Goal: Task Accomplishment & Management: Use online tool/utility

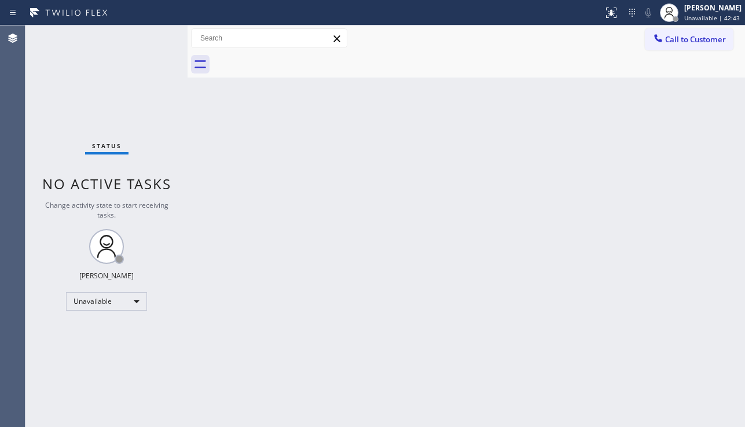
click at [272, 264] on div "Back to Dashboard Change Sender ID Customers Technicians Select a contact Outbo…" at bounding box center [467, 226] width 558 height 402
click at [716, 270] on div "Back to Dashboard Change Sender ID Customers Technicians Select a contact Outbo…" at bounding box center [467, 226] width 558 height 402
click at [365, 270] on div "Back to Dashboard Change Sender ID Customers Technicians Select a contact Outbo…" at bounding box center [467, 226] width 559 height 402
click at [436, 192] on div "Back to Dashboard Change Sender ID Customers Technicians Select a contact Outbo…" at bounding box center [467, 226] width 559 height 402
click at [379, 167] on div "Back to Dashboard Change Sender ID Customers Technicians Select a contact Outbo…" at bounding box center [467, 226] width 559 height 402
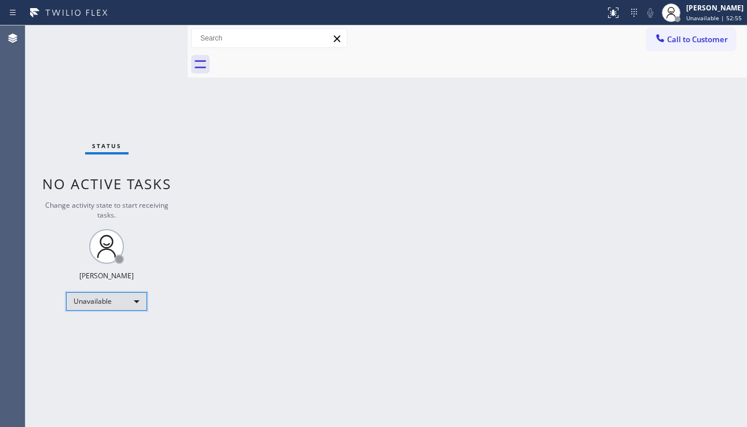
click at [141, 303] on div "Unavailable" at bounding box center [106, 301] width 81 height 19
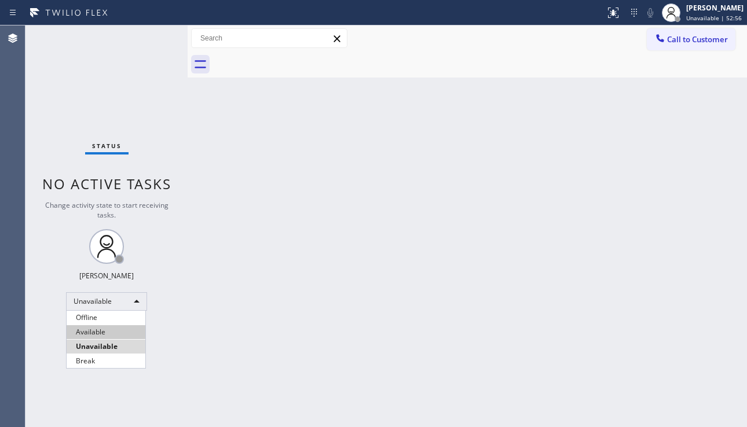
click at [111, 335] on li "Available" at bounding box center [106, 332] width 79 height 14
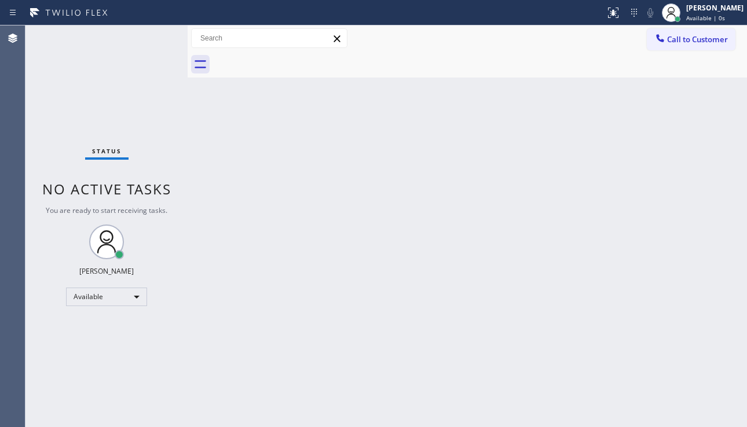
click at [397, 335] on div "Back to Dashboard Change Sender ID Customers Technicians Select a contact Outbo…" at bounding box center [467, 226] width 559 height 402
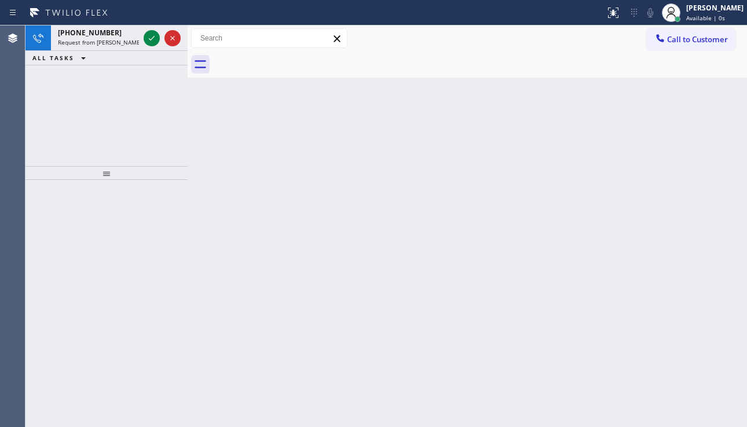
click at [698, 129] on div "Back to Dashboard Change Sender ID Customers Technicians Select a contact Outbo…" at bounding box center [467, 226] width 559 height 402
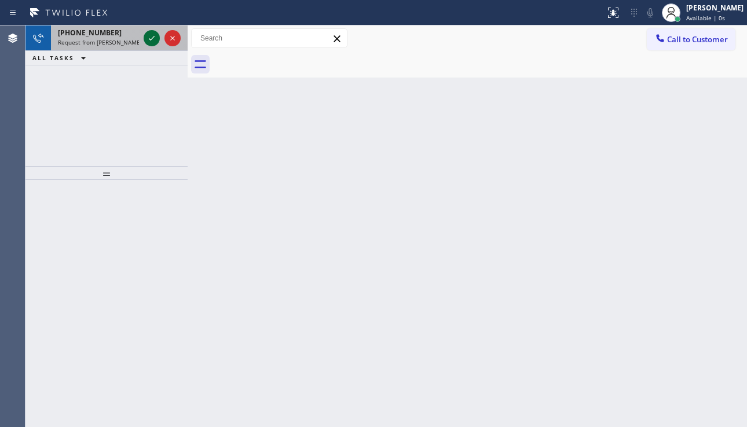
click at [148, 34] on icon at bounding box center [152, 38] width 14 height 14
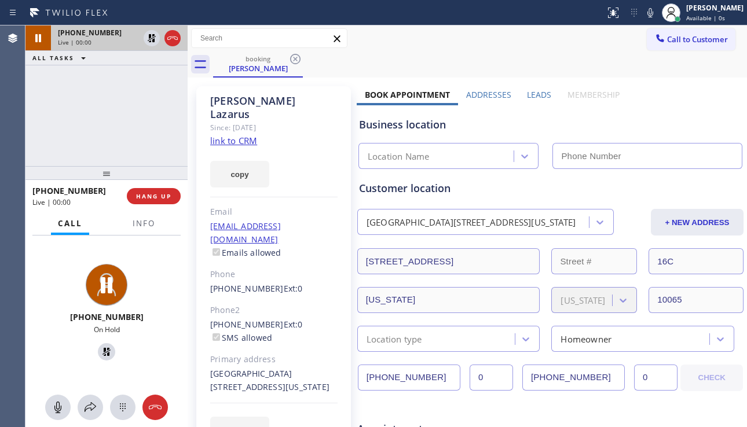
type input "[PHONE_NUMBER]"
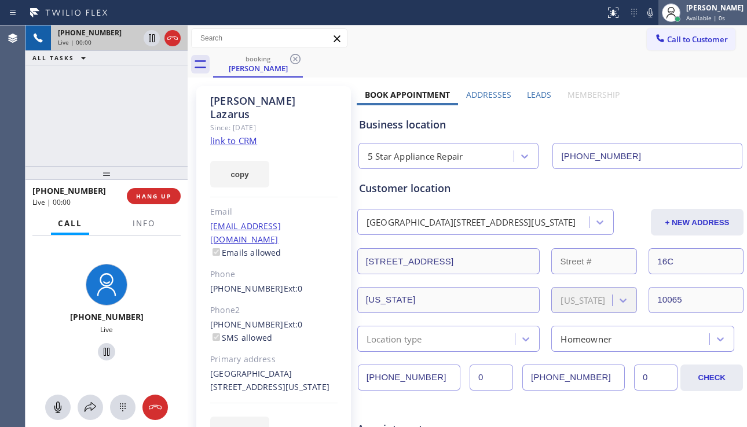
click at [694, 8] on div "[PERSON_NAME]" at bounding box center [714, 8] width 57 height 10
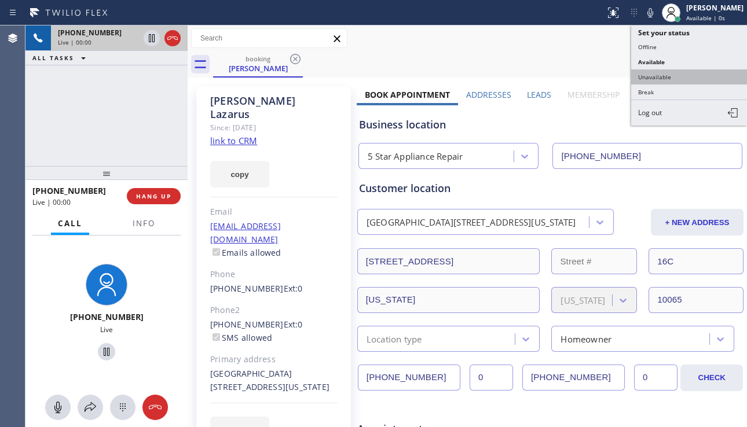
click at [665, 73] on button "Unavailable" at bounding box center [689, 76] width 116 height 15
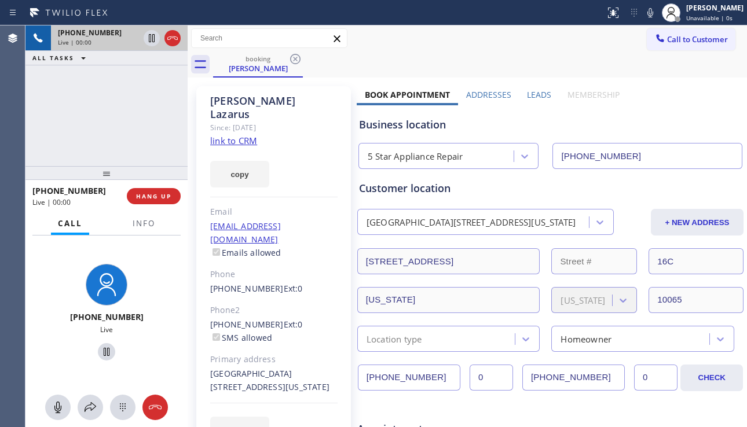
click at [533, 94] on label "Leads" at bounding box center [539, 94] width 24 height 11
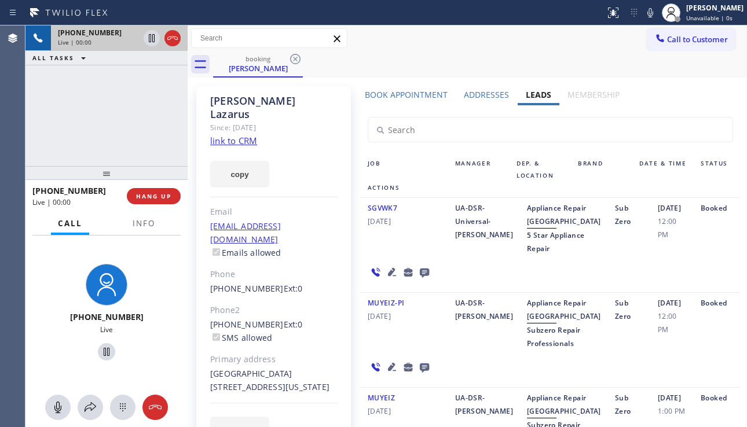
click at [388, 276] on icon at bounding box center [392, 272] width 8 height 8
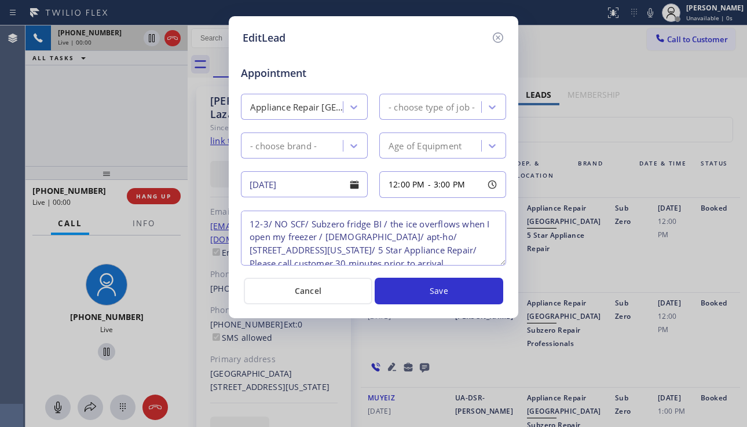
type textarea "12-3/ NO SCF/ Subzero fridge BI / the ice overflows when I open my freezer / 30…"
click at [494, 41] on icon at bounding box center [498, 37] width 10 height 10
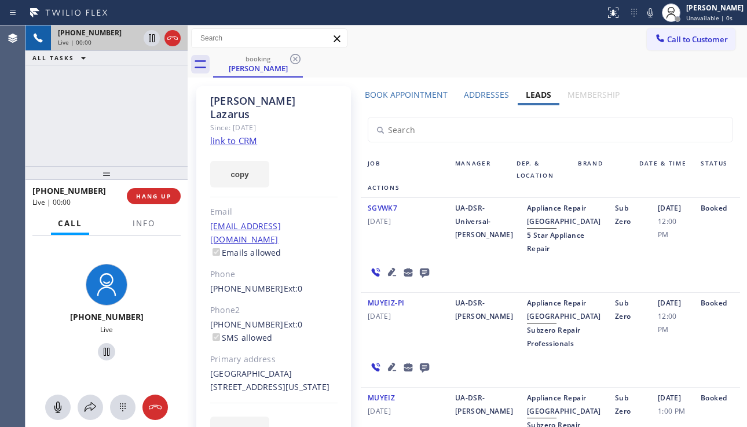
click at [420, 280] on icon at bounding box center [425, 272] width 14 height 14
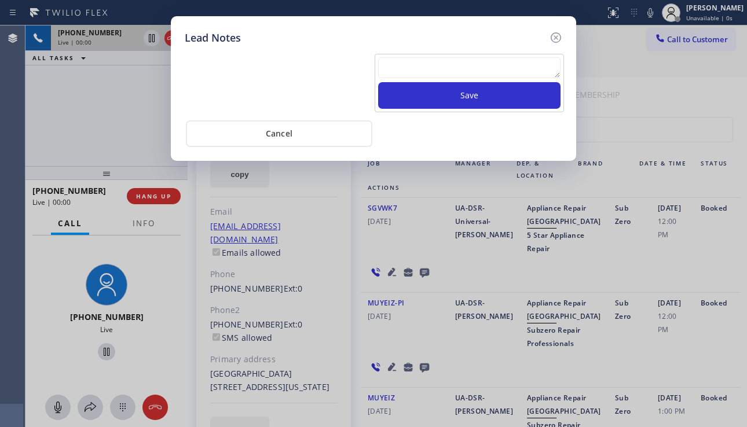
click at [396, 66] on textarea at bounding box center [469, 67] width 182 height 21
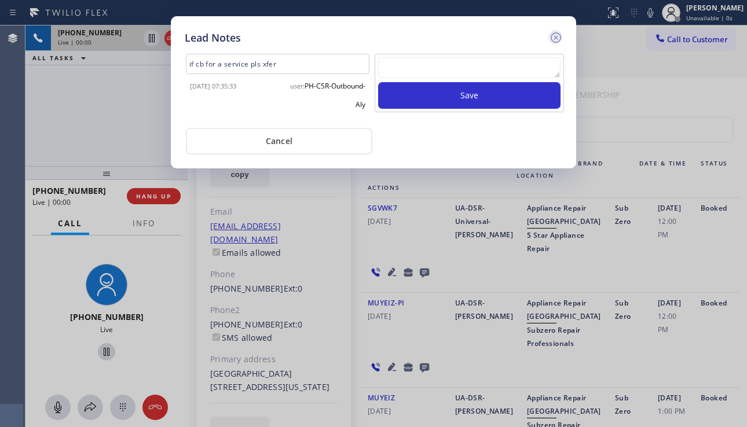
click at [552, 36] on icon at bounding box center [556, 37] width 10 height 10
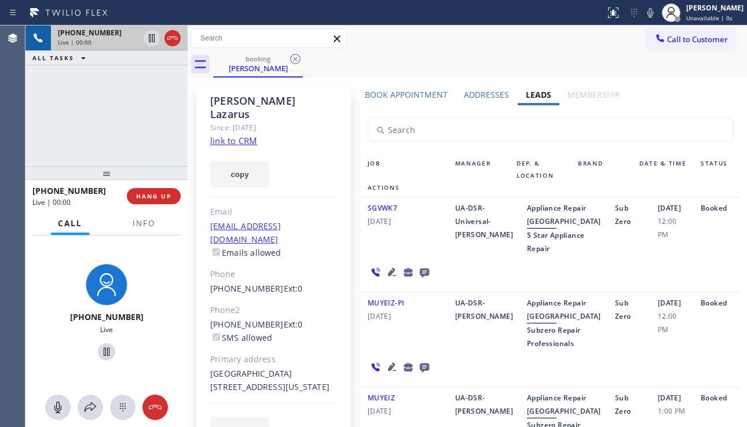
click at [390, 279] on icon at bounding box center [392, 272] width 14 height 14
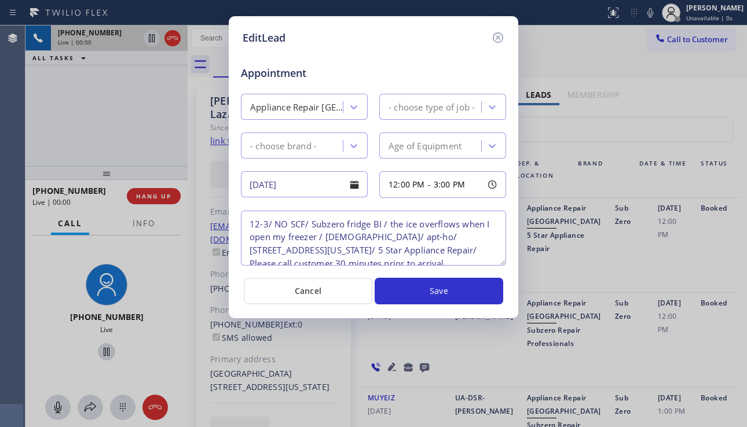
type textarea "12-3/ NO SCF/ Subzero fridge BI / the ice overflows when I open my freezer / 30…"
drag, startPoint x: 495, startPoint y: 36, endPoint x: 519, endPoint y: 70, distance: 41.5
click at [495, 36] on icon at bounding box center [498, 38] width 14 height 14
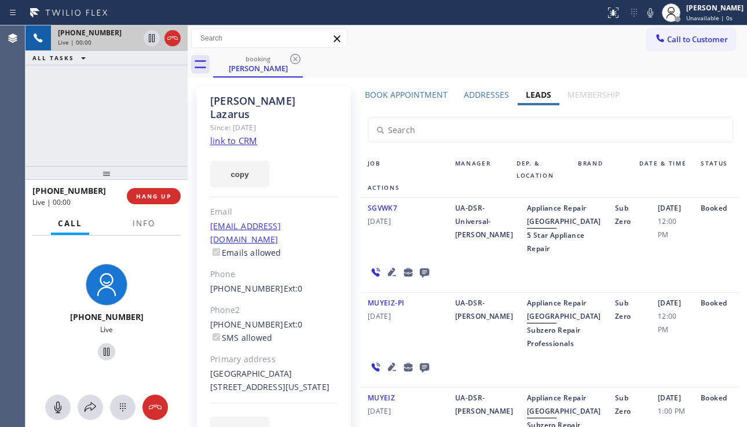
click at [247, 135] on link "link to CRM" at bounding box center [233, 141] width 47 height 12
click at [398, 94] on label "Book Appointment" at bounding box center [406, 94] width 83 height 11
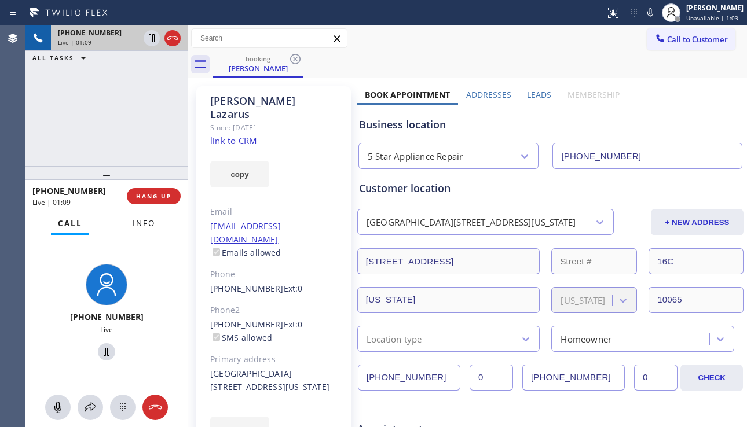
click at [133, 224] on span "Info" at bounding box center [144, 223] width 23 height 10
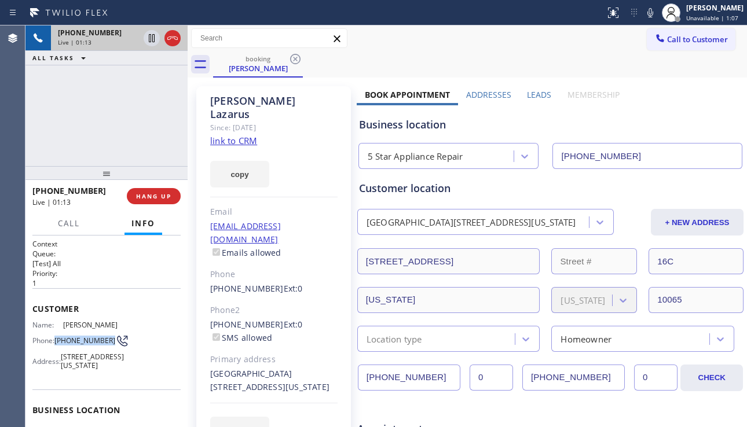
drag, startPoint x: 78, startPoint y: 347, endPoint x: 57, endPoint y: 335, distance: 23.8
click at [57, 336] on span "[PHONE_NUMBER]" at bounding box center [84, 340] width 61 height 9
copy span "[PHONE_NUMBER]"
click at [311, 319] on div "(646) 850-0136 Ext: 0 SMS allowed" at bounding box center [273, 332] width 127 height 27
drag, startPoint x: 675, startPoint y: 118, endPoint x: 665, endPoint y: 123, distance: 11.4
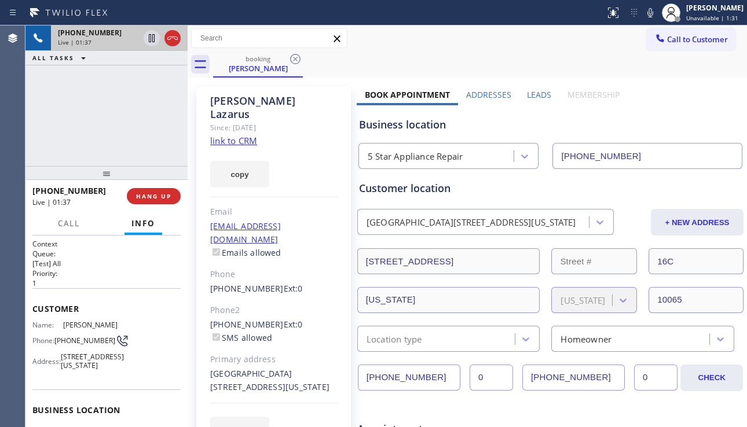
click at [675, 118] on div "Business location" at bounding box center [550, 125] width 383 height 16
click at [158, 198] on span "HANG UP" at bounding box center [153, 196] width 35 height 8
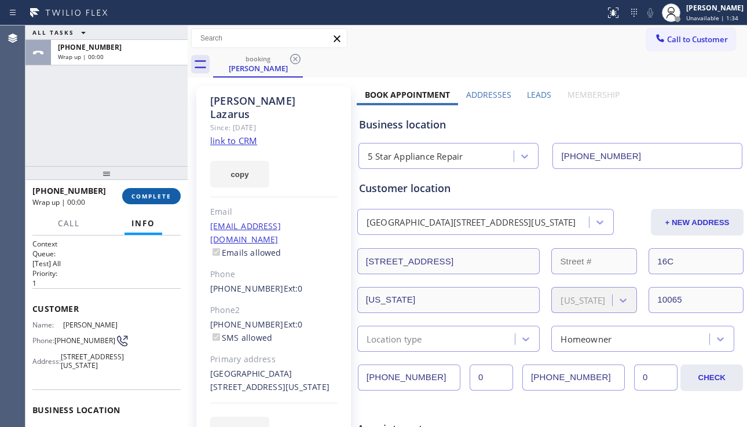
click at [160, 197] on span "COMPLETE" at bounding box center [151, 196] width 40 height 8
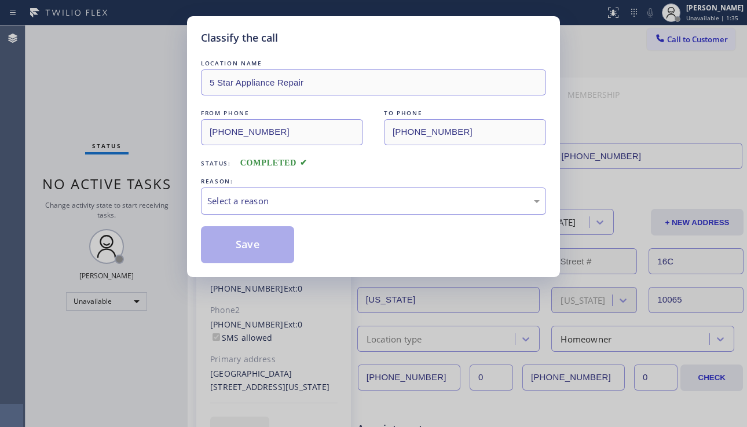
click at [292, 199] on div "Select a reason" at bounding box center [373, 201] width 332 height 13
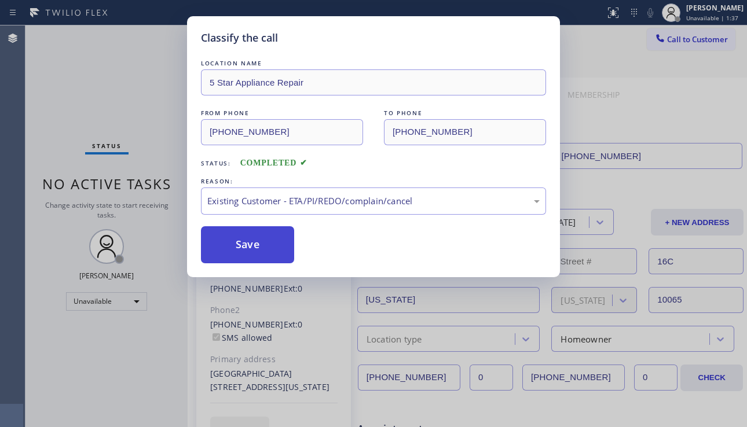
click at [262, 253] on button "Save" at bounding box center [247, 244] width 93 height 37
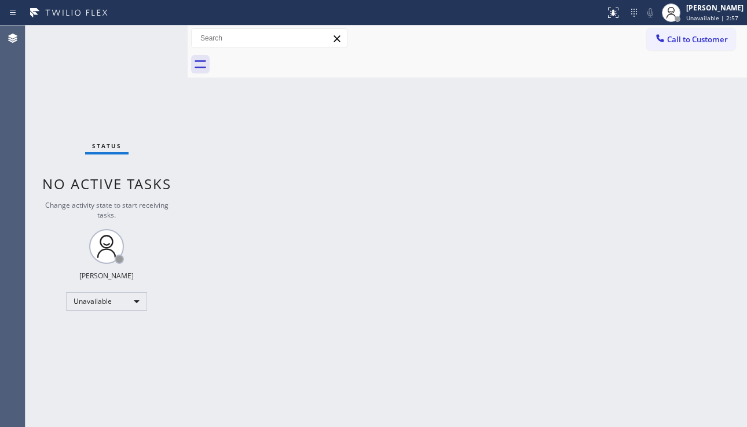
click at [668, 339] on div "Back to Dashboard Change Sender ID Customers Technicians Select a contact Outbo…" at bounding box center [467, 226] width 559 height 402
click at [714, 327] on div "Back to Dashboard Change Sender ID Customers Technicians Select a contact Outbo…" at bounding box center [467, 226] width 559 height 402
click at [549, 197] on div "Back to Dashboard Change Sender ID Customers Technicians Select a contact Outbo…" at bounding box center [467, 226] width 559 height 402
click at [217, 197] on div "Back to Dashboard Change Sender ID Customers Technicians Select a contact Outbo…" at bounding box center [467, 226] width 559 height 402
click at [678, 43] on span "Call to Customer" at bounding box center [697, 39] width 61 height 10
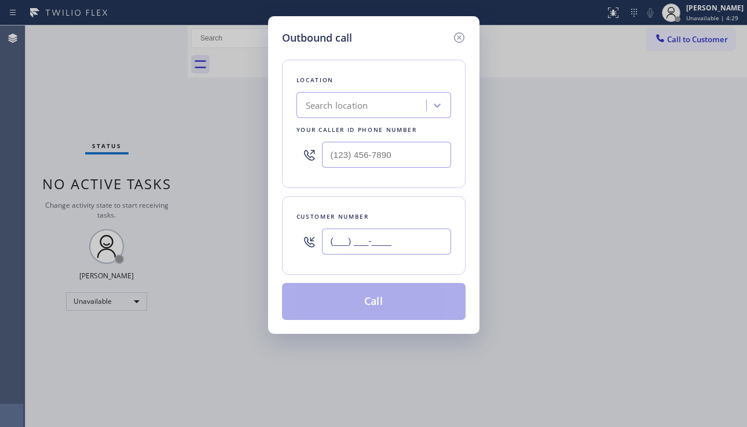
click at [373, 237] on input "(___) ___-____" at bounding box center [386, 242] width 129 height 26
paste input "510) 825-3875"
type input "(510) 825-3875"
drag, startPoint x: 642, startPoint y: 268, endPoint x: 579, endPoint y: 250, distance: 65.1
click at [642, 268] on div "Outbound call Location Search location Your caller id phone number Customer num…" at bounding box center [373, 213] width 747 height 427
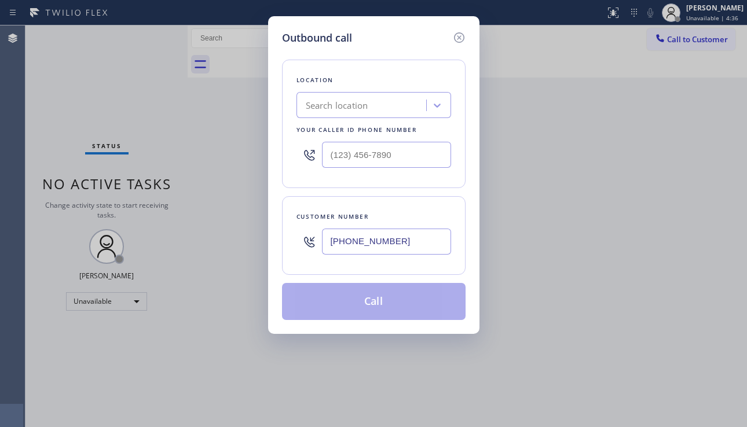
click at [317, 107] on div "Search location" at bounding box center [337, 105] width 63 height 13
paste input "Mr Appliance Fixer"
type input "Mr Appliance Fixer"
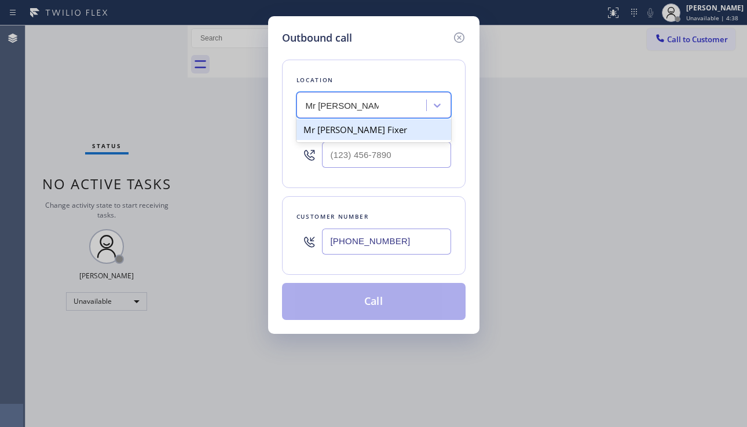
click at [361, 134] on div "Mr Appliance Fixer" at bounding box center [374, 129] width 155 height 21
type input "(650) 933-4988"
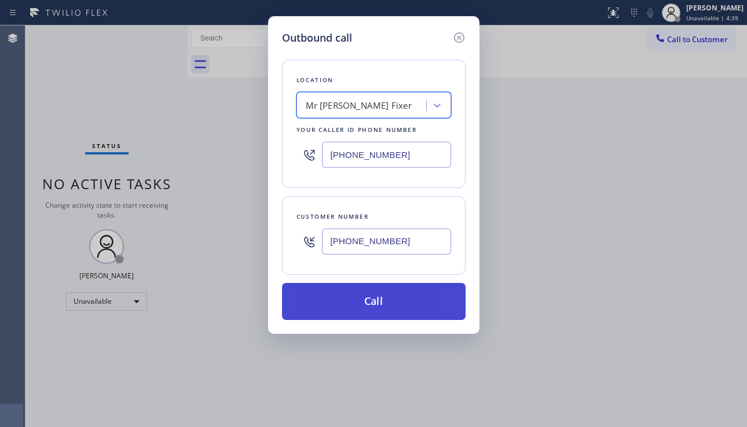
click at [365, 301] on button "Call" at bounding box center [374, 301] width 184 height 37
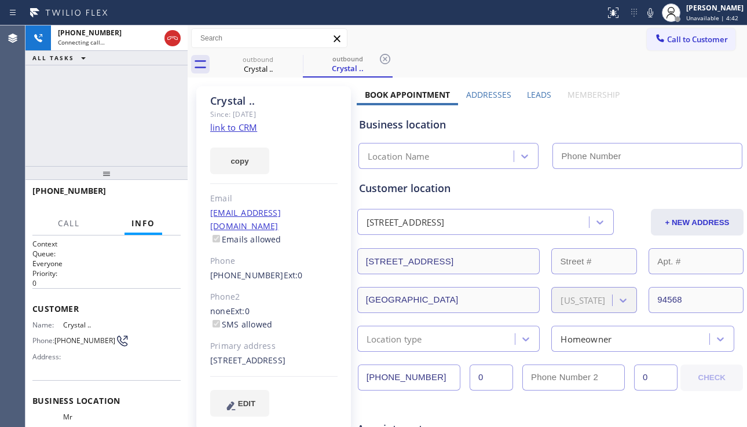
click at [539, 93] on label "Leads" at bounding box center [539, 94] width 24 height 11
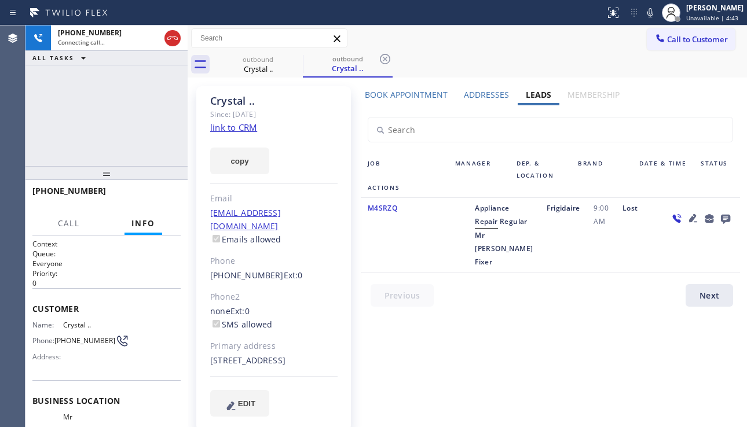
click at [721, 221] on icon at bounding box center [725, 219] width 9 height 9
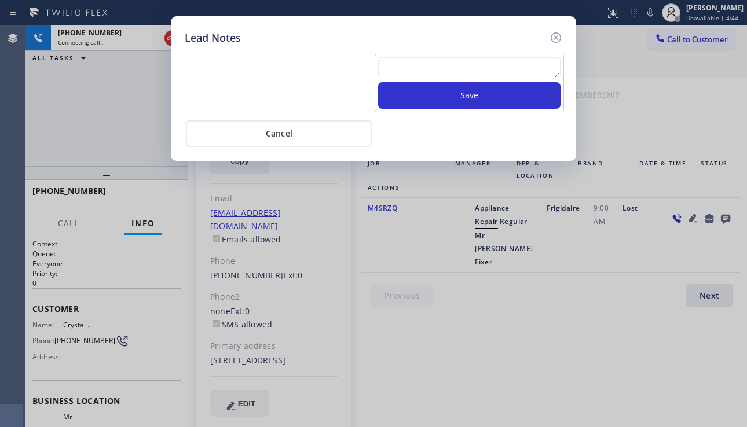
click at [448, 72] on textarea at bounding box center [469, 67] width 182 height 21
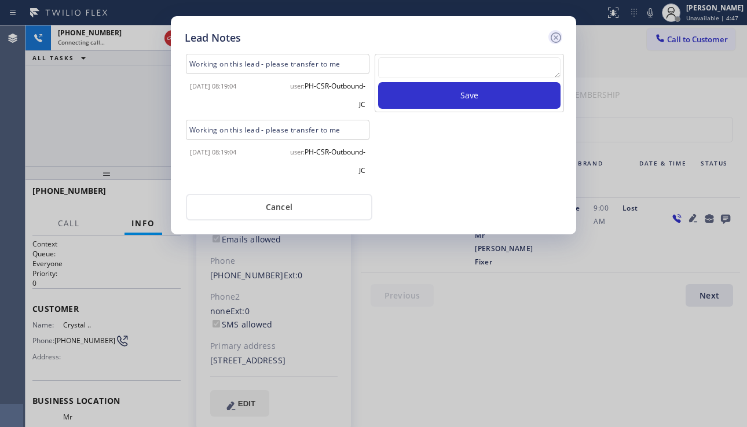
click at [558, 41] on icon at bounding box center [556, 38] width 14 height 14
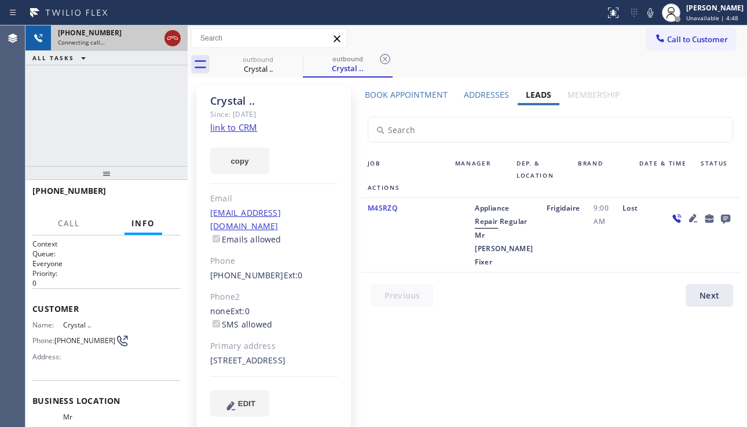
click at [174, 39] on icon at bounding box center [173, 38] width 14 height 14
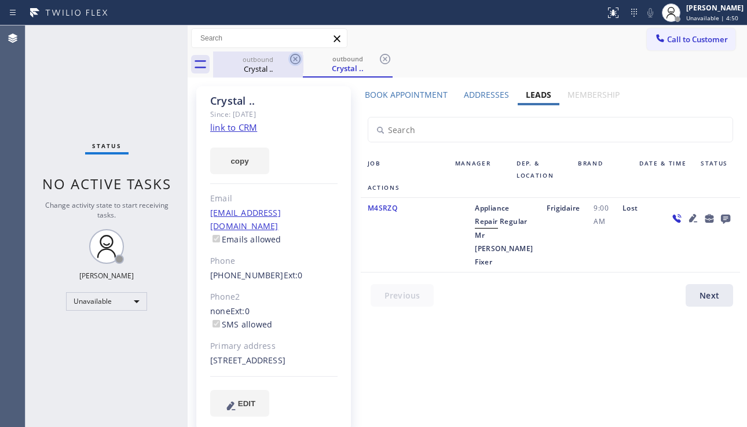
click at [292, 59] on icon at bounding box center [295, 59] width 14 height 14
click at [378, 59] on icon at bounding box center [385, 59] width 14 height 14
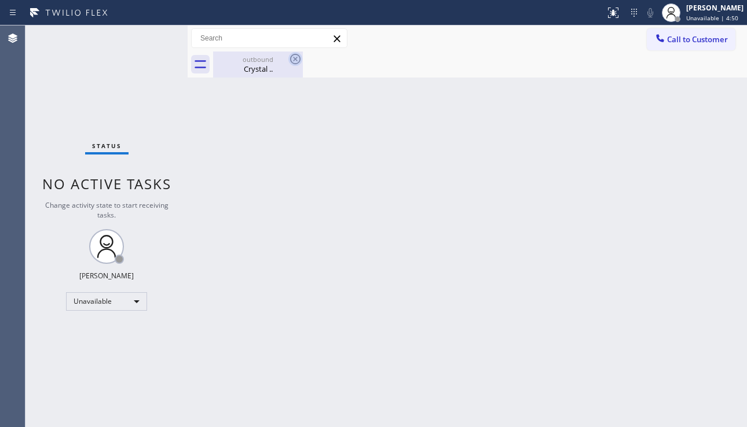
click at [294, 59] on icon at bounding box center [295, 59] width 14 height 14
click at [270, 75] on div "outbound Crystal .." at bounding box center [257, 65] width 87 height 26
click at [554, 301] on div "Back to Dashboard Change Sender ID Customers Technicians Select a contact Outbo…" at bounding box center [467, 226] width 559 height 402
click at [674, 294] on div "Back to Dashboard Change Sender ID Customers Technicians Select a contact Outbo…" at bounding box center [467, 226] width 559 height 402
click at [310, 280] on div "Back to Dashboard Change Sender ID Customers Technicians Select a contact Outbo…" at bounding box center [467, 226] width 559 height 402
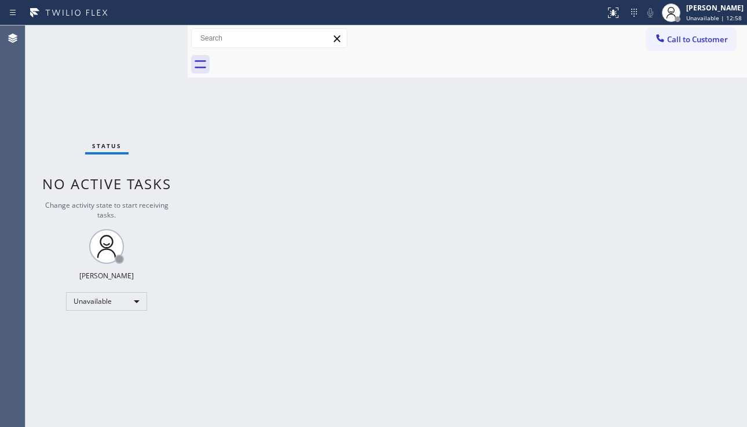
click at [676, 320] on div "Back to Dashboard Change Sender ID Customers Technicians Select a contact Outbo…" at bounding box center [467, 226] width 559 height 402
click at [674, 44] on span "Call to Customer" at bounding box center [697, 39] width 61 height 10
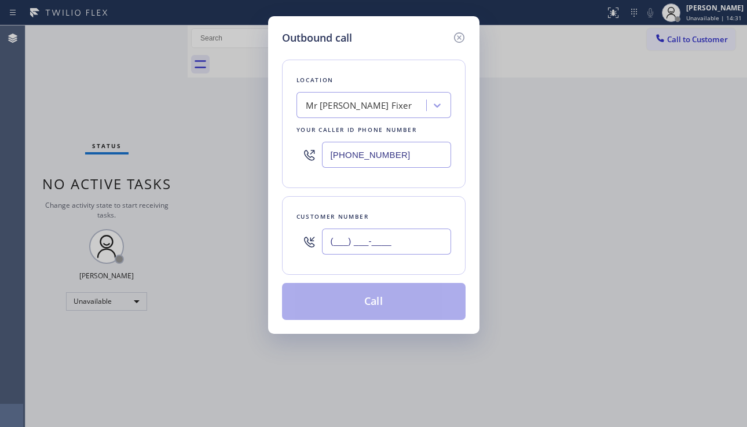
click at [338, 242] on input "(___) ___-____" at bounding box center [386, 242] width 129 height 26
paste input "714) 471-5698"
type input "(714) 471-5698"
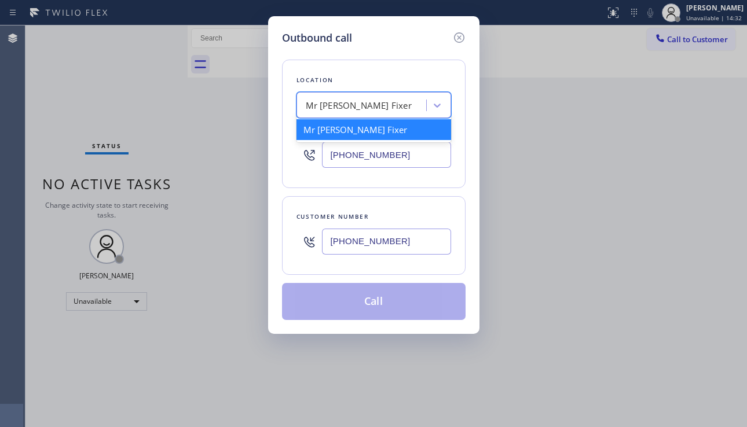
click at [353, 103] on div "Mr Appliance Fixer" at bounding box center [359, 105] width 106 height 13
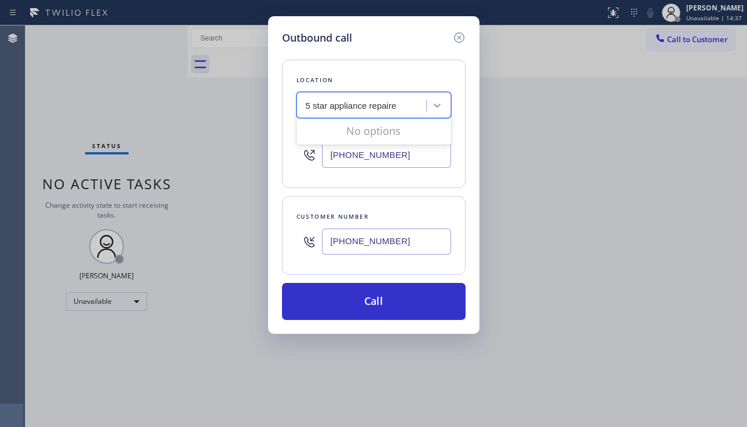
type input "5 star appliance repair"
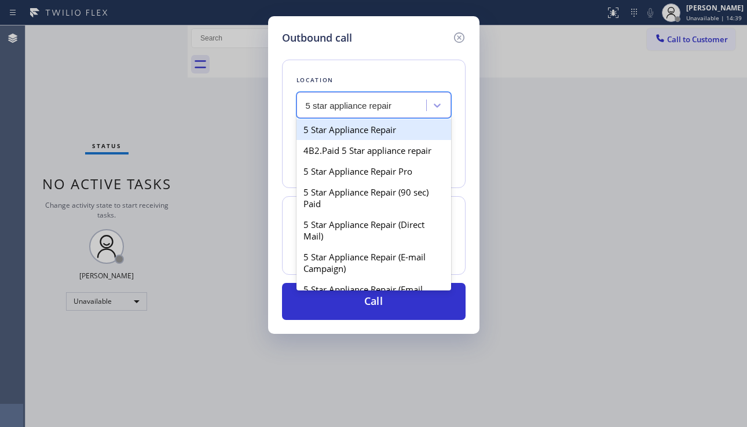
type input "[PHONE_NUMBER]"
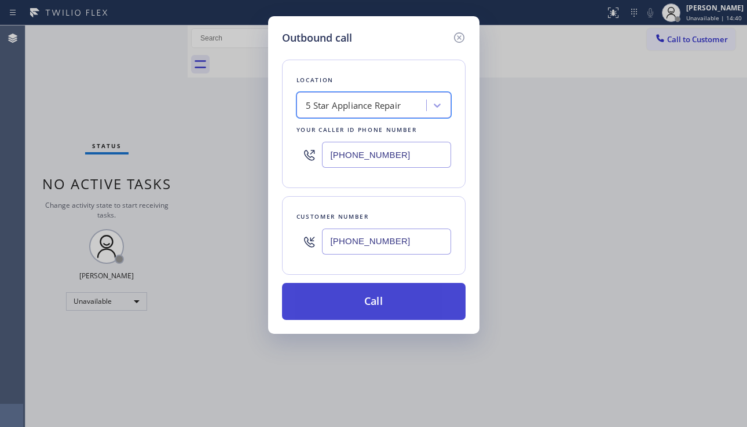
click at [374, 307] on button "Call" at bounding box center [374, 301] width 184 height 37
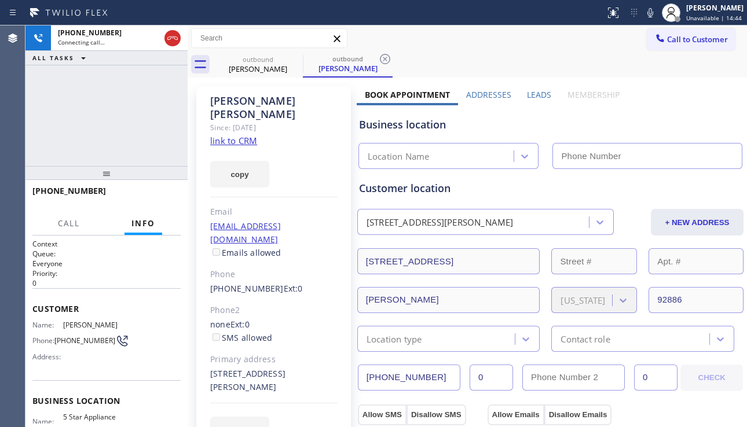
click at [541, 96] on label "Leads" at bounding box center [539, 94] width 24 height 11
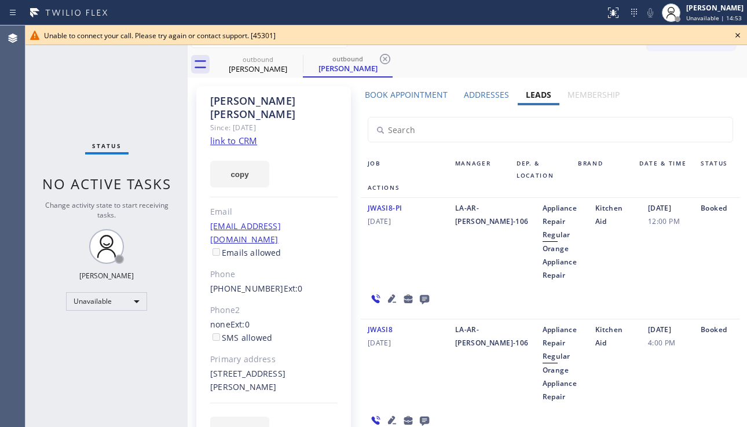
click at [740, 34] on icon at bounding box center [738, 35] width 14 height 14
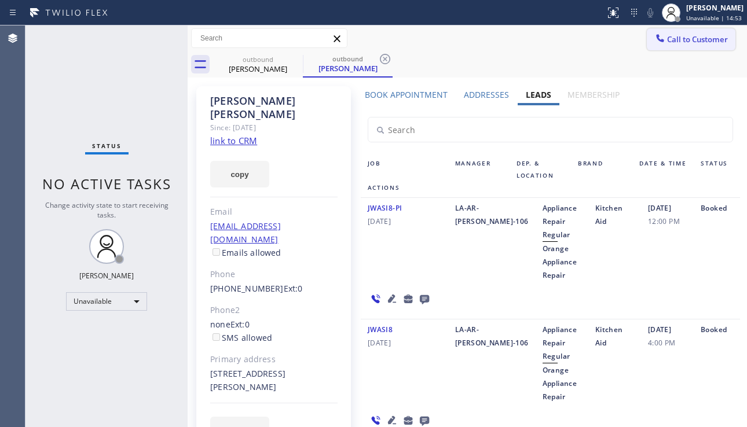
click at [722, 37] on button "Call to Customer" at bounding box center [691, 39] width 89 height 22
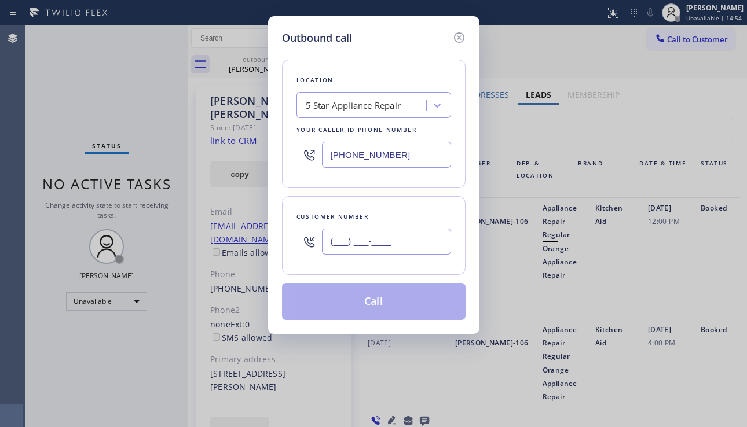
click at [353, 241] on input "(___) ___-____" at bounding box center [386, 242] width 129 height 26
paste input "480) 699-2172"
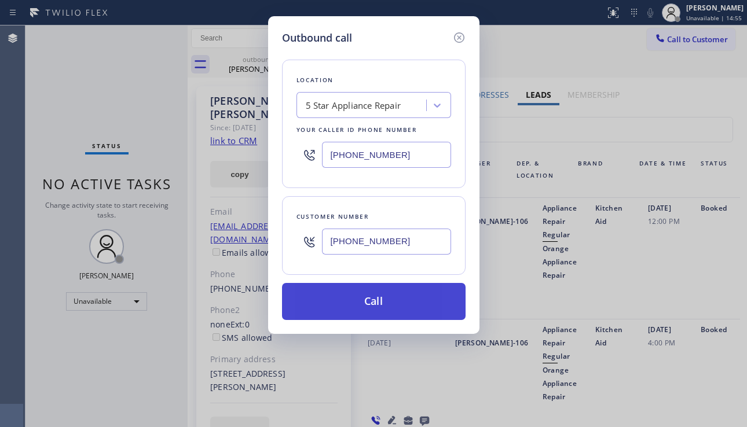
type input "[PHONE_NUMBER]"
click at [351, 299] on button "Call" at bounding box center [374, 301] width 184 height 37
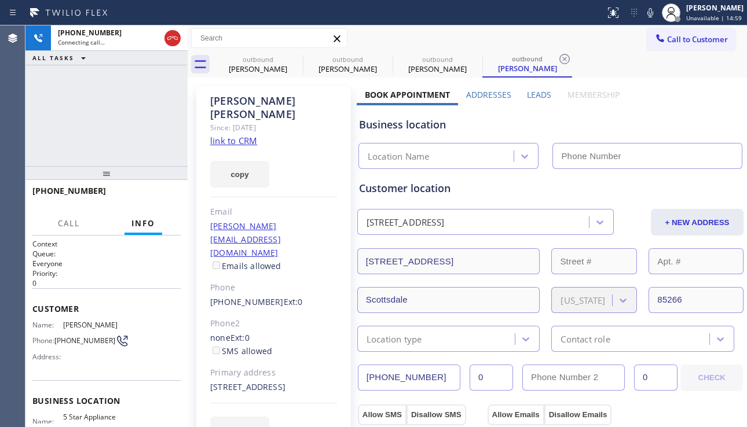
type input "[PHONE_NUMBER]"
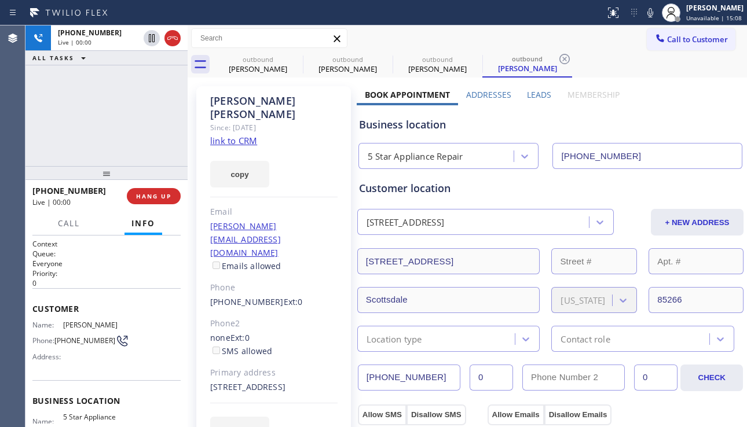
click at [667, 130] on div "Business location" at bounding box center [550, 125] width 383 height 16
click at [157, 194] on span "HANG UP" at bounding box center [153, 196] width 35 height 8
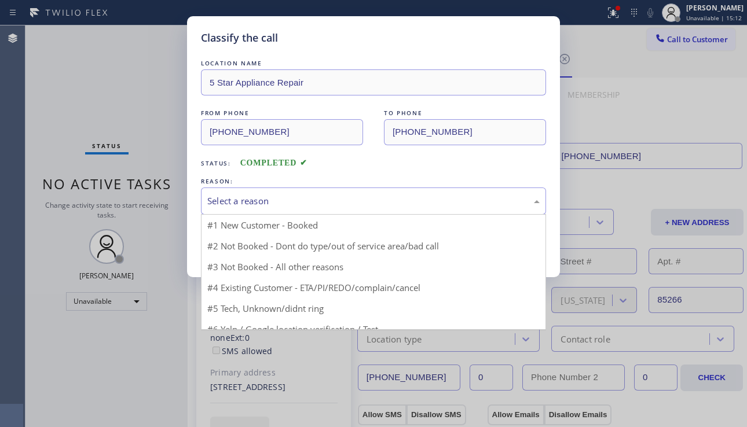
click at [291, 200] on div "Select a reason" at bounding box center [373, 201] width 332 height 13
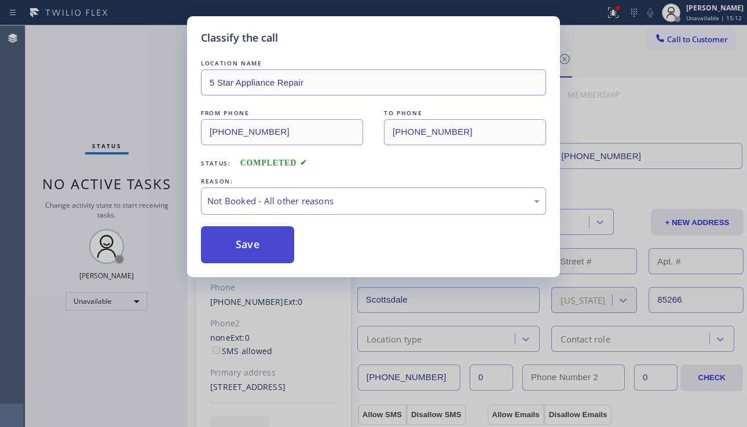
click at [251, 248] on button "Save" at bounding box center [247, 244] width 93 height 37
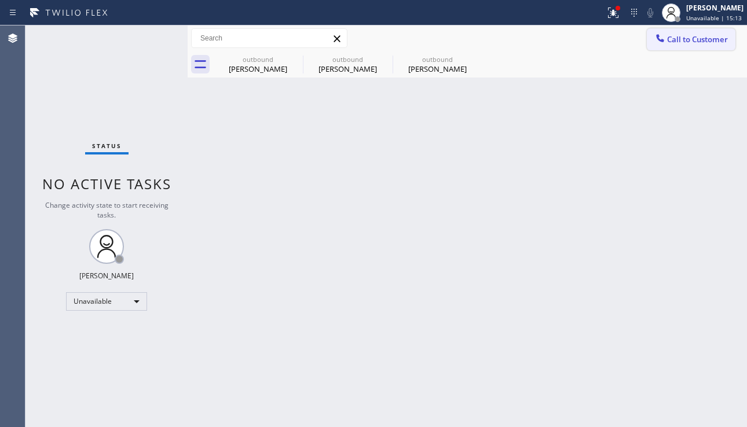
click at [654, 46] on button "Call to Customer" at bounding box center [691, 39] width 89 height 22
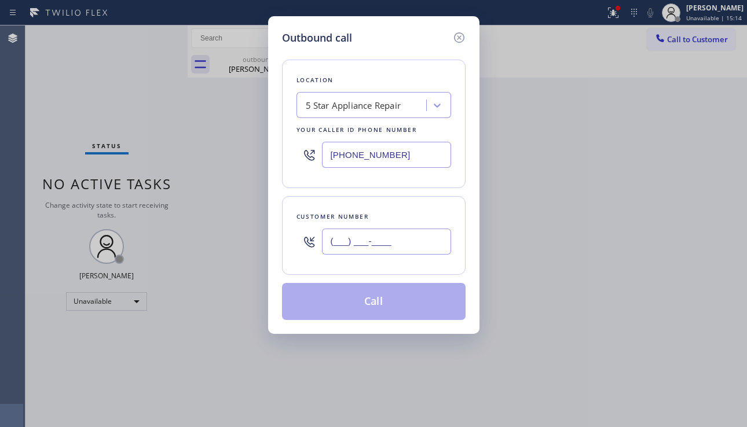
click at [349, 247] on input "(___) ___-____" at bounding box center [386, 242] width 129 height 26
paste input "805) 857-5149"
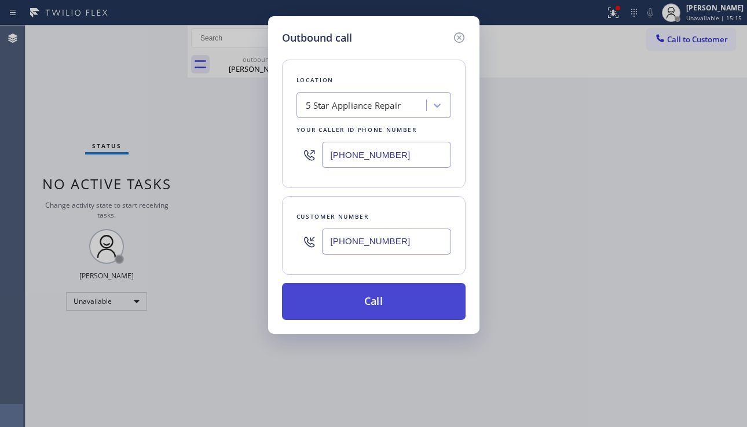
type input "[PHONE_NUMBER]"
click at [353, 306] on button "Call" at bounding box center [374, 301] width 184 height 37
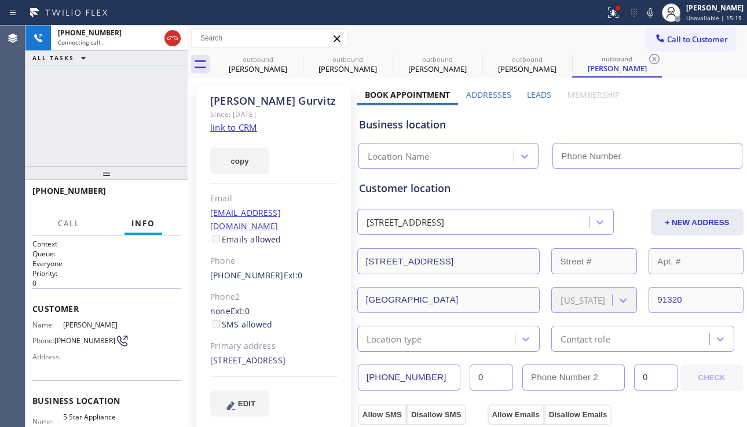
type input "[PHONE_NUMBER]"
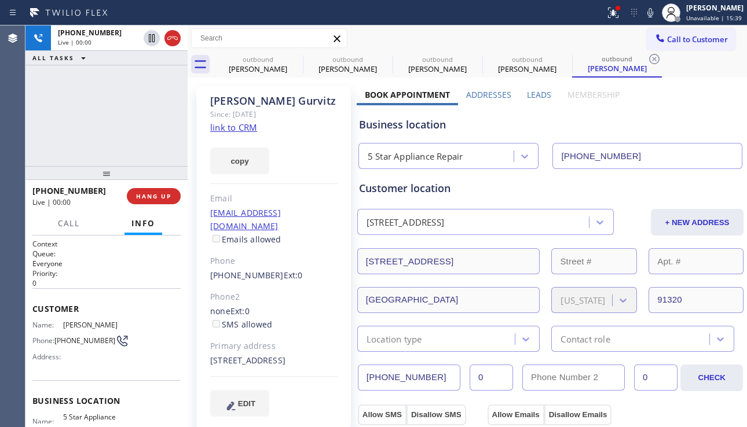
click at [540, 97] on label "Leads" at bounding box center [539, 94] width 24 height 11
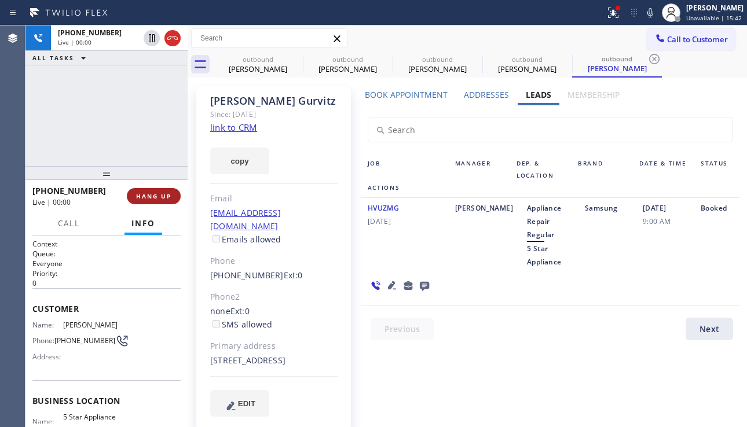
click at [154, 199] on span "HANG UP" at bounding box center [153, 196] width 35 height 8
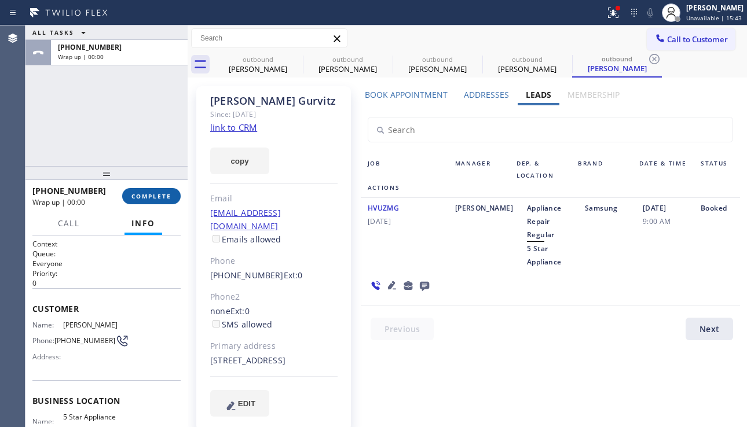
click at [154, 199] on span "COMPLETE" at bounding box center [151, 196] width 40 height 8
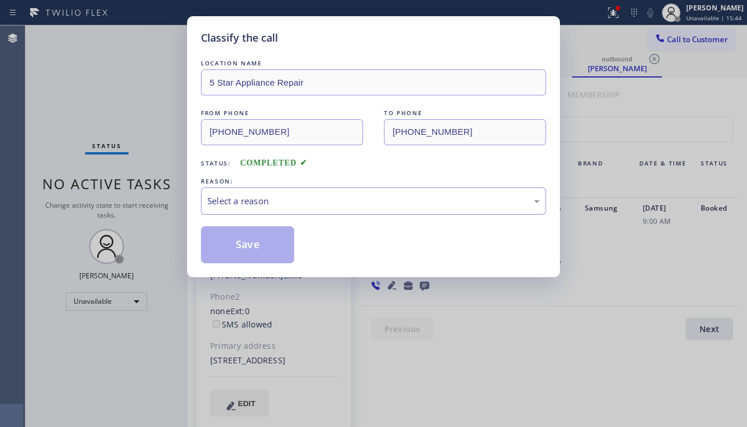
click at [364, 199] on div "Select a reason" at bounding box center [373, 201] width 332 height 13
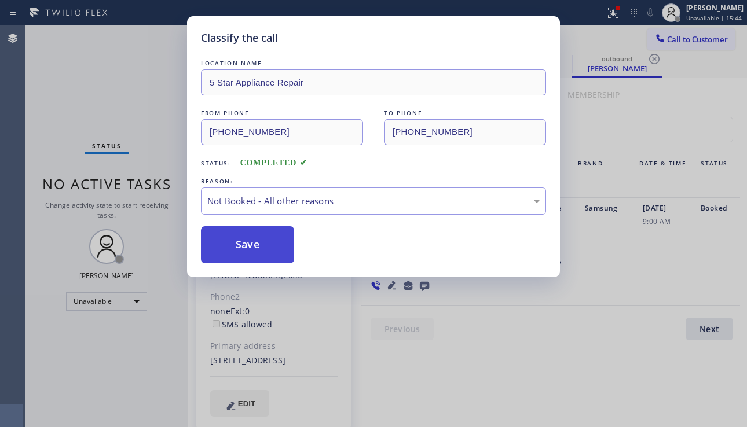
click at [252, 250] on button "Save" at bounding box center [247, 244] width 93 height 37
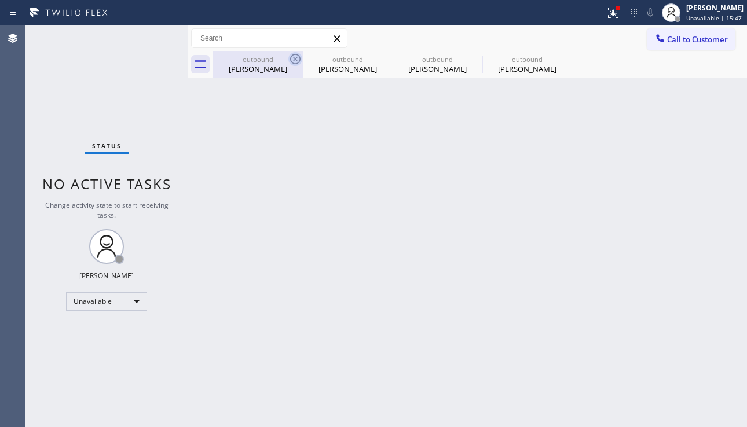
click at [295, 58] on icon at bounding box center [295, 59] width 10 height 10
click at [0, 0] on icon at bounding box center [0, 0] width 0 height 0
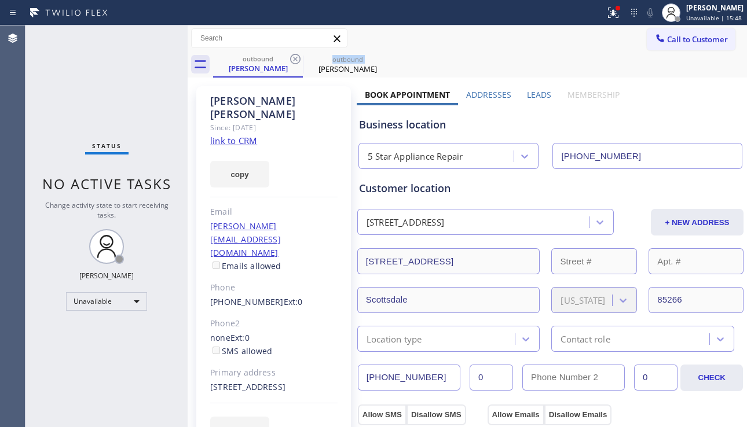
click at [295, 58] on icon at bounding box center [295, 59] width 10 height 10
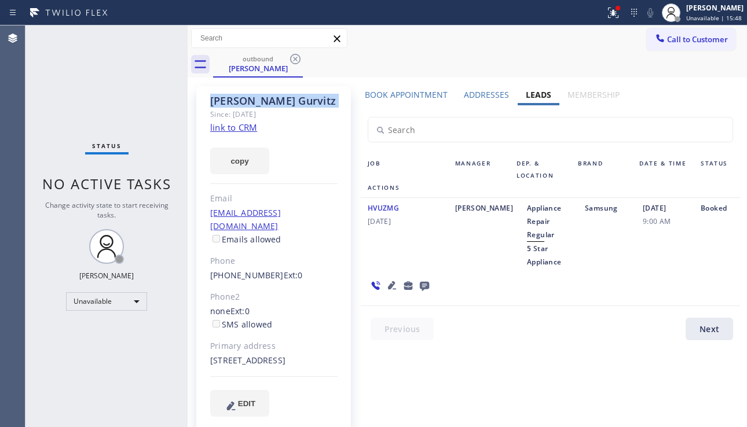
click at [295, 58] on icon at bounding box center [295, 59] width 10 height 10
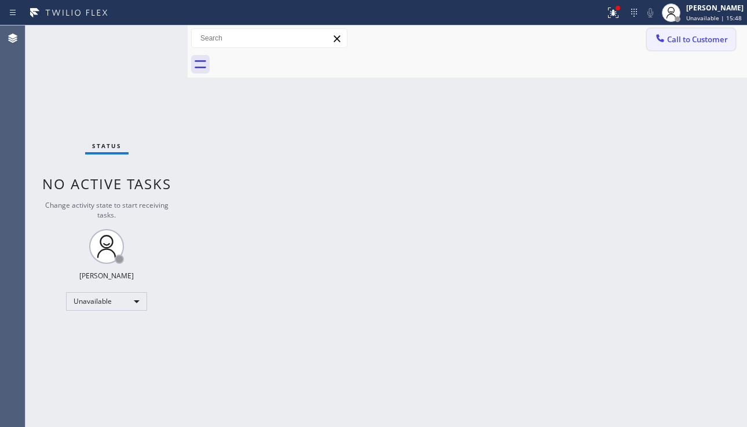
click at [673, 39] on span "Call to Customer" at bounding box center [697, 39] width 61 height 10
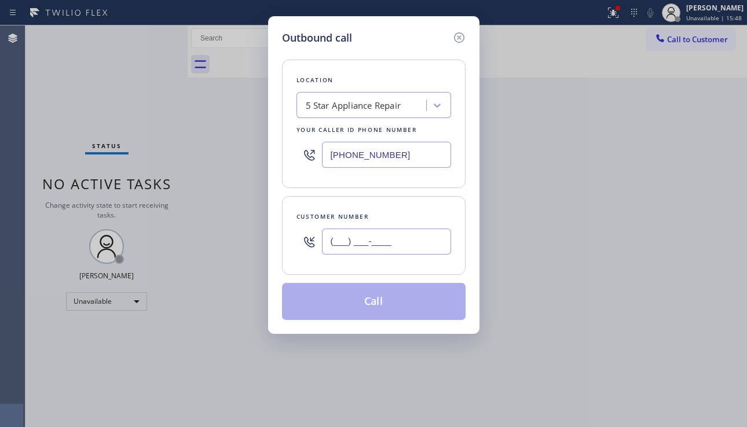
click at [399, 249] on input "(___) ___-____" at bounding box center [386, 242] width 129 height 26
paste input "310) 413-1859"
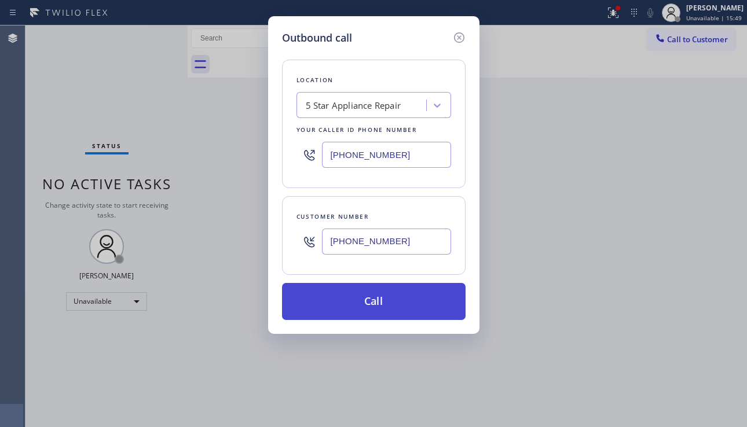
type input "[PHONE_NUMBER]"
click at [389, 303] on button "Call" at bounding box center [374, 301] width 184 height 37
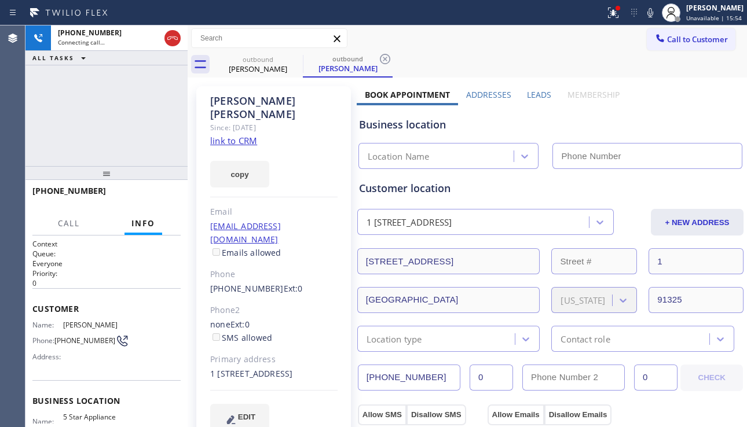
type input "[PHONE_NUMBER]"
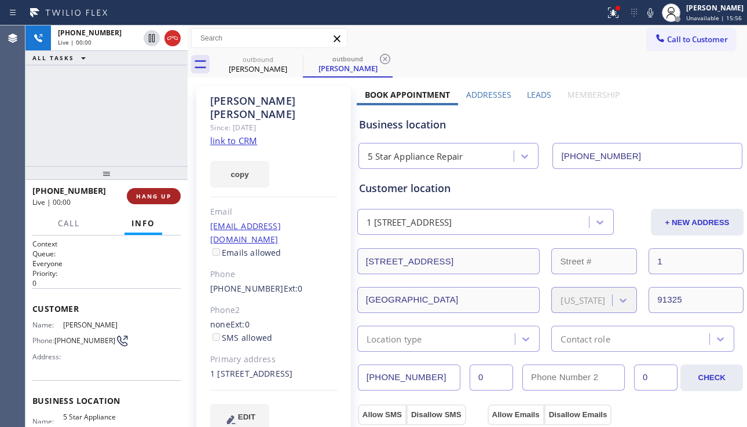
click at [157, 199] on span "HANG UP" at bounding box center [153, 196] width 35 height 8
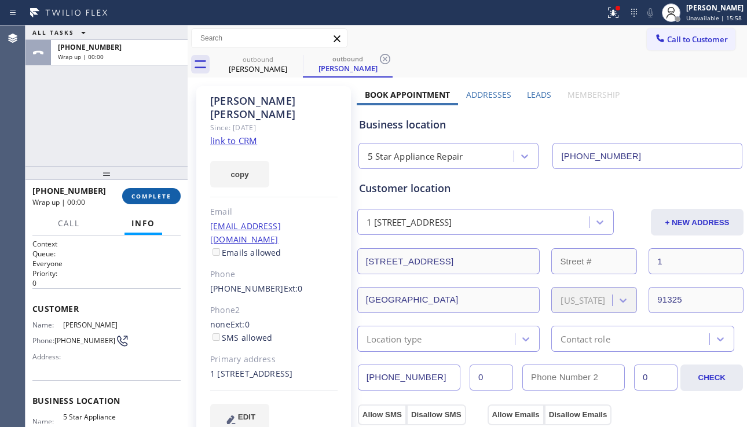
click at [157, 199] on span "COMPLETE" at bounding box center [151, 196] width 40 height 8
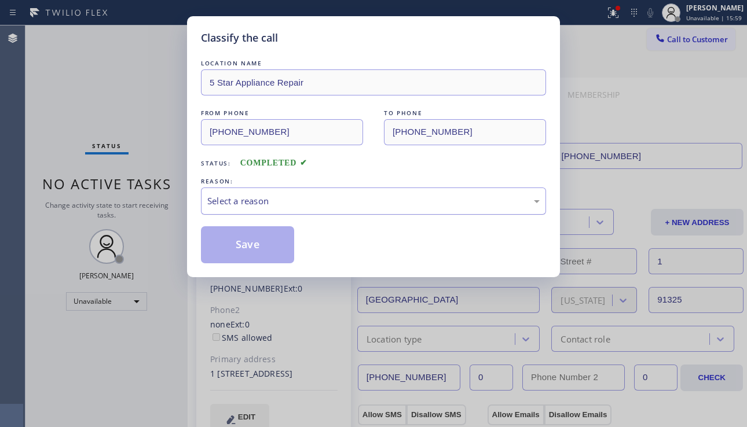
click at [405, 193] on div "Select a reason" at bounding box center [373, 201] width 345 height 27
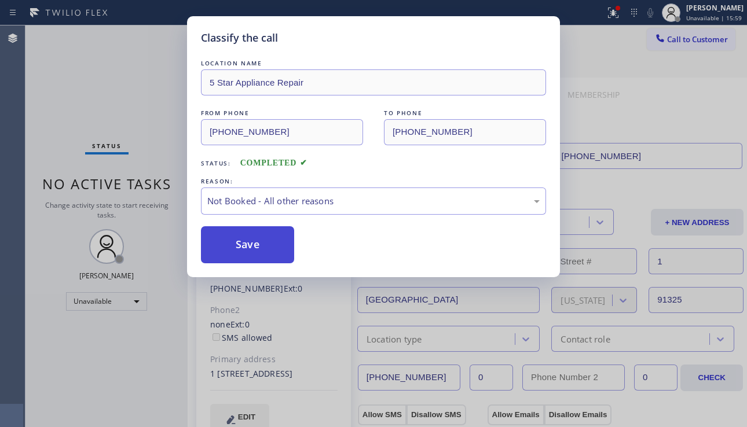
click at [248, 245] on button "Save" at bounding box center [247, 244] width 93 height 37
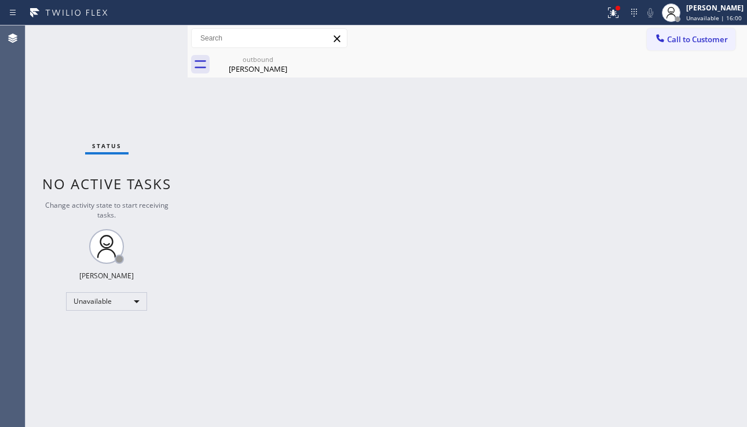
click at [674, 45] on button "Call to Customer" at bounding box center [691, 39] width 89 height 22
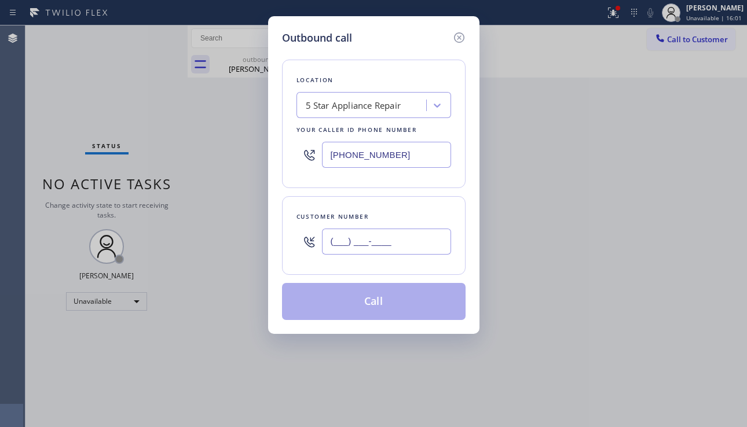
click at [357, 245] on input "(___) ___-____" at bounding box center [386, 242] width 129 height 26
paste input "805) 390-7233"
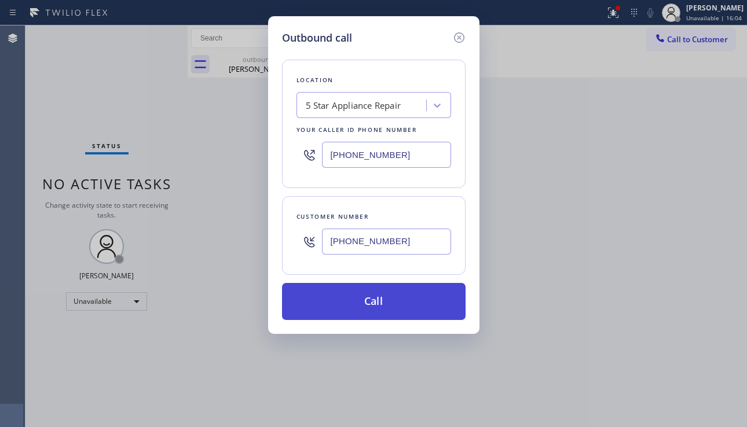
type input "[PHONE_NUMBER]"
click at [365, 310] on button "Call" at bounding box center [374, 301] width 184 height 37
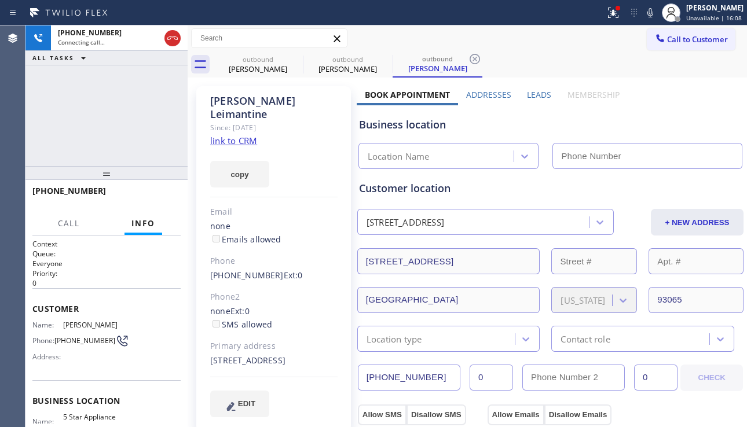
type input "[PHONE_NUMBER]"
click at [670, 117] on div "Business location" at bounding box center [550, 125] width 383 height 16
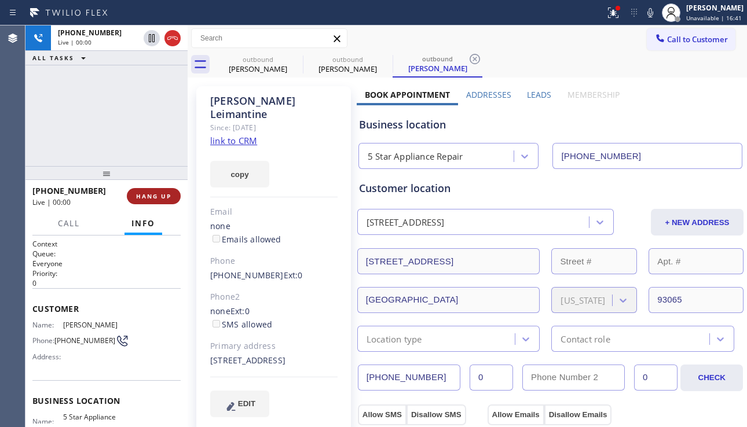
click at [134, 195] on button "HANG UP" at bounding box center [154, 196] width 54 height 16
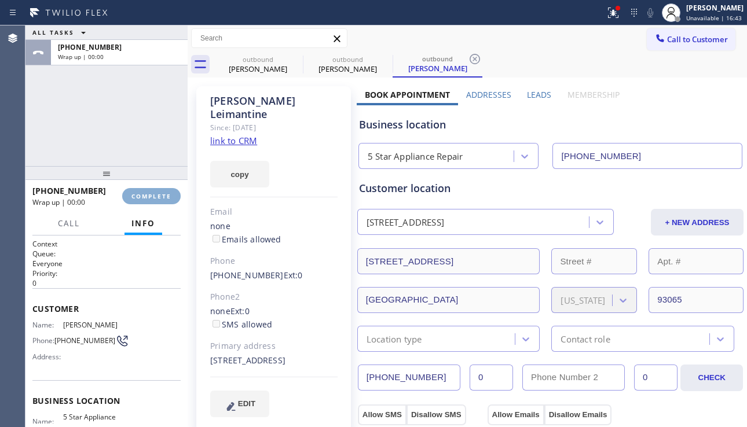
click at [134, 195] on span "COMPLETE" at bounding box center [151, 196] width 40 height 8
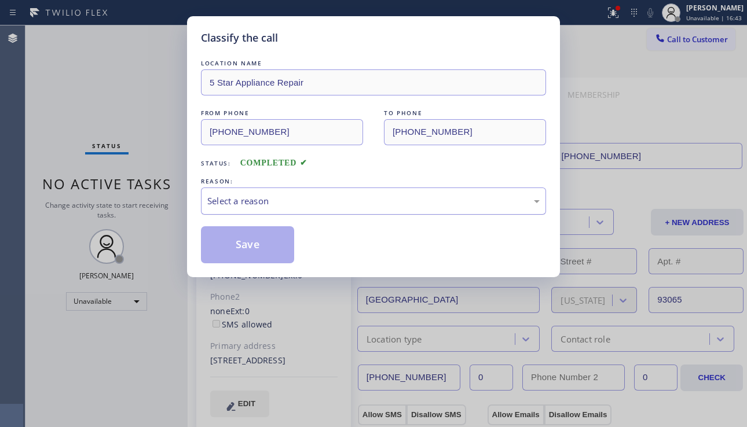
click at [308, 193] on div "Select a reason" at bounding box center [373, 201] width 345 height 27
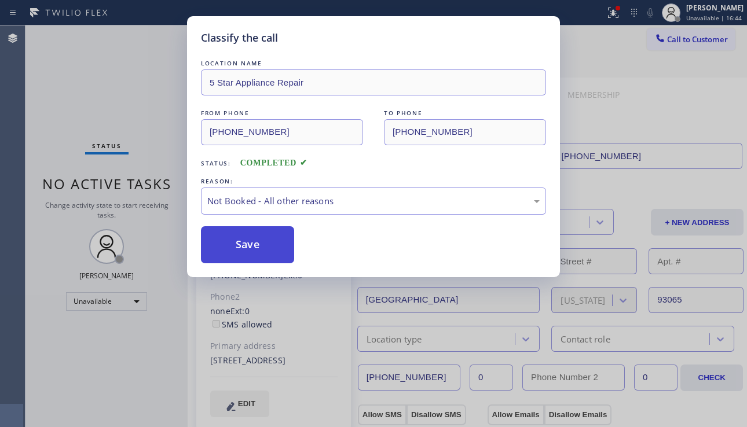
click at [259, 243] on button "Save" at bounding box center [247, 244] width 93 height 37
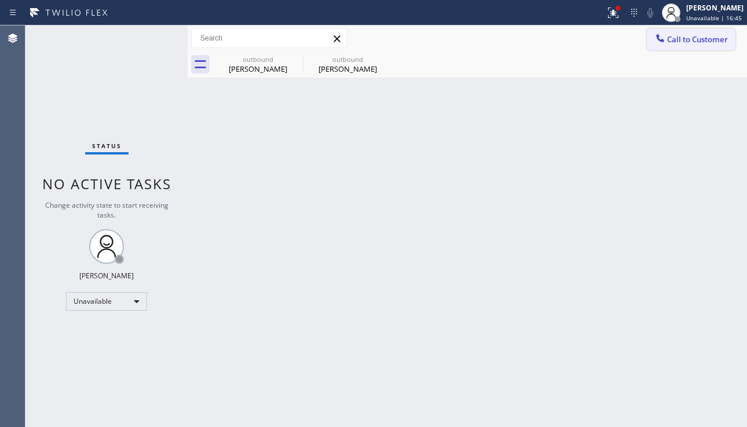
click at [669, 41] on span "Call to Customer" at bounding box center [697, 39] width 61 height 10
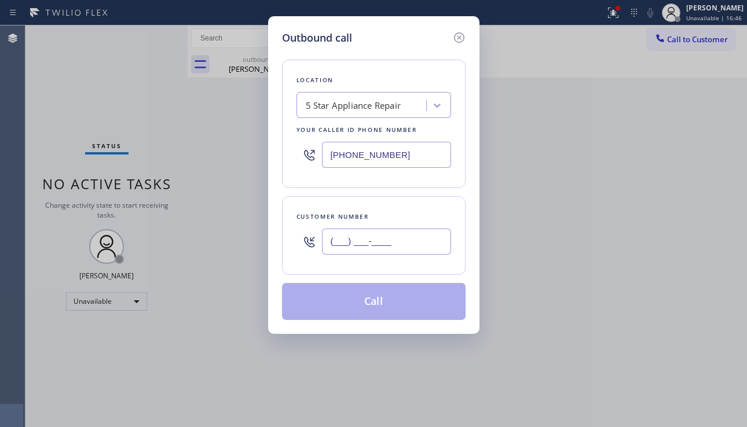
click at [375, 244] on input "(___) ___-____" at bounding box center [386, 242] width 129 height 26
paste input "714) 457-3188"
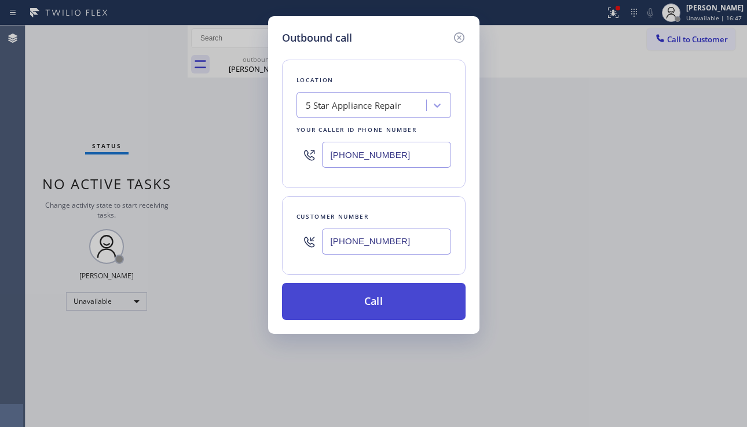
type input "[PHONE_NUMBER]"
click at [401, 310] on button "Call" at bounding box center [374, 301] width 184 height 37
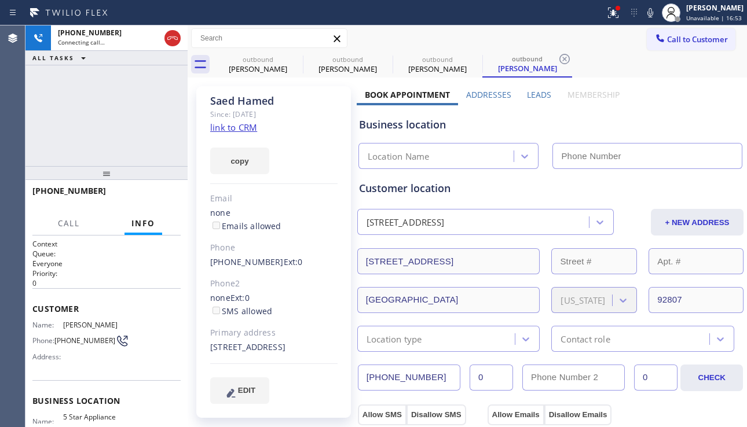
type input "[PHONE_NUMBER]"
click at [160, 197] on span "HANG UP" at bounding box center [153, 196] width 35 height 8
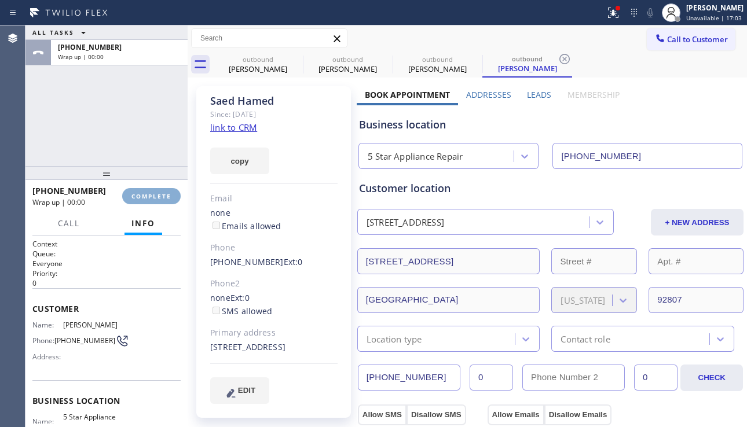
click at [160, 197] on span "COMPLETE" at bounding box center [151, 196] width 40 height 8
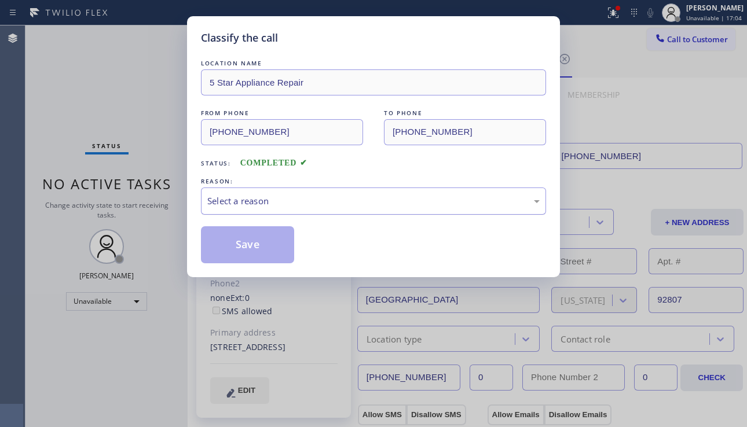
click at [313, 196] on div "Select a reason" at bounding box center [373, 201] width 332 height 13
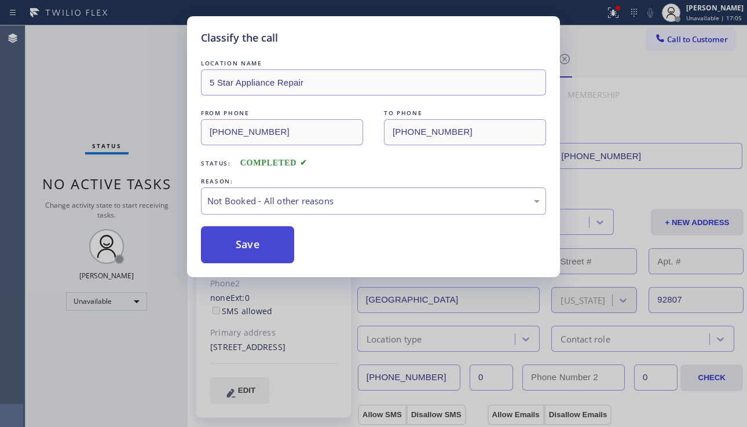
drag, startPoint x: 260, startPoint y: 246, endPoint x: 277, endPoint y: 241, distance: 18.0
click at [259, 246] on button "Save" at bounding box center [247, 244] width 93 height 37
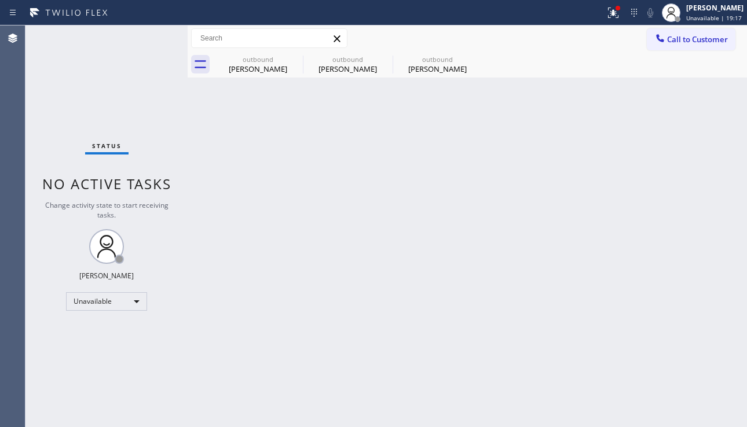
drag, startPoint x: 713, startPoint y: 261, endPoint x: 706, endPoint y: 244, distance: 18.9
click at [713, 260] on div "Back to Dashboard Change Sender ID Customers Technicians Select a contact Outbo…" at bounding box center [467, 226] width 559 height 402
click at [601, 20] on button at bounding box center [613, 12] width 25 height 25
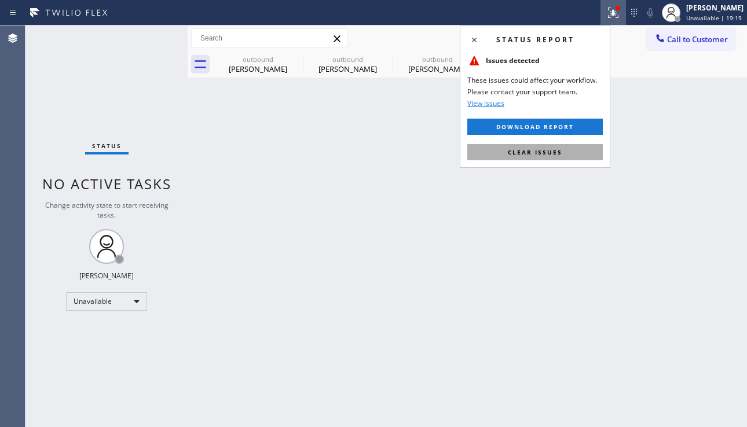
click at [555, 150] on span "Clear issues" at bounding box center [535, 152] width 54 height 8
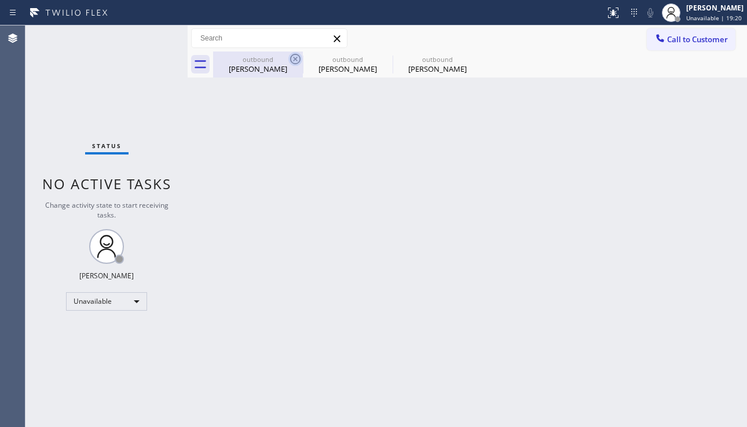
click at [291, 62] on icon at bounding box center [295, 59] width 14 height 14
click at [0, 0] on icon at bounding box center [0, 0] width 0 height 0
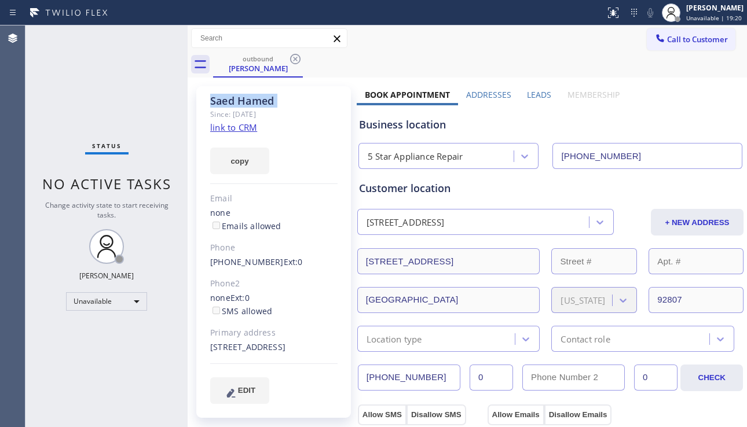
click at [291, 60] on icon at bounding box center [295, 59] width 14 height 14
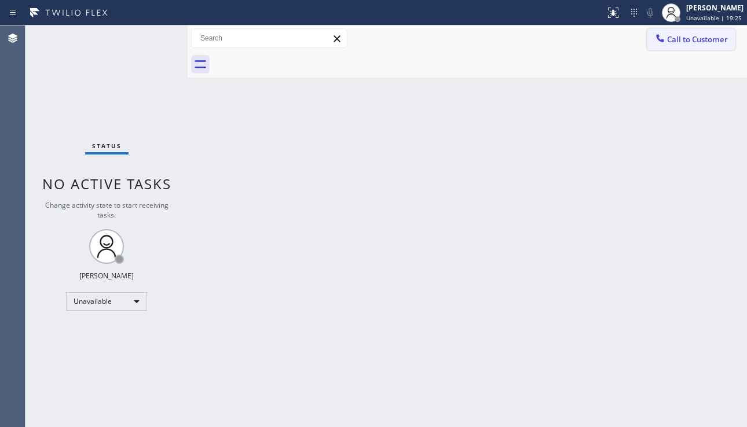
click at [695, 38] on span "Call to Customer" at bounding box center [697, 39] width 61 height 10
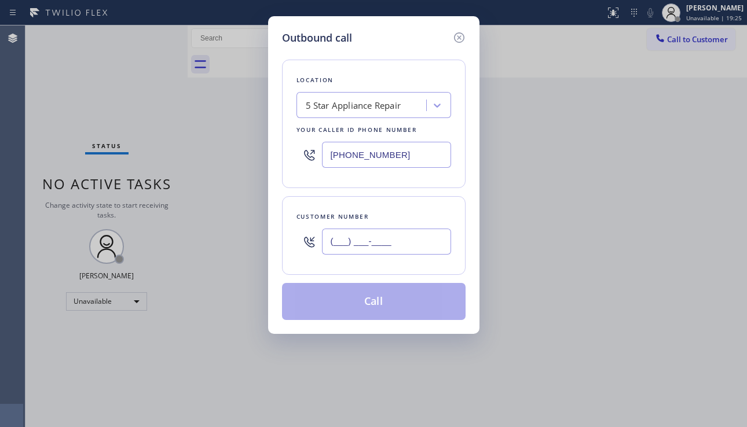
click at [379, 244] on input "(___) ___-____" at bounding box center [386, 242] width 129 height 26
paste input "818) 448-5091"
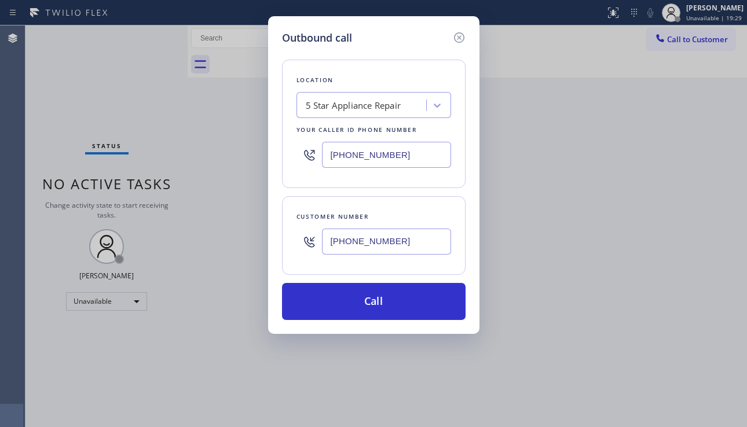
click at [377, 247] on input "[PHONE_NUMBER]" at bounding box center [386, 242] width 129 height 26
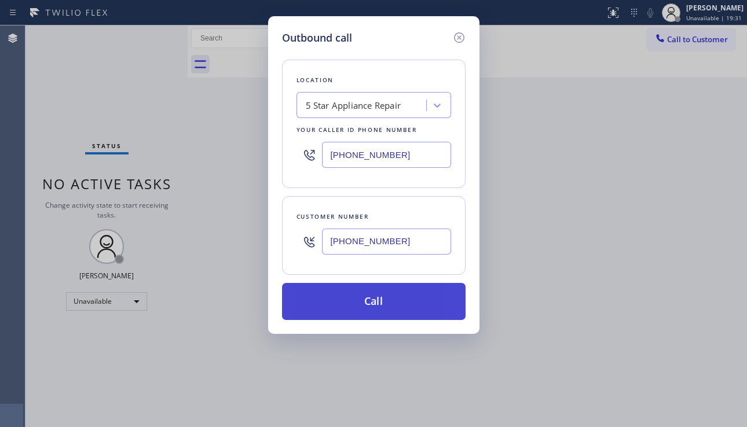
type input "[PHONE_NUMBER]"
click at [391, 302] on button "Call" at bounding box center [374, 301] width 184 height 37
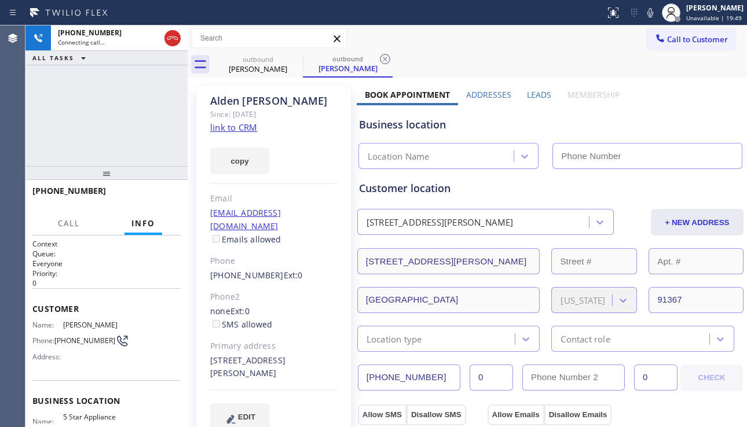
click at [49, 116] on div "+18184485091 Connecting call… ALL TASKS ALL TASKS ACTIVE TASKS TASKS IN WRAP UP" at bounding box center [106, 95] width 162 height 141
type input "[PHONE_NUMBER]"
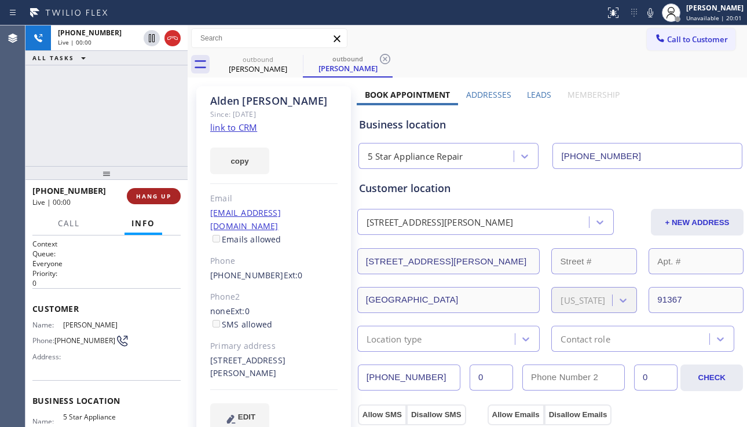
click at [159, 199] on span "HANG UP" at bounding box center [153, 196] width 35 height 8
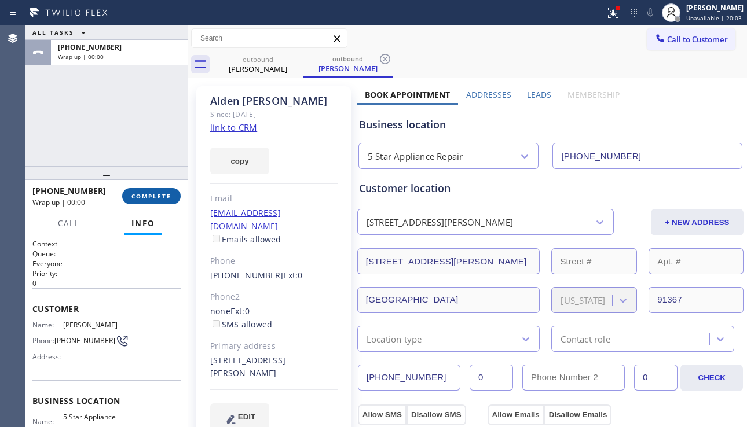
click at [159, 199] on span "COMPLETE" at bounding box center [151, 196] width 40 height 8
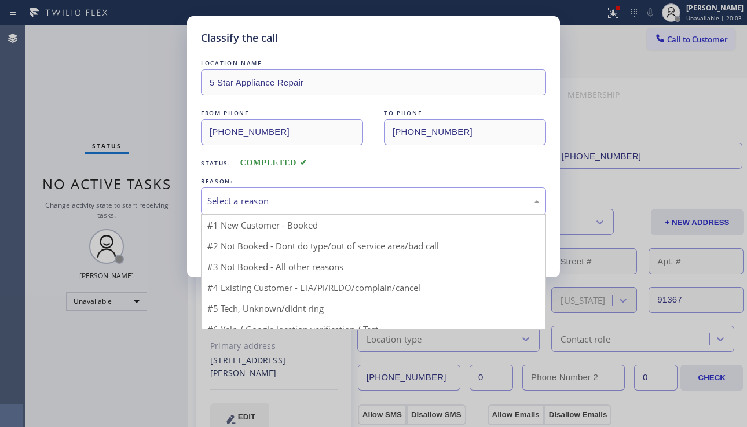
click at [321, 197] on div "Select a reason" at bounding box center [373, 201] width 332 height 13
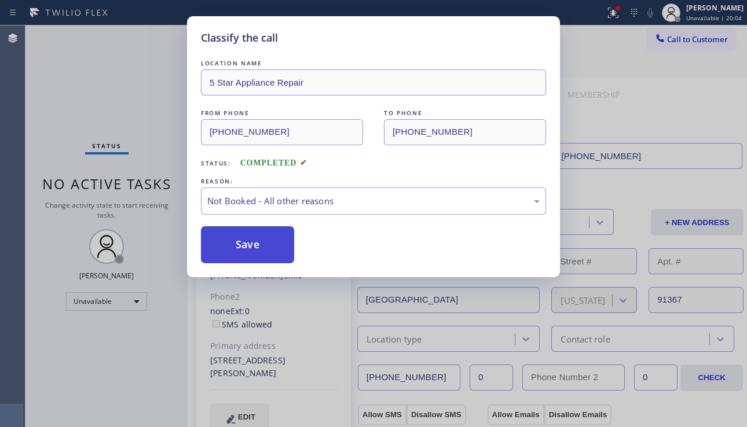
click at [265, 243] on button "Save" at bounding box center [247, 244] width 93 height 37
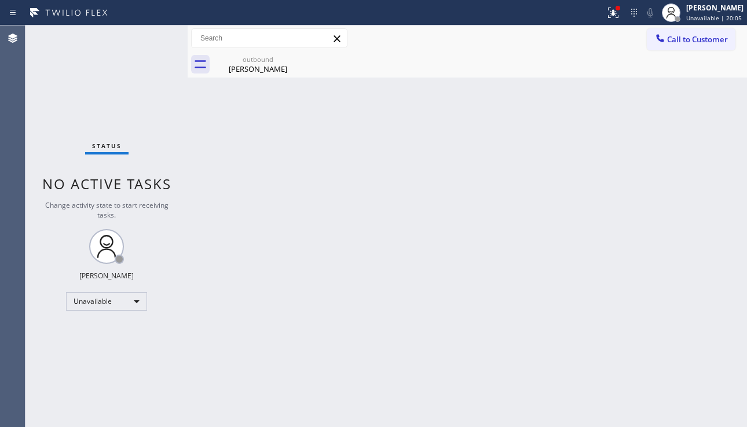
click at [663, 41] on icon at bounding box center [660, 38] width 8 height 8
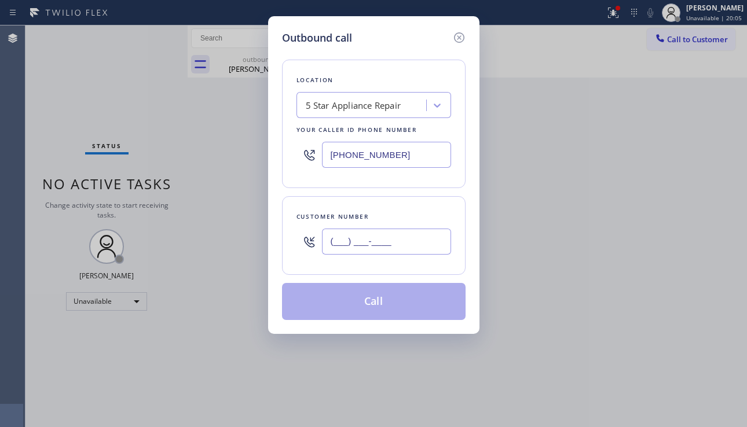
click at [424, 245] on input "(___) ___-____" at bounding box center [386, 242] width 129 height 26
paste input "626) 272-6362"
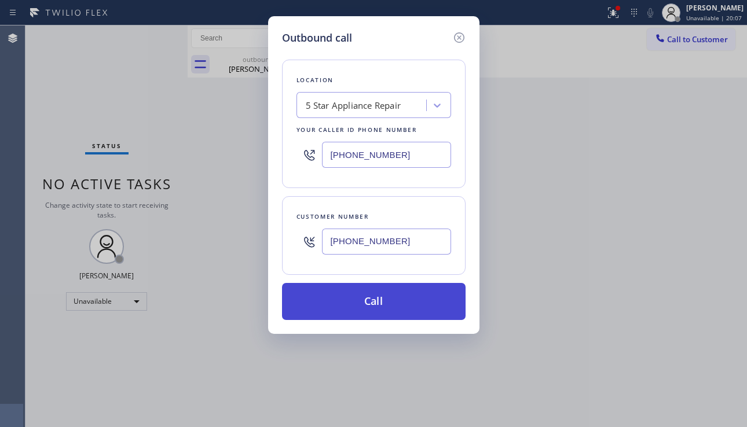
type input "[PHONE_NUMBER]"
click at [408, 296] on button "Call" at bounding box center [374, 301] width 184 height 37
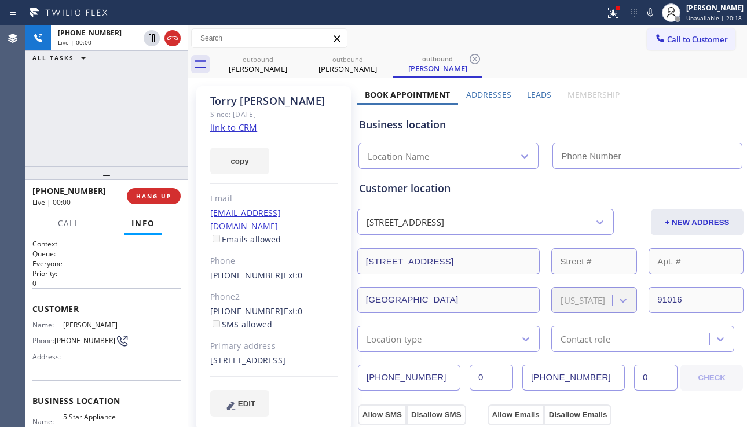
click at [685, 125] on div "Business location" at bounding box center [550, 125] width 383 height 16
click at [158, 197] on span "HANG UP" at bounding box center [153, 196] width 35 height 8
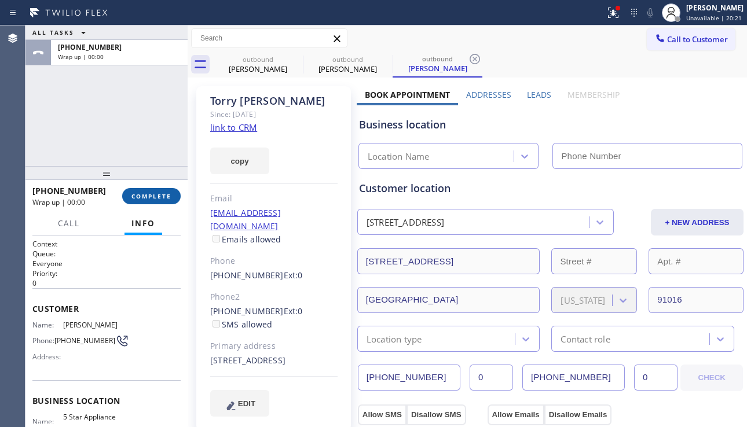
click at [158, 197] on span "COMPLETE" at bounding box center [151, 196] width 40 height 8
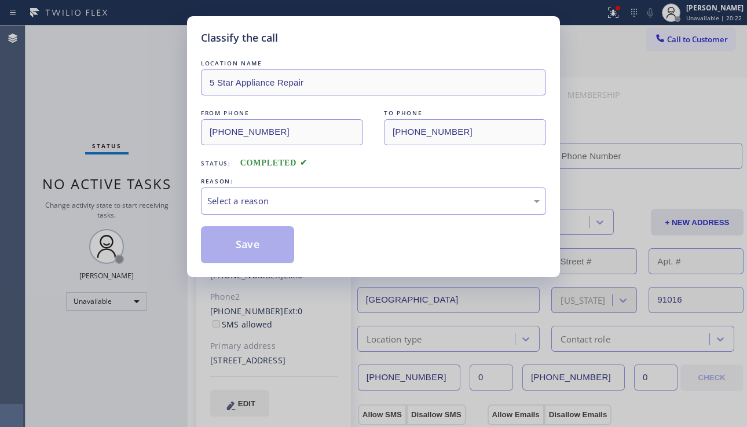
click at [319, 206] on div "Select a reason" at bounding box center [373, 201] width 332 height 13
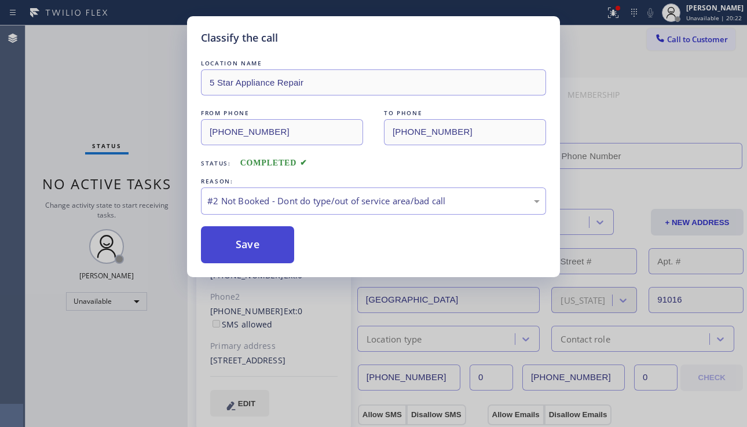
click at [250, 243] on button "Save" at bounding box center [247, 244] width 93 height 37
type input "[PHONE_NUMBER]"
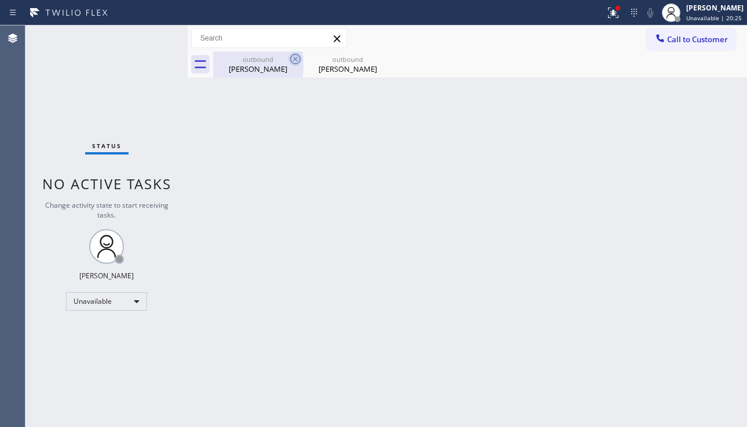
click at [293, 61] on icon at bounding box center [295, 59] width 14 height 14
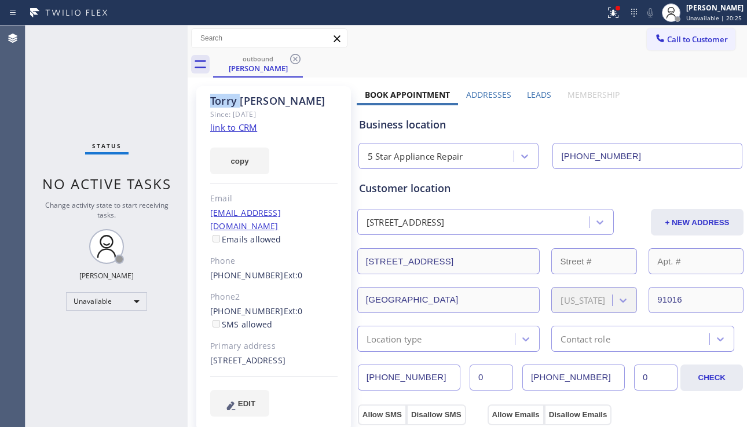
click at [293, 61] on icon at bounding box center [295, 59] width 14 height 14
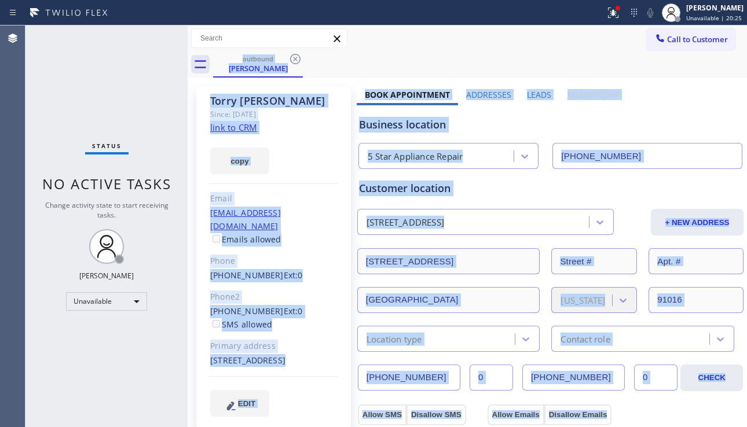
click at [293, 61] on div "outbound Torry Duvall" at bounding box center [480, 65] width 534 height 26
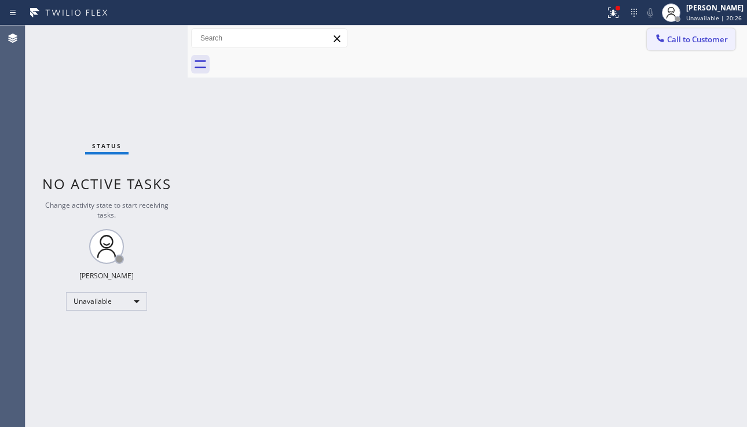
click at [700, 43] on span "Call to Customer" at bounding box center [697, 39] width 61 height 10
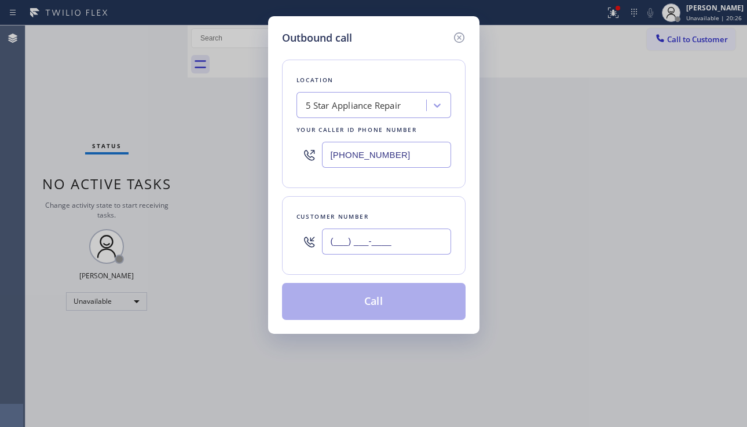
click at [373, 233] on input "(___) ___-____" at bounding box center [386, 242] width 129 height 26
paste input "310) 838-2514"
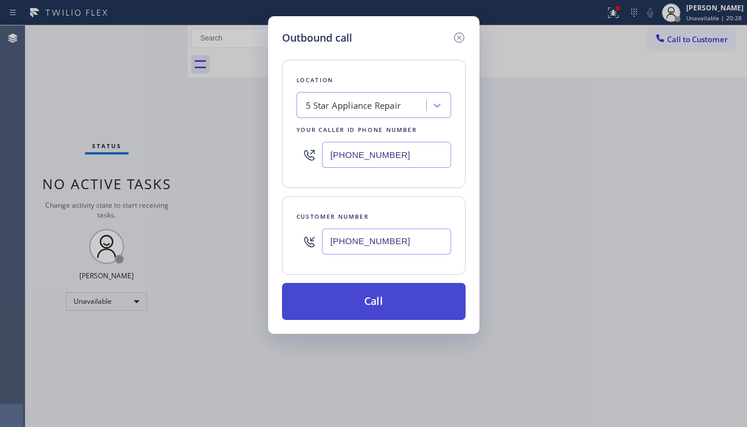
type input "(310) 838-2514"
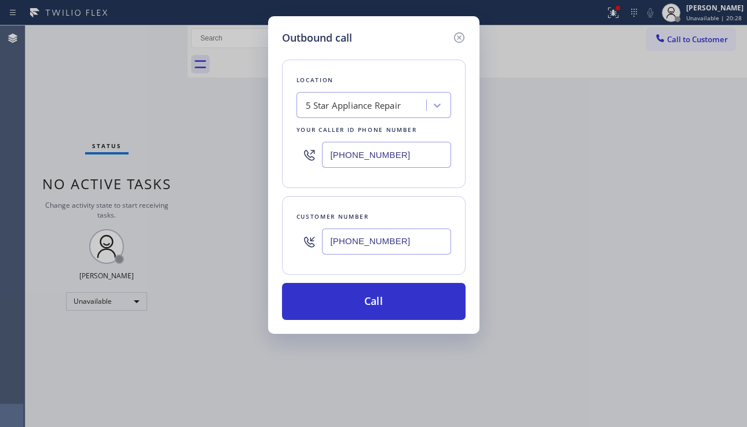
drag, startPoint x: 391, startPoint y: 298, endPoint x: 218, endPoint y: 167, distance: 217.5
click at [390, 298] on button "Call" at bounding box center [374, 301] width 184 height 37
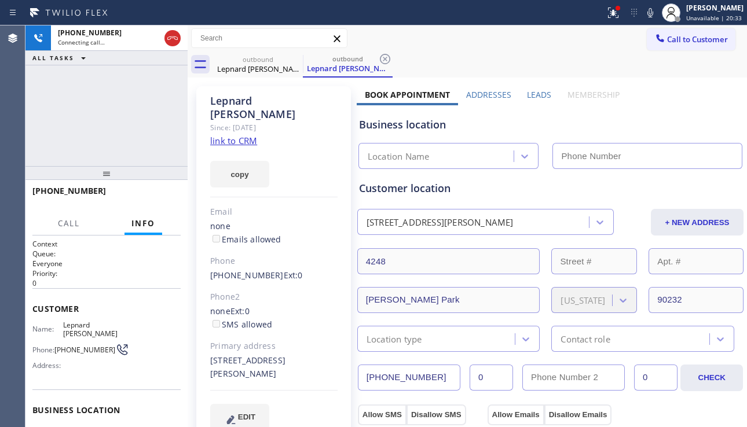
type input "[PHONE_NUMBER]"
click at [687, 130] on div "Business location" at bounding box center [550, 125] width 383 height 16
click at [674, 126] on div "Business location" at bounding box center [550, 125] width 383 height 16
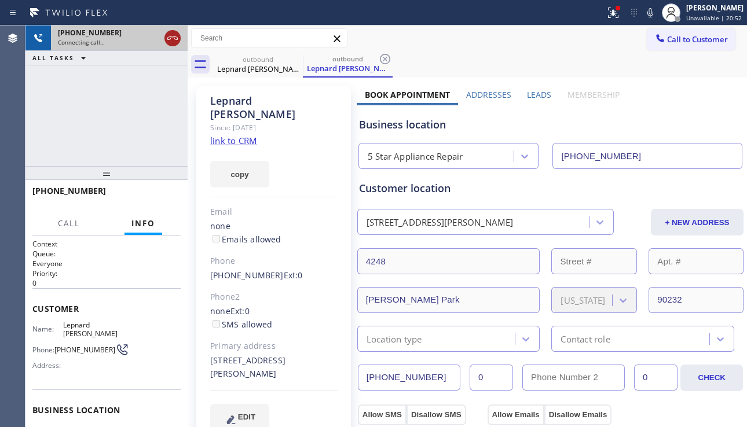
click at [174, 36] on icon at bounding box center [173, 38] width 14 height 14
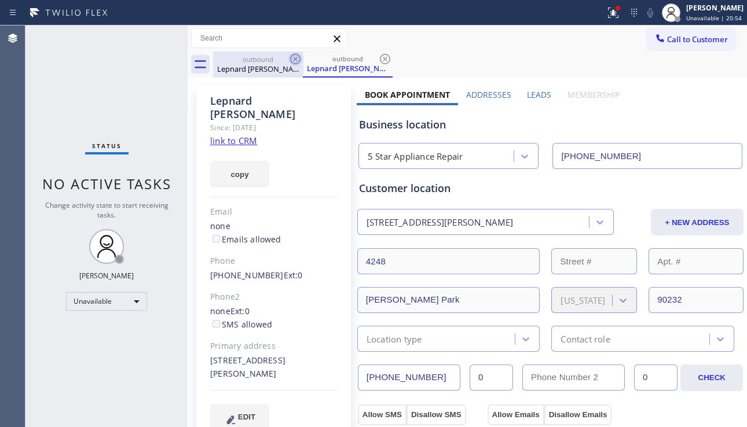
click at [292, 57] on icon at bounding box center [295, 59] width 14 height 14
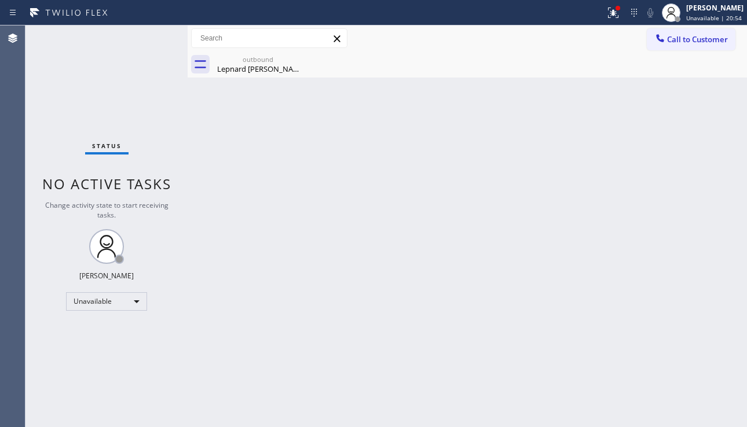
click at [0, 0] on icon at bounding box center [0, 0] width 0 height 0
click at [266, 66] on div "Lepnard Deluna" at bounding box center [257, 69] width 87 height 10
click at [645, 286] on div "Back to Dashboard Change Sender ID Customers Technicians Select a contact Outbo…" at bounding box center [467, 226] width 559 height 402
click at [601, 21] on button at bounding box center [613, 12] width 25 height 25
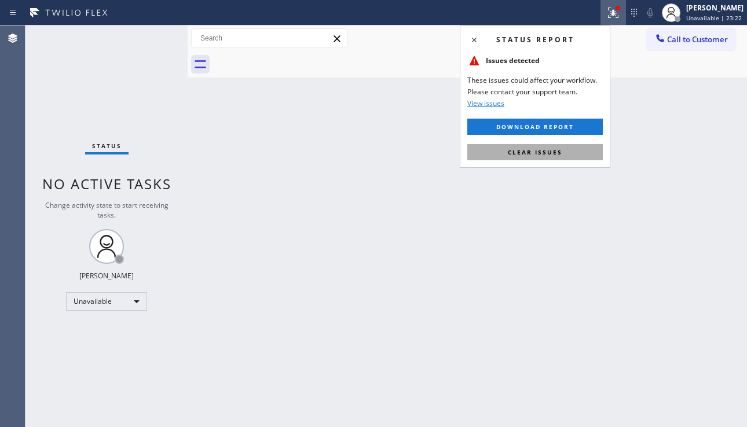
click at [561, 159] on button "Clear issues" at bounding box center [535, 152] width 136 height 16
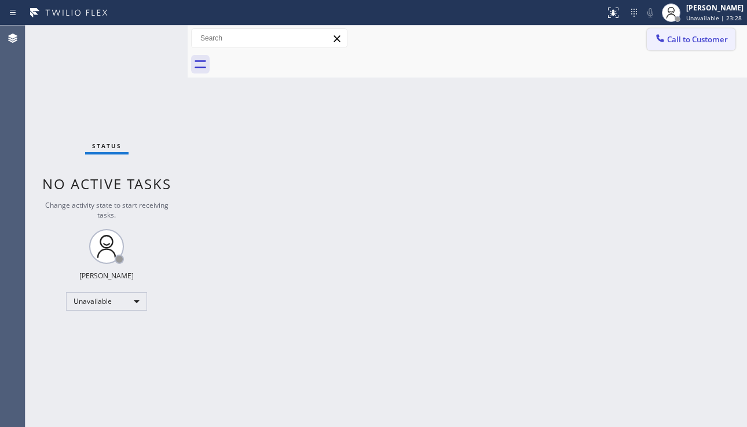
click at [693, 42] on span "Call to Customer" at bounding box center [697, 39] width 61 height 10
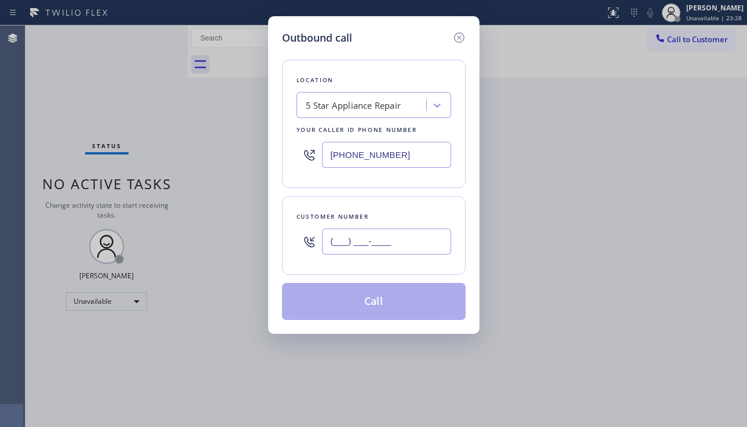
click at [362, 248] on input "(___) ___-____" at bounding box center [386, 242] width 129 height 26
paste input "206) 232-5013"
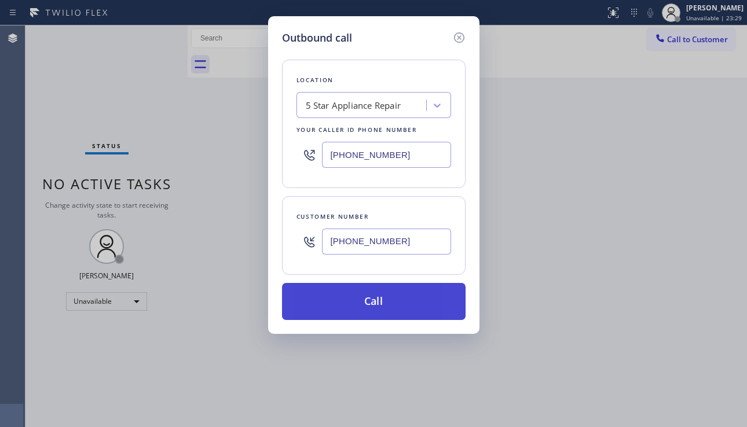
type input "(206) 232-5013"
click at [368, 301] on button "Call" at bounding box center [374, 301] width 184 height 37
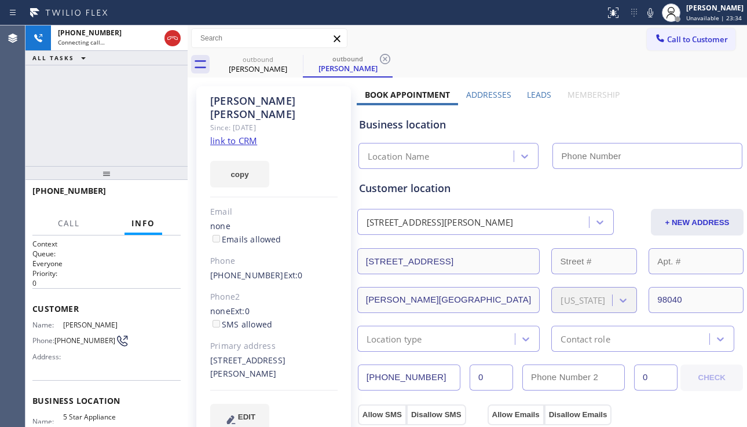
type input "[PHONE_NUMBER]"
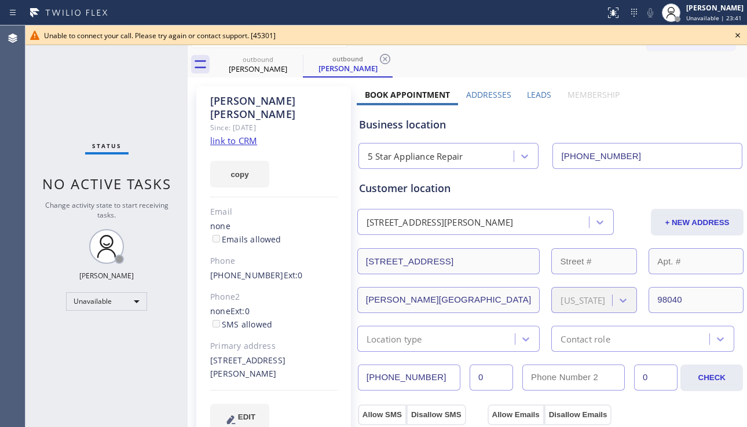
click at [739, 34] on icon at bounding box center [738, 35] width 14 height 14
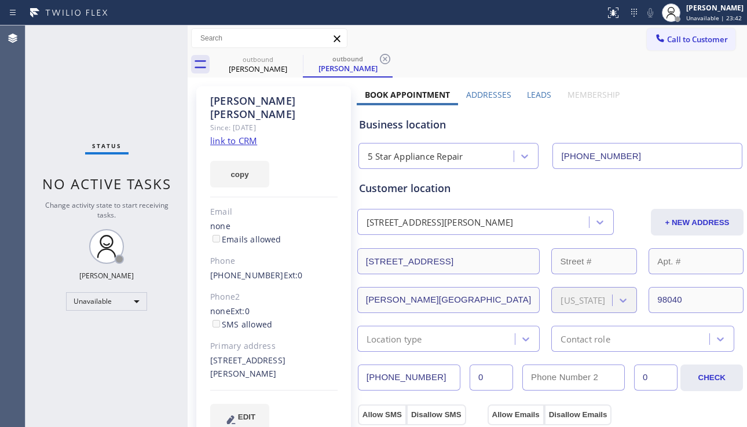
click at [683, 51] on div "Call to Customer Outbound call Location 5 Star Appliance Repair Your caller id …" at bounding box center [467, 38] width 559 height 26
click at [678, 42] on span "Call to Customer" at bounding box center [697, 39] width 61 height 10
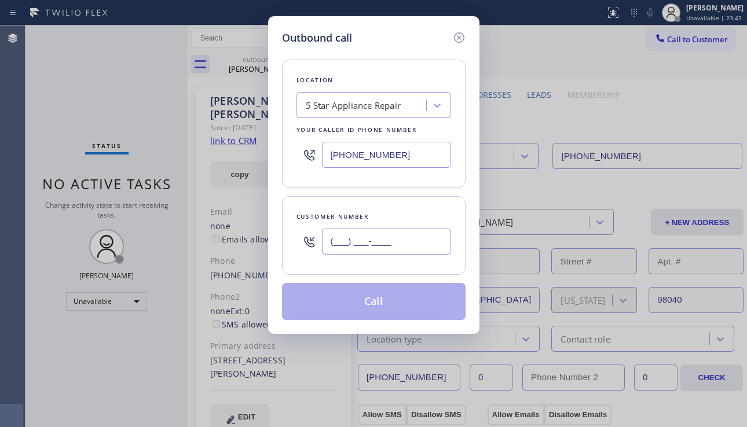
click at [398, 229] on input "(___) ___-____" at bounding box center [386, 242] width 129 height 26
paste input "510) 759-3843"
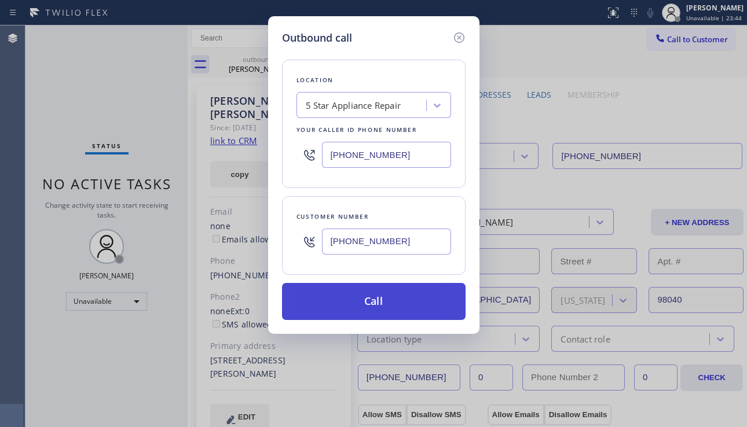
type input "[PHONE_NUMBER]"
click at [374, 304] on button "Call" at bounding box center [374, 301] width 184 height 37
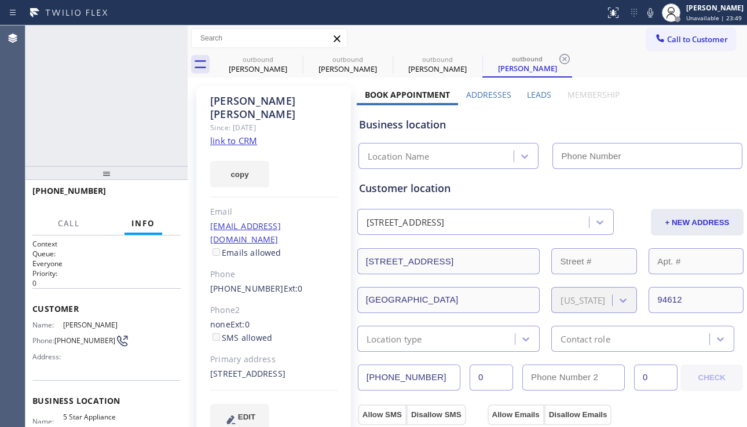
type input "[PHONE_NUMBER]"
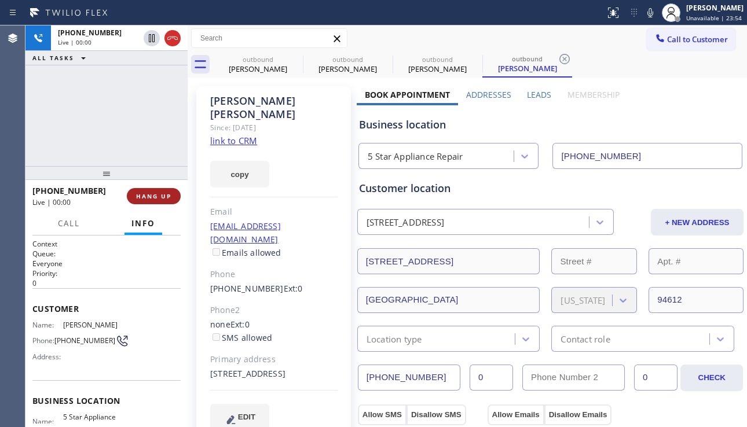
click at [143, 200] on span "HANG UP" at bounding box center [153, 196] width 35 height 8
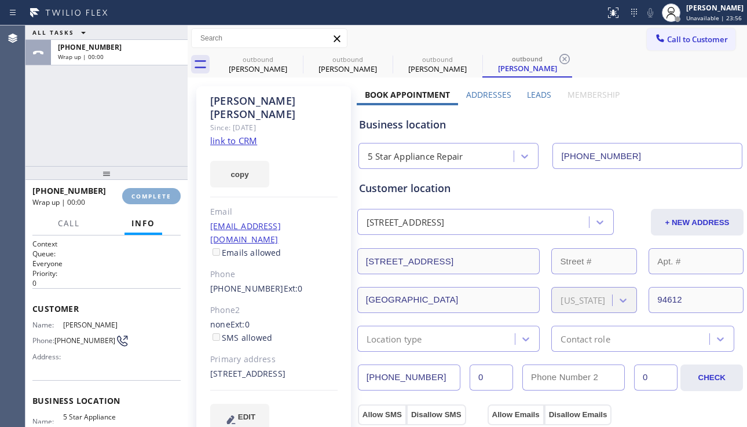
click at [143, 200] on span "COMPLETE" at bounding box center [151, 196] width 40 height 8
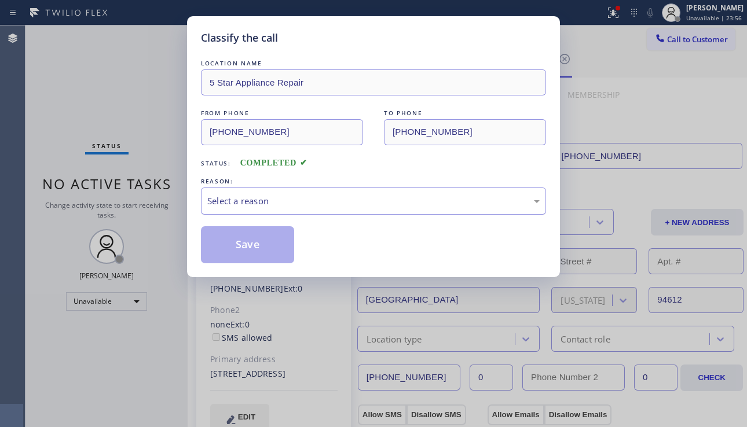
click at [312, 205] on div "Select a reason" at bounding box center [373, 201] width 332 height 13
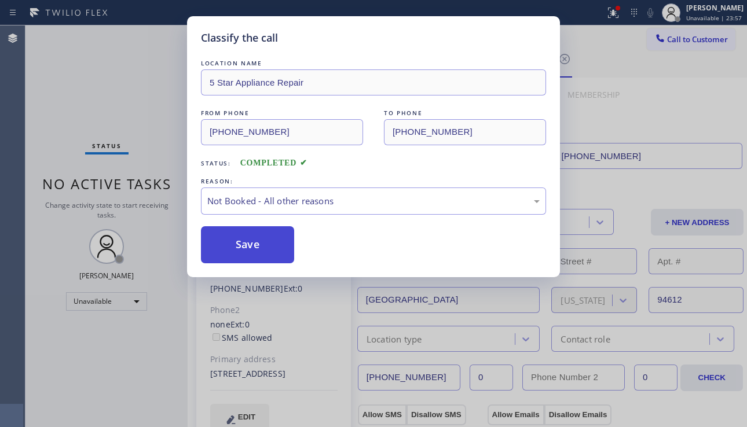
drag, startPoint x: 258, startPoint y: 246, endPoint x: 287, endPoint y: 241, distance: 28.8
click at [258, 246] on button "Save" at bounding box center [247, 244] width 93 height 37
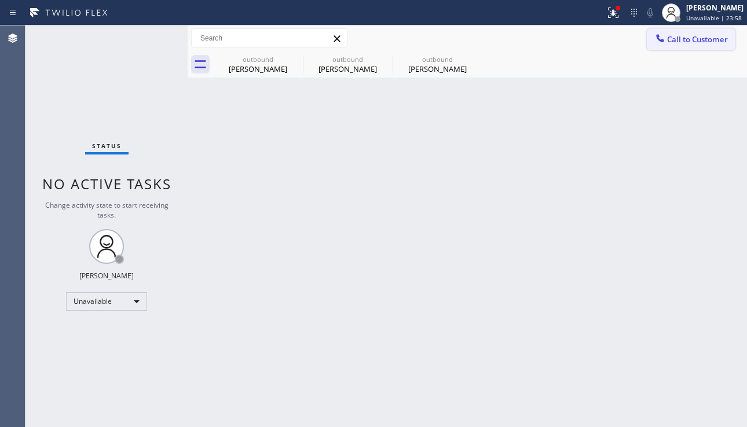
click at [673, 39] on span "Call to Customer" at bounding box center [697, 39] width 61 height 10
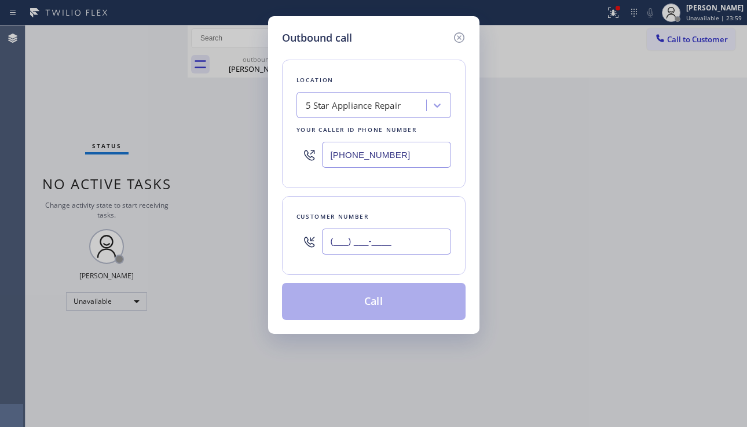
click at [382, 239] on input "(___) ___-____" at bounding box center [386, 242] width 129 height 26
paste input "310) 828-2100"
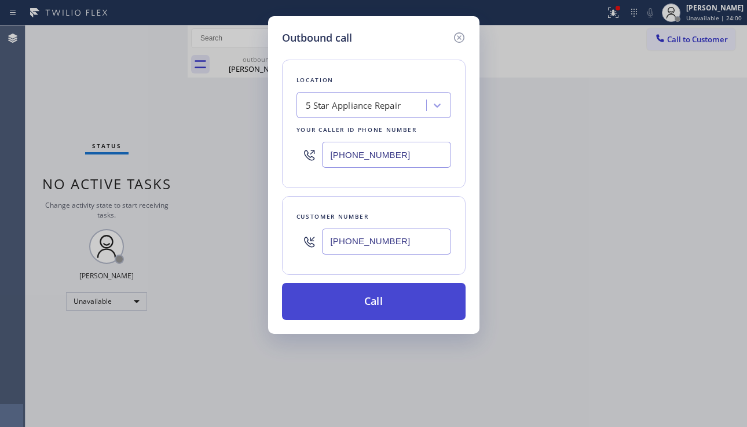
type input "[PHONE_NUMBER]"
click at [396, 307] on button "Call" at bounding box center [374, 301] width 184 height 37
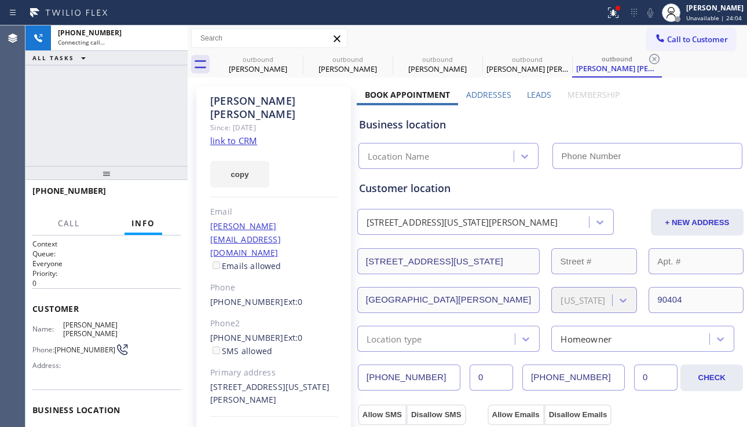
type input "[PHONE_NUMBER]"
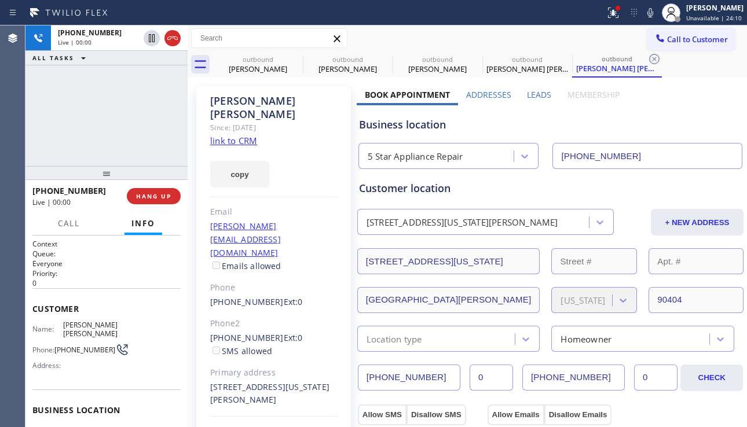
click at [93, 142] on div "+13108282100 Live | 00:00 ALL TASKS ALL TASKS ACTIVE TASKS TASKS IN WRAP UP" at bounding box center [106, 95] width 162 height 141
click at [147, 196] on span "HANG UP" at bounding box center [153, 196] width 35 height 8
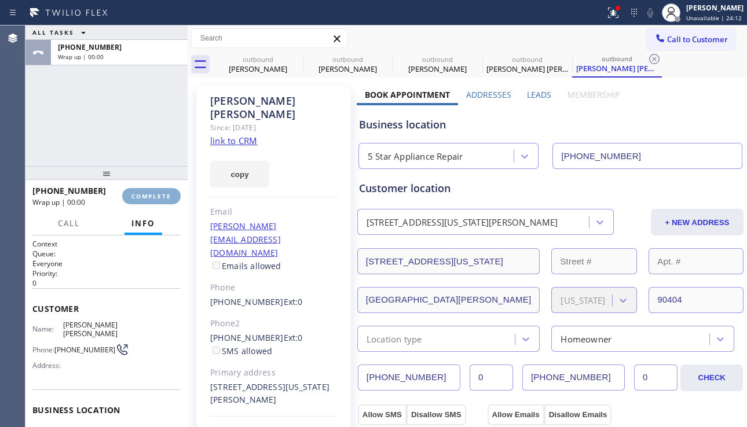
click at [147, 196] on span "COMPLETE" at bounding box center [151, 196] width 40 height 8
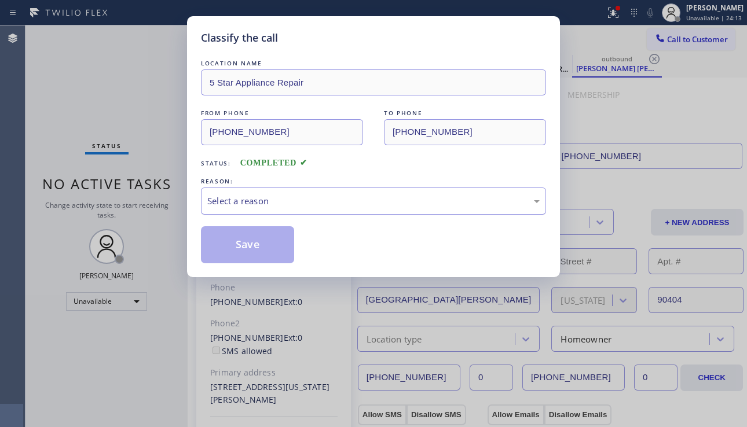
click at [300, 206] on div "Select a reason" at bounding box center [373, 201] width 332 height 13
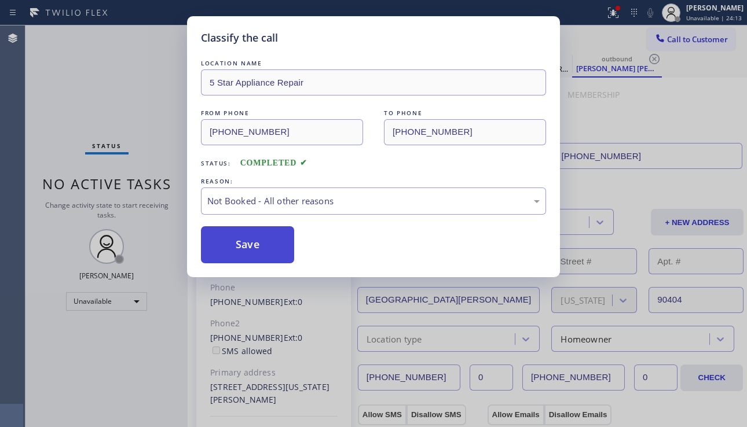
click at [256, 245] on button "Save" at bounding box center [247, 244] width 93 height 37
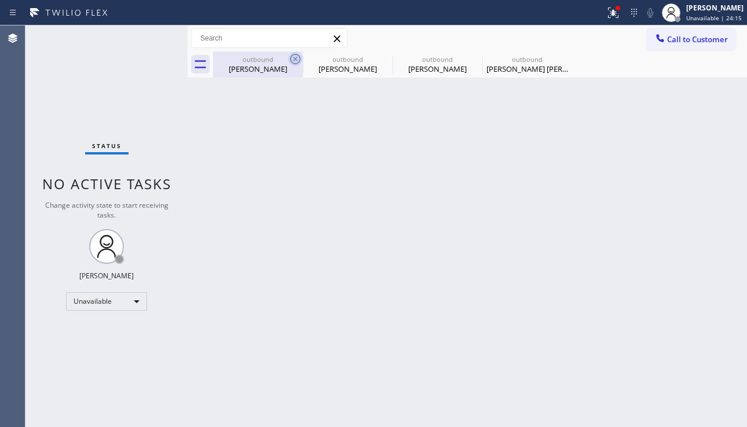
click at [298, 60] on icon at bounding box center [295, 59] width 14 height 14
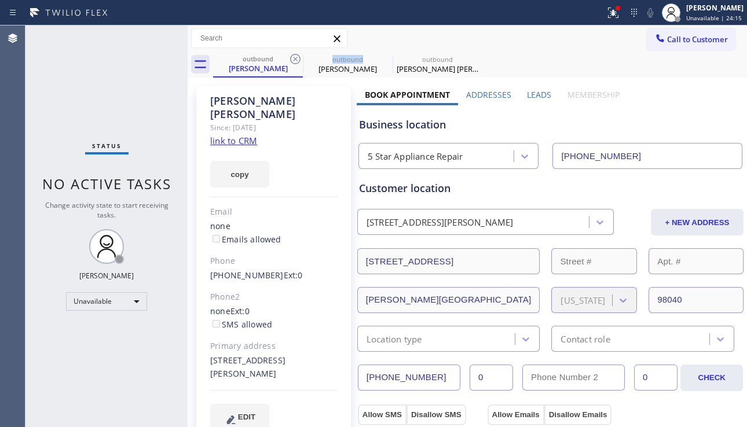
click at [298, 60] on icon at bounding box center [295, 59] width 14 height 14
click at [0, 0] on icon at bounding box center [0, 0] width 0 height 0
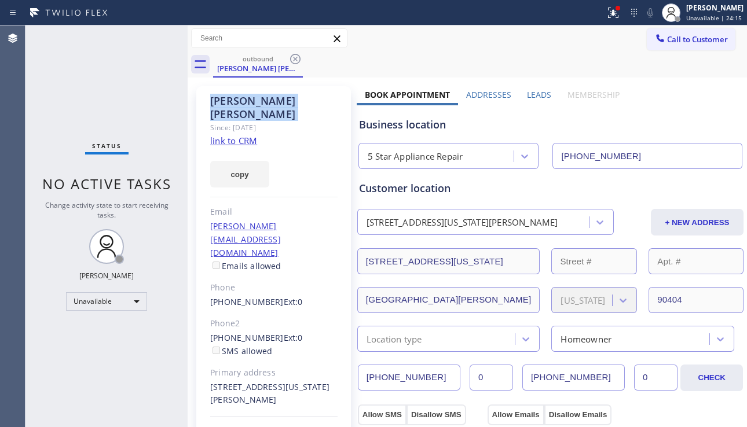
click at [298, 60] on icon at bounding box center [295, 59] width 14 height 14
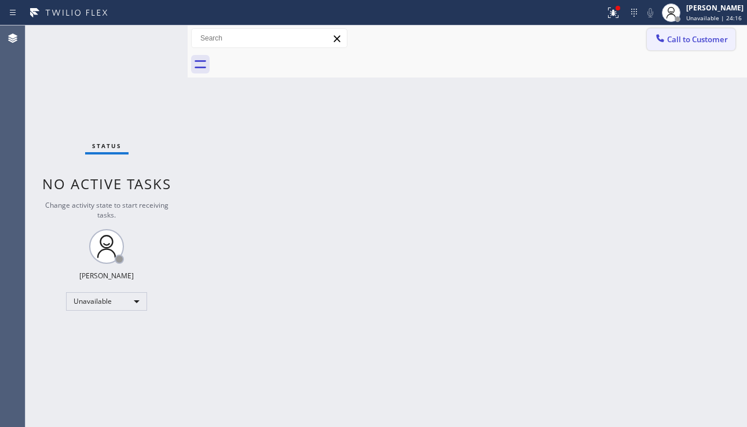
click at [696, 41] on span "Call to Customer" at bounding box center [697, 39] width 61 height 10
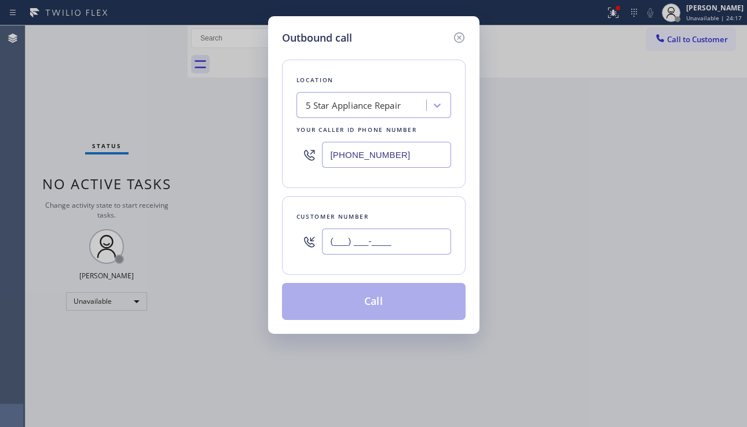
click at [350, 250] on input "(___) ___-____" at bounding box center [386, 242] width 129 height 26
paste input "424) 288-0739"
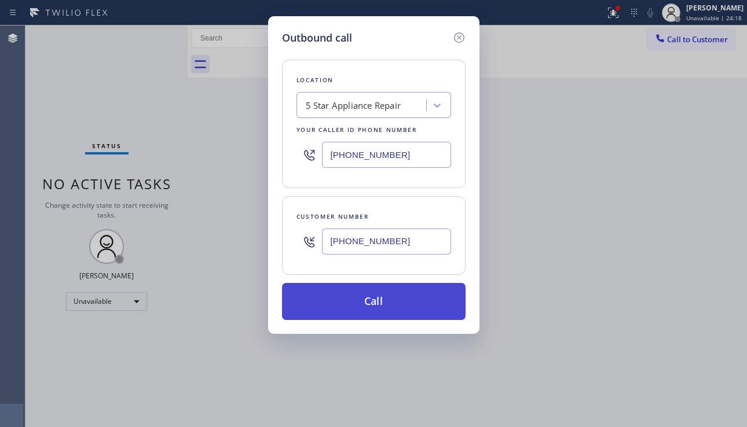
type input "(424) 288-0739"
click at [397, 313] on button "Call" at bounding box center [374, 301] width 184 height 37
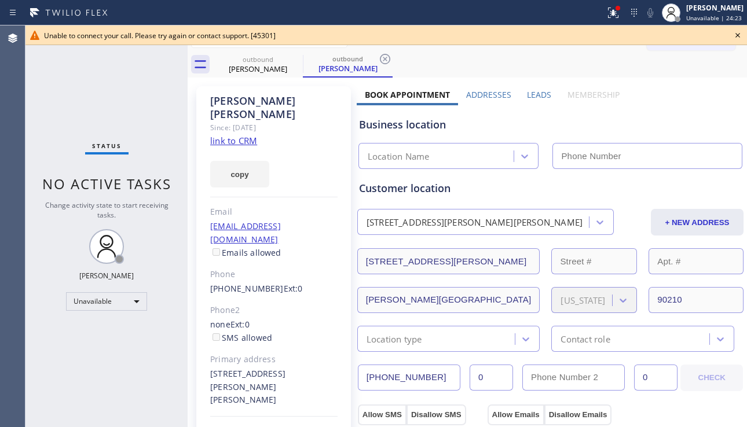
type input "[PHONE_NUMBER]"
click at [740, 34] on icon at bounding box center [738, 35] width 14 height 14
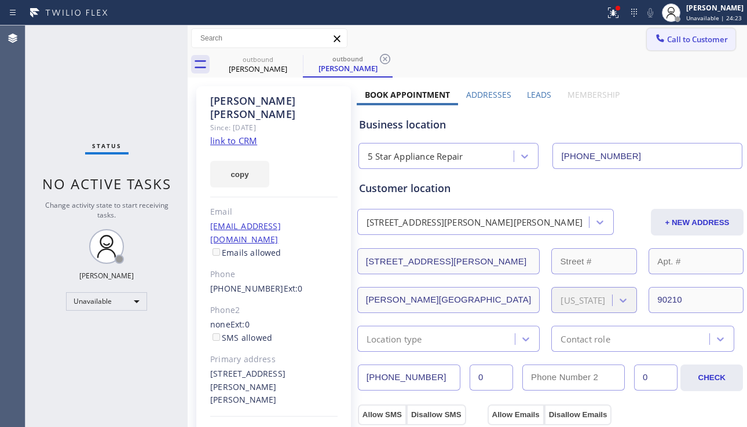
click at [686, 38] on span "Call to Customer" at bounding box center [697, 39] width 61 height 10
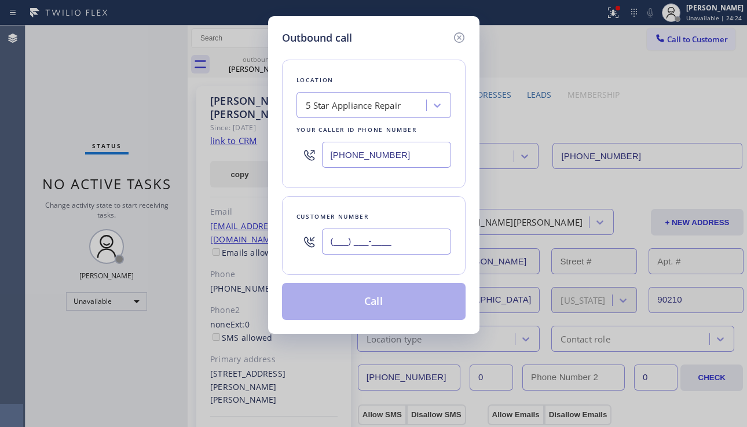
click at [387, 239] on input "(___) ___-____" at bounding box center [386, 242] width 129 height 26
paste input "212) 849-1788"
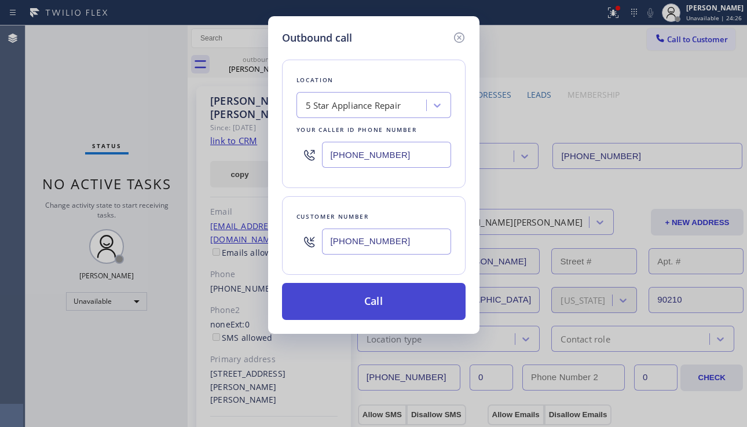
type input "[PHONE_NUMBER]"
click at [394, 298] on button "Call" at bounding box center [374, 301] width 184 height 37
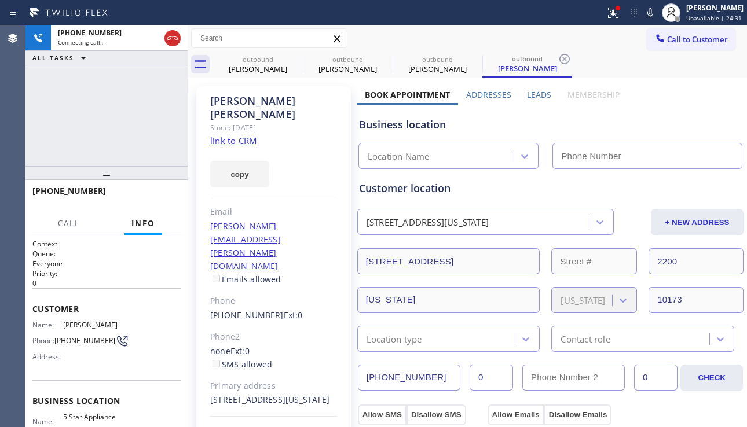
type input "[PHONE_NUMBER]"
click at [150, 196] on span "HANG UP" at bounding box center [153, 196] width 35 height 8
click at [150, 195] on span "HANG UP" at bounding box center [153, 196] width 35 height 8
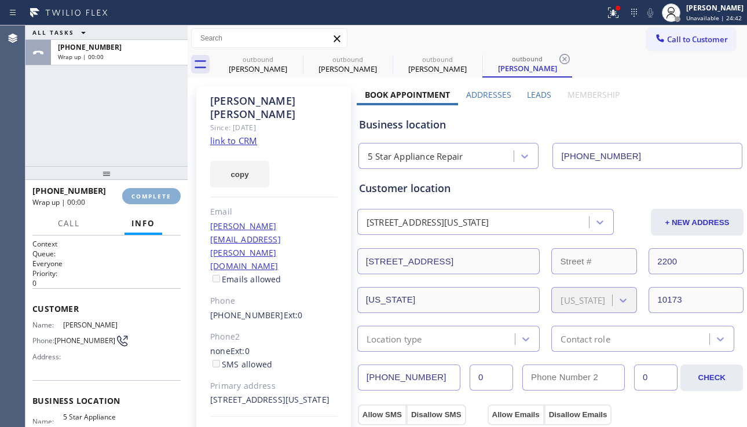
click at [150, 195] on span "COMPLETE" at bounding box center [151, 196] width 40 height 8
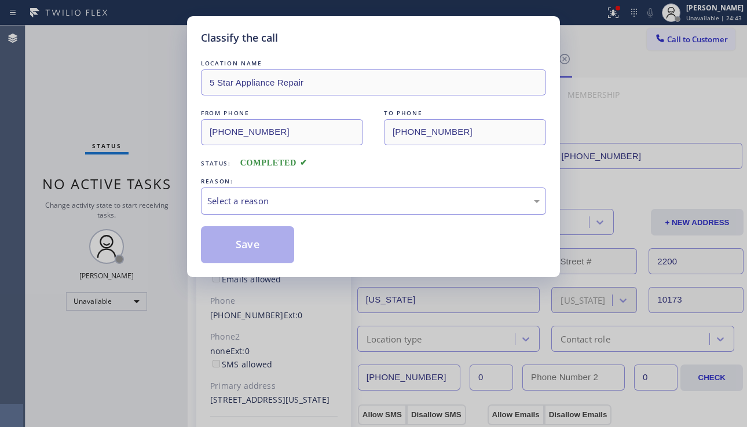
click at [350, 204] on div "Select a reason" at bounding box center [373, 201] width 332 height 13
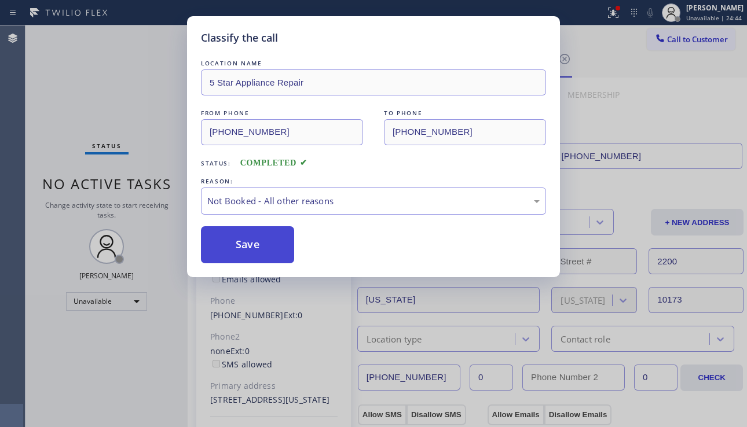
click at [279, 247] on button "Save" at bounding box center [247, 244] width 93 height 37
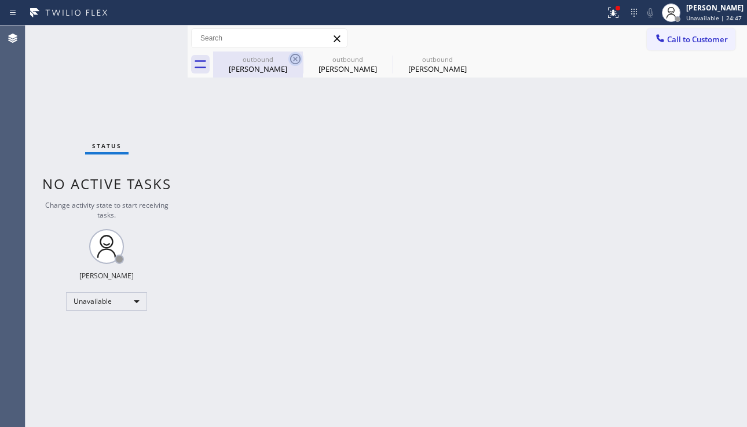
click at [297, 59] on icon at bounding box center [295, 59] width 14 height 14
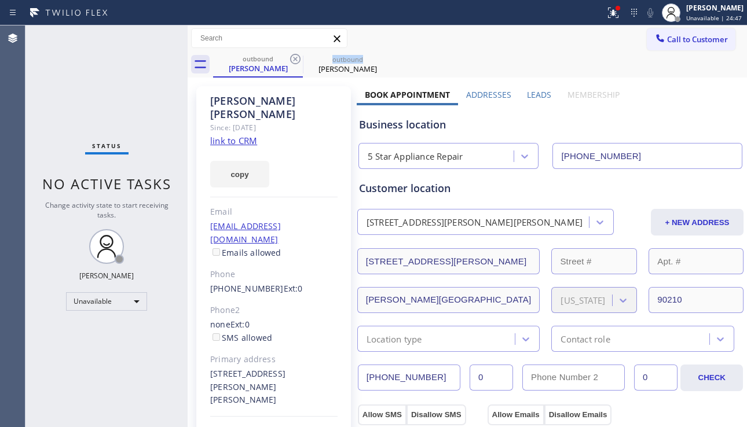
click at [297, 59] on icon at bounding box center [295, 59] width 14 height 14
click at [0, 0] on icon at bounding box center [0, 0] width 0 height 0
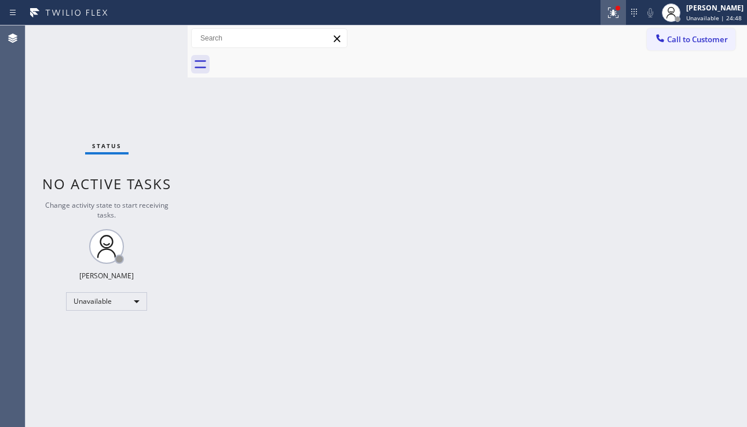
click at [606, 18] on icon at bounding box center [613, 13] width 14 height 14
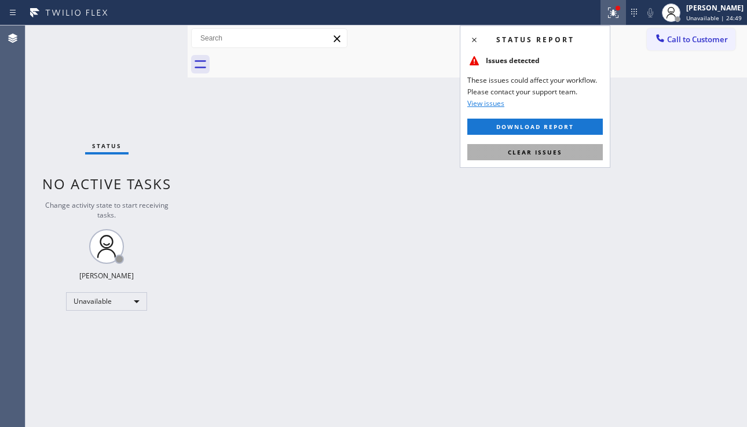
click at [529, 159] on button "Clear issues" at bounding box center [535, 152] width 136 height 16
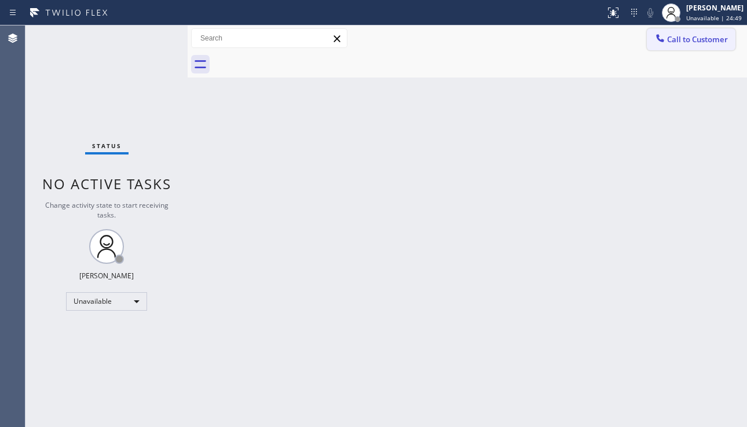
click at [730, 36] on button "Call to Customer" at bounding box center [691, 39] width 89 height 22
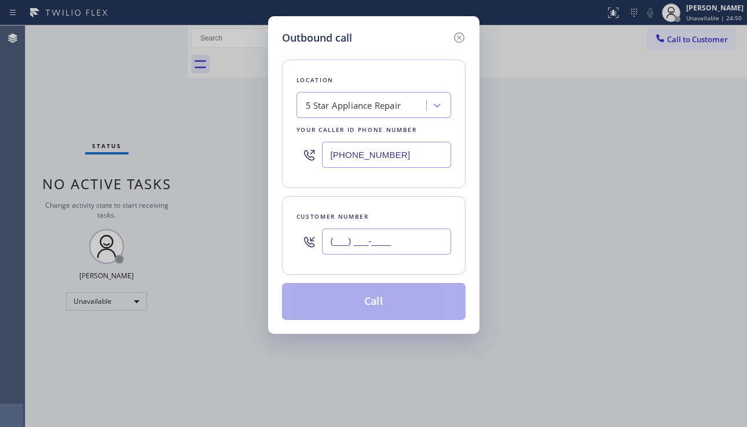
click at [350, 247] on input "(___) ___-____" at bounding box center [386, 242] width 129 height 26
paste input "917) 361-9747"
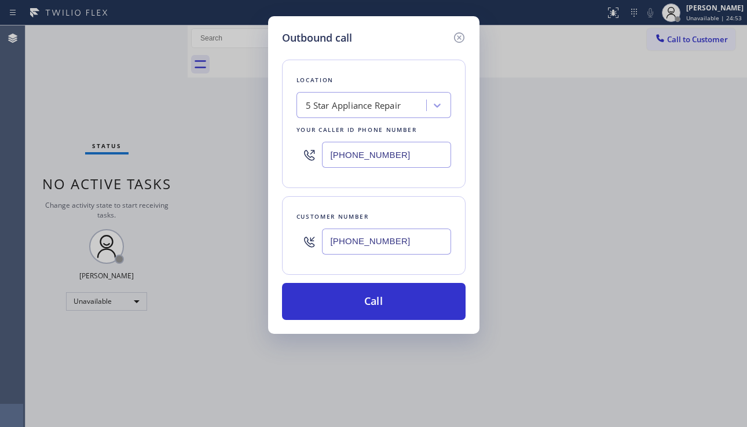
type input "(917) 361-9747"
click at [585, 299] on div "Outbound call Location 5 Star Appliance Repair Your caller id phone number (855…" at bounding box center [373, 213] width 747 height 427
drag, startPoint x: 708, startPoint y: 215, endPoint x: 680, endPoint y: 198, distance: 32.8
click at [708, 215] on div "Outbound call Location 5 Star Appliance Repair Your caller id phone number (855…" at bounding box center [373, 213] width 747 height 427
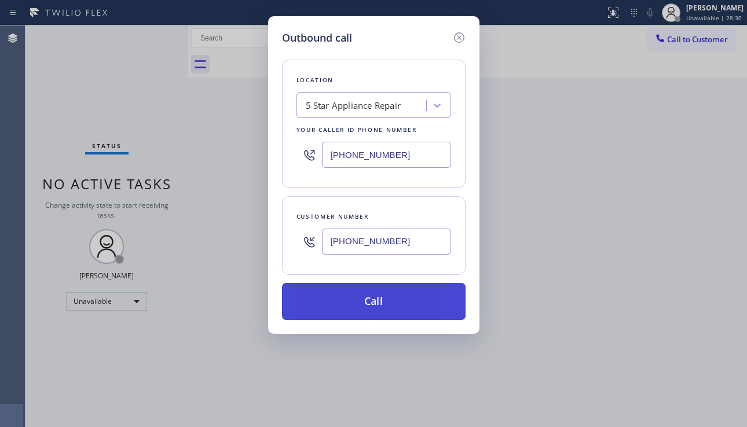
click at [382, 295] on button "Call" at bounding box center [374, 301] width 184 height 37
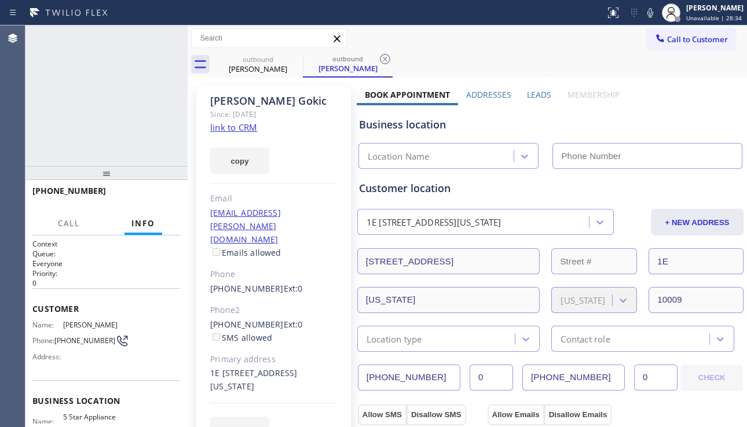
type input "[PHONE_NUMBER]"
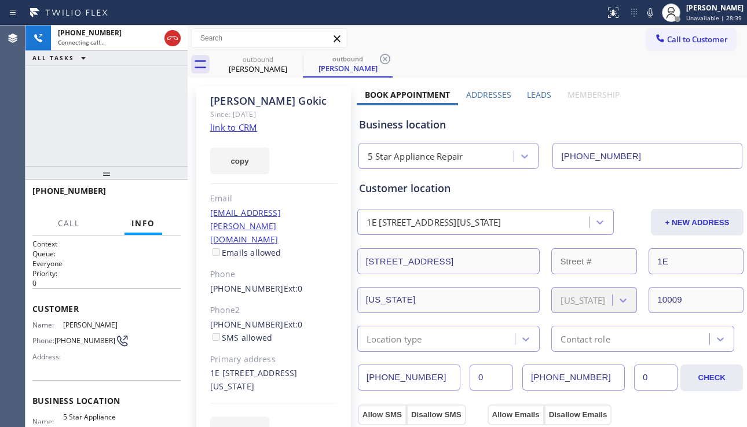
click at [80, 155] on div "+19173619747 Connecting call… ALL TASKS ALL TASKS ACTIVE TASKS TASKS IN WRAP UP" at bounding box center [106, 95] width 162 height 141
click at [94, 191] on div "+19173619747" at bounding box center [102, 190] width 140 height 11
click at [82, 193] on span "+19173619747" at bounding box center [69, 190] width 74 height 11
click at [78, 195] on span "+19173619747" at bounding box center [69, 190] width 74 height 11
click at [75, 195] on span "+19173619747" at bounding box center [69, 190] width 74 height 11
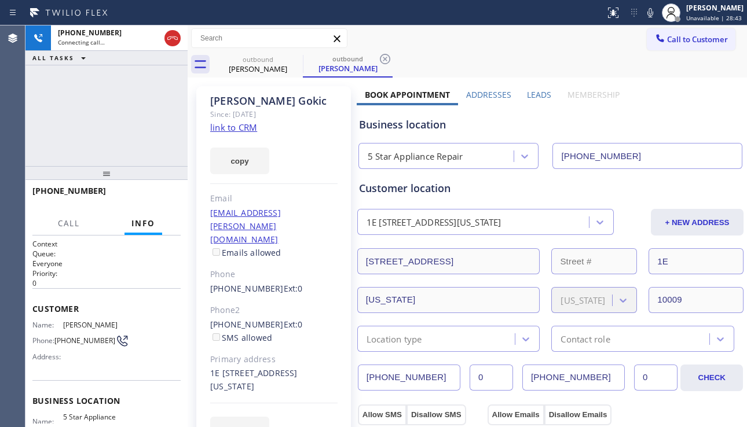
click at [71, 195] on span "+19173619747" at bounding box center [69, 190] width 74 height 11
click at [63, 195] on span "+19173619747" at bounding box center [69, 190] width 74 height 11
click at [58, 193] on span "+19173619747" at bounding box center [69, 190] width 74 height 11
click at [56, 193] on span "+19173619747" at bounding box center [69, 190] width 74 height 11
click at [52, 193] on span "+19173619747" at bounding box center [69, 190] width 74 height 11
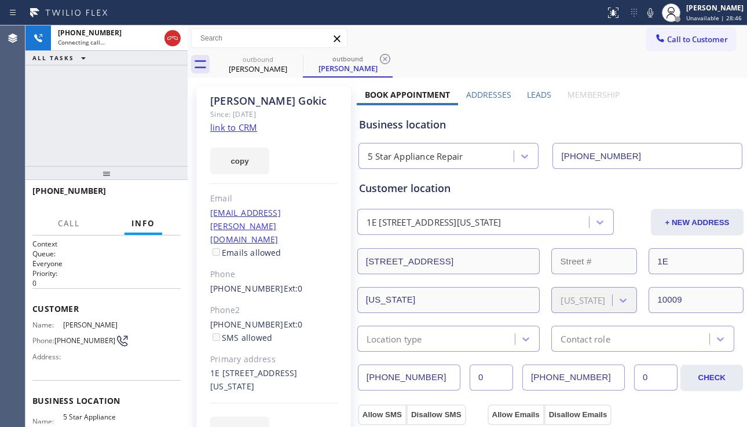
click at [45, 193] on span "+19173619747" at bounding box center [69, 190] width 74 height 11
click at [41, 192] on span "+19173619747" at bounding box center [69, 190] width 74 height 11
click at [37, 192] on span "+19173619747" at bounding box center [69, 190] width 74 height 11
click at [31, 191] on div "+19173619747" at bounding box center [106, 196] width 162 height 32
click at [92, 191] on div "+19173619747" at bounding box center [102, 190] width 140 height 11
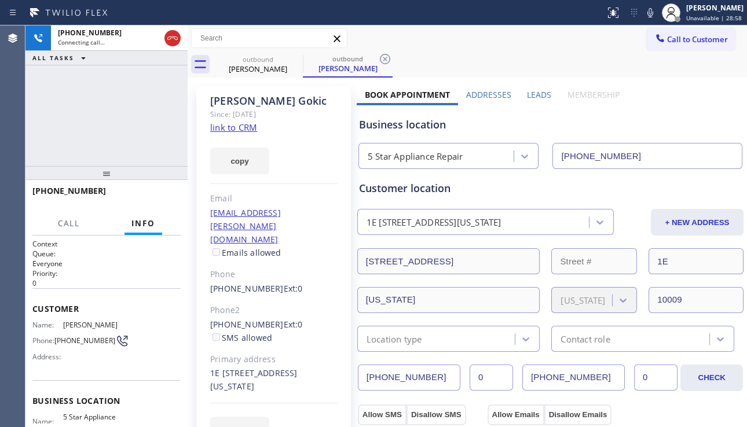
click at [327, 210] on div "gokic.luna@gmail.com Emails allowed" at bounding box center [273, 233] width 127 height 53
click at [534, 96] on label "Leads" at bounding box center [539, 94] width 24 height 11
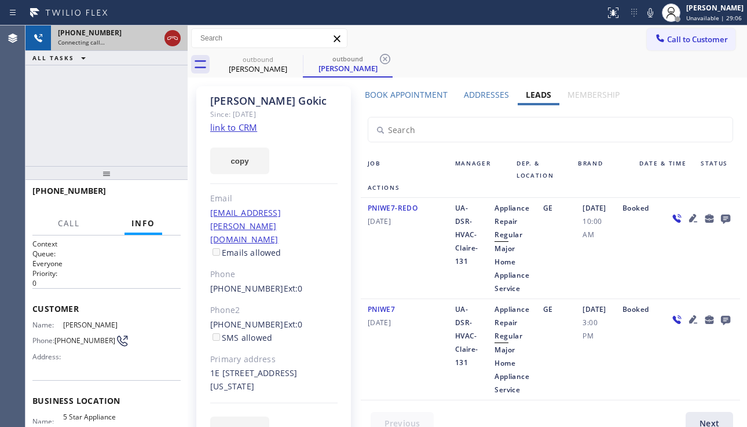
click at [174, 37] on icon at bounding box center [173, 38] width 14 height 14
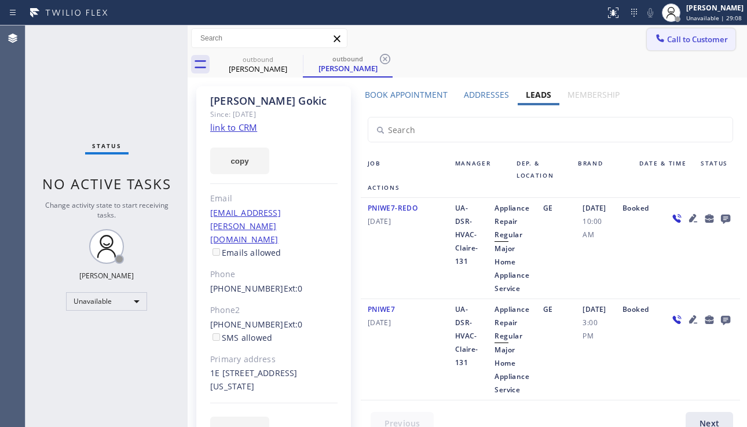
click at [667, 41] on span "Call to Customer" at bounding box center [697, 39] width 61 height 10
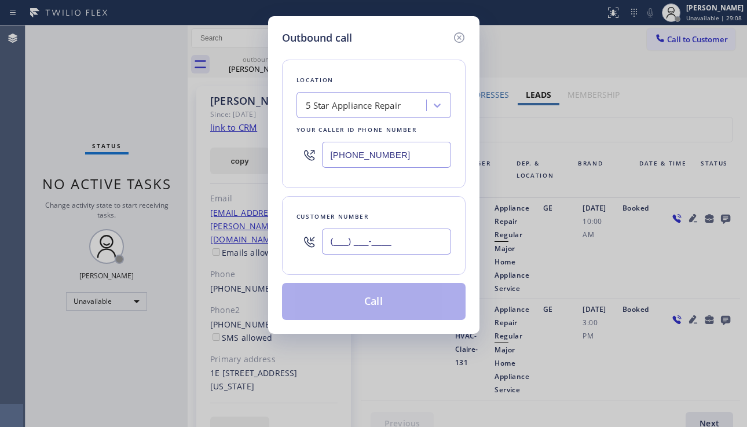
click at [350, 246] on input "(___) ___-____" at bounding box center [386, 242] width 129 height 26
paste input "619) 322-7111"
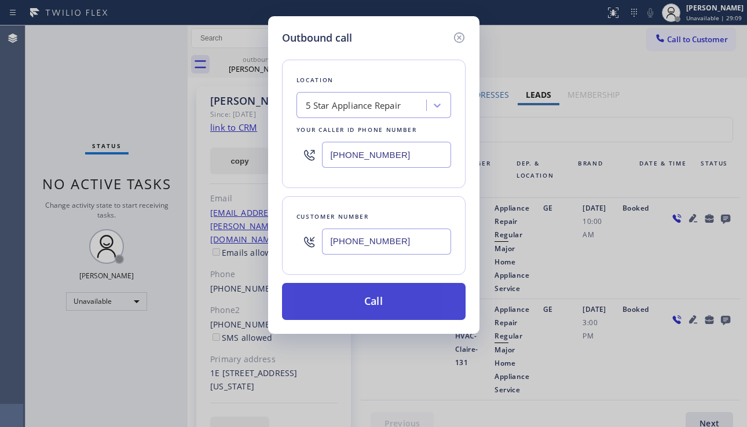
type input "[PHONE_NUMBER]"
click at [386, 299] on button "Call" at bounding box center [374, 301] width 184 height 37
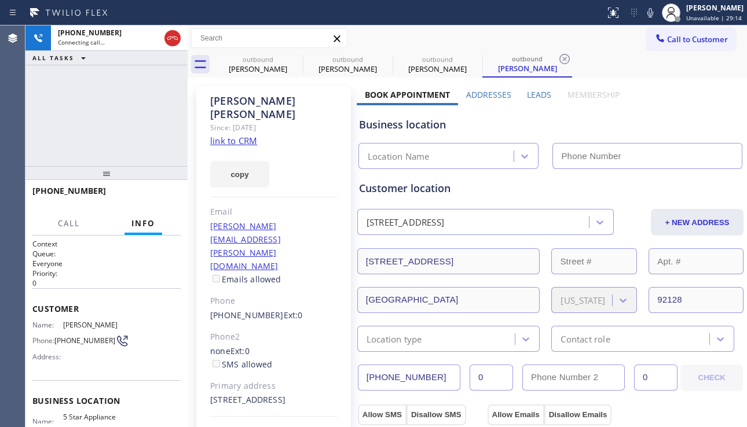
type input "[PHONE_NUMBER]"
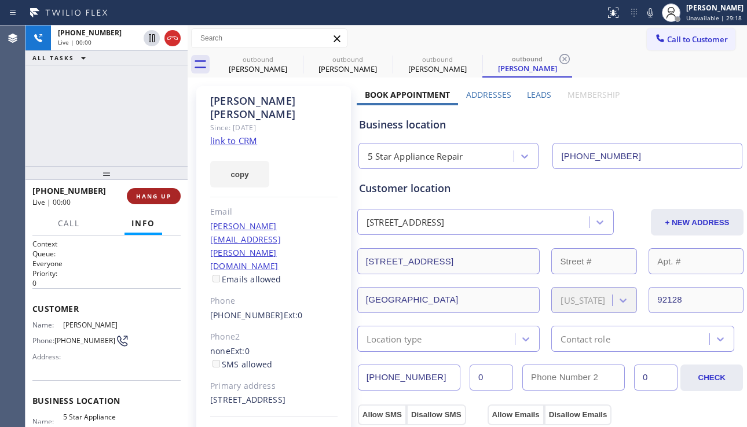
click at [144, 193] on span "HANG UP" at bounding box center [153, 196] width 35 height 8
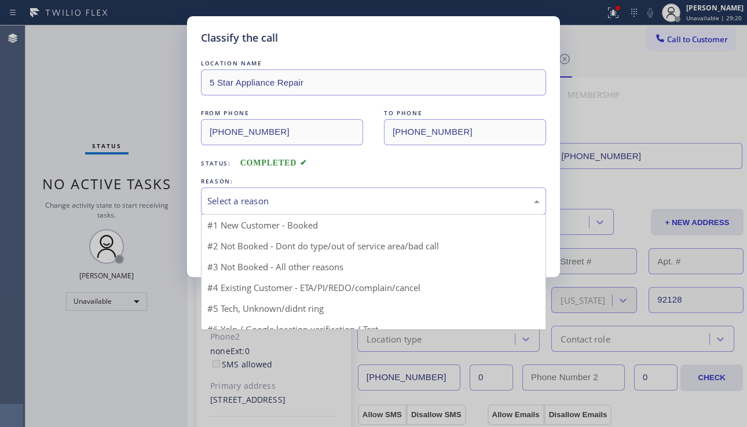
click at [295, 195] on div "Select a reason" at bounding box center [373, 201] width 332 height 13
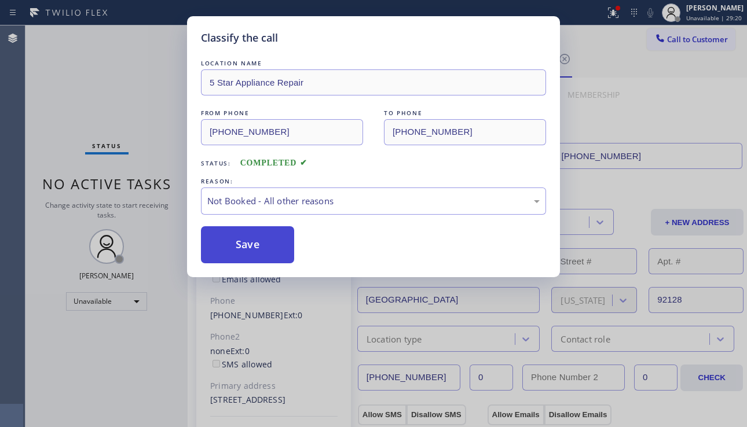
click at [255, 246] on button "Save" at bounding box center [247, 244] width 93 height 37
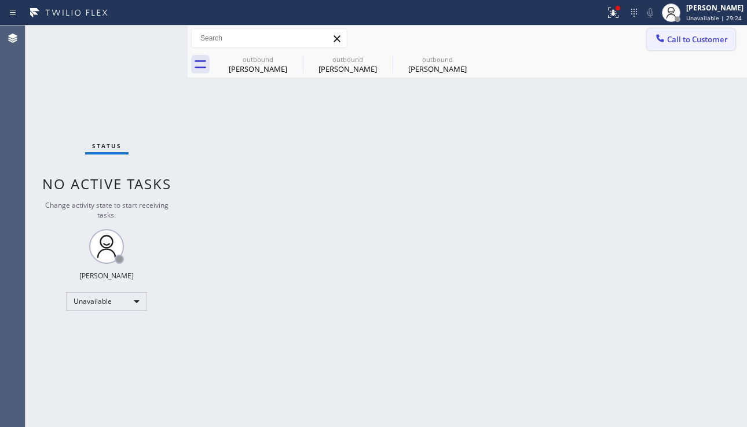
click at [700, 38] on span "Call to Customer" at bounding box center [697, 39] width 61 height 10
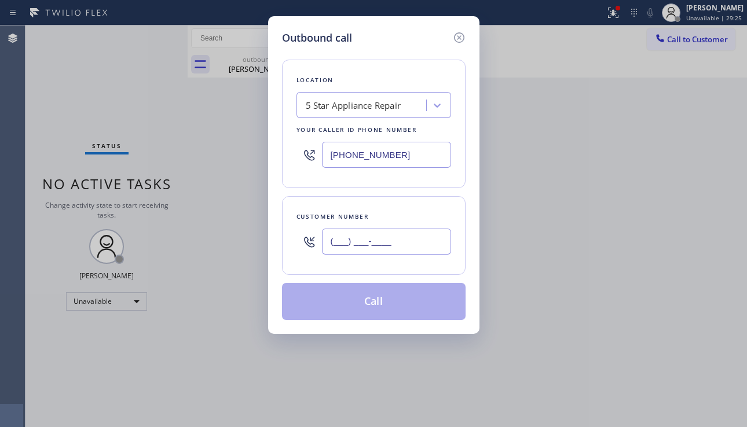
click at [360, 247] on input "(___) ___-____" at bounding box center [386, 242] width 129 height 26
paste input "760) 473-0733"
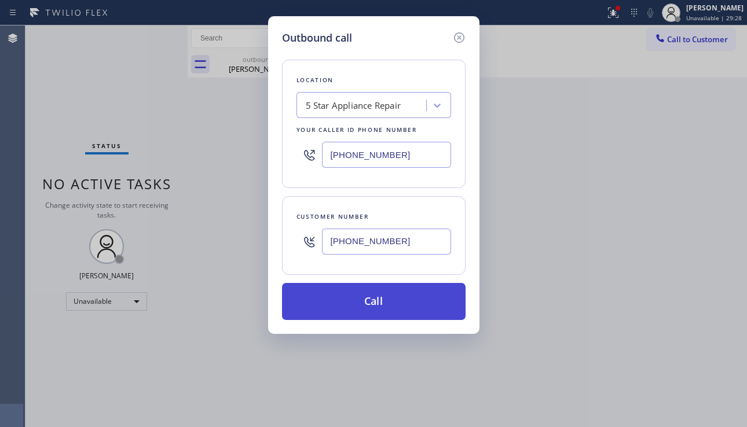
type input "[PHONE_NUMBER]"
click at [396, 308] on button "Call" at bounding box center [374, 301] width 184 height 37
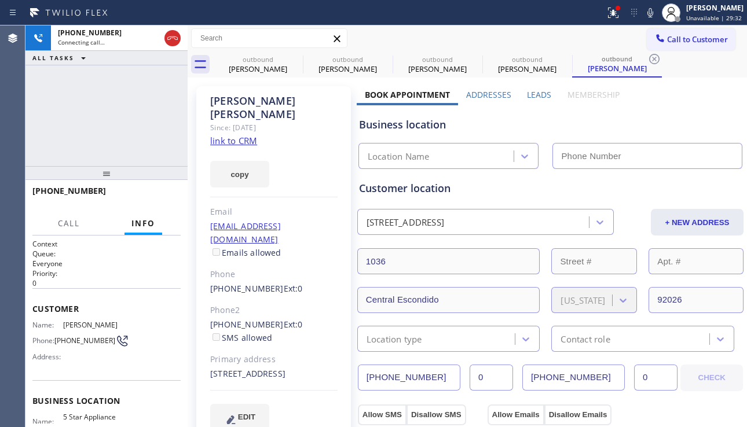
type input "[PHONE_NUMBER]"
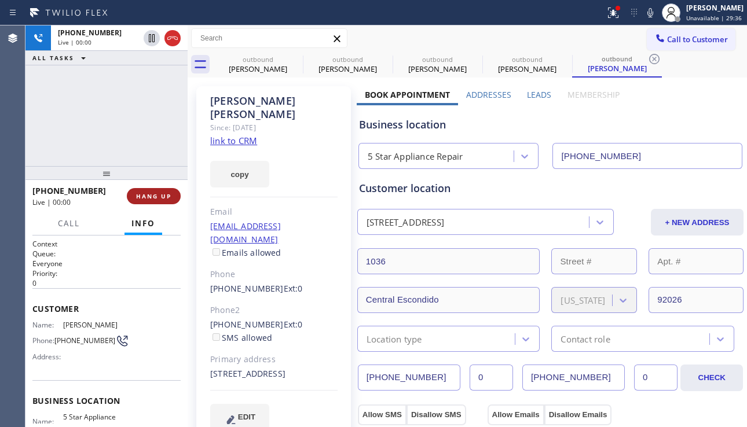
click at [151, 195] on span "HANG UP" at bounding box center [153, 196] width 35 height 8
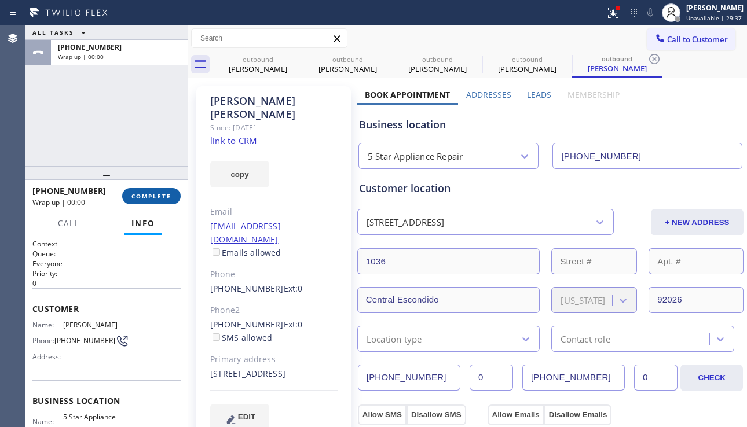
click at [151, 195] on span "COMPLETE" at bounding box center [151, 196] width 40 height 8
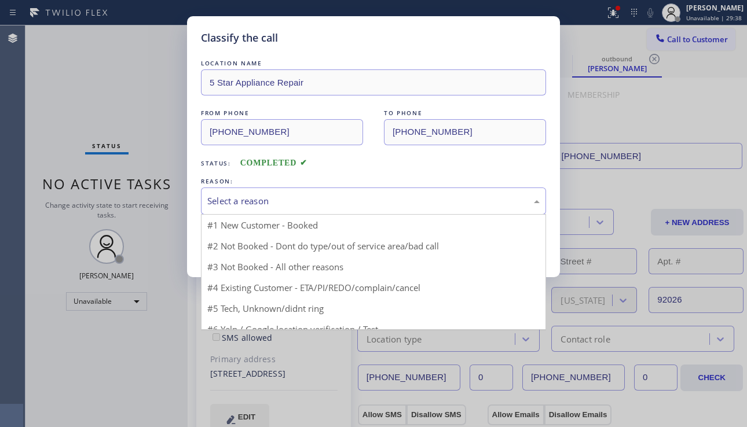
click at [301, 199] on div "Select a reason" at bounding box center [373, 201] width 332 height 13
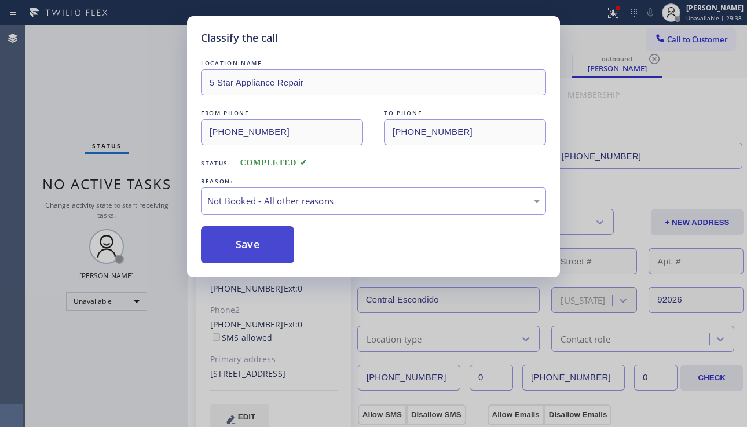
click at [257, 246] on button "Save" at bounding box center [247, 244] width 93 height 37
click at [686, 41] on span "Call to Customer" at bounding box center [697, 39] width 61 height 10
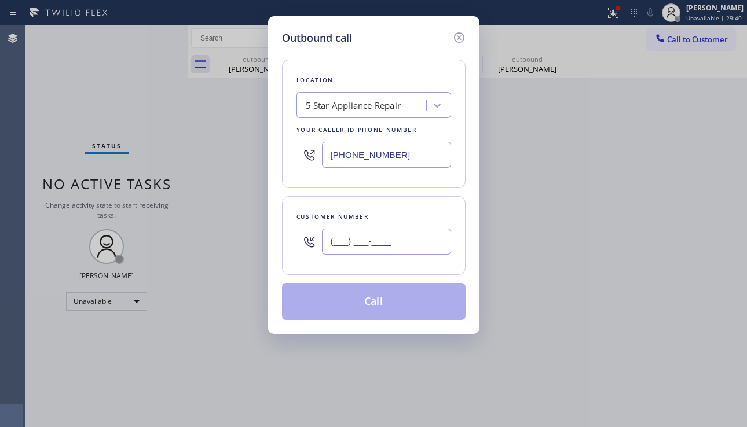
click at [377, 241] on input "(___) ___-____" at bounding box center [386, 242] width 129 height 26
paste input "480) 213-0621"
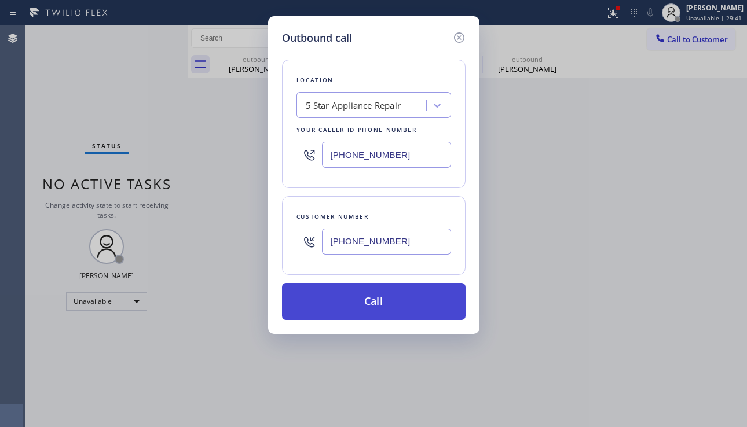
type input "[PHONE_NUMBER]"
click at [386, 292] on button "Call" at bounding box center [374, 301] width 184 height 37
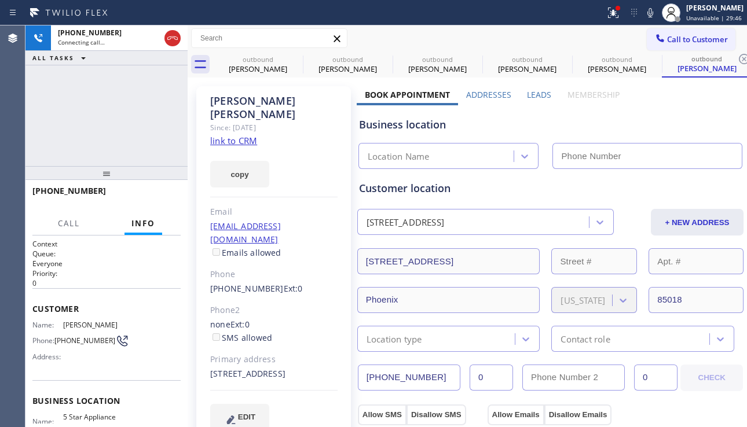
type input "[PHONE_NUMBER]"
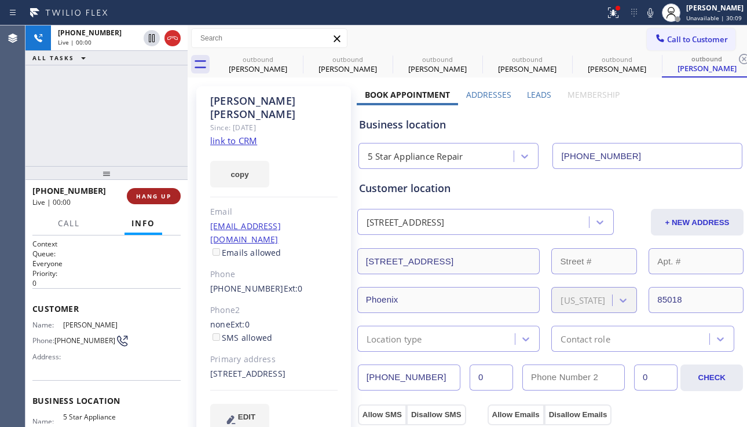
click at [164, 195] on span "HANG UP" at bounding box center [153, 196] width 35 height 8
click at [164, 193] on span "HANG UP" at bounding box center [153, 196] width 35 height 8
click at [163, 196] on span "HANG UP" at bounding box center [153, 196] width 35 height 8
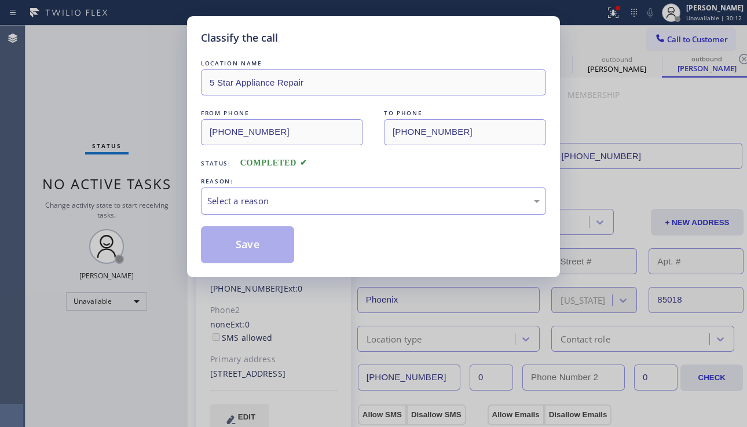
click at [365, 196] on div "Select a reason" at bounding box center [373, 201] width 332 height 13
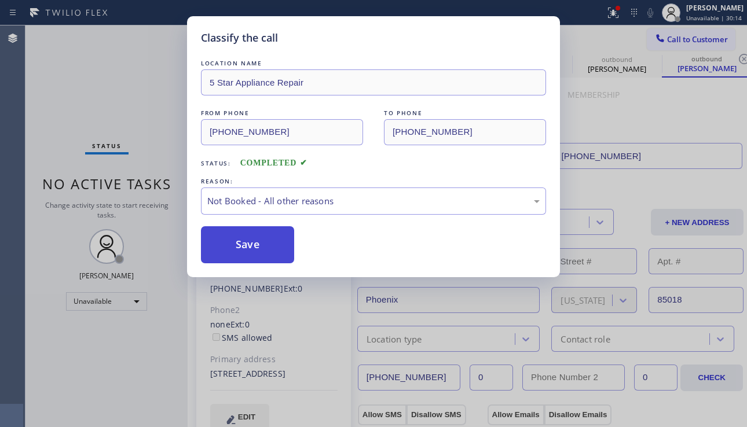
click at [246, 248] on button "Save" at bounding box center [247, 244] width 93 height 37
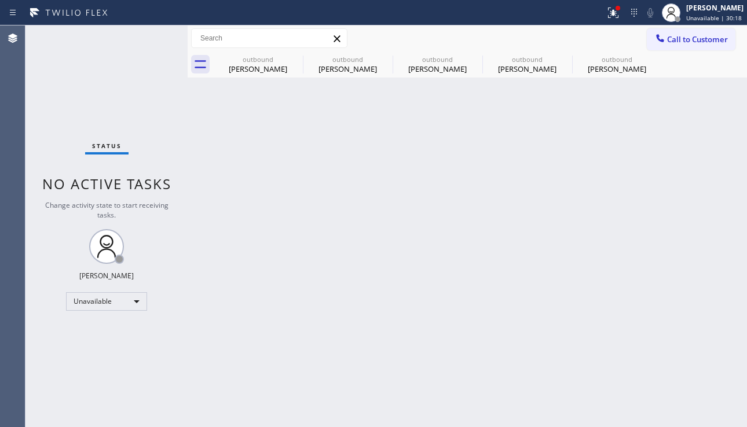
click at [310, 302] on div "Back to Dashboard Change Sender ID Customers Technicians Select a contact Outbo…" at bounding box center [467, 226] width 559 height 402
click at [295, 58] on icon at bounding box center [295, 59] width 10 height 10
click at [0, 0] on icon at bounding box center [0, 0] width 0 height 0
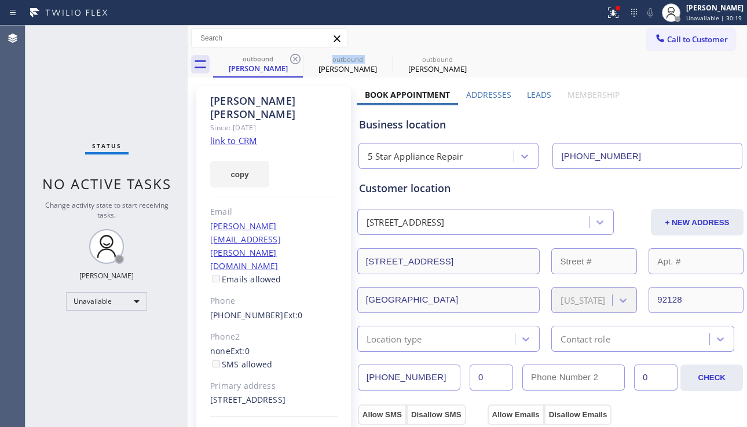
click at [295, 58] on icon at bounding box center [295, 59] width 10 height 10
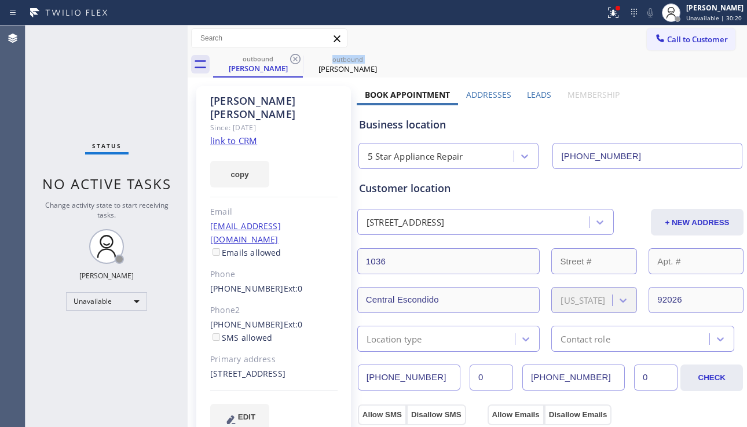
click at [295, 58] on icon at bounding box center [295, 59] width 10 height 10
click at [0, 0] on icon at bounding box center [0, 0] width 0 height 0
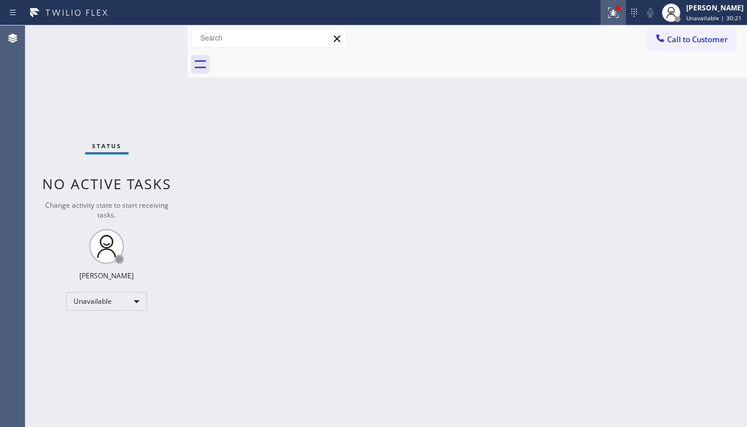
click at [601, 20] on button at bounding box center [613, 12] width 25 height 25
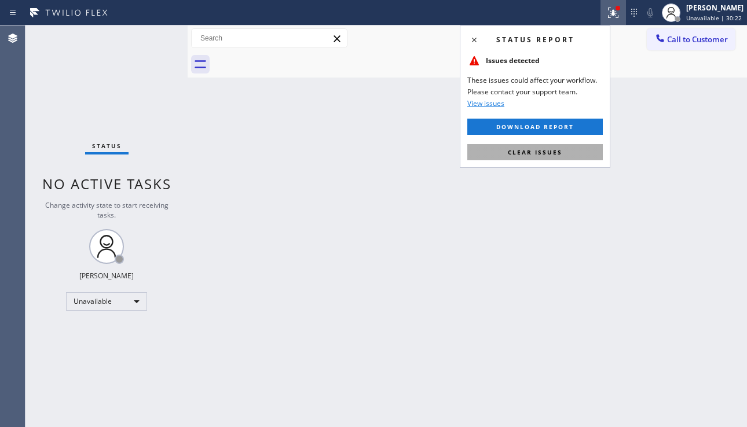
click at [506, 147] on button "Clear issues" at bounding box center [535, 152] width 136 height 16
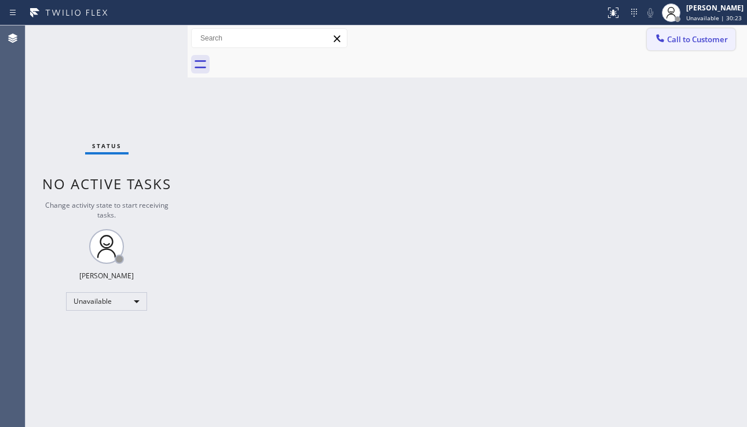
click at [661, 41] on icon at bounding box center [660, 38] width 8 height 8
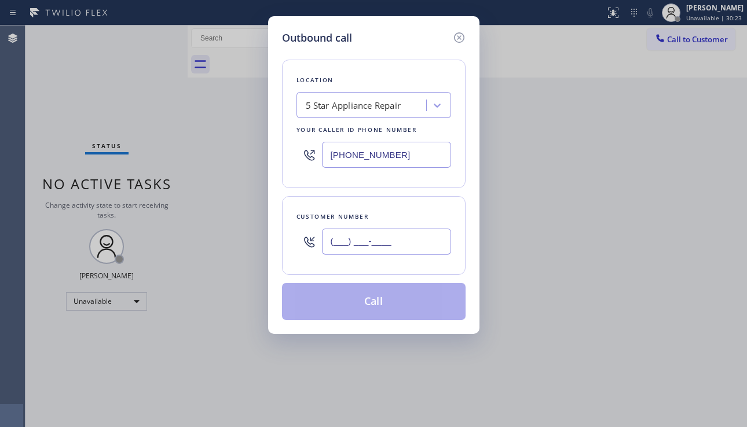
click at [335, 246] on input "(___) ___-____" at bounding box center [386, 242] width 129 height 26
paste input "310) 989-5354"
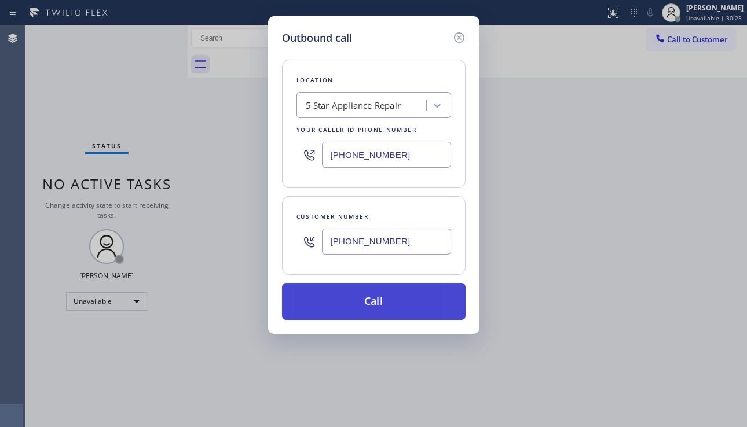
type input "[PHONE_NUMBER]"
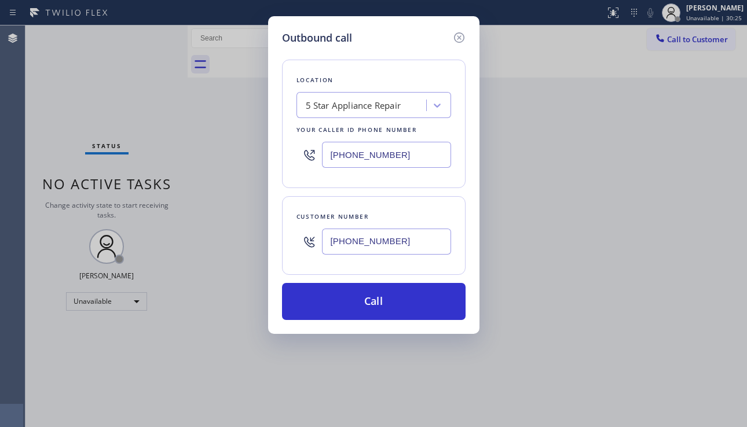
drag, startPoint x: 367, startPoint y: 305, endPoint x: 219, endPoint y: 206, distance: 177.0
click at [363, 301] on button "Call" at bounding box center [374, 301] width 184 height 37
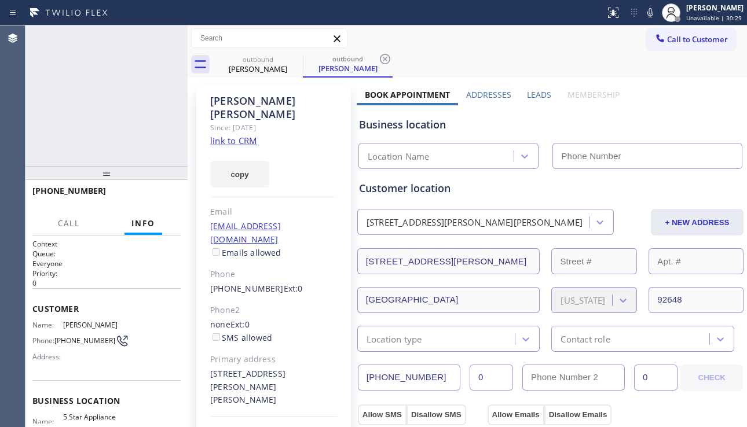
type input "[PHONE_NUMBER]"
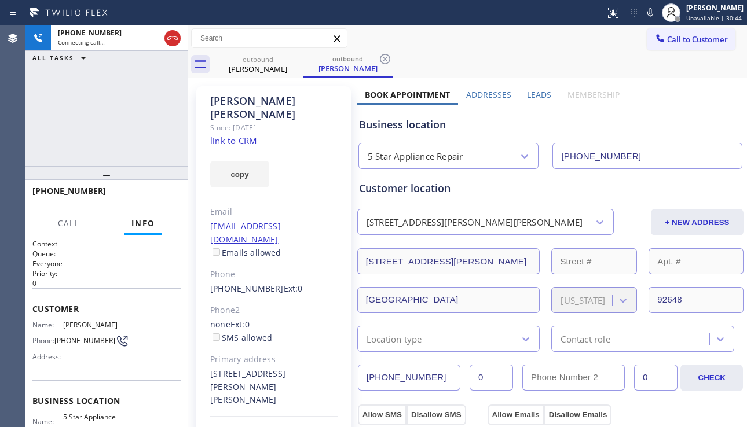
click at [67, 116] on div "+13109895354 Connecting call… ALL TASKS ALL TASKS ACTIVE TASKS TASKS IN WRAP UP" at bounding box center [106, 95] width 162 height 141
click at [531, 96] on label "Leads" at bounding box center [539, 94] width 24 height 11
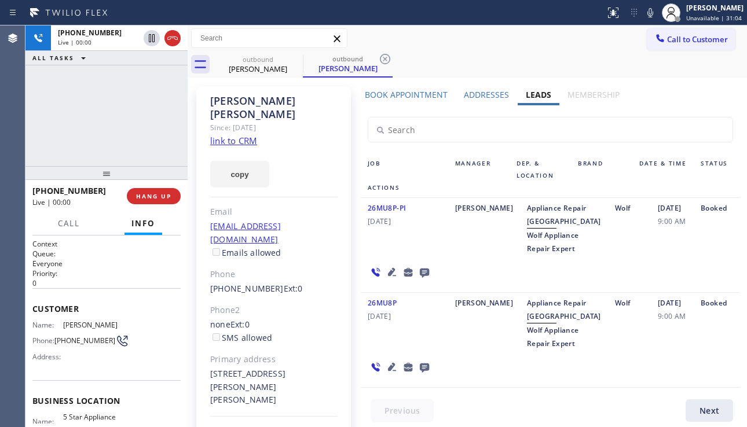
click at [387, 279] on icon at bounding box center [392, 272] width 14 height 14
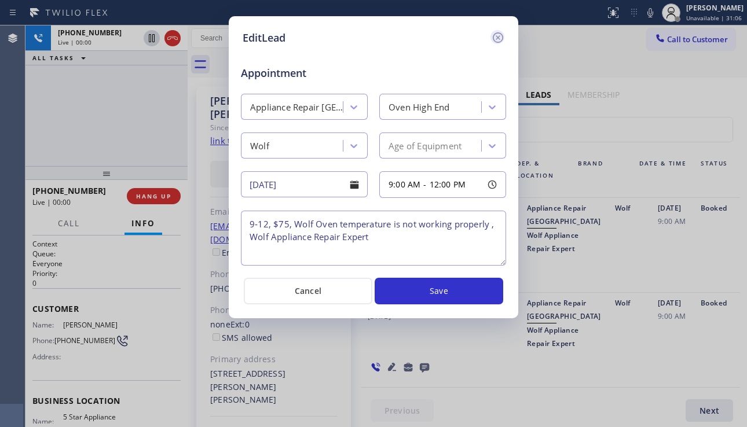
click at [501, 37] on icon at bounding box center [498, 38] width 14 height 14
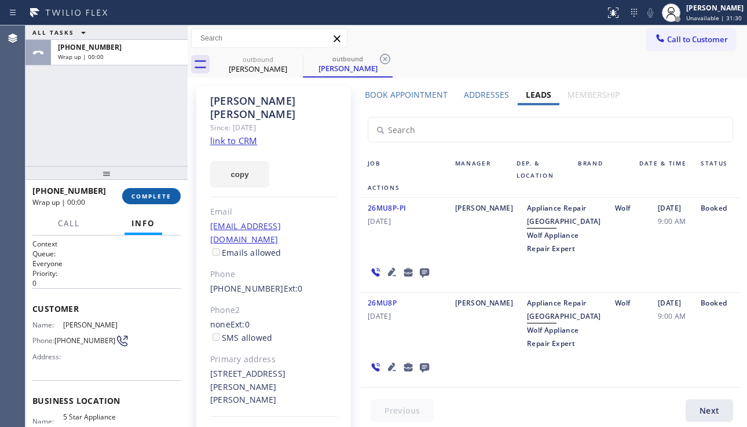
click at [159, 198] on span "COMPLETE" at bounding box center [151, 196] width 40 height 8
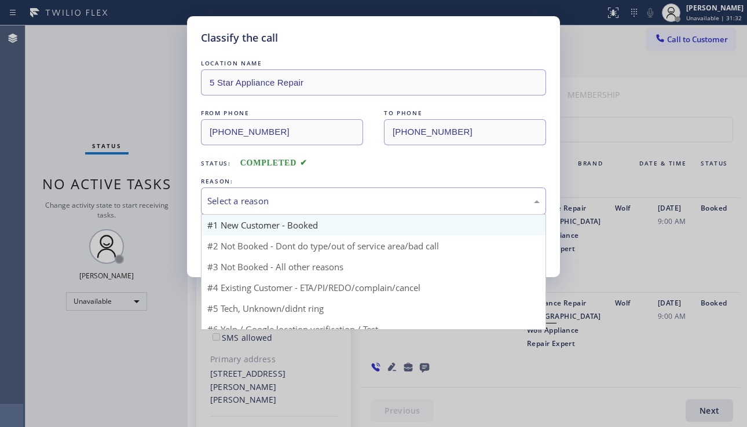
drag, startPoint x: 344, startPoint y: 206, endPoint x: 314, endPoint y: 234, distance: 41.0
click at [343, 206] on div "Select a reason" at bounding box center [373, 201] width 332 height 13
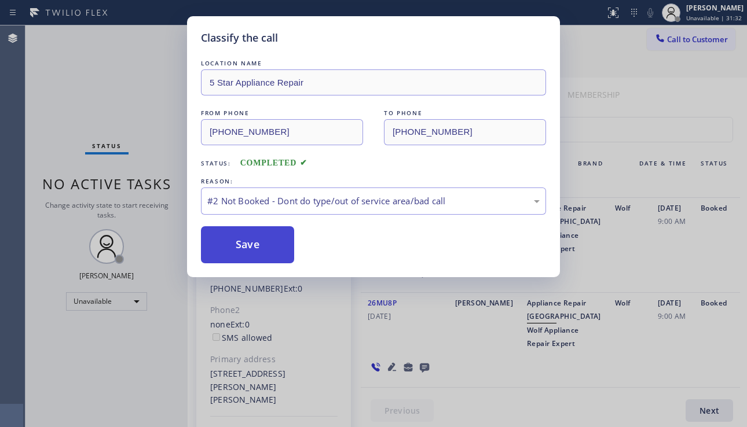
drag, startPoint x: 293, startPoint y: 246, endPoint x: 252, endPoint y: 250, distance: 41.3
click at [251, 250] on button "Save" at bounding box center [247, 244] width 93 height 37
click at [262, 247] on button "Save" at bounding box center [247, 244] width 93 height 37
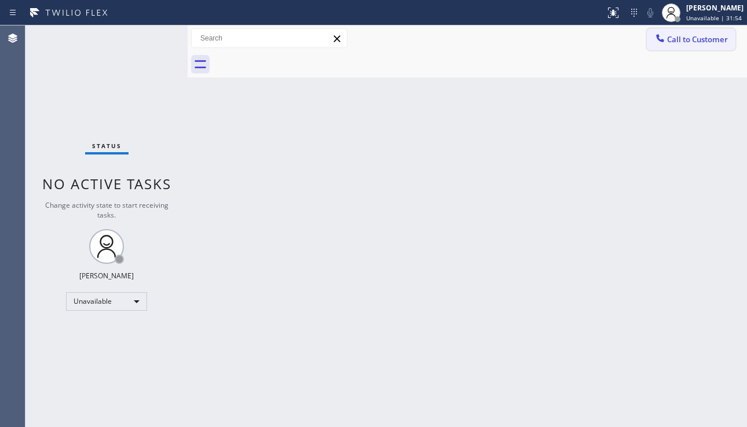
click at [678, 39] on span "Call to Customer" at bounding box center [697, 39] width 61 height 10
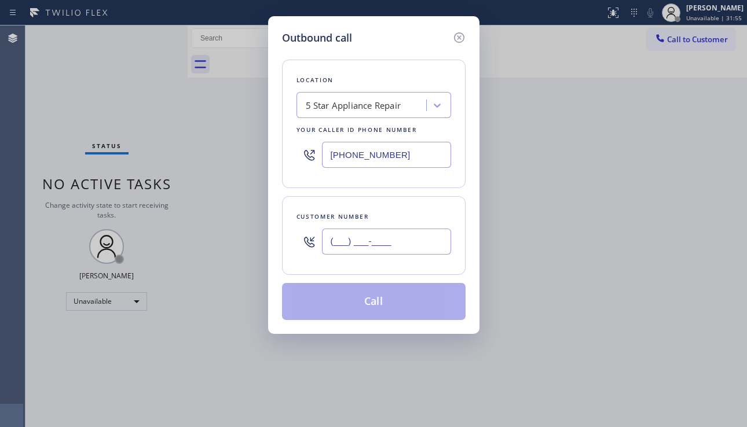
click at [387, 244] on input "(___) ___-____" at bounding box center [386, 242] width 129 height 26
paste input "650) 858-6993"
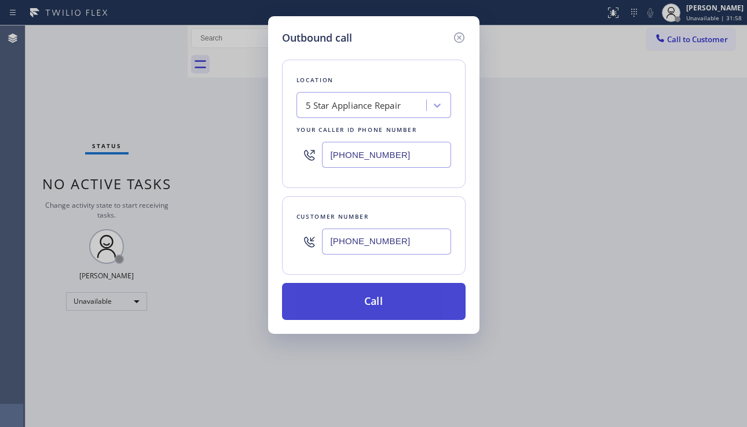
type input "(650) 858-6993"
click at [368, 301] on button "Call" at bounding box center [374, 301] width 184 height 37
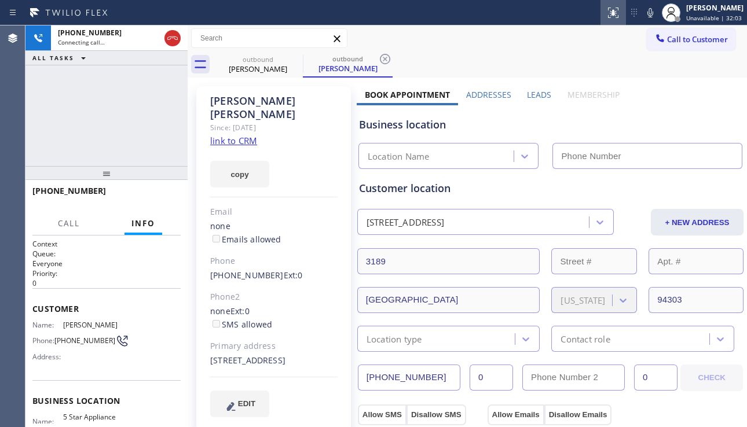
type input "[PHONE_NUMBER]"
click at [79, 121] on div "+16508586993 Connecting call… ALL TASKS ALL TASKS ACTIVE TASKS TASKS IN WRAP UP" at bounding box center [106, 95] width 162 height 141
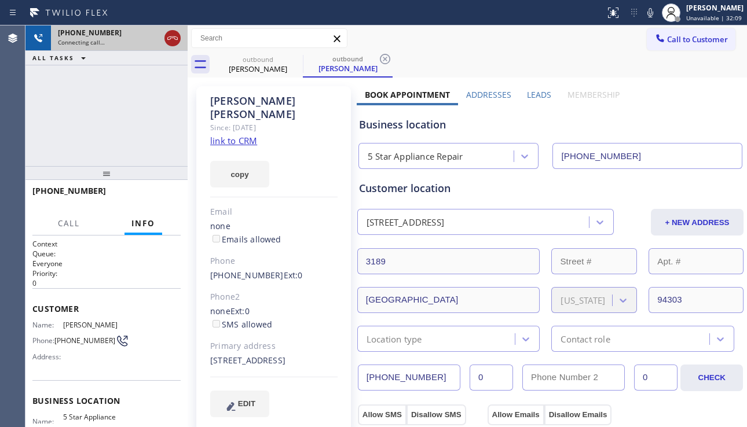
click at [177, 39] on icon at bounding box center [172, 37] width 10 height 3
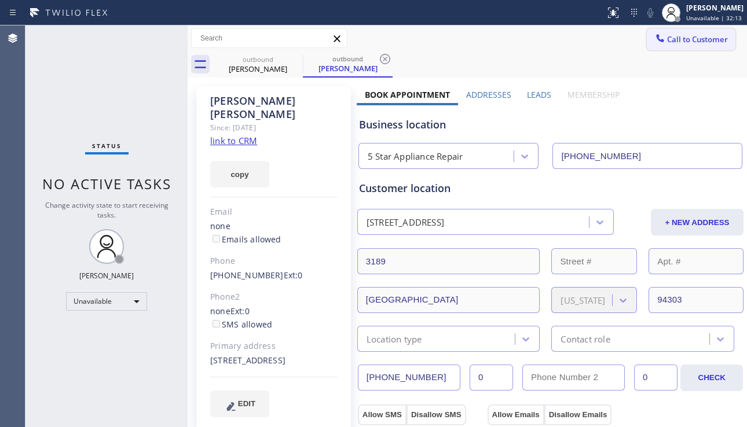
click at [676, 42] on span "Call to Customer" at bounding box center [697, 39] width 61 height 10
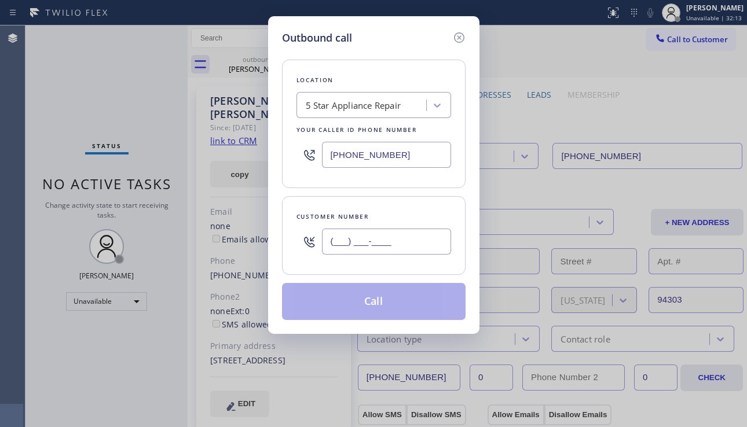
click at [365, 230] on input "(___) ___-____" at bounding box center [386, 242] width 129 height 26
paste input "310) 592-3773"
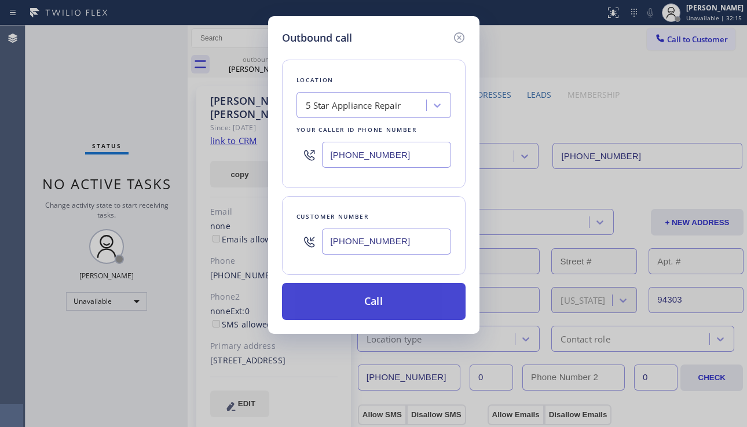
type input "[PHONE_NUMBER]"
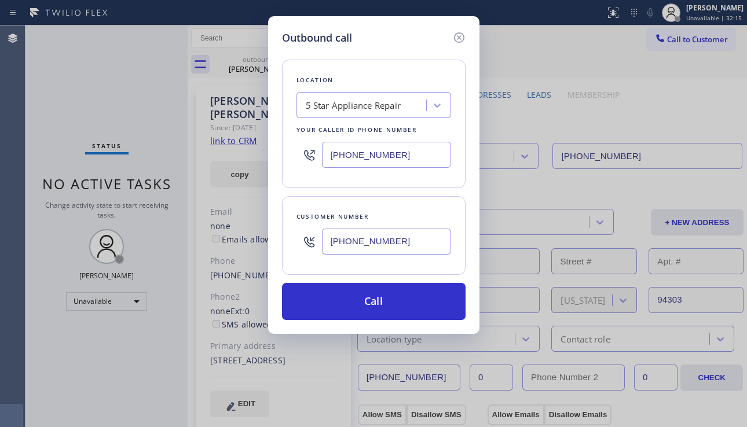
drag, startPoint x: 372, startPoint y: 306, endPoint x: 98, endPoint y: 130, distance: 325.1
click at [369, 305] on button "Call" at bounding box center [374, 301] width 184 height 37
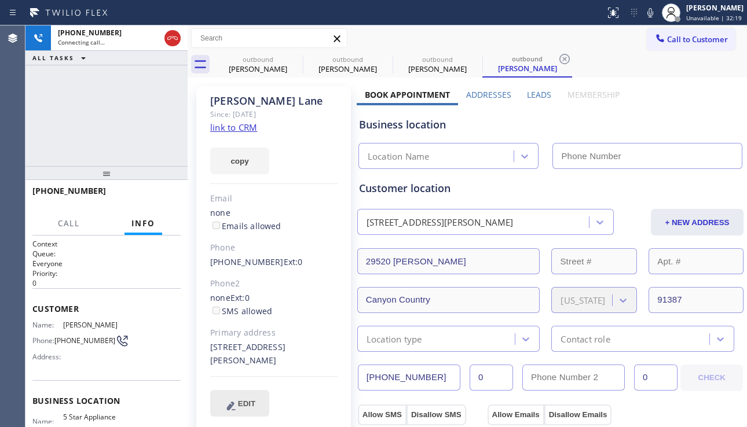
type input "[PHONE_NUMBER]"
click at [674, 104] on div "Business location 5 Star Appliance Repair (855) 731-4952" at bounding box center [550, 135] width 387 height 68
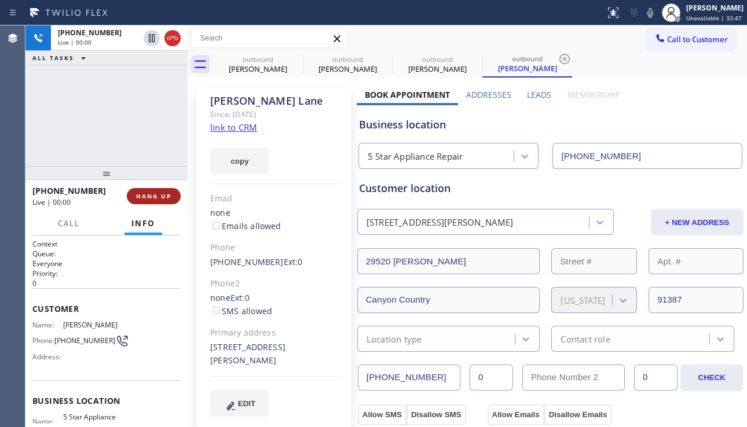
click at [154, 196] on span "HANG UP" at bounding box center [153, 196] width 35 height 8
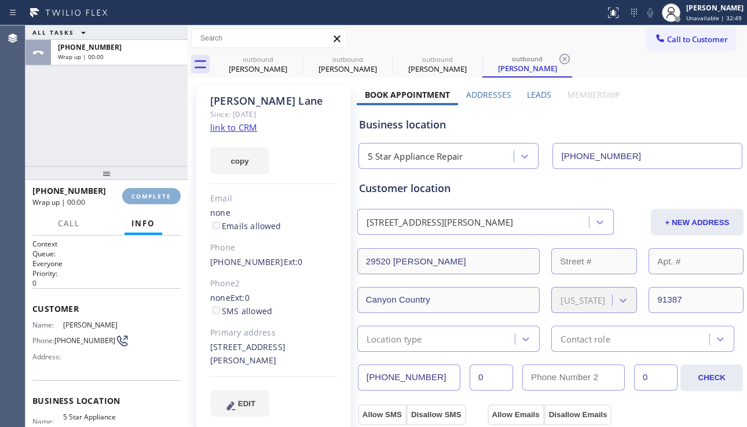
click at [154, 196] on span "COMPLETE" at bounding box center [151, 196] width 40 height 8
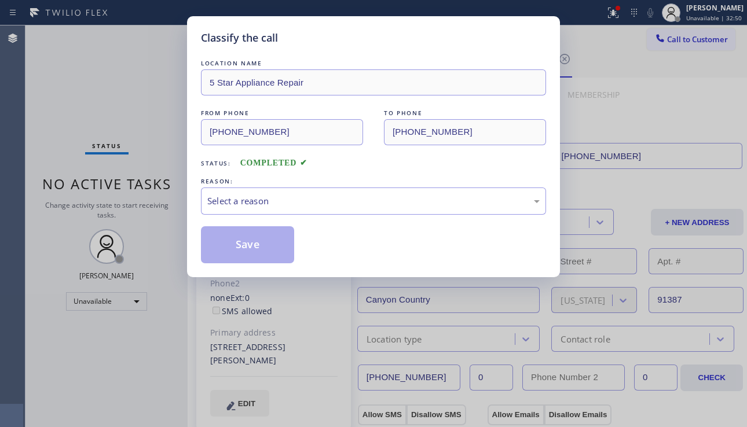
click at [327, 227] on div "Save" at bounding box center [373, 244] width 345 height 37
click at [334, 207] on div "Select a reason" at bounding box center [373, 201] width 332 height 13
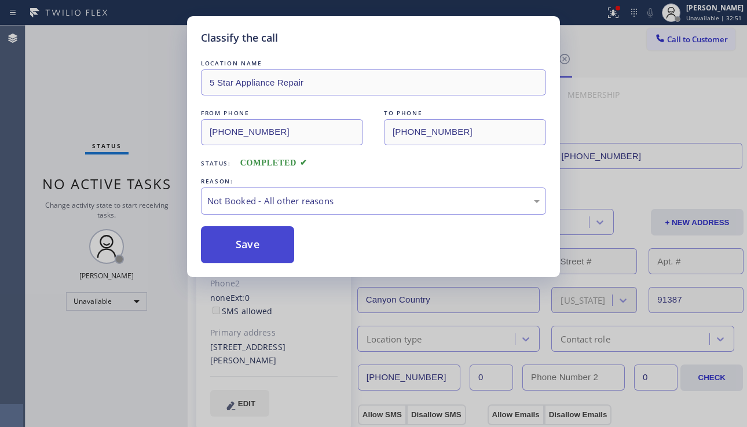
click at [253, 244] on button "Save" at bounding box center [247, 244] width 93 height 37
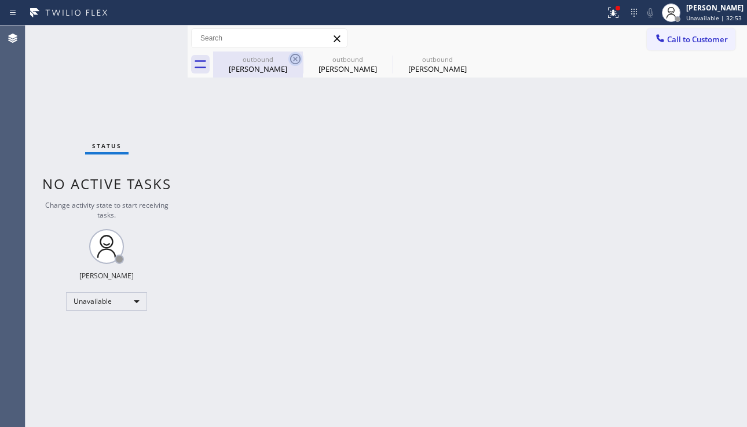
click at [297, 57] on icon at bounding box center [295, 59] width 10 height 10
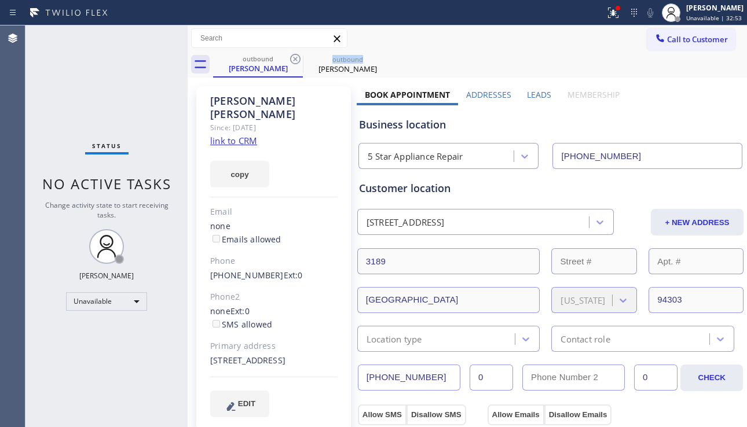
click at [297, 57] on icon at bounding box center [295, 59] width 10 height 10
click at [0, 0] on icon at bounding box center [0, 0] width 0 height 0
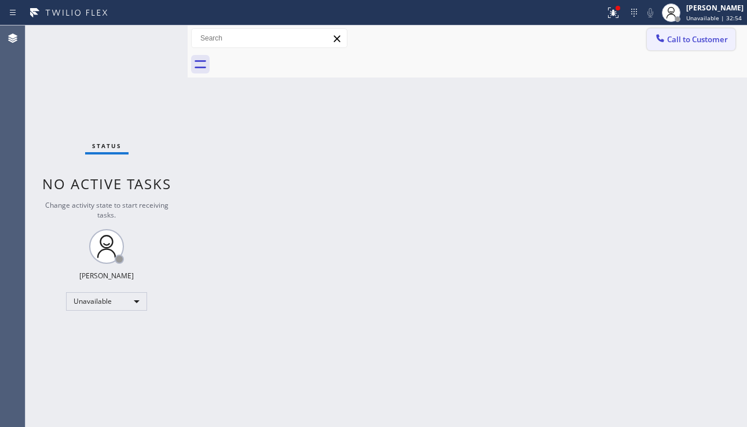
click at [664, 48] on button "Call to Customer" at bounding box center [691, 39] width 89 height 22
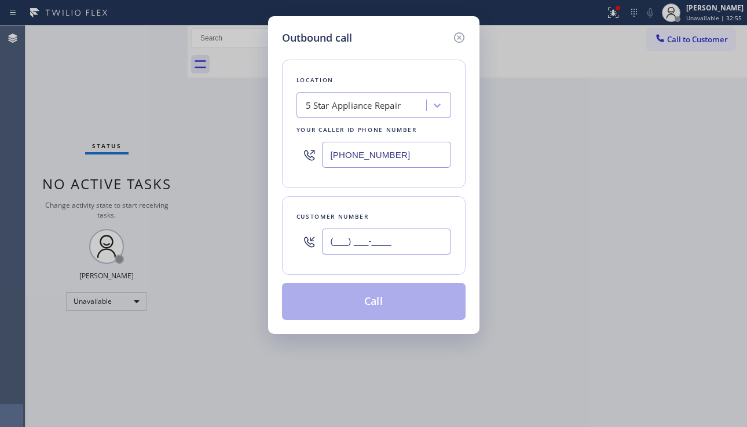
click at [360, 237] on input "(___) ___-____" at bounding box center [386, 242] width 129 height 26
paste input "786) 663-9280"
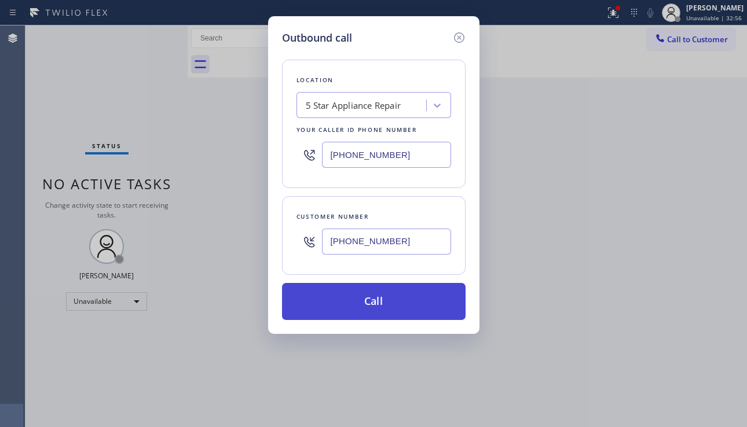
type input "(786) 663-9280"
click at [375, 303] on button "Call" at bounding box center [374, 301] width 184 height 37
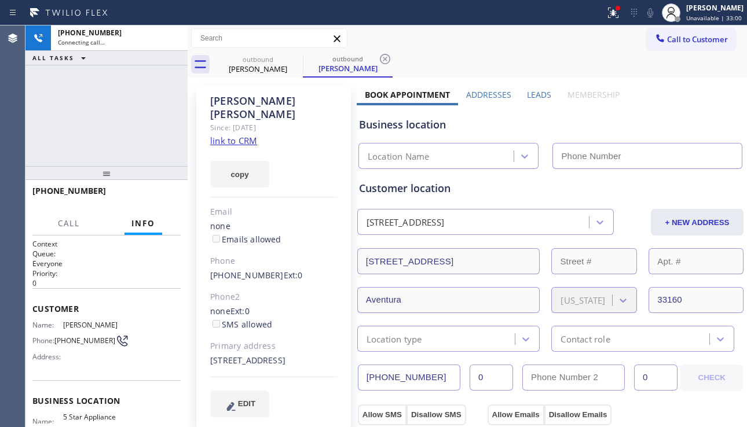
type input "[PHONE_NUMBER]"
click at [324, 412] on div "EDIT" at bounding box center [273, 404] width 127 height 27
click at [282, 415] on div "EDIT" at bounding box center [273, 404] width 127 height 27
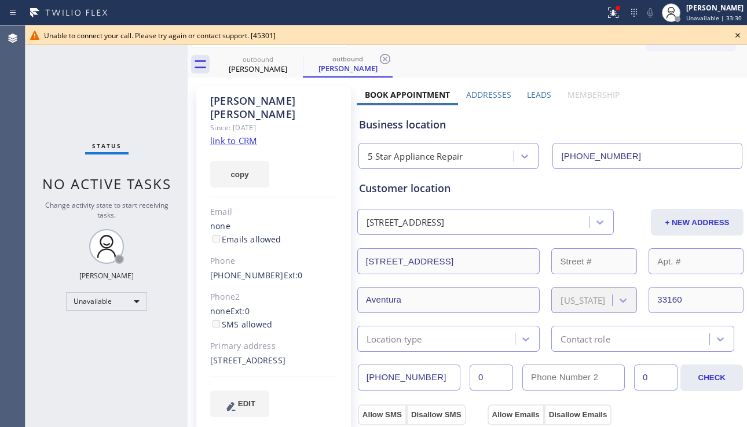
click at [736, 32] on icon at bounding box center [738, 35] width 14 height 14
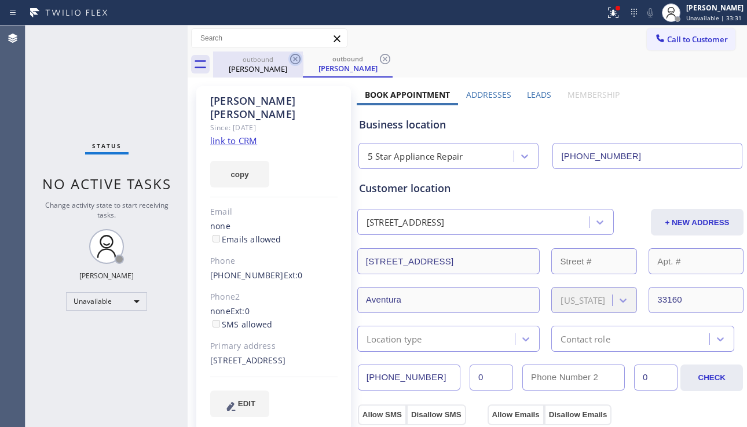
click at [298, 56] on icon at bounding box center [295, 59] width 14 height 14
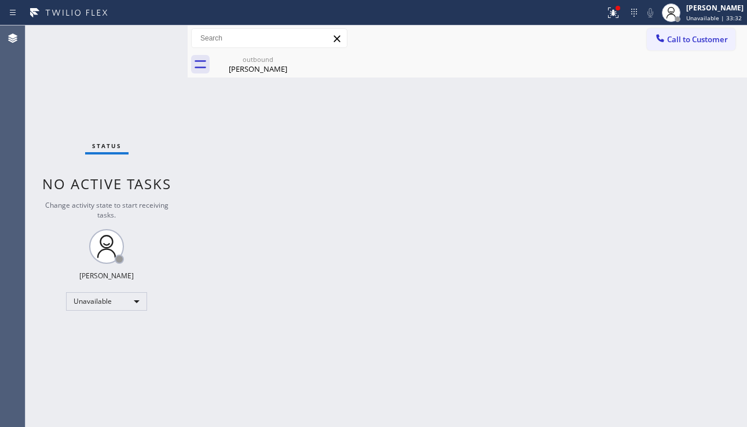
click at [0, 0] on icon at bounding box center [0, 0] width 0 height 0
click at [287, 64] on div "Ramon Herrera" at bounding box center [257, 69] width 87 height 10
click at [462, 208] on div "Back to Dashboard Change Sender ID Customers Technicians Select a contact Outbo…" at bounding box center [467, 226] width 559 height 402
click at [601, 21] on button at bounding box center [613, 12] width 25 height 25
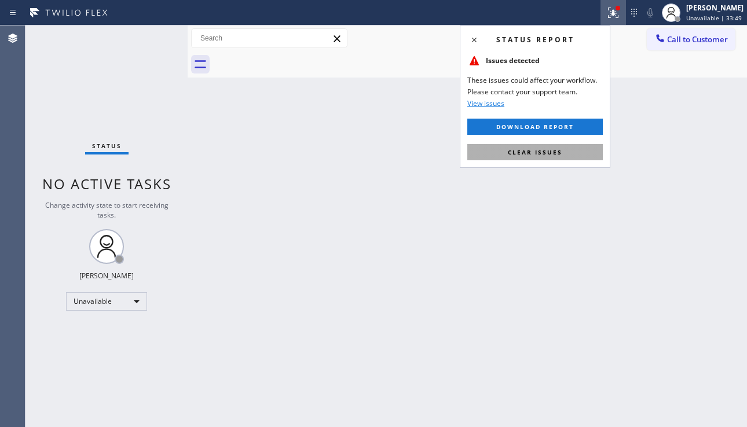
click at [542, 150] on span "Clear issues" at bounding box center [535, 152] width 54 height 8
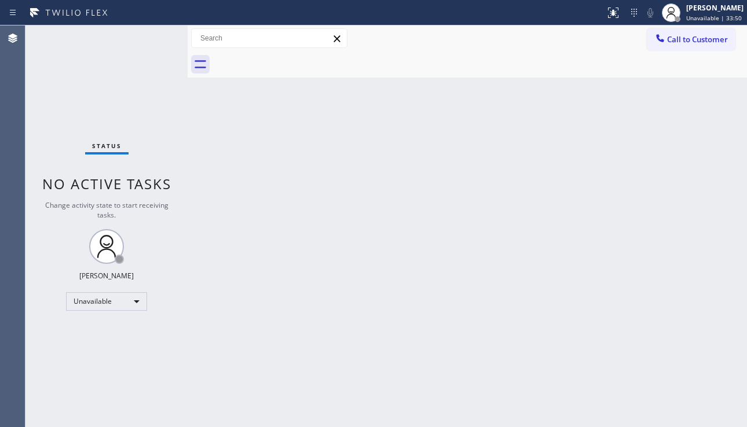
click at [429, 193] on div "Back to Dashboard Change Sender ID Customers Technicians Select a contact Outbo…" at bounding box center [467, 226] width 559 height 402
click at [722, 323] on div "Back to Dashboard Change Sender ID Customers Technicians Select a contact Outbo…" at bounding box center [467, 226] width 559 height 402
click at [369, 205] on div "Back to Dashboard Change Sender ID Customers Technicians Select a contact Outbo…" at bounding box center [467, 226] width 559 height 402
click at [673, 311] on div "Back to Dashboard Change Sender ID Customers Technicians Select a contact Outbo…" at bounding box center [467, 226] width 559 height 402
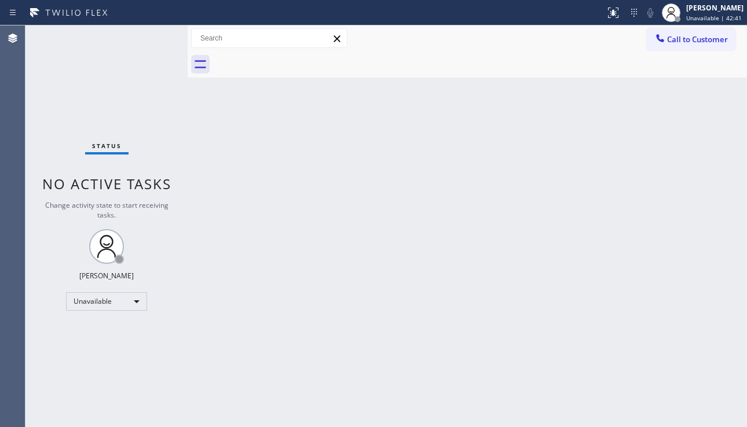
click at [346, 360] on div "Back to Dashboard Change Sender ID Customers Technicians Select a contact Outbo…" at bounding box center [467, 226] width 559 height 402
click at [703, 45] on button "Call to Customer" at bounding box center [691, 39] width 89 height 22
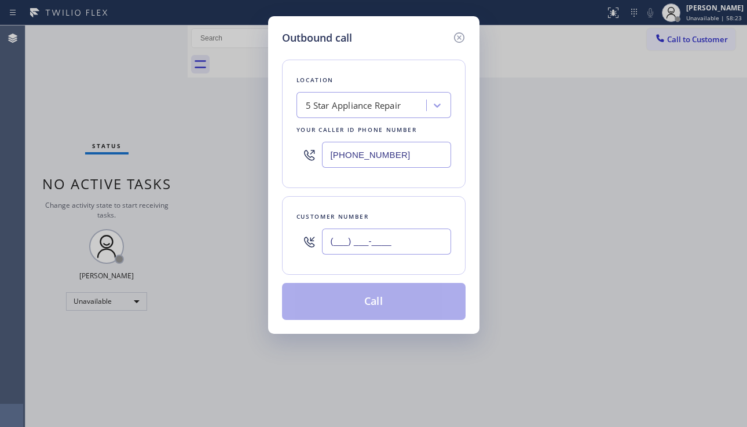
click at [382, 244] on input "(___) ___-____" at bounding box center [386, 242] width 129 height 26
paste input "213) 706-5332"
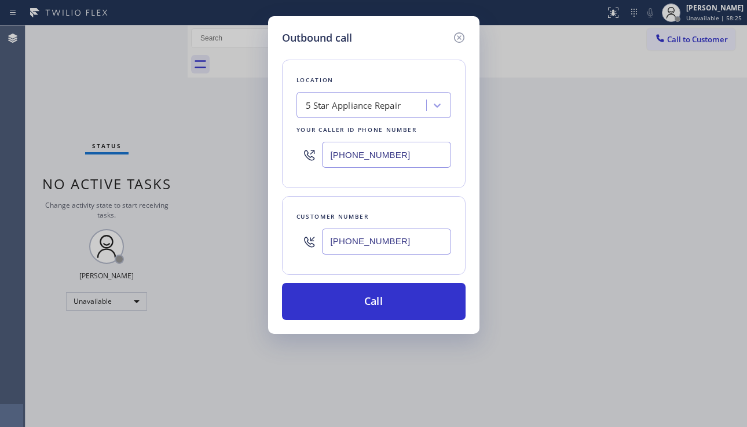
type input "[PHONE_NUMBER]"
click at [357, 108] on div "5 Star Appliance Repair" at bounding box center [354, 105] width 96 height 13
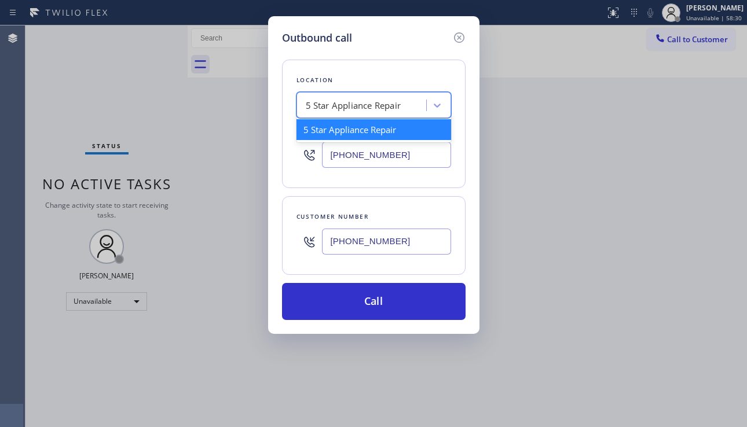
paste input "Long Beach Appliances Pro"
type input "Long Beach Appliances Pro"
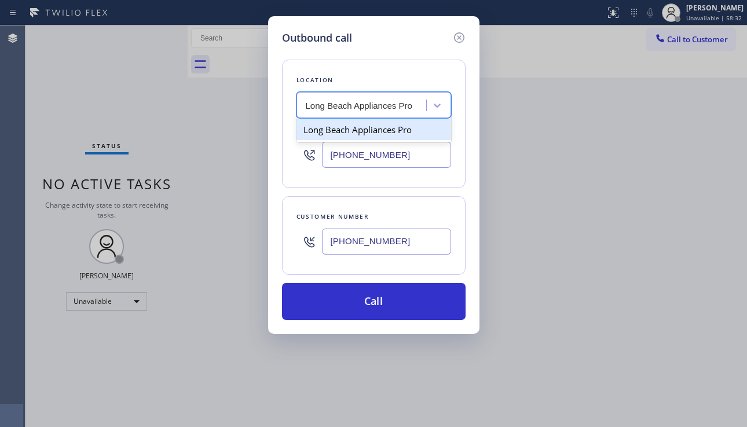
click at [359, 132] on div "Long Beach Appliances Pro" at bounding box center [374, 129] width 155 height 21
type input "[PHONE_NUMBER]"
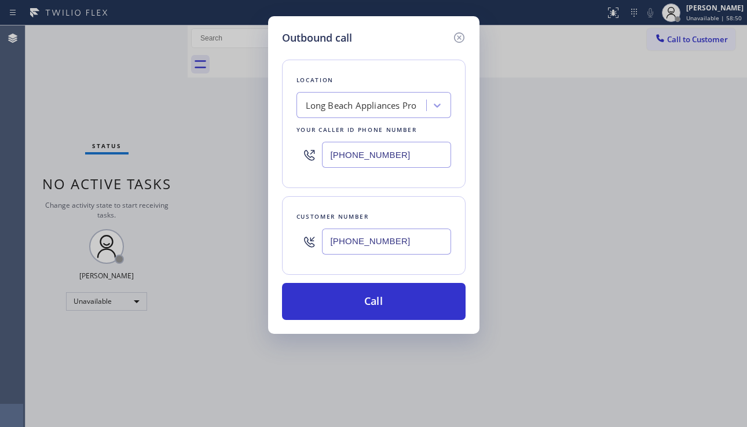
drag, startPoint x: 374, startPoint y: 304, endPoint x: 163, endPoint y: 161, distance: 254.8
click at [374, 304] on button "Call" at bounding box center [374, 301] width 184 height 37
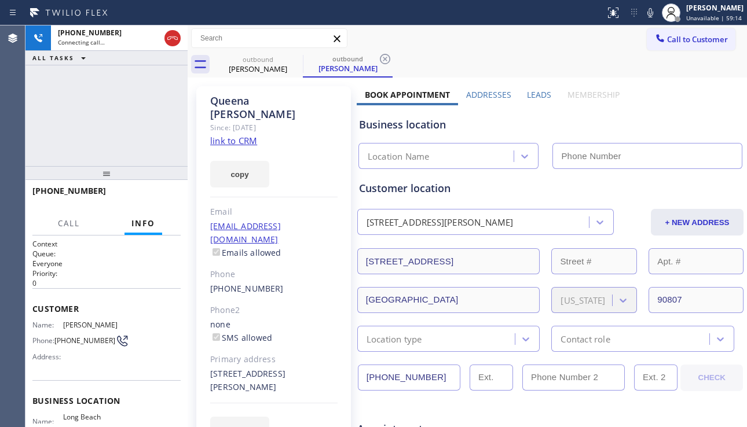
type input "[PHONE_NUMBER]"
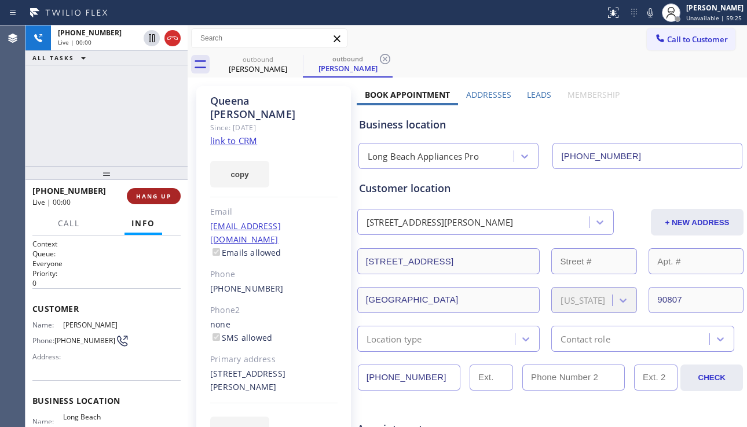
click at [166, 191] on button "HANG UP" at bounding box center [154, 196] width 54 height 16
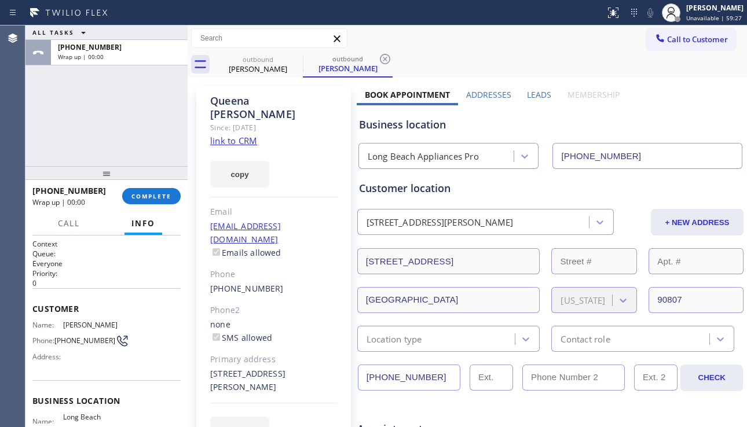
drag, startPoint x: 427, startPoint y: 376, endPoint x: 356, endPoint y: 383, distance: 72.1
click at [358, 383] on input "[PHONE_NUMBER]" at bounding box center [409, 378] width 103 height 26
click at [160, 199] on span "COMPLETE" at bounding box center [151, 196] width 40 height 8
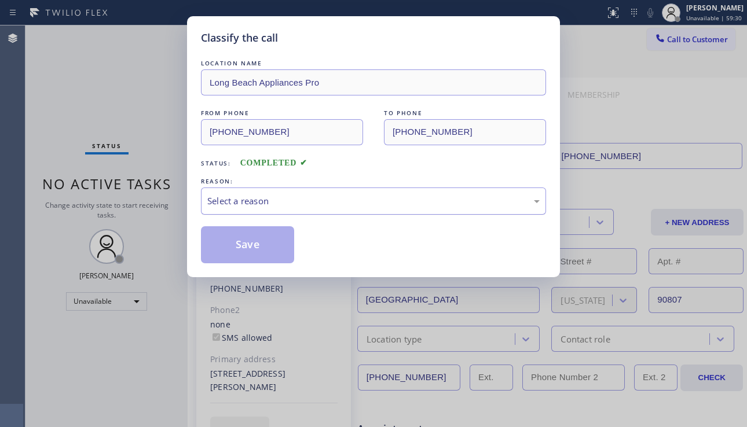
click at [289, 199] on div "Select a reason" at bounding box center [373, 201] width 332 height 13
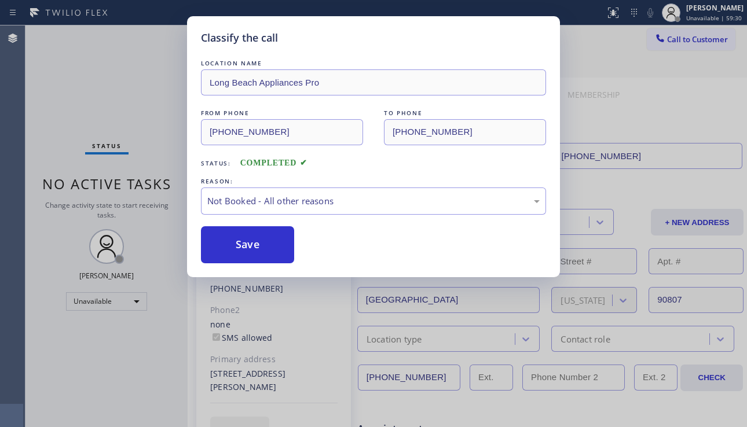
drag, startPoint x: 258, startPoint y: 250, endPoint x: 408, endPoint y: 239, distance: 149.8
click at [259, 249] on button "Save" at bounding box center [247, 244] width 93 height 37
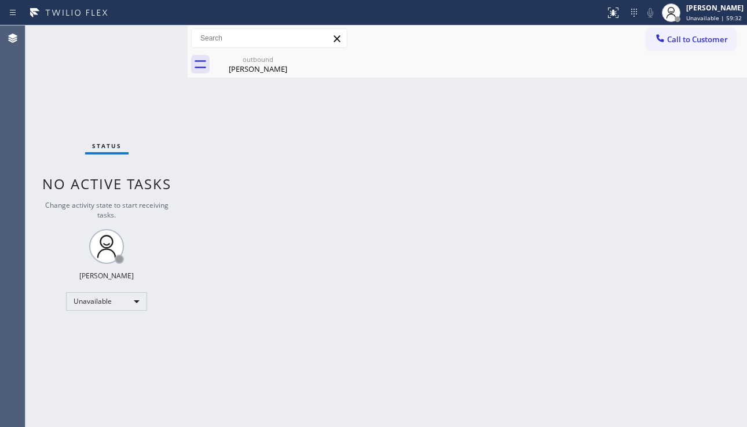
click at [661, 42] on icon at bounding box center [660, 38] width 12 height 12
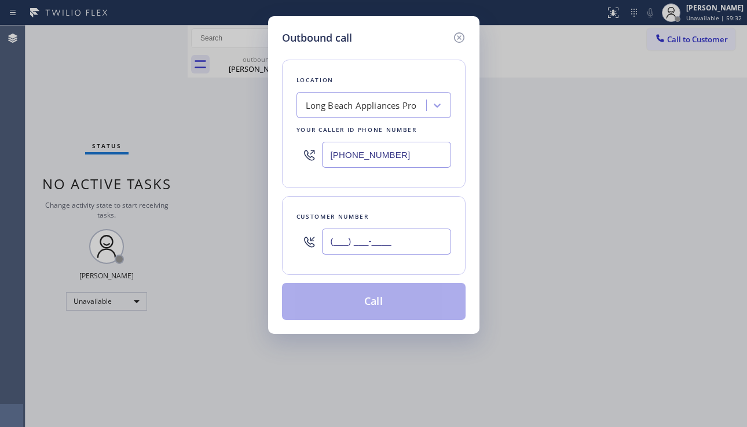
click at [389, 242] on input "(___) ___-____" at bounding box center [386, 242] width 129 height 26
paste input "213) 706-5332"
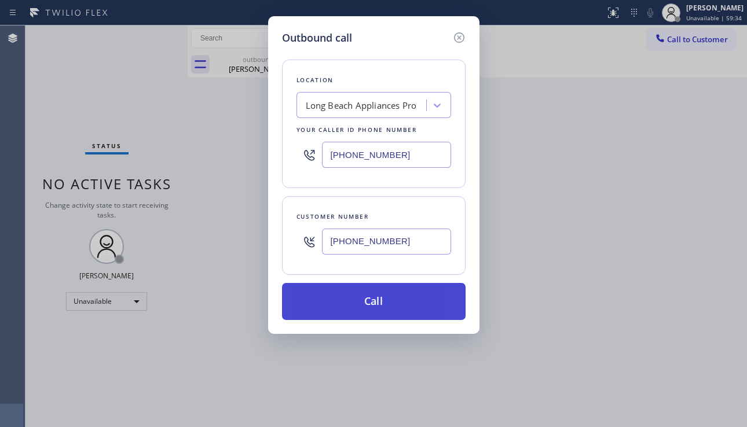
type input "[PHONE_NUMBER]"
click at [404, 305] on button "Call" at bounding box center [374, 301] width 184 height 37
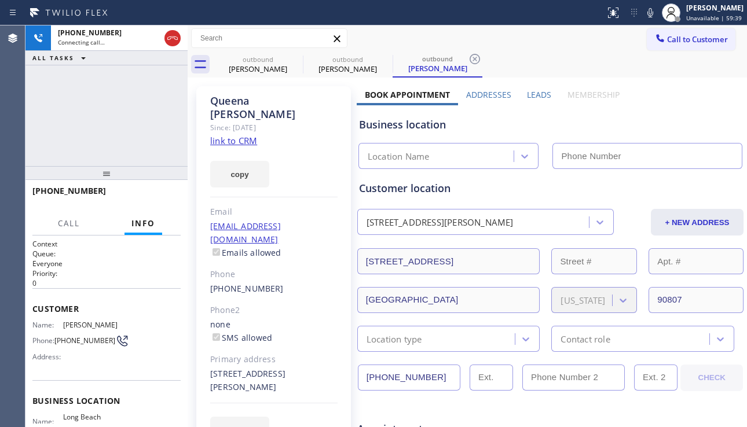
type input "[PHONE_NUMBER]"
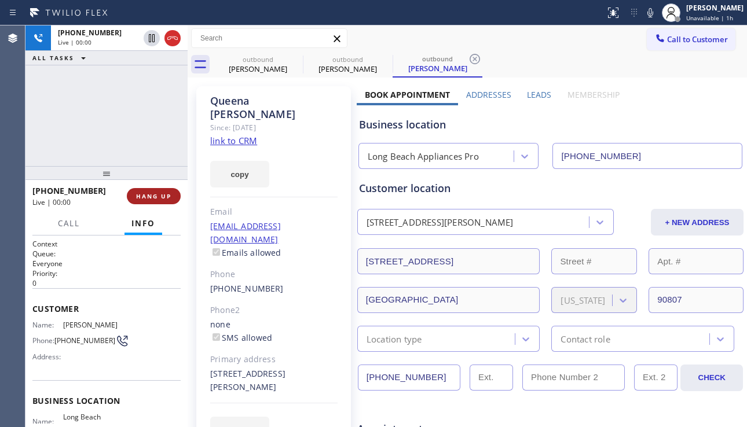
click at [163, 196] on span "HANG UP" at bounding box center [153, 196] width 35 height 8
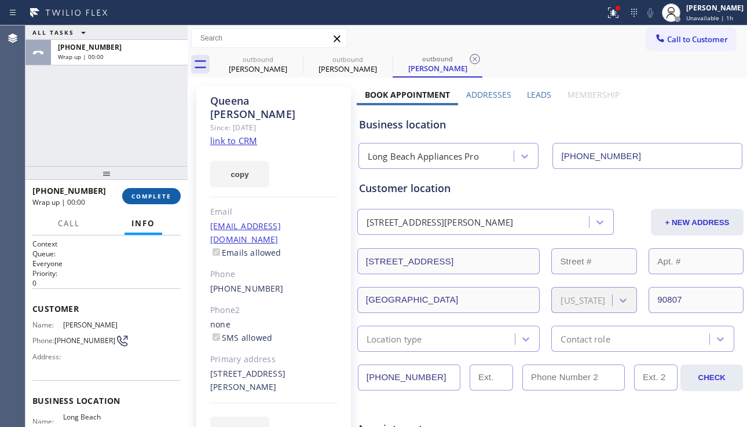
click at [163, 196] on span "COMPLETE" at bounding box center [151, 196] width 40 height 8
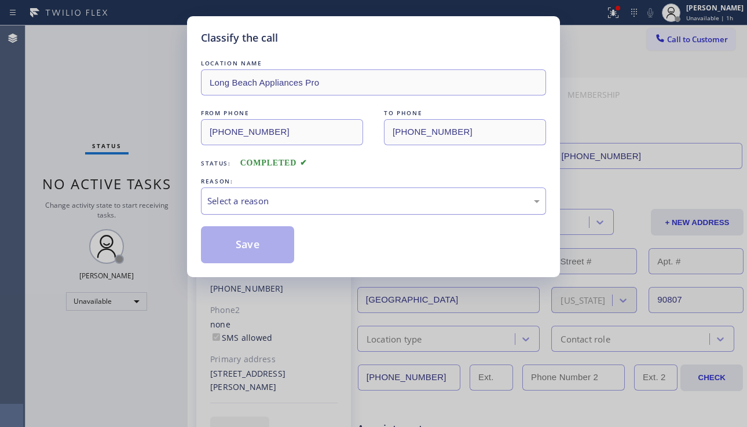
click at [307, 197] on div "Select a reason" at bounding box center [373, 201] width 332 height 13
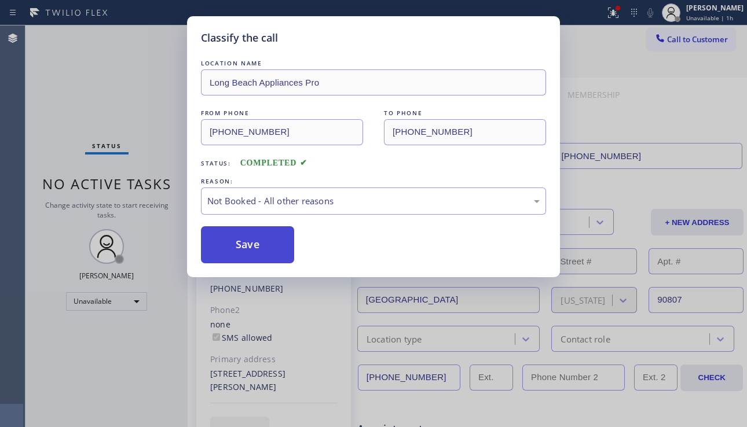
click at [250, 251] on button "Save" at bounding box center [247, 244] width 93 height 37
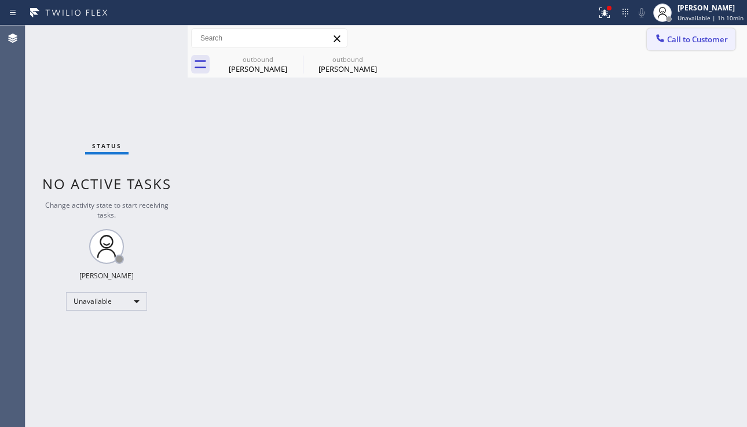
click at [678, 41] on span "Call to Customer" at bounding box center [697, 39] width 61 height 10
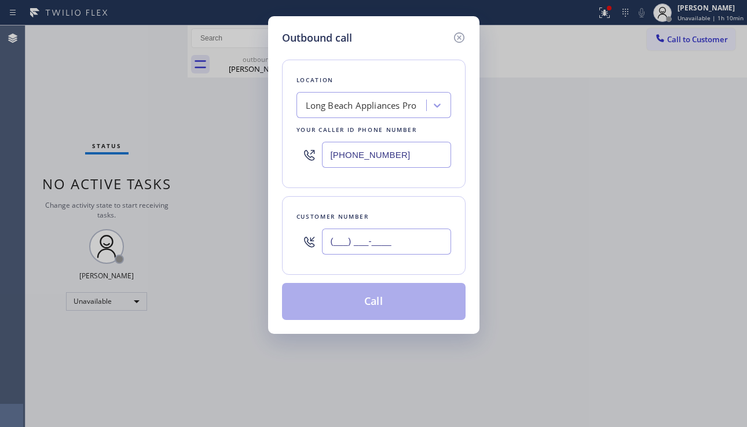
click at [342, 242] on input "(___) ___-____" at bounding box center [386, 242] width 129 height 26
paste input "312) 358-0305"
type input "[PHONE_NUMBER]"
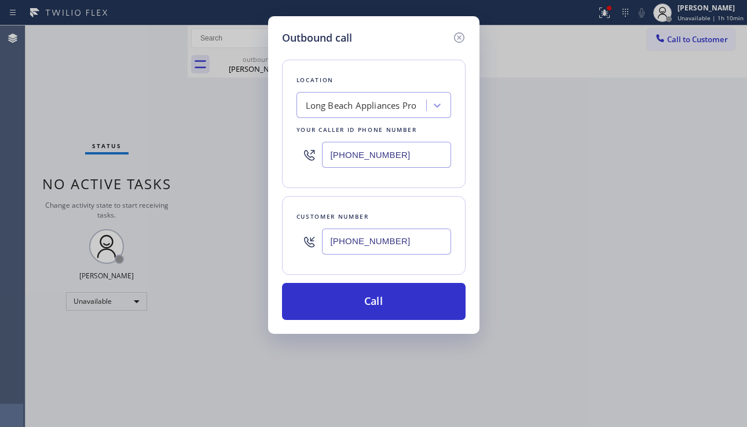
drag, startPoint x: 413, startPoint y: 162, endPoint x: 314, endPoint y: 160, distance: 98.5
click at [314, 160] on div "[PHONE_NUMBER]" at bounding box center [374, 155] width 155 height 38
paste input "847) 447-207"
type input "[PHONE_NUMBER]"
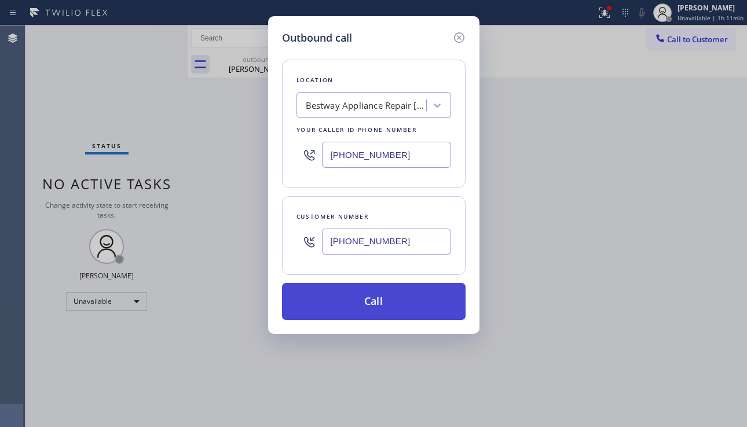
click at [361, 298] on button "Call" at bounding box center [374, 301] width 184 height 37
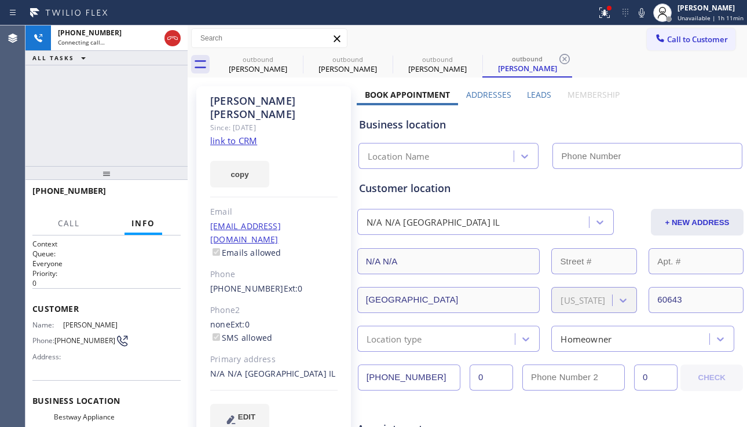
type input "[PHONE_NUMBER]"
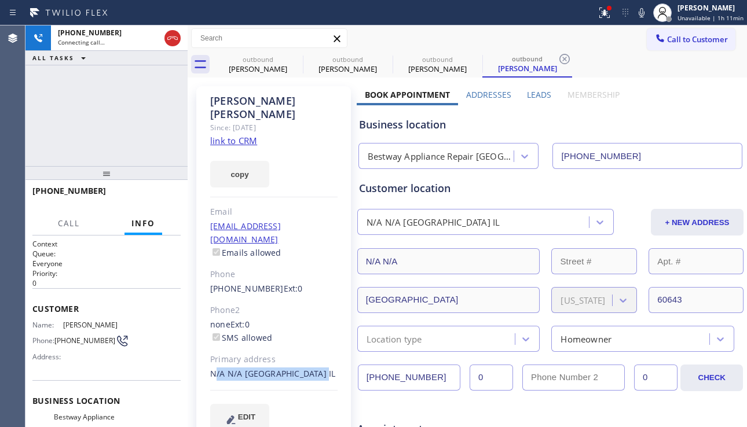
drag, startPoint x: 316, startPoint y: 349, endPoint x: 210, endPoint y: 344, distance: 105.5
click at [210, 368] on div "N/A N/A Chicago, 60643 IL" at bounding box center [273, 374] width 127 height 13
click at [320, 368] on div "N/A N/A Chicago, 60643 IL" at bounding box center [273, 374] width 127 height 13
drag, startPoint x: 317, startPoint y: 347, endPoint x: 207, endPoint y: 347, distance: 110.6
click at [207, 347] on div "Candace Crider Since: 20 may 2020 link to CRM copy Email no@gmail.com Emails al…" at bounding box center [273, 265] width 155 height 358
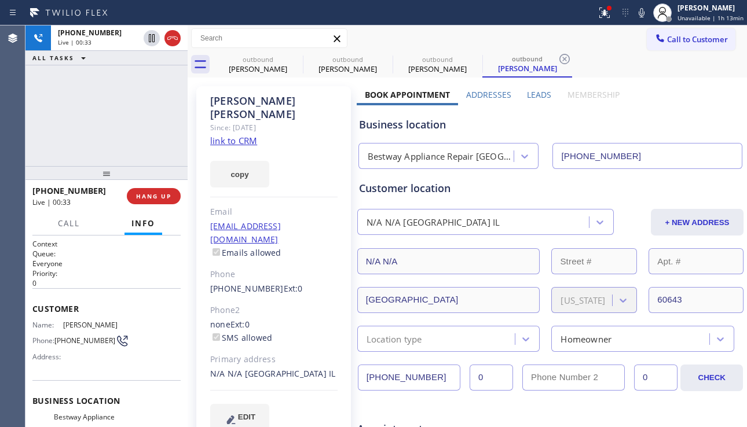
click at [532, 96] on label "Leads" at bounding box center [539, 94] width 24 height 11
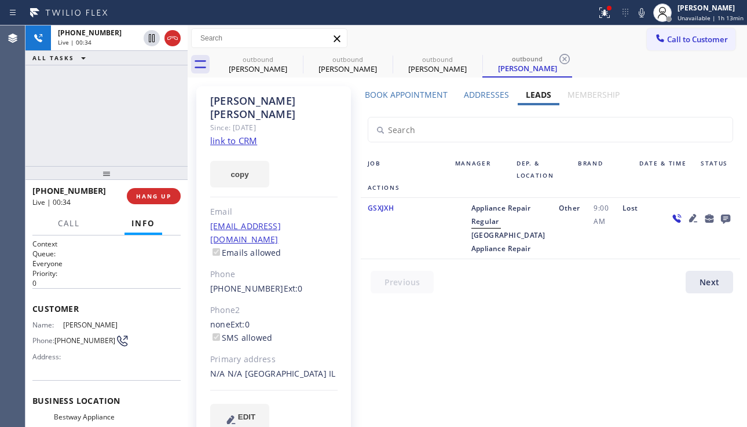
click at [697, 216] on icon at bounding box center [693, 218] width 14 height 14
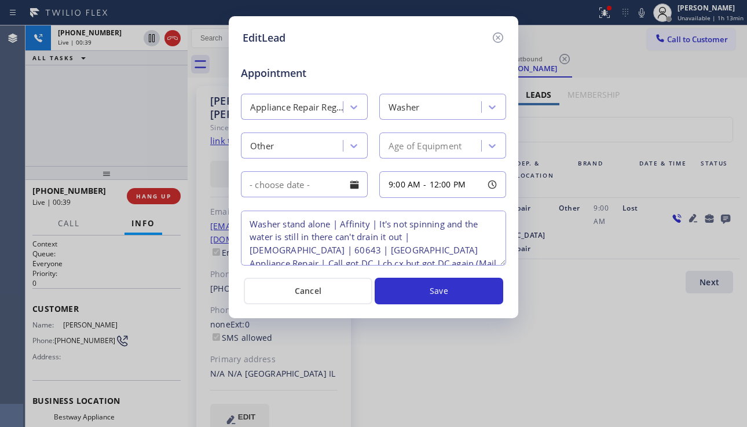
drag, startPoint x: 251, startPoint y: 225, endPoint x: 434, endPoint y: 234, distance: 183.2
click at [434, 234] on textarea "Washer stand alone | Affinity | It's not spinning and the water is still in the…" at bounding box center [373, 238] width 265 height 55
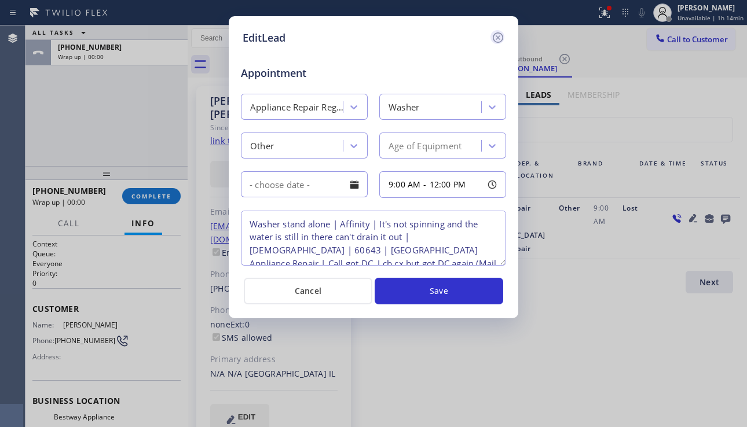
click at [496, 39] on icon at bounding box center [498, 37] width 10 height 10
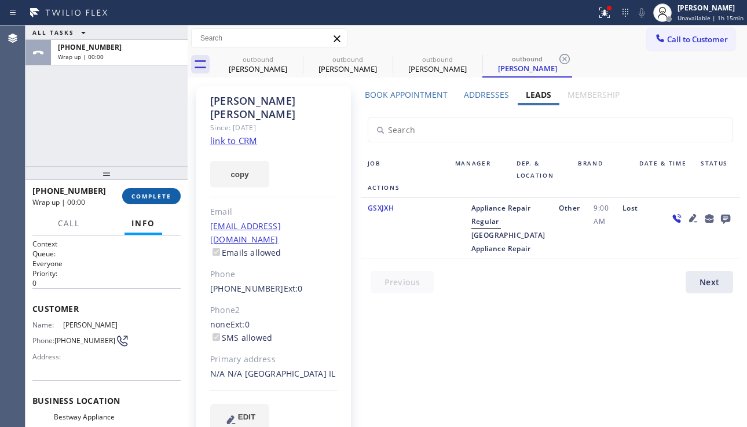
click at [156, 200] on span "COMPLETE" at bounding box center [151, 196] width 40 height 8
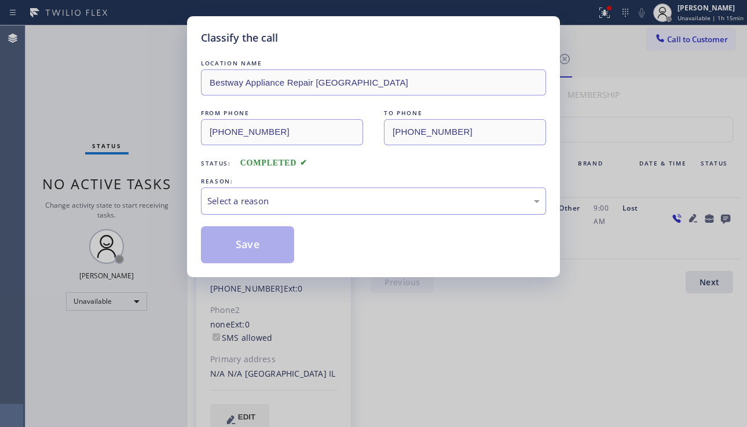
click at [310, 206] on div "Select a reason" at bounding box center [373, 201] width 332 height 13
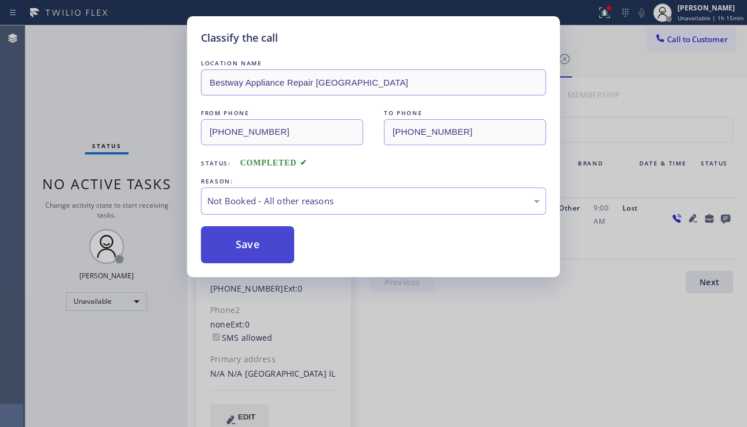
click at [261, 248] on button "Save" at bounding box center [247, 244] width 93 height 37
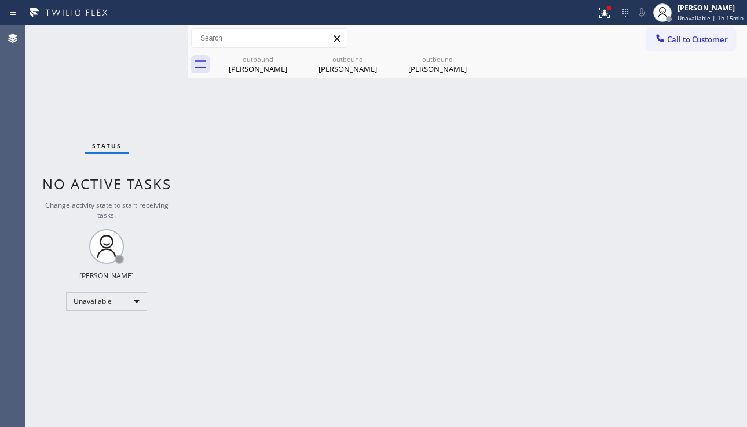
click at [74, 217] on div "Change activity state to start receiving tasks." at bounding box center [106, 210] width 139 height 20
click at [419, 64] on div "Candace Crider" at bounding box center [437, 69] width 87 height 10
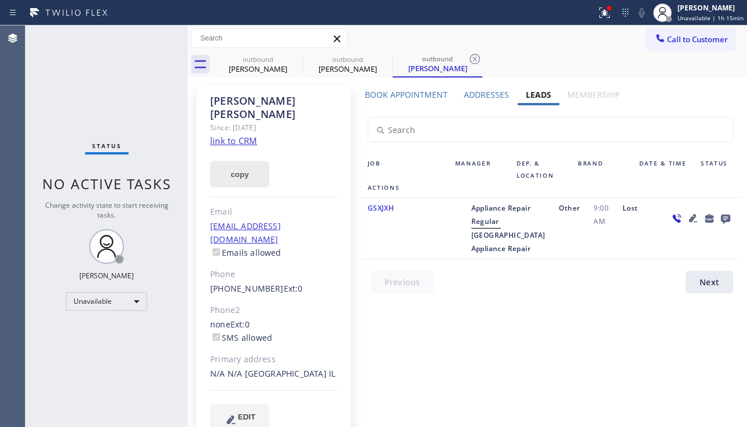
click at [237, 161] on button "copy" at bounding box center [239, 174] width 59 height 27
click at [669, 255] on div at bounding box center [701, 229] width 78 height 54
click at [396, 92] on label "Book Appointment" at bounding box center [406, 94] width 83 height 11
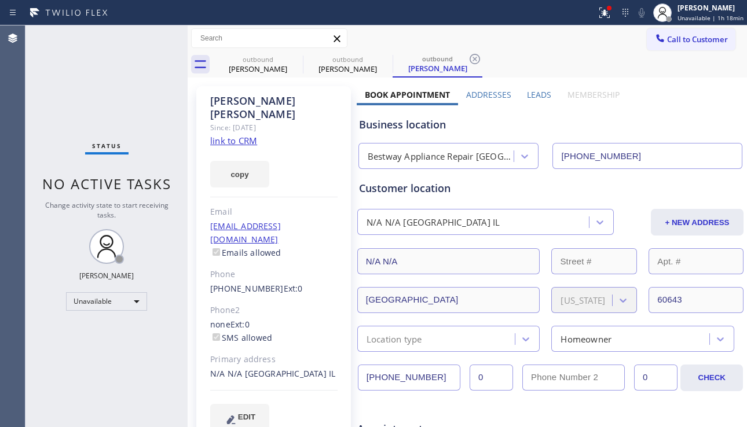
drag, startPoint x: 439, startPoint y: 376, endPoint x: 334, endPoint y: 376, distance: 104.8
click at [667, 50] on button "Call to Customer" at bounding box center [691, 39] width 89 height 22
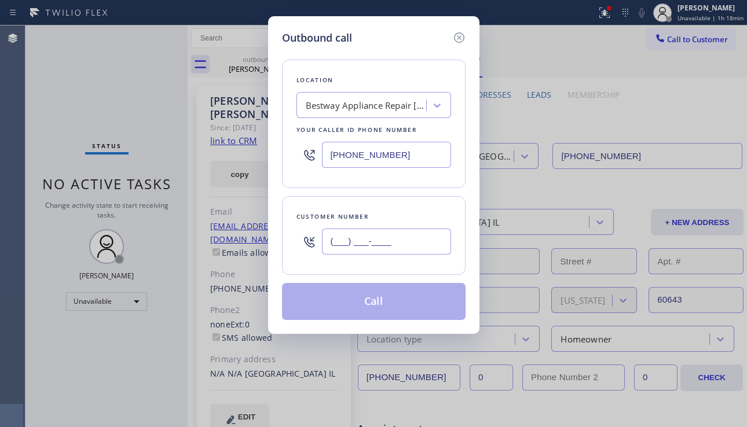
click at [356, 243] on input "(___) ___-____" at bounding box center [386, 242] width 129 height 26
paste input "312) 358-0305"
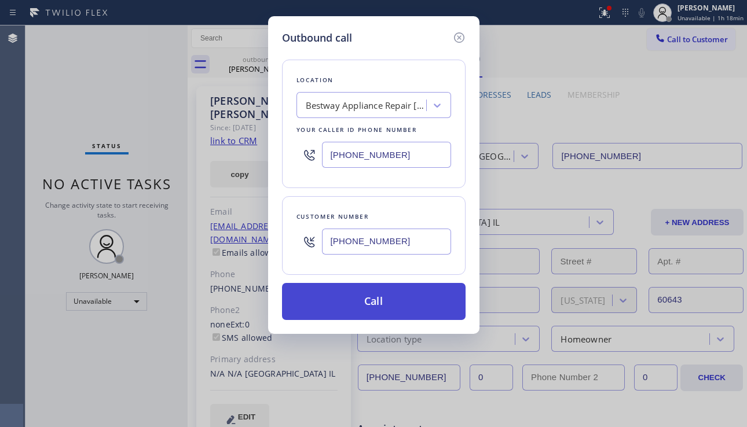
type input "[PHONE_NUMBER]"
click at [352, 303] on button "Call" at bounding box center [374, 301] width 184 height 37
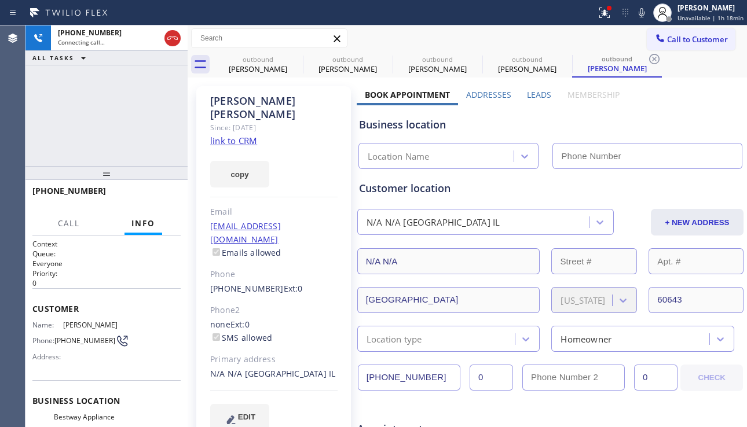
type input "[PHONE_NUMBER]"
click at [660, 122] on div "Business location" at bounding box center [550, 125] width 383 height 16
click at [694, 103] on div "Business location Bestway Appliance Repair Arlington Heights (847) 447-2070" at bounding box center [550, 135] width 387 height 68
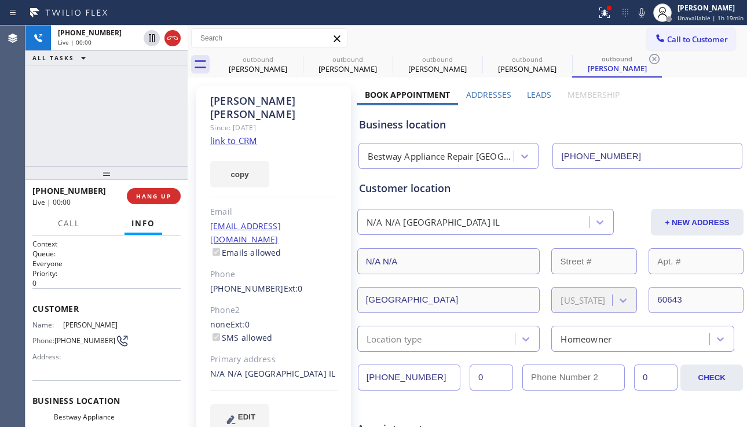
click at [665, 114] on div "Business location Bestway Appliance Repair Arlington Heights (847) 447-2070" at bounding box center [550, 137] width 387 height 64
click at [676, 135] on div "Business location Bestway Appliance Repair Arlington Heights (847) 447-2070" at bounding box center [550, 137] width 387 height 64
click at [164, 194] on span "HANG UP" at bounding box center [153, 196] width 35 height 8
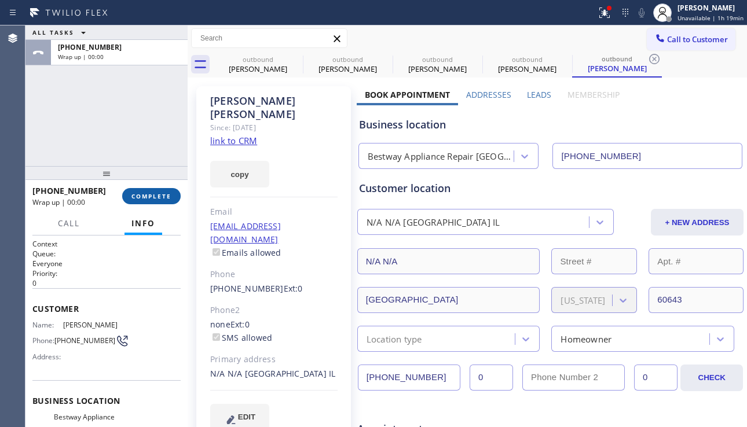
click at [167, 197] on span "COMPLETE" at bounding box center [151, 196] width 40 height 8
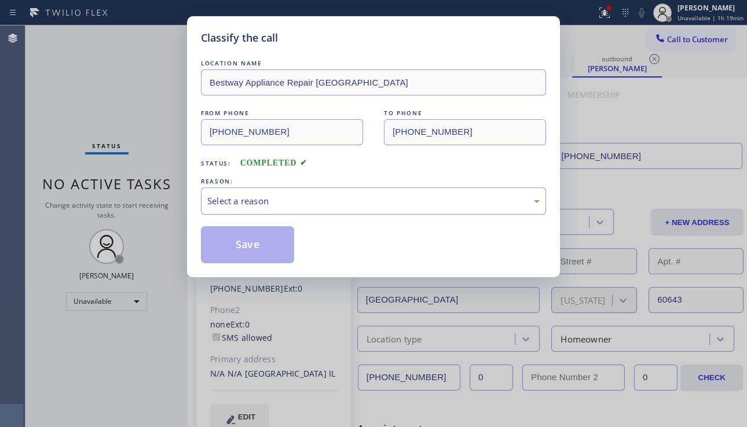
click at [280, 201] on div "Select a reason" at bounding box center [373, 201] width 332 height 13
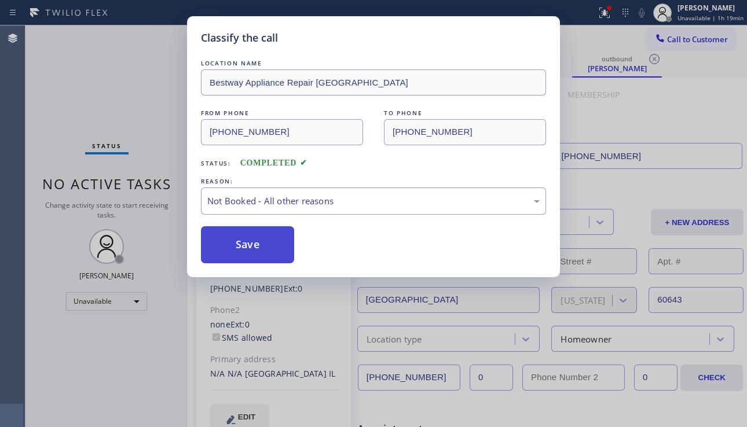
click at [246, 247] on button "Save" at bounding box center [247, 244] width 93 height 37
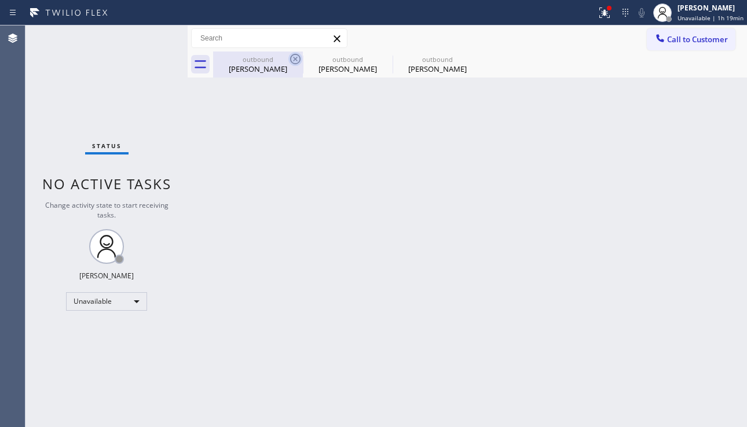
click at [294, 59] on icon at bounding box center [295, 59] width 14 height 14
type input "[PHONE_NUMBER]"
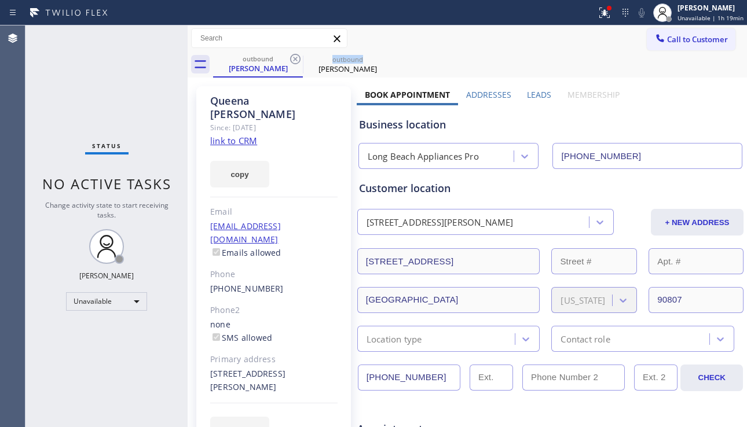
click at [294, 59] on icon at bounding box center [295, 59] width 14 height 14
type input "[PHONE_NUMBER]"
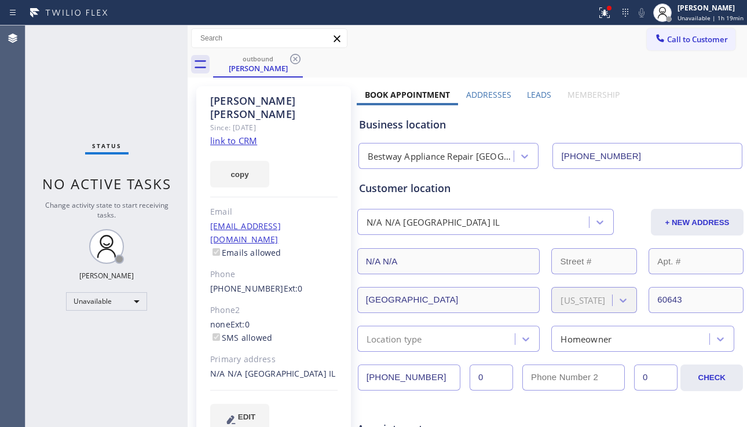
drag, startPoint x: 441, startPoint y: 380, endPoint x: 332, endPoint y: 383, distance: 108.9
drag, startPoint x: 671, startPoint y: 39, endPoint x: 389, endPoint y: 211, distance: 330.0
click at [671, 39] on span "Call to Customer" at bounding box center [697, 39] width 61 height 10
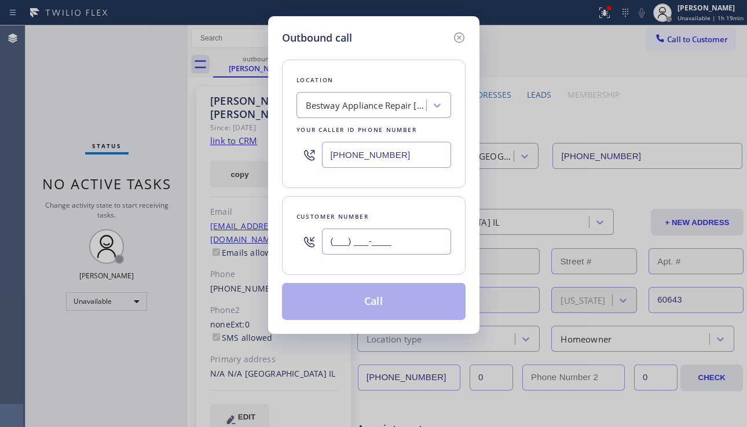
click at [358, 248] on input "(___) ___-____" at bounding box center [386, 242] width 129 height 26
paste input "312) 358-0305"
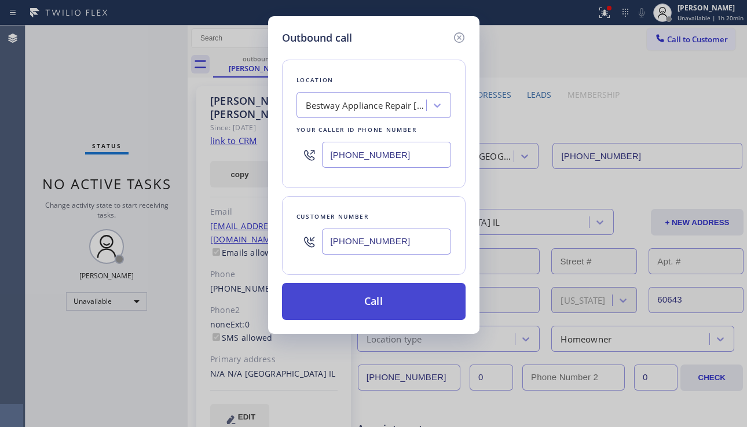
type input "[PHONE_NUMBER]"
click at [340, 306] on button "Call" at bounding box center [374, 301] width 184 height 37
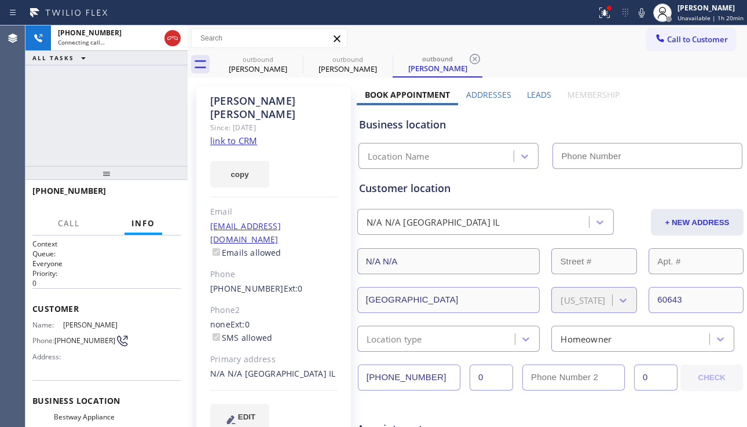
type input "[PHONE_NUMBER]"
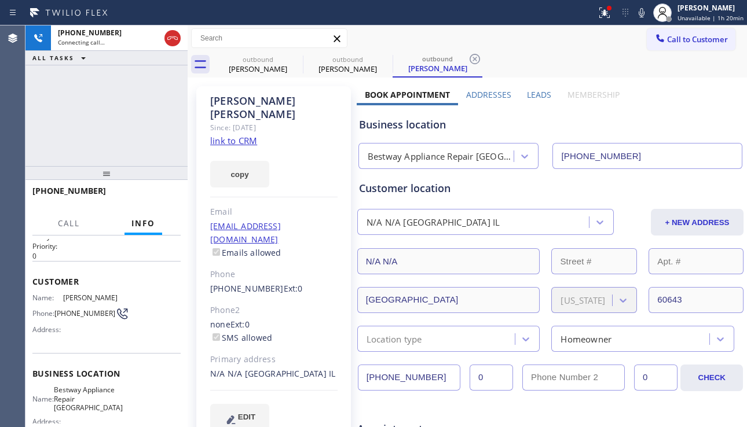
scroll to position [30, 0]
click at [182, 280] on div "Context Queue: Everyone Priority: 0 Customer Name: Candace Crider Phone: (312) …" at bounding box center [106, 332] width 162 height 192
click at [183, 279] on div "Context Queue: Everyone Priority: 0 Customer Name: Candace Crider Phone: (312) …" at bounding box center [106, 332] width 162 height 192
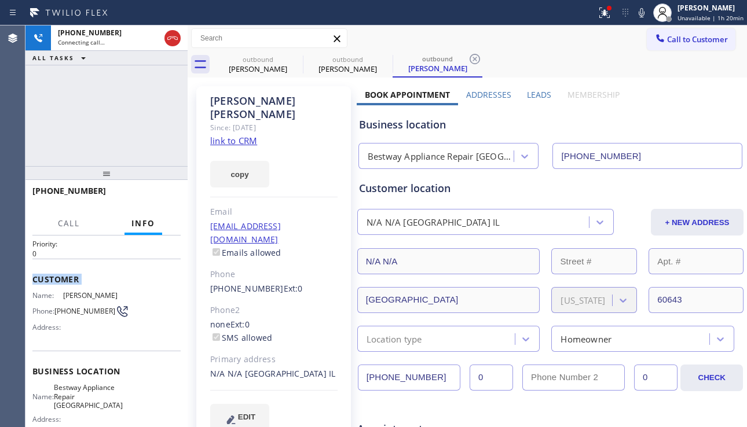
click at [183, 279] on div "Context Queue: Everyone Priority: 0 Customer Name: Candace Crider Phone: (312) …" at bounding box center [106, 332] width 162 height 192
click at [142, 281] on span "Customer" at bounding box center [106, 279] width 148 height 11
click at [159, 194] on span "HANG UP" at bounding box center [153, 196] width 35 height 8
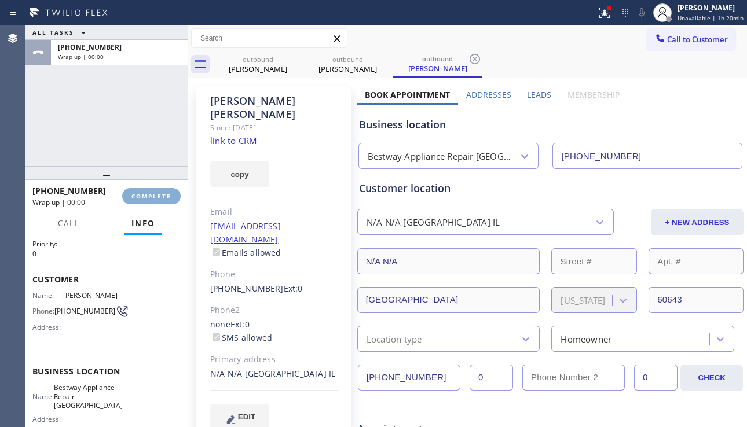
click at [159, 194] on span "COMPLETE" at bounding box center [151, 196] width 40 height 8
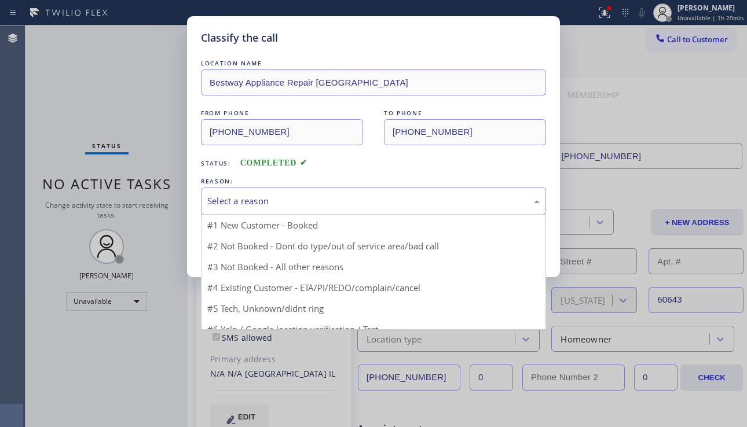
click at [309, 204] on div "Select a reason" at bounding box center [373, 201] width 332 height 13
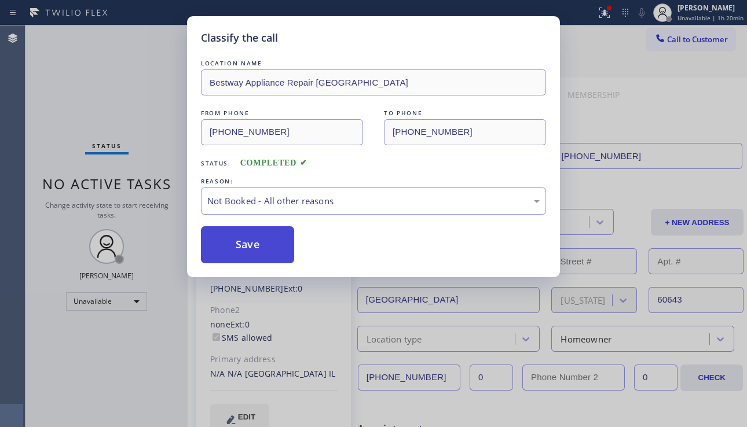
click at [239, 246] on button "Save" at bounding box center [247, 244] width 93 height 37
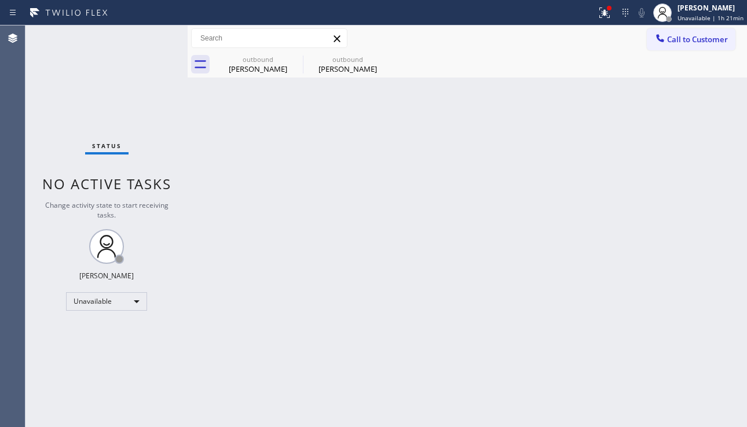
click at [271, 261] on div "Back to Dashboard Change Sender ID Customers Technicians Select a contact Outbo…" at bounding box center [467, 226] width 559 height 402
click at [702, 281] on div "Back to Dashboard Change Sender ID Customers Technicians Select a contact Outbo…" at bounding box center [467, 226] width 559 height 402
click at [387, 220] on div "Back to Dashboard Change Sender ID Customers Technicians Select a contact Outbo…" at bounding box center [467, 226] width 559 height 402
click at [292, 60] on icon at bounding box center [295, 59] width 14 height 14
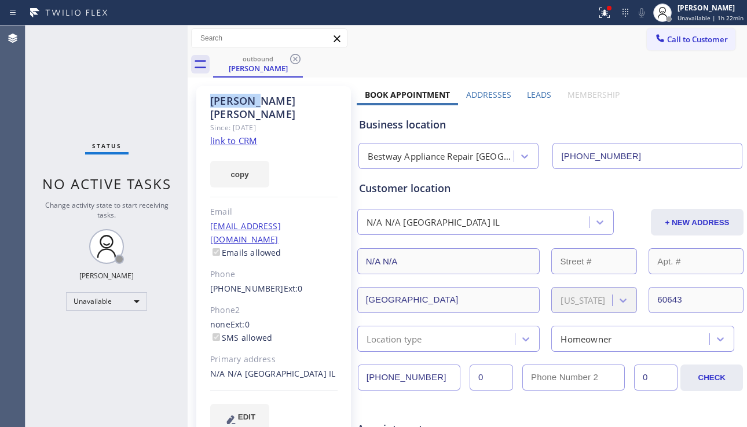
click at [292, 60] on icon at bounding box center [295, 59] width 14 height 14
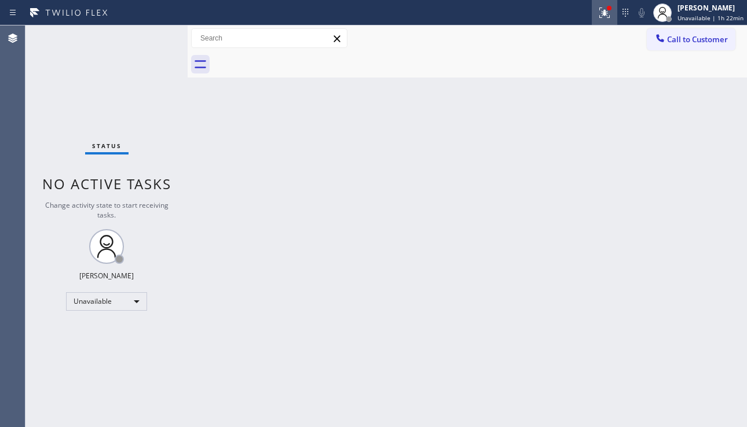
click at [599, 17] on icon at bounding box center [605, 13] width 14 height 14
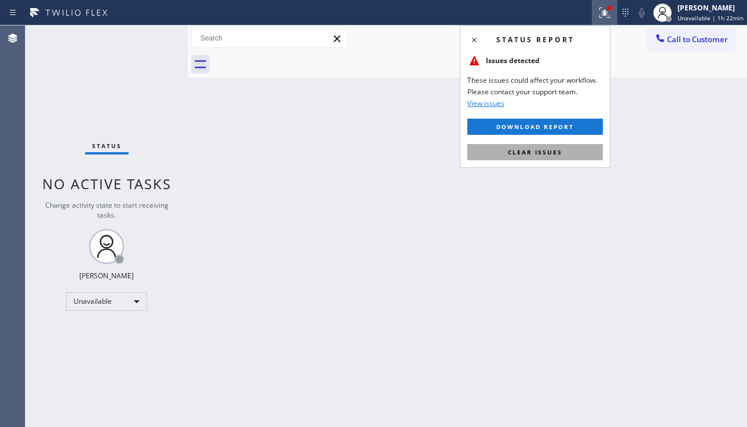
click at [511, 150] on span "Clear issues" at bounding box center [535, 152] width 54 height 8
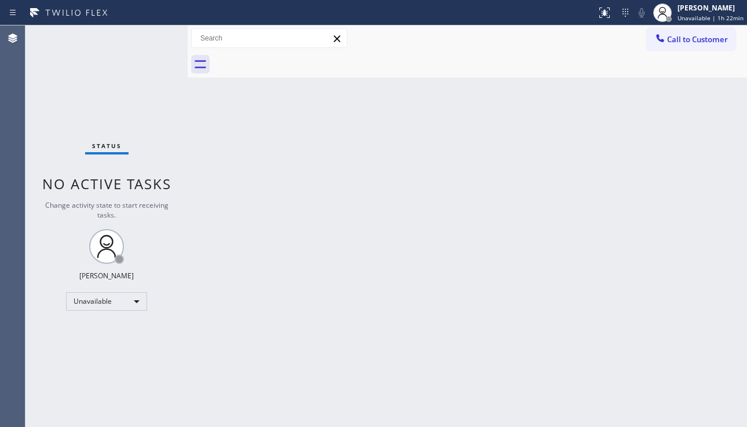
click at [416, 221] on div "Back to Dashboard Change Sender ID Customers Technicians Select a contact Outbo…" at bounding box center [467, 226] width 559 height 402
click at [693, 39] on span "Call to Customer" at bounding box center [697, 39] width 61 height 10
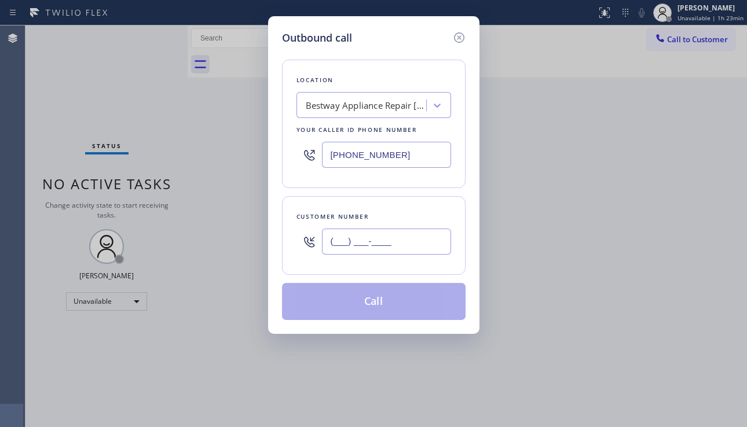
click at [346, 237] on input "(___) ___-____" at bounding box center [386, 242] width 129 height 26
paste input "754) 336-6906"
type input "[PHONE_NUMBER]"
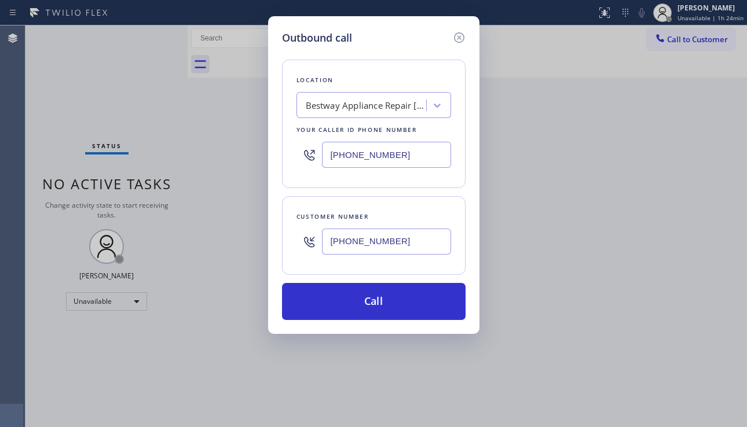
drag, startPoint x: 402, startPoint y: 159, endPoint x: 314, endPoint y: 159, distance: 88.6
click at [314, 159] on div "[PHONE_NUMBER]" at bounding box center [374, 155] width 155 height 38
paste input "786) 420-4669"
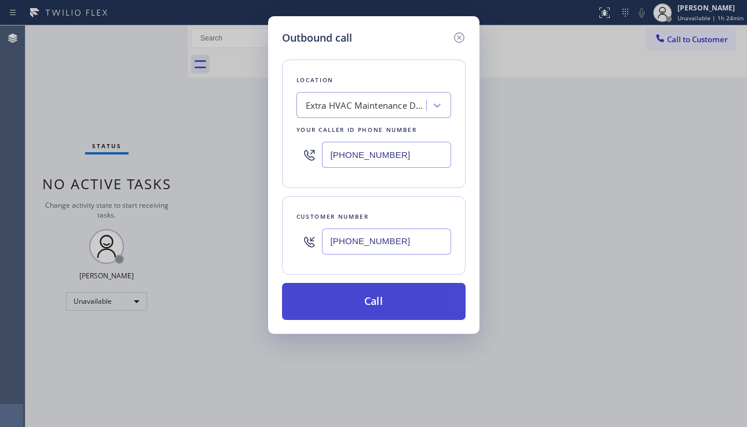
type input "[PHONE_NUMBER]"
click at [345, 299] on button "Call" at bounding box center [374, 301] width 184 height 37
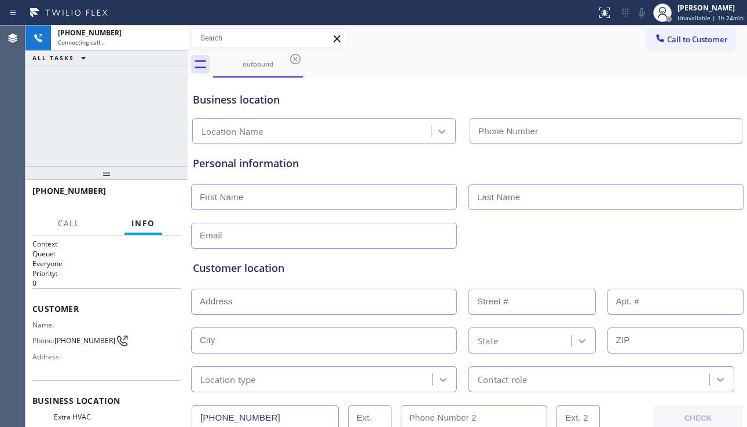
type input "[PHONE_NUMBER]"
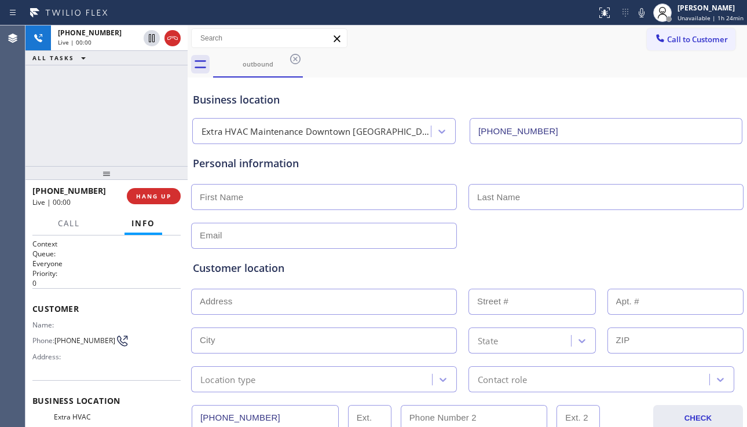
drag, startPoint x: 675, startPoint y: 268, endPoint x: 600, endPoint y: 257, distance: 75.4
click at [675, 268] on div "Customer location" at bounding box center [467, 269] width 549 height 16
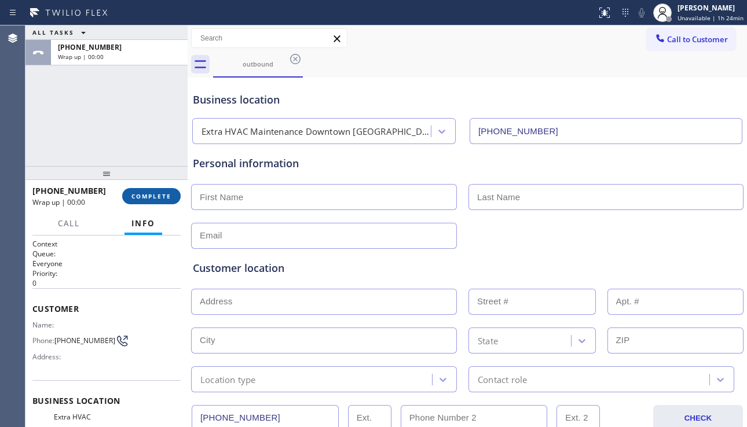
click at [160, 197] on span "COMPLETE" at bounding box center [151, 196] width 40 height 8
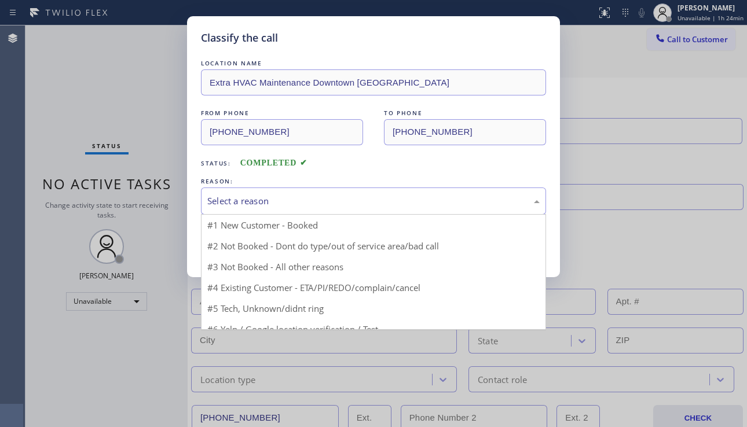
click at [317, 200] on div "Select a reason" at bounding box center [373, 201] width 332 height 13
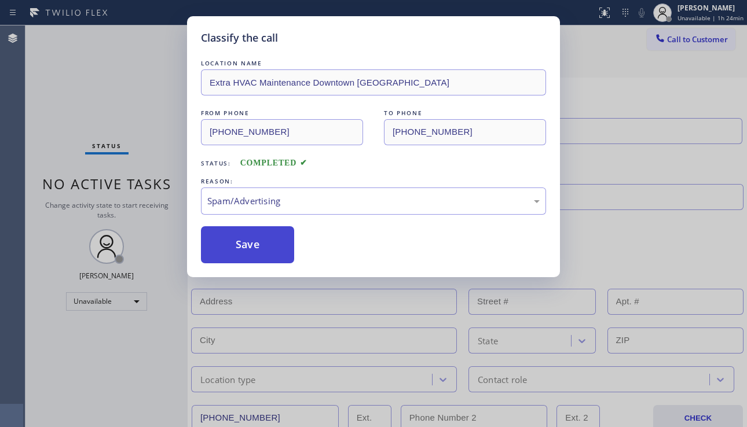
click at [249, 255] on button "Save" at bounding box center [247, 244] width 93 height 37
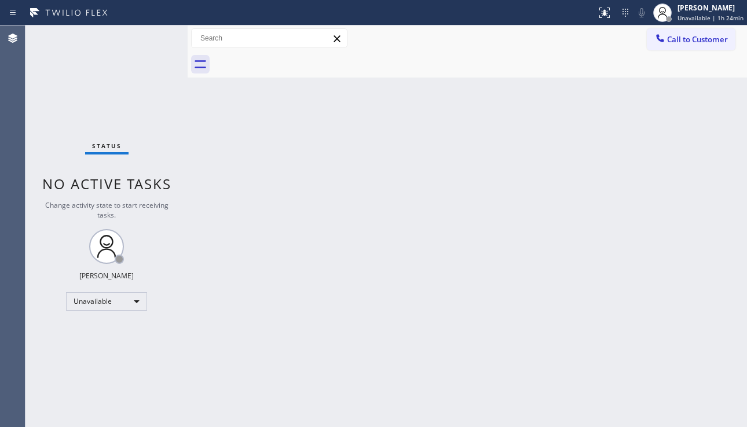
click at [667, 40] on div at bounding box center [660, 39] width 14 height 14
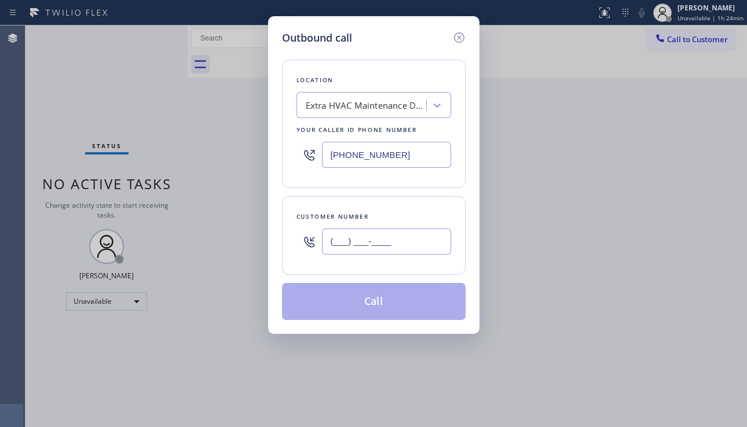
click at [379, 237] on input "(___) ___-____" at bounding box center [386, 242] width 129 height 26
paste input "754) 336-6906"
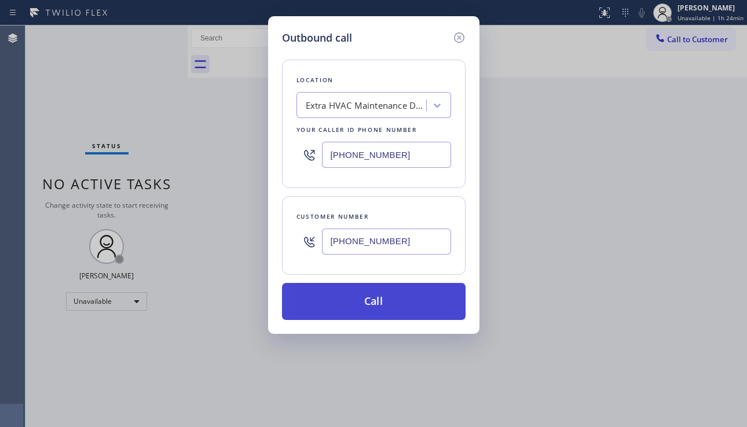
type input "[PHONE_NUMBER]"
click at [369, 305] on button "Call" at bounding box center [374, 301] width 184 height 37
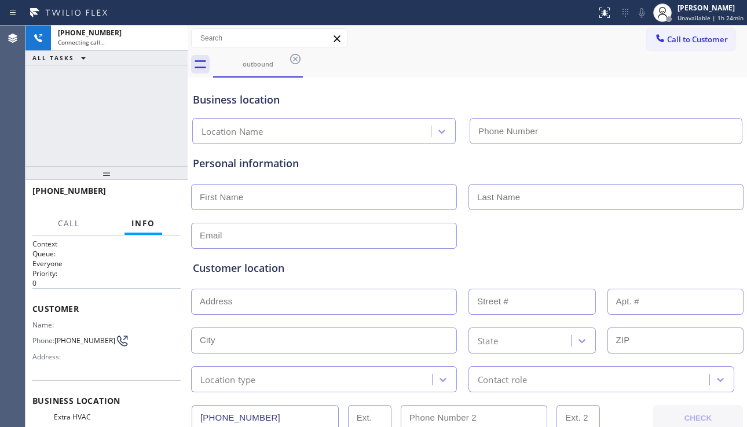
type input "[PHONE_NUMBER]"
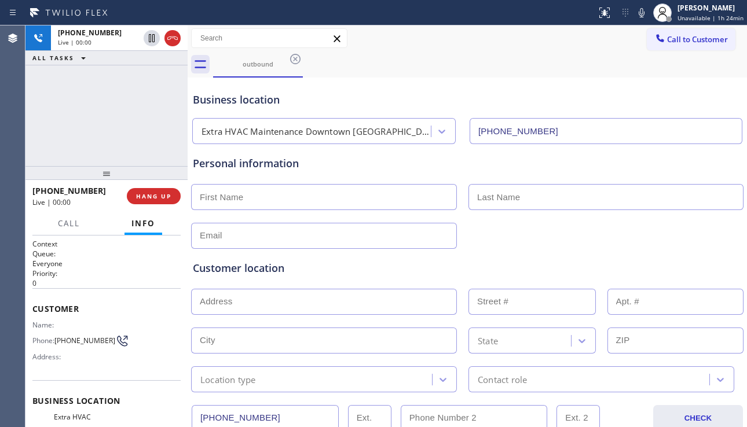
click at [297, 271] on div "Customer location" at bounding box center [467, 269] width 549 height 16
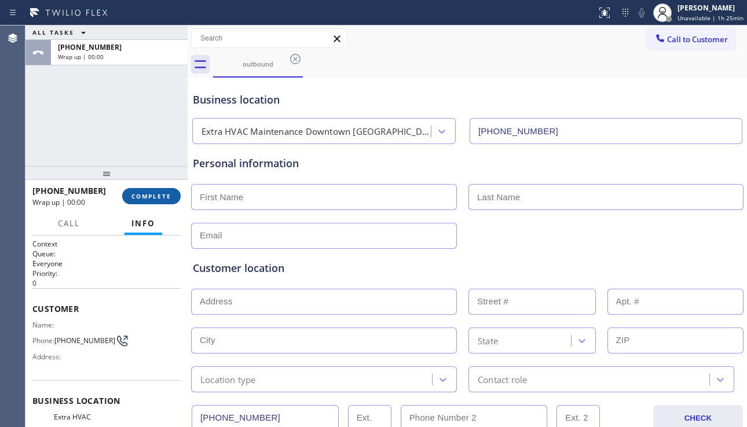
click at [158, 197] on span "COMPLETE" at bounding box center [151, 196] width 40 height 8
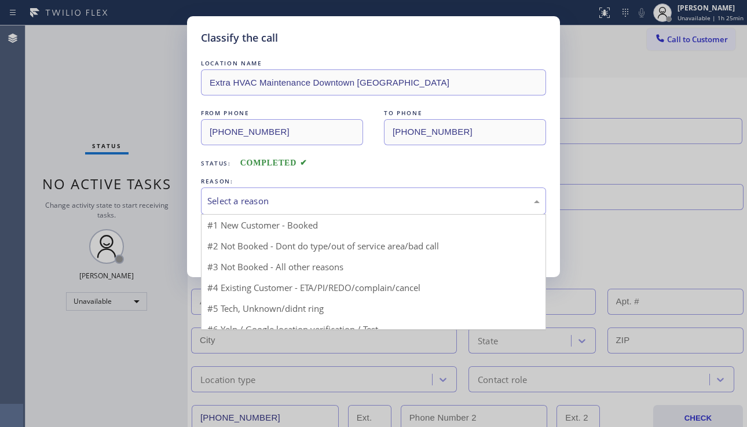
click at [287, 193] on div "Select a reason" at bounding box center [373, 201] width 345 height 27
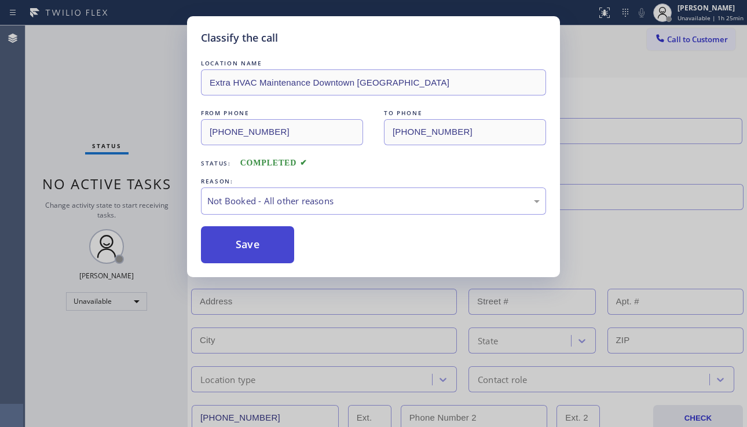
click at [254, 245] on button "Save" at bounding box center [247, 244] width 93 height 37
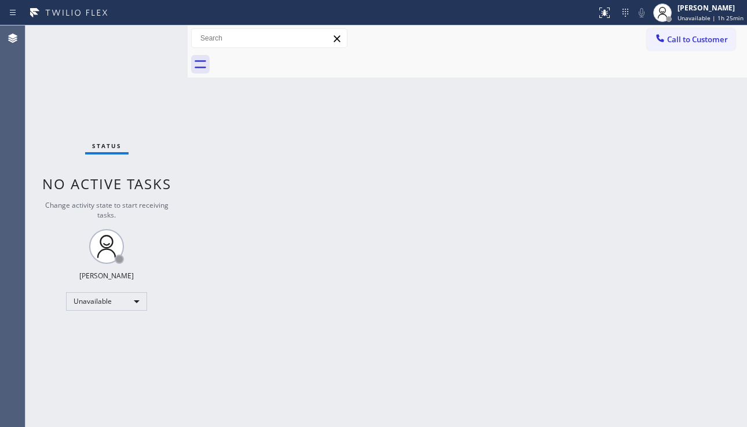
click at [237, 260] on div "Back to Dashboard Change Sender ID Customers Technicians Select a contact Outbo…" at bounding box center [467, 226] width 559 height 402
click at [678, 307] on div "Back to Dashboard Change Sender ID Customers Technicians Select a contact Outbo…" at bounding box center [467, 226] width 559 height 402
drag, startPoint x: 324, startPoint y: 188, endPoint x: 320, endPoint y: 207, distance: 19.5
click at [324, 189] on div "Back to Dashboard Change Sender ID Customers Technicians Select a contact Outbo…" at bounding box center [467, 226] width 559 height 402
drag, startPoint x: 661, startPoint y: 320, endPoint x: 605, endPoint y: 327, distance: 56.6
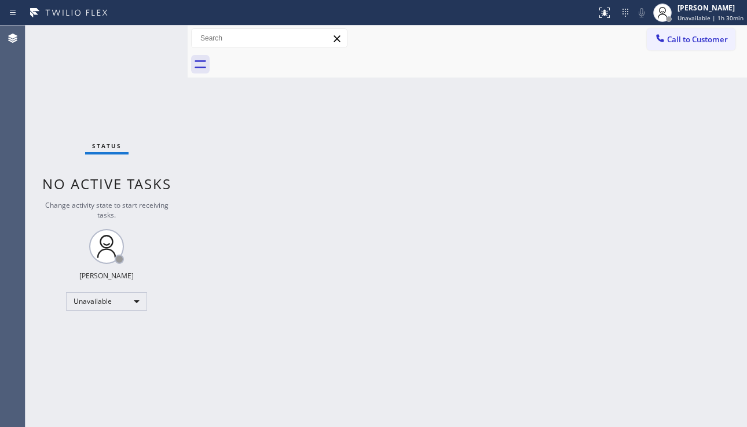
click at [661, 320] on div "Back to Dashboard Change Sender ID Customers Technicians Select a contact Outbo…" at bounding box center [467, 226] width 559 height 402
click at [471, 240] on div "Back to Dashboard Change Sender ID Customers Technicians Select a contact Outbo…" at bounding box center [467, 226] width 559 height 402
click at [391, 203] on div "Back to Dashboard Change Sender ID Customers Technicians Select a contact Outbo…" at bounding box center [467, 226] width 559 height 402
drag, startPoint x: 701, startPoint y: 48, endPoint x: 583, endPoint y: 58, distance: 118.6
click at [700, 48] on button "Call to Customer" at bounding box center [691, 39] width 89 height 22
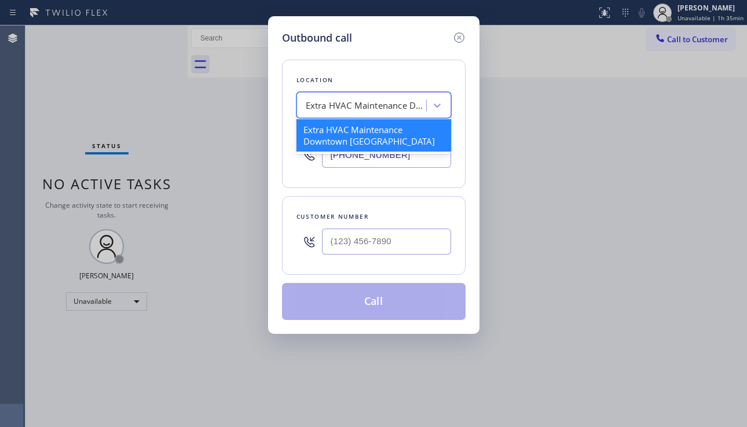
click at [349, 106] on div "Extra HVAC Maintenance Downtown [GEOGRAPHIC_DATA]" at bounding box center [367, 105] width 122 height 13
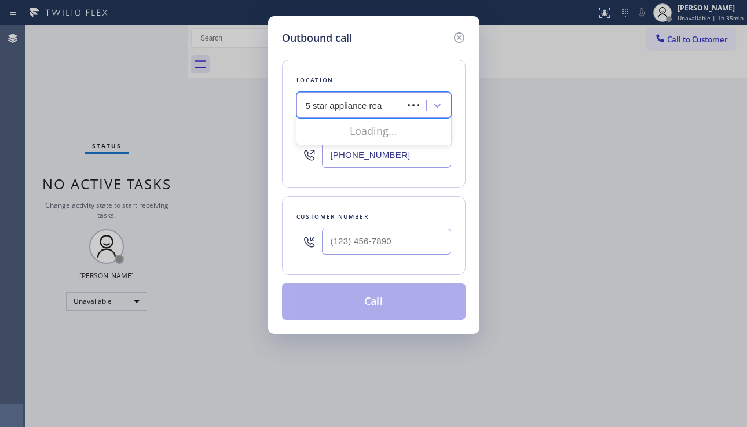
type input "5 star appliance re"
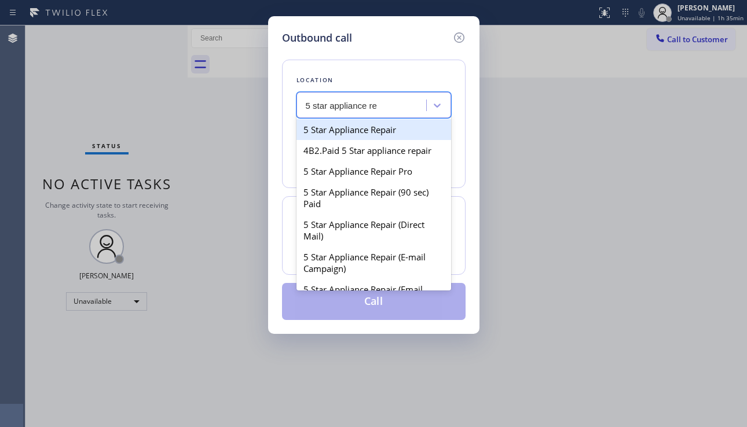
click at [338, 131] on div "5 Star Appliance Repair" at bounding box center [374, 129] width 155 height 21
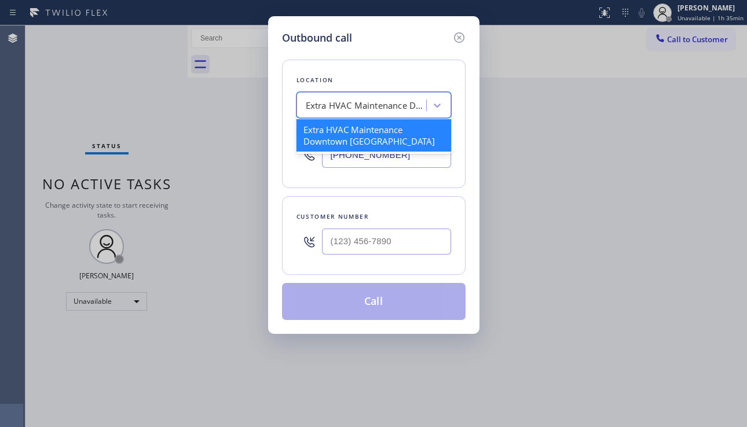
click at [358, 108] on div "Extra HVAC Maintenance Downtown [GEOGRAPHIC_DATA]" at bounding box center [367, 105] width 122 height 13
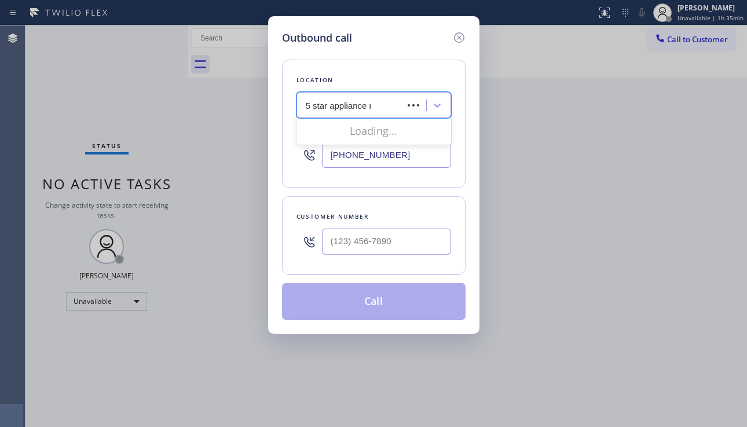
type input "5 star appliance re"
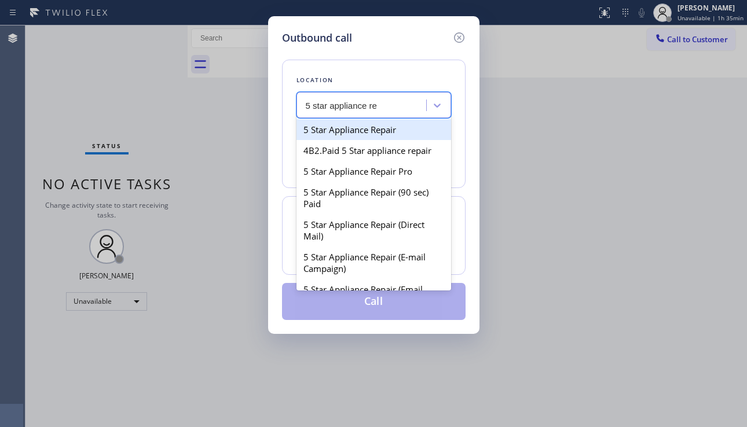
click at [359, 136] on div "5 Star Appliance Repair" at bounding box center [374, 129] width 155 height 21
type input "[PHONE_NUMBER]"
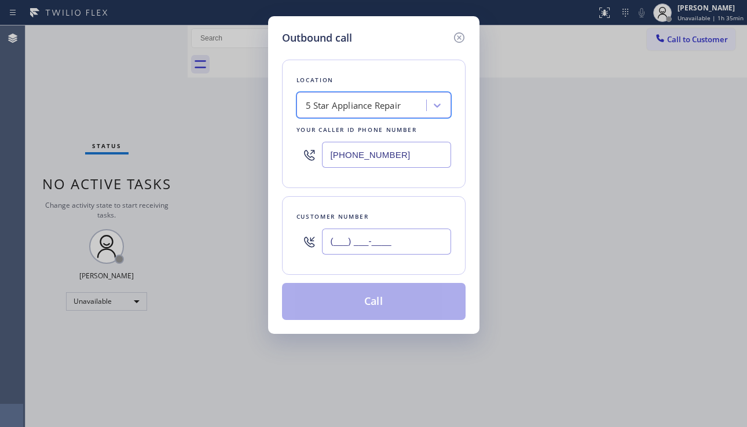
click at [360, 232] on input "(___) ___-____" at bounding box center [386, 242] width 129 height 26
paste input "617) 275-1489"
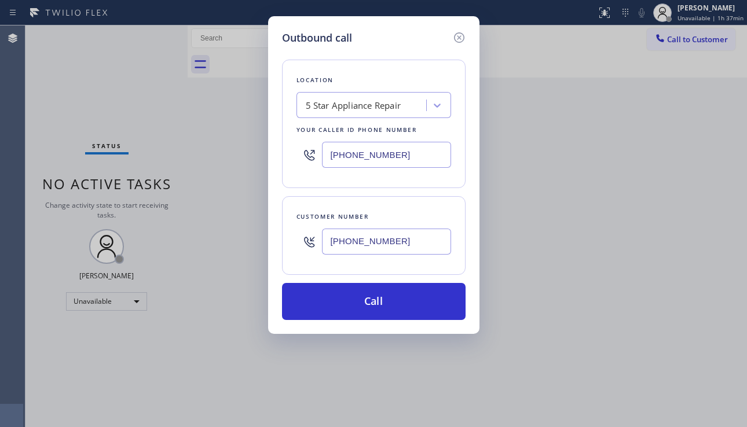
type input "(617) 275-1489"
click at [707, 292] on div "Outbound call Location 5 Star Appliance Repair Your caller id phone number (855…" at bounding box center [373, 213] width 747 height 427
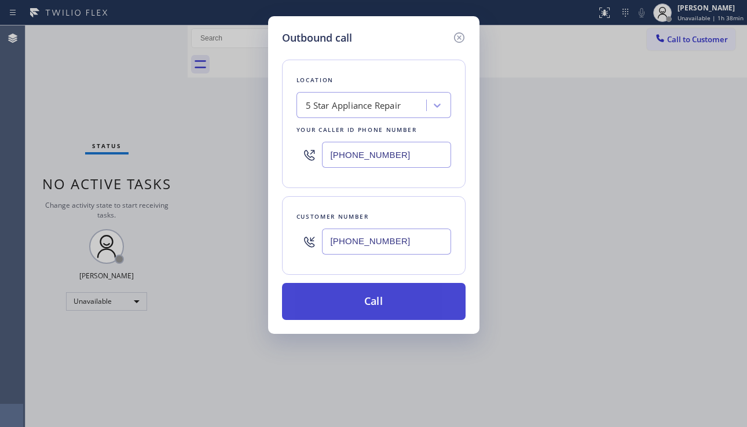
click at [378, 294] on button "Call" at bounding box center [374, 301] width 184 height 37
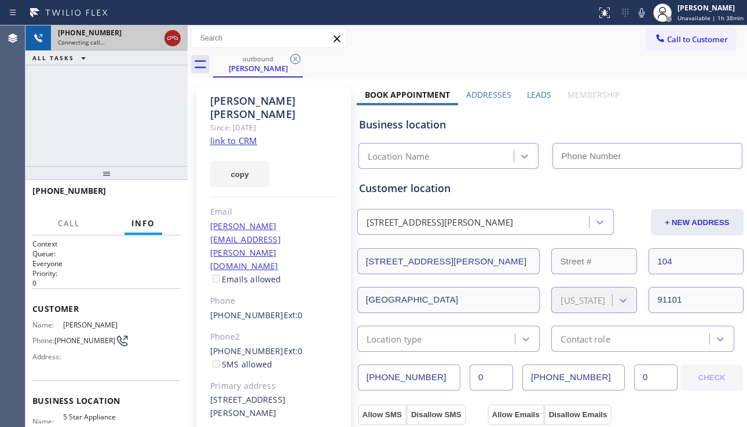
click at [169, 38] on icon at bounding box center [173, 38] width 14 height 14
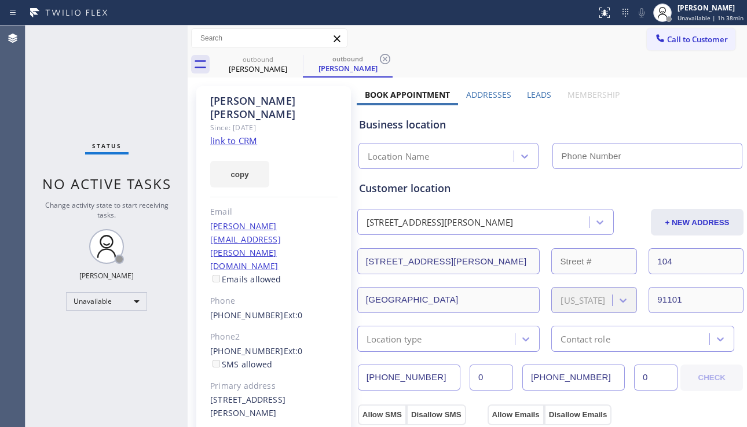
click at [232, 135] on link "link to CRM" at bounding box center [233, 141] width 47 height 12
type input "[PHONE_NUMBER]"
click at [687, 41] on span "Call to Customer" at bounding box center [697, 39] width 61 height 10
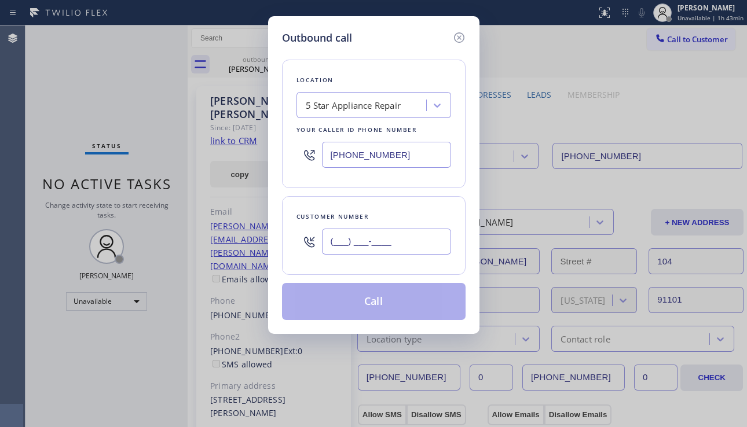
click at [365, 242] on input "(___) ___-____" at bounding box center [386, 242] width 129 height 26
paste input "310) 927-2573"
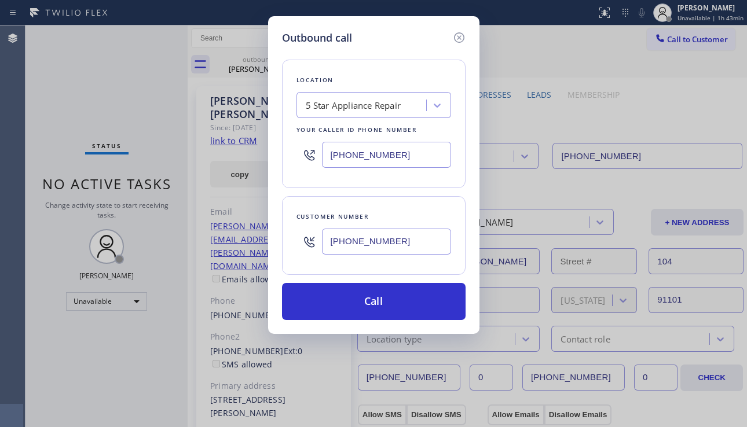
type input "(310) 927-2573"
click at [700, 309] on div "Outbound call Location 5 Star Appliance Repair Your caller id phone number (855…" at bounding box center [373, 213] width 747 height 427
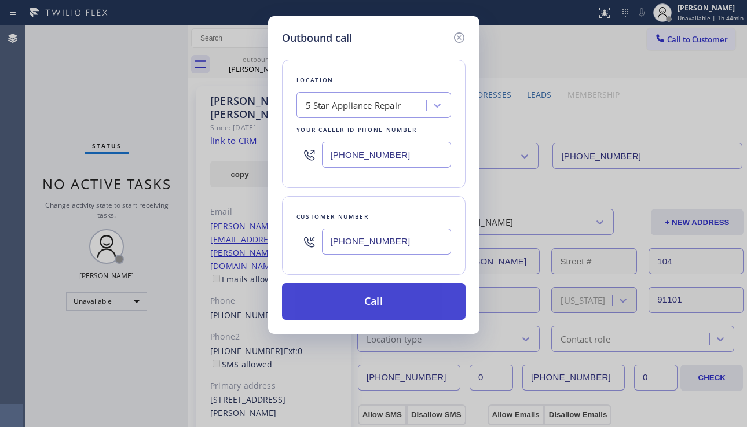
click at [402, 295] on button "Call" at bounding box center [374, 301] width 184 height 37
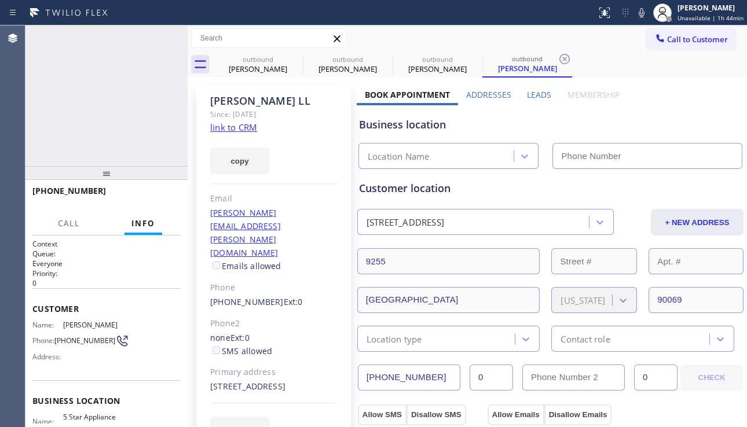
type input "[PHONE_NUMBER]"
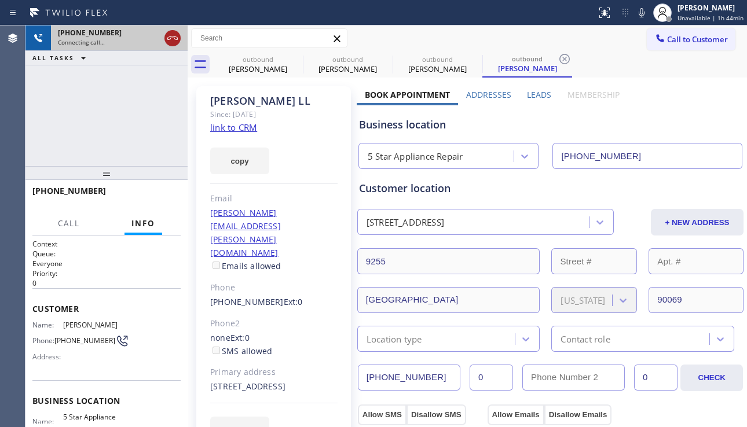
click at [171, 35] on icon at bounding box center [173, 38] width 14 height 14
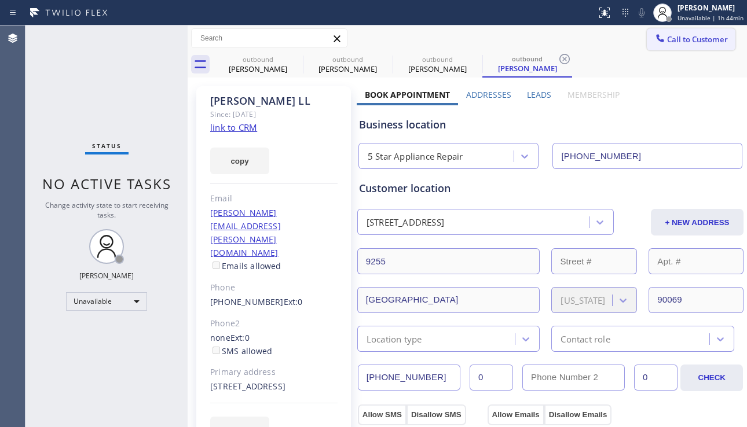
click at [681, 37] on span "Call to Customer" at bounding box center [697, 39] width 61 height 10
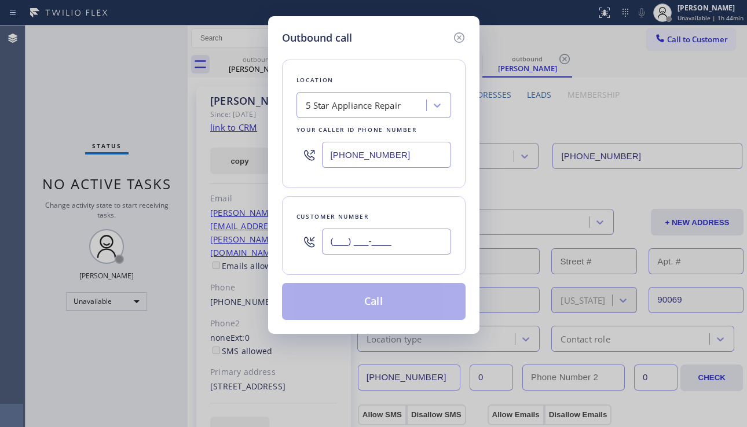
click at [339, 237] on input "(___) ___-____" at bounding box center [386, 242] width 129 height 26
paste input "949) 357-8772"
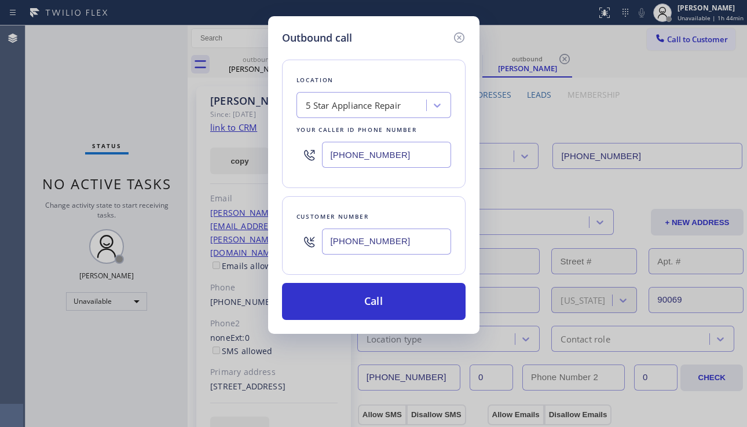
type input "(949) 357-8772"
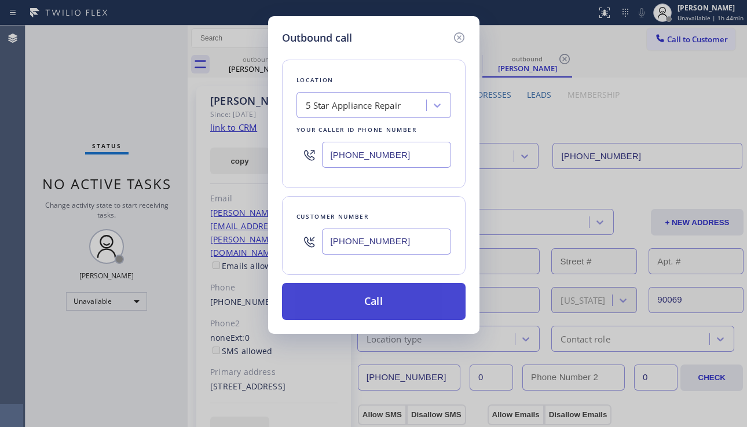
click at [377, 293] on button "Call" at bounding box center [374, 301] width 184 height 37
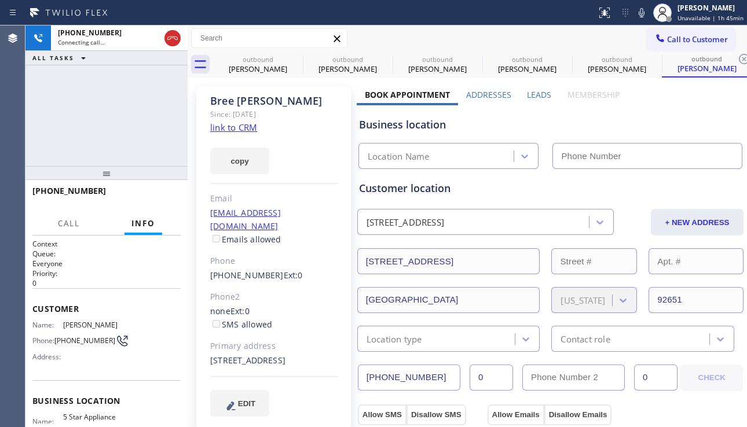
type input "[PHONE_NUMBER]"
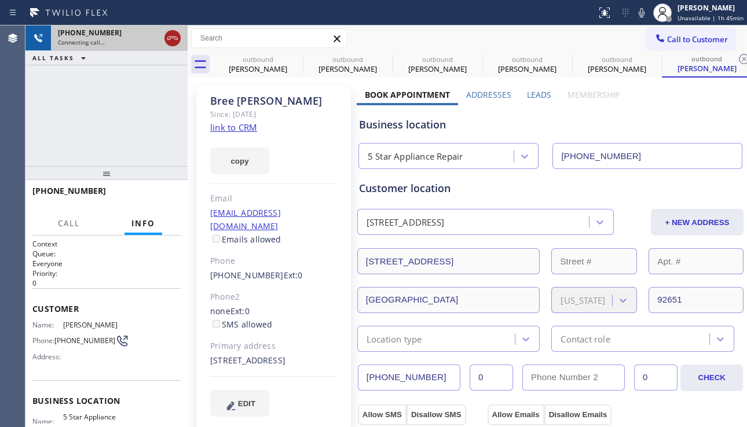
click at [173, 40] on icon at bounding box center [173, 38] width 14 height 14
click at [672, 44] on span "Call to Customer" at bounding box center [697, 39] width 61 height 10
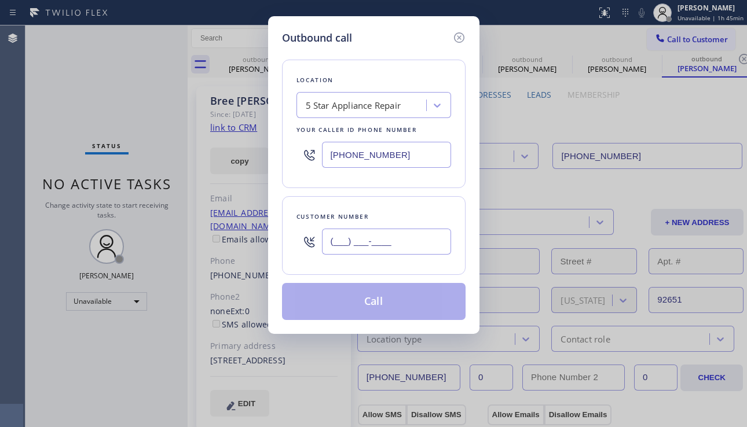
click at [380, 240] on input "(___) ___-____" at bounding box center [386, 242] width 129 height 26
paste input "805) 698-8454"
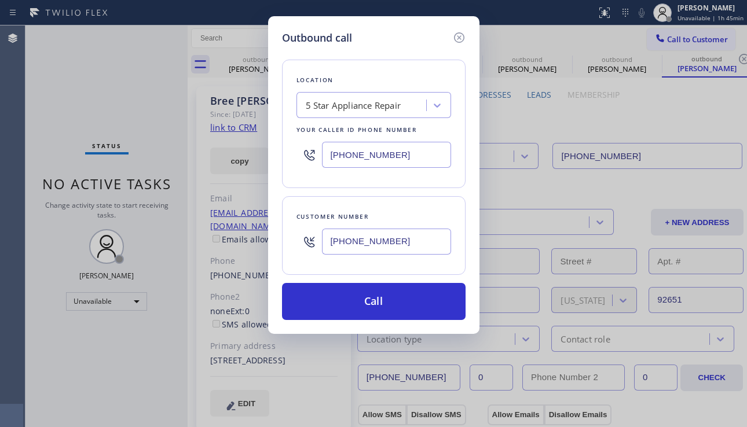
type input "(805) 698-8454"
drag, startPoint x: 408, startPoint y: 160, endPoint x: 304, endPoint y: 158, distance: 104.3
click at [304, 158] on div "[PHONE_NUMBER]" at bounding box center [374, 155] width 155 height 38
paste input "05) 420-7474"
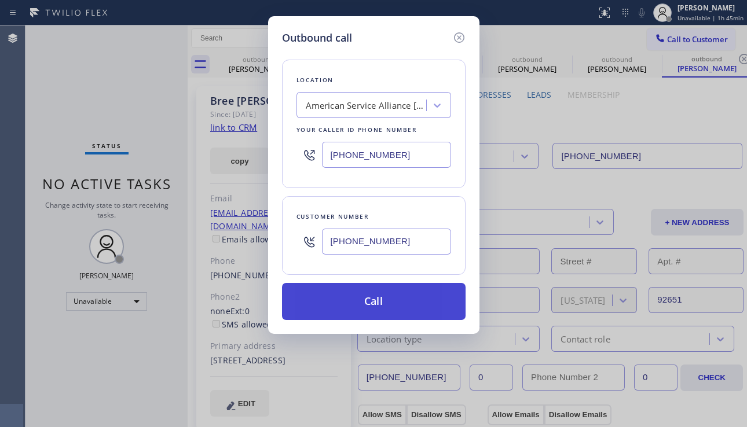
type input "(805) 420-7474"
click at [352, 306] on button "Call" at bounding box center [374, 301] width 184 height 37
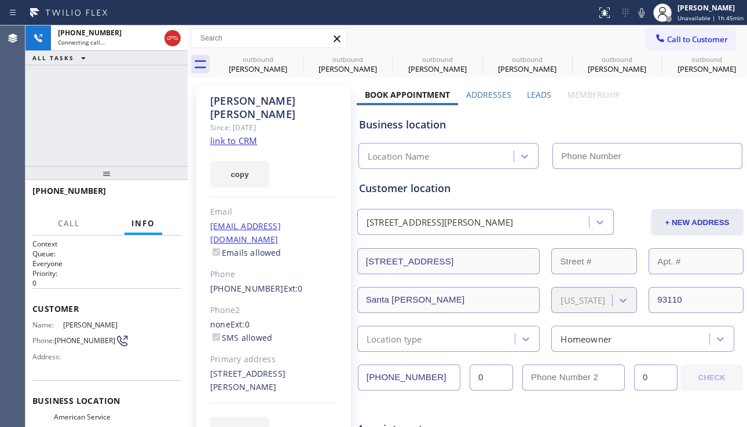
click at [532, 90] on label "Leads" at bounding box center [539, 94] width 24 height 11
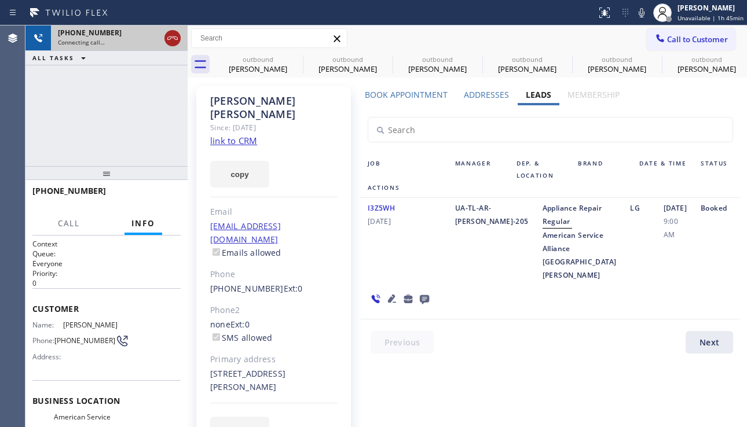
click at [173, 41] on icon at bounding box center [173, 38] width 14 height 14
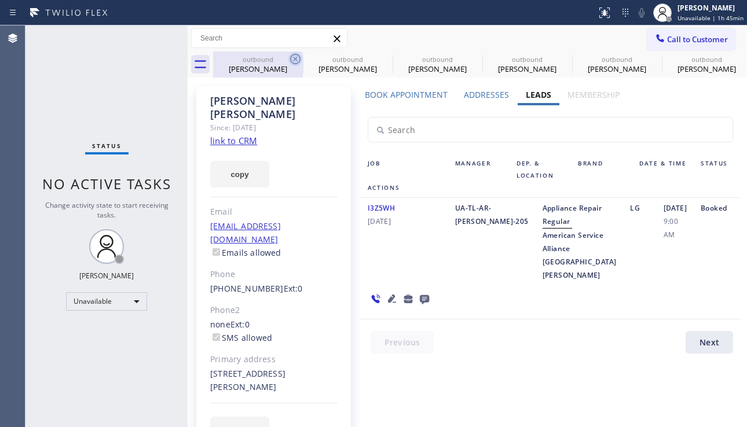
click at [299, 59] on icon at bounding box center [295, 59] width 14 height 14
click at [0, 0] on icon at bounding box center [0, 0] width 0 height 0
click at [558, 58] on icon at bounding box center [565, 59] width 14 height 14
click at [0, 0] on icon at bounding box center [0, 0] width 0 height 0
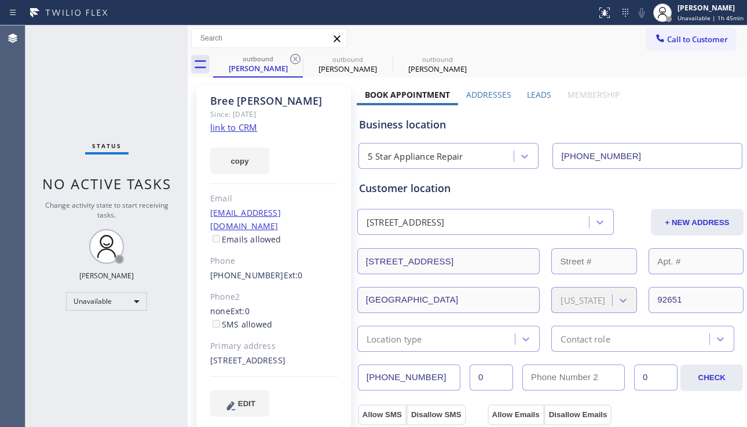
click at [299, 58] on icon at bounding box center [295, 59] width 14 height 14
type input "(805) 420-7474"
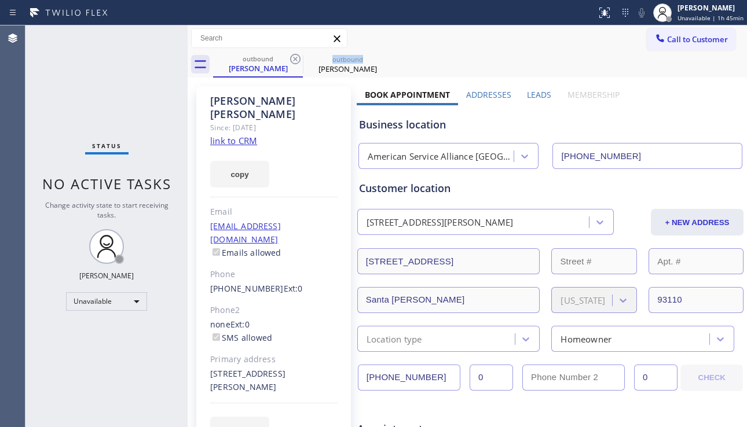
click at [299, 58] on icon at bounding box center [295, 59] width 14 height 14
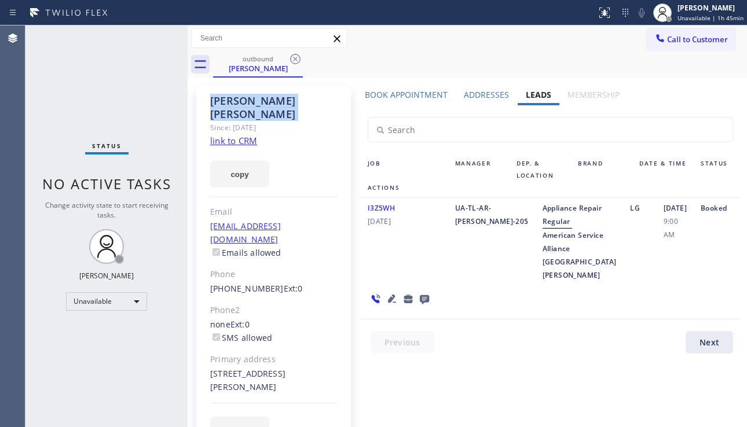
click at [299, 58] on icon at bounding box center [295, 59] width 14 height 14
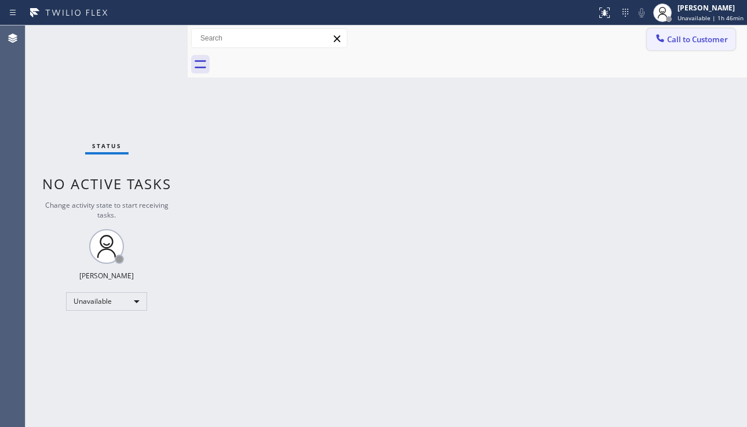
click at [689, 46] on button "Call to Customer" at bounding box center [691, 39] width 89 height 22
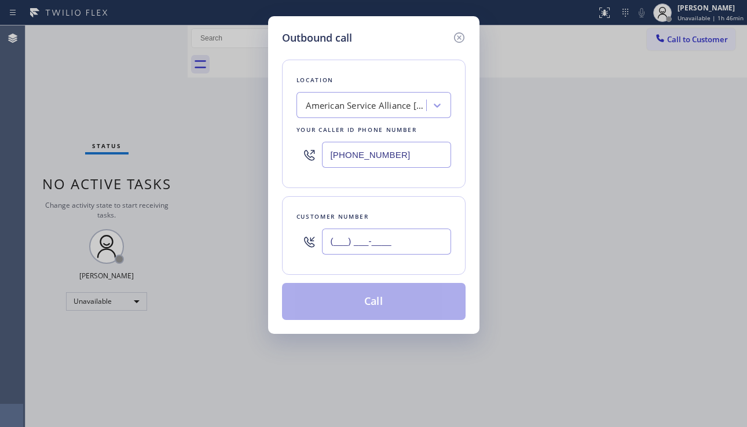
click at [341, 248] on input "(___) ___-____" at bounding box center [386, 242] width 129 height 26
paste input "214) 577-4873"
type input "[PHONE_NUMBER]"
click at [349, 97] on div "American Service Alliance Santa Barbara" at bounding box center [363, 106] width 126 height 20
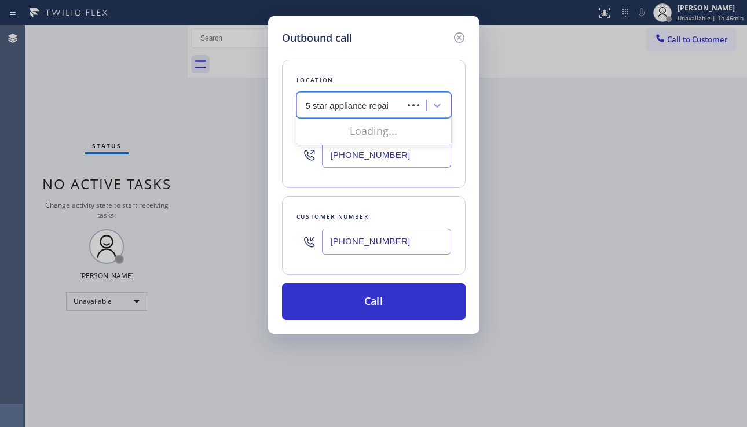
type input "5 star appliance repair"
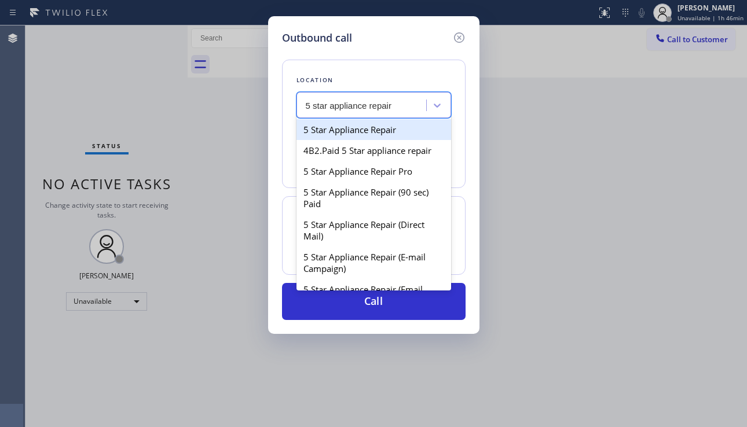
click at [347, 130] on div "5 Star Appliance Repair" at bounding box center [374, 129] width 155 height 21
type input "[PHONE_NUMBER]"
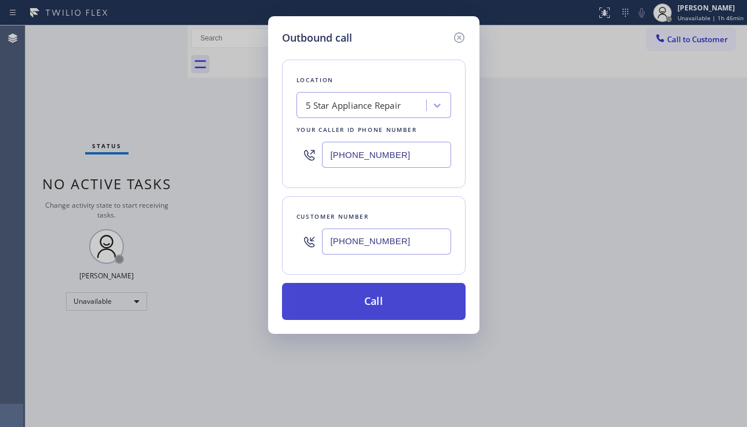
click at [377, 306] on button "Call" at bounding box center [374, 301] width 184 height 37
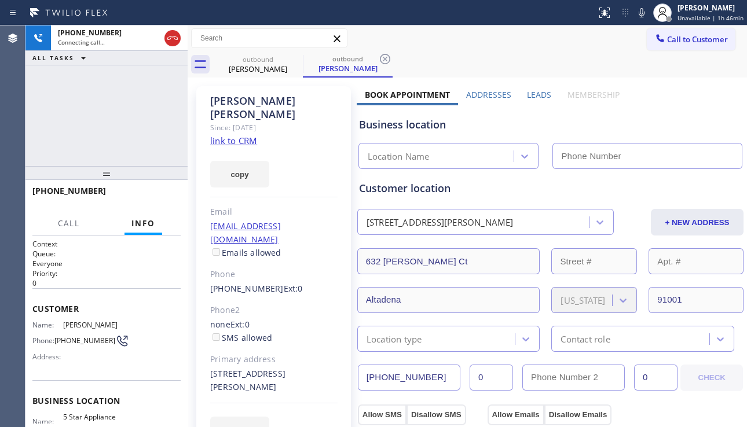
type input "[PHONE_NUMBER]"
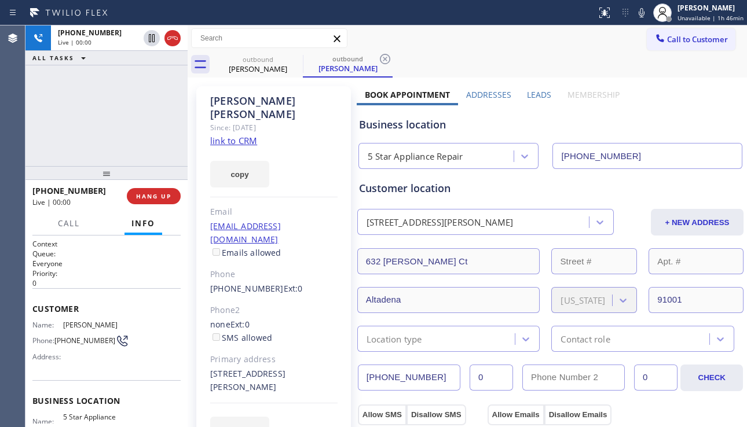
click at [64, 138] on div "+12145774873 Live | 00:00 ALL TASKS ALL TASKS ACTIVE TASKS TASKS IN WRAP UP" at bounding box center [106, 95] width 162 height 141
click at [156, 199] on span "HANG UP" at bounding box center [153, 196] width 35 height 8
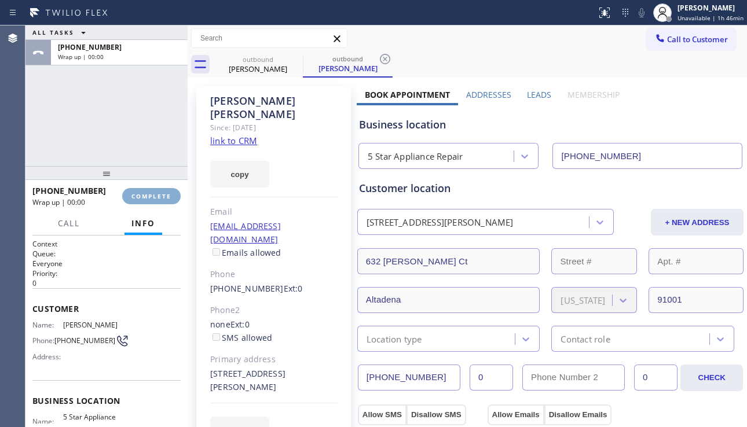
click at [156, 200] on span "COMPLETE" at bounding box center [151, 196] width 40 height 8
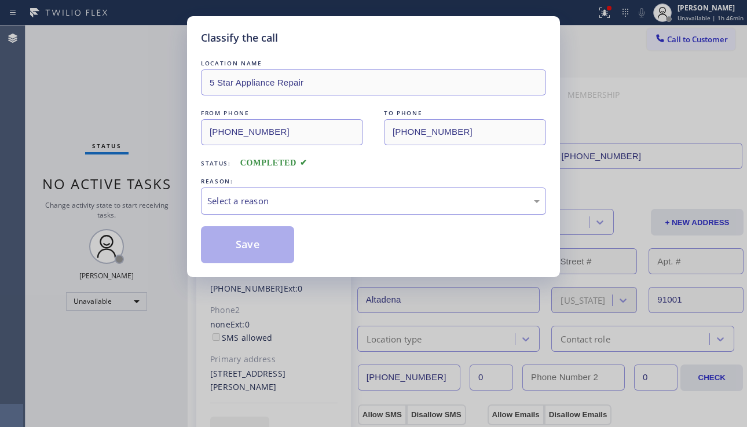
click at [296, 200] on div "Select a reason" at bounding box center [373, 201] width 332 height 13
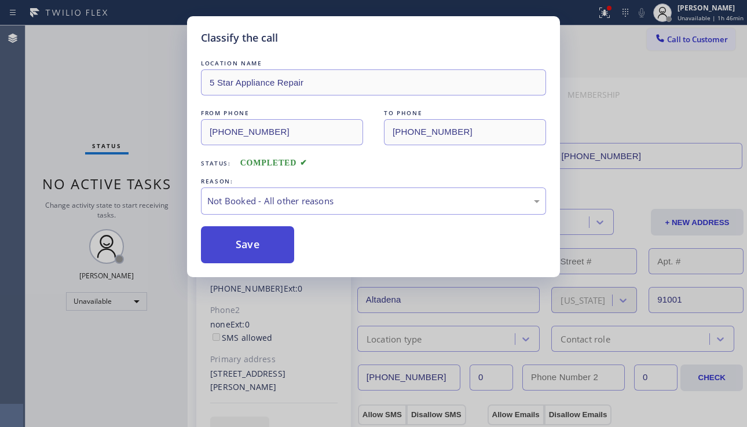
drag, startPoint x: 246, startPoint y: 252, endPoint x: 550, endPoint y: 195, distance: 308.9
click at [248, 252] on button "Save" at bounding box center [247, 244] width 93 height 37
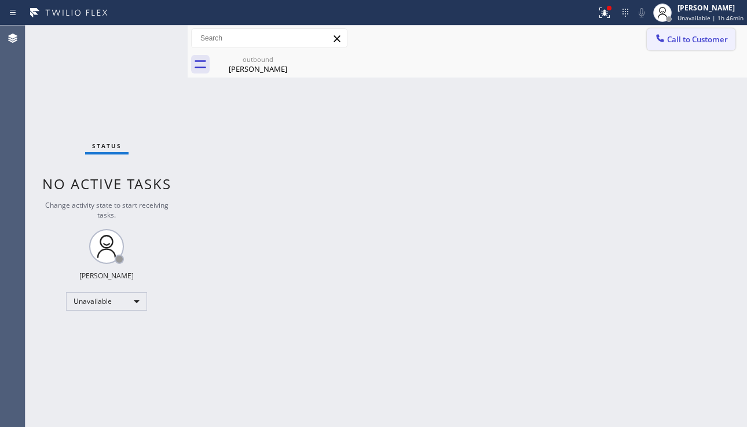
click at [670, 41] on span "Call to Customer" at bounding box center [697, 39] width 61 height 10
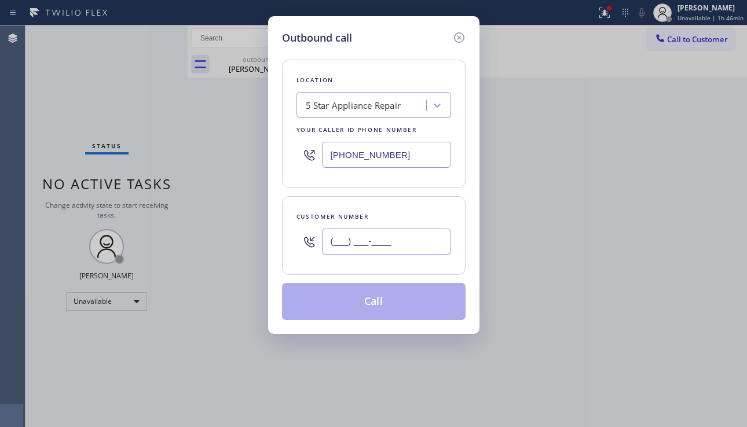
click at [393, 234] on input "(___) ___-____" at bounding box center [386, 242] width 129 height 26
paste input "661) 857-6460"
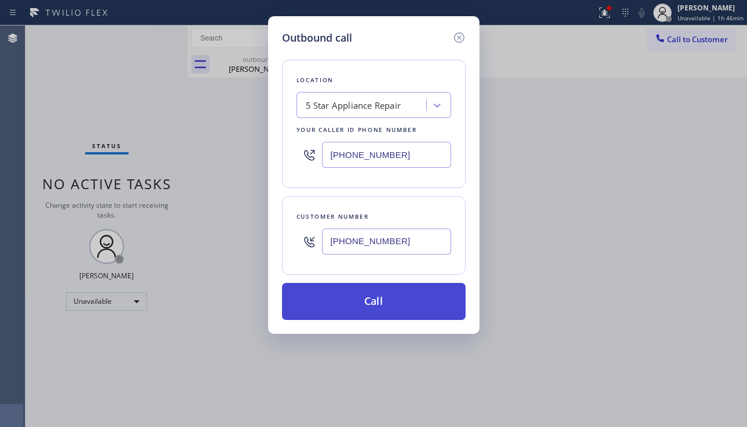
type input "[PHONE_NUMBER]"
click at [382, 297] on button "Call" at bounding box center [374, 301] width 184 height 37
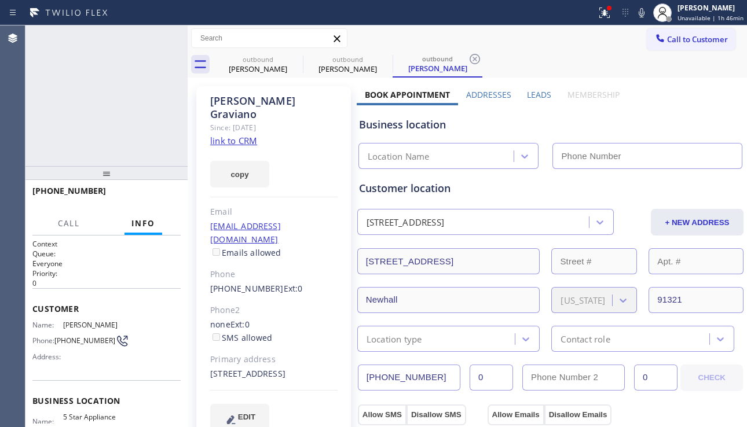
type input "[PHONE_NUMBER]"
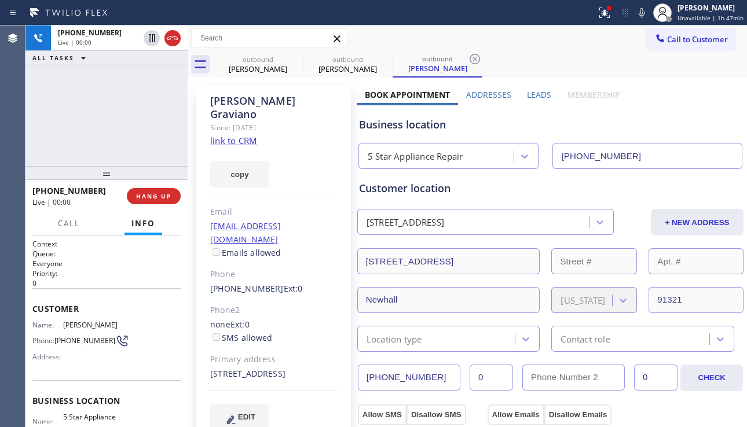
click at [530, 91] on label "Leads" at bounding box center [539, 94] width 24 height 11
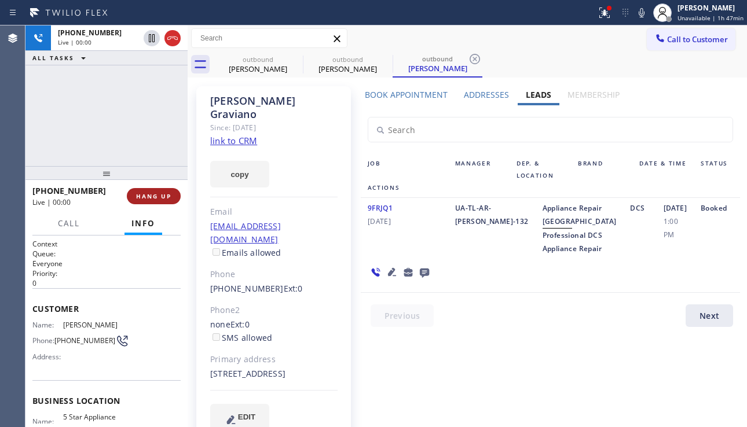
click at [139, 193] on span "HANG UP" at bounding box center [153, 196] width 35 height 8
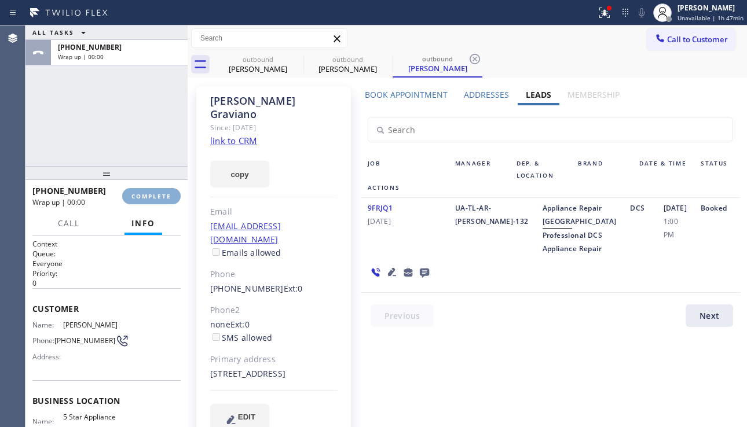
click at [139, 193] on span "COMPLETE" at bounding box center [151, 196] width 40 height 8
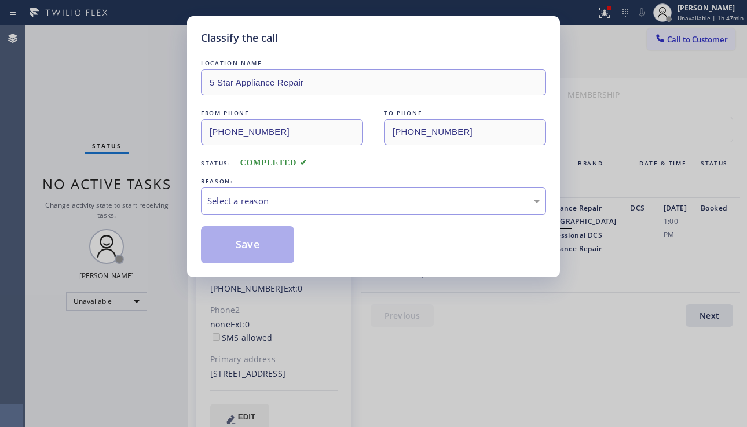
click at [321, 202] on div "Select a reason" at bounding box center [373, 201] width 332 height 13
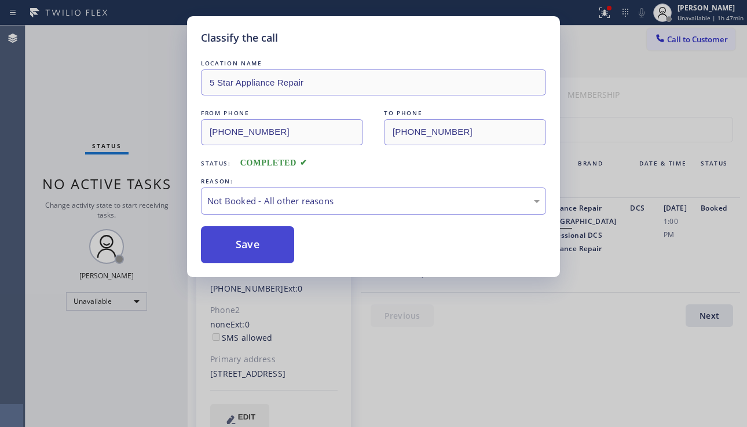
click at [243, 248] on button "Save" at bounding box center [247, 244] width 93 height 37
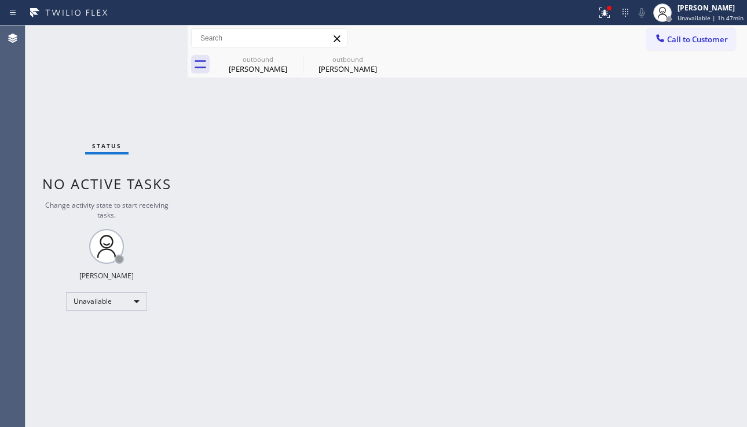
click at [684, 50] on button "Call to Customer" at bounding box center [691, 39] width 89 height 22
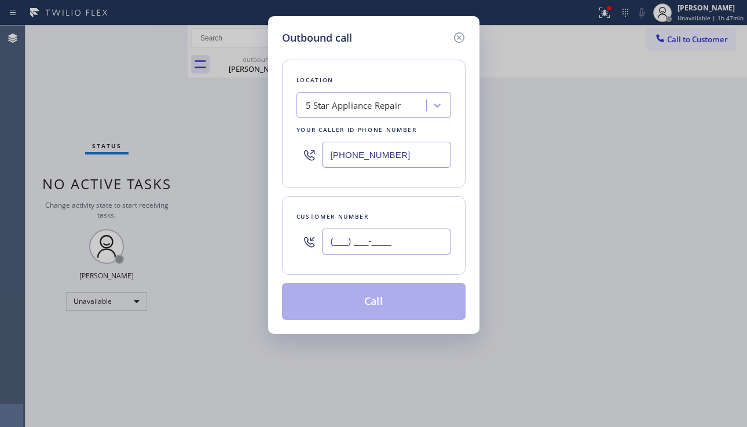
click at [371, 247] on input "(___) ___-____" at bounding box center [386, 242] width 129 height 26
paste input "323) 472-3522"
type input "[PHONE_NUMBER]"
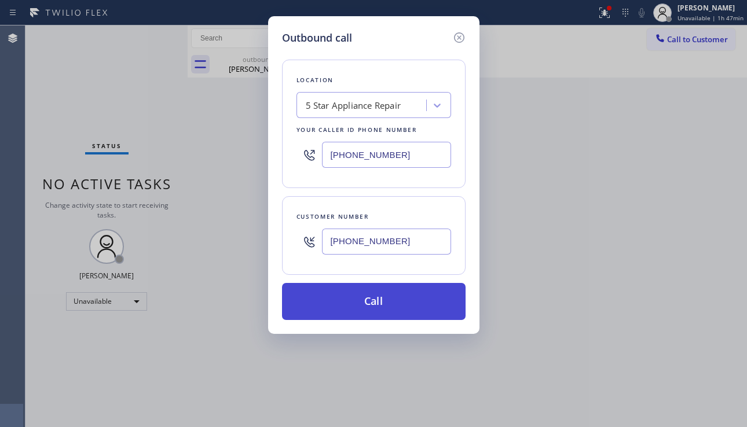
click at [372, 302] on button "Call" at bounding box center [374, 301] width 184 height 37
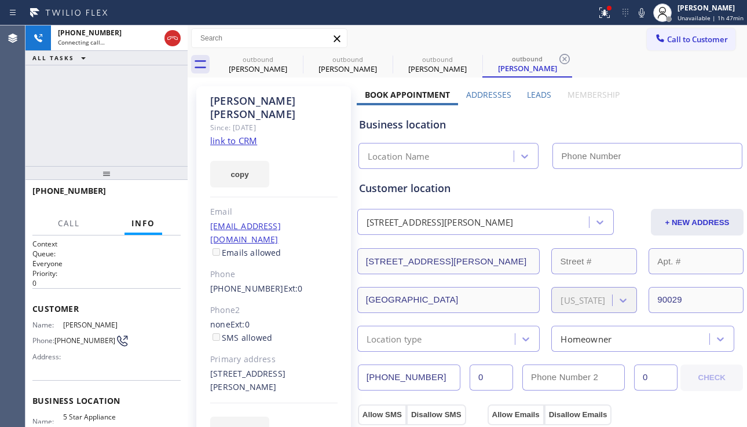
type input "[PHONE_NUMBER]"
click at [535, 94] on label "Leads" at bounding box center [539, 94] width 24 height 11
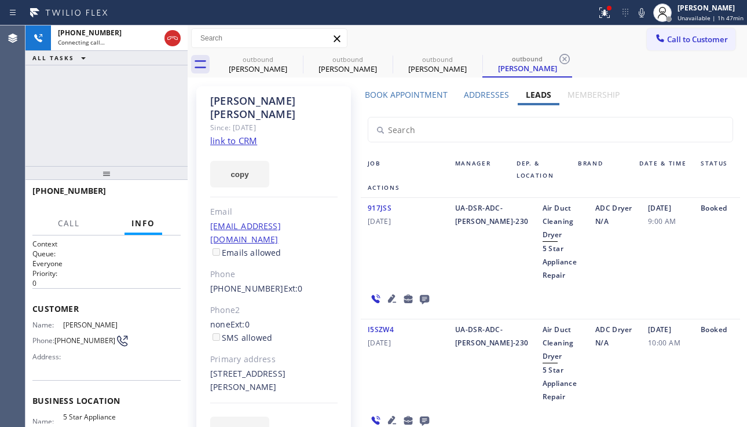
click at [389, 295] on icon at bounding box center [392, 299] width 14 height 14
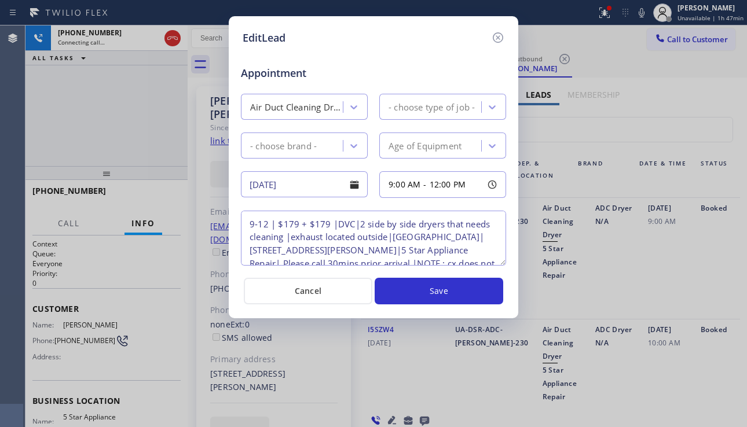
type textarea "9-12 | $179 + $179 |DVC|2 side by side dryers that needs cleaning |exhaust loca…"
click at [496, 36] on icon at bounding box center [498, 38] width 14 height 14
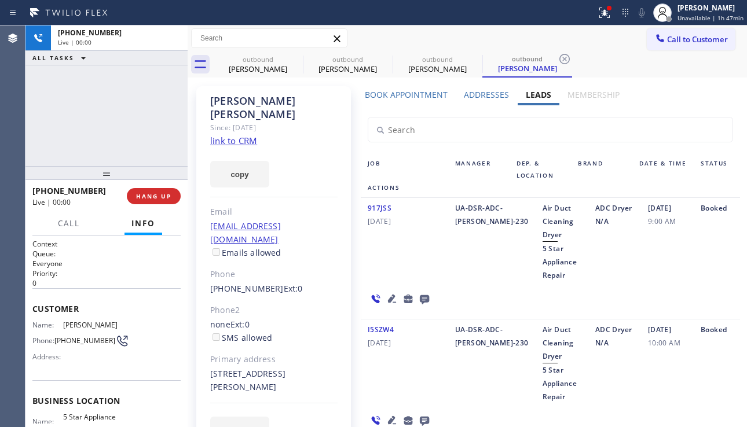
click at [392, 297] on icon at bounding box center [392, 299] width 8 height 8
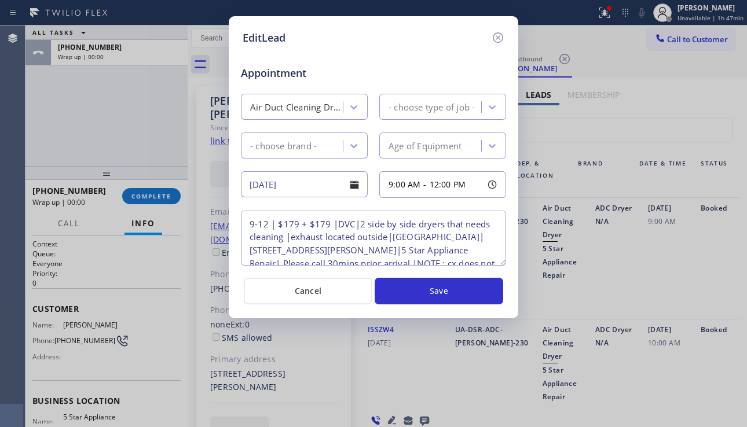
type textarea "9-12 | $179 + $179 |DVC|2 side by side dryers that needs cleaning |exhaust loca…"
click at [500, 38] on icon at bounding box center [498, 38] width 14 height 14
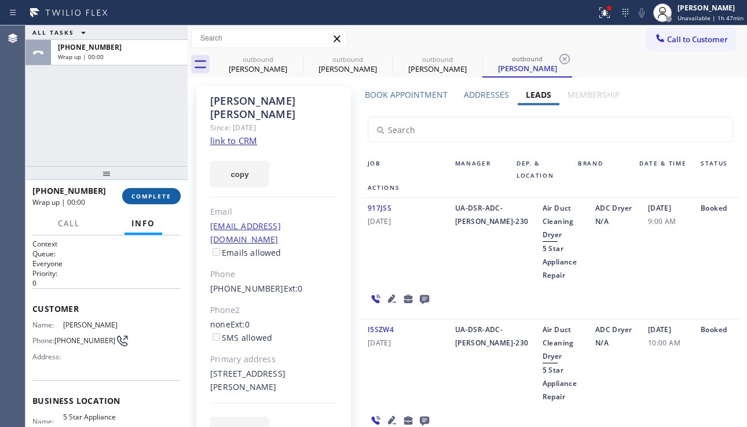
click at [167, 196] on span "COMPLETE" at bounding box center [151, 196] width 40 height 8
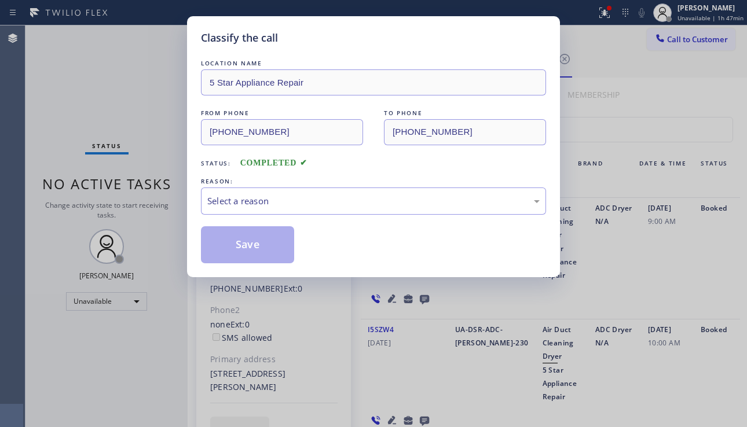
click at [288, 215] on div "LOCATION NAME 5 Star Appliance Repair FROM PHONE (855) 731-4952 TO PHONE (323) …" at bounding box center [373, 160] width 345 height 206
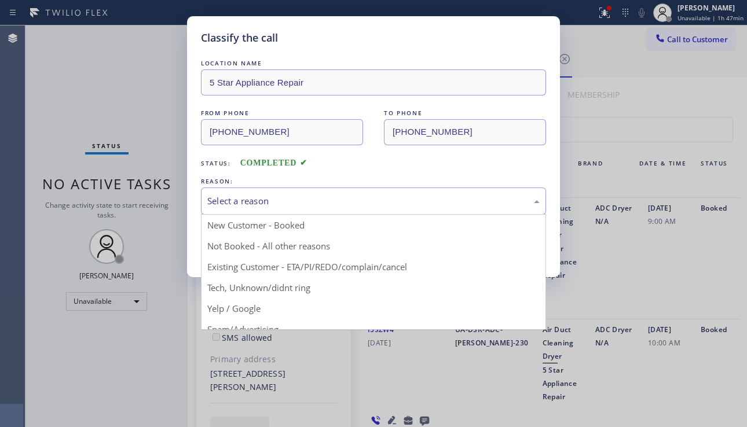
click at [315, 206] on div "Select a reason" at bounding box center [373, 201] width 332 height 13
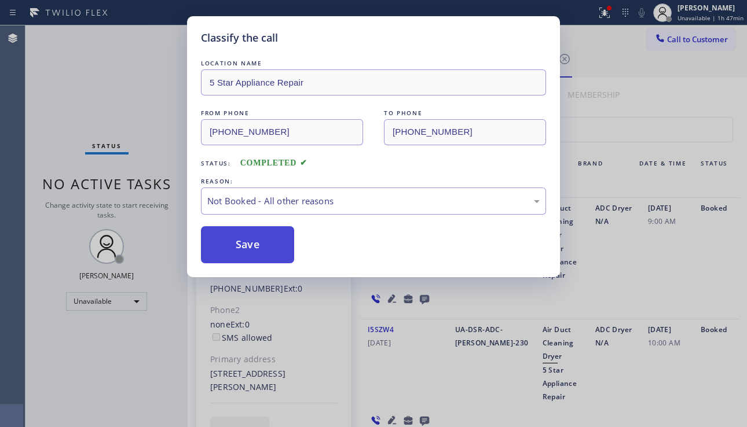
click at [262, 252] on button "Save" at bounding box center [247, 244] width 93 height 37
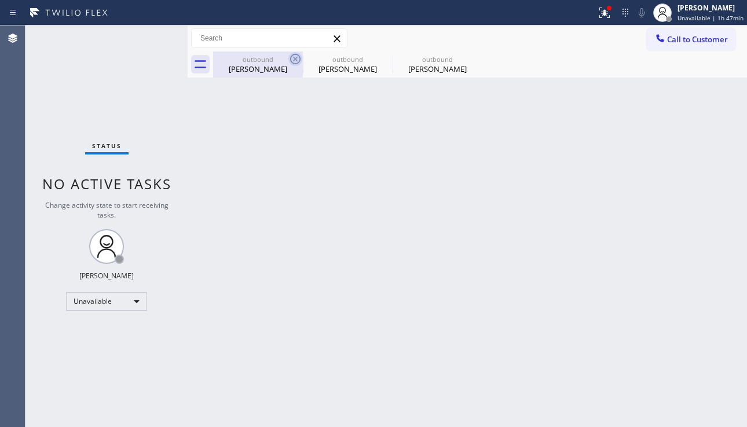
click at [291, 56] on icon at bounding box center [295, 59] width 14 height 14
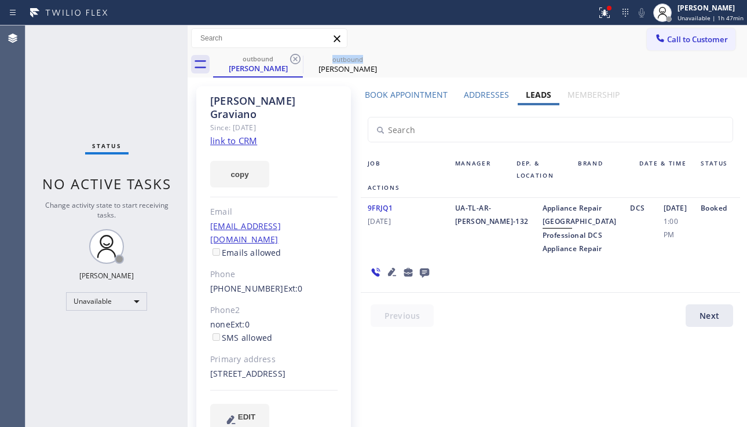
click at [291, 56] on icon at bounding box center [295, 59] width 14 height 14
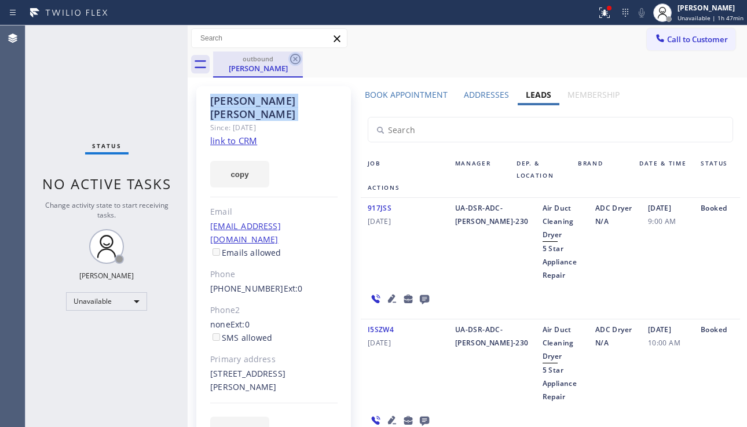
click at [291, 56] on icon at bounding box center [295, 59] width 14 height 14
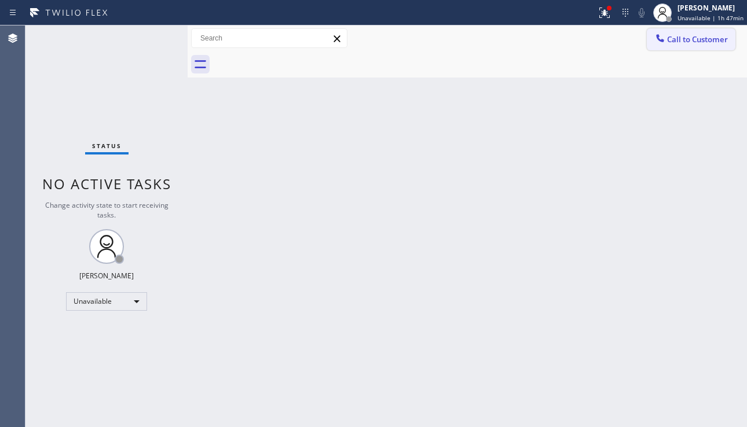
click at [702, 41] on span "Call to Customer" at bounding box center [697, 39] width 61 height 10
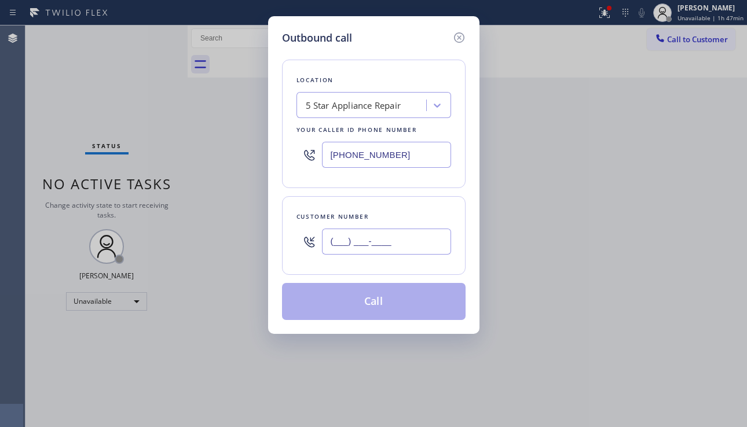
click at [368, 248] on input "(___) ___-____" at bounding box center [386, 242] width 129 height 26
paste input "213) 725-3198"
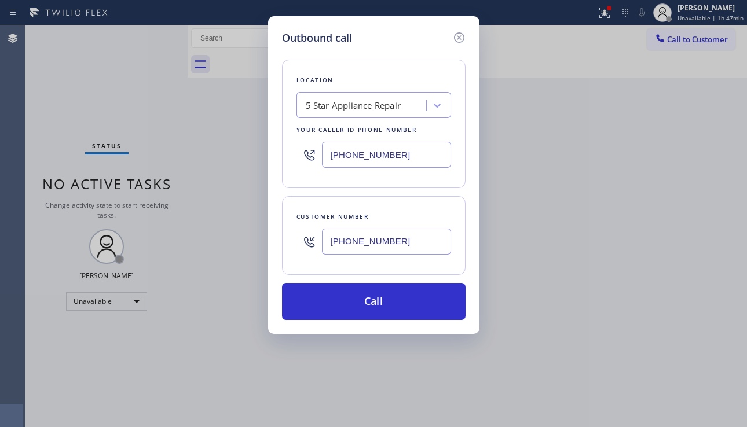
type input "[PHONE_NUMBER]"
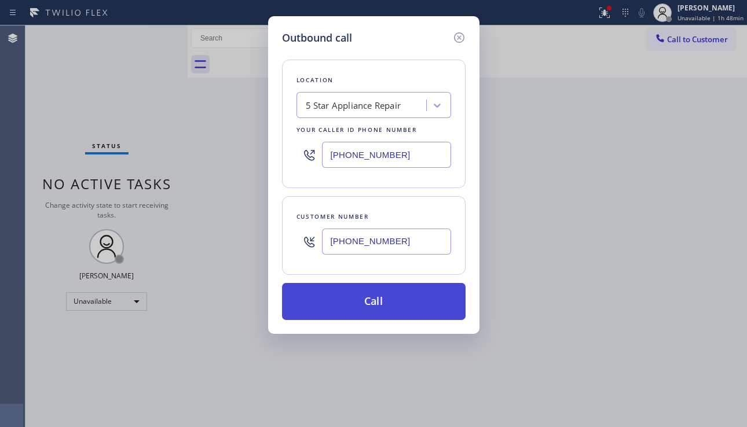
click at [372, 295] on button "Call" at bounding box center [374, 301] width 184 height 37
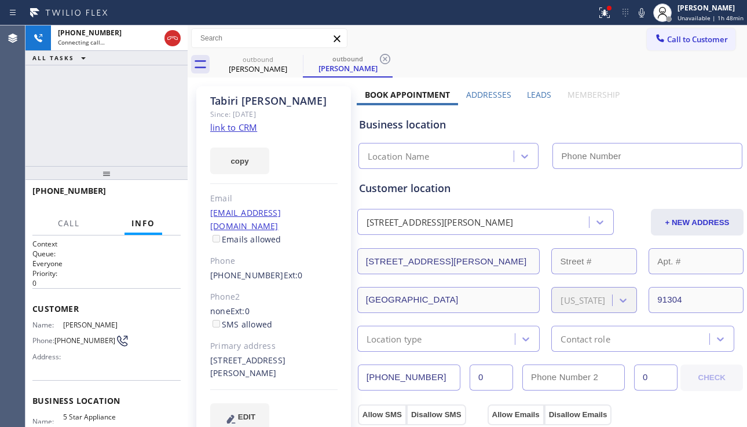
type input "[PHONE_NUMBER]"
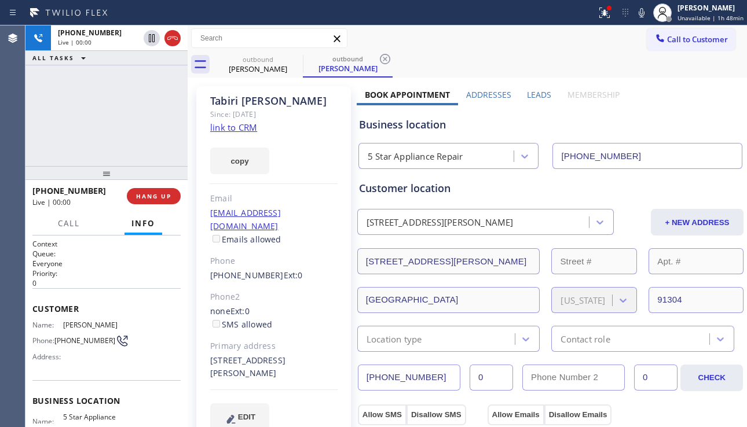
click at [43, 99] on div "+12137253198 Live | 00:00 ALL TASKS ALL TASKS ACTIVE TASKS TASKS IN WRAP UP" at bounding box center [106, 95] width 162 height 141
click at [137, 194] on span "HANG UP" at bounding box center [153, 196] width 35 height 8
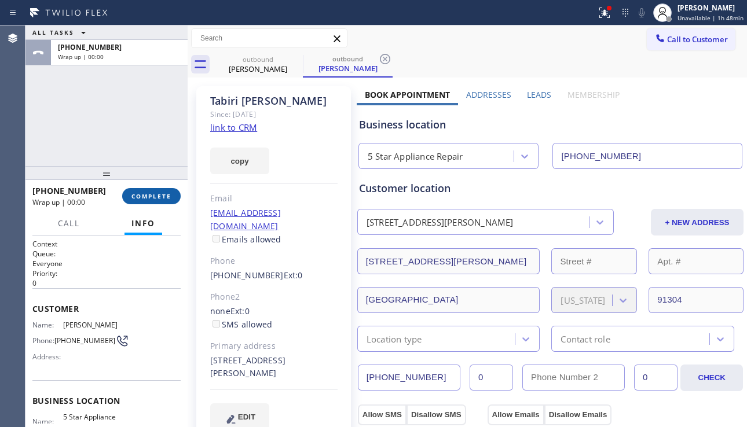
click at [137, 194] on span "COMPLETE" at bounding box center [151, 196] width 40 height 8
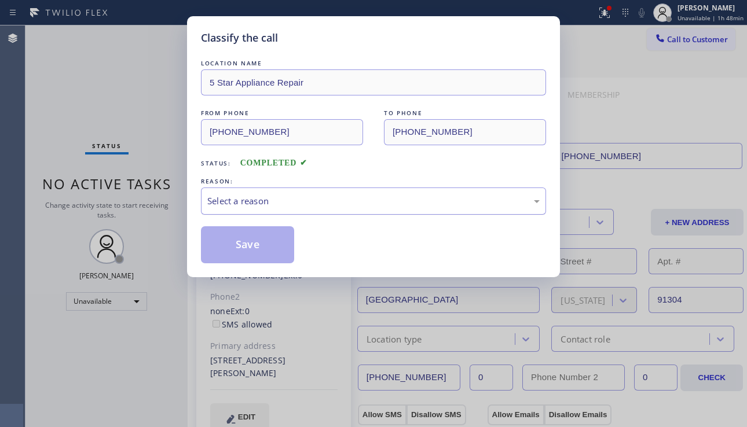
click at [312, 207] on div "Select a reason" at bounding box center [373, 201] width 332 height 13
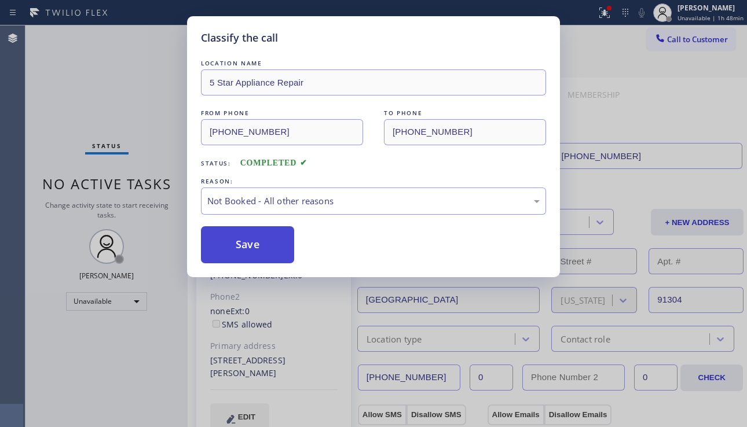
click at [226, 248] on button "Save" at bounding box center [247, 244] width 93 height 37
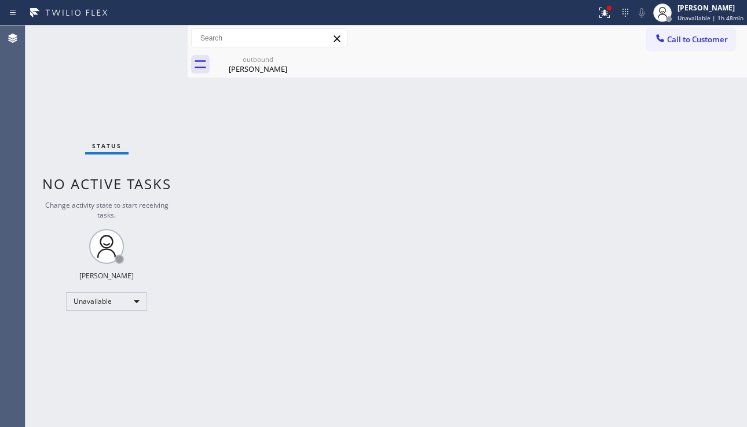
click at [651, 306] on div "Back to Dashboard Change Sender ID Customers Technicians Select a contact Outbo…" at bounding box center [467, 226] width 559 height 402
click at [292, 60] on icon at bounding box center [295, 59] width 14 height 14
click at [598, 19] on icon at bounding box center [605, 13] width 14 height 14
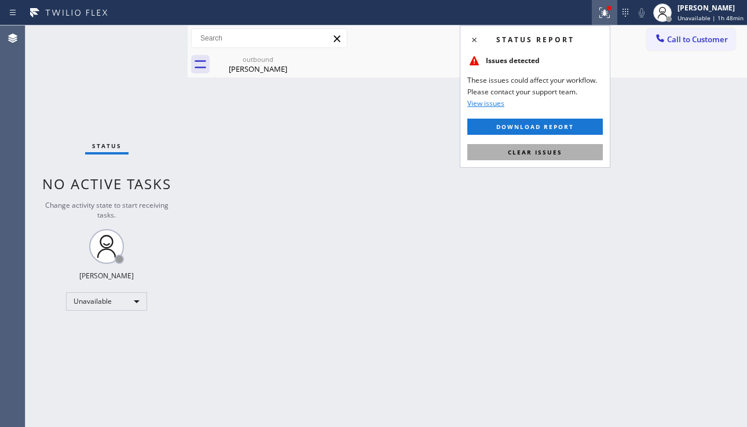
click at [547, 156] on span "Clear issues" at bounding box center [535, 152] width 54 height 8
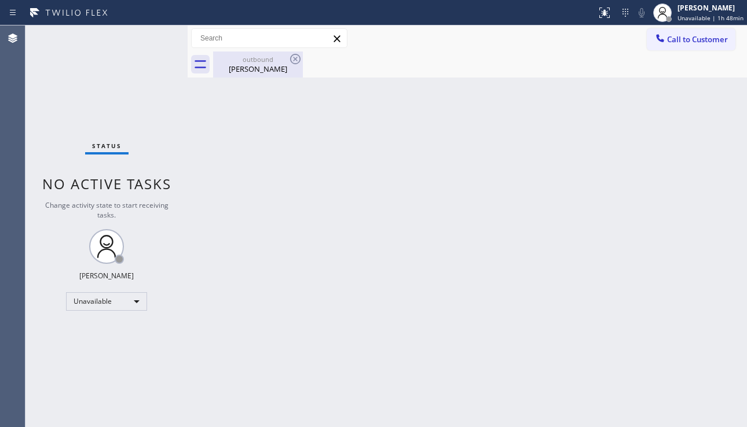
click at [238, 60] on div "outbound" at bounding box center [257, 59] width 87 height 9
click at [704, 32] on button "Call to Customer" at bounding box center [691, 39] width 89 height 22
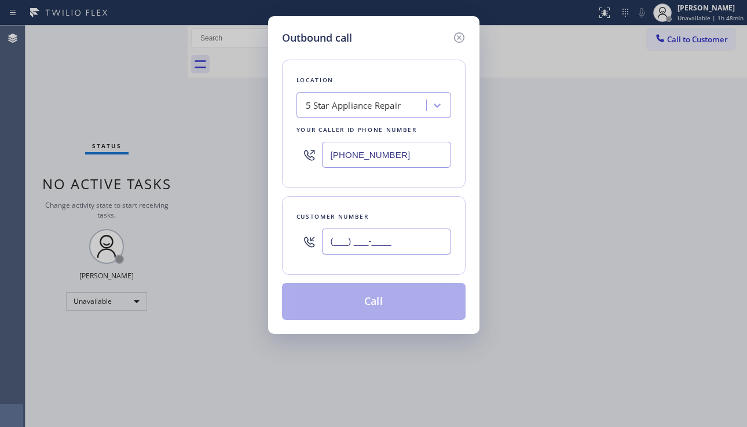
click at [365, 239] on input "(___) ___-____" at bounding box center [386, 242] width 129 height 26
paste input "310) 433-0237"
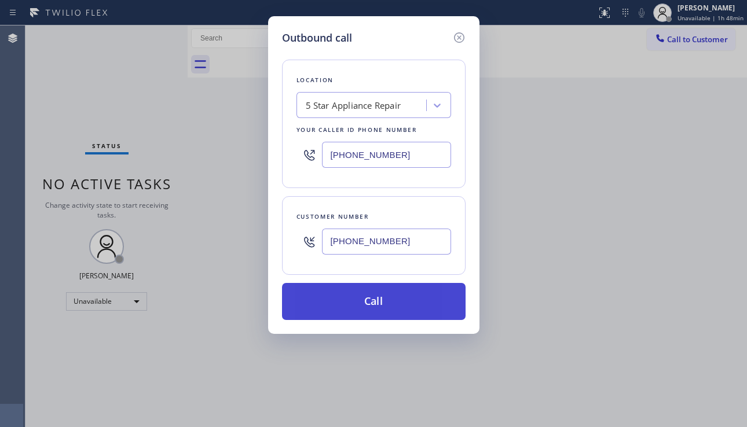
type input "(310) 433-0237"
click at [357, 305] on button "Call" at bounding box center [374, 301] width 184 height 37
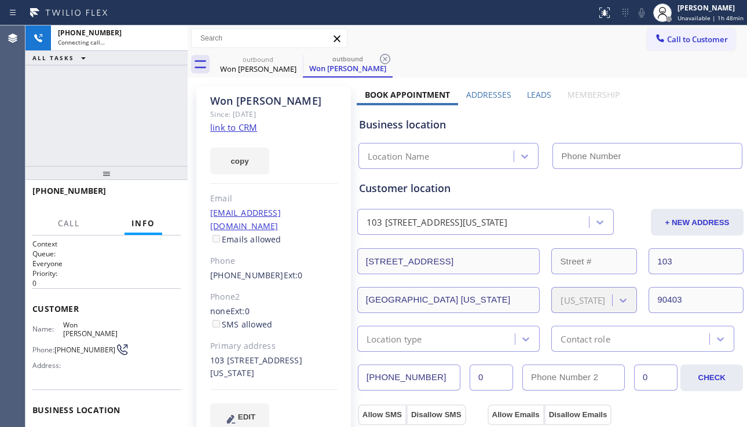
type input "[PHONE_NUMBER]"
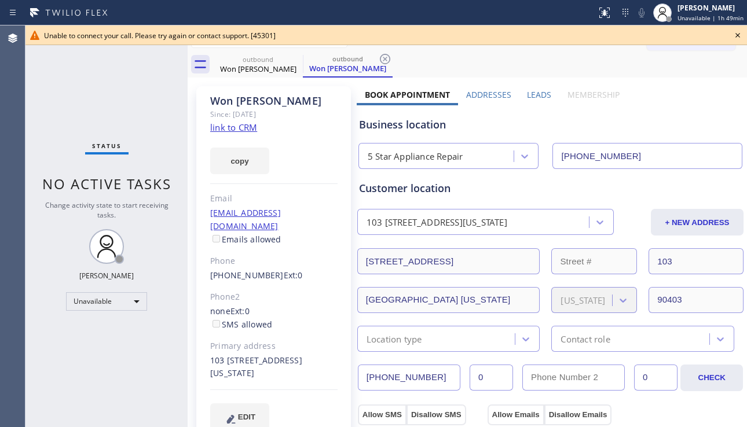
drag, startPoint x: 80, startPoint y: 202, endPoint x: 127, endPoint y: 204, distance: 46.9
click at [80, 202] on span "Change activity state to start receiving tasks." at bounding box center [106, 210] width 123 height 20
click at [735, 29] on icon at bounding box center [738, 35] width 14 height 14
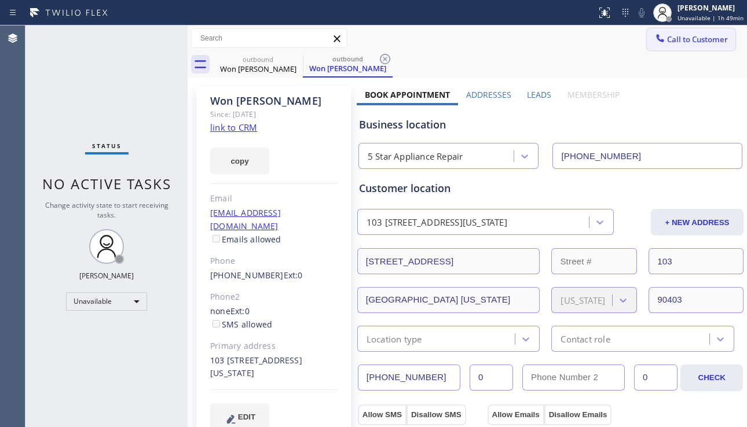
click at [668, 41] on span "Call to Customer" at bounding box center [697, 39] width 61 height 10
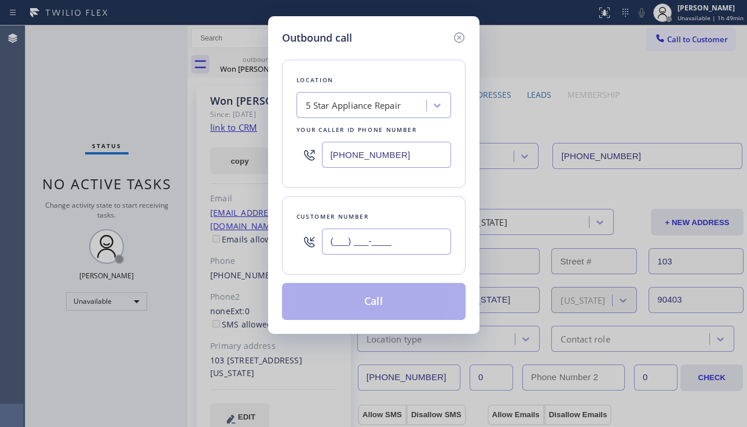
click at [358, 246] on input "(___) ___-____" at bounding box center [386, 242] width 129 height 26
paste input "323) 200-4680"
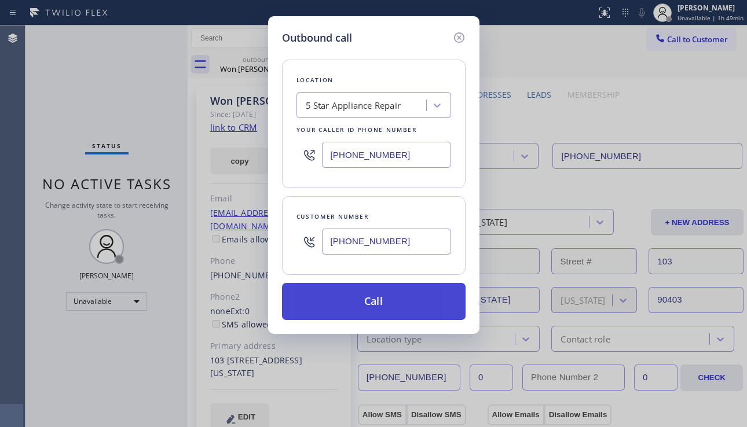
type input "[PHONE_NUMBER]"
click at [381, 304] on button "Call" at bounding box center [374, 301] width 184 height 37
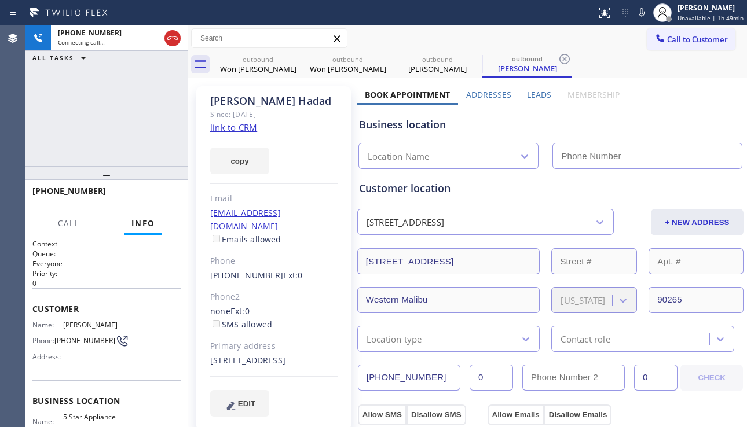
type input "[PHONE_NUMBER]"
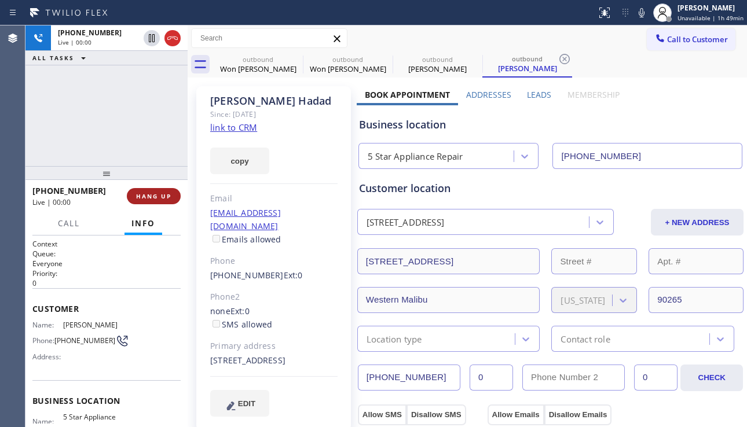
click at [155, 198] on span "HANG UP" at bounding box center [153, 196] width 35 height 8
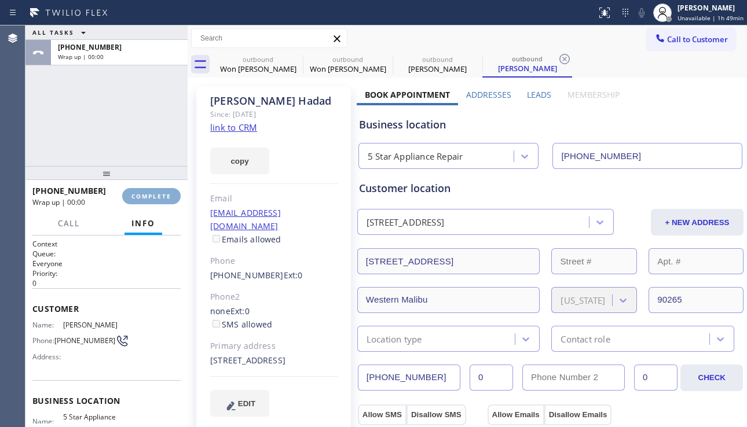
click at [155, 198] on span "COMPLETE" at bounding box center [151, 196] width 40 height 8
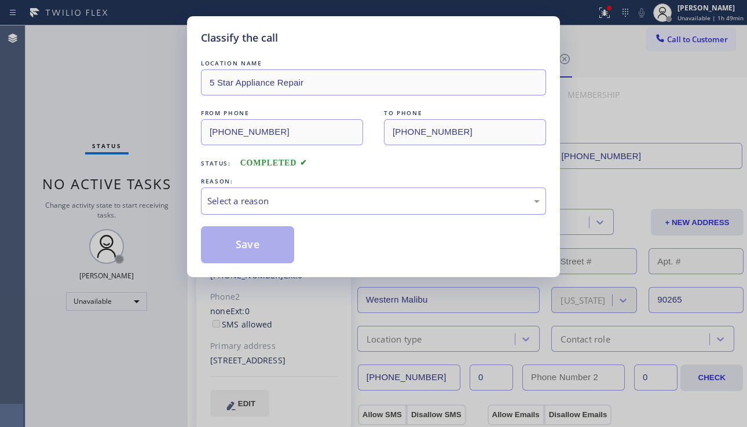
click at [311, 195] on div "Select a reason" at bounding box center [373, 201] width 332 height 13
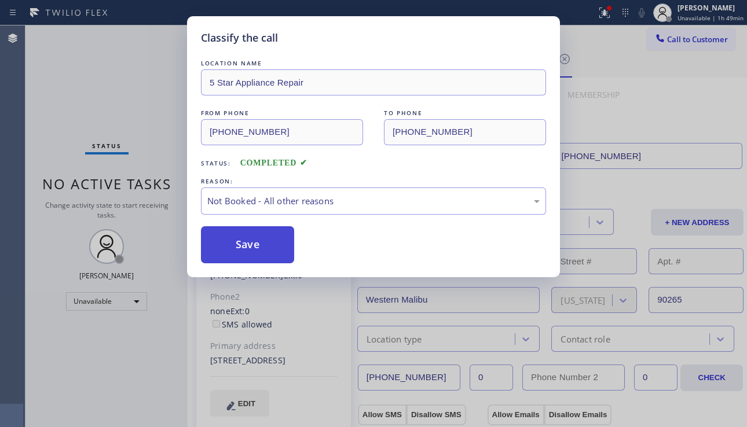
click at [250, 246] on button "Save" at bounding box center [247, 244] width 93 height 37
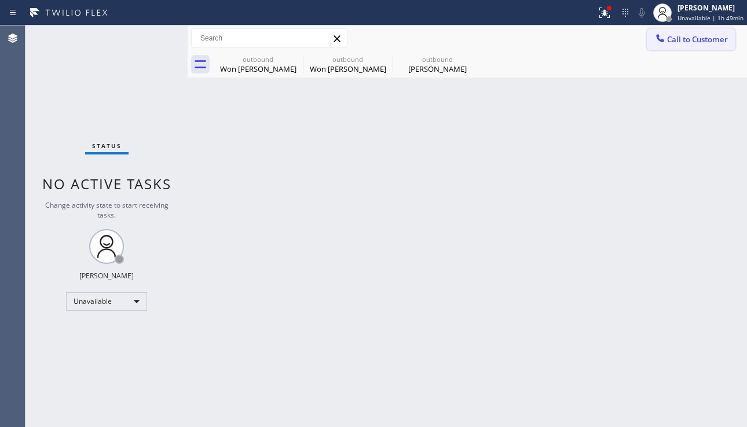
click at [656, 47] on button "Call to Customer" at bounding box center [691, 39] width 89 height 22
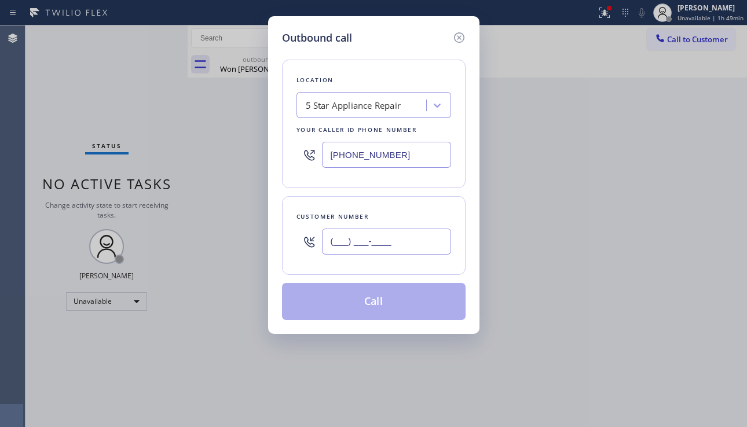
click at [405, 229] on input "(___) ___-____" at bounding box center [386, 242] width 129 height 26
paste input "310) 745-9851"
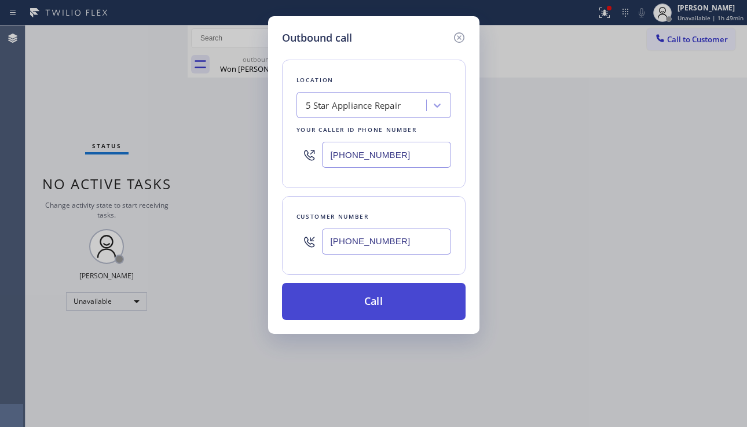
type input "[PHONE_NUMBER]"
click at [401, 297] on button "Call" at bounding box center [374, 301] width 184 height 37
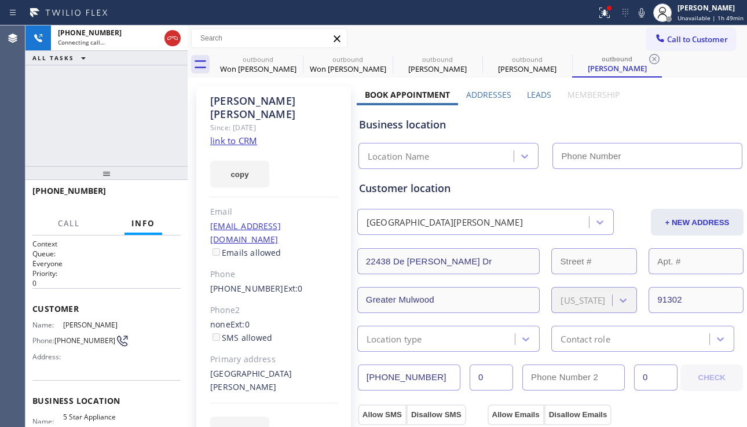
type input "[PHONE_NUMBER]"
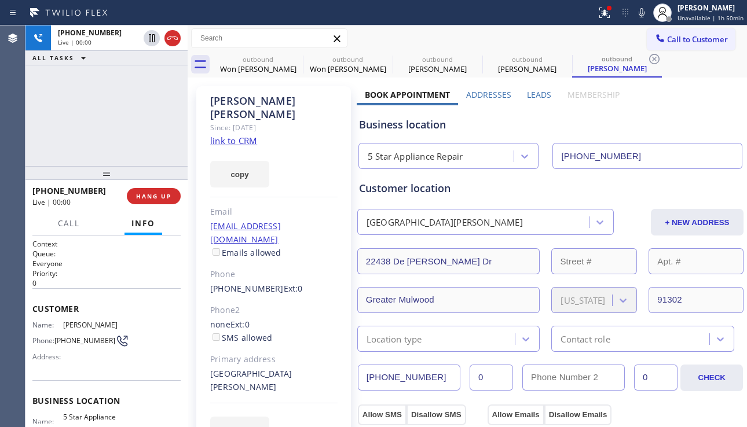
drag, startPoint x: 50, startPoint y: 141, endPoint x: 57, endPoint y: 141, distance: 6.4
click at [50, 141] on div "+13107459851 Live | 00:00 ALL TASKS ALL TASKS ACTIVE TASKS TASKS IN WRAP UP" at bounding box center [106, 95] width 162 height 141
click at [539, 96] on label "Leads" at bounding box center [539, 94] width 24 height 11
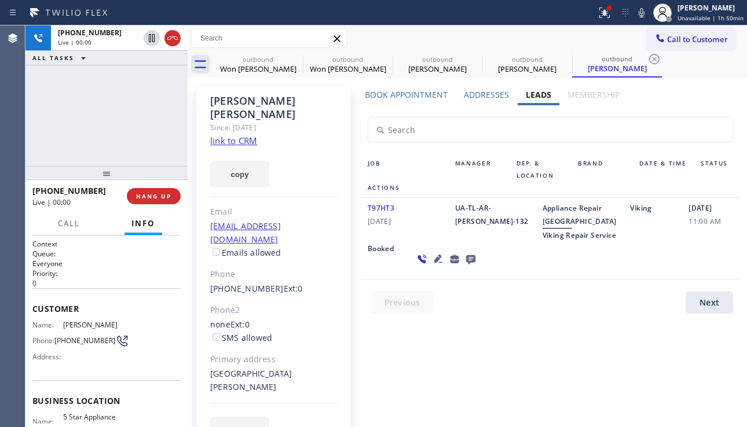
click at [431, 266] on icon at bounding box center [438, 259] width 14 height 14
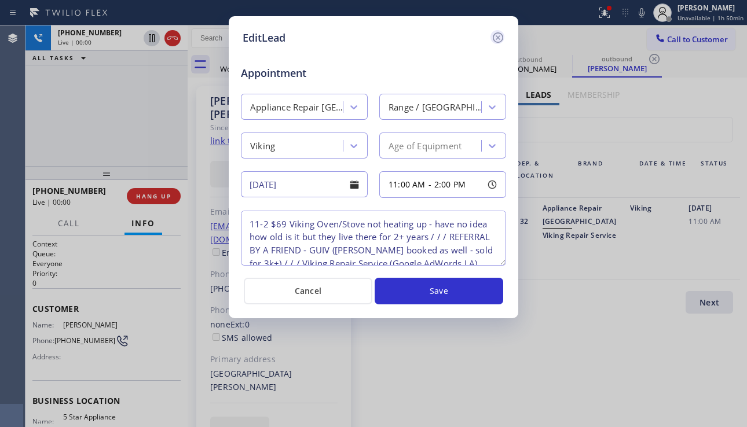
click at [500, 38] on icon at bounding box center [498, 38] width 14 height 14
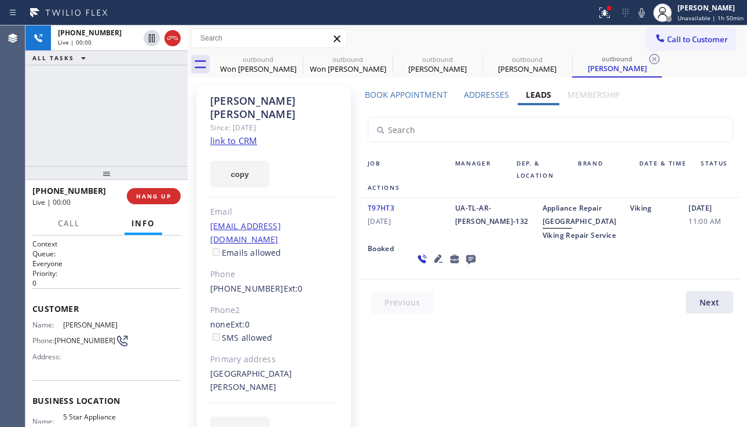
click at [268, 368] on div "22438 De Kalb Dr Greater Mulwood, 91302 CA" at bounding box center [273, 381] width 127 height 27
copy div "91302"
click at [466, 265] on icon at bounding box center [470, 259] width 9 height 9
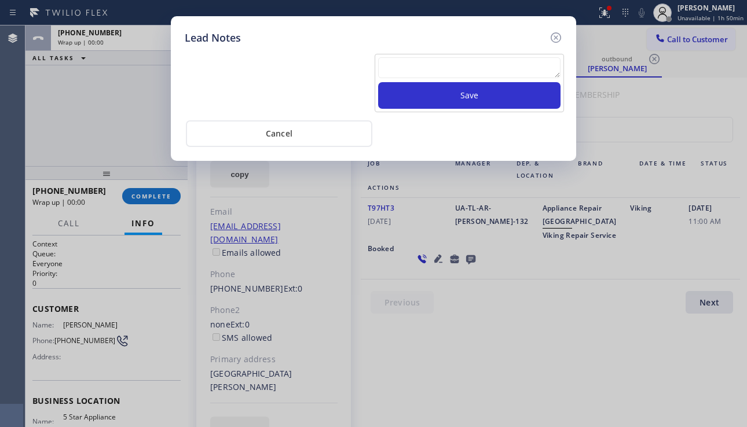
click at [422, 62] on textarea at bounding box center [469, 67] width 182 height 21
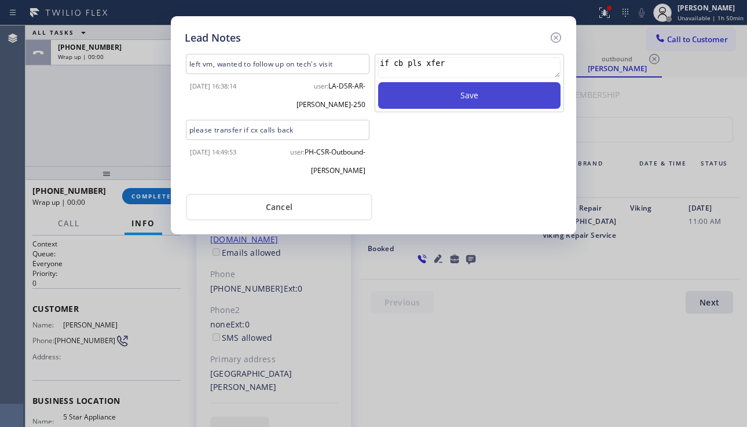
type textarea "if cb pls xfer"
drag, startPoint x: 418, startPoint y: 100, endPoint x: 457, endPoint y: 93, distance: 39.4
click at [418, 102] on button "Save" at bounding box center [469, 95] width 182 height 27
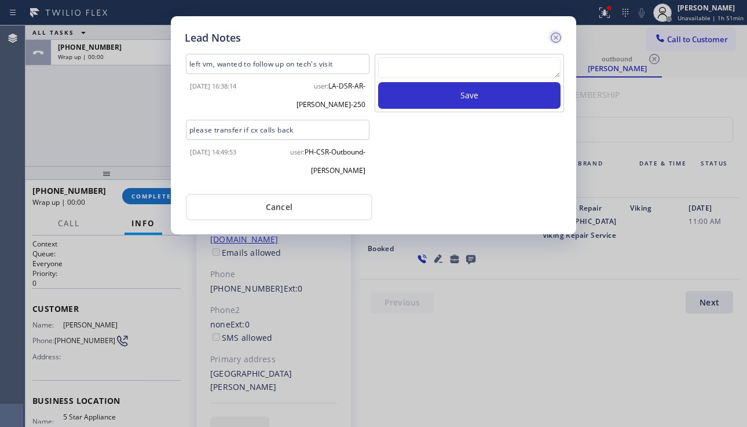
click at [555, 41] on icon at bounding box center [556, 38] width 14 height 14
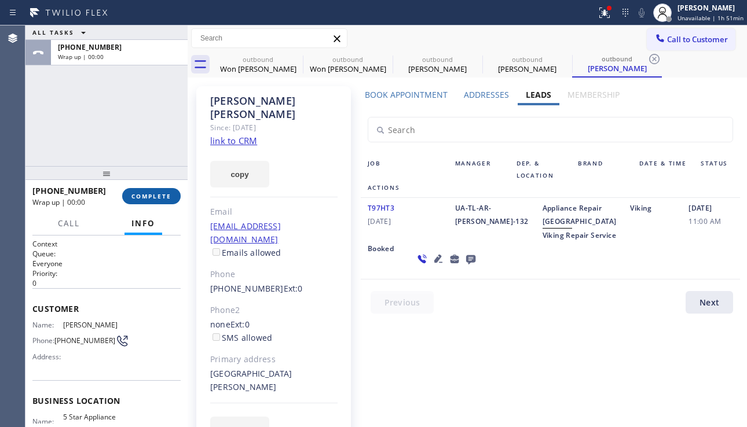
click at [157, 195] on span "COMPLETE" at bounding box center [151, 196] width 40 height 8
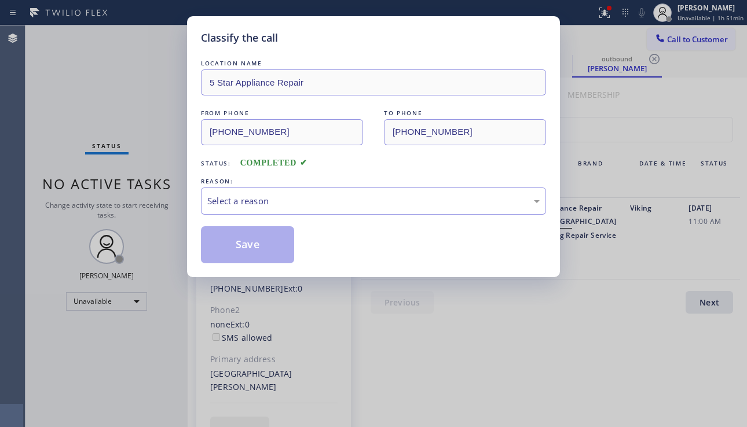
click at [321, 199] on div "Select a reason" at bounding box center [373, 201] width 332 height 13
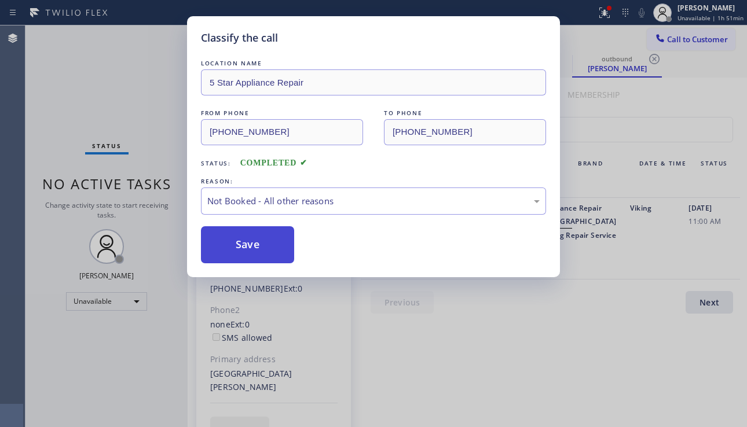
click at [231, 255] on button "Save" at bounding box center [247, 244] width 93 height 37
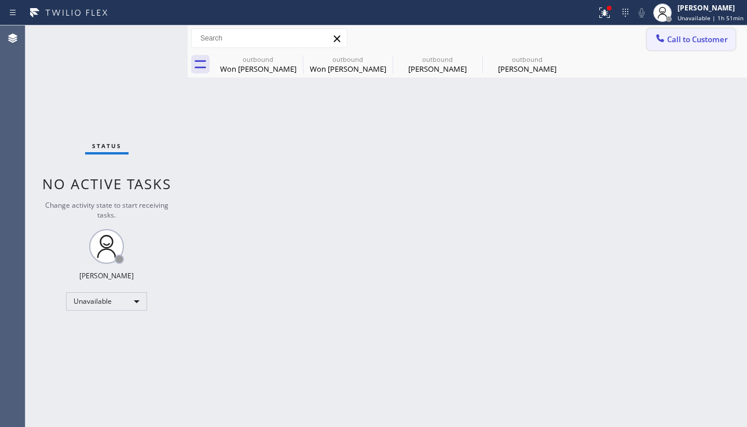
click at [696, 39] on span "Call to Customer" at bounding box center [697, 39] width 61 height 10
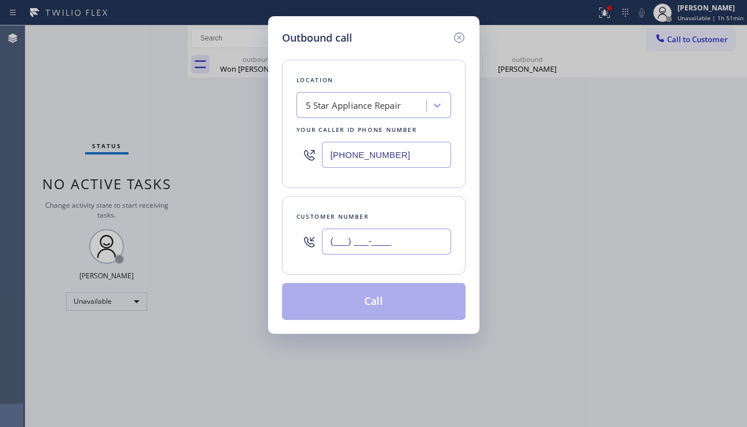
click at [346, 244] on input "(___) ___-____" at bounding box center [386, 242] width 129 height 26
paste input "818) 470-7876"
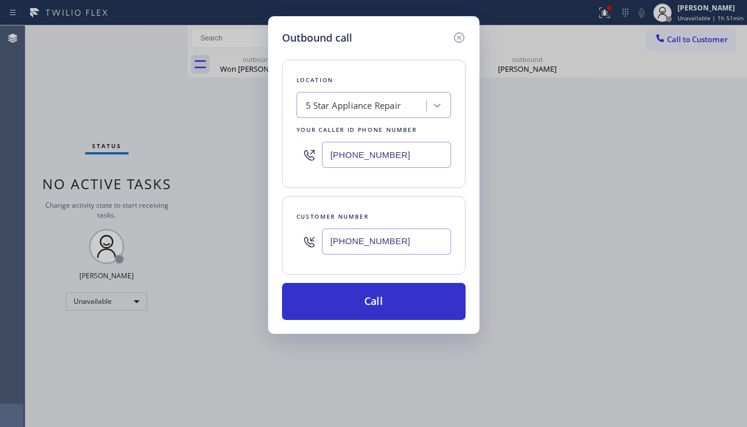
type input "[PHONE_NUMBER]"
click at [704, 285] on div "Outbound call Location 5 Star Appliance Repair Your caller id phone number (855…" at bounding box center [373, 213] width 747 height 427
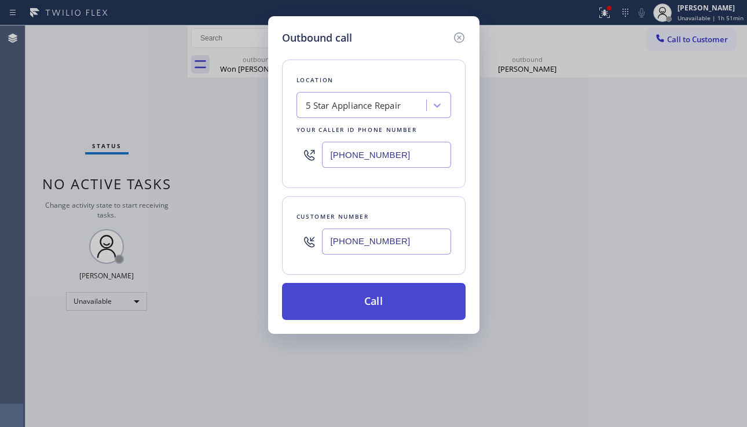
click at [373, 305] on button "Call" at bounding box center [374, 301] width 184 height 37
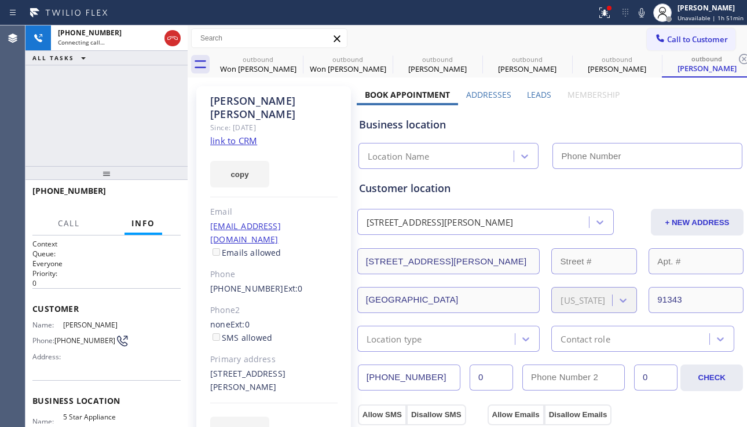
type input "[PHONE_NUMBER]"
click at [155, 193] on span "HANG UP" at bounding box center [153, 196] width 35 height 8
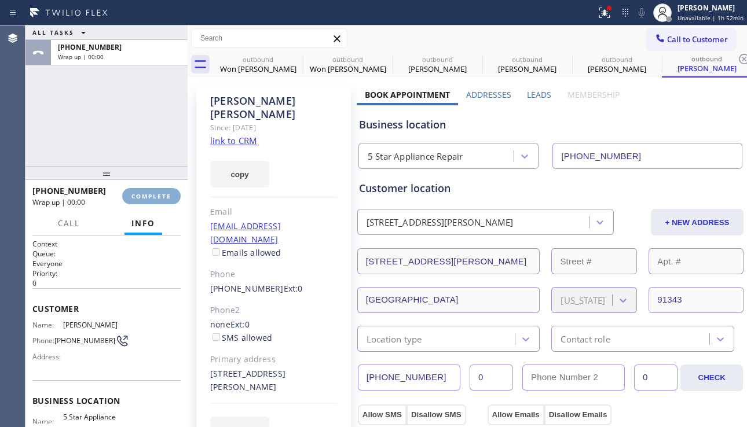
click at [155, 193] on span "COMPLETE" at bounding box center [151, 196] width 40 height 8
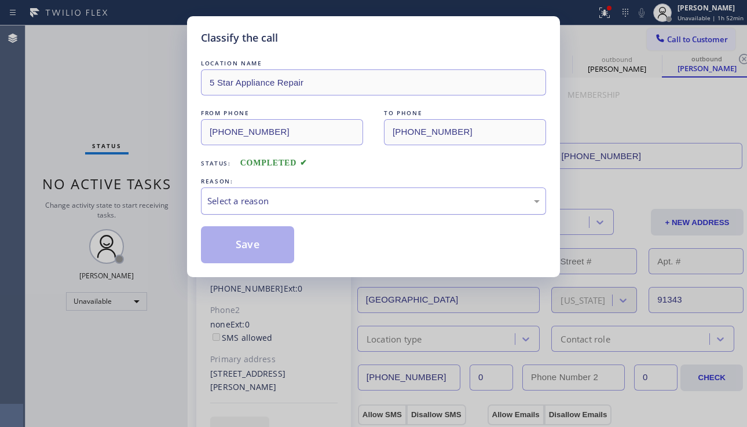
click at [289, 202] on div "Select a reason" at bounding box center [373, 201] width 332 height 13
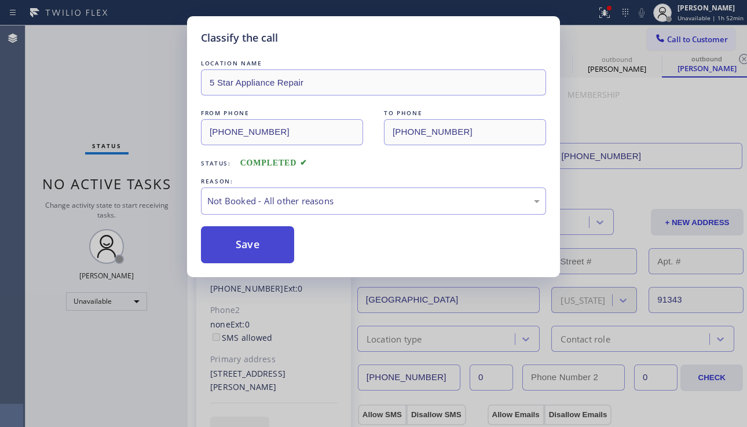
click at [259, 246] on button "Save" at bounding box center [247, 244] width 93 height 37
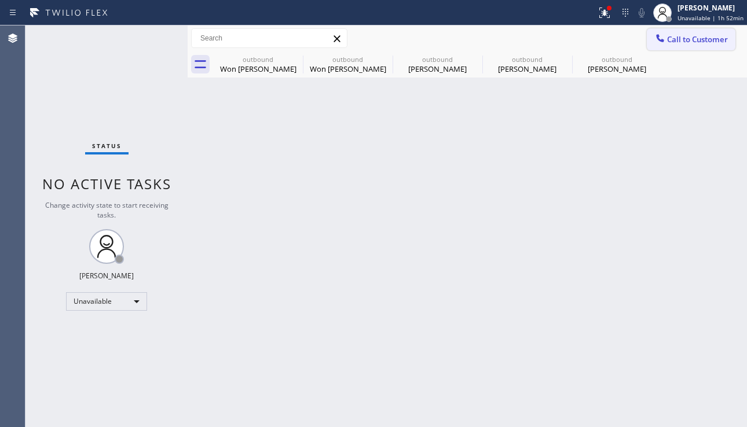
click at [658, 39] on icon at bounding box center [660, 38] width 8 height 8
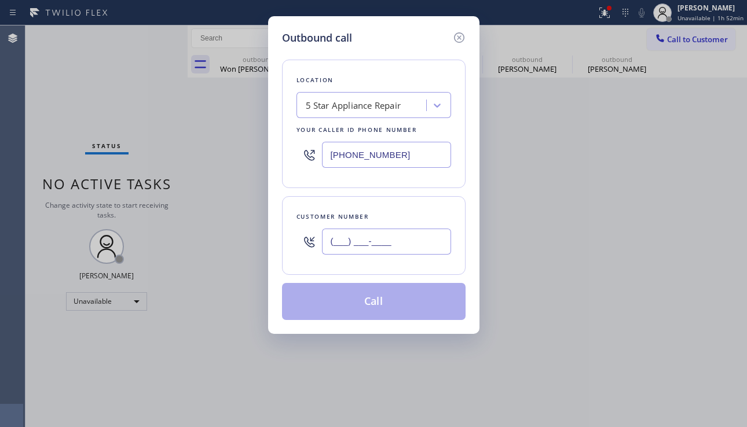
click at [390, 237] on input "(___) ___-____" at bounding box center [386, 242] width 129 height 26
paste input "213) 909-6648"
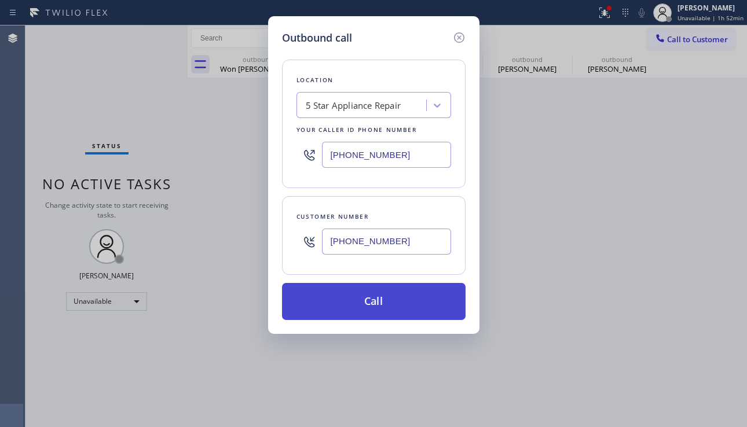
type input "[PHONE_NUMBER]"
drag, startPoint x: 370, startPoint y: 305, endPoint x: 158, endPoint y: 118, distance: 283.5
click at [370, 305] on button "Call" at bounding box center [374, 301] width 184 height 37
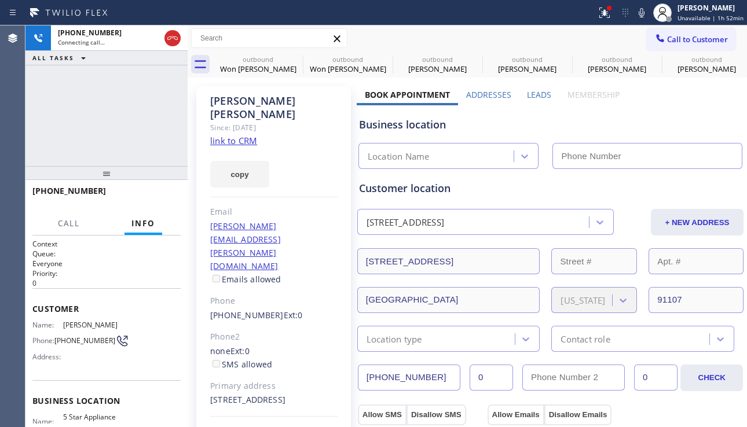
type input "[PHONE_NUMBER]"
click at [91, 152] on div "+12139096648 Connecting call… ALL TASKS ALL TASKS ACTIVE TASKS TASKS IN WRAP UP" at bounding box center [106, 95] width 162 height 141
click at [162, 196] on span "HANG UP" at bounding box center [153, 196] width 35 height 8
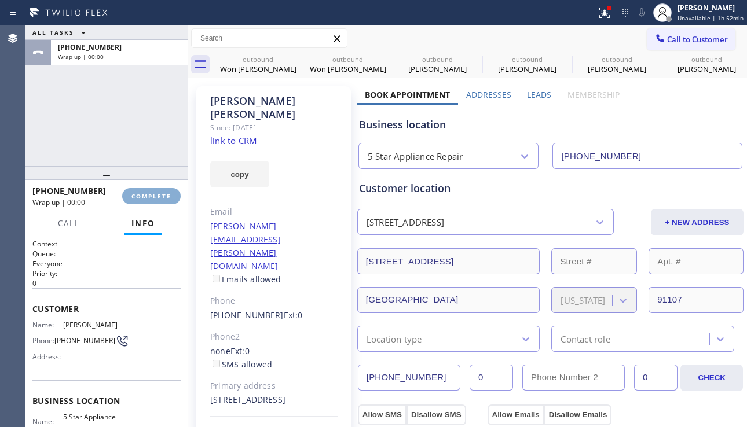
click at [162, 196] on span "COMPLETE" at bounding box center [151, 196] width 40 height 8
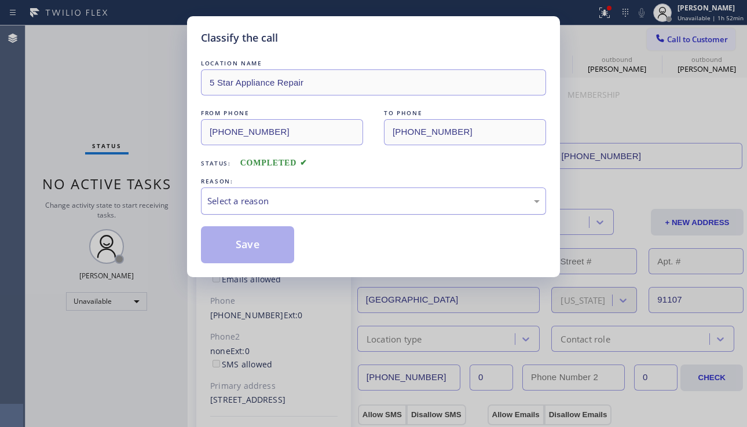
click at [353, 195] on div "Select a reason" at bounding box center [373, 201] width 332 height 13
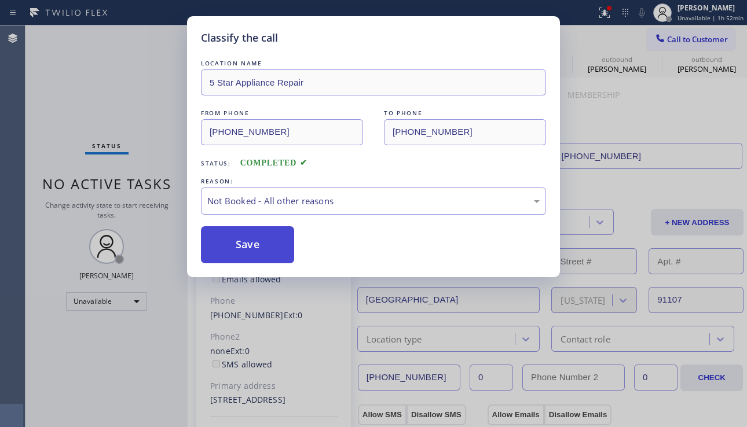
click at [206, 241] on button "Save" at bounding box center [247, 244] width 93 height 37
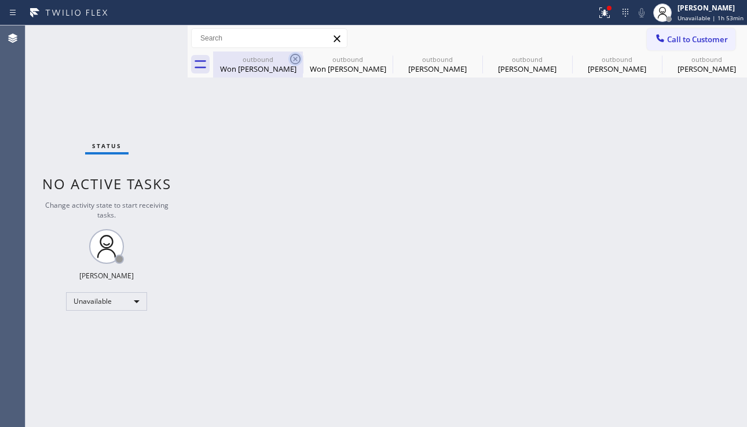
click at [296, 56] on icon at bounding box center [295, 59] width 14 height 14
click at [0, 0] on icon at bounding box center [0, 0] width 0 height 0
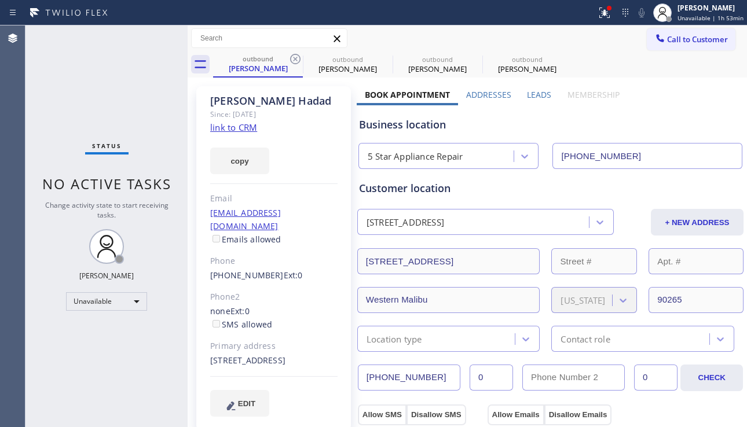
click at [296, 56] on icon at bounding box center [295, 59] width 14 height 14
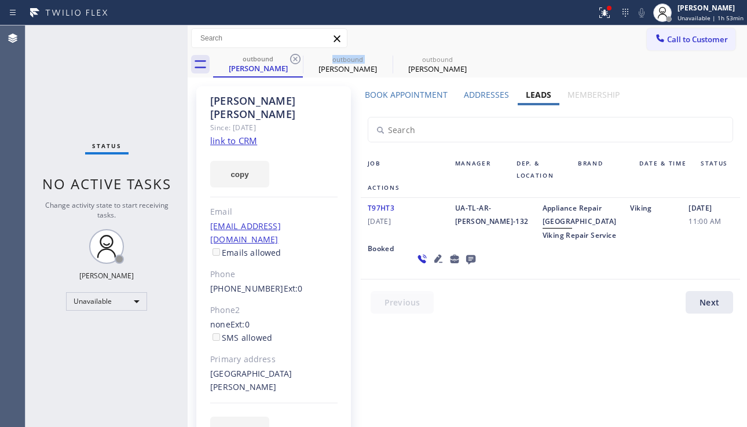
click at [296, 56] on icon at bounding box center [295, 59] width 14 height 14
click at [0, 0] on icon at bounding box center [0, 0] width 0 height 0
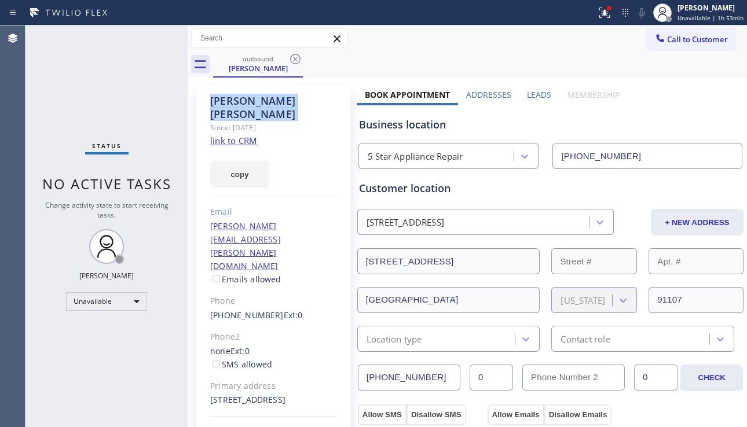
click at [296, 56] on icon at bounding box center [295, 59] width 14 height 14
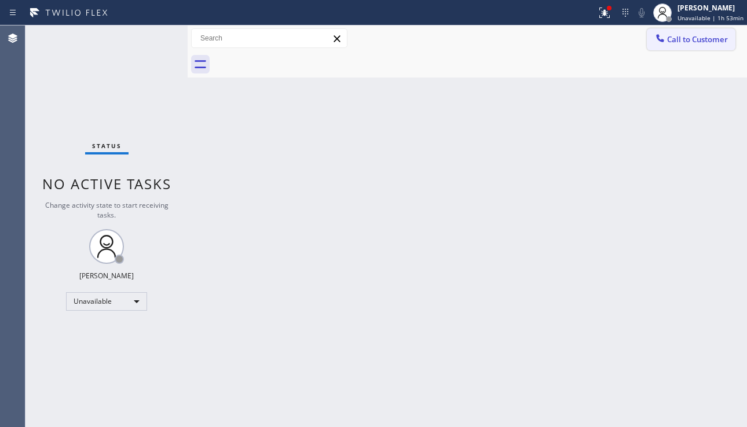
click at [664, 43] on icon at bounding box center [660, 38] width 12 height 12
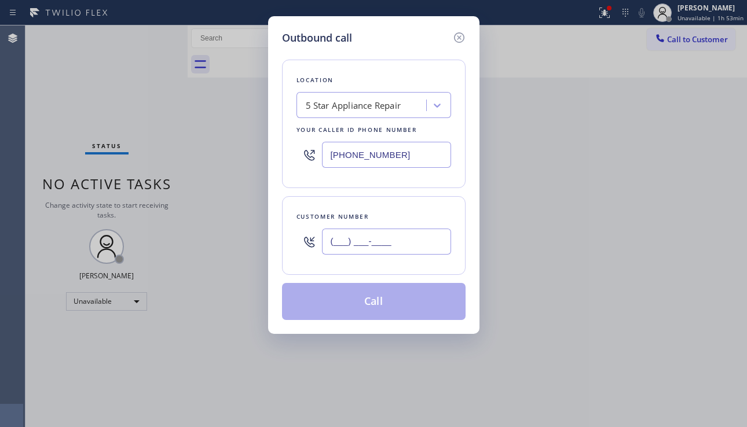
click at [332, 243] on input "(___) ___-____" at bounding box center [386, 242] width 129 height 26
paste input "310) 650-3797"
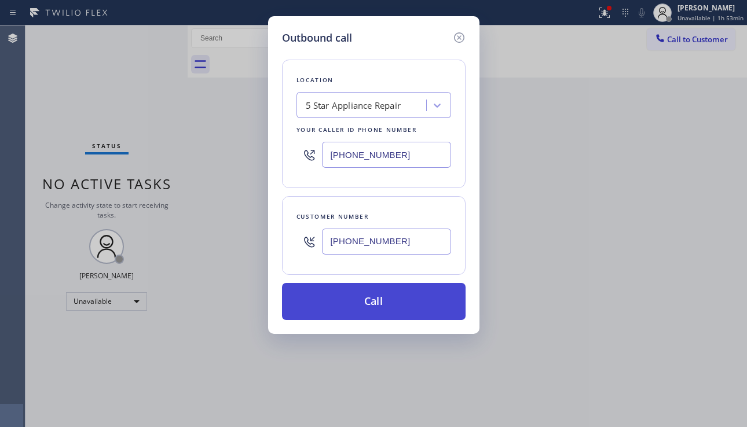
type input "[PHONE_NUMBER]"
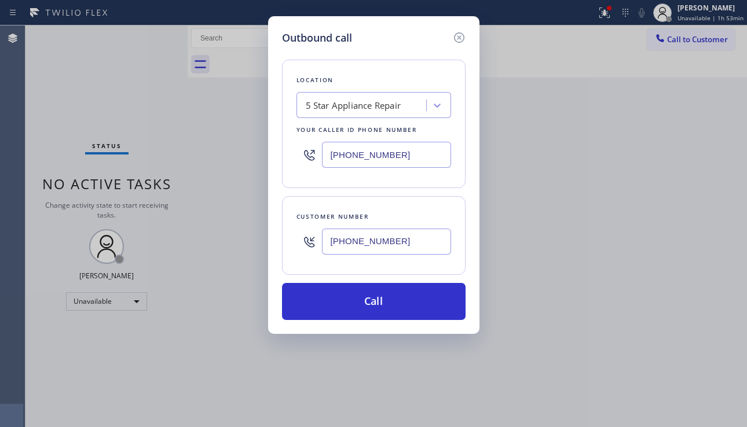
drag, startPoint x: 392, startPoint y: 299, endPoint x: 98, endPoint y: 103, distance: 352.9
click at [391, 298] on button "Call" at bounding box center [374, 301] width 184 height 37
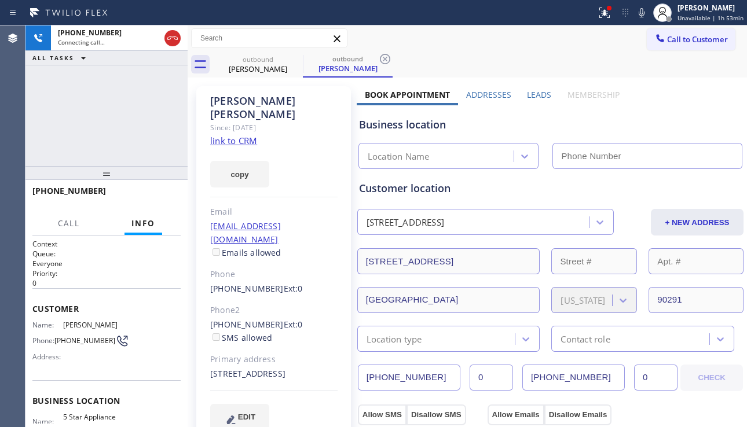
type input "[PHONE_NUMBER]"
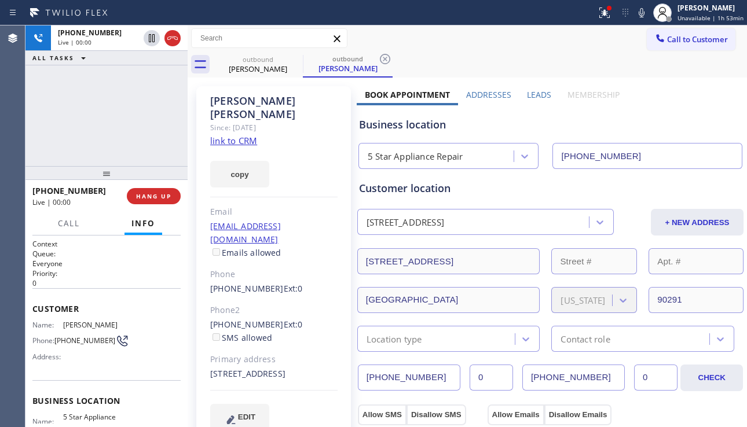
click at [78, 144] on div "+13106503797 Live | 00:00 ALL TASKS ALL TASKS ACTIVE TASKS TASKS IN WRAP UP" at bounding box center [106, 95] width 162 height 141
click at [164, 199] on span "HANG UP" at bounding box center [153, 196] width 35 height 8
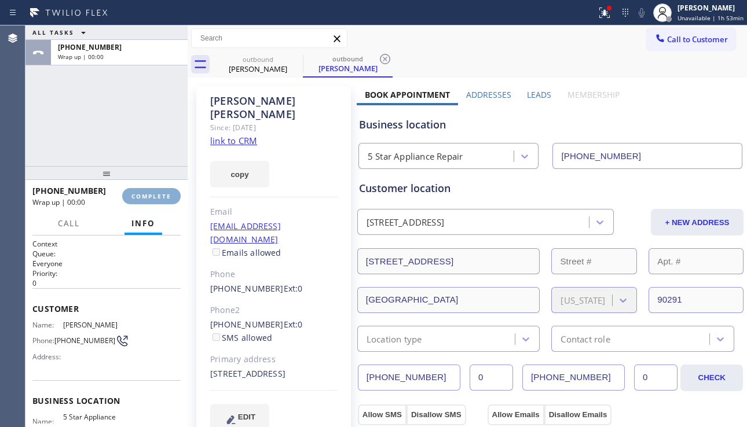
click at [164, 199] on span "COMPLETE" at bounding box center [151, 196] width 40 height 8
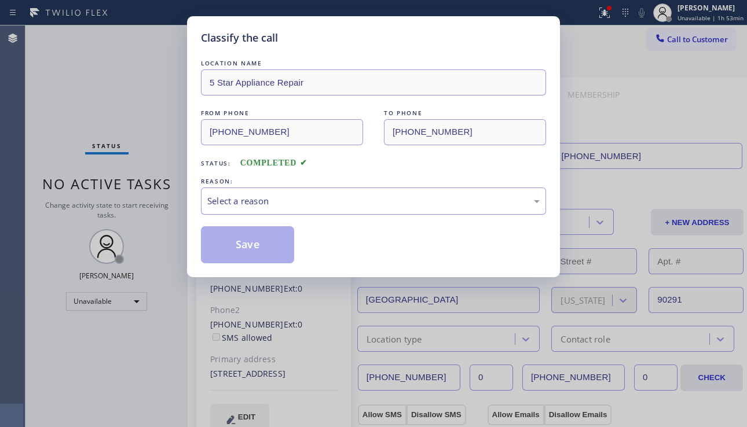
click at [267, 203] on div "Select a reason" at bounding box center [373, 201] width 332 height 13
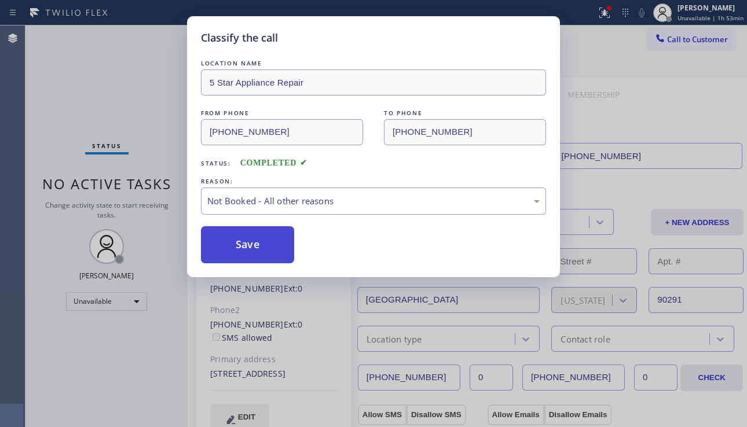
click at [243, 241] on button "Save" at bounding box center [247, 244] width 93 height 37
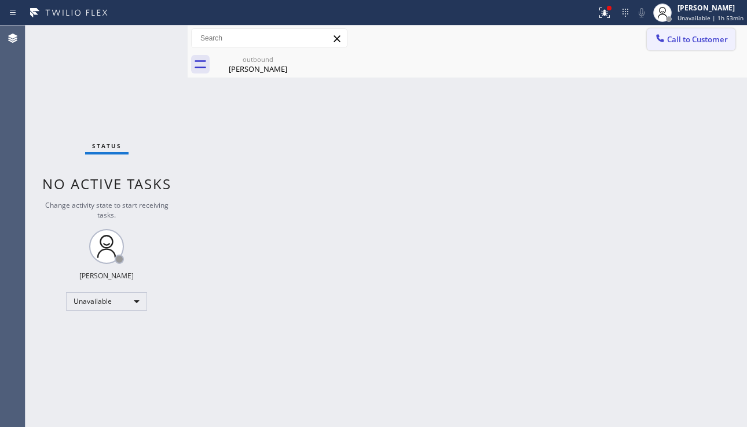
click at [680, 41] on span "Call to Customer" at bounding box center [697, 39] width 61 height 10
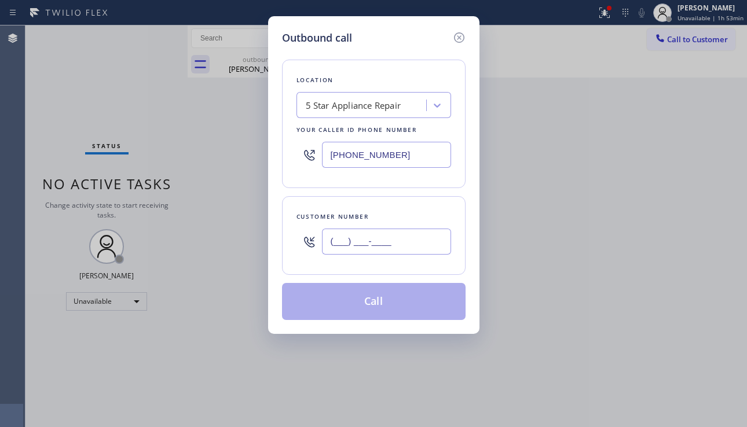
click at [360, 234] on input "(___) ___-____" at bounding box center [386, 242] width 129 height 26
paste input "832) 628-4407"
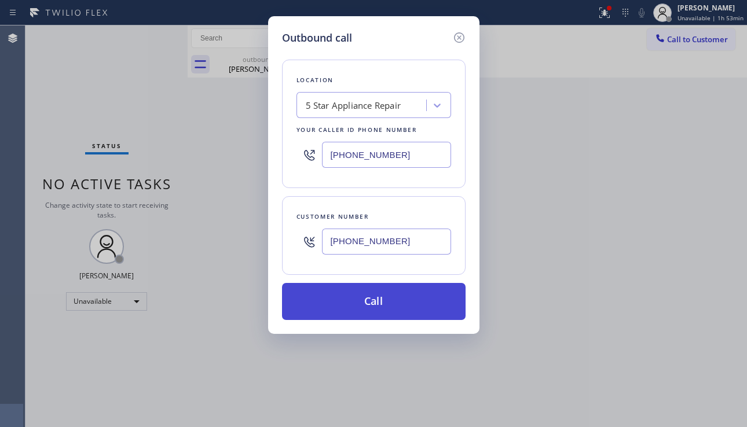
type input "[PHONE_NUMBER]"
click at [364, 301] on button "Call" at bounding box center [374, 301] width 184 height 37
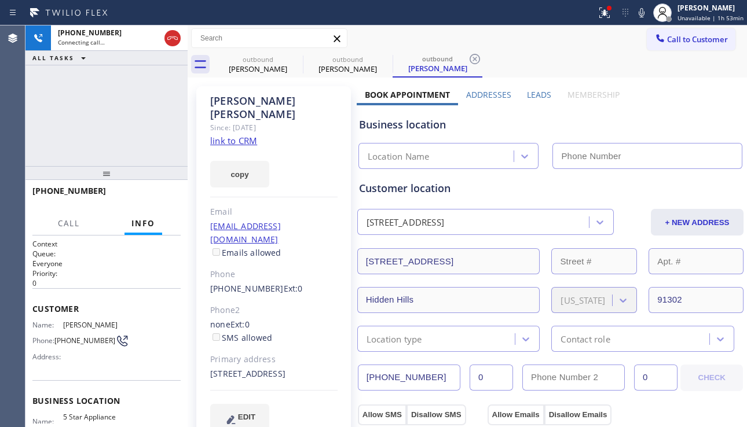
type input "[PHONE_NUMBER]"
click at [75, 137] on div "+18326284407 Connecting call… ALL TASKS ALL TASKS ACTIVE TASKS TASKS IN WRAP UP" at bounding box center [106, 95] width 162 height 141
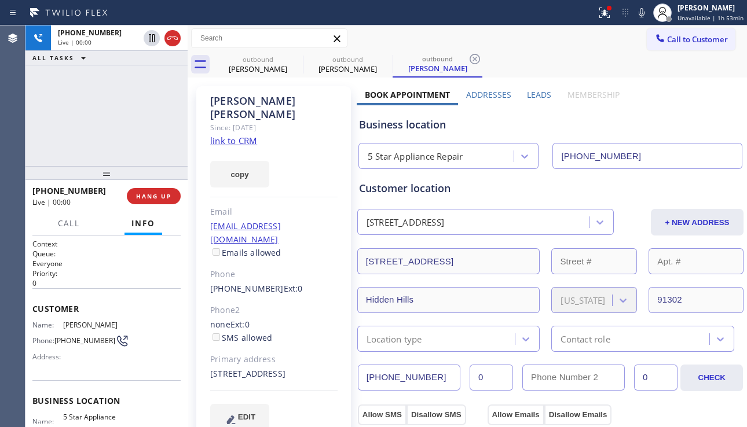
click at [533, 99] on label "Leads" at bounding box center [539, 94] width 24 height 11
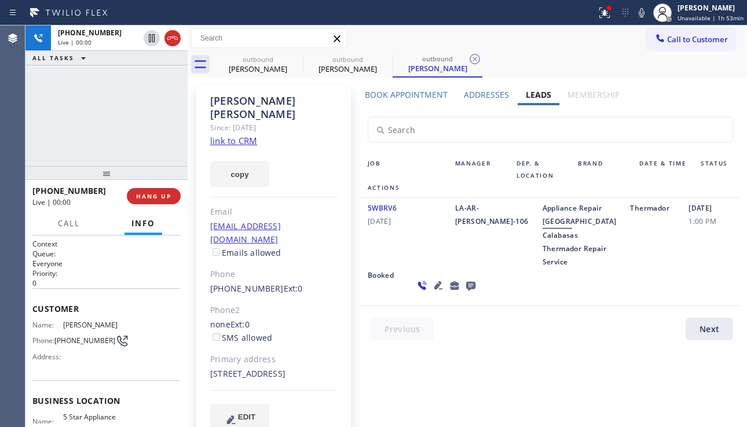
click at [431, 292] on icon at bounding box center [438, 286] width 14 height 14
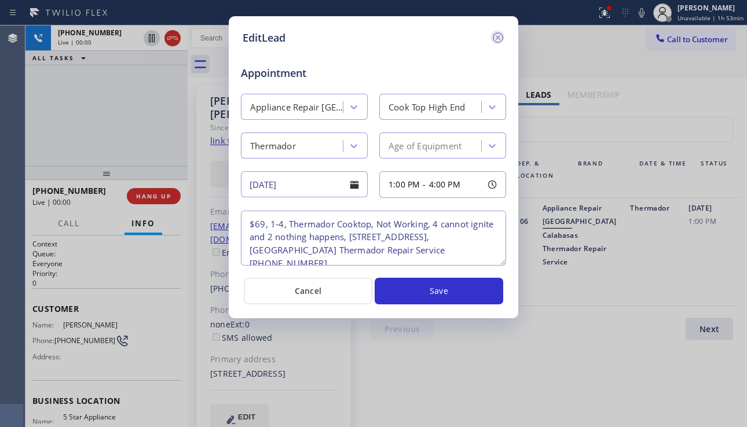
drag, startPoint x: 498, startPoint y: 42, endPoint x: 356, endPoint y: 80, distance: 147.5
click at [498, 42] on icon at bounding box center [498, 38] width 14 height 14
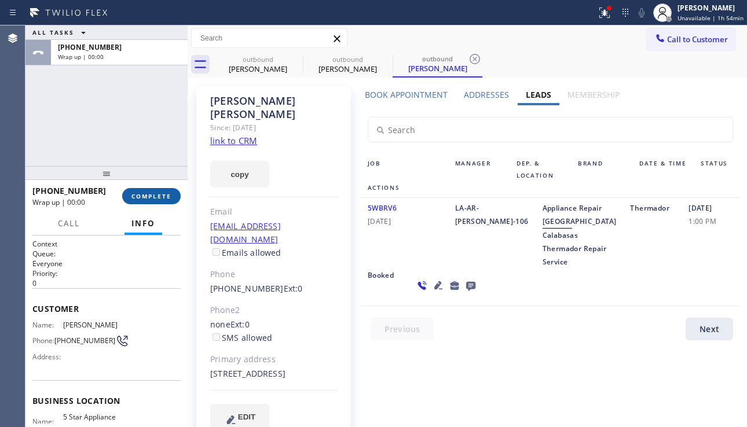
click at [149, 195] on span "COMPLETE" at bounding box center [151, 196] width 40 height 8
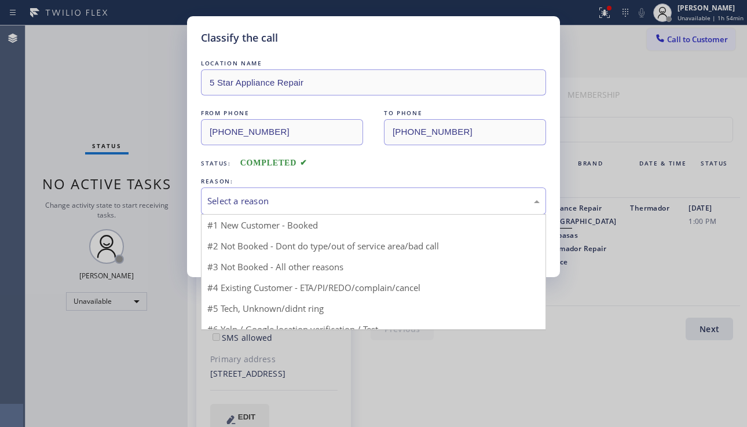
click at [307, 201] on div "Select a reason" at bounding box center [373, 201] width 332 height 13
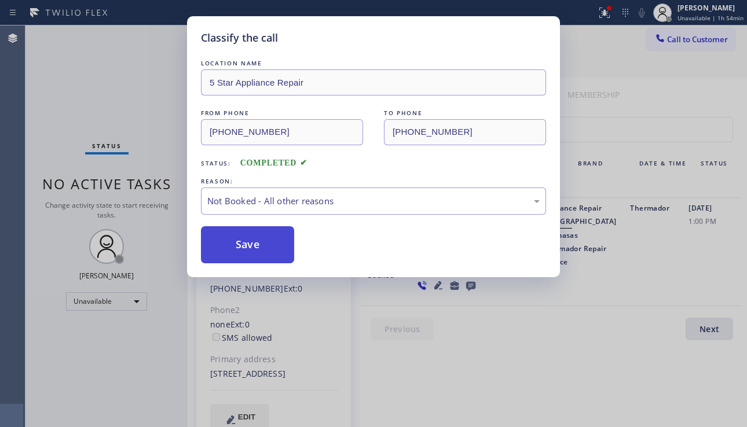
click at [263, 245] on button "Save" at bounding box center [247, 244] width 93 height 37
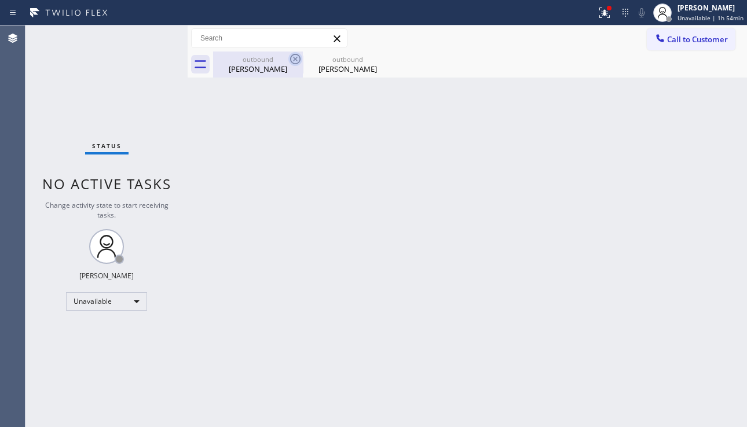
click at [294, 57] on icon at bounding box center [295, 59] width 14 height 14
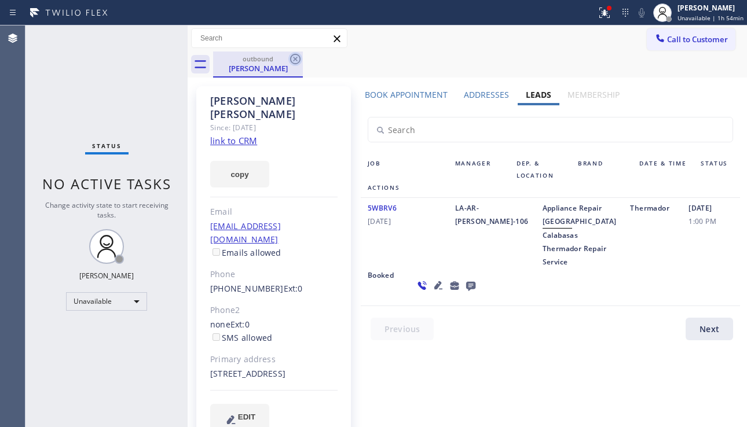
click at [294, 59] on icon at bounding box center [295, 59] width 14 height 14
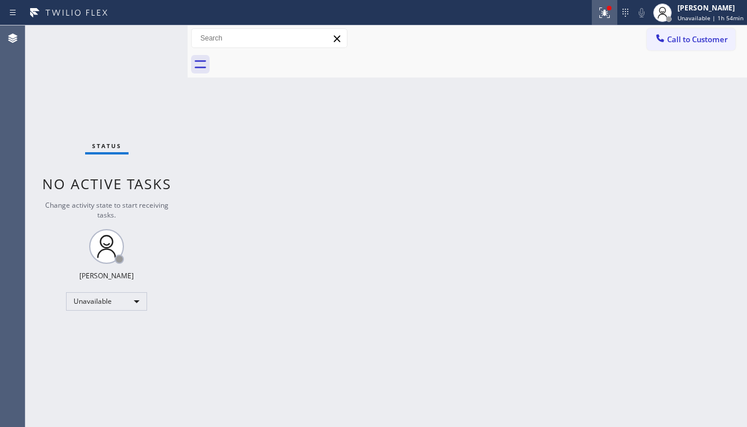
click at [598, 12] on icon at bounding box center [605, 13] width 14 height 14
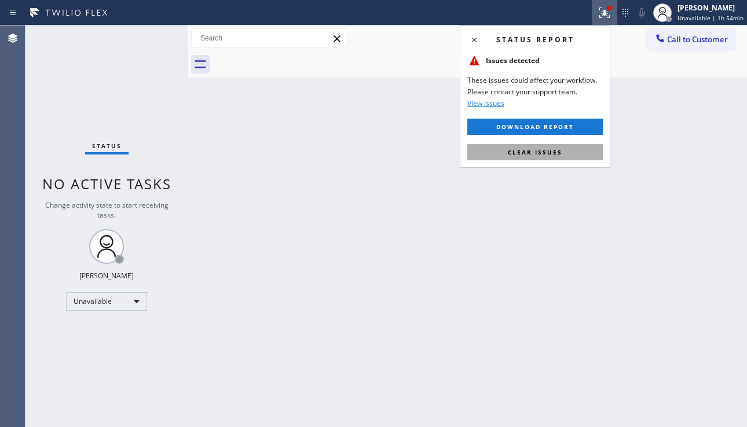
click at [518, 147] on button "Clear issues" at bounding box center [535, 152] width 136 height 16
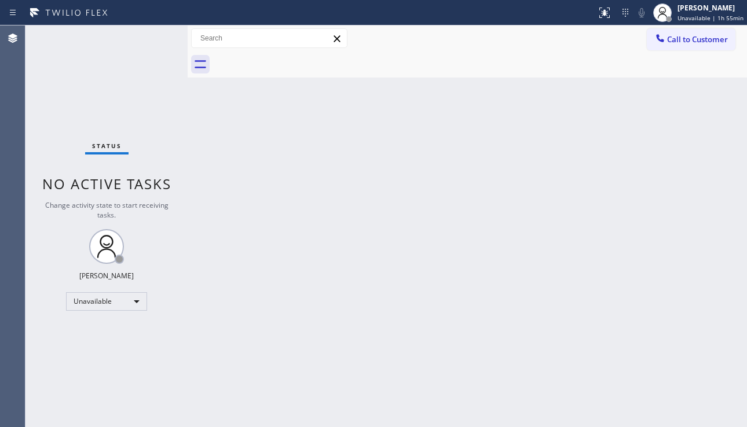
click at [697, 281] on div "Back to Dashboard Change Sender ID Customers Technicians Select a contact Outbo…" at bounding box center [467, 226] width 559 height 402
click at [671, 49] on button "Call to Customer" at bounding box center [691, 39] width 89 height 22
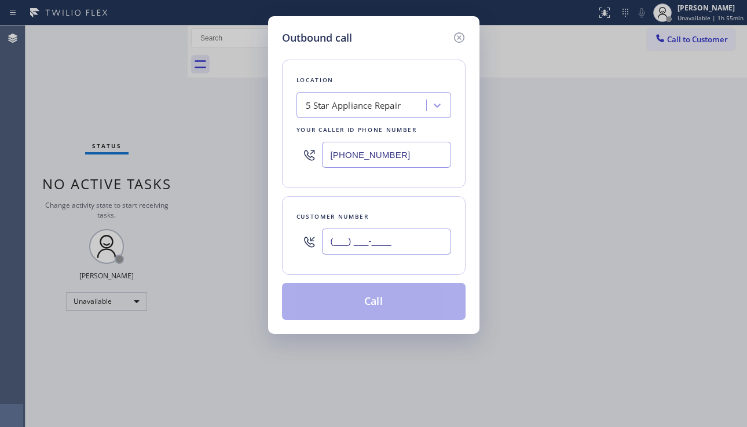
click at [368, 241] on input "(___) ___-____" at bounding box center [386, 242] width 129 height 26
paste input "714) 944-2548"
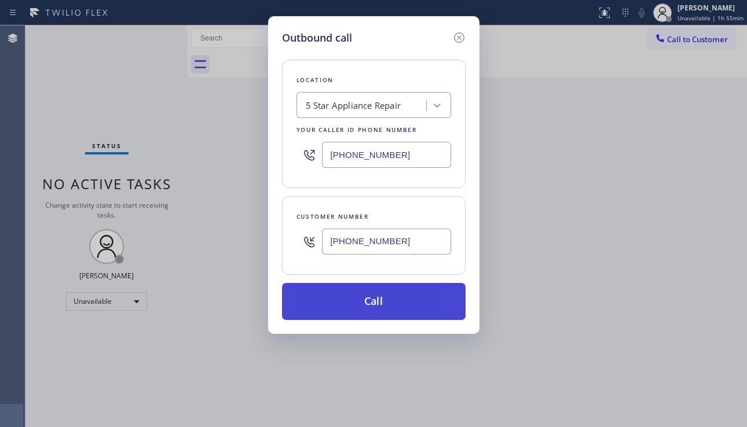
type input "[PHONE_NUMBER]"
drag, startPoint x: 375, startPoint y: 297, endPoint x: 355, endPoint y: 286, distance: 22.3
click at [374, 297] on button "Call" at bounding box center [374, 301] width 184 height 37
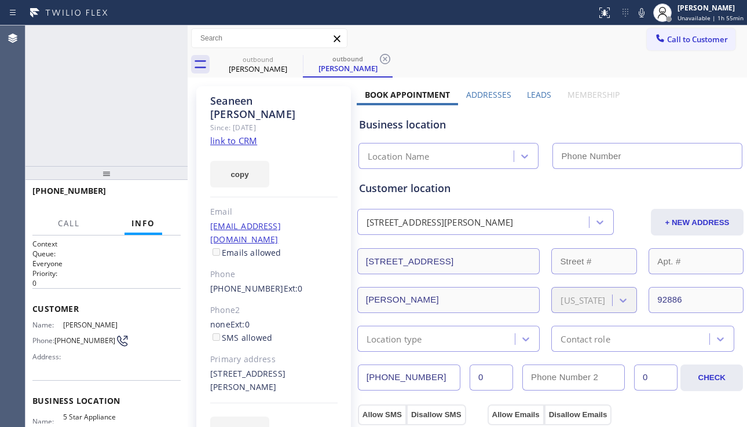
type input "[PHONE_NUMBER]"
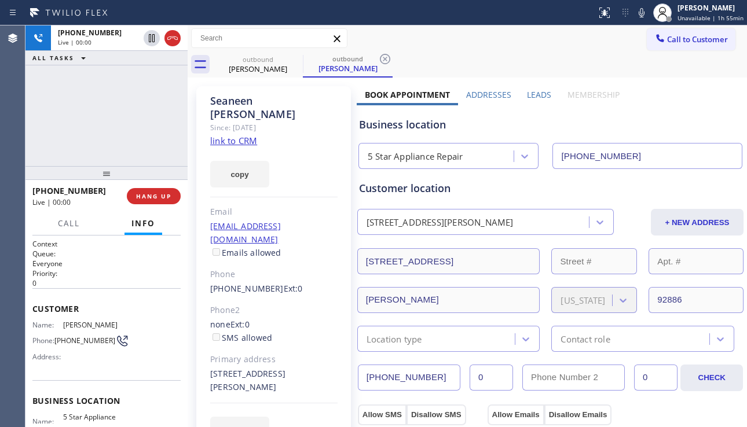
click at [532, 96] on label "Leads" at bounding box center [539, 94] width 24 height 11
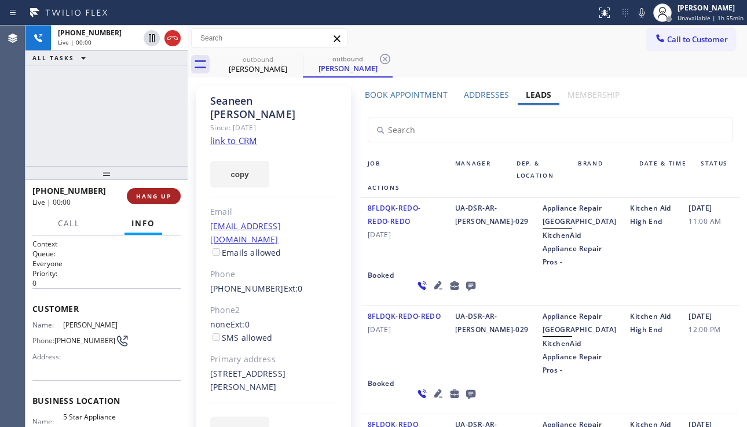
click at [141, 196] on span "HANG UP" at bounding box center [153, 196] width 35 height 8
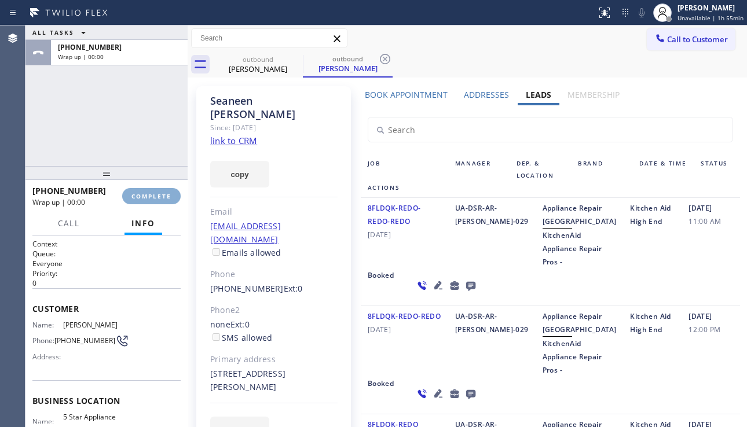
click at [141, 196] on span "COMPLETE" at bounding box center [151, 196] width 40 height 8
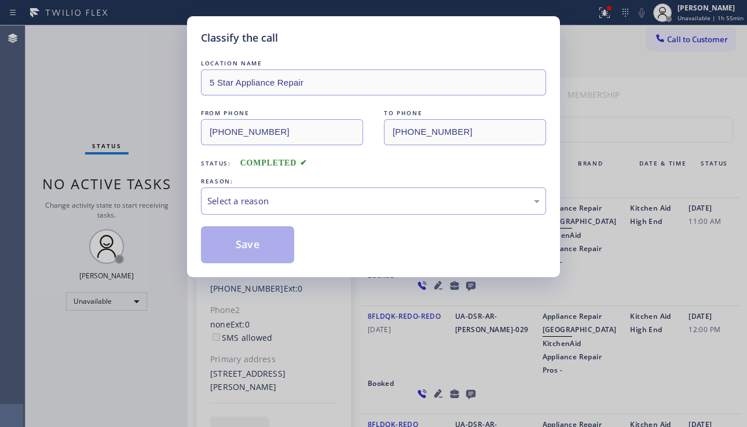
click at [289, 201] on div "Select a reason" at bounding box center [373, 201] width 332 height 13
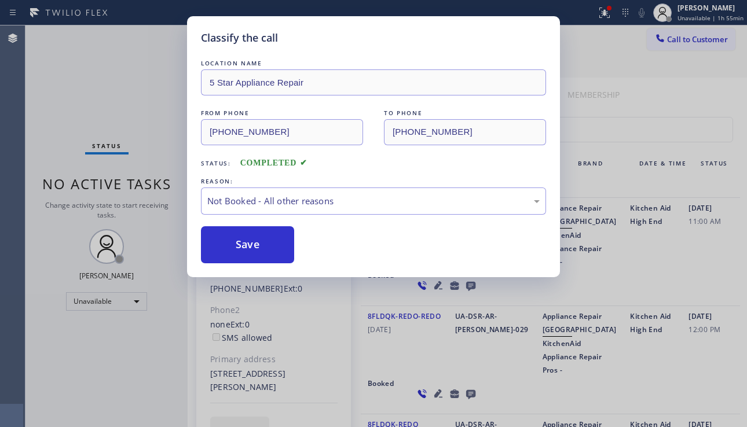
drag, startPoint x: 247, startPoint y: 250, endPoint x: 649, endPoint y: 158, distance: 411.9
click at [247, 250] on button "Save" at bounding box center [247, 244] width 93 height 37
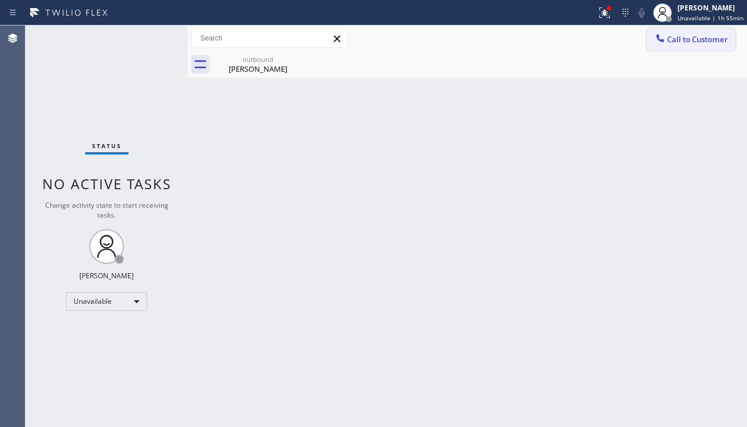
click at [661, 42] on icon at bounding box center [660, 38] width 12 height 12
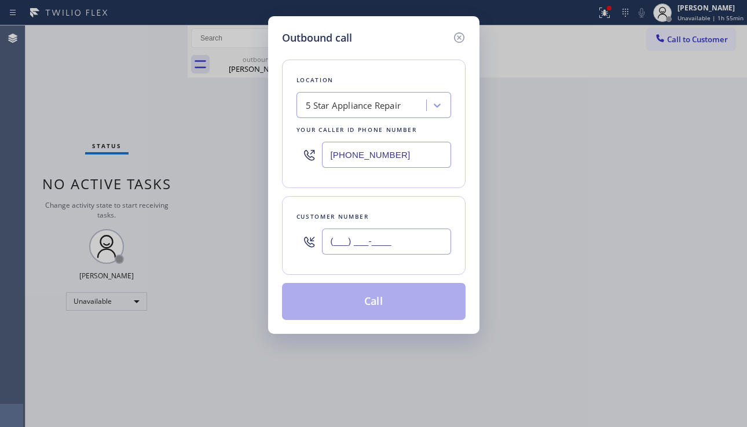
click at [402, 244] on input "(___) ___-____" at bounding box center [386, 242] width 129 height 26
paste input "650) 476-6504"
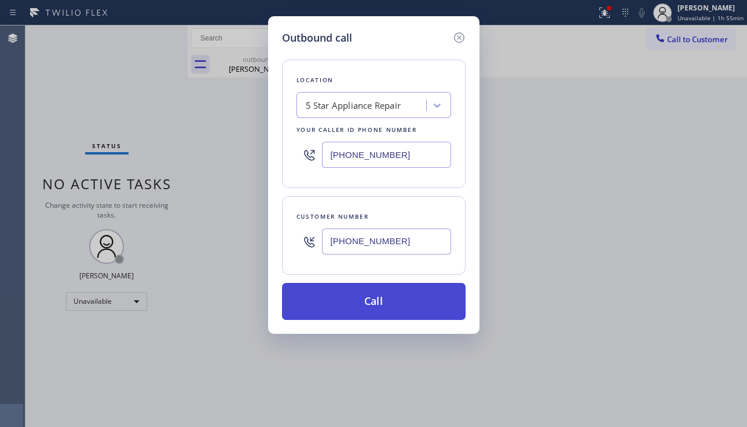
type input "[PHONE_NUMBER]"
click at [384, 304] on button "Call" at bounding box center [374, 301] width 184 height 37
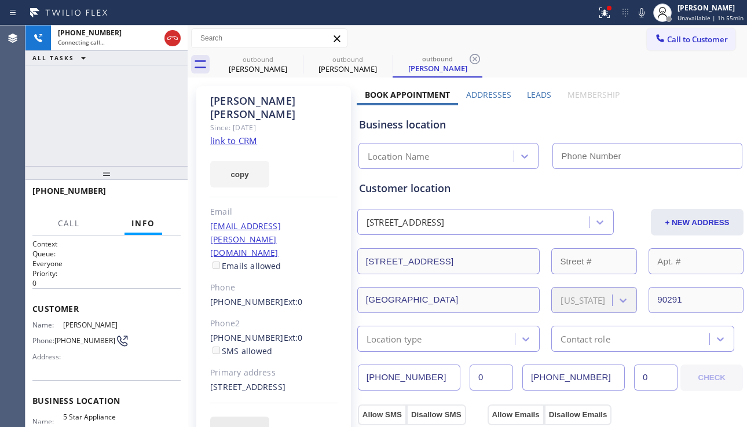
type input "[PHONE_NUMBER]"
click at [61, 213] on button "Call" at bounding box center [69, 224] width 36 height 23
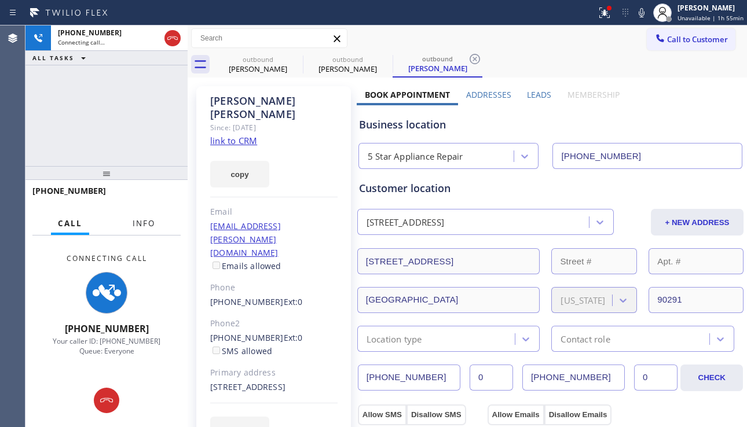
click at [134, 219] on span "Info" at bounding box center [144, 223] width 23 height 10
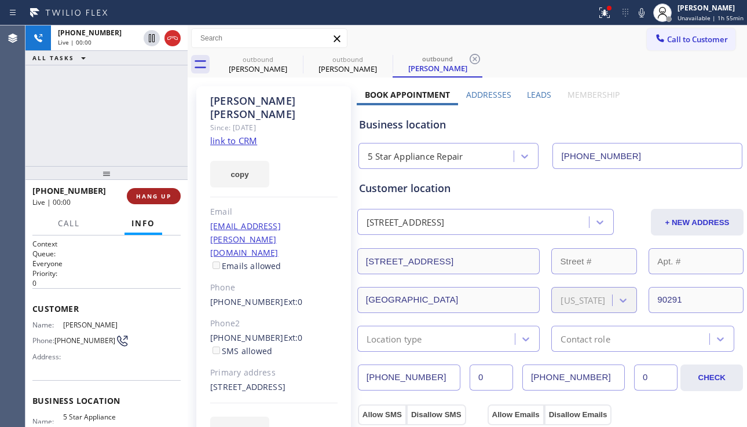
click at [155, 193] on span "HANG UP" at bounding box center [153, 196] width 35 height 8
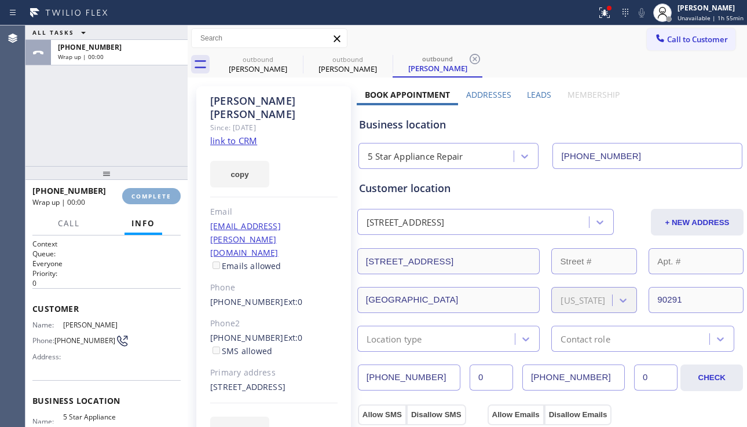
click at [155, 193] on span "COMPLETE" at bounding box center [151, 196] width 40 height 8
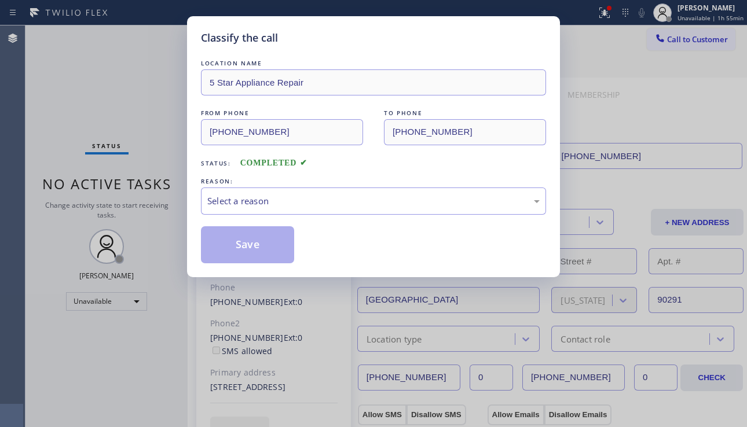
click at [338, 189] on div "Select a reason" at bounding box center [373, 201] width 345 height 27
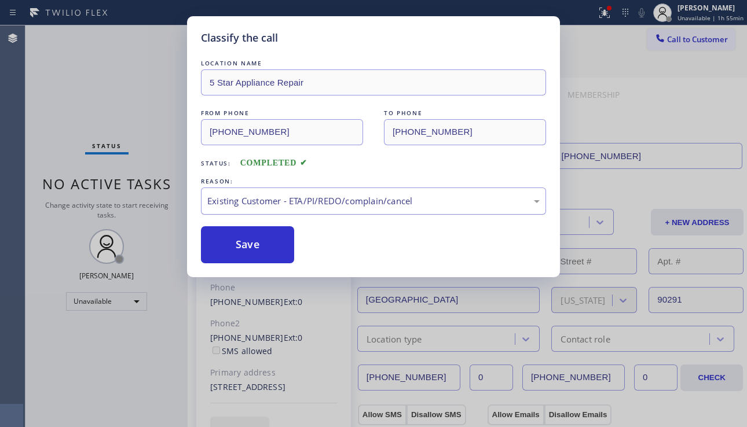
click at [331, 196] on div "Existing Customer - ETA/PI/REDO/complain/cancel" at bounding box center [373, 201] width 332 height 13
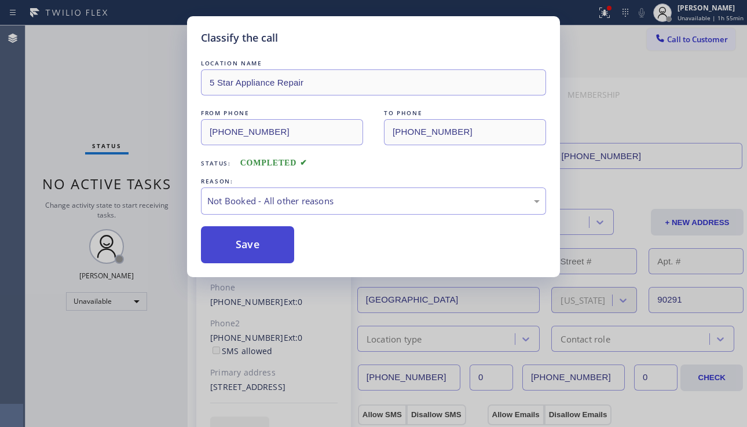
click at [257, 246] on button "Save" at bounding box center [247, 244] width 93 height 37
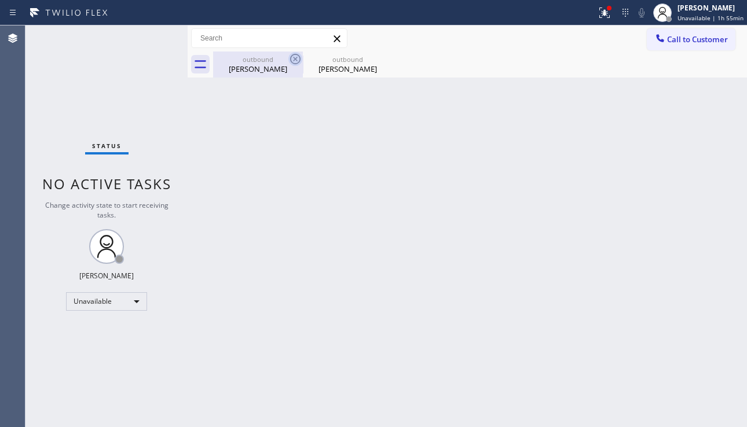
click at [296, 57] on icon at bounding box center [295, 59] width 14 height 14
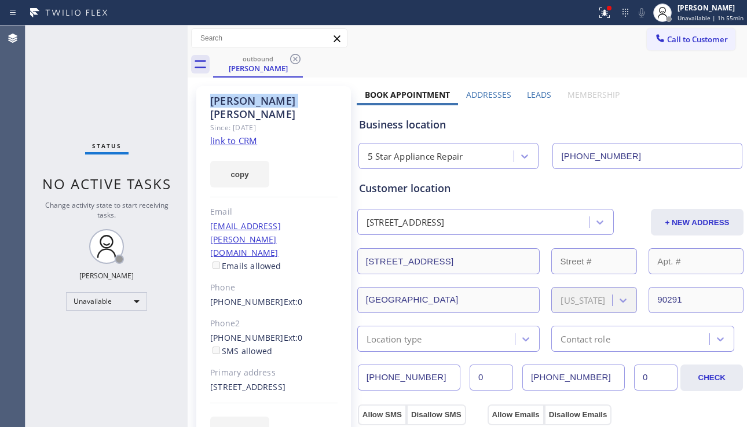
click at [296, 57] on icon at bounding box center [295, 59] width 14 height 14
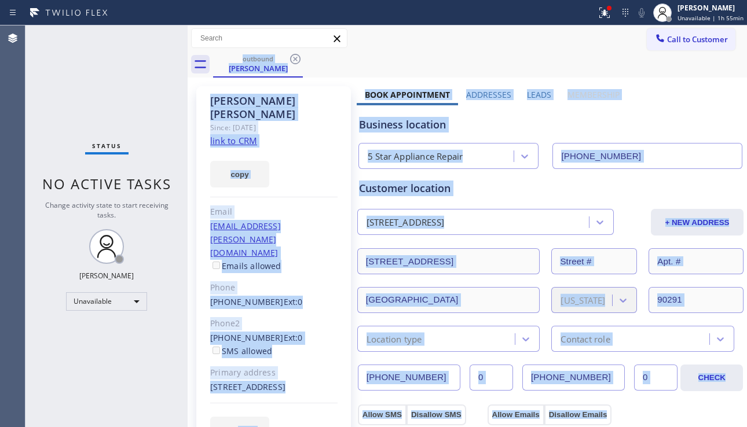
click at [296, 57] on div "outbound Bartley E. Jenniches" at bounding box center [480, 65] width 534 height 26
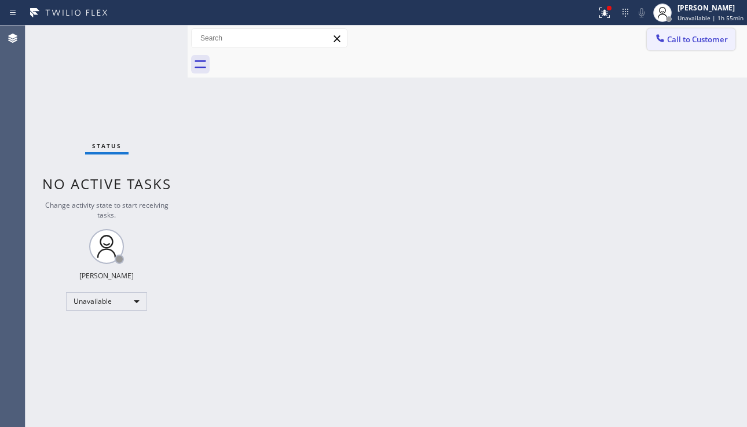
click at [649, 39] on button "Call to Customer" at bounding box center [691, 39] width 89 height 22
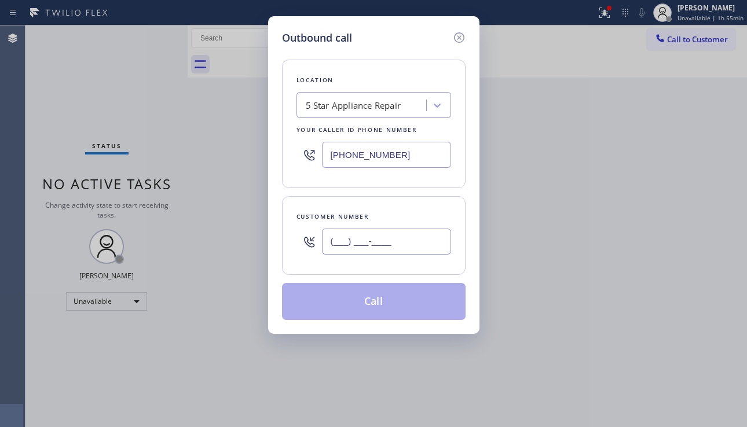
click at [355, 235] on input "(___) ___-____" at bounding box center [386, 242] width 129 height 26
paste input "818) 335-3282"
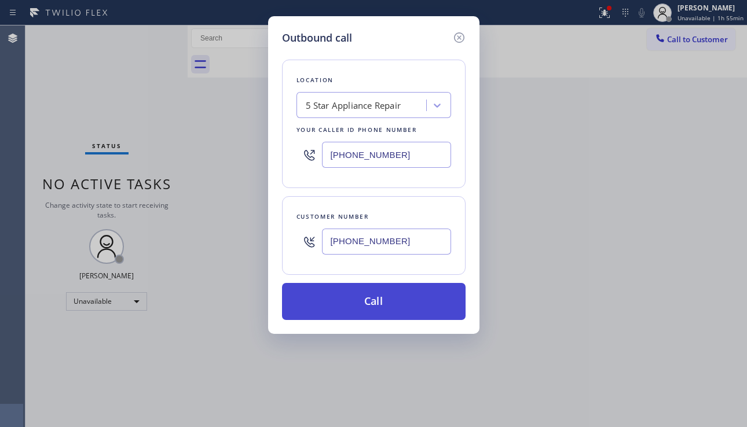
type input "[PHONE_NUMBER]"
click at [385, 304] on button "Call" at bounding box center [374, 301] width 184 height 37
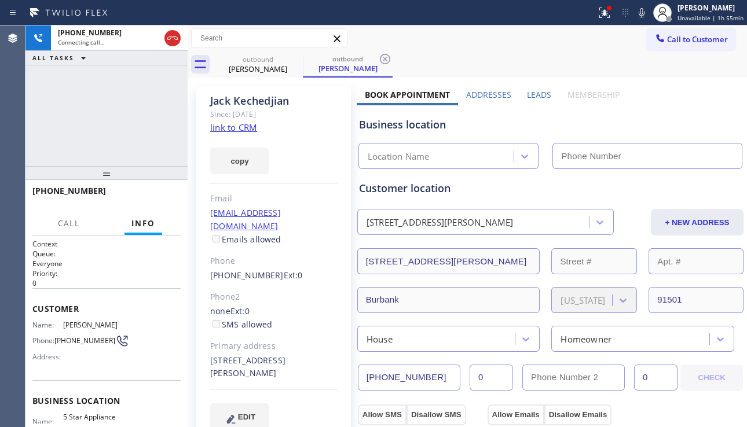
type input "[PHONE_NUMBER]"
drag, startPoint x: 306, startPoint y: 424, endPoint x: 281, endPoint y: 424, distance: 24.9
click at [306, 423] on div "Jack Kechedjian Since: 20 may 2020 link to CRM copy Email jackkechedjian@yahoo.…" at bounding box center [273, 265] width 155 height 358
click at [293, 291] on div "Phone2" at bounding box center [273, 297] width 127 height 13
click at [301, 269] on div "(818) 335-3282 Ext: 0" at bounding box center [273, 275] width 127 height 13
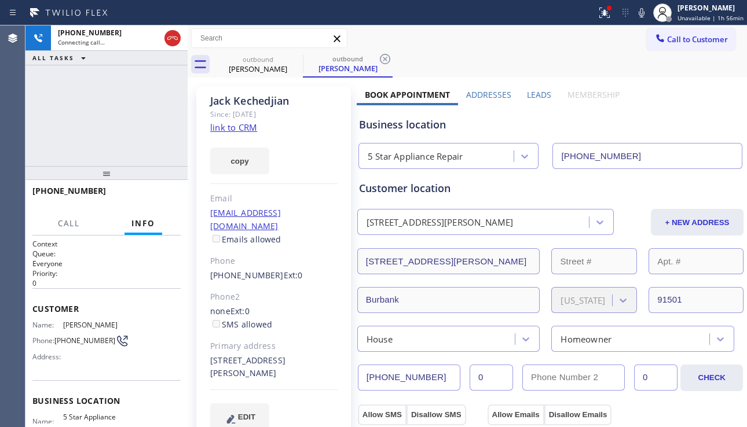
click at [289, 228] on div "jackkechedjian@yahoo.com Emails allowed" at bounding box center [273, 227] width 127 height 40
click at [283, 118] on div "Since: [DATE]" at bounding box center [273, 114] width 127 height 13
click at [299, 100] on div "Jack Kechedjian" at bounding box center [273, 100] width 127 height 13
click at [282, 104] on div "Jack Kechedjian" at bounding box center [273, 100] width 127 height 13
click at [279, 104] on div "Jack Kechedjian" at bounding box center [273, 100] width 127 height 13
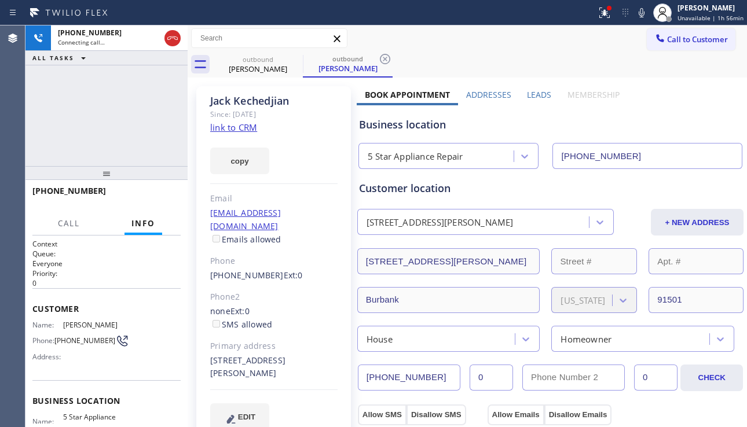
click at [275, 106] on div "Jack Kechedjian" at bounding box center [273, 100] width 127 height 13
click at [271, 107] on div "Jack Kechedjian" at bounding box center [273, 100] width 127 height 13
click at [266, 104] on div "Jack Kechedjian" at bounding box center [273, 100] width 127 height 13
click at [260, 105] on div "Jack Kechedjian" at bounding box center [273, 100] width 127 height 13
click at [252, 105] on div "Jack Kechedjian" at bounding box center [273, 100] width 127 height 13
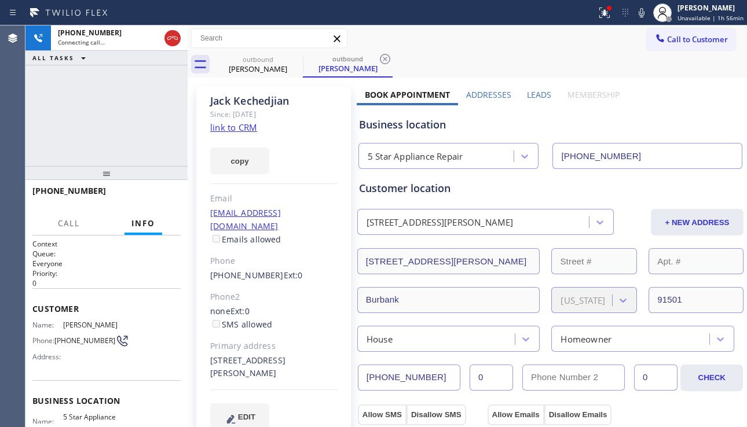
click at [246, 105] on div "Jack Kechedjian" at bounding box center [273, 100] width 127 height 13
click at [239, 106] on div "Jack Kechedjian" at bounding box center [273, 100] width 127 height 13
click at [232, 106] on div "Jack Kechedjian" at bounding box center [273, 100] width 127 height 13
click at [225, 104] on div "Jack Kechedjian" at bounding box center [273, 100] width 127 height 13
click at [218, 104] on div "Jack Kechedjian" at bounding box center [273, 100] width 127 height 13
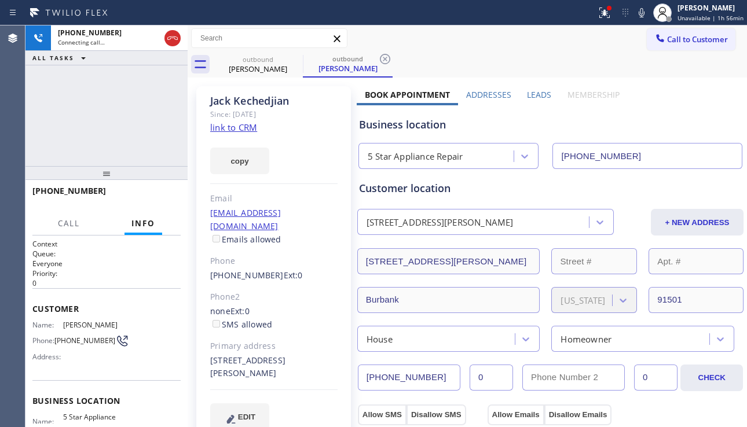
click at [215, 104] on div "Jack Kechedjian" at bounding box center [273, 100] width 127 height 13
click at [211, 105] on div "Jack Kechedjian" at bounding box center [273, 100] width 127 height 13
click at [172, 194] on button "HANG UP" at bounding box center [154, 196] width 54 height 16
click at [171, 194] on button "HANG UP" at bounding box center [154, 196] width 54 height 16
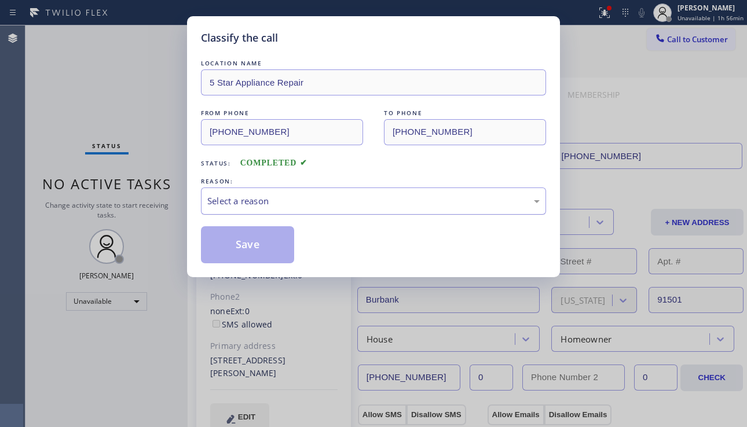
click at [302, 196] on div "Select a reason" at bounding box center [373, 201] width 332 height 13
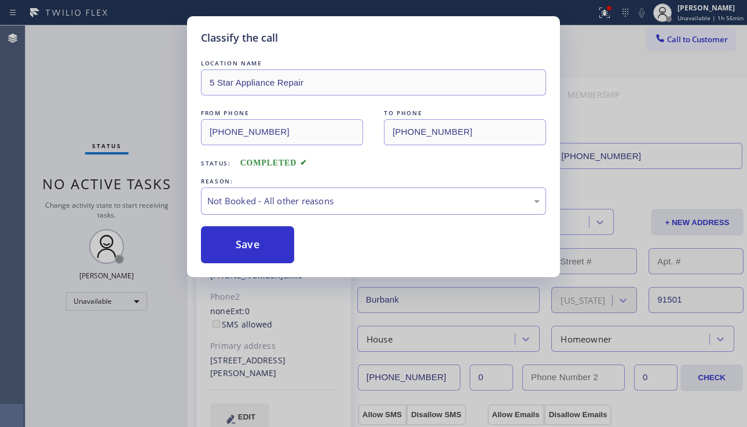
drag, startPoint x: 245, startPoint y: 247, endPoint x: 424, endPoint y: 207, distance: 184.0
click at [244, 247] on button "Save" at bounding box center [247, 244] width 93 height 37
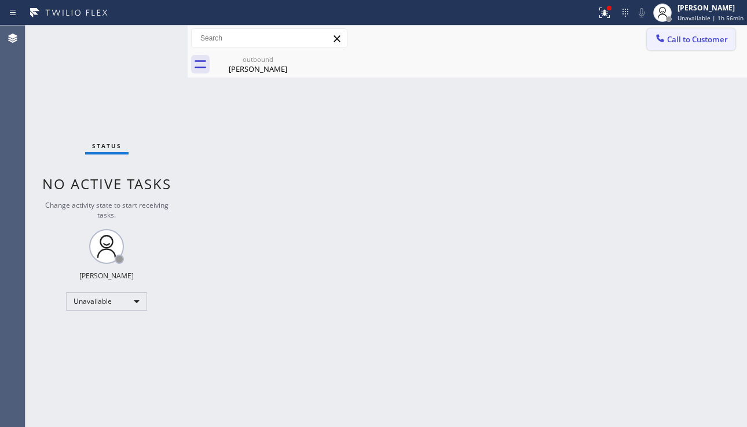
click at [660, 42] on icon at bounding box center [660, 38] width 12 height 12
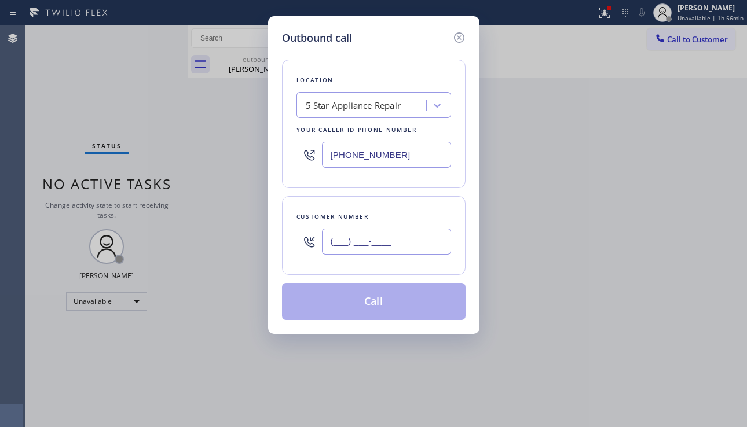
click at [384, 248] on input "(___) ___-____" at bounding box center [386, 242] width 129 height 26
paste input "714) 639-4186"
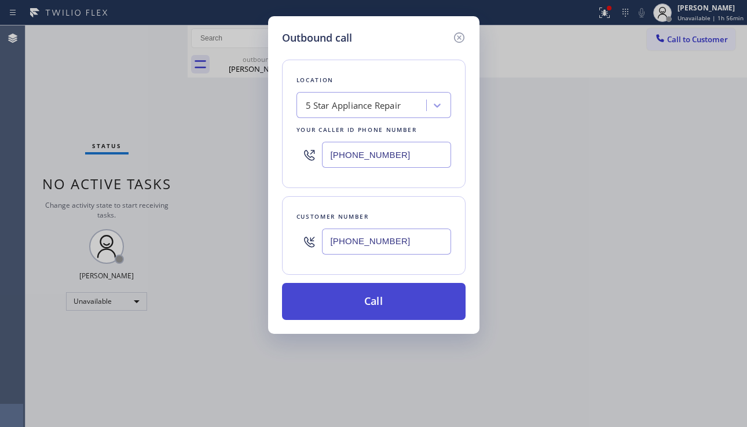
type input "(714) 639-4186"
click at [405, 303] on button "Call" at bounding box center [374, 301] width 184 height 37
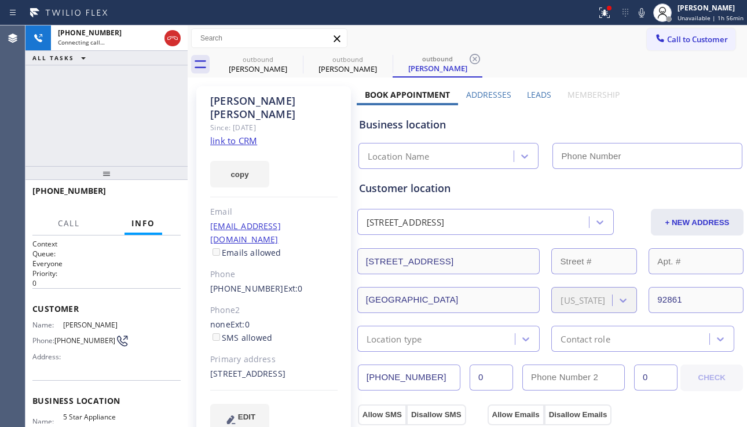
type input "[PHONE_NUMBER]"
click at [64, 142] on div "+17146394186 Connecting call… ALL TASKS ALL TASKS ACTIVE TASKS TASKS IN WRAP UP" at bounding box center [106, 95] width 162 height 141
click at [324, 206] on div "Email" at bounding box center [273, 212] width 127 height 13
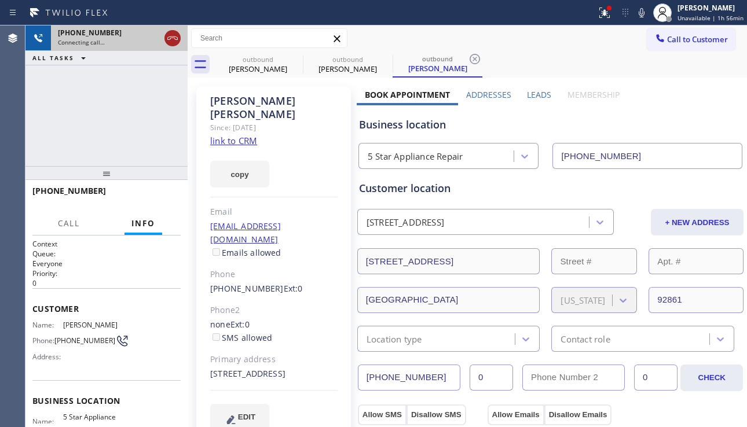
click at [174, 38] on icon at bounding box center [172, 37] width 10 height 3
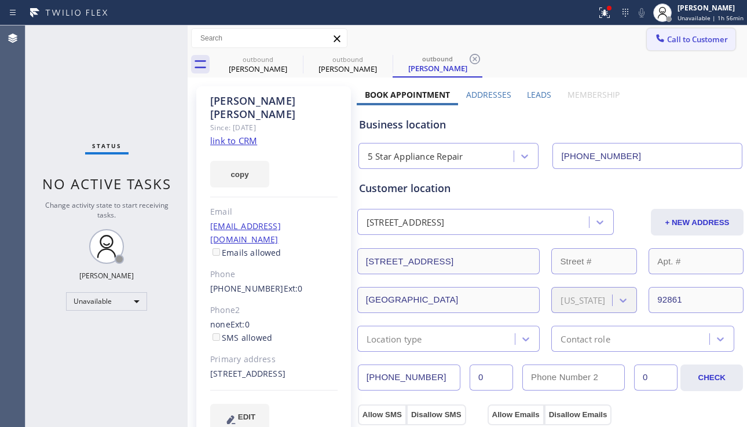
click at [711, 47] on button "Call to Customer" at bounding box center [691, 39] width 89 height 22
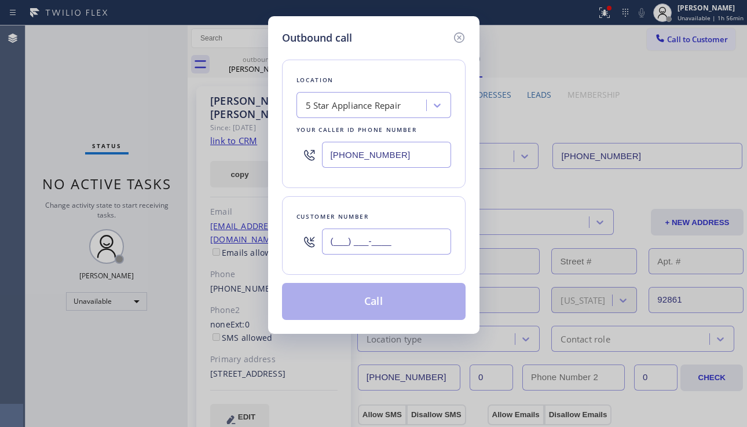
click at [405, 232] on input "(___) ___-____" at bounding box center [386, 242] width 129 height 26
paste input "714) 386-0822"
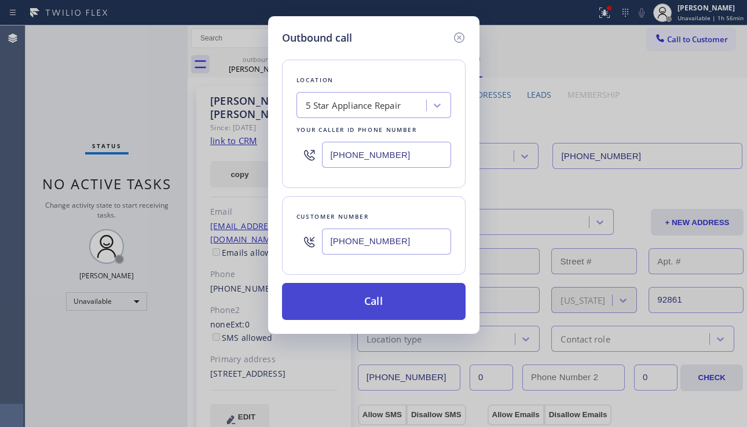
type input "[PHONE_NUMBER]"
click at [372, 296] on button "Call" at bounding box center [374, 301] width 184 height 37
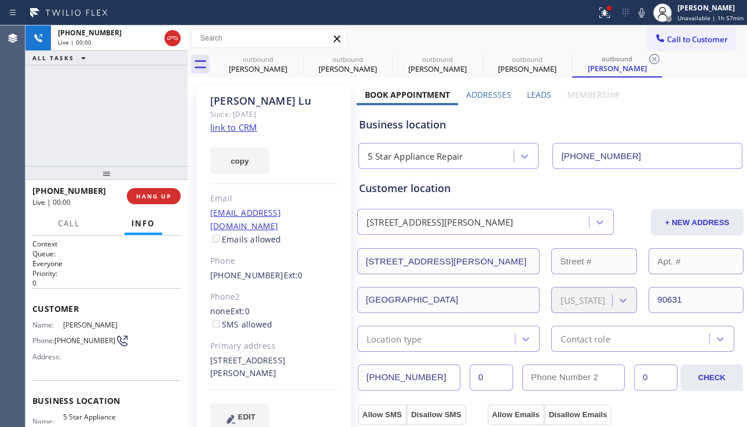
type input "[PHONE_NUMBER]"
click at [167, 198] on span "HANG UP" at bounding box center [153, 196] width 35 height 8
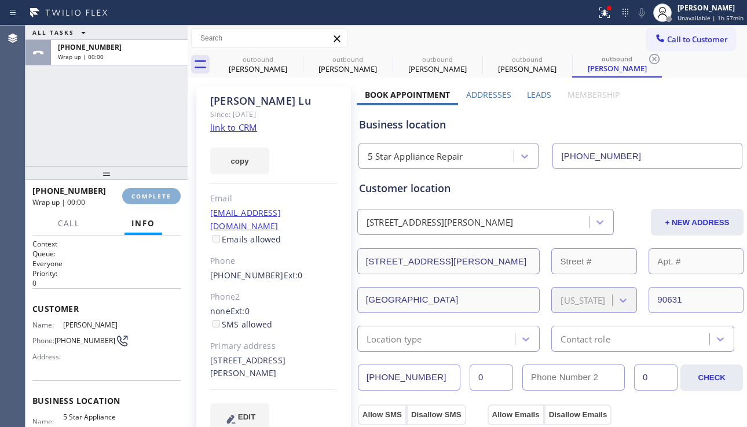
click at [167, 198] on span "COMPLETE" at bounding box center [151, 196] width 40 height 8
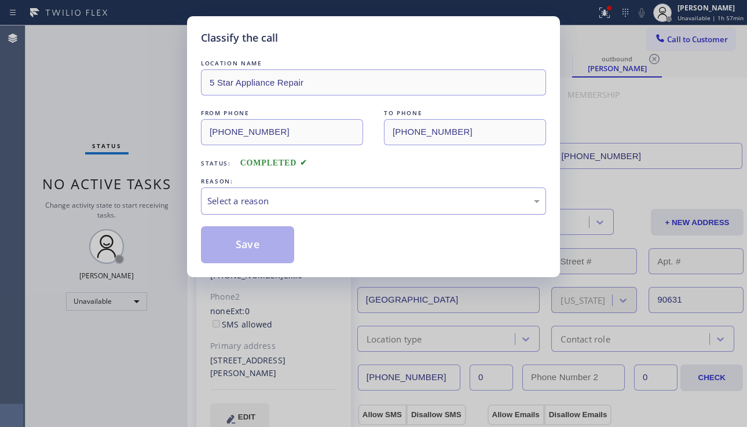
click at [261, 202] on div "Select a reason" at bounding box center [373, 201] width 332 height 13
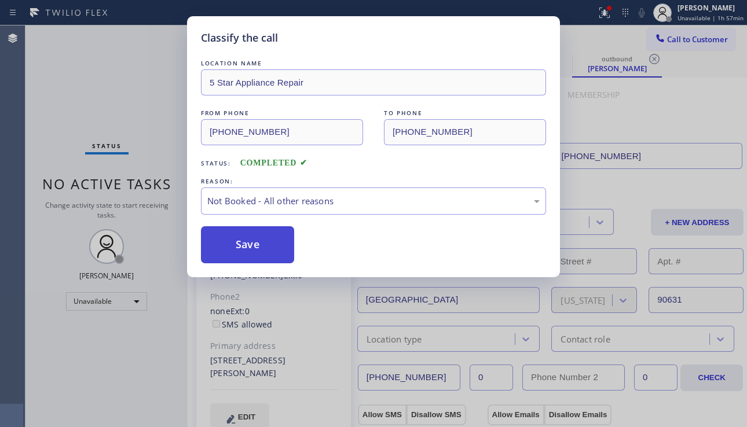
click at [247, 247] on button "Save" at bounding box center [247, 244] width 93 height 37
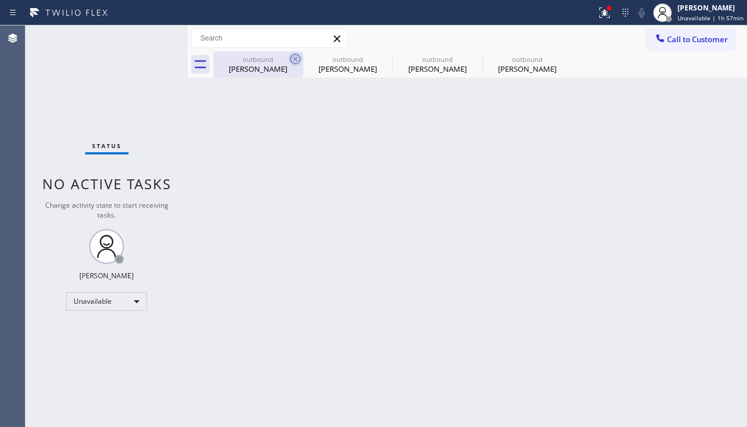
click at [294, 61] on icon at bounding box center [295, 59] width 10 height 10
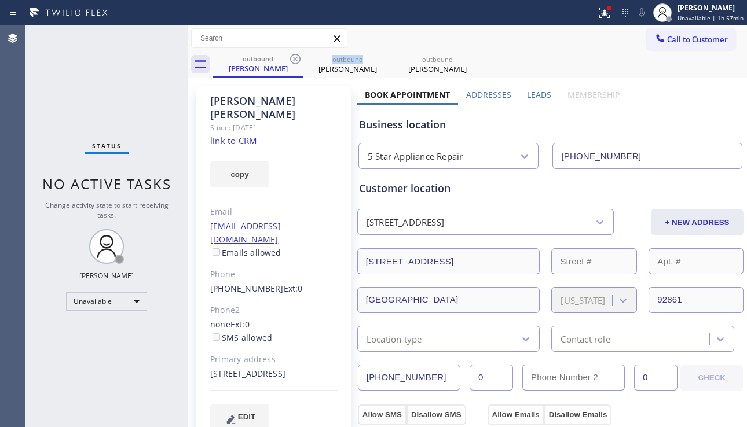
click at [294, 61] on icon at bounding box center [295, 59] width 10 height 10
click at [0, 0] on icon at bounding box center [0, 0] width 0 height 0
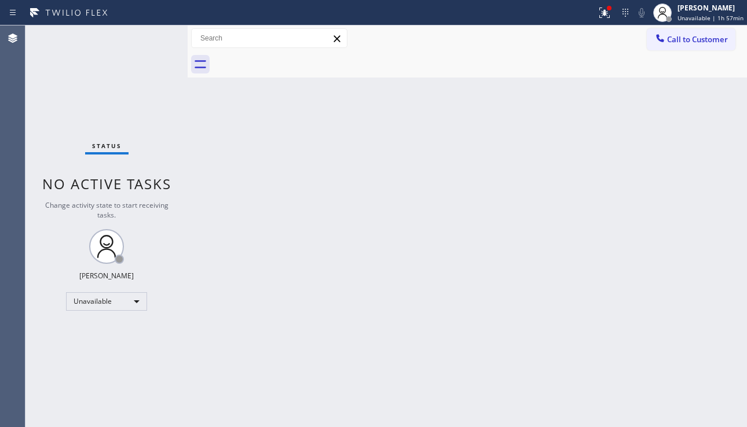
click at [294, 61] on div at bounding box center [480, 65] width 534 height 26
click at [346, 175] on div "Back to Dashboard Change Sender ID Customers Technicians Select a contact Outbo…" at bounding box center [467, 226] width 559 height 402
click at [129, 306] on div "Unavailable" at bounding box center [106, 301] width 81 height 19
click at [112, 357] on li "Break" at bounding box center [106, 361] width 79 height 14
click at [202, 361] on div "Back to Dashboard Change Sender ID Customers Technicians Select a contact Outbo…" at bounding box center [467, 226] width 559 height 402
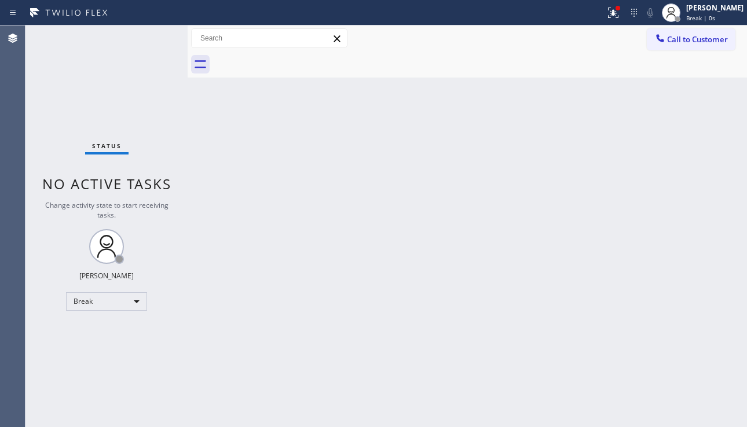
click at [687, 313] on div "Back to Dashboard Change Sender ID Customers Technicians Select a contact Outbo…" at bounding box center [467, 226] width 559 height 402
drag, startPoint x: 479, startPoint y: 353, endPoint x: 504, endPoint y: 302, distance: 56.7
click at [479, 351] on div "Back to Dashboard Change Sender ID Customers Technicians Select a contact Outbo…" at bounding box center [467, 226] width 559 height 402
click at [338, 170] on div "Back to Dashboard Change Sender ID Customers Technicians Select a contact Outbo…" at bounding box center [467, 226] width 559 height 402
click at [299, 396] on div "Back to Dashboard Change Sender ID Customers Technicians Select a contact Outbo…" at bounding box center [467, 226] width 559 height 402
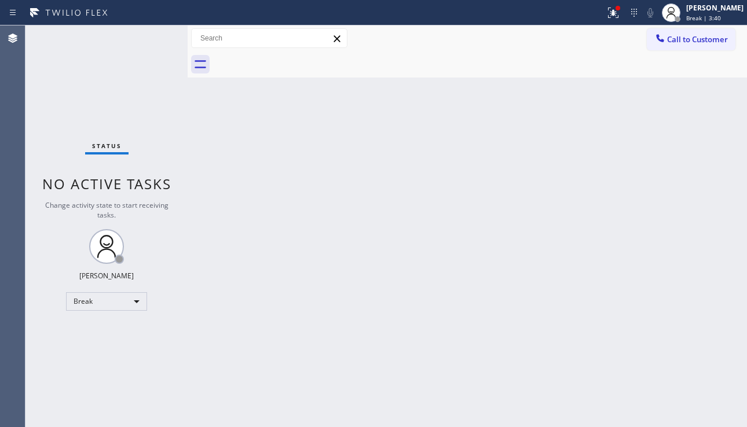
click at [299, 396] on div "Back to Dashboard Change Sender ID Customers Technicians Select a contact Outbo…" at bounding box center [467, 226] width 559 height 402
click at [686, 278] on div "Back to Dashboard Change Sender ID Customers Technicians Select a contact Outbo…" at bounding box center [467, 226] width 559 height 402
click at [441, 201] on div "Back to Dashboard Change Sender ID Customers Technicians Select a contact Outbo…" at bounding box center [467, 226] width 559 height 402
click at [722, 290] on div "Back to Dashboard Change Sender ID Customers Technicians Select a contact Outbo…" at bounding box center [467, 226] width 559 height 402
click at [418, 382] on div "Back to Dashboard Change Sender ID Customers Technicians Select a contact Outbo…" at bounding box center [467, 226] width 559 height 402
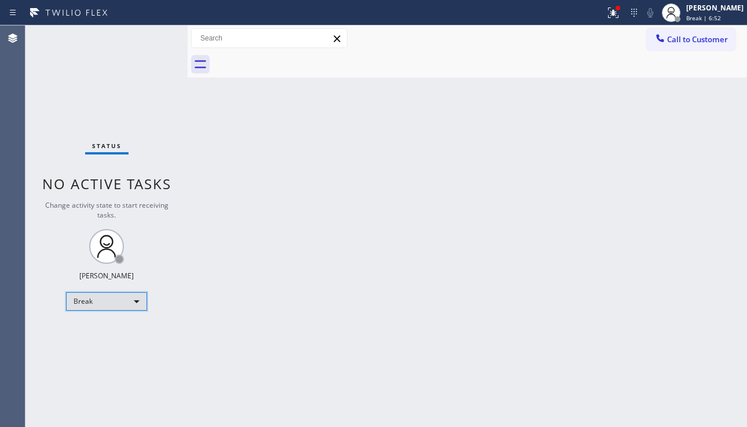
click at [119, 308] on div "Break" at bounding box center [106, 301] width 81 height 19
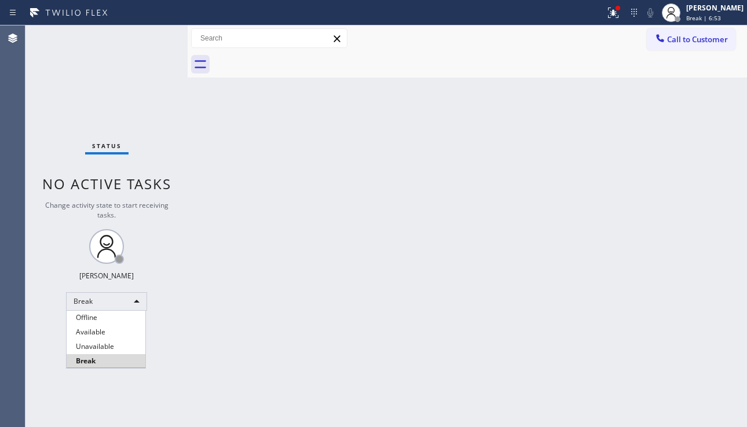
drag, startPoint x: 118, startPoint y: 345, endPoint x: 164, endPoint y: 345, distance: 46.3
click at [118, 345] on li "Unavailable" at bounding box center [106, 347] width 79 height 14
click at [256, 341] on div "Back to Dashboard Change Sender ID Customers Technicians Select a contact Outbo…" at bounding box center [467, 226] width 559 height 402
click at [712, 43] on span "Call to Customer" at bounding box center [697, 39] width 61 height 10
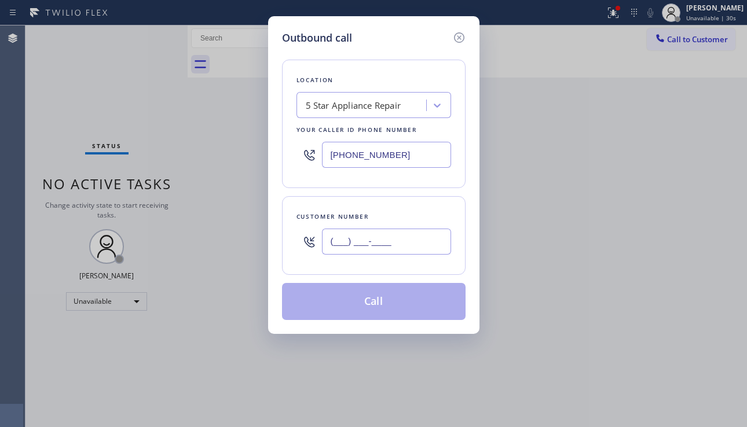
click at [342, 247] on input "(___) ___-____" at bounding box center [386, 242] width 129 height 26
paste input "650) 349-8323"
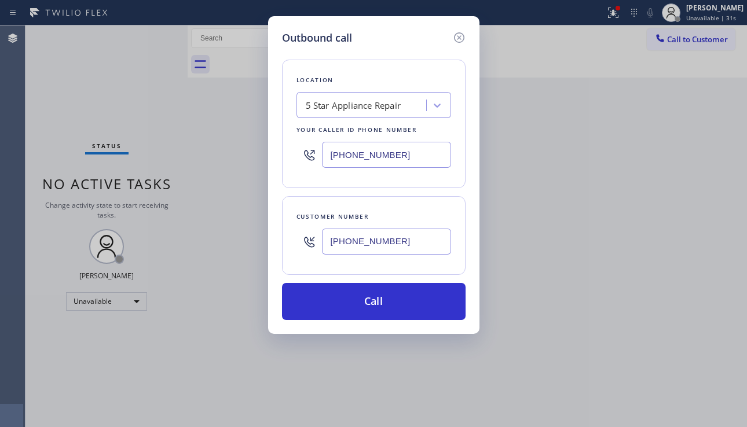
type input "[PHONE_NUMBER]"
click at [701, 252] on div "Outbound call Location 5 Star Appliance Repair Your caller id phone number (855…" at bounding box center [373, 213] width 747 height 427
click at [356, 94] on div "5 Star Appliance Repair" at bounding box center [374, 105] width 155 height 26
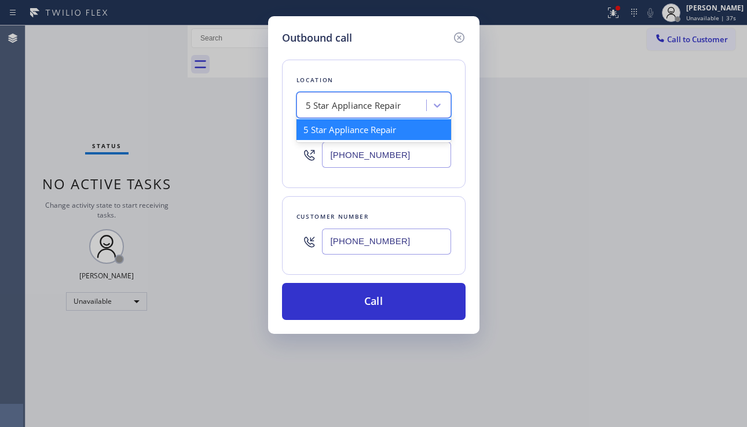
paste input "Electrical Land"
type input "Electrical Land"
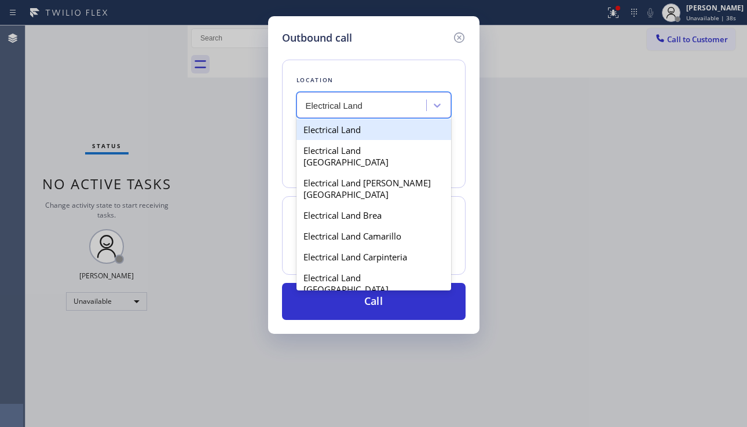
click at [355, 127] on div "Electrical Land" at bounding box center [374, 129] width 155 height 21
type input "[PHONE_NUMBER]"
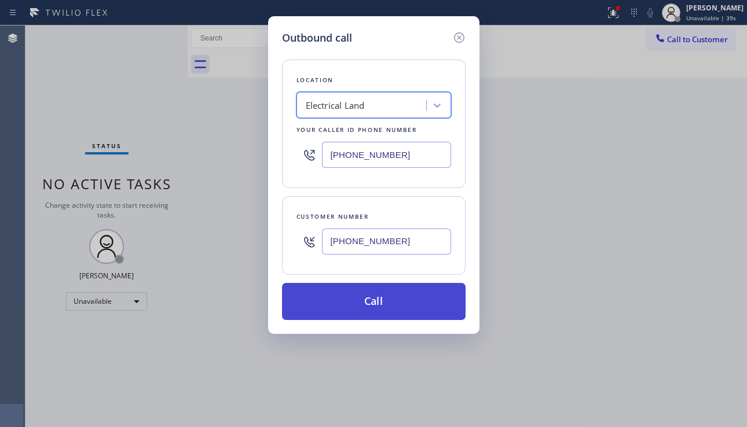
click at [363, 309] on button "Call" at bounding box center [374, 301] width 184 height 37
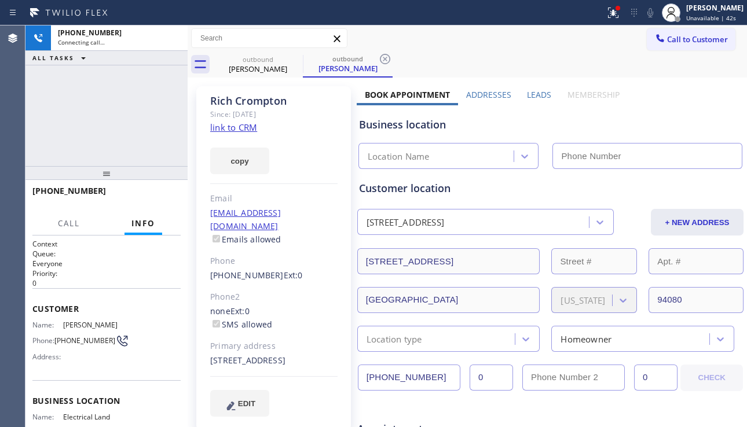
click at [532, 92] on label "Leads" at bounding box center [539, 94] width 24 height 11
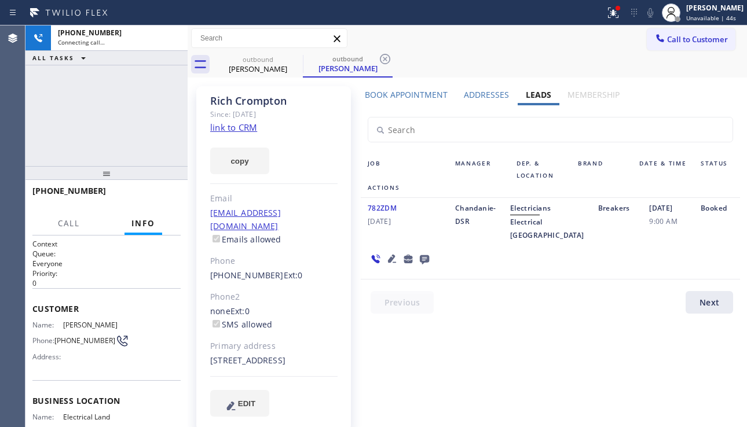
click at [425, 265] on icon at bounding box center [424, 259] width 9 height 9
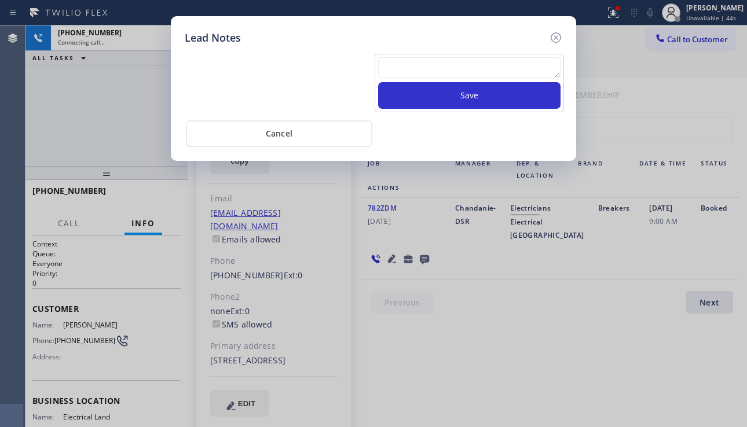
click at [421, 71] on textarea at bounding box center [469, 67] width 182 height 21
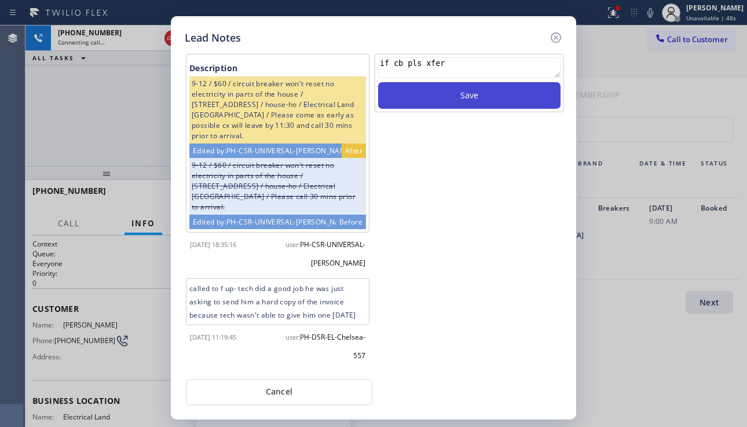
type textarea "if cb pls xfer"
click at [440, 94] on button "Save" at bounding box center [469, 95] width 182 height 27
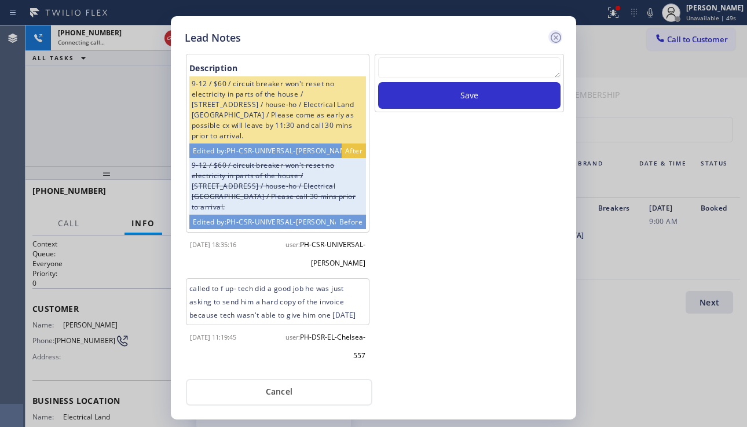
click at [557, 39] on icon at bounding box center [556, 37] width 10 height 10
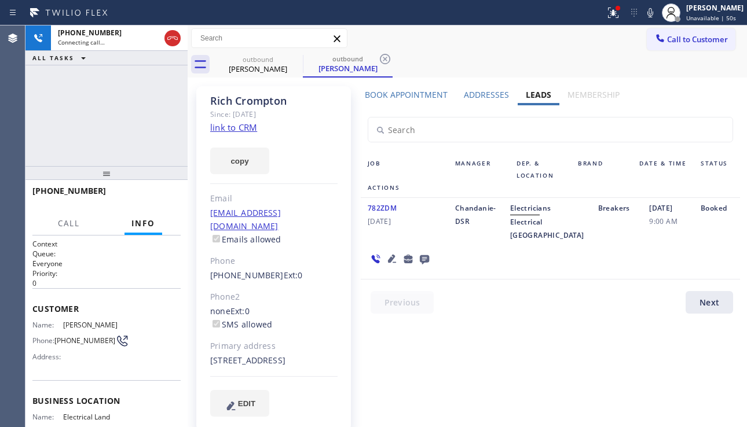
click at [257, 364] on div "365 Avalon Drive South San Francisco, 94080 CA" at bounding box center [273, 360] width 127 height 13
copy div "94080"
click at [698, 242] on div "Booked" at bounding box center [717, 222] width 46 height 41
drag, startPoint x: 210, startPoint y: 350, endPoint x: 296, endPoint y: 359, distance: 86.1
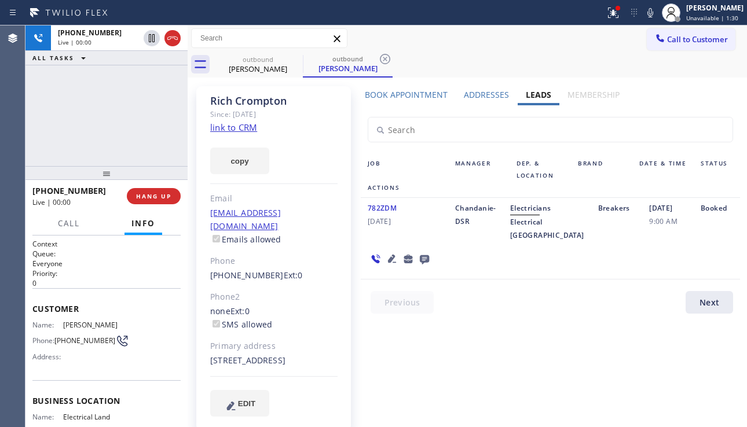
click at [296, 359] on div "365 Avalon Drive South San Francisco, 94080 CA" at bounding box center [273, 360] width 127 height 13
copy div "365 Avalon Drive South San Francisco, 94080 CA"
click at [445, 242] on div "782ZDM 08/14/2025" at bounding box center [404, 222] width 87 height 41
click at [390, 263] on icon at bounding box center [392, 259] width 8 height 8
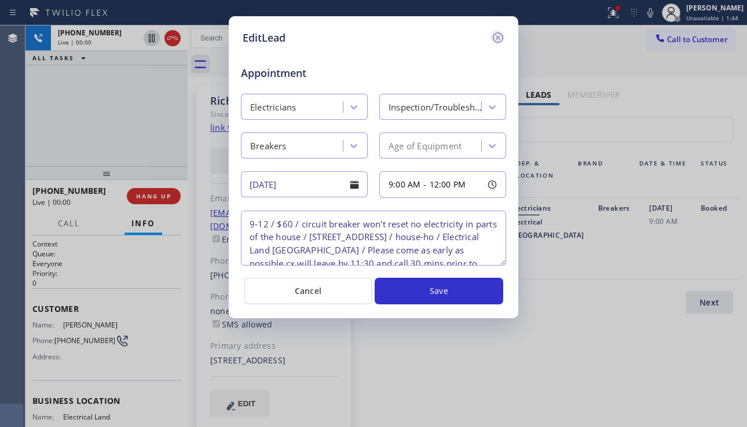
click at [501, 36] on icon at bounding box center [498, 38] width 14 height 14
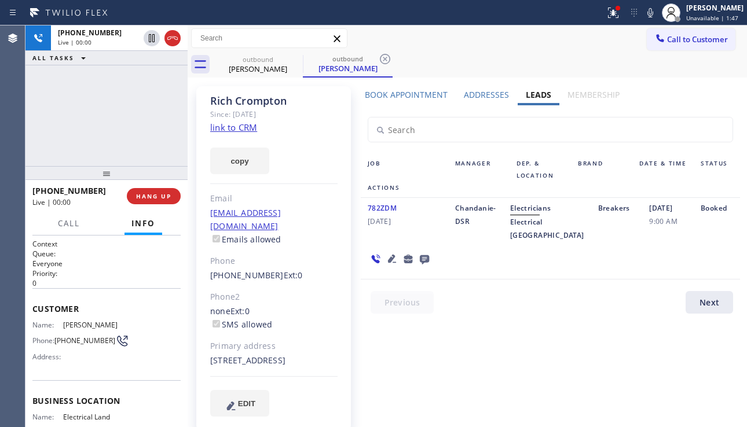
click at [389, 266] on icon at bounding box center [392, 259] width 14 height 14
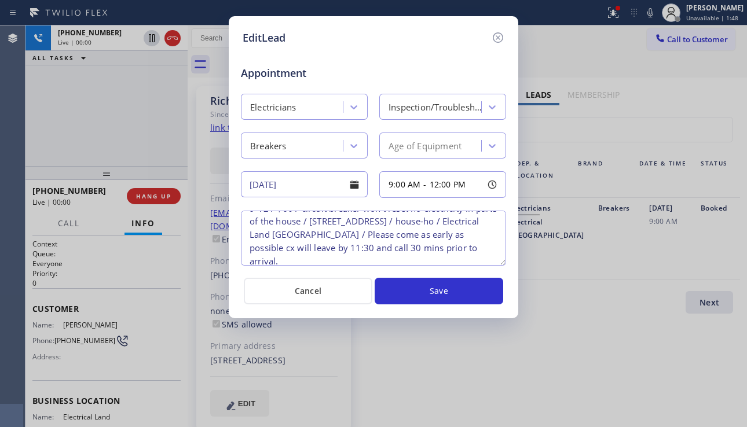
scroll to position [24, 0]
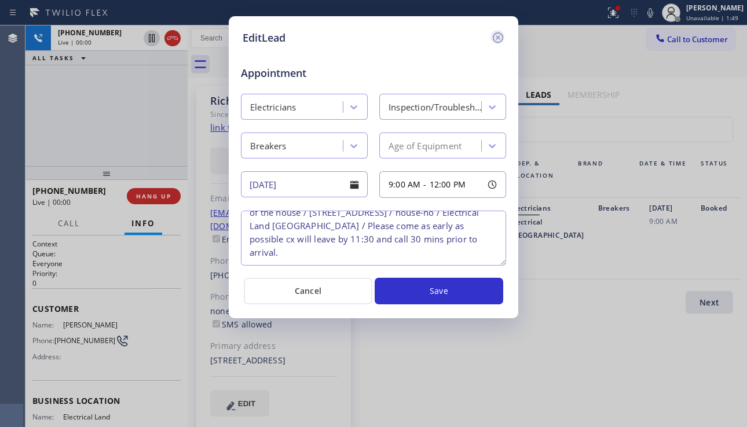
click at [500, 40] on icon at bounding box center [498, 38] width 14 height 14
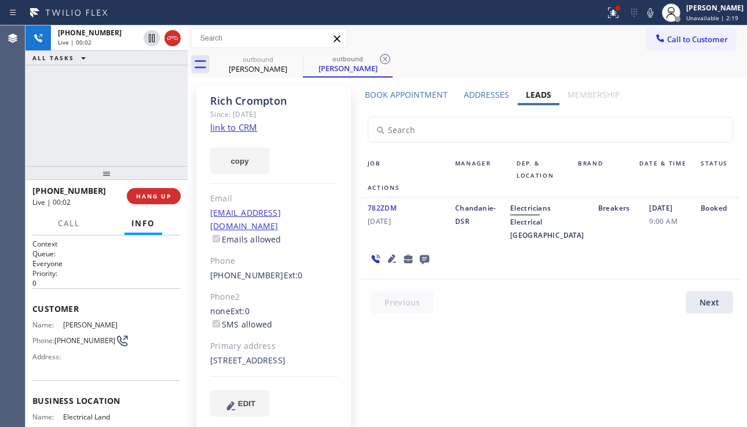
click at [383, 242] on div "782ZDM 08/14/2025" at bounding box center [404, 222] width 87 height 41
click at [388, 266] on icon at bounding box center [392, 259] width 14 height 14
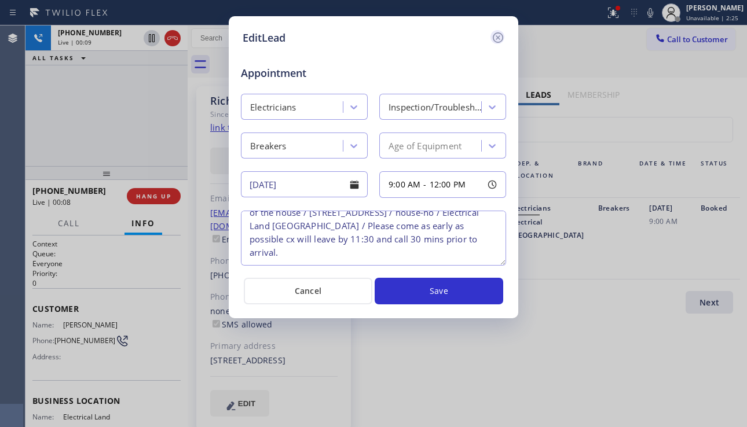
click at [502, 37] on icon at bounding box center [498, 38] width 14 height 14
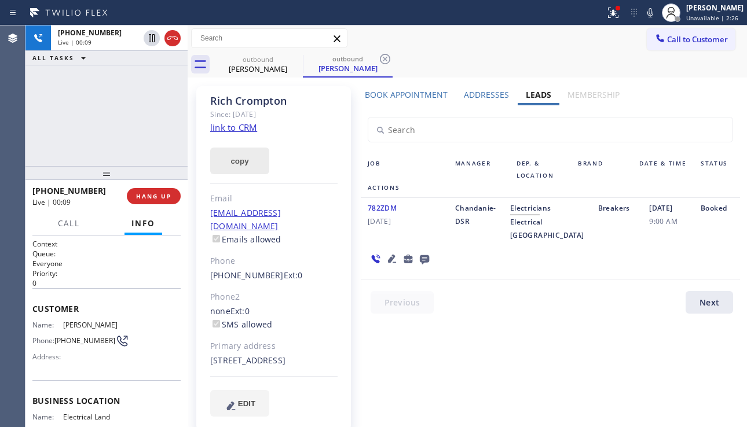
click at [248, 162] on button "copy" at bounding box center [239, 161] width 59 height 27
click at [682, 279] on div "782ZDM 08/14/2025 Chandanie-DSR Electricians Electrical Land Diamond Heights Br…" at bounding box center [550, 239] width 379 height 82
click at [675, 276] on div "782ZDM 08/14/2025 Chandanie-DSR Electricians Electrical Land Diamond Heights Br…" at bounding box center [550, 239] width 379 height 82
click at [654, 242] on div "08/14/2025 9:00 AM" at bounding box center [668, 222] width 52 height 41
click at [679, 275] on div "782ZDM 08/14/2025 Chandanie-DSR Electricians Electrical Land Diamond Heights Br…" at bounding box center [550, 239] width 379 height 82
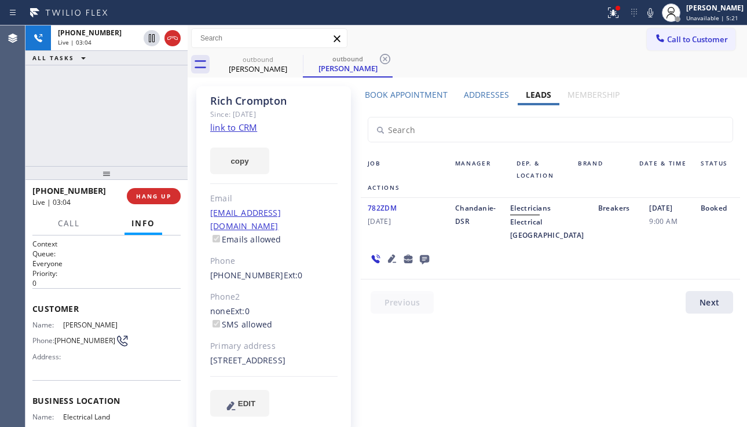
click at [361, 222] on div "782ZDM 08/14/2025" at bounding box center [404, 222] width 87 height 41
click at [409, 225] on span "08/14/2025" at bounding box center [405, 221] width 74 height 13
click at [396, 221] on span "08/14/2025" at bounding box center [405, 221] width 74 height 13
click at [387, 222] on span "08/14/2025" at bounding box center [405, 221] width 74 height 13
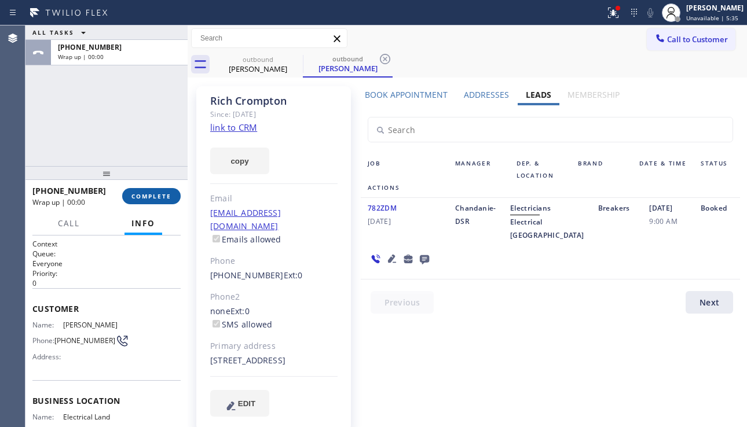
click at [163, 200] on span "COMPLETE" at bounding box center [151, 196] width 40 height 8
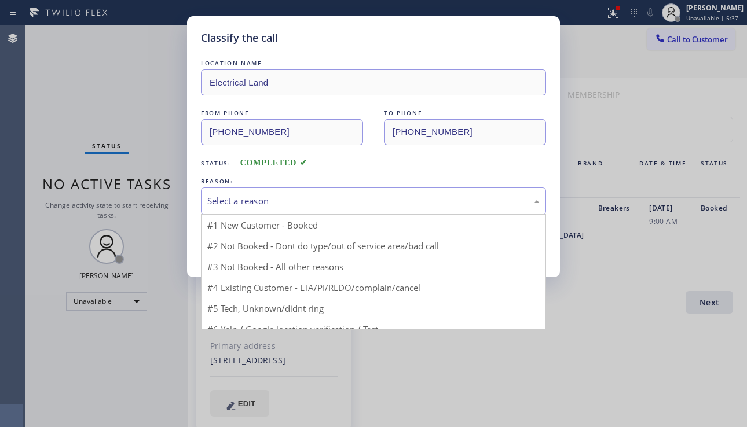
click at [284, 201] on div "Select a reason" at bounding box center [373, 201] width 332 height 13
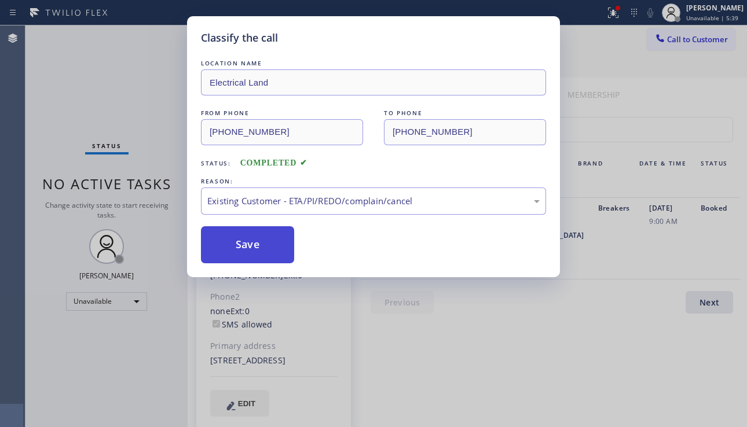
click at [236, 244] on button "Save" at bounding box center [247, 244] width 93 height 37
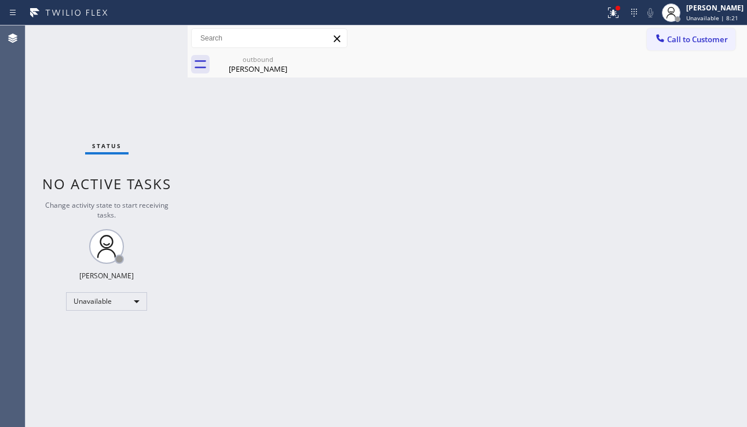
click at [682, 288] on div "Back to Dashboard Change Sender ID Customers Technicians Select a contact Outbo…" at bounding box center [467, 226] width 559 height 402
click at [248, 72] on div "Rich Crompton" at bounding box center [257, 69] width 87 height 10
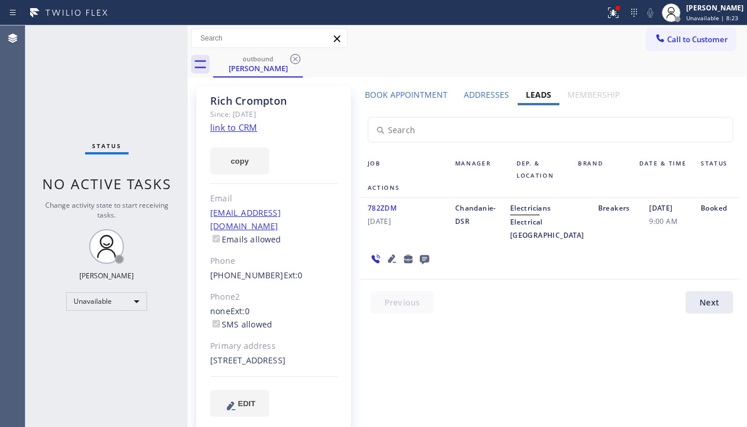
click at [241, 129] on link "link to CRM" at bounding box center [233, 128] width 47 height 12
click at [675, 38] on span "Call to Customer" at bounding box center [697, 39] width 61 height 10
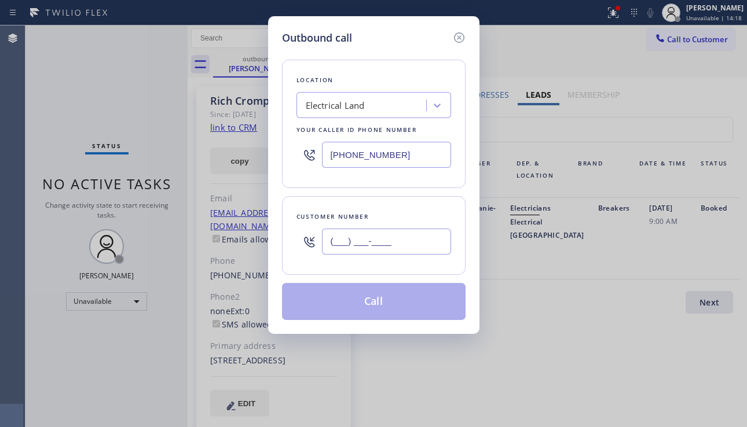
click at [361, 250] on input "(___) ___-____" at bounding box center [386, 242] width 129 height 26
paste input "650) 349-8323"
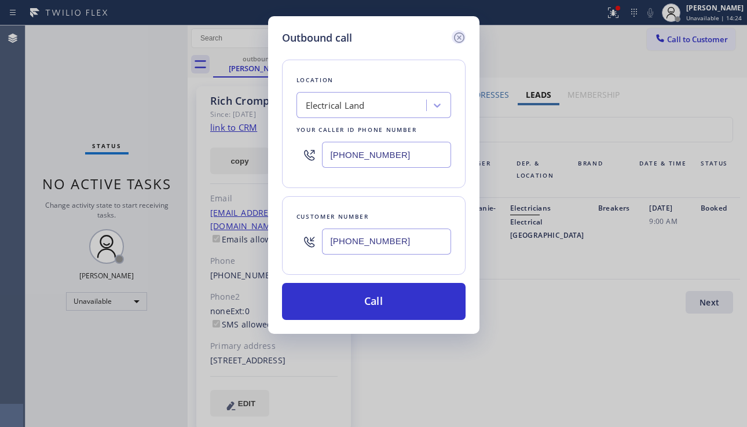
click at [458, 36] on icon at bounding box center [458, 37] width 10 height 10
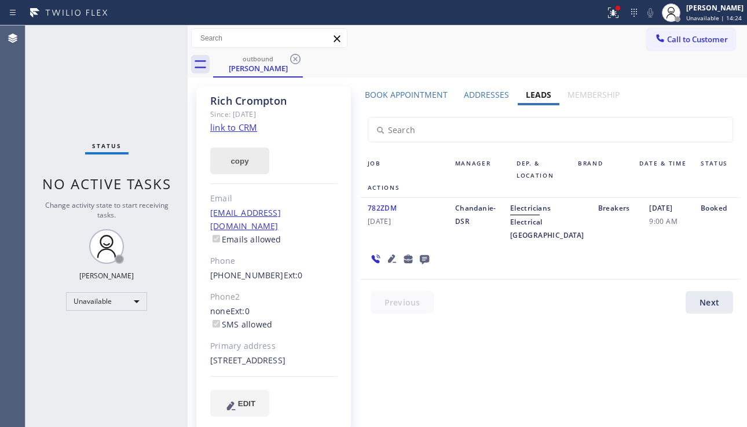
click at [237, 166] on button "copy" at bounding box center [239, 161] width 59 height 27
drag, startPoint x: 676, startPoint y: 248, endPoint x: 609, endPoint y: 264, distance: 68.8
click at [676, 242] on div "08/14/2025 9:00 AM" at bounding box center [668, 222] width 52 height 41
drag, startPoint x: 211, startPoint y: 349, endPoint x: 286, endPoint y: 357, distance: 74.6
click at [286, 357] on div "365 Avalon Drive South San Francisco, 94080 CA" at bounding box center [273, 360] width 127 height 13
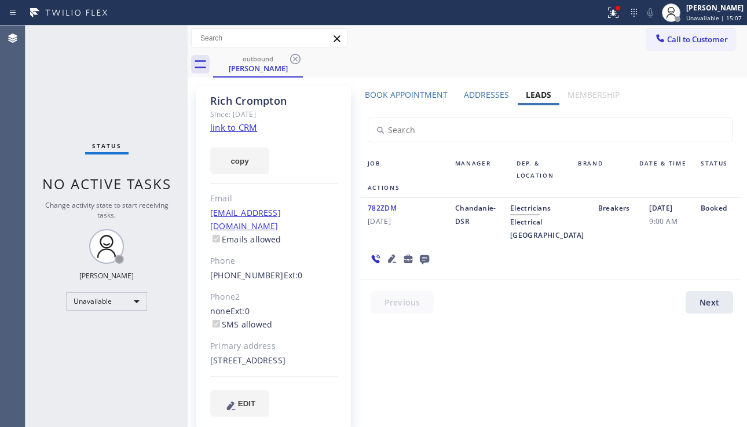
copy div "365 Avalon Drive South San Francisco, 94080 CA"
click at [709, 280] on div "782ZDM 08/14/2025 Chandanie-DSR Electricians Electrical Land Diamond Heights Br…" at bounding box center [550, 239] width 379 height 82
click at [387, 266] on icon at bounding box center [392, 259] width 14 height 14
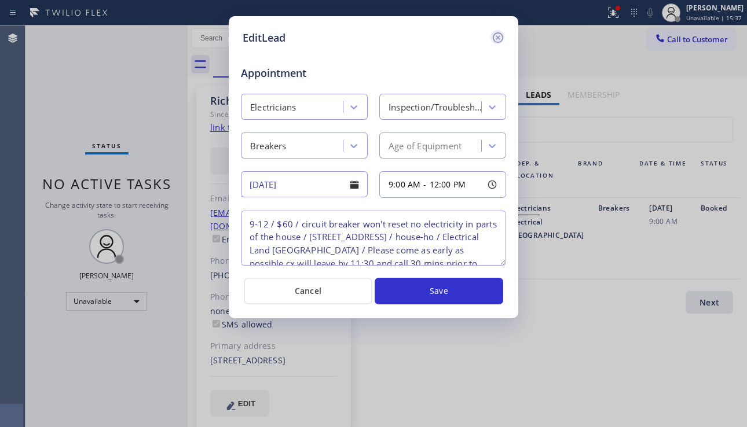
click at [500, 42] on icon at bounding box center [498, 37] width 10 height 10
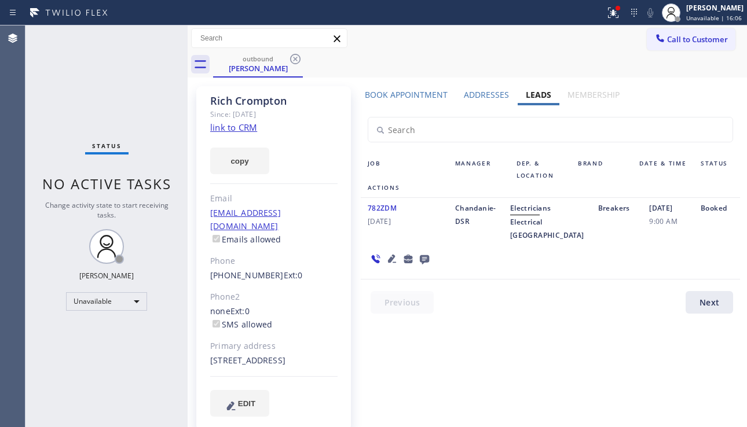
click at [656, 280] on div "782ZDM 08/14/2025 Chandanie-DSR Electricians Electrical Land Diamond Heights Br…" at bounding box center [550, 239] width 379 height 82
click at [422, 94] on label "Book Appointment" at bounding box center [406, 94] width 83 height 11
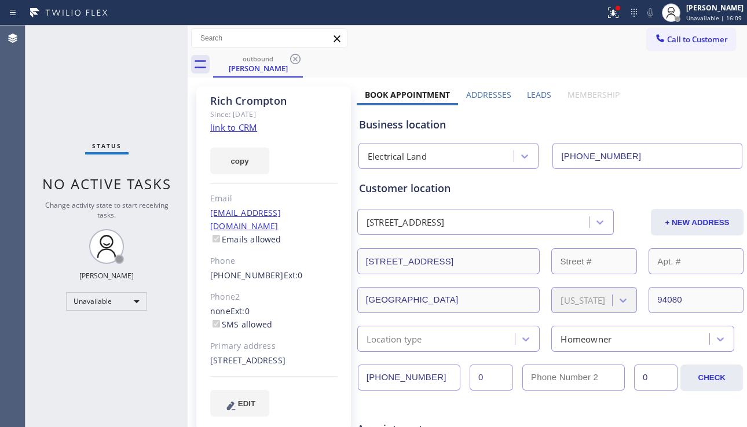
drag, startPoint x: 427, startPoint y: 373, endPoint x: 350, endPoint y: 380, distance: 76.8
click at [673, 44] on span "Call to Customer" at bounding box center [697, 39] width 61 height 10
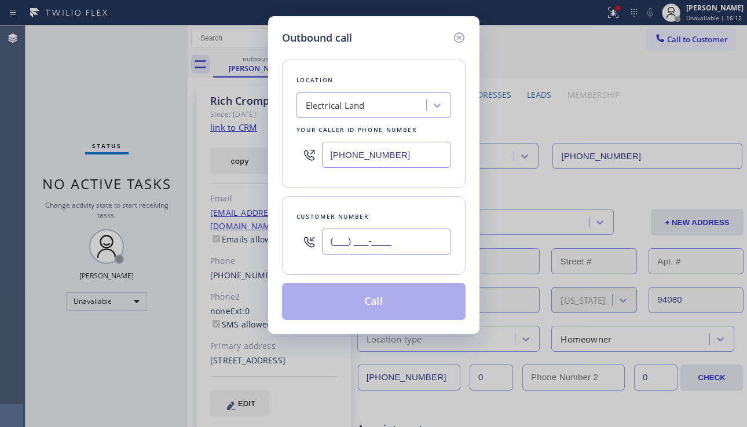
click at [372, 241] on input "(___) ___-____" at bounding box center [386, 242] width 129 height 26
paste input "650) 349-8323"
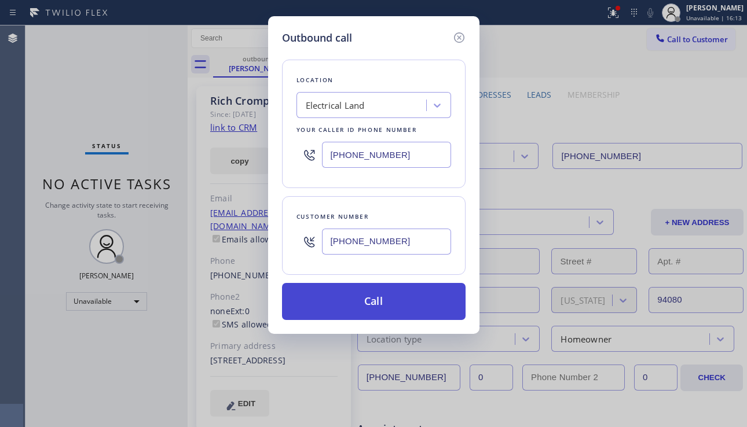
type input "[PHONE_NUMBER]"
click at [374, 299] on button "Call" at bounding box center [374, 301] width 184 height 37
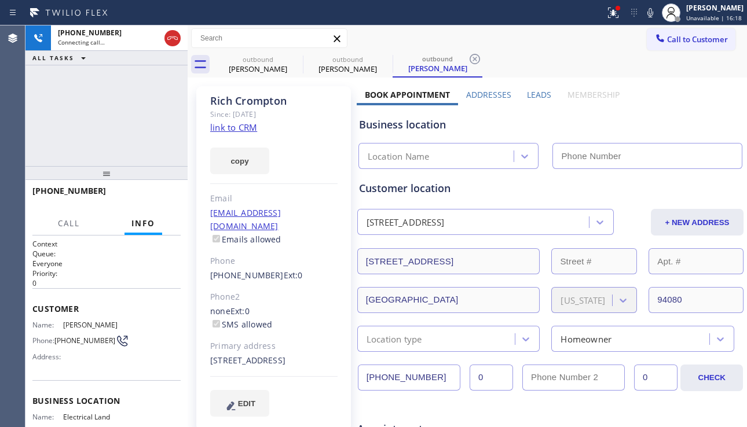
type input "[PHONE_NUMBER]"
click at [671, 123] on div "Business location" at bounding box center [550, 125] width 383 height 16
click at [527, 92] on label "Leads" at bounding box center [539, 94] width 24 height 11
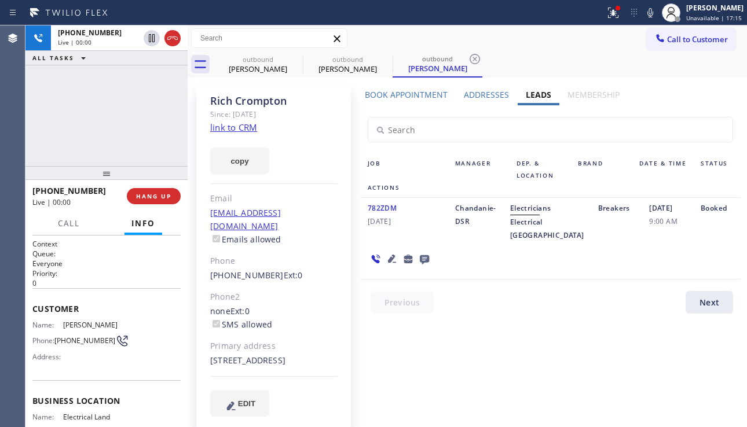
click at [675, 242] on div "08/14/2025 9:00 AM" at bounding box center [668, 222] width 52 height 41
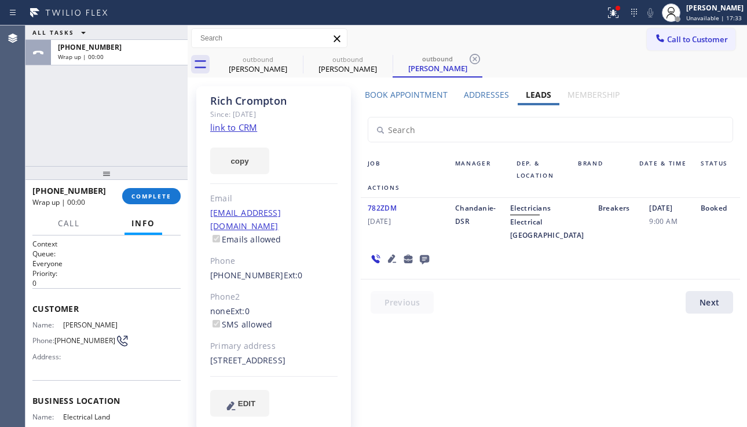
click at [164, 201] on button "COMPLETE" at bounding box center [151, 196] width 58 height 16
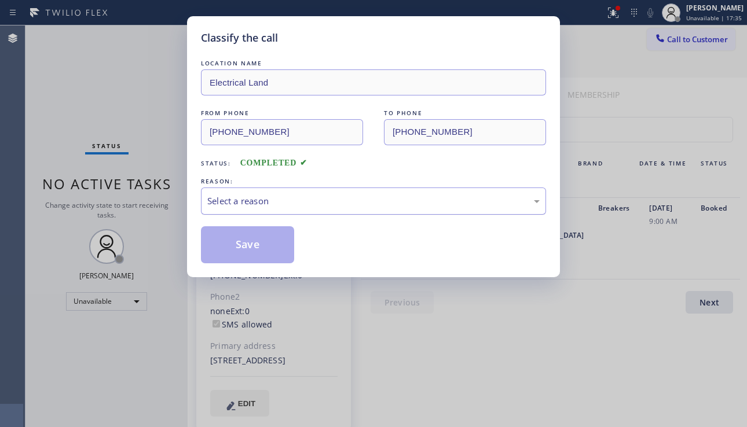
click at [353, 207] on div "Select a reason" at bounding box center [373, 201] width 332 height 13
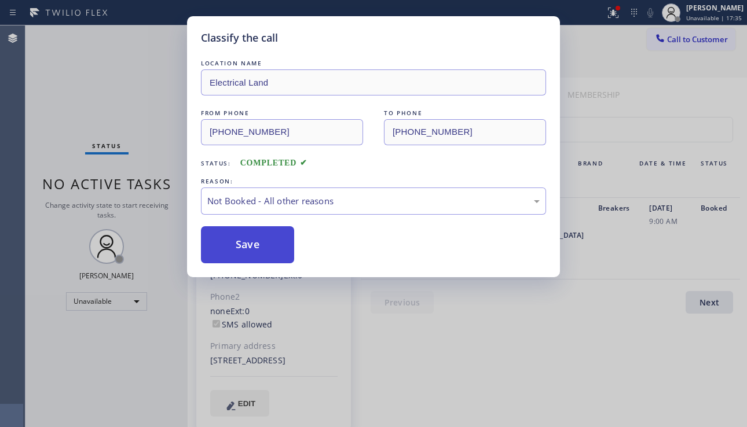
click at [254, 250] on button "Save" at bounding box center [247, 244] width 93 height 37
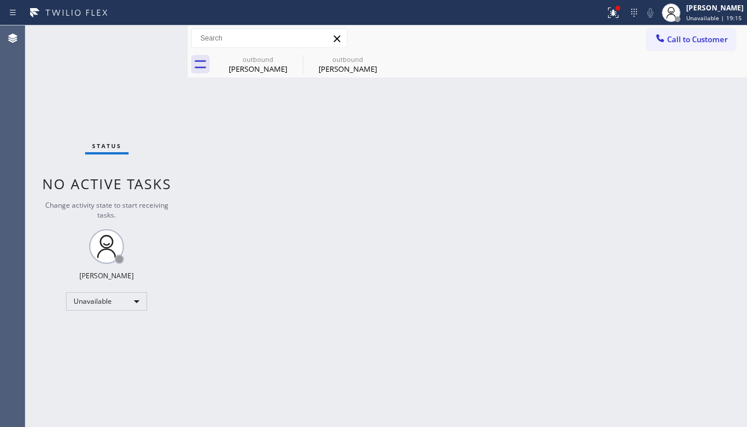
click at [56, 99] on div "Status No active tasks Change activity state to start receiving tasks. Alynna M…" at bounding box center [106, 226] width 162 height 402
click at [325, 71] on div "Rich Crompton" at bounding box center [347, 69] width 87 height 10
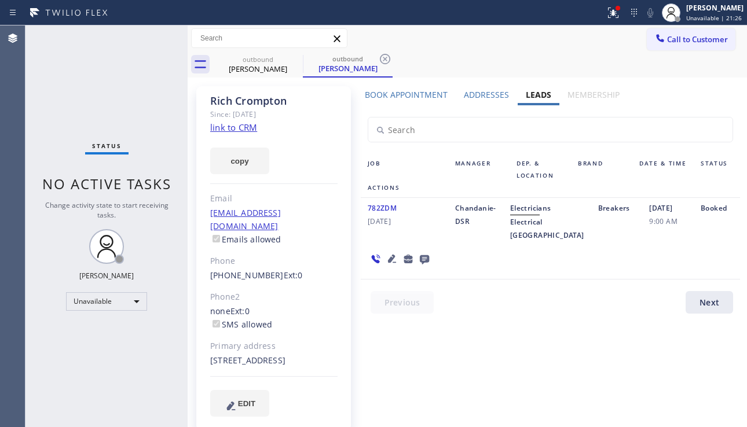
click at [694, 273] on div "782ZDM 08/14/2025 Chandanie-DSR Electricians Electrical Land Diamond Heights Br…" at bounding box center [550, 239] width 379 height 82
click at [425, 94] on label "Book Appointment" at bounding box center [406, 94] width 83 height 11
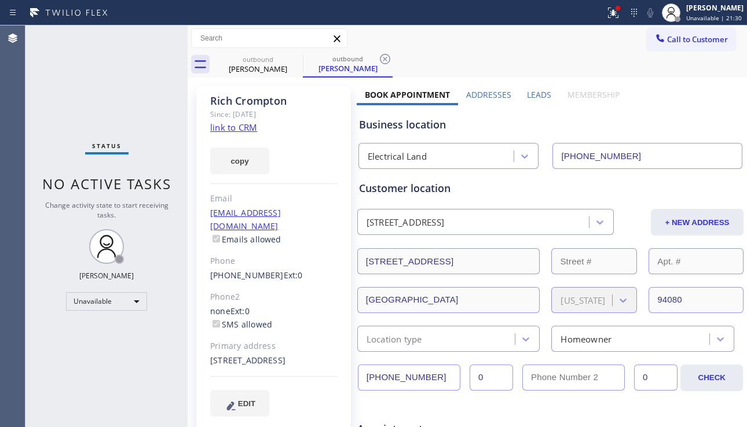
drag, startPoint x: 430, startPoint y: 376, endPoint x: 366, endPoint y: 380, distance: 64.4
click at [366, 380] on input "[PHONE_NUMBER]" at bounding box center [409, 378] width 103 height 26
click at [691, 110] on div "Business location Electrical Land (844) 334-5313" at bounding box center [550, 137] width 387 height 64
click at [672, 43] on span "Call to Customer" at bounding box center [697, 39] width 61 height 10
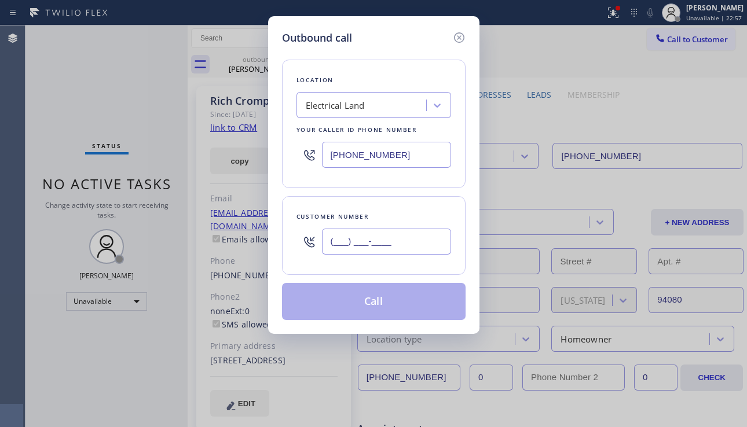
click at [375, 242] on input "(___) ___-____" at bounding box center [386, 242] width 129 height 26
paste input "650) 349-8323"
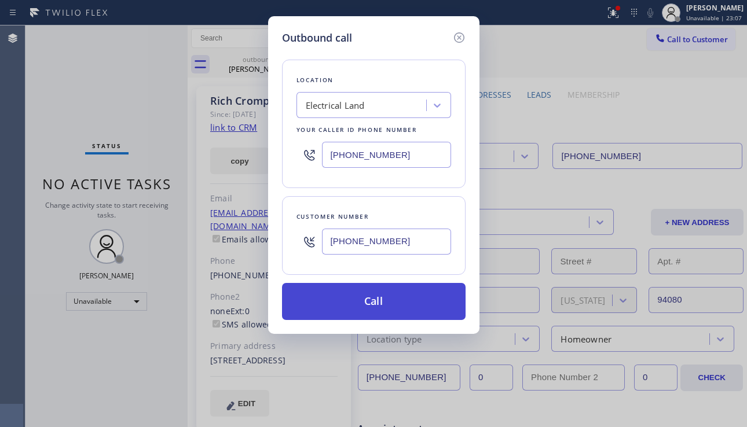
type input "[PHONE_NUMBER]"
click at [361, 299] on button "Call" at bounding box center [374, 301] width 184 height 37
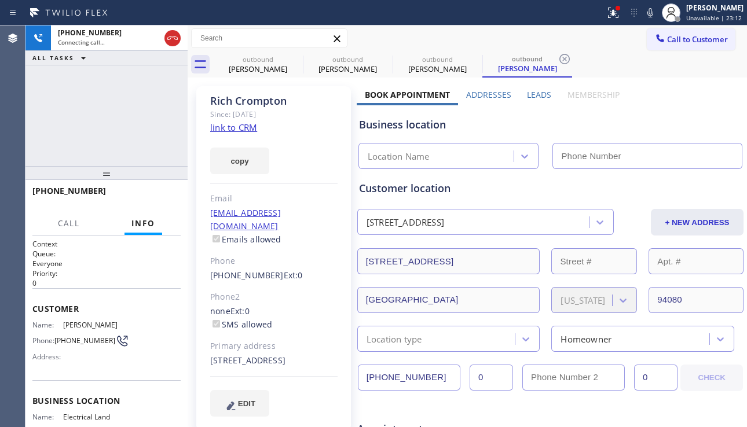
type input "[PHONE_NUMBER]"
click at [676, 129] on div "Business location" at bounding box center [550, 125] width 383 height 16
click at [528, 93] on label "Leads" at bounding box center [539, 94] width 24 height 11
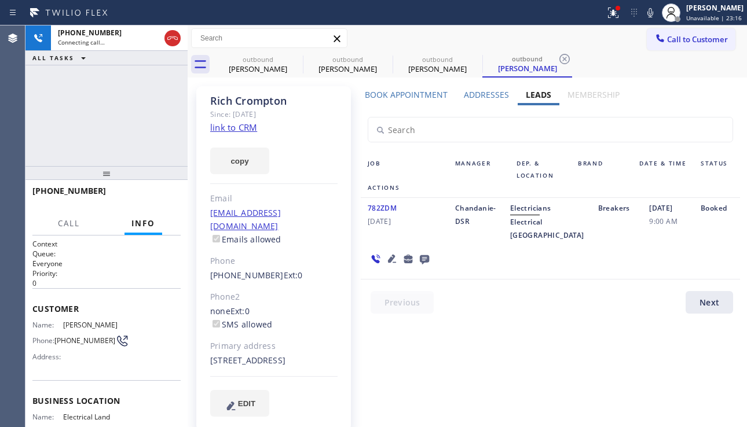
click at [386, 266] on icon at bounding box center [392, 259] width 14 height 14
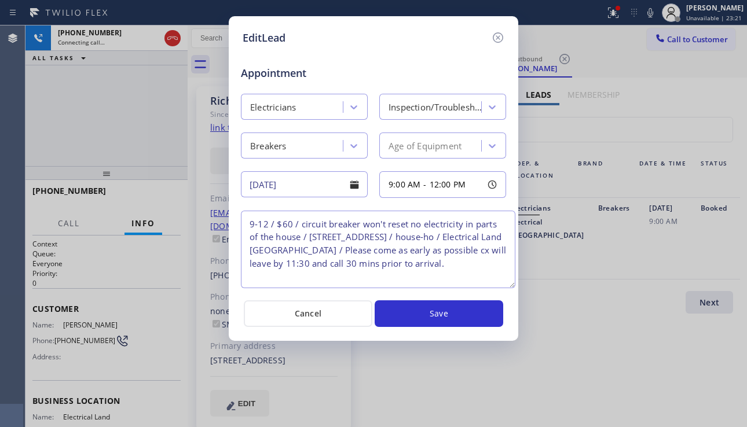
drag, startPoint x: 500, startPoint y: 261, endPoint x: 510, endPoint y: 283, distance: 24.4
click at [510, 283] on textarea "9-12 / $60 / circuit breaker won't reset no electricity in parts of the house /…" at bounding box center [378, 250] width 275 height 78
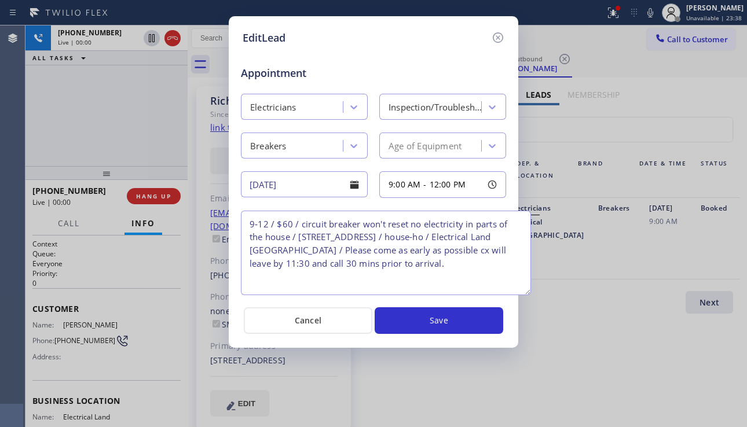
drag, startPoint x: 510, startPoint y: 286, endPoint x: 525, endPoint y: 292, distance: 17.1
click at [525, 292] on textarea "9-12 / $60 / circuit breaker won't reset no electricity in parts of the house /…" at bounding box center [386, 253] width 290 height 85
click at [501, 39] on icon at bounding box center [498, 38] width 14 height 14
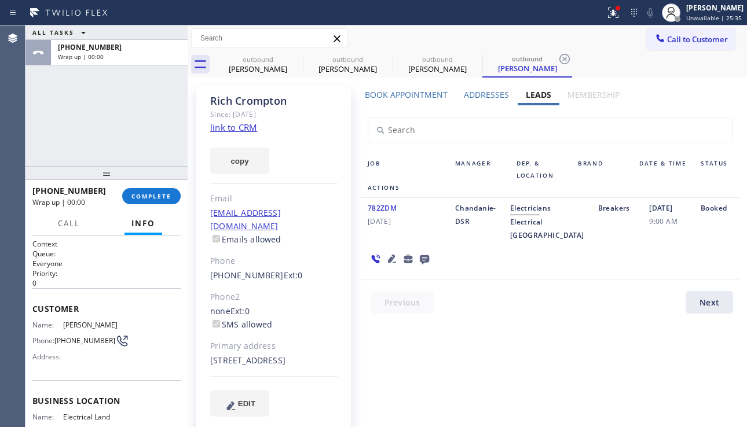
click at [83, 140] on div "ALL TASKS ALL TASKS ACTIVE TASKS TASKS IN WRAP UP +16503498323 Wrap up | 00:00" at bounding box center [106, 95] width 162 height 141
click at [160, 194] on span "COMPLETE" at bounding box center [151, 196] width 40 height 8
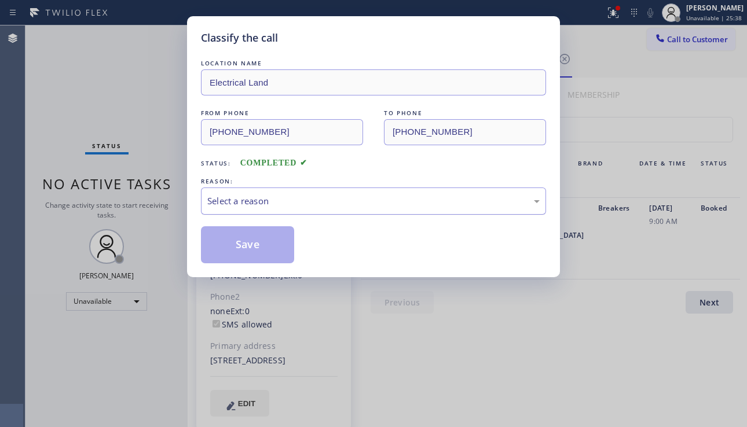
click at [260, 206] on div "Select a reason" at bounding box center [373, 201] width 332 height 13
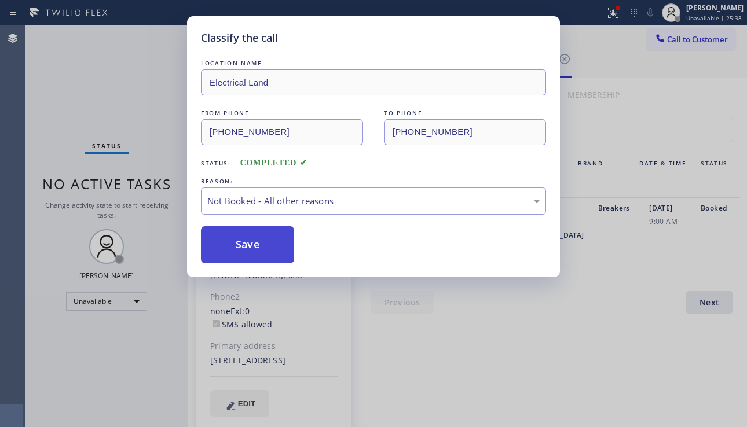
click at [252, 246] on button "Save" at bounding box center [247, 244] width 93 height 37
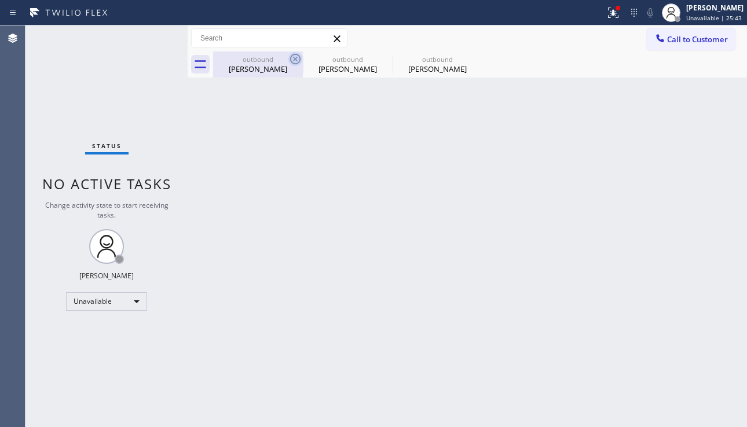
click at [292, 56] on icon at bounding box center [295, 59] width 10 height 10
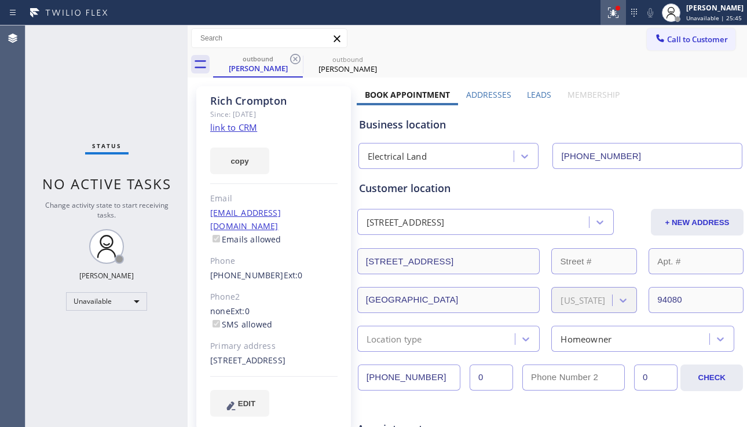
click at [601, 9] on div at bounding box center [613, 13] width 25 height 14
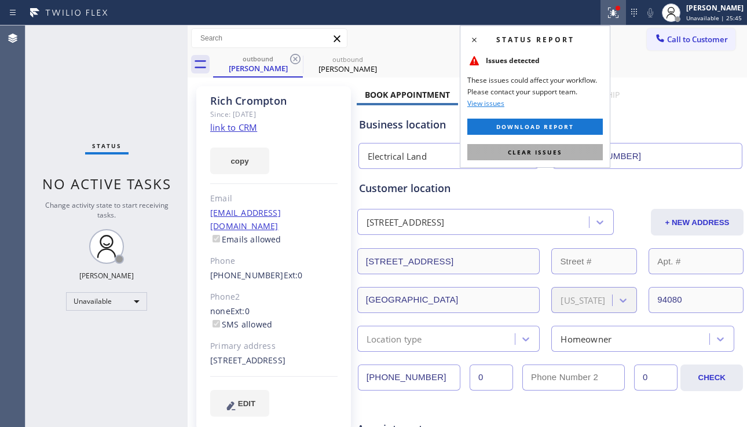
click at [522, 151] on span "Clear issues" at bounding box center [535, 152] width 54 height 8
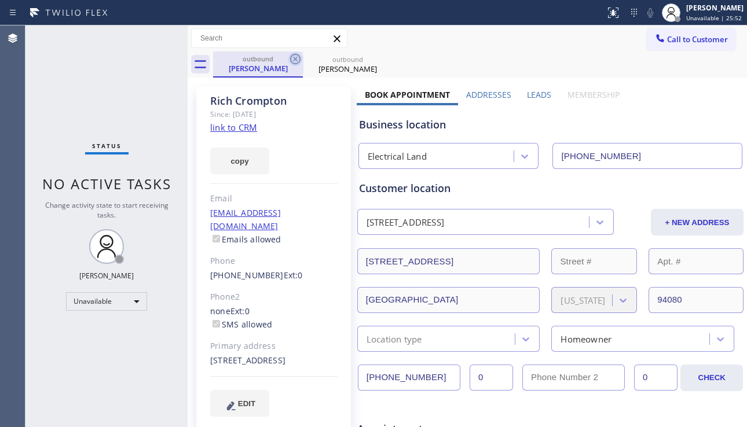
click at [297, 60] on icon at bounding box center [295, 59] width 10 height 10
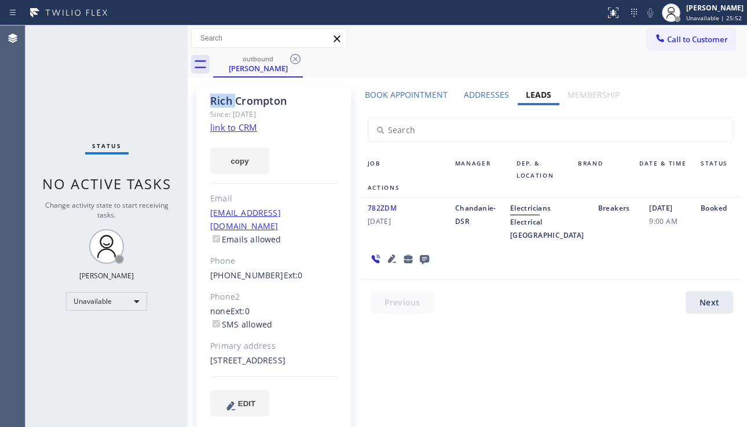
click at [297, 60] on icon at bounding box center [295, 59] width 10 height 10
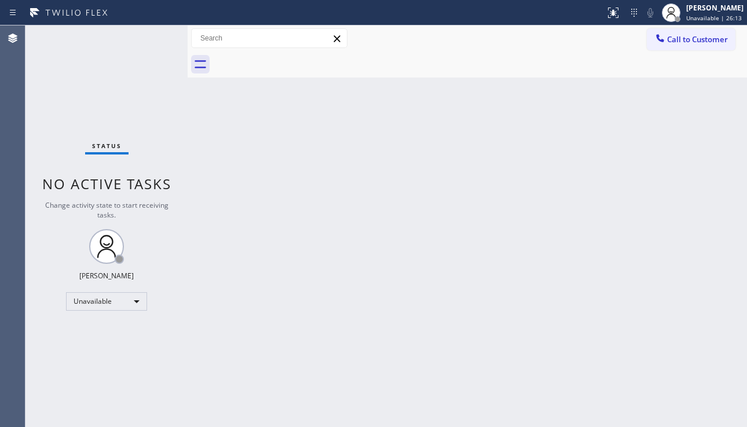
drag, startPoint x: 691, startPoint y: 301, endPoint x: 685, endPoint y: 297, distance: 7.1
click at [691, 300] on div "Back to Dashboard Change Sender ID Customers Technicians Select a contact Outbo…" at bounding box center [467, 226] width 559 height 402
click at [682, 246] on div "Back to Dashboard Change Sender ID Customers Technicians Select a contact Outbo…" at bounding box center [467, 226] width 559 height 402
click at [693, 39] on span "Call to Customer" at bounding box center [697, 39] width 61 height 10
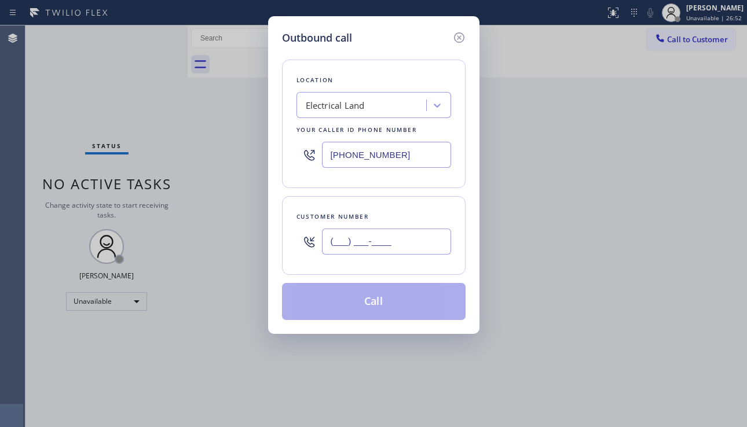
click at [363, 241] on input "(___) ___-____" at bounding box center [386, 242] width 129 height 26
paste input "714) 728-9557"
type input "[PHONE_NUMBER]"
click at [339, 109] on div "Electrical Land" at bounding box center [335, 105] width 59 height 13
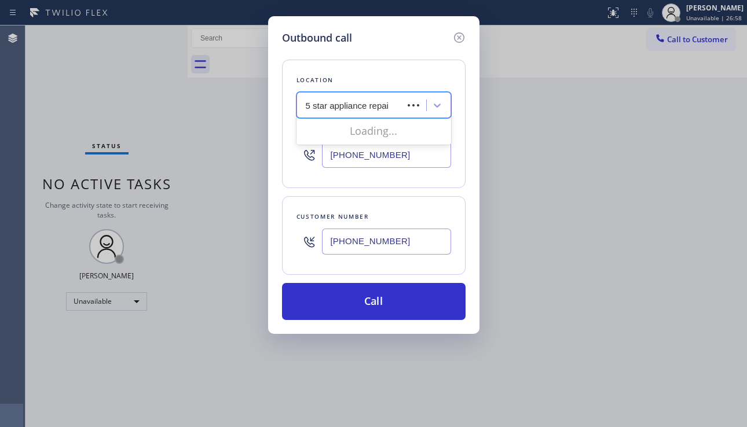
type input "5 star appliance repair"
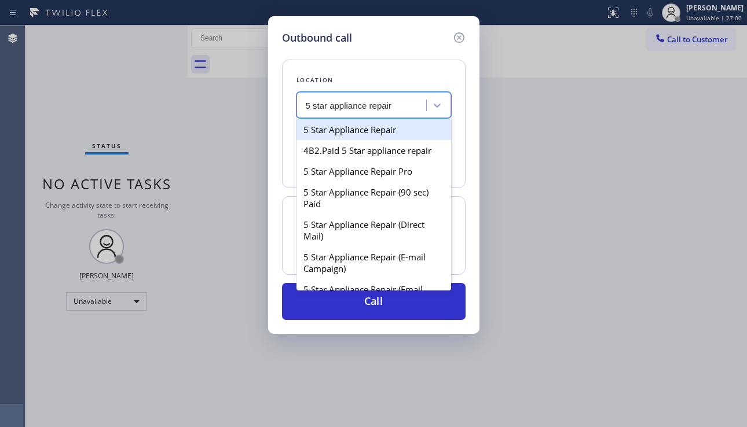
click at [357, 125] on div "5 Star Appliance Repair" at bounding box center [374, 129] width 155 height 21
type input "[PHONE_NUMBER]"
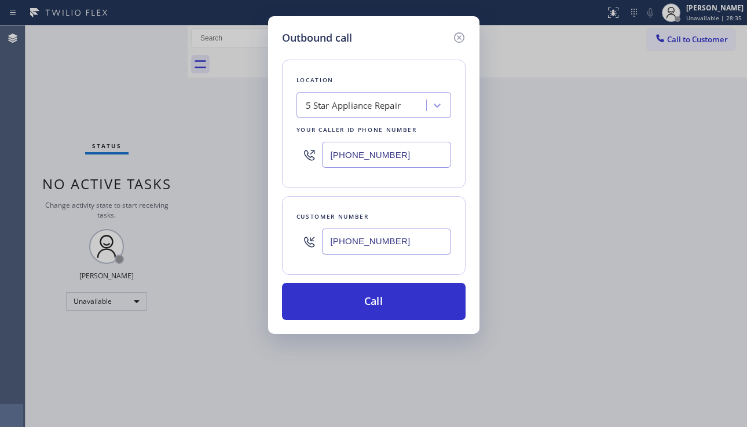
click at [698, 218] on div "Outbound call Location 5 Star Appliance Repair Your caller id phone number (855…" at bounding box center [373, 213] width 747 height 427
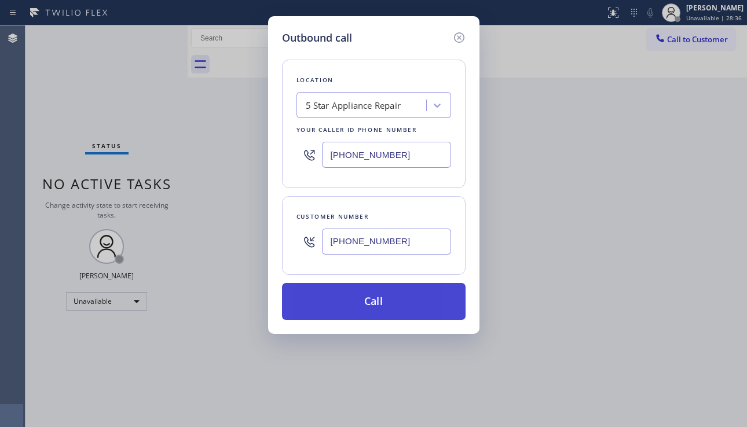
click at [365, 297] on button "Call" at bounding box center [374, 301] width 184 height 37
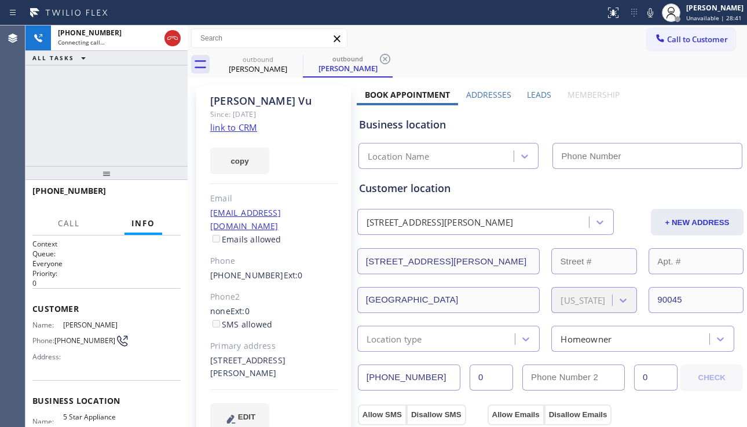
type input "[PHONE_NUMBER]"
click at [682, 130] on div "Business location" at bounding box center [550, 125] width 383 height 16
click at [536, 100] on label "Leads" at bounding box center [539, 94] width 24 height 11
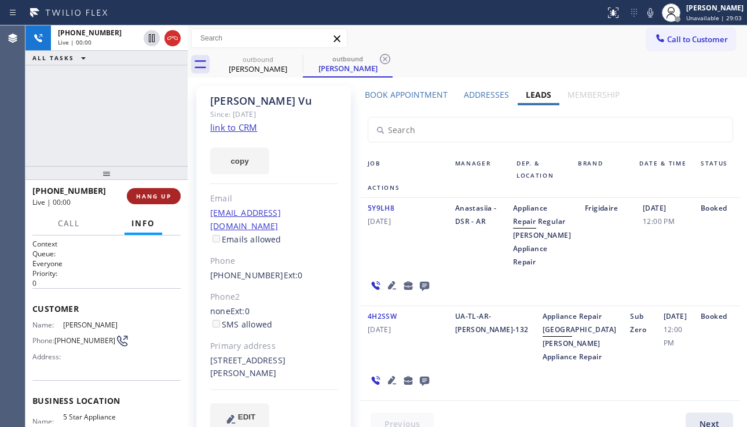
click at [158, 200] on button "HANG UP" at bounding box center [154, 196] width 54 height 16
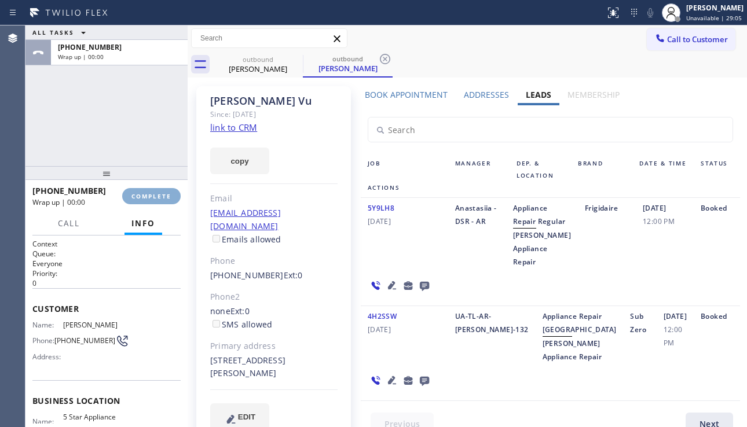
click at [158, 200] on button "COMPLETE" at bounding box center [151, 196] width 58 height 16
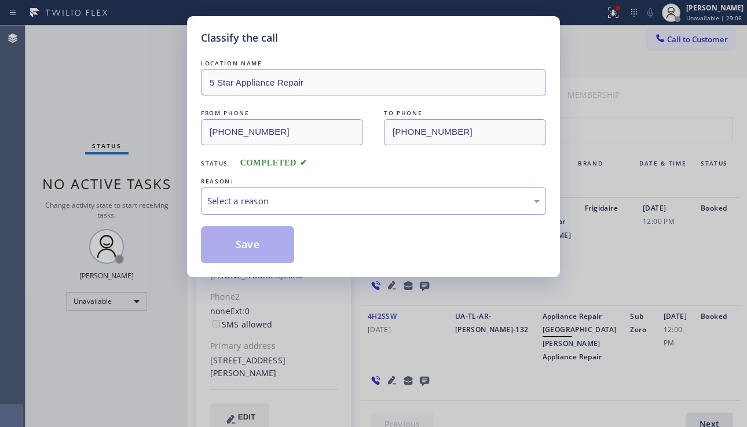
click at [284, 195] on div "Select a reason" at bounding box center [373, 201] width 332 height 13
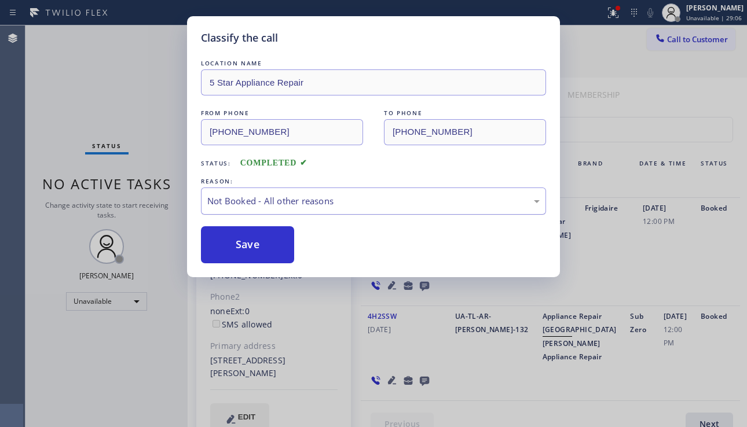
drag, startPoint x: 244, startPoint y: 247, endPoint x: 236, endPoint y: 212, distance: 35.7
click at [244, 246] on button "Save" at bounding box center [247, 244] width 93 height 37
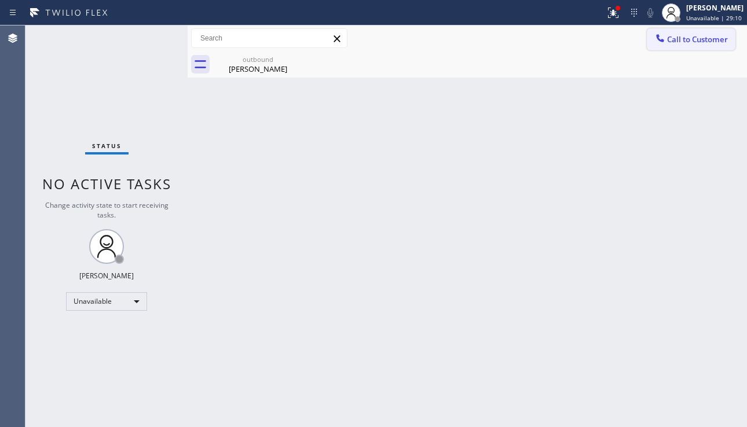
click at [653, 41] on div at bounding box center [660, 39] width 14 height 14
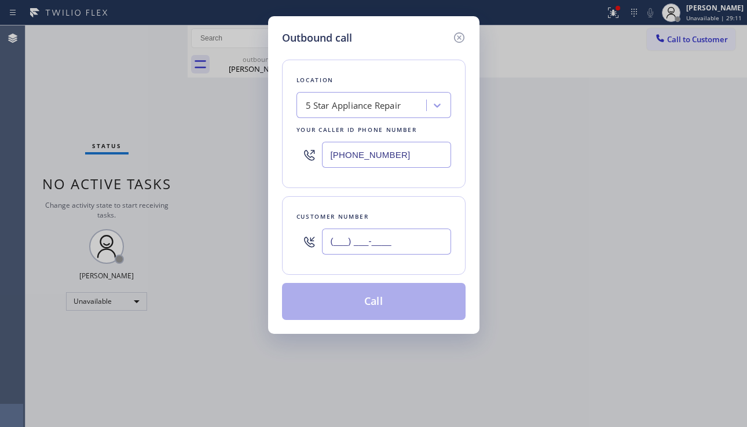
click at [379, 235] on input "(___) ___-____" at bounding box center [386, 242] width 129 height 26
paste input "626) 236-6730"
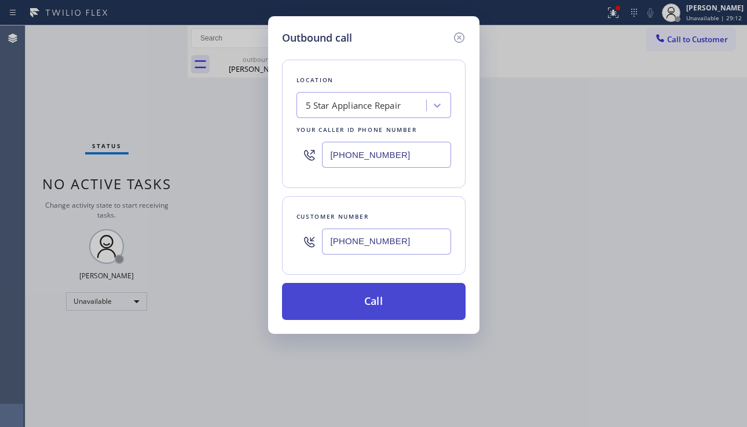
type input "[PHONE_NUMBER]"
click at [358, 298] on button "Call" at bounding box center [374, 301] width 184 height 37
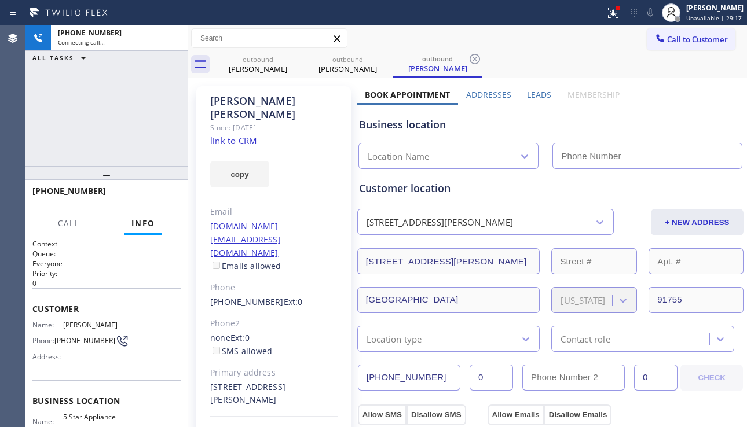
type input "[PHONE_NUMBER]"
click at [317, 171] on div "copy" at bounding box center [273, 168] width 127 height 40
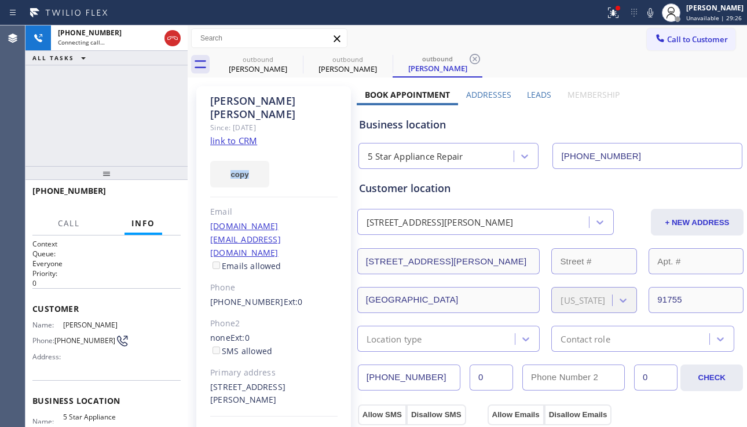
click at [317, 171] on div "copy" at bounding box center [273, 168] width 127 height 40
click at [323, 206] on div "Email" at bounding box center [273, 212] width 127 height 13
click at [539, 100] on div "Leads" at bounding box center [539, 97] width 41 height 16
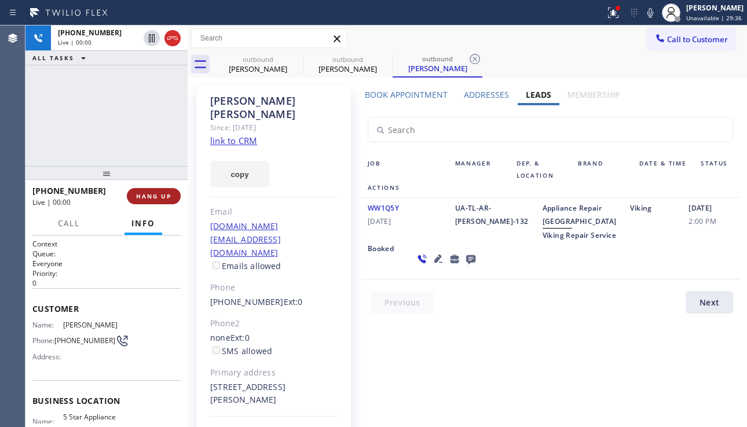
click at [158, 199] on span "HANG UP" at bounding box center [153, 196] width 35 height 8
click at [158, 198] on span "HANG UP" at bounding box center [153, 196] width 35 height 8
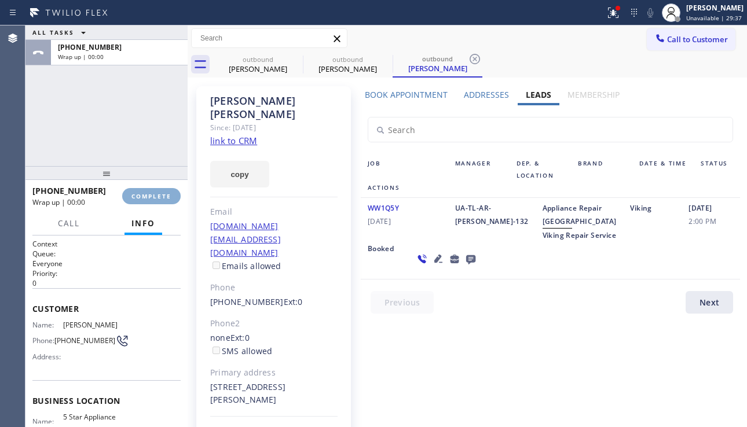
click at [158, 199] on span "COMPLETE" at bounding box center [151, 196] width 40 height 8
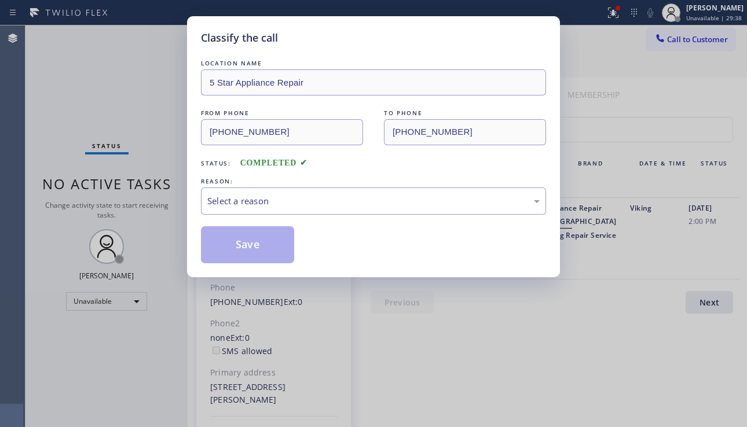
click at [298, 197] on div "Select a reason" at bounding box center [373, 201] width 332 height 13
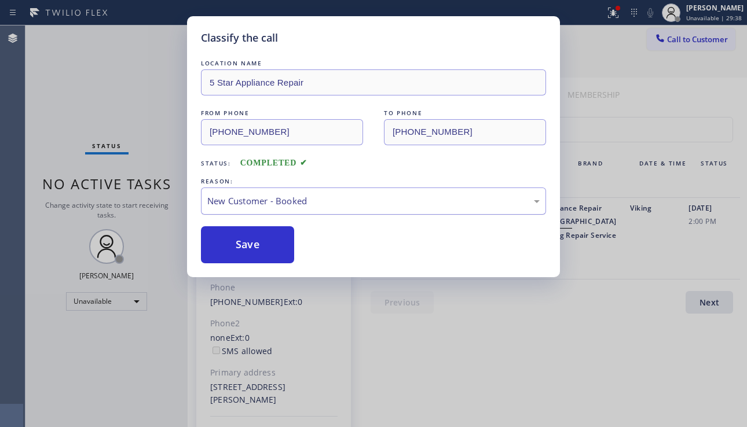
click at [295, 206] on div "New Customer - Booked" at bounding box center [373, 201] width 332 height 13
click at [247, 251] on button "Save" at bounding box center [247, 244] width 93 height 37
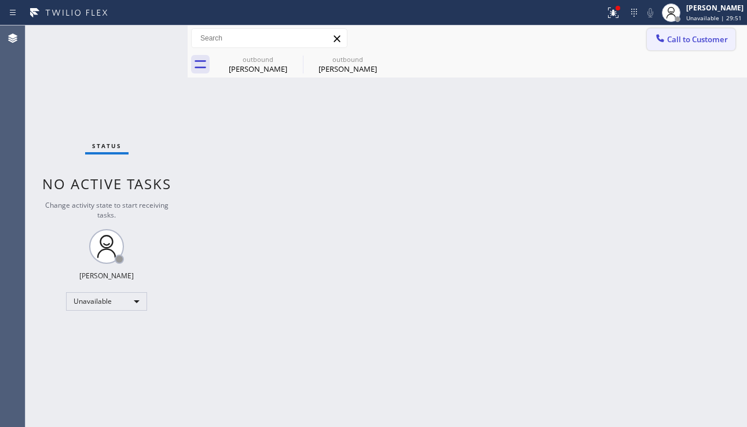
click at [711, 38] on span "Call to Customer" at bounding box center [697, 39] width 61 height 10
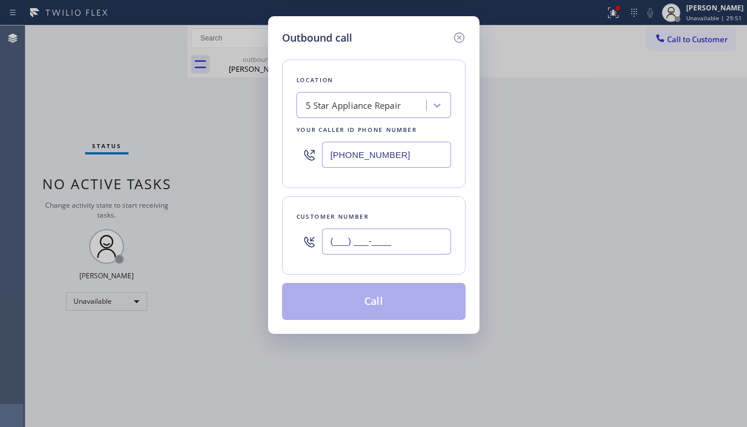
click at [369, 239] on input "(___) ___-____" at bounding box center [386, 242] width 129 height 26
paste input "408) 439-6309"
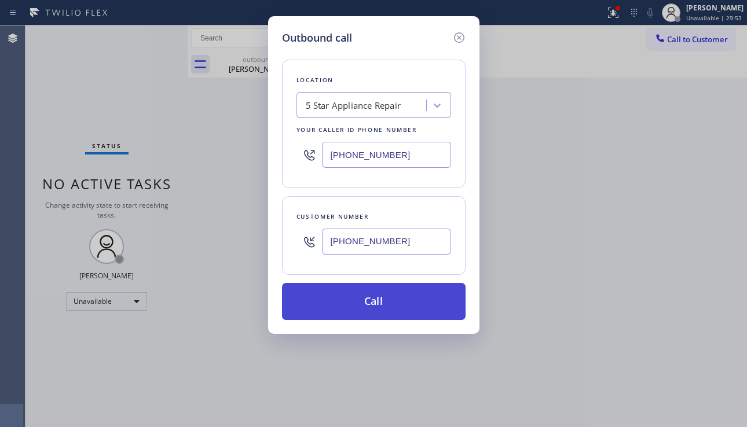
type input "(408) 439-6309"
click at [389, 312] on button "Call" at bounding box center [374, 301] width 184 height 37
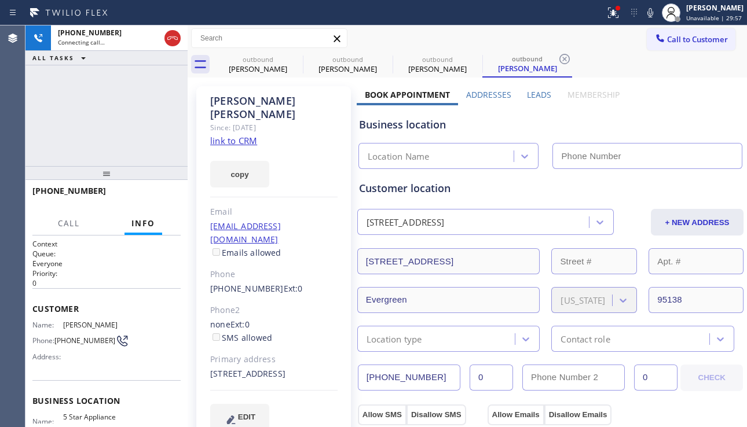
type input "[PHONE_NUMBER]"
click at [530, 93] on label "Leads" at bounding box center [539, 94] width 24 height 11
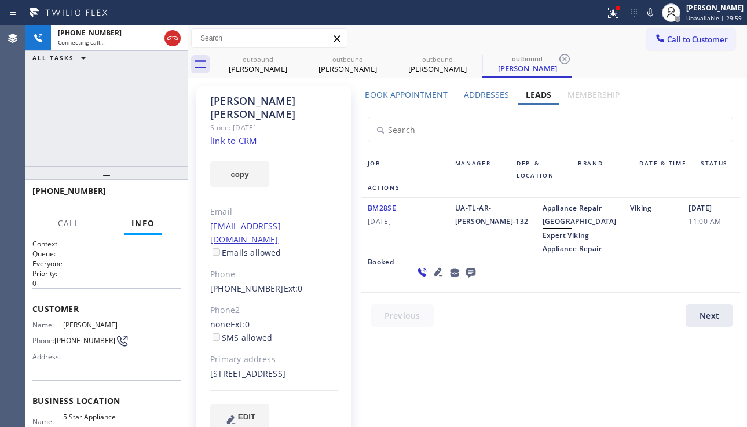
click at [466, 278] on icon at bounding box center [470, 273] width 9 height 9
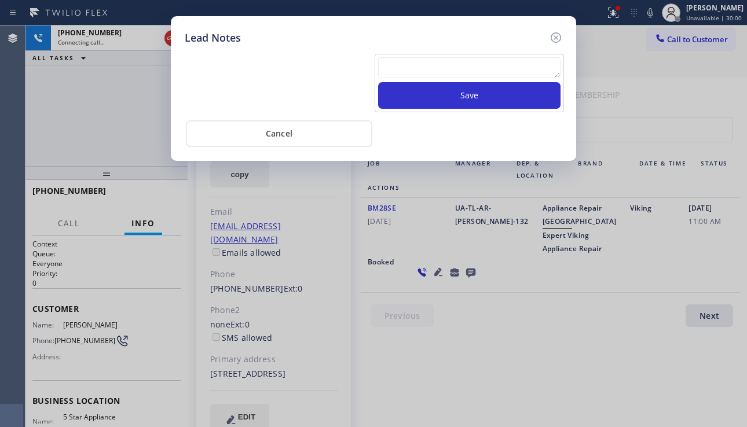
click at [408, 61] on textarea at bounding box center [469, 67] width 182 height 21
click at [402, 75] on textarea at bounding box center [469, 67] width 182 height 21
click at [401, 74] on textarea at bounding box center [469, 67] width 182 height 21
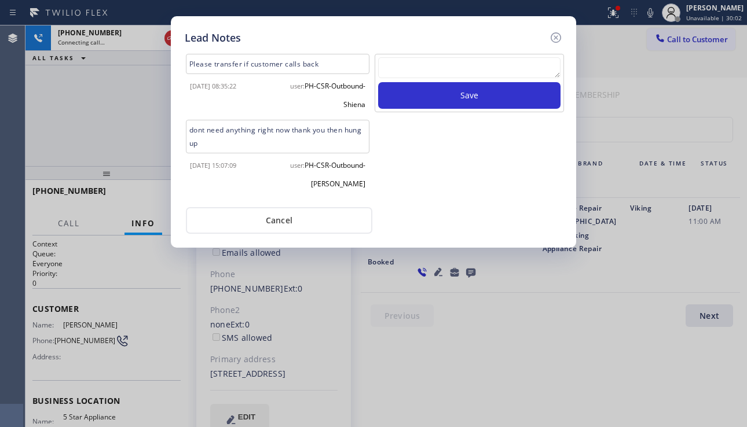
click at [401, 73] on textarea at bounding box center [469, 67] width 182 height 21
click at [557, 39] on icon at bounding box center [556, 38] width 14 height 14
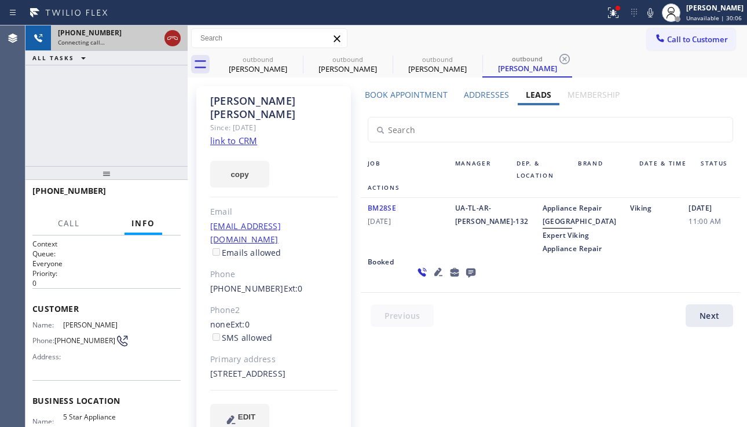
click at [173, 42] on icon at bounding box center [173, 38] width 14 height 14
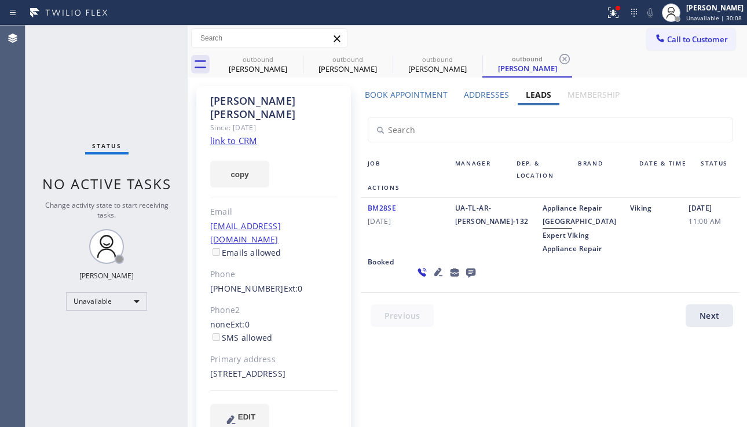
drag, startPoint x: 643, startPoint y: 47, endPoint x: 619, endPoint y: 63, distance: 28.1
click at [647, 47] on button "Call to Customer" at bounding box center [691, 39] width 89 height 22
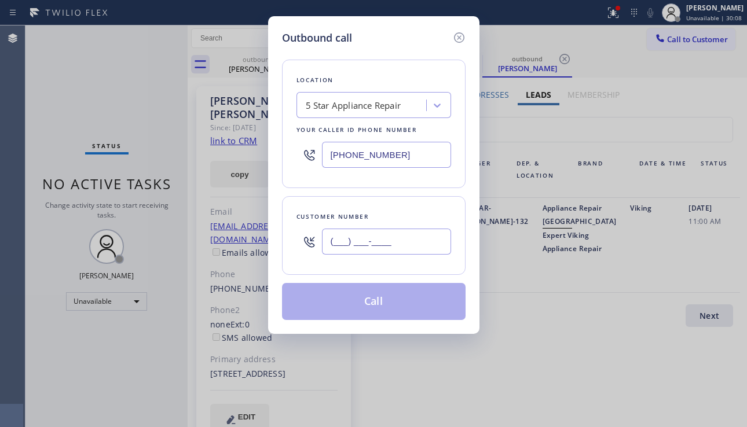
click at [365, 234] on input "(___) ___-____" at bounding box center [386, 242] width 129 height 26
paste input "310) 994-2267"
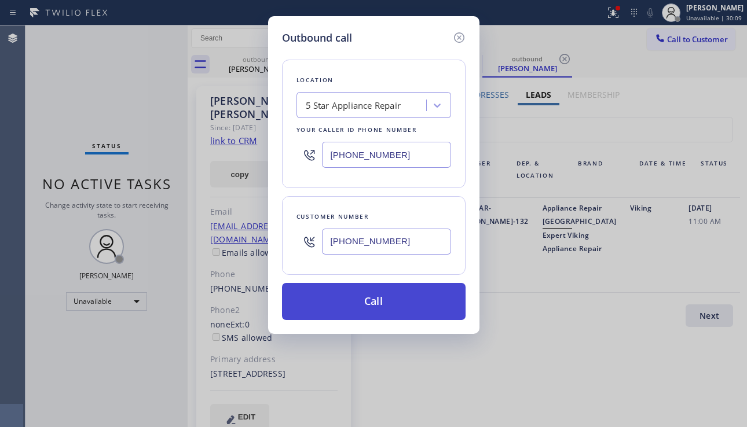
type input "(310) 994-2267"
click at [376, 304] on button "Call" at bounding box center [374, 301] width 184 height 37
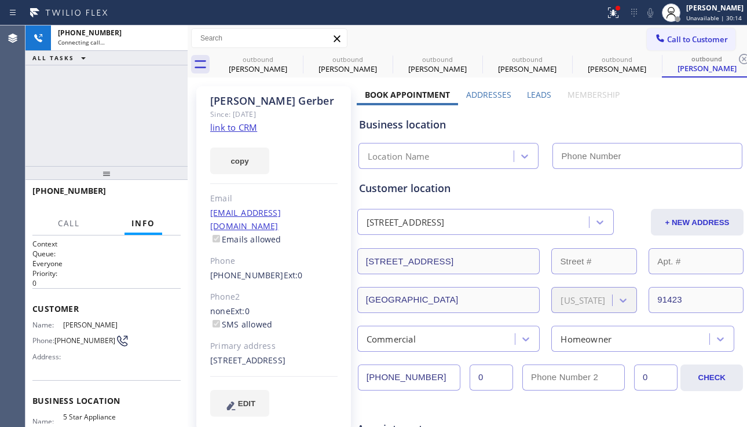
type input "[PHONE_NUMBER]"
click at [94, 136] on div "+13109942267 Connecting call… ALL TASKS ALL TASKS ACTIVE TASKS TASKS IN WRAP UP" at bounding box center [106, 95] width 162 height 141
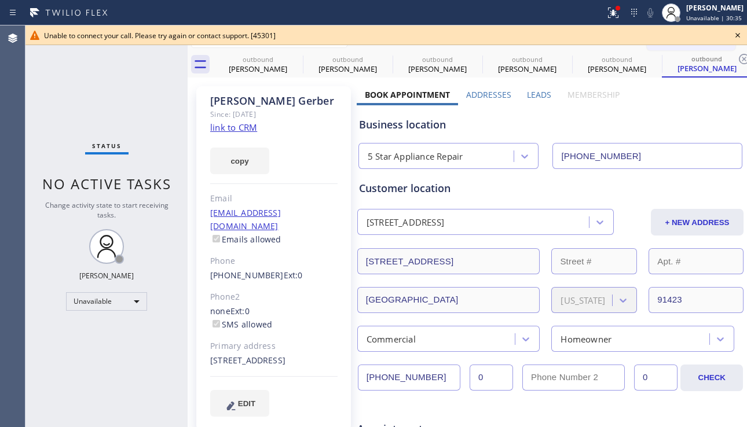
click at [737, 34] on icon at bounding box center [738, 35] width 14 height 14
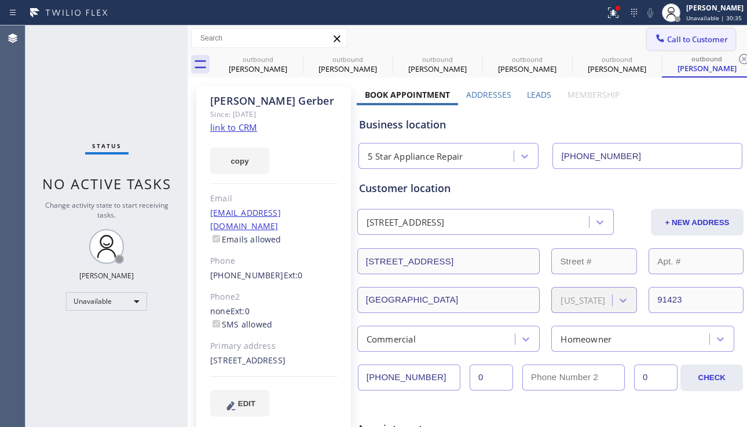
click at [696, 41] on span "Call to Customer" at bounding box center [697, 39] width 61 height 10
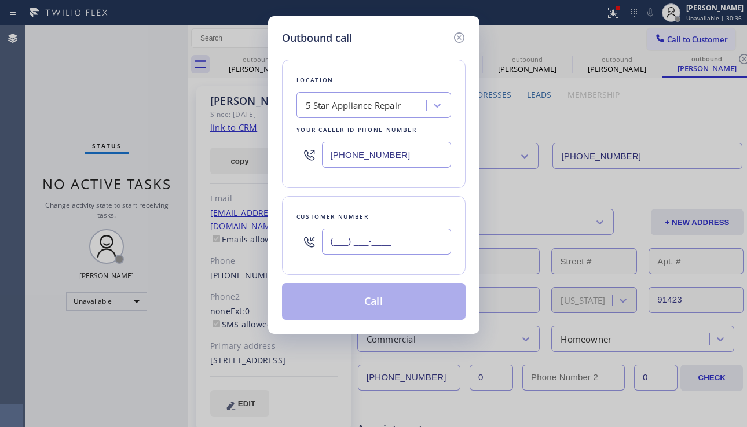
click at [375, 234] on input "(___) ___-____" at bounding box center [386, 242] width 129 height 26
paste input "415) 994-6312"
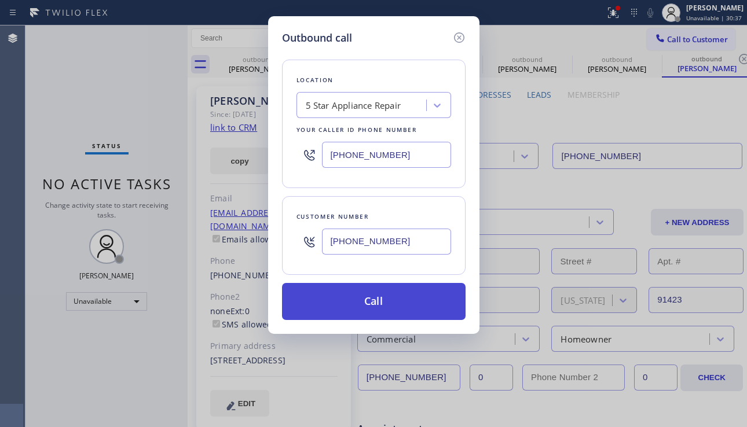
type input "[PHONE_NUMBER]"
drag, startPoint x: 351, startPoint y: 304, endPoint x: 239, endPoint y: 158, distance: 184.3
click at [351, 303] on button "Call" at bounding box center [374, 301] width 184 height 37
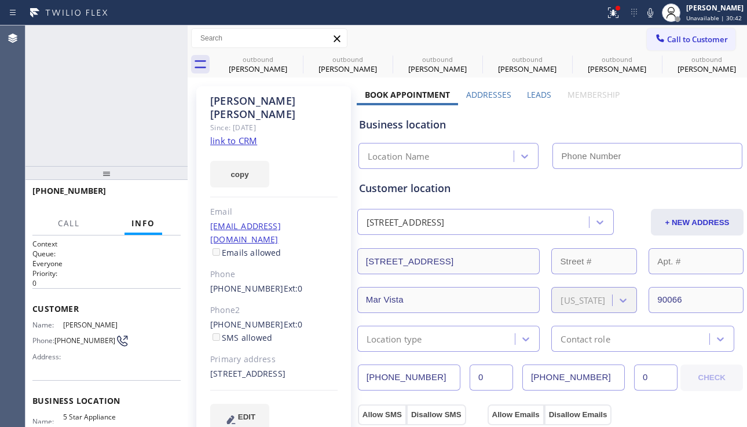
type input "[PHONE_NUMBER]"
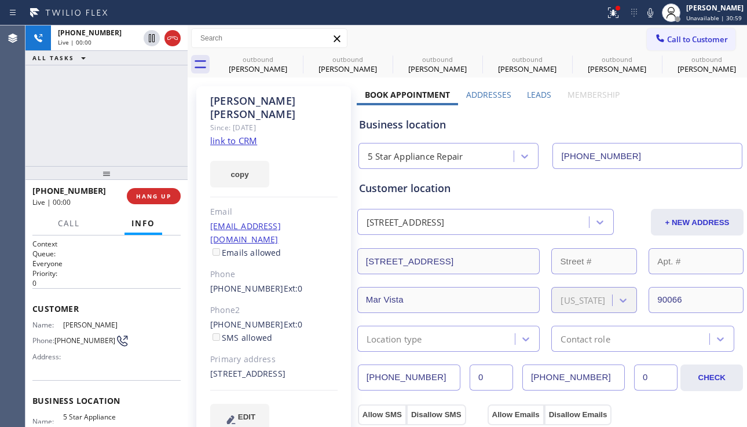
click at [537, 91] on label "Leads" at bounding box center [539, 94] width 24 height 11
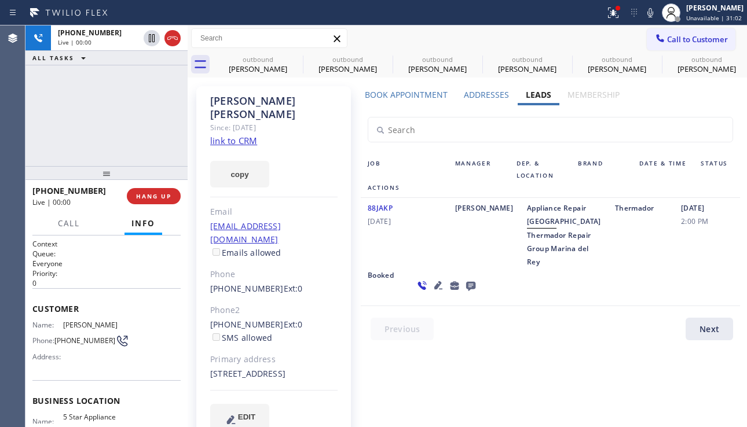
click at [431, 292] on icon at bounding box center [438, 286] width 14 height 14
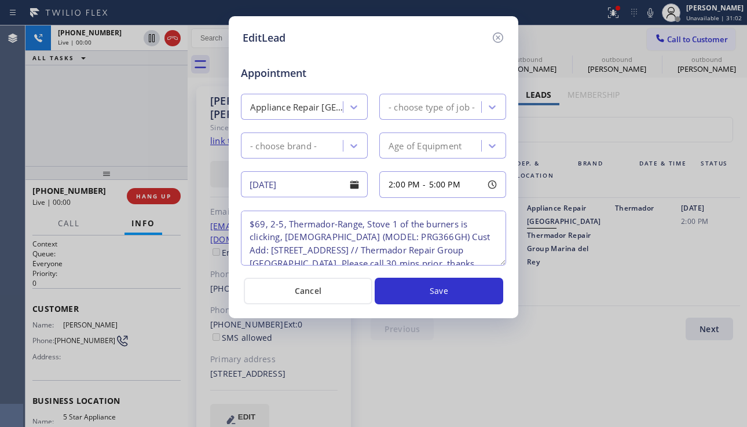
type textarea "$69, 2-5, Thermador-Range, Stove 1 of the burners is clicking, 6 y/o (MODEL: PR…"
click at [498, 40] on icon at bounding box center [498, 38] width 14 height 14
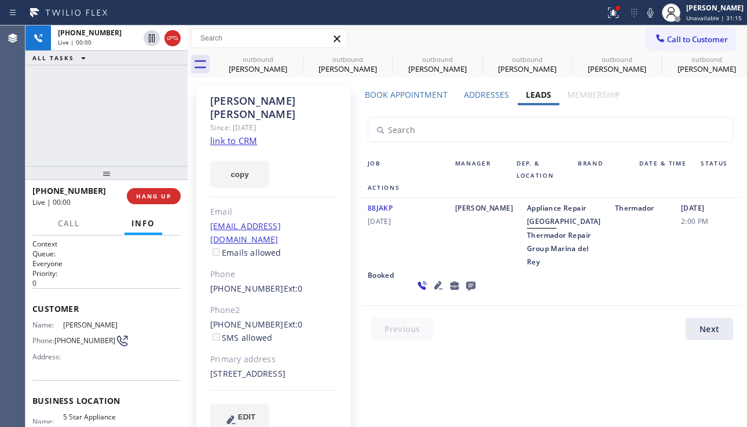
click at [431, 292] on icon at bounding box center [438, 286] width 14 height 14
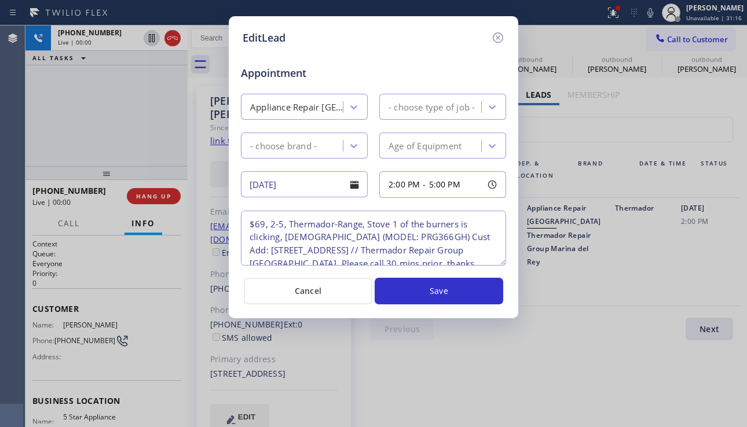
type textarea "$69, 2-5, Thermador-Range, Stove 1 of the burners is clicking, 6 y/o (MODEL: PR…"
click at [501, 40] on icon at bounding box center [498, 38] width 14 height 14
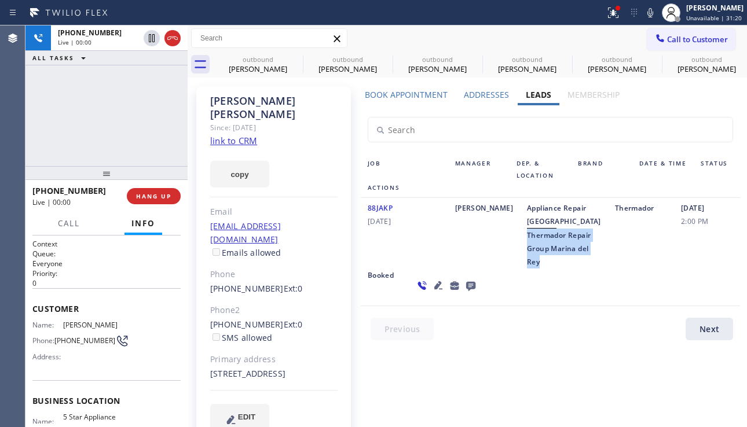
drag, startPoint x: 510, startPoint y: 246, endPoint x: 533, endPoint y: 298, distance: 57.0
click at [533, 269] on div "Appliance Repair High End Thermador Repair Group Marina del Rey" at bounding box center [564, 235] width 88 height 67
click at [525, 269] on div "Appliance Repair High End Thermador Repair Group Marina del Rey" at bounding box center [564, 235] width 88 height 67
drag, startPoint x: 514, startPoint y: 251, endPoint x: 527, endPoint y: 301, distance: 51.0
click at [527, 269] on div "Appliance Repair High End Thermador Repair Group Marina del Rey" at bounding box center [564, 235] width 88 height 67
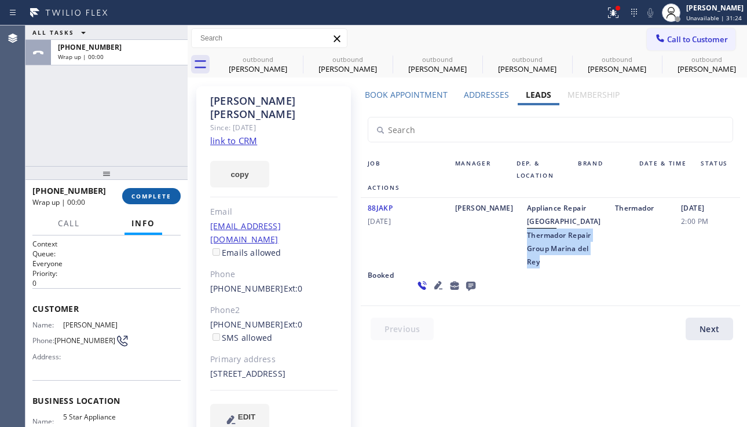
click at [158, 192] on span "COMPLETE" at bounding box center [151, 196] width 40 height 8
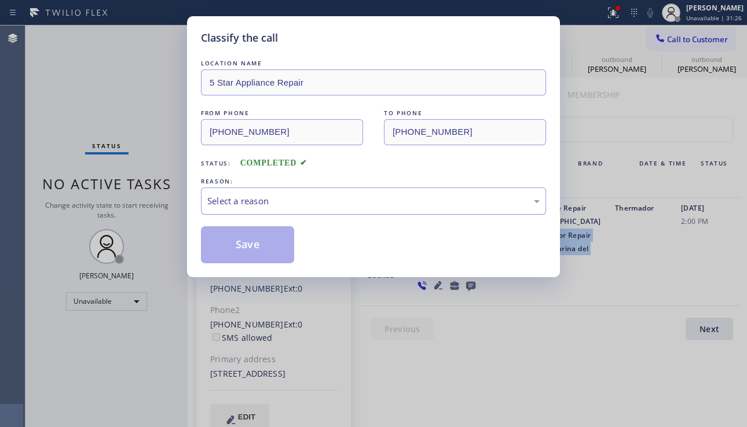
click at [285, 205] on div "Select a reason" at bounding box center [373, 201] width 332 height 13
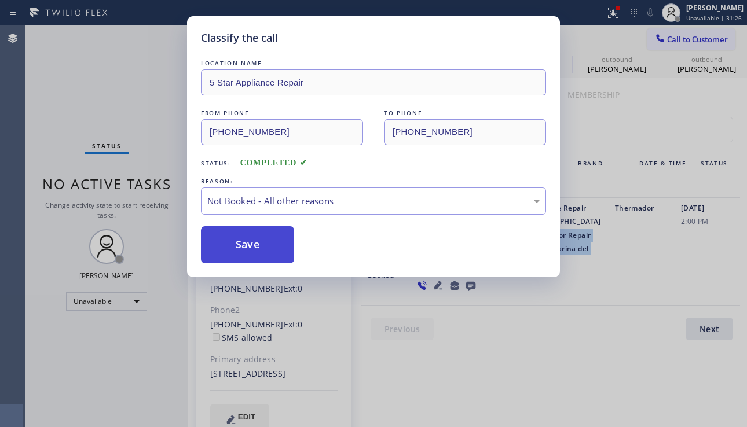
click at [240, 248] on button "Save" at bounding box center [247, 244] width 93 height 37
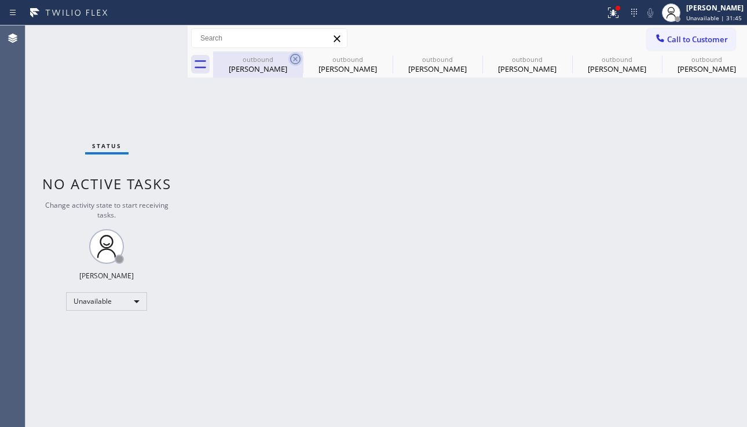
click at [295, 60] on icon at bounding box center [295, 59] width 10 height 10
click at [0, 0] on icon at bounding box center [0, 0] width 0 height 0
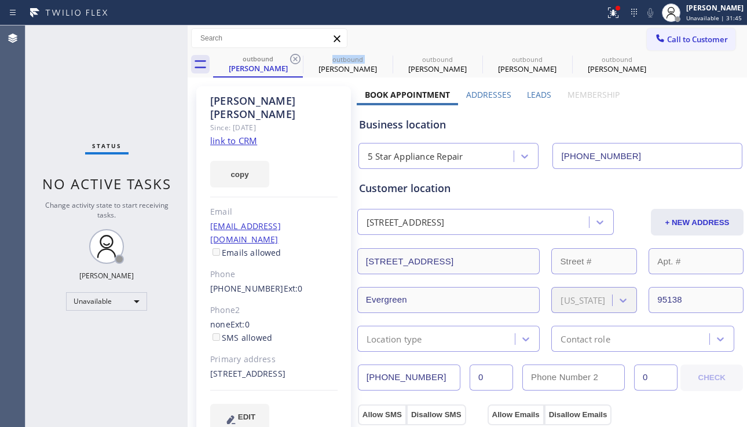
click at [295, 60] on icon at bounding box center [295, 59] width 10 height 10
click at [0, 0] on icon at bounding box center [0, 0] width 0 height 0
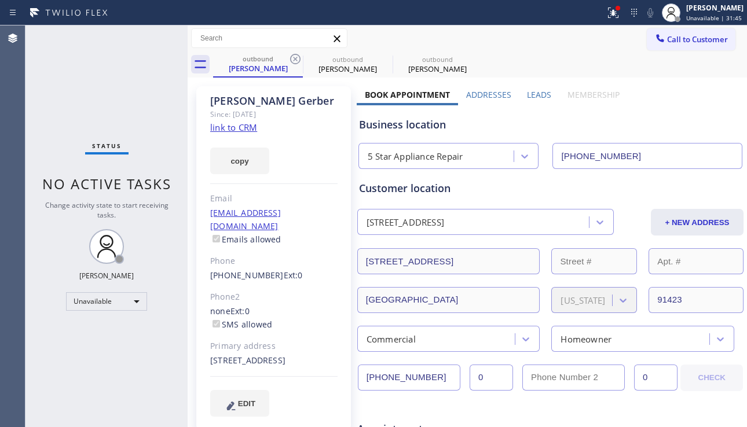
click at [295, 60] on icon at bounding box center [295, 59] width 10 height 10
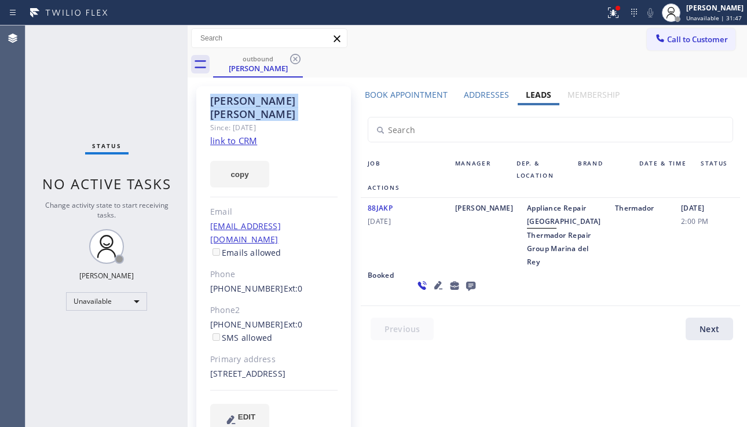
click at [295, 60] on icon at bounding box center [295, 59] width 10 height 10
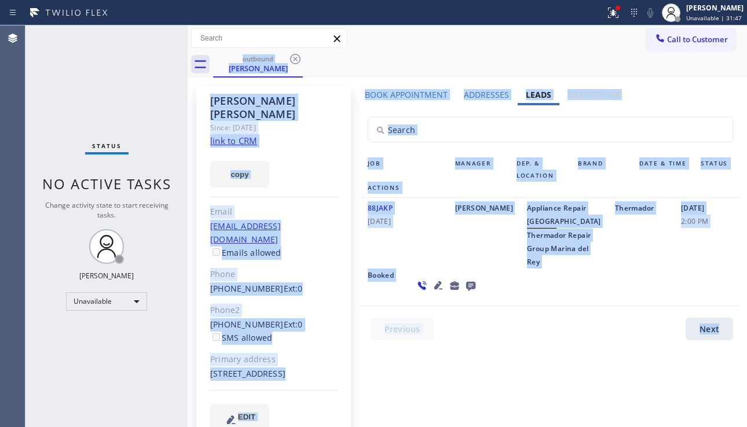
click at [295, 60] on div "outbound Garrett Nichols" at bounding box center [480, 65] width 534 height 26
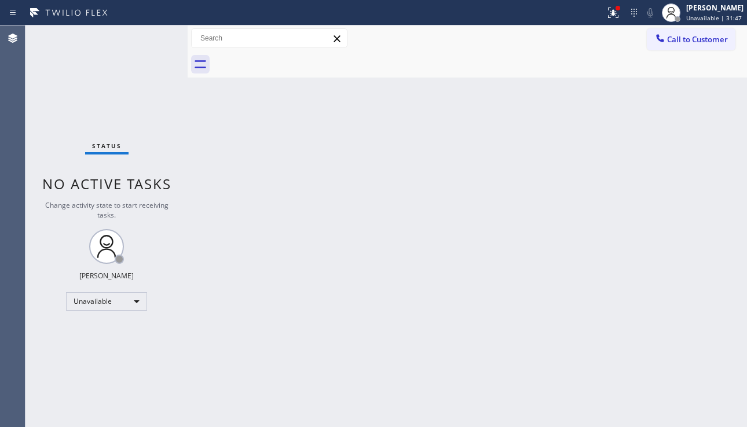
drag, startPoint x: 696, startPoint y: 44, endPoint x: 464, endPoint y: 203, distance: 280.8
click at [696, 44] on span "Call to Customer" at bounding box center [697, 39] width 61 height 10
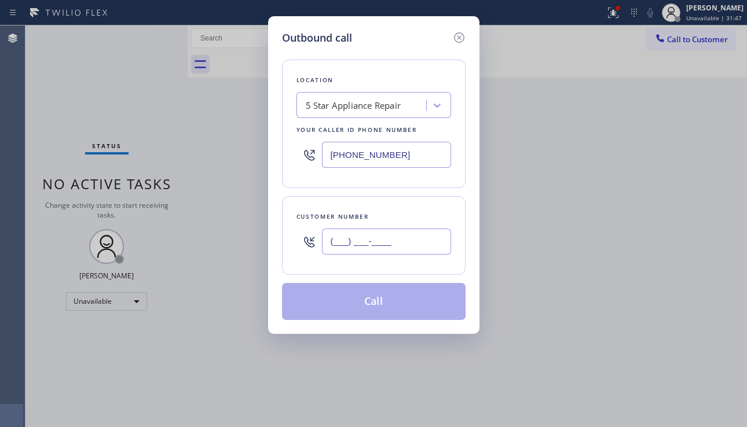
click at [369, 247] on input "(___) ___-____" at bounding box center [386, 242] width 129 height 26
paste input "213) 247-7217"
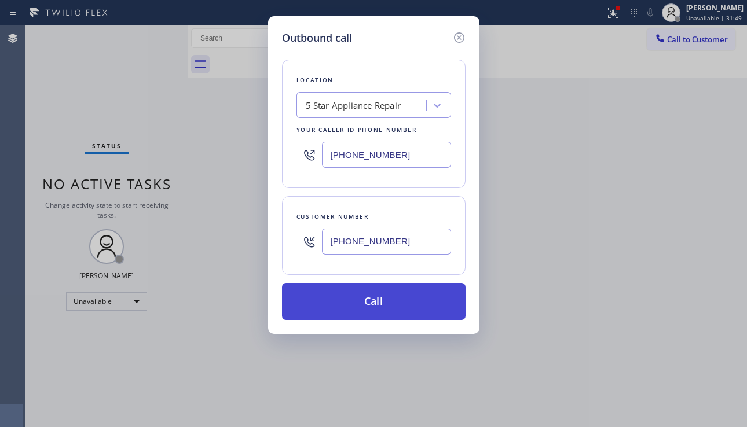
type input "[PHONE_NUMBER]"
click at [367, 290] on button "Call" at bounding box center [374, 301] width 184 height 37
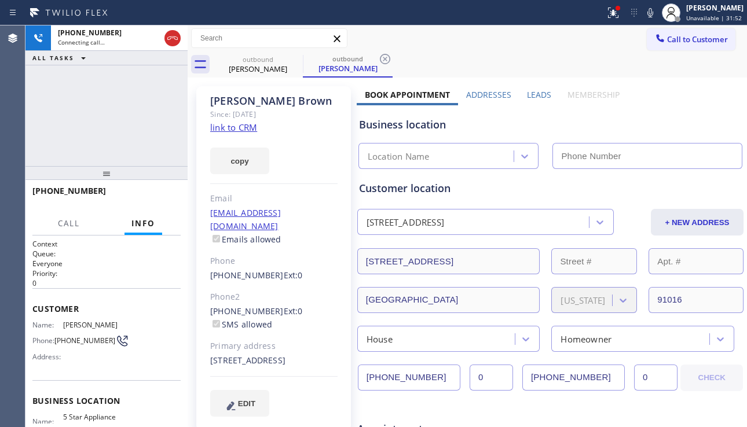
type input "[PHONE_NUMBER]"
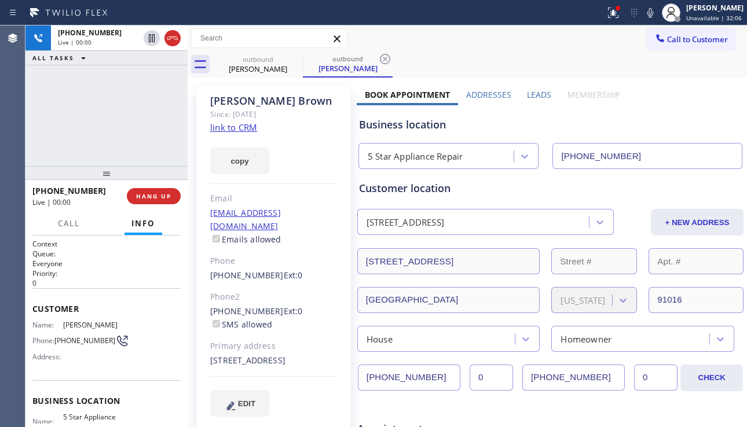
click at [692, 107] on div "Business location 5 Star Appliance Repair (855) 731-4952" at bounding box center [550, 137] width 387 height 64
click at [166, 197] on span "HANG UP" at bounding box center [153, 196] width 35 height 8
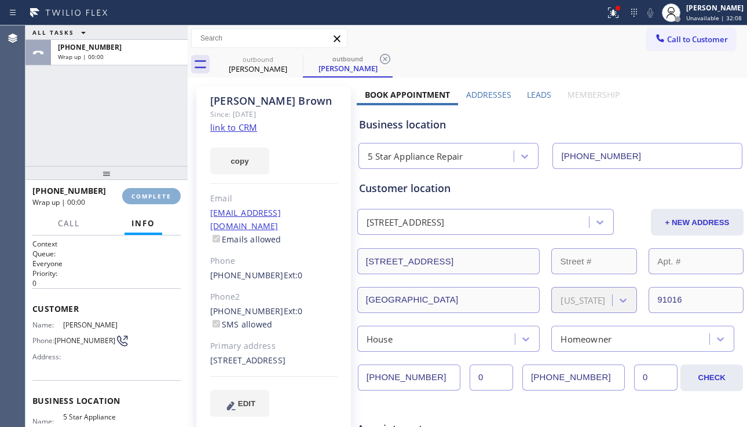
click at [166, 197] on span "COMPLETE" at bounding box center [151, 196] width 40 height 8
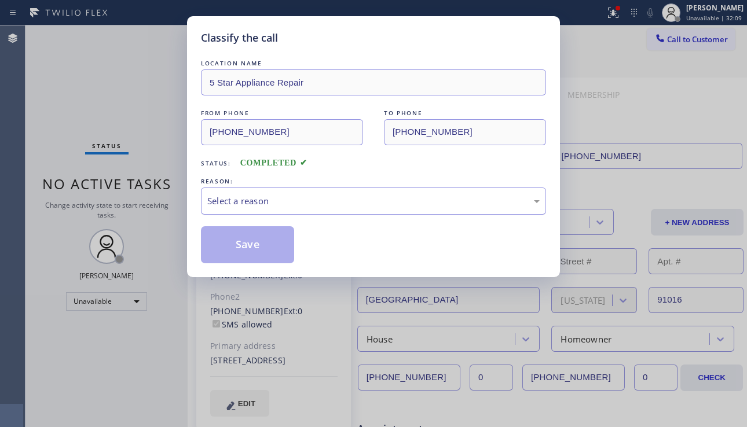
click at [262, 206] on div "Select a reason" at bounding box center [373, 201] width 332 height 13
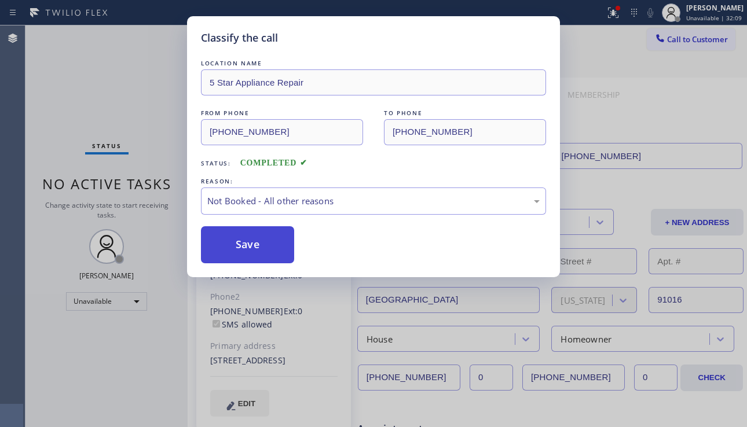
click at [237, 248] on button "Save" at bounding box center [247, 244] width 93 height 37
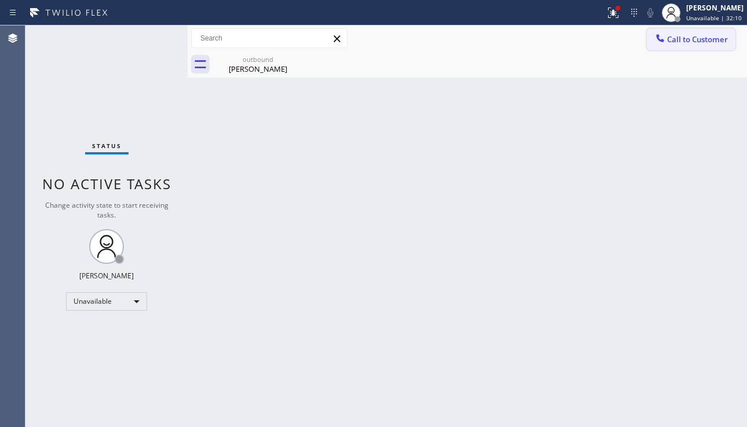
click at [672, 37] on span "Call to Customer" at bounding box center [697, 39] width 61 height 10
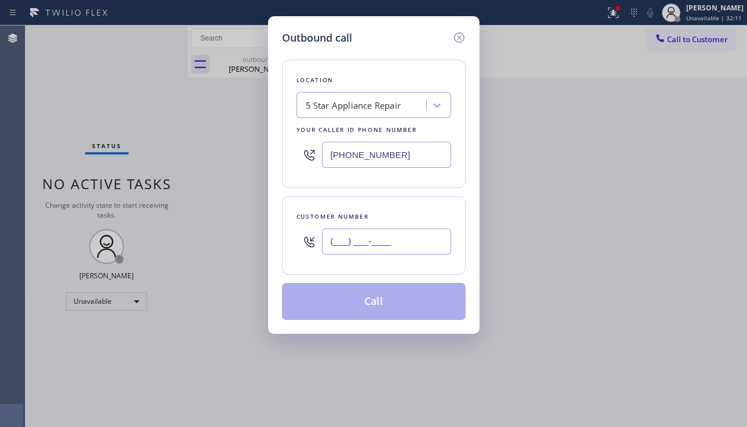
click at [393, 240] on input "(___) ___-____" at bounding box center [386, 242] width 129 height 26
paste input "507) 250-1716"
type input "(507) 250-1716"
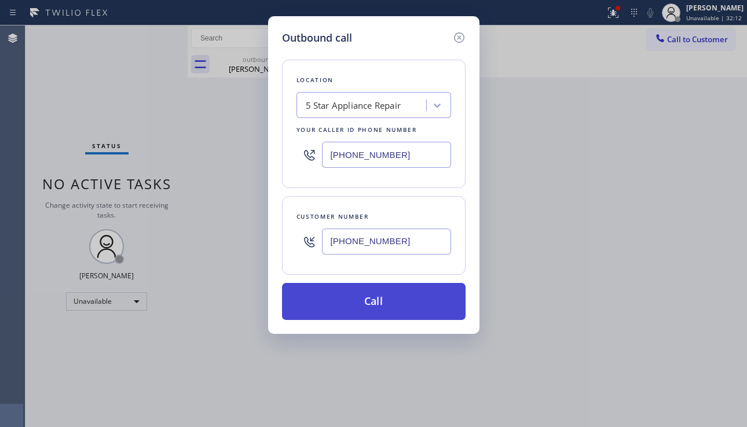
click at [386, 308] on button "Call" at bounding box center [374, 301] width 184 height 37
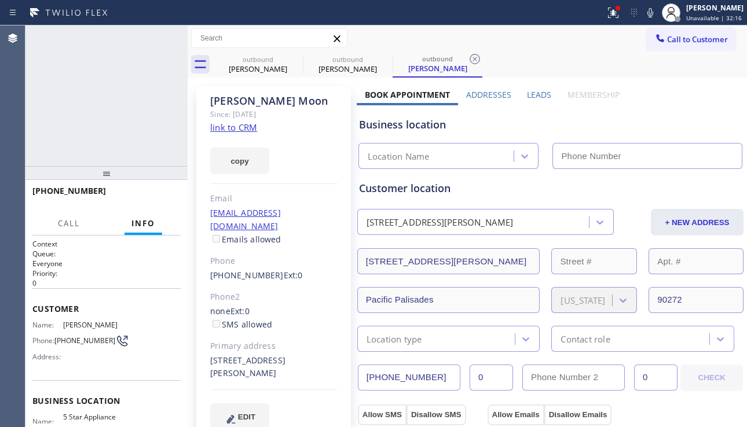
type input "[PHONE_NUMBER]"
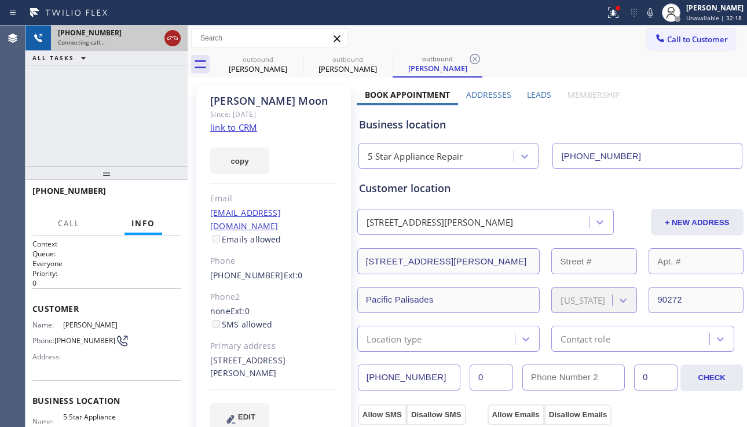
click at [173, 42] on icon at bounding box center [173, 38] width 14 height 14
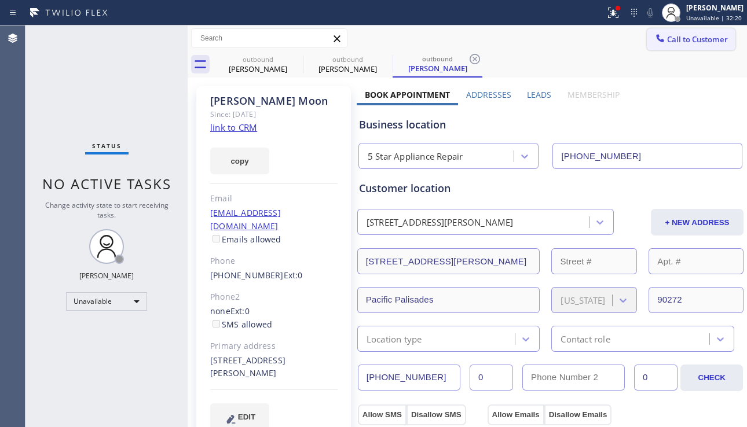
click at [672, 43] on span "Call to Customer" at bounding box center [697, 39] width 61 height 10
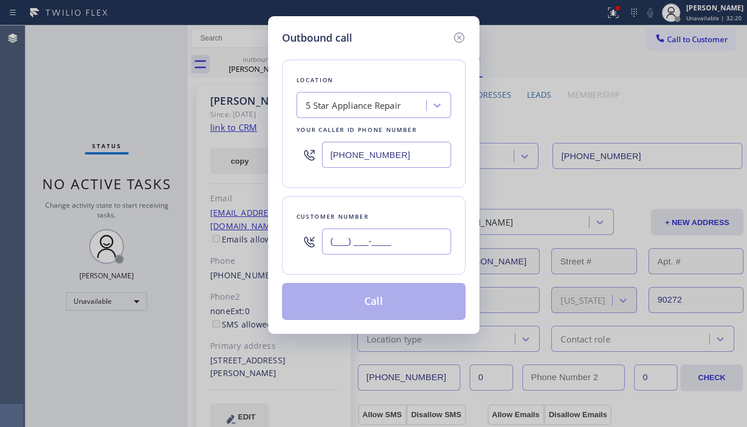
click at [359, 244] on input "(___) ___-____" at bounding box center [386, 242] width 129 height 26
paste input "310) 962-4483"
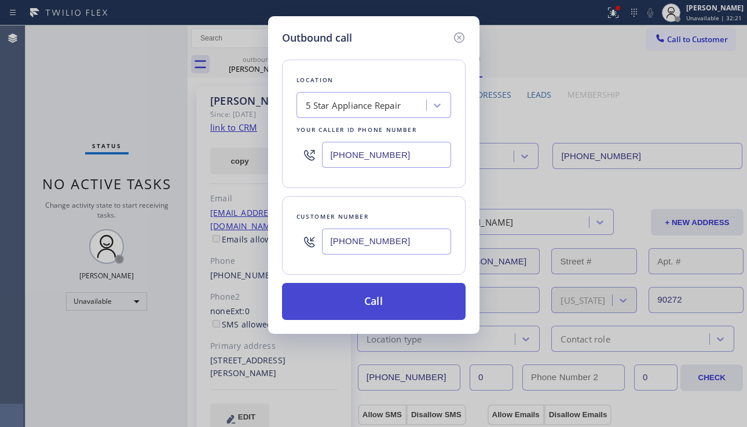
type input "(310) 962-4483"
click at [378, 300] on button "Call" at bounding box center [374, 301] width 184 height 37
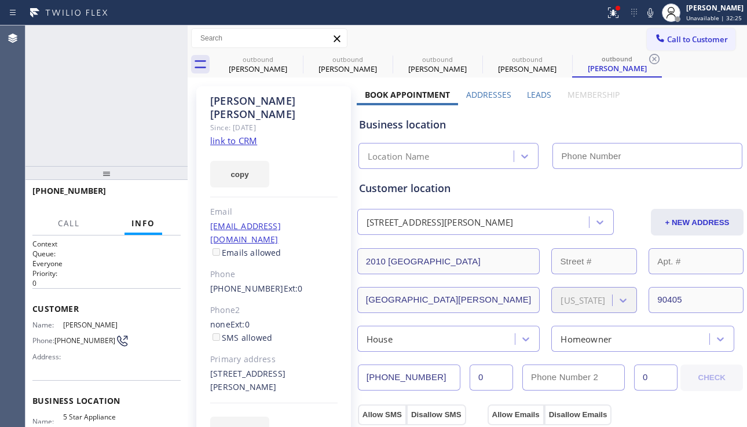
type input "[PHONE_NUMBER]"
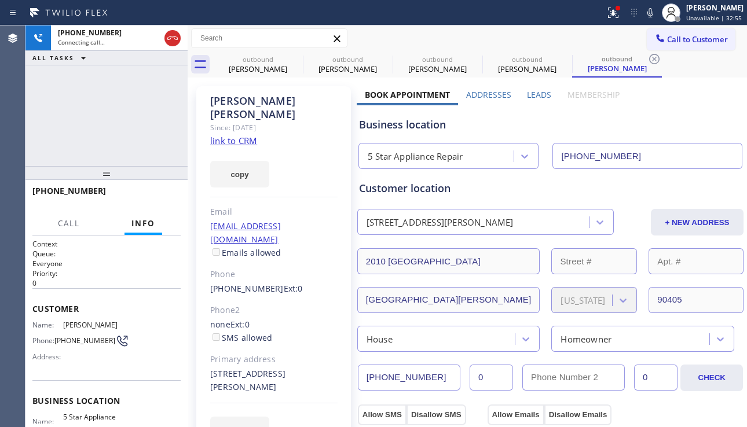
click at [67, 119] on div "+13109624483 Connecting call… ALL TASKS ALL TASKS ACTIVE TASKS TASKS IN WRAP UP" at bounding box center [106, 95] width 162 height 141
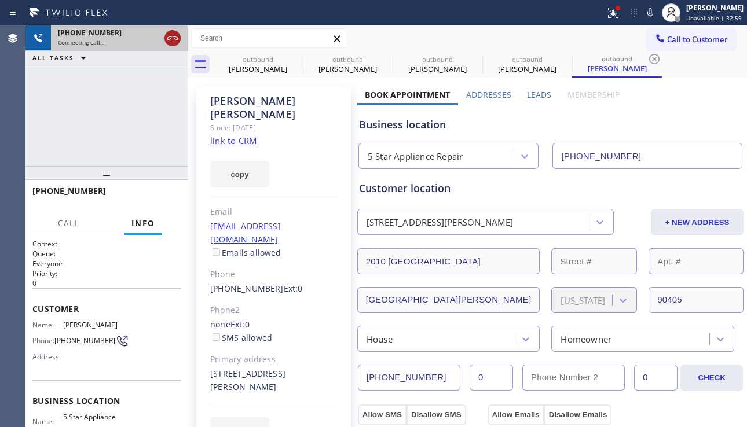
click at [171, 39] on icon at bounding box center [173, 38] width 14 height 14
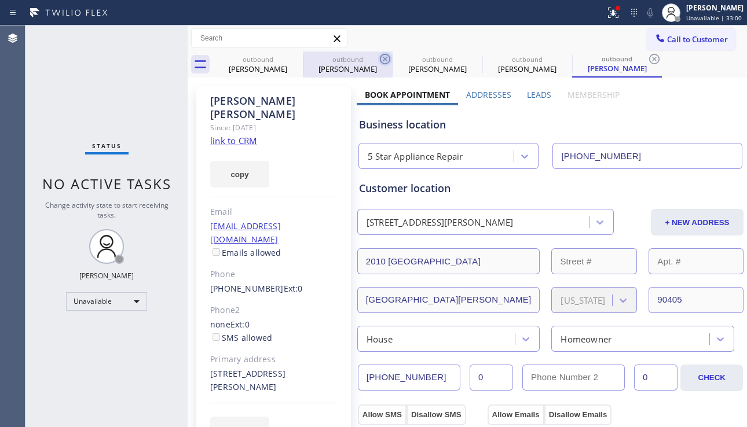
click at [0, 0] on icon at bounding box center [0, 0] width 0 height 0
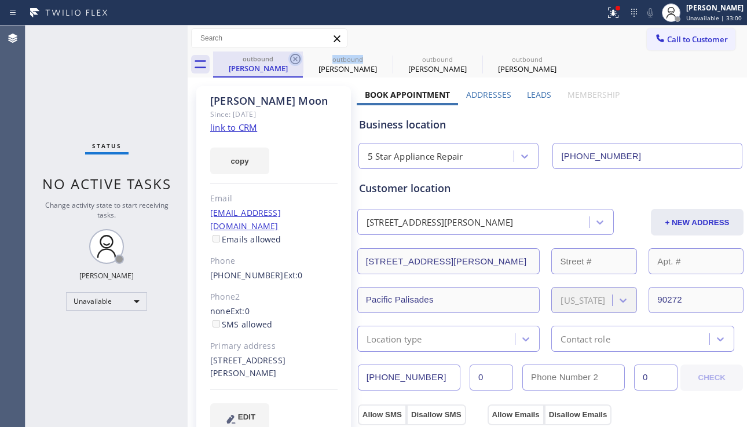
click at [294, 59] on icon at bounding box center [295, 59] width 14 height 14
click at [378, 59] on icon at bounding box center [385, 59] width 14 height 14
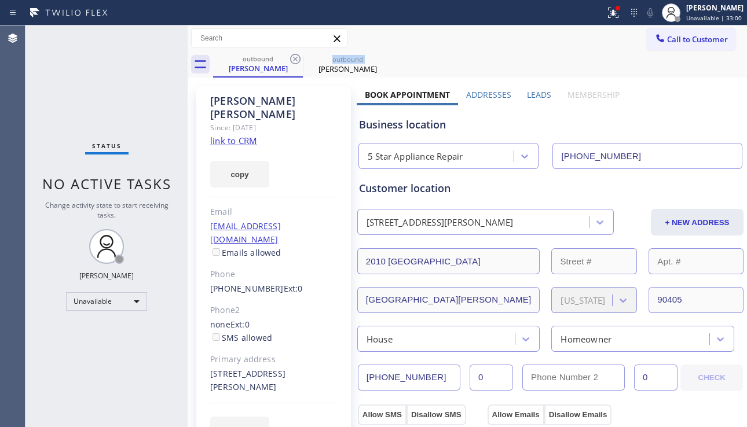
click at [294, 59] on icon at bounding box center [295, 59] width 14 height 14
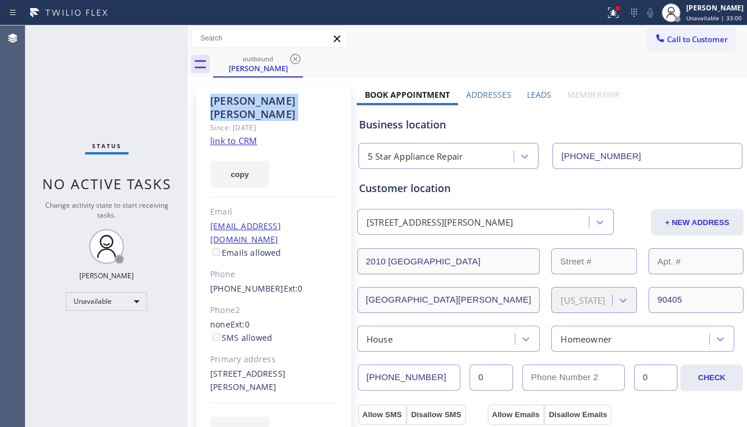
click at [294, 59] on icon at bounding box center [295, 59] width 14 height 14
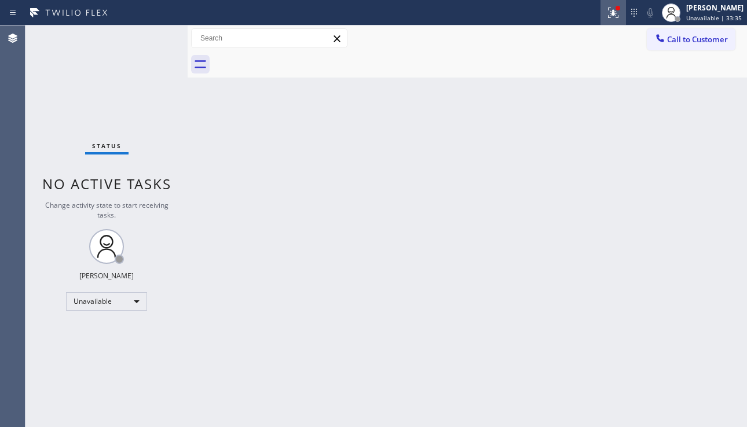
click at [601, 20] on button at bounding box center [613, 12] width 25 height 25
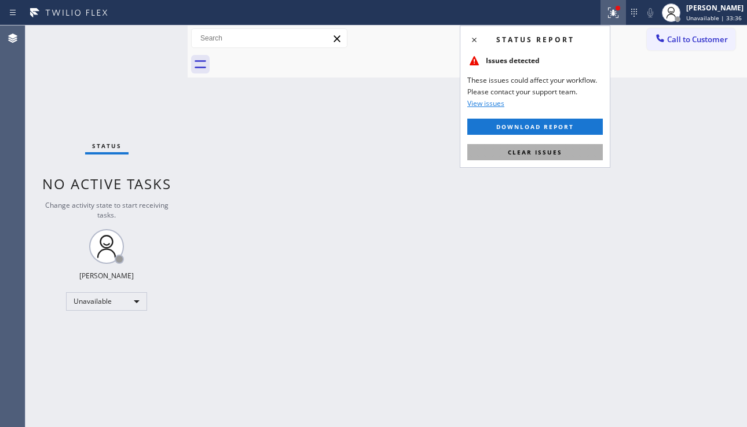
click at [561, 154] on span "Clear issues" at bounding box center [535, 152] width 54 height 8
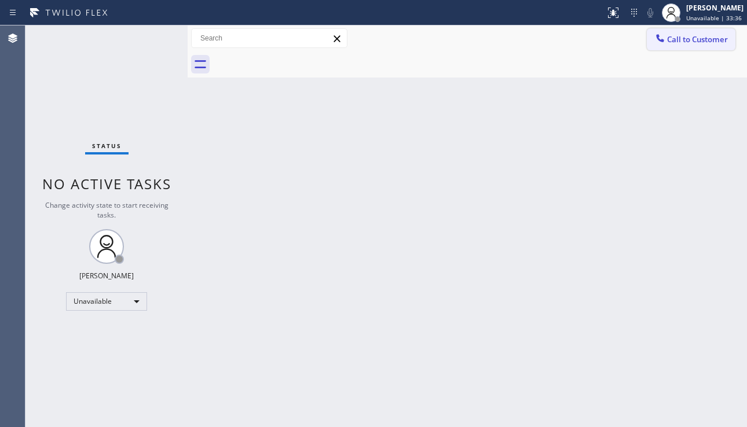
click at [705, 39] on span "Call to Customer" at bounding box center [697, 39] width 61 height 10
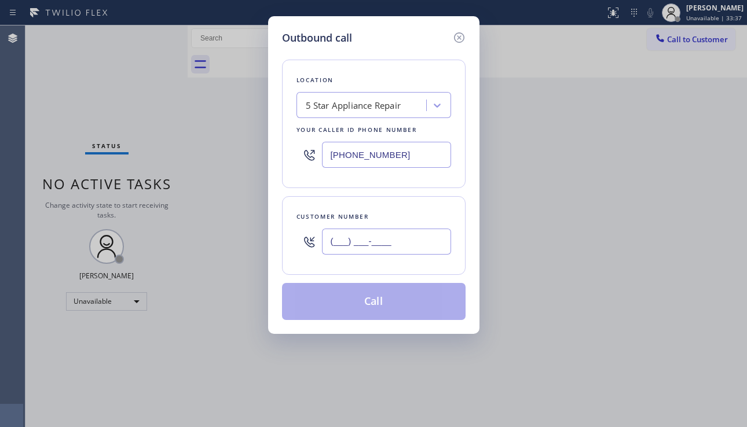
click at [364, 243] on input "(___) ___-____" at bounding box center [386, 242] width 129 height 26
paste input "323) 633-3833"
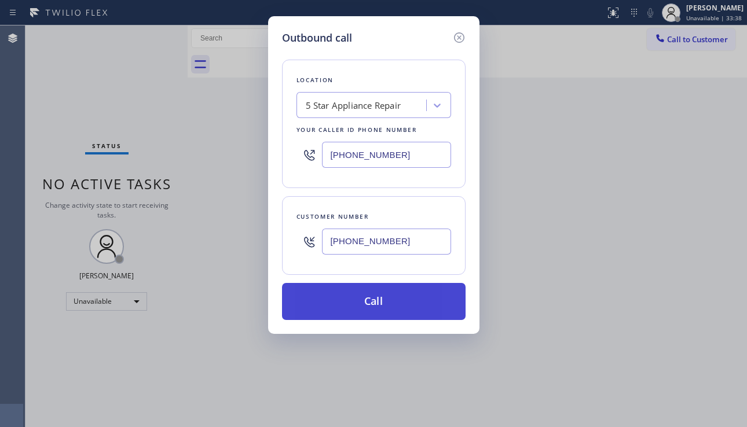
type input "[PHONE_NUMBER]"
click at [395, 297] on button "Call" at bounding box center [374, 301] width 184 height 37
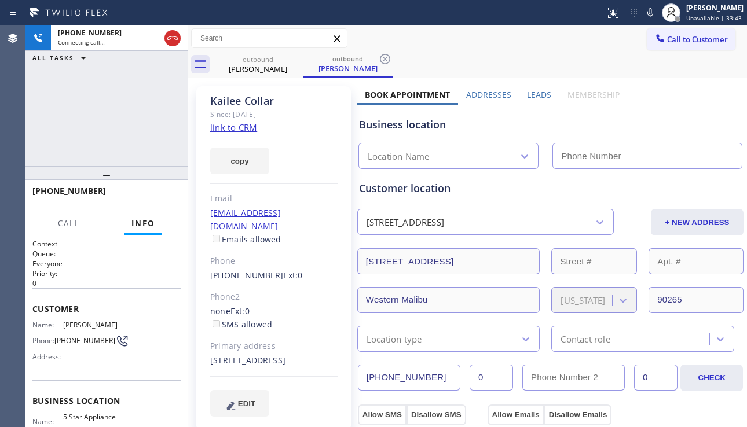
type input "[PHONE_NUMBER]"
click at [528, 94] on label "Leads" at bounding box center [539, 94] width 24 height 11
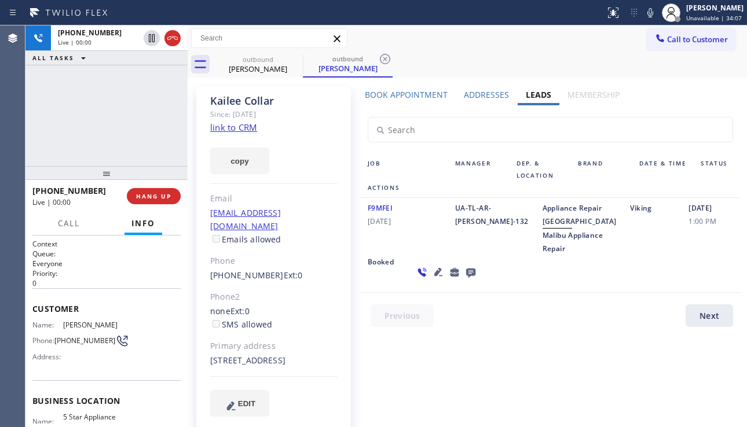
click at [431, 279] on icon at bounding box center [438, 272] width 14 height 14
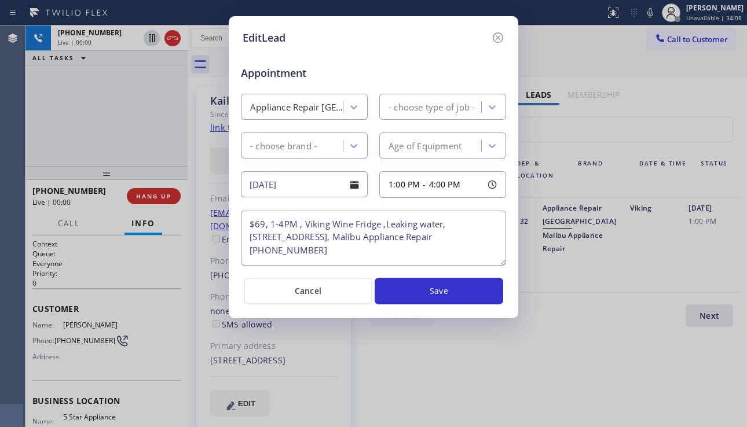
type textarea "$69, 1-4PM , Viking Wine Fridge ,Leaking water, 29857 Baden Pl Malibu, CA 90265…"
click at [499, 36] on icon at bounding box center [498, 37] width 10 height 10
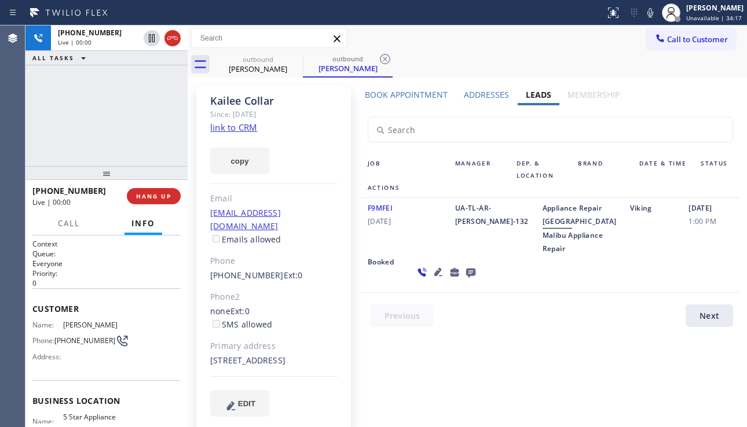
click at [434, 276] on icon at bounding box center [438, 272] width 8 height 8
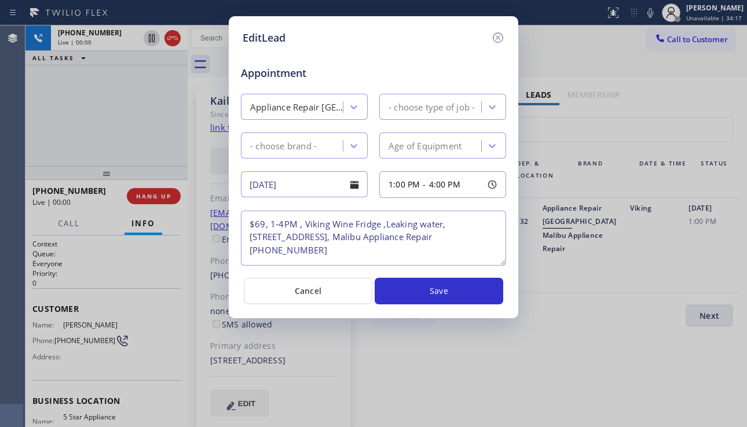
type textarea "$69, 1-4PM , Viking Wine Fridge ,Leaking water, 29857 Baden Pl Malibu, CA 90265…"
click at [502, 40] on icon at bounding box center [498, 37] width 10 height 10
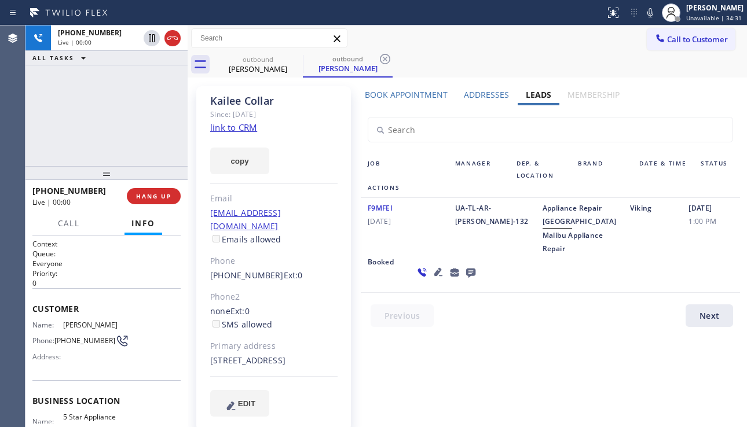
click at [251, 362] on div "29857 Baden Place Western Malibu, 90265 CA" at bounding box center [273, 360] width 127 height 13
copy div "90265"
click at [466, 278] on icon at bounding box center [470, 273] width 9 height 9
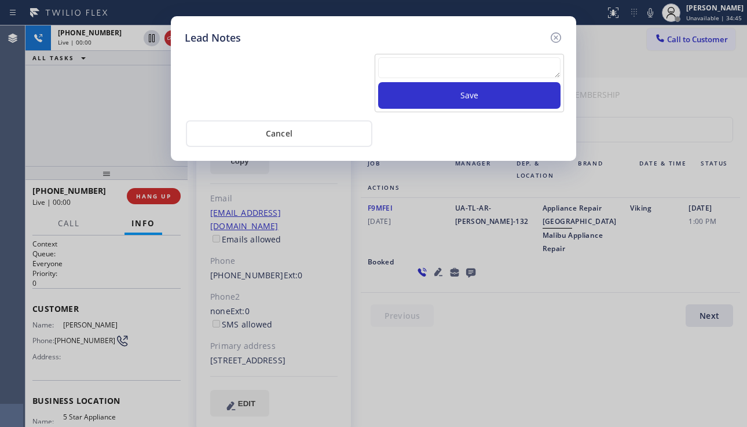
click at [408, 65] on textarea at bounding box center [469, 67] width 182 height 21
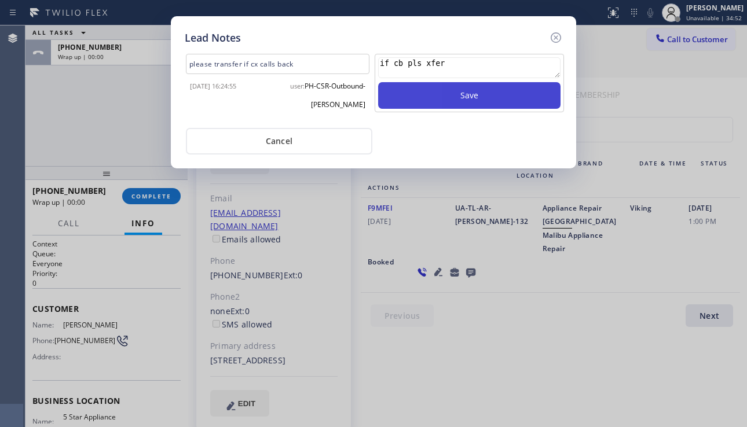
type textarea "if cb pls xfer"
click at [424, 85] on button "Save" at bounding box center [469, 95] width 182 height 27
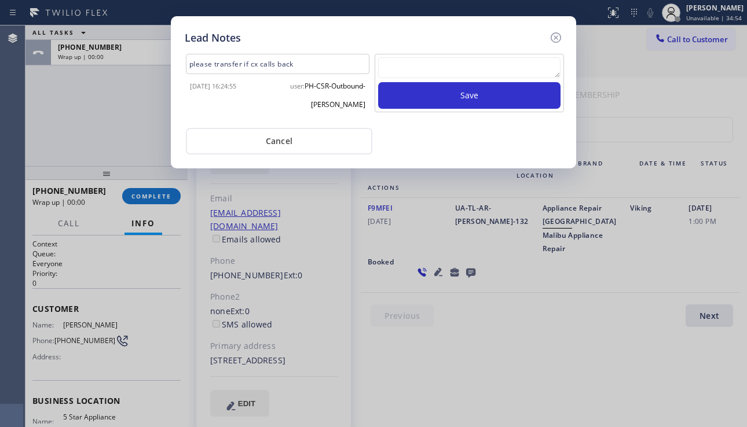
drag, startPoint x: 558, startPoint y: 38, endPoint x: 512, endPoint y: 66, distance: 54.3
click at [558, 38] on icon at bounding box center [556, 38] width 14 height 14
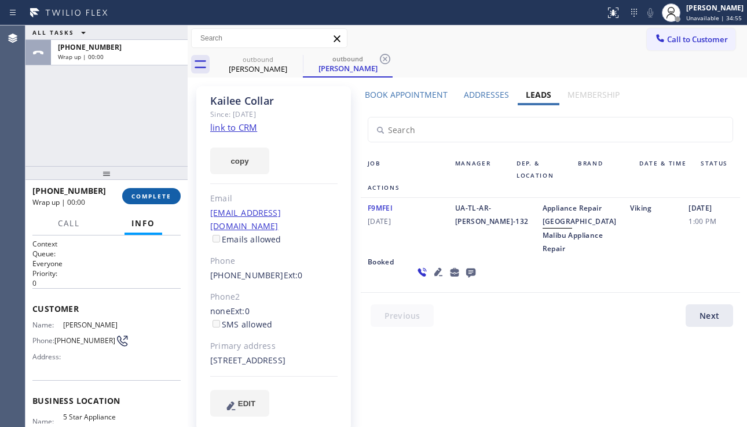
click at [138, 202] on button "COMPLETE" at bounding box center [151, 196] width 58 height 16
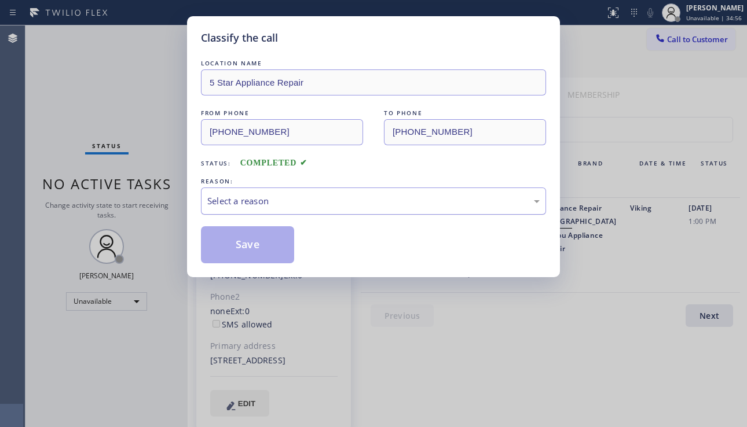
click at [262, 196] on div "Select a reason" at bounding box center [373, 201] width 332 height 13
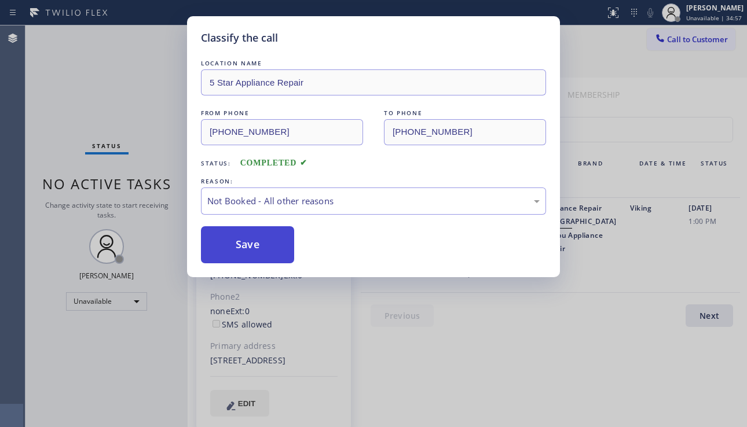
click at [239, 246] on button "Save" at bounding box center [247, 244] width 93 height 37
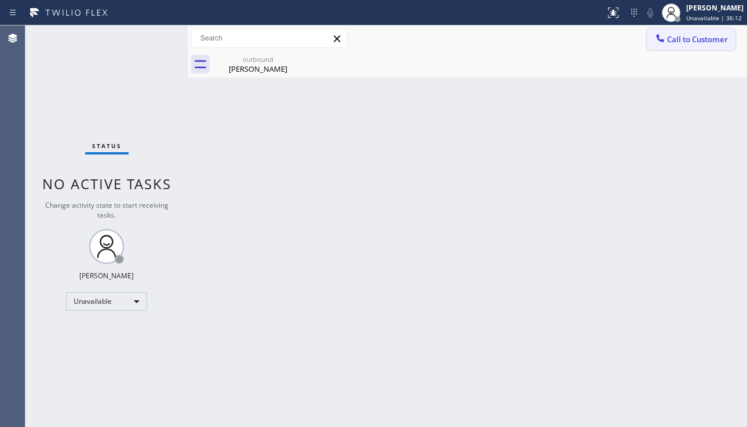
click at [701, 45] on button "Call to Customer" at bounding box center [691, 39] width 89 height 22
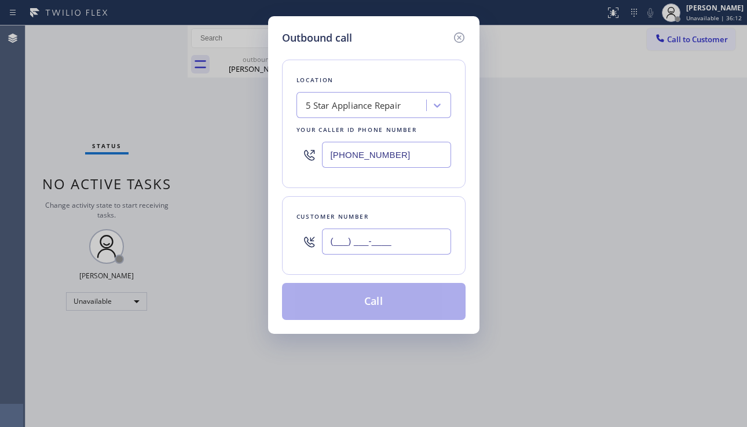
click at [361, 234] on input "(___) ___-____" at bounding box center [386, 242] width 129 height 26
paste input "310) 291-4314"
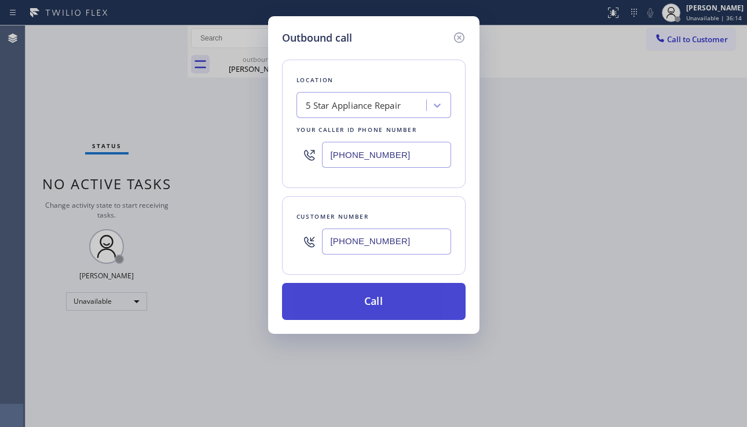
type input "[PHONE_NUMBER]"
drag, startPoint x: 398, startPoint y: 299, endPoint x: 39, endPoint y: 27, distance: 450.2
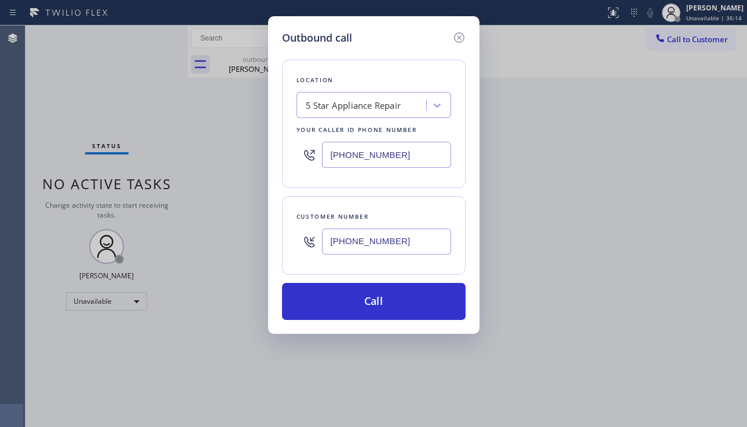
click at [398, 298] on button "Call" at bounding box center [374, 301] width 184 height 37
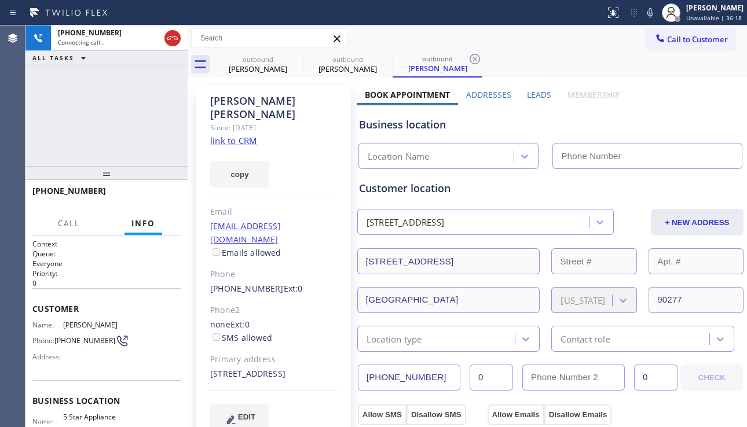
type input "[PHONE_NUMBER]"
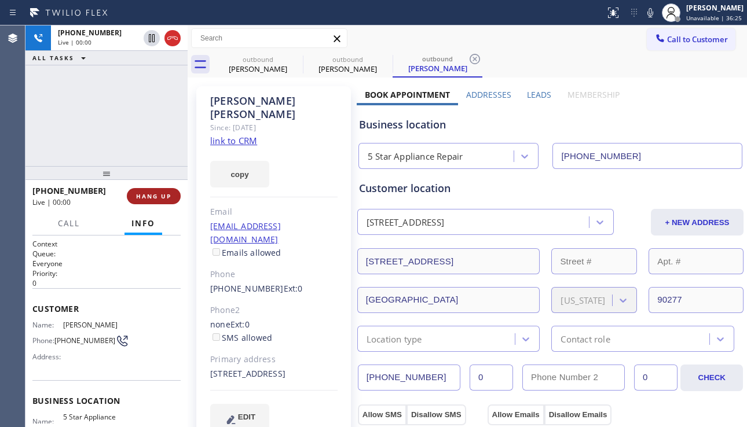
click at [160, 196] on span "HANG UP" at bounding box center [153, 196] width 35 height 8
click at [160, 197] on span "COMPLETE" at bounding box center [151, 196] width 40 height 8
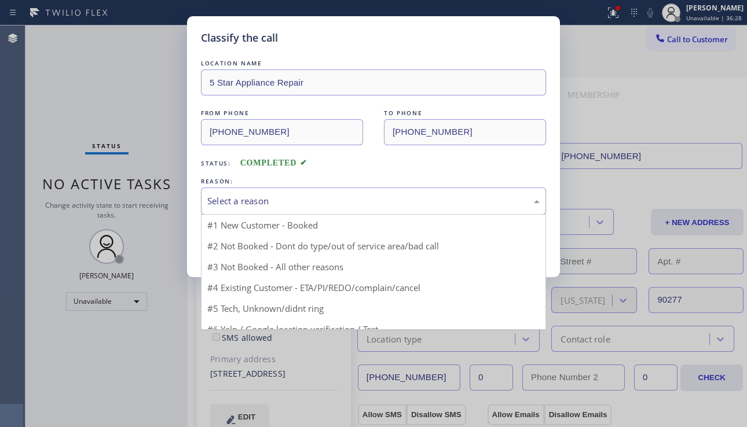
click at [301, 198] on div "Select a reason" at bounding box center [373, 201] width 332 height 13
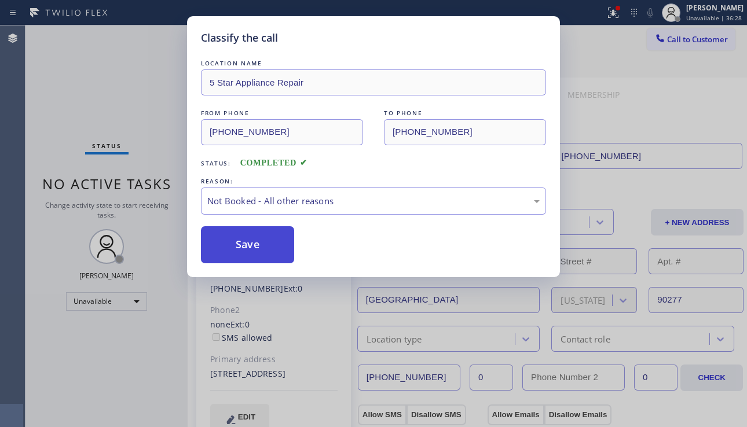
drag, startPoint x: 242, startPoint y: 247, endPoint x: 656, endPoint y: 144, distance: 426.7
click at [243, 247] on button "Save" at bounding box center [247, 244] width 93 height 37
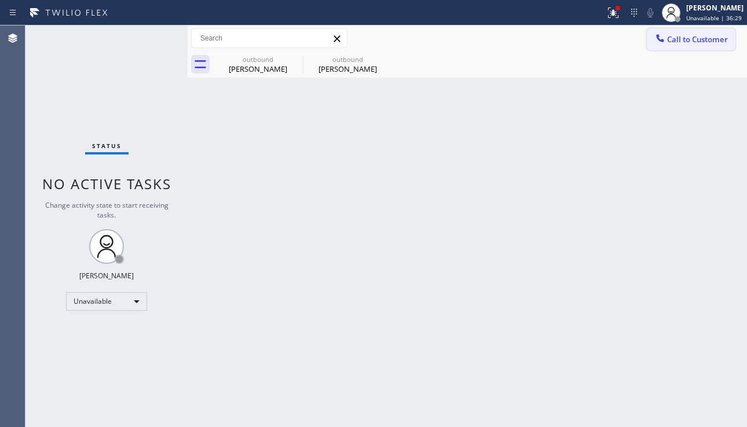
click at [678, 44] on span "Call to Customer" at bounding box center [697, 39] width 61 height 10
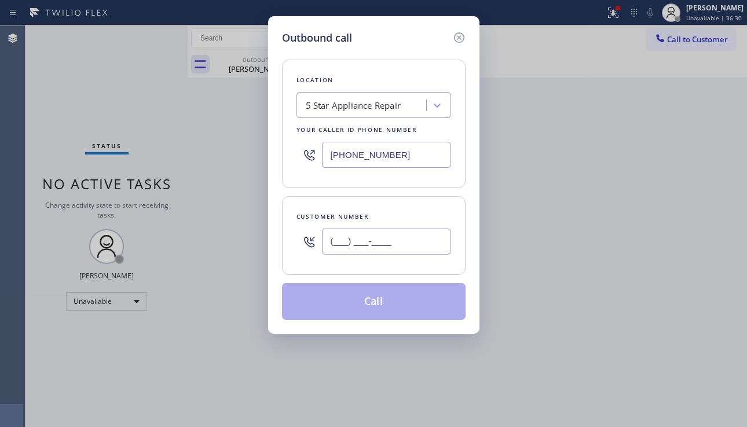
click at [403, 239] on input "(___) ___-____" at bounding box center [386, 242] width 129 height 26
paste input "310) 291-4314"
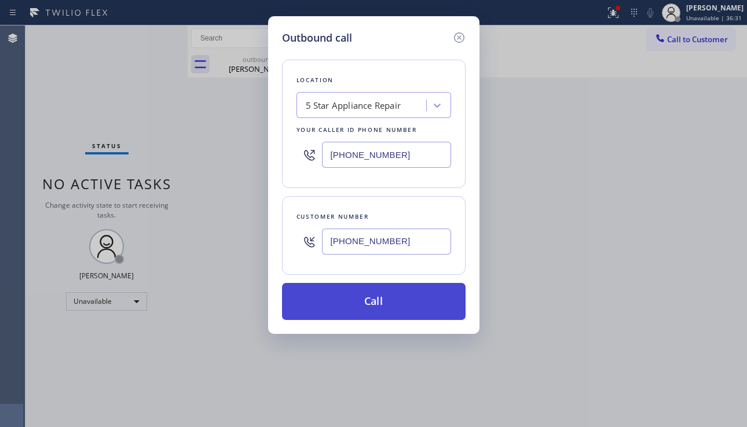
type input "[PHONE_NUMBER]"
click at [383, 298] on button "Call" at bounding box center [374, 301] width 184 height 37
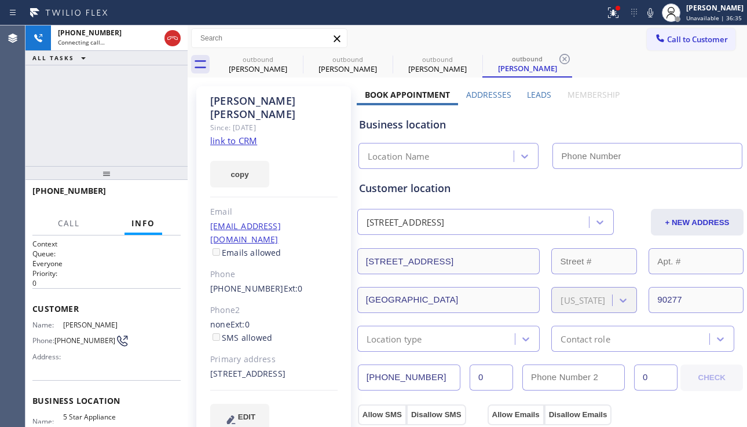
type input "[PHONE_NUMBER]"
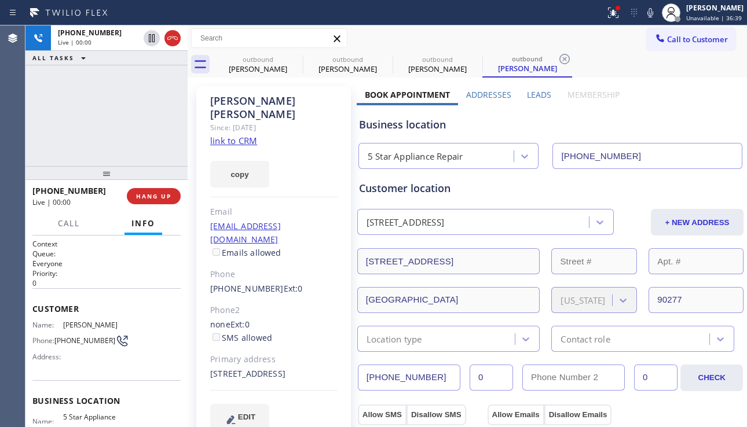
drag, startPoint x: 72, startPoint y: 148, endPoint x: 79, endPoint y: 146, distance: 6.6
click at [72, 148] on div "+13102914314 Live | 00:00 ALL TASKS ALL TASKS ACTIVE TASKS TASKS IN WRAP UP" at bounding box center [106, 95] width 162 height 141
click at [152, 199] on span "HANG UP" at bounding box center [153, 196] width 35 height 8
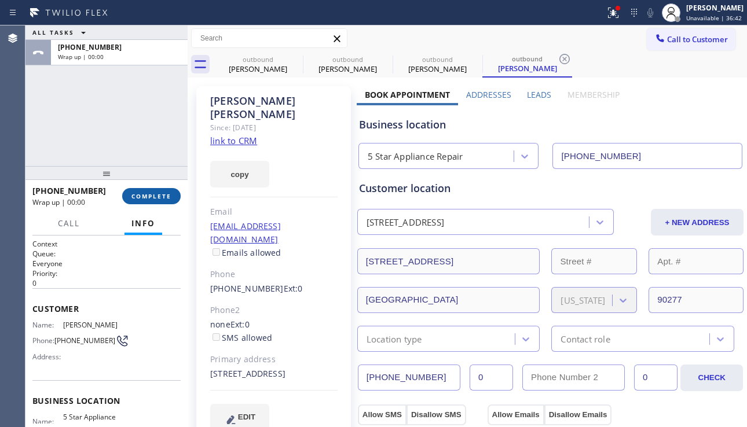
click at [152, 199] on span "COMPLETE" at bounding box center [151, 196] width 40 height 8
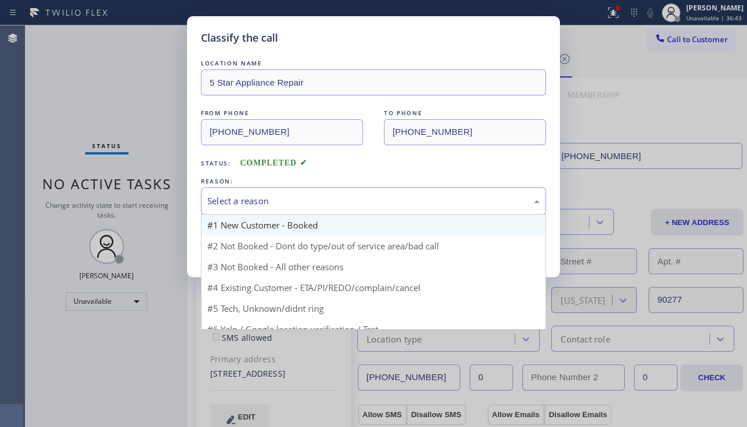
drag, startPoint x: 333, startPoint y: 199, endPoint x: 313, endPoint y: 228, distance: 35.3
click at [332, 199] on div "Select a reason" at bounding box center [373, 201] width 332 height 13
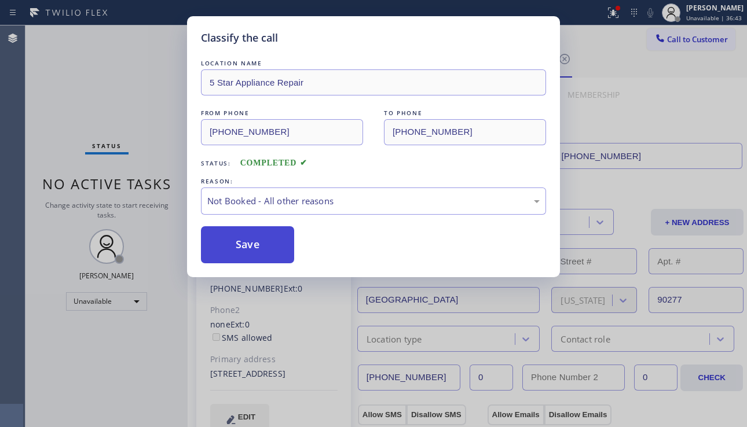
click at [273, 247] on button "Save" at bounding box center [247, 244] width 93 height 37
click at [672, 39] on span "Call to Customer" at bounding box center [697, 39] width 61 height 10
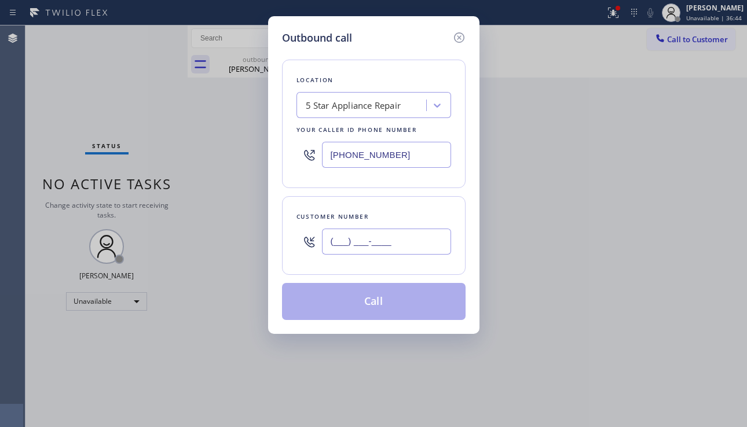
click at [382, 233] on input "(___) ___-____" at bounding box center [386, 242] width 129 height 26
paste input "404) 831-9123"
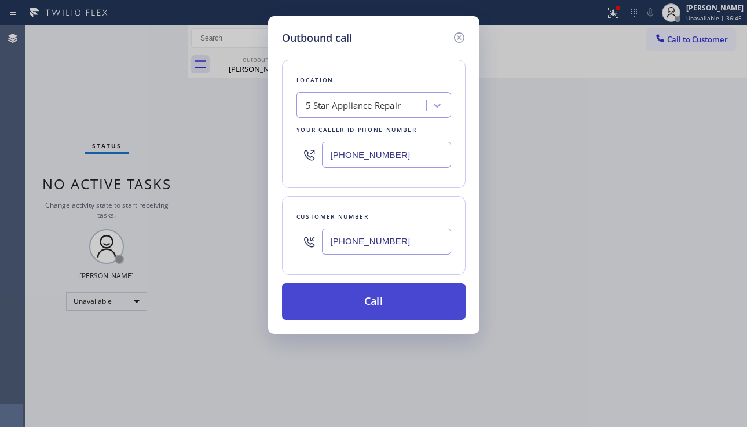
type input "[PHONE_NUMBER]"
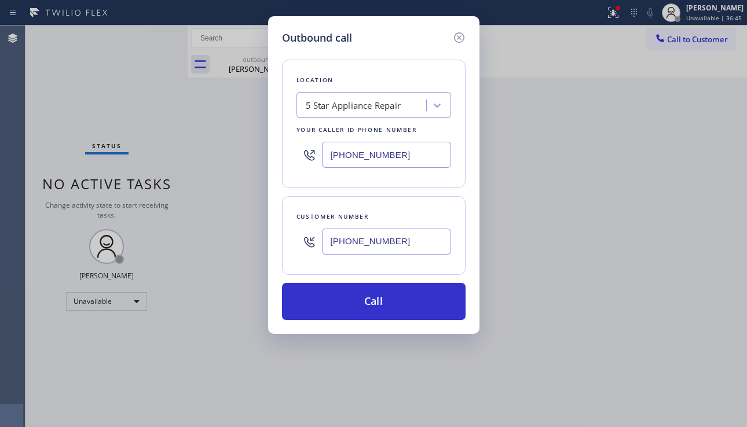
drag, startPoint x: 391, startPoint y: 308, endPoint x: 367, endPoint y: 270, distance: 44.7
click at [391, 308] on button "Call" at bounding box center [374, 301] width 184 height 37
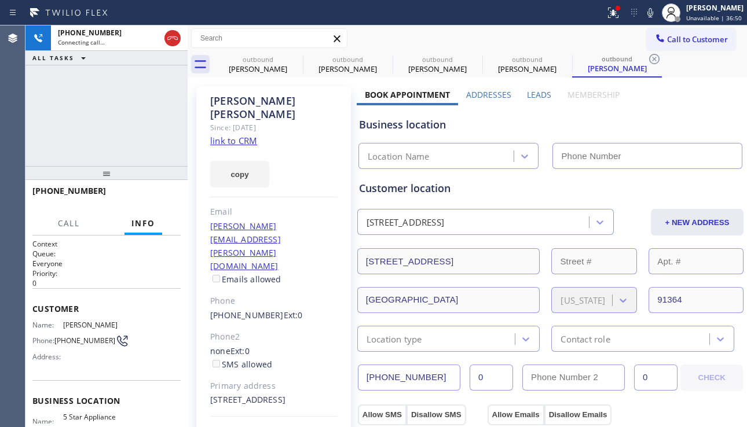
type input "[PHONE_NUMBER]"
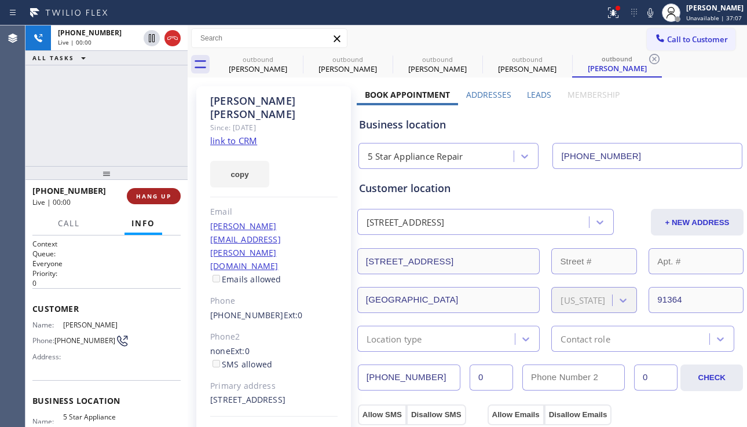
click at [159, 203] on button "HANG UP" at bounding box center [154, 196] width 54 height 16
click at [160, 201] on button "HANG UP" at bounding box center [154, 196] width 54 height 16
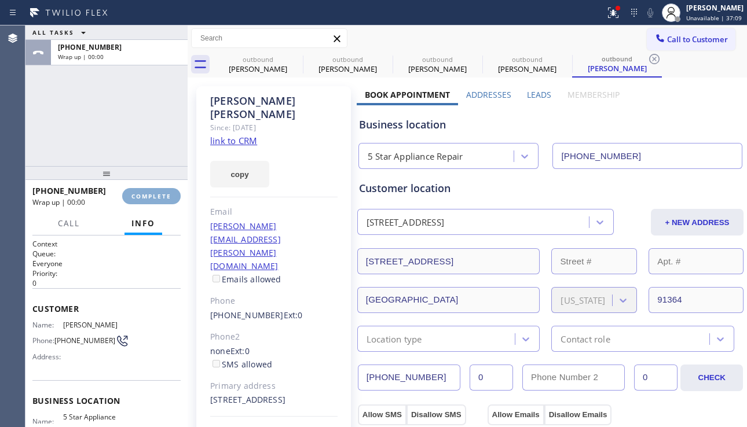
click at [160, 201] on button "COMPLETE" at bounding box center [151, 196] width 58 height 16
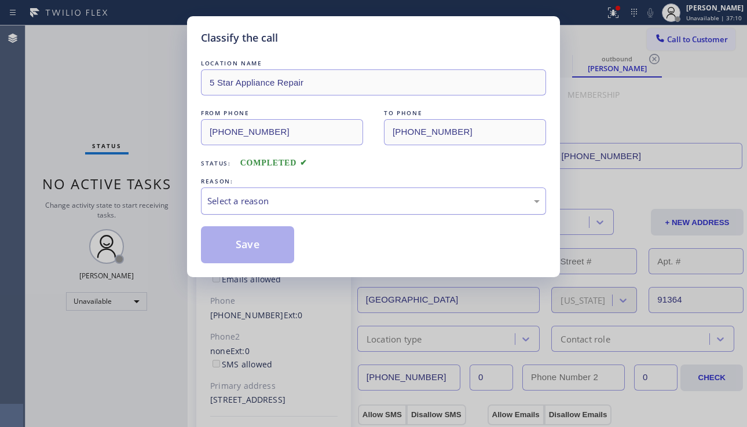
click at [312, 195] on div "Select a reason" at bounding box center [373, 201] width 332 height 13
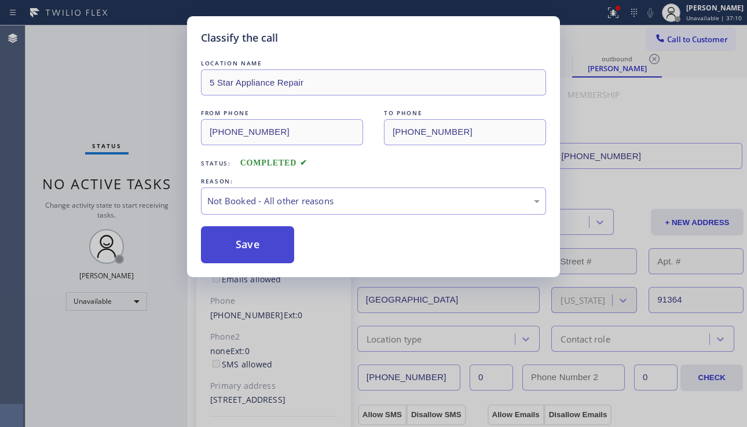
click at [250, 244] on button "Save" at bounding box center [247, 244] width 93 height 37
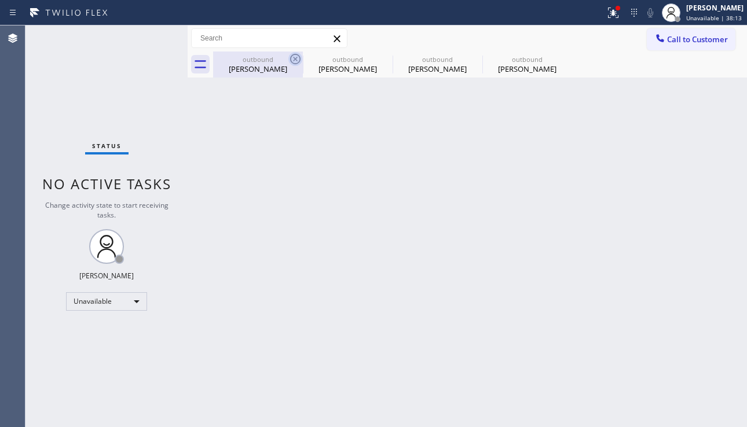
click at [296, 54] on icon at bounding box center [295, 59] width 14 height 14
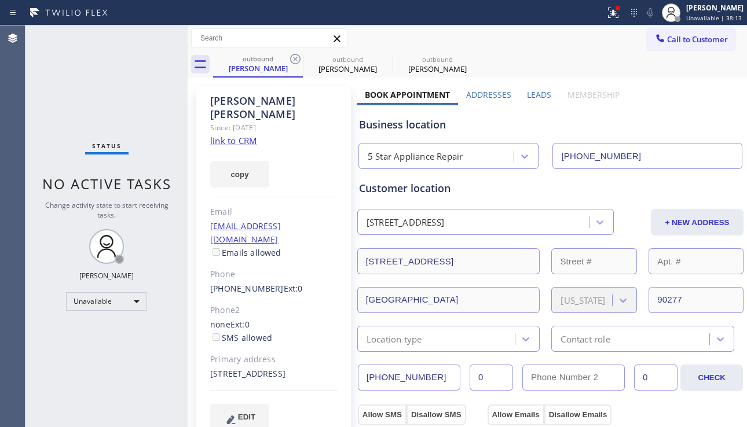
click at [296, 54] on icon at bounding box center [295, 59] width 14 height 14
click at [0, 0] on icon at bounding box center [0, 0] width 0 height 0
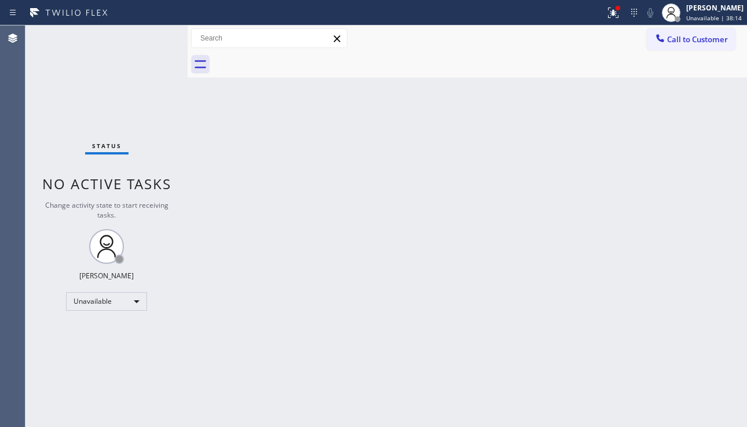
click at [296, 54] on div at bounding box center [480, 65] width 534 height 26
click at [608, 17] on icon at bounding box center [613, 13] width 10 height 10
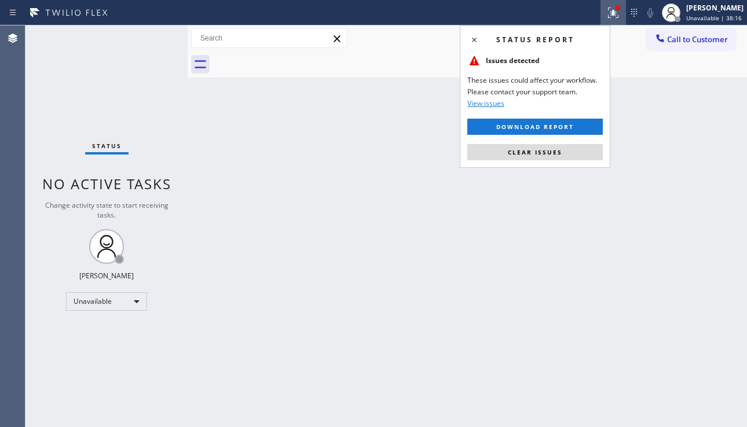
drag, startPoint x: 530, startPoint y: 152, endPoint x: 647, endPoint y: 105, distance: 125.7
click at [530, 152] on span "Clear issues" at bounding box center [535, 152] width 54 height 8
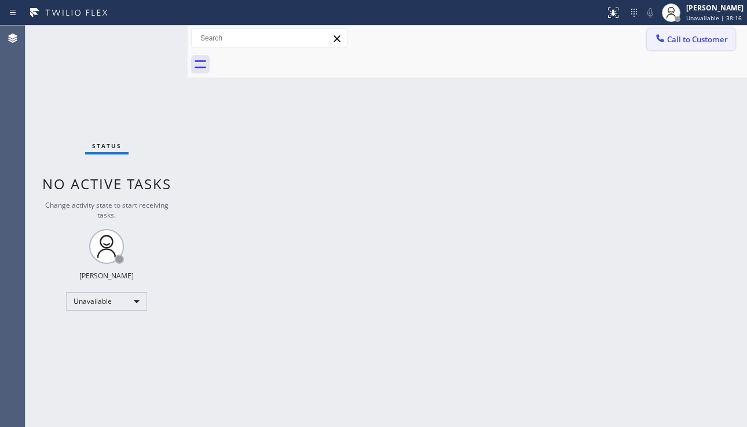
click at [667, 44] on span "Call to Customer" at bounding box center [697, 39] width 61 height 10
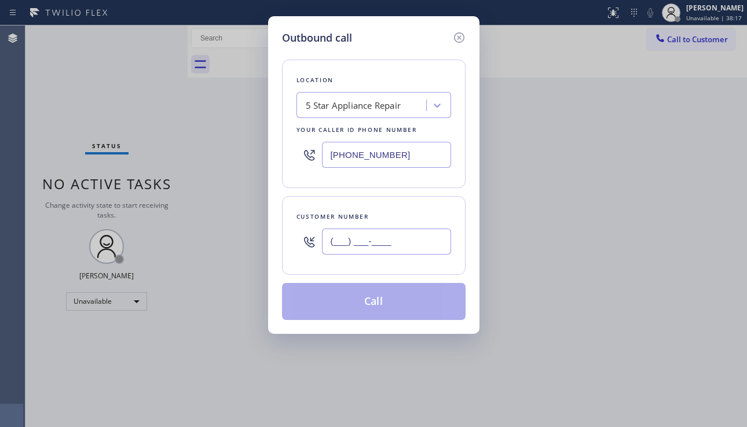
click at [379, 240] on input "(___) ___-____" at bounding box center [386, 242] width 129 height 26
paste input "818) 577-3808"
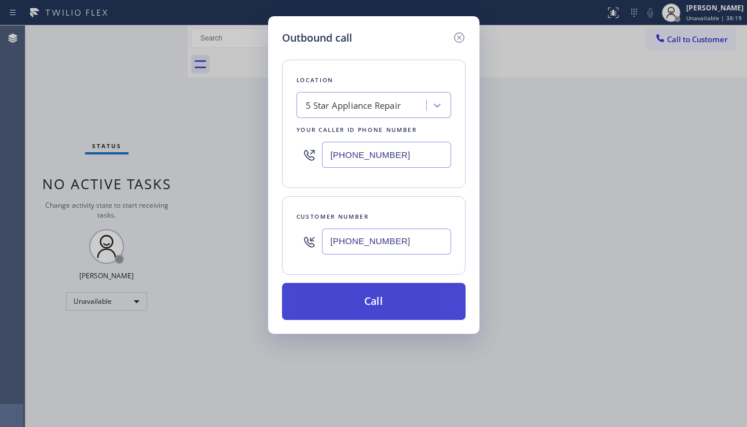
type input "[PHONE_NUMBER]"
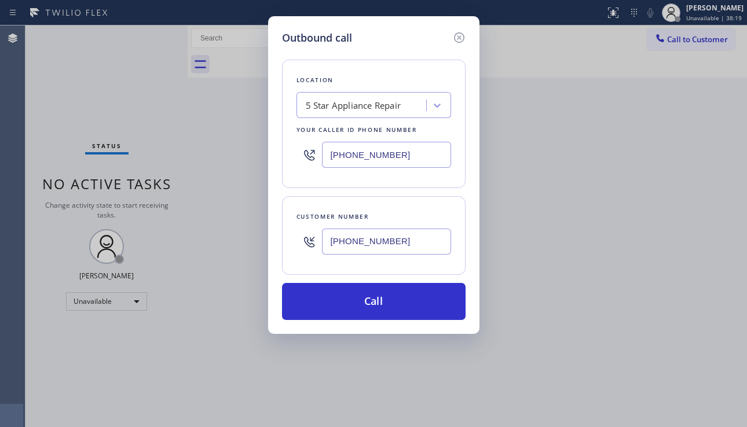
drag, startPoint x: 365, startPoint y: 298, endPoint x: 225, endPoint y: 182, distance: 181.4
click at [363, 296] on button "Call" at bounding box center [374, 301] width 184 height 37
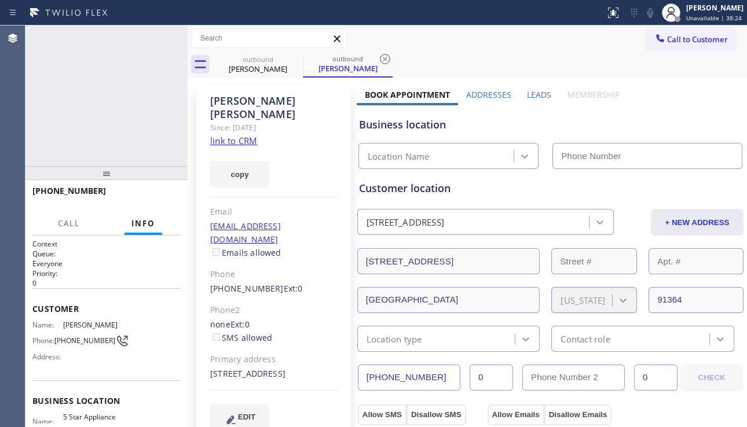
type input "[PHONE_NUMBER]"
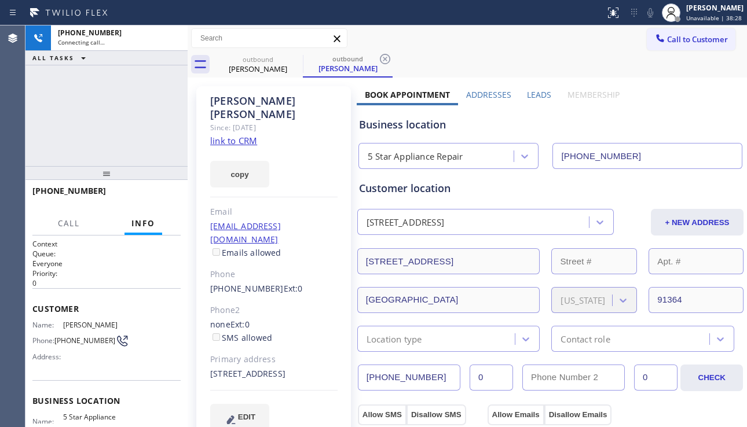
click at [82, 138] on div "+18185773808 Connecting call… ALL TASKS ALL TASKS ACTIVE TASKS TASKS IN WRAP UP" at bounding box center [106, 95] width 162 height 141
click at [100, 190] on div "+18185773808" at bounding box center [102, 190] width 140 height 11
click at [101, 147] on div "+18185773808 Connecting call… ALL TASKS ALL TASKS ACTIVE TASKS TASKS IN WRAP UP" at bounding box center [106, 95] width 162 height 141
click at [156, 193] on span "HANG UP" at bounding box center [153, 196] width 35 height 8
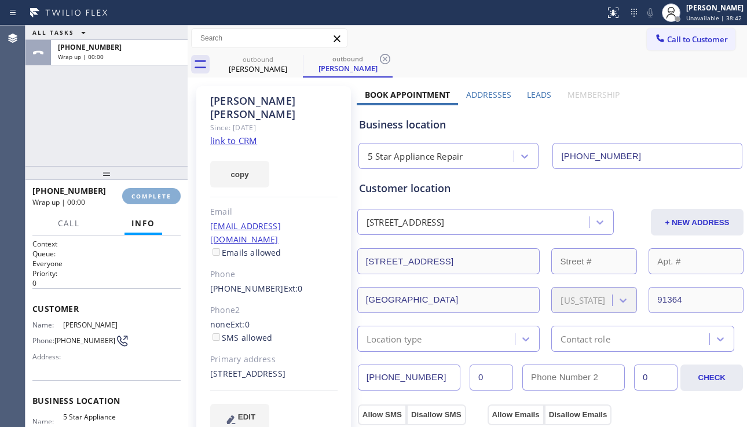
click at [156, 193] on span "COMPLETE" at bounding box center [151, 196] width 40 height 8
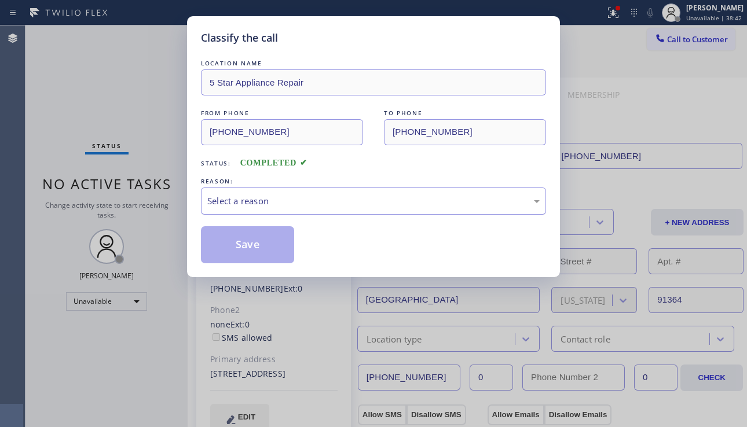
click at [300, 200] on div "Select a reason" at bounding box center [373, 201] width 332 height 13
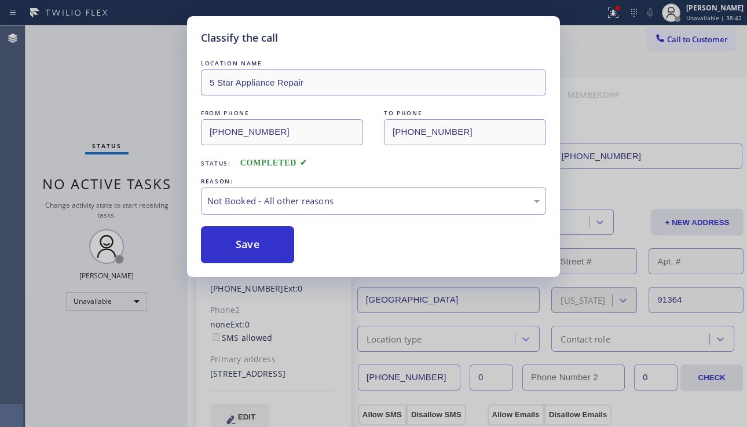
drag, startPoint x: 250, startPoint y: 249, endPoint x: 669, endPoint y: 164, distance: 427.7
click at [253, 248] on button "Save" at bounding box center [247, 244] width 93 height 37
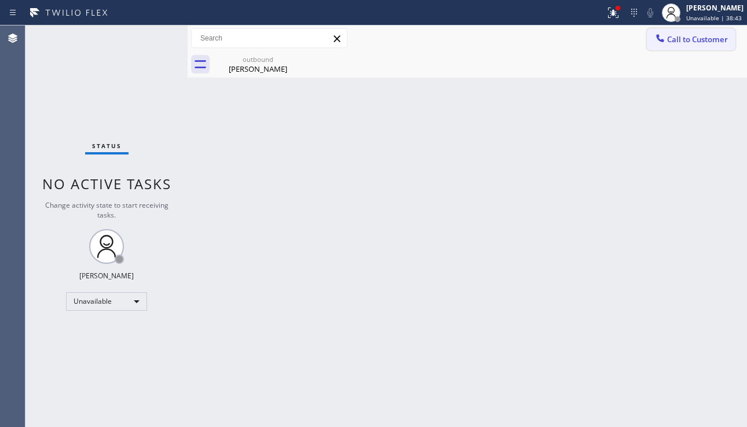
click at [676, 41] on span "Call to Customer" at bounding box center [697, 39] width 61 height 10
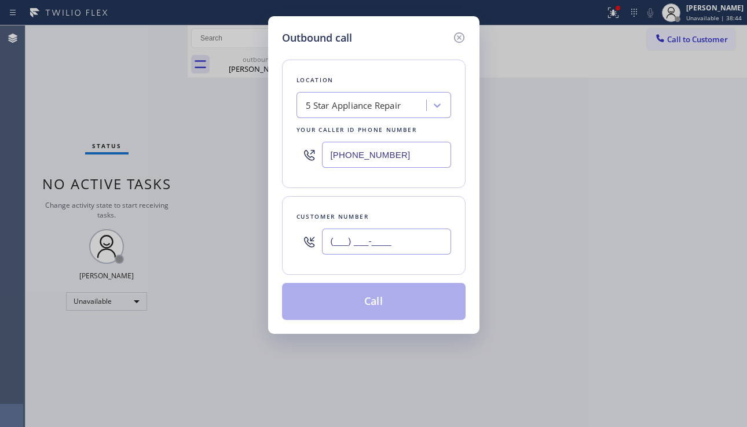
click at [360, 243] on input "(___) ___-____" at bounding box center [386, 242] width 129 height 26
paste input "310) 343-3789"
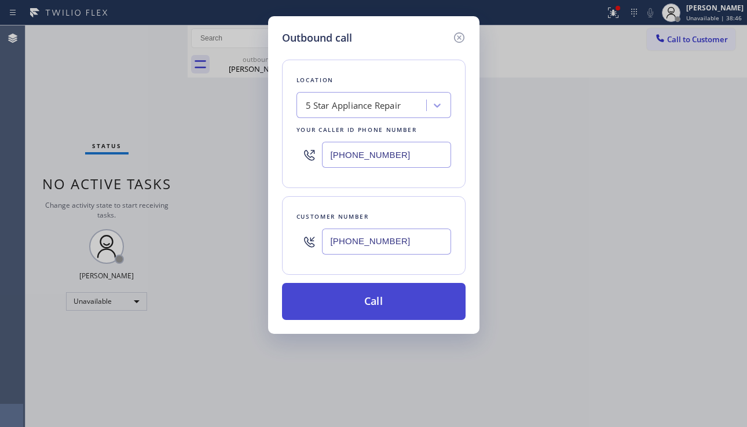
type input "[PHONE_NUMBER]"
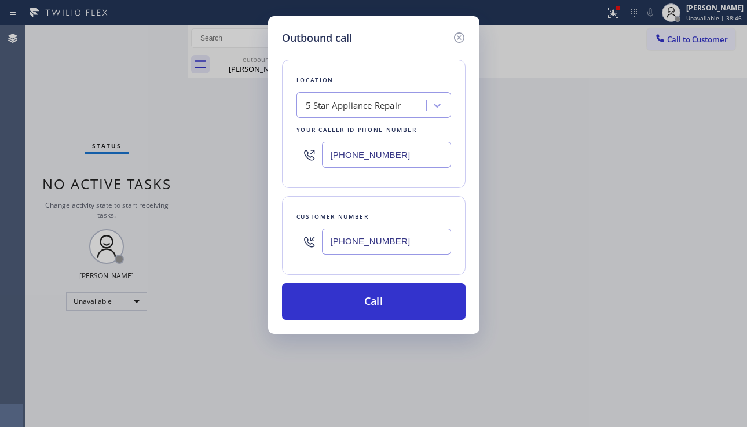
drag, startPoint x: 375, startPoint y: 310, endPoint x: 210, endPoint y: 133, distance: 241.7
click at [375, 309] on button "Call" at bounding box center [374, 301] width 184 height 37
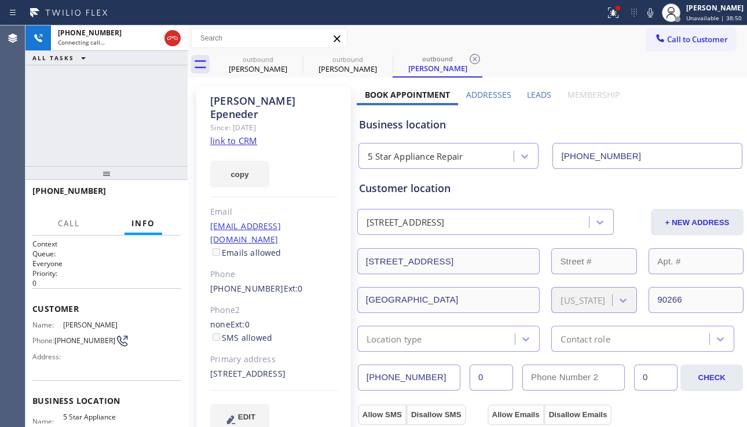
type input "[PHONE_NUMBER]"
click at [152, 195] on span "HANG UP" at bounding box center [153, 196] width 35 height 8
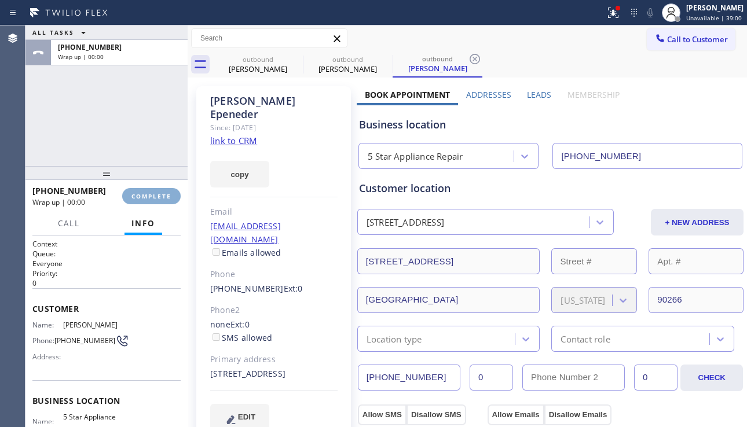
click at [152, 195] on span "COMPLETE" at bounding box center [151, 196] width 40 height 8
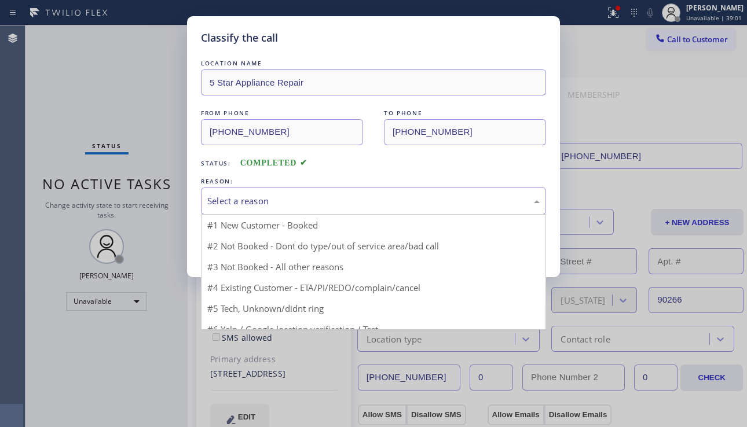
click at [313, 205] on div "Select a reason" at bounding box center [373, 201] width 332 height 13
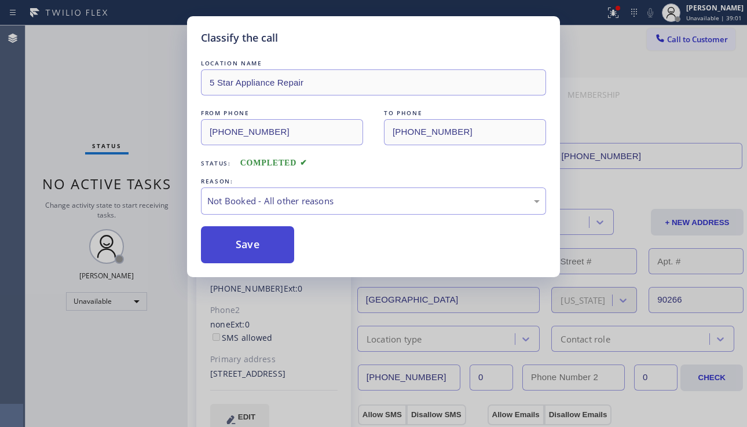
click at [258, 241] on button "Save" at bounding box center [247, 244] width 93 height 37
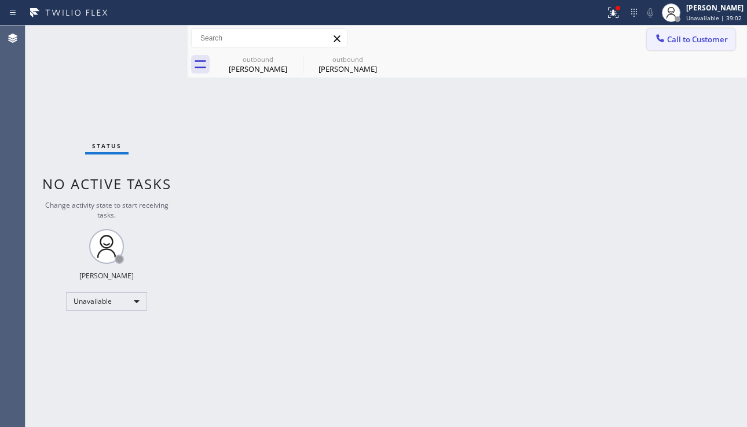
click at [662, 46] on div at bounding box center [660, 39] width 14 height 14
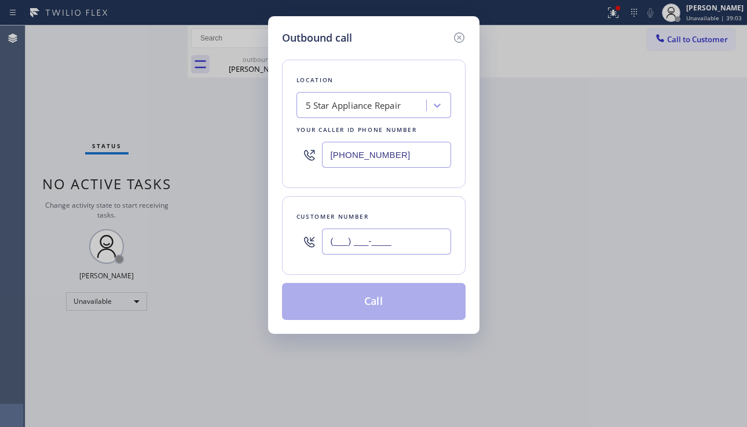
click at [360, 245] on input "(___) ___-____" at bounding box center [386, 242] width 129 height 26
paste input "843) 251-8616"
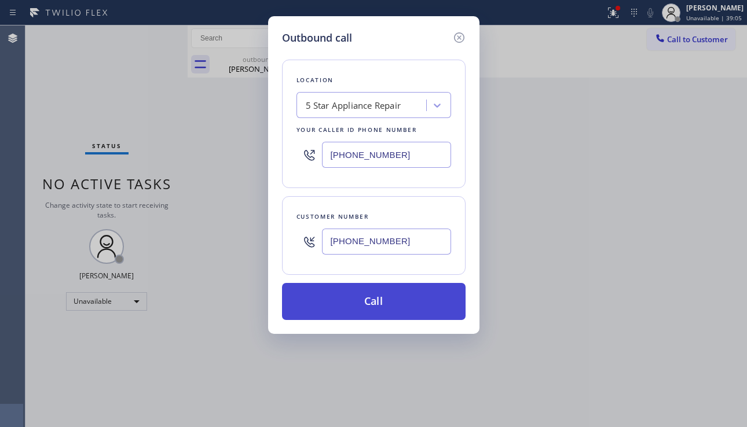
type input "[PHONE_NUMBER]"
click at [379, 305] on button "Call" at bounding box center [374, 301] width 184 height 37
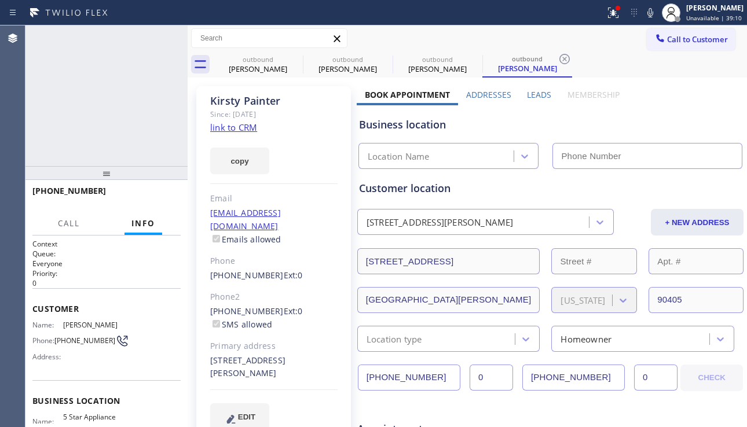
type input "[PHONE_NUMBER]"
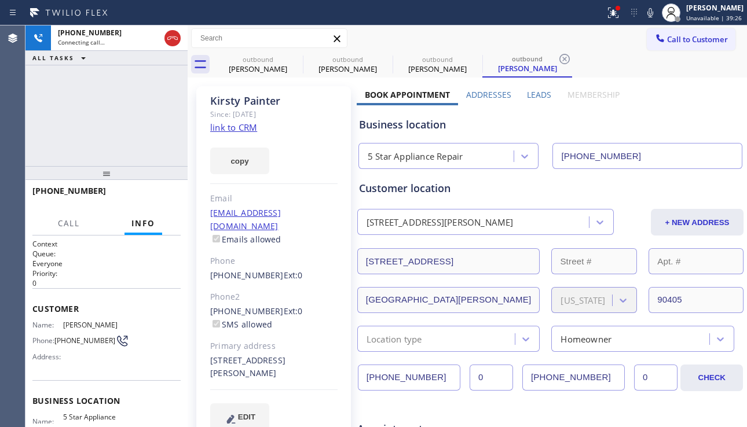
click at [707, 125] on div "Business location" at bounding box center [550, 125] width 383 height 16
click at [158, 192] on span "HANG UP" at bounding box center [153, 196] width 35 height 8
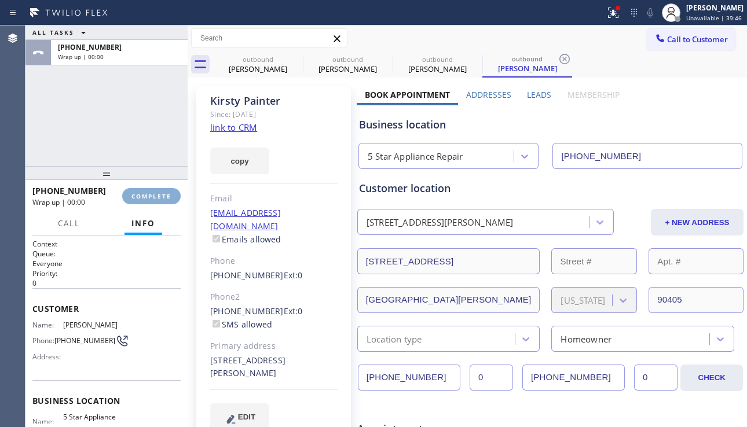
click at [158, 192] on span "COMPLETE" at bounding box center [151, 196] width 40 height 8
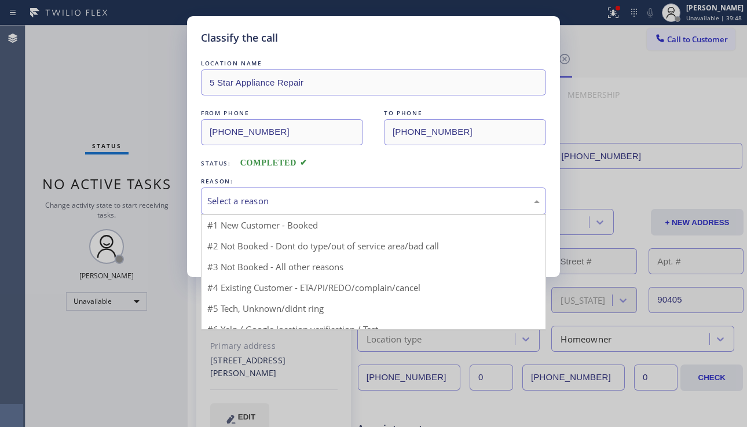
click at [298, 198] on div "Select a reason" at bounding box center [373, 201] width 332 height 13
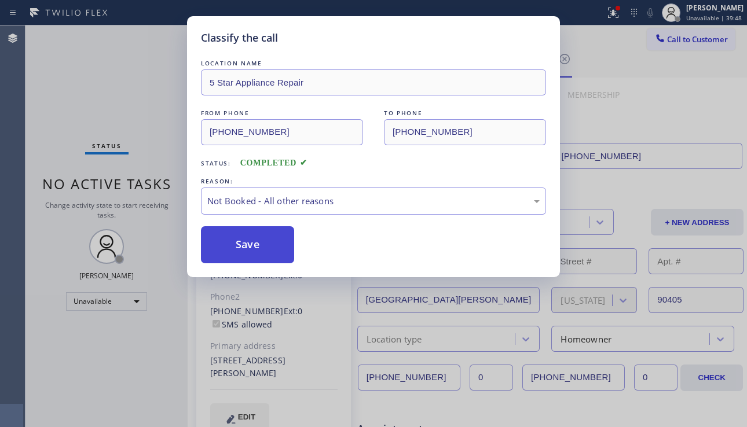
click at [250, 241] on button "Save" at bounding box center [247, 244] width 93 height 37
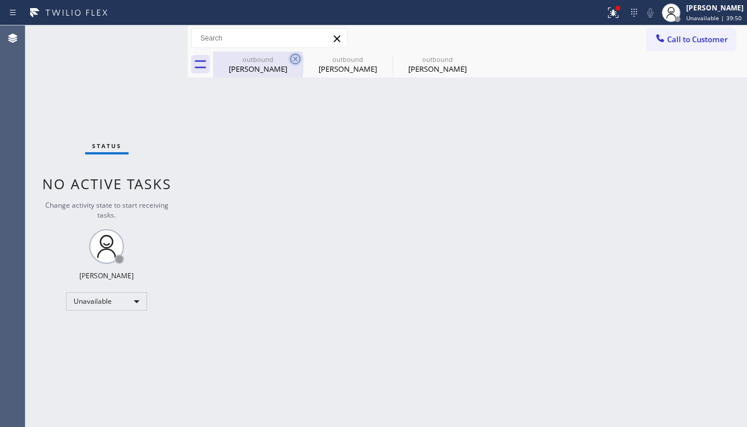
click at [293, 61] on icon at bounding box center [295, 59] width 14 height 14
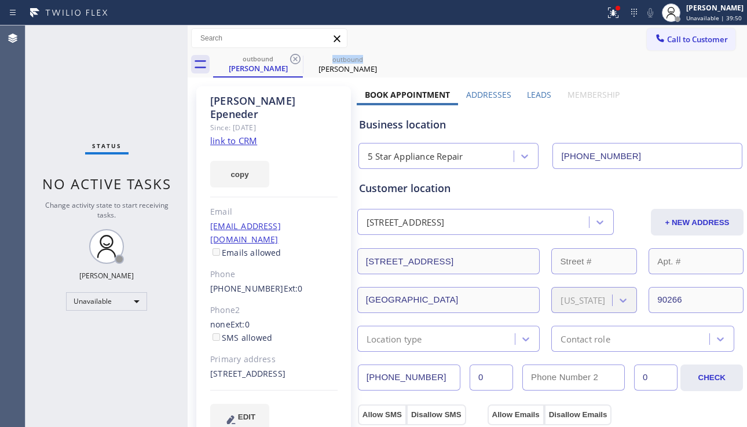
click at [293, 61] on icon at bounding box center [295, 59] width 14 height 14
click at [0, 0] on icon at bounding box center [0, 0] width 0 height 0
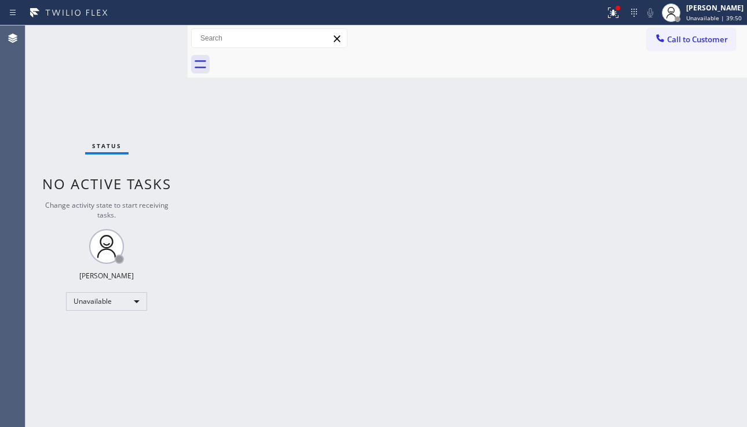
click at [292, 60] on div at bounding box center [480, 65] width 534 height 26
click at [605, 19] on div at bounding box center [613, 13] width 25 height 14
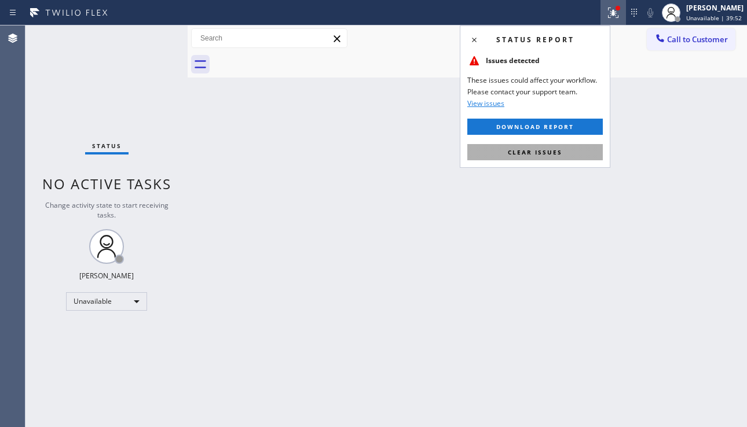
click at [537, 156] on button "Clear issues" at bounding box center [535, 152] width 136 height 16
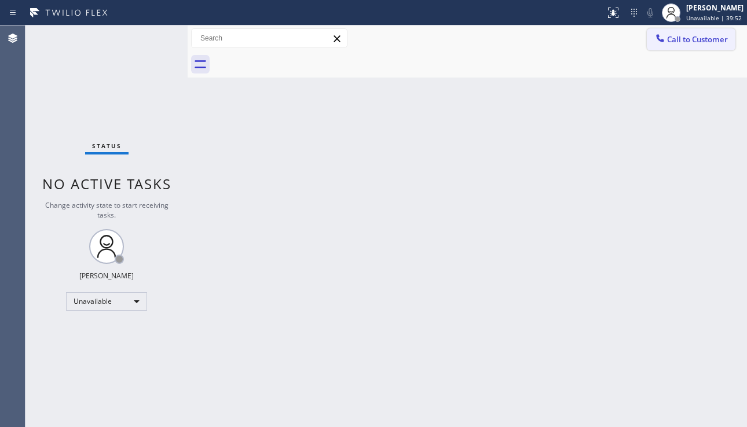
click at [668, 45] on button "Call to Customer" at bounding box center [691, 39] width 89 height 22
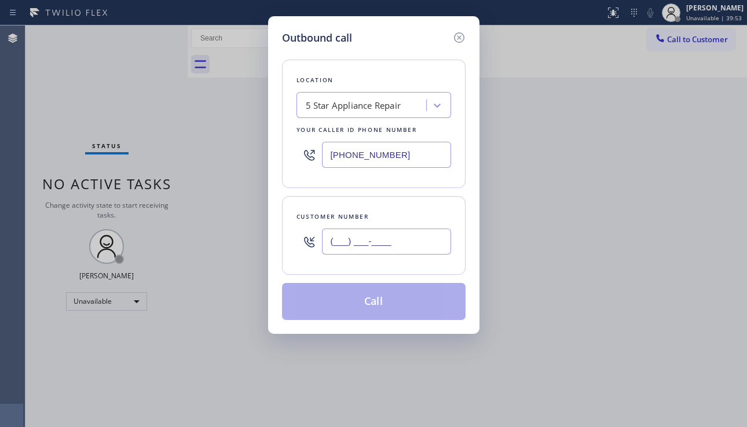
click at [386, 247] on input "(___) ___-____" at bounding box center [386, 242] width 129 height 26
paste input "310) 569-7155"
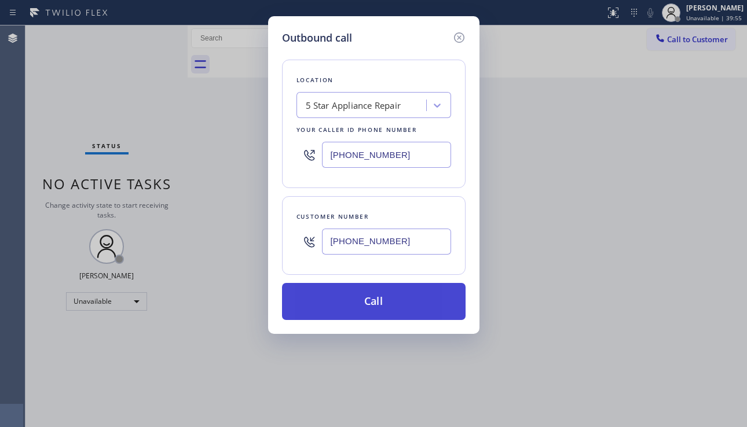
type input "[PHONE_NUMBER]"
click at [400, 298] on button "Call" at bounding box center [374, 301] width 184 height 37
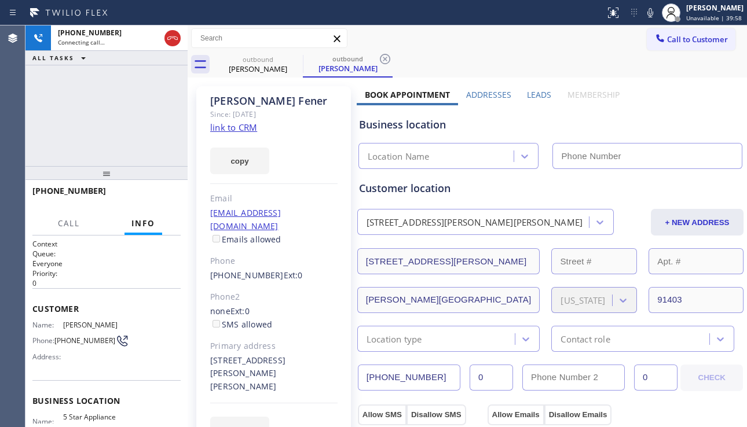
type input "[PHONE_NUMBER]"
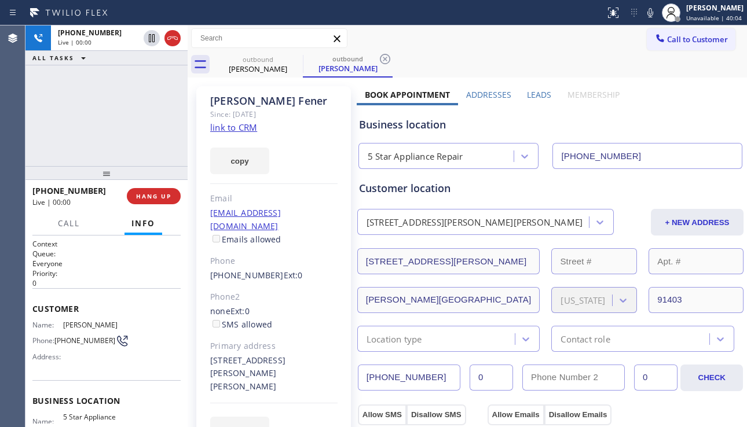
click at [58, 207] on span "Live | 00:00" at bounding box center [51, 202] width 38 height 10
click at [148, 193] on span "HANG UP" at bounding box center [153, 196] width 35 height 8
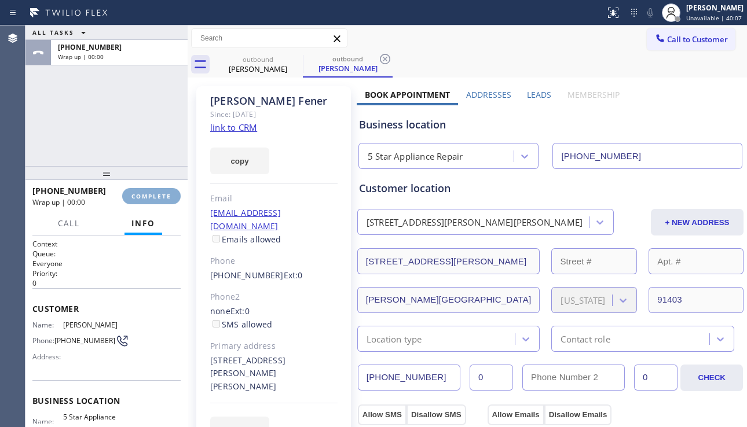
click at [148, 193] on span "COMPLETE" at bounding box center [151, 196] width 40 height 8
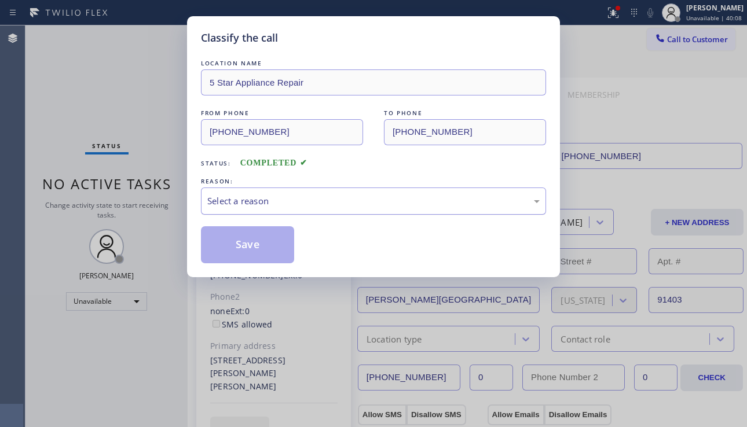
click at [288, 191] on div "Select a reason" at bounding box center [373, 201] width 345 height 27
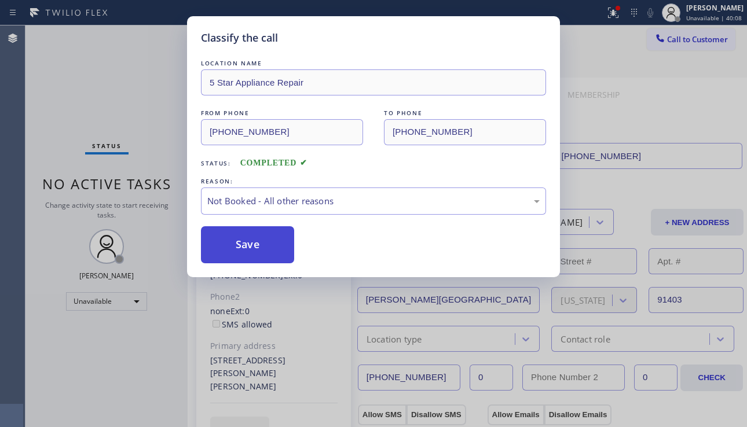
click at [242, 252] on button "Save" at bounding box center [247, 244] width 93 height 37
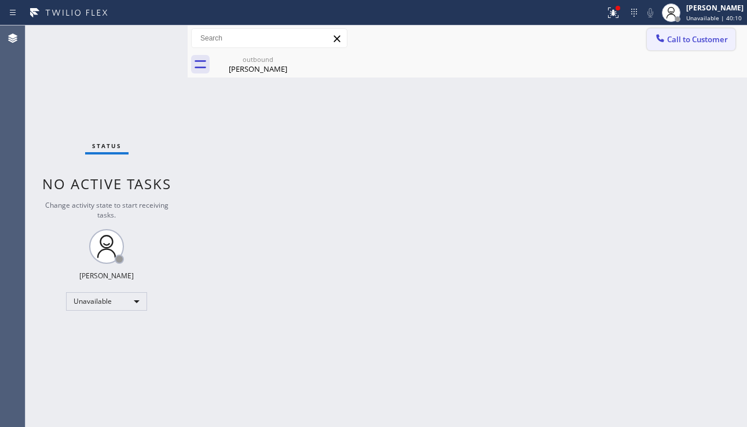
click at [702, 44] on span "Call to Customer" at bounding box center [697, 39] width 61 height 10
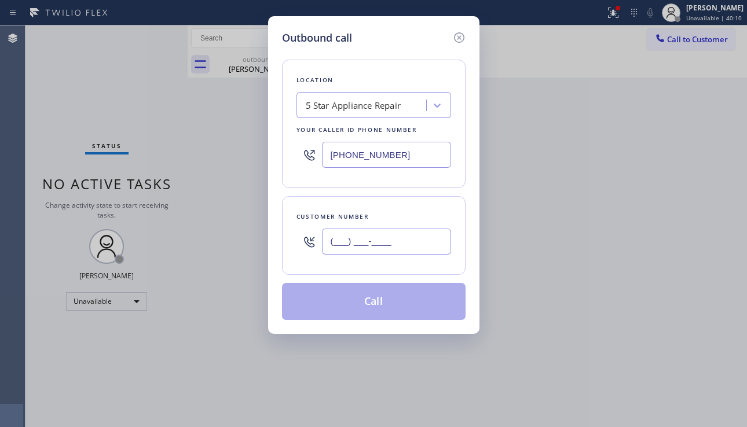
click at [397, 247] on input "(___) ___-____" at bounding box center [386, 242] width 129 height 26
paste input "949) 482-0958"
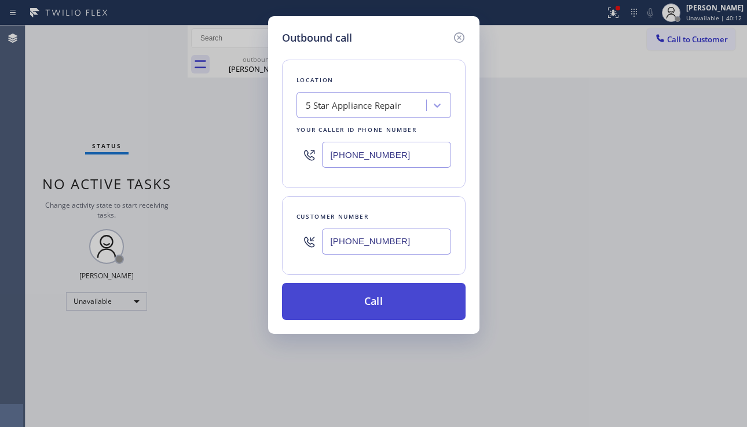
type input "[PHONE_NUMBER]"
click at [360, 309] on button "Call" at bounding box center [374, 301] width 184 height 37
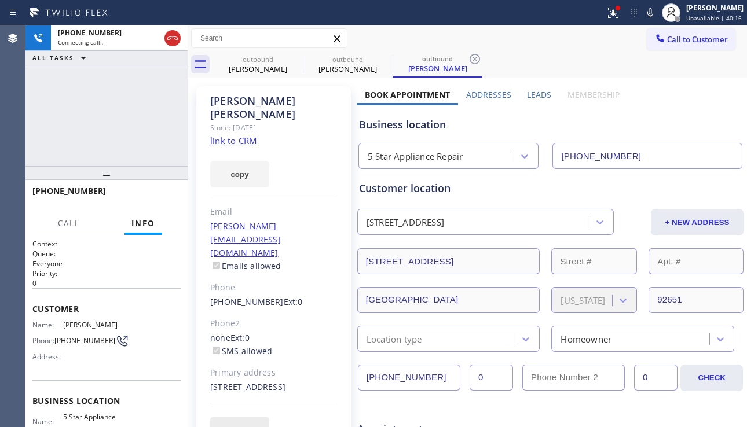
type input "[PHONE_NUMBER]"
click at [86, 142] on div "+19494820958 Connecting call… ALL TASKS ALL TASKS ACTIVE TASKS TASKS IN WRAP UP" at bounding box center [106, 95] width 162 height 141
click at [173, 189] on button "HANG UP" at bounding box center [154, 196] width 54 height 16
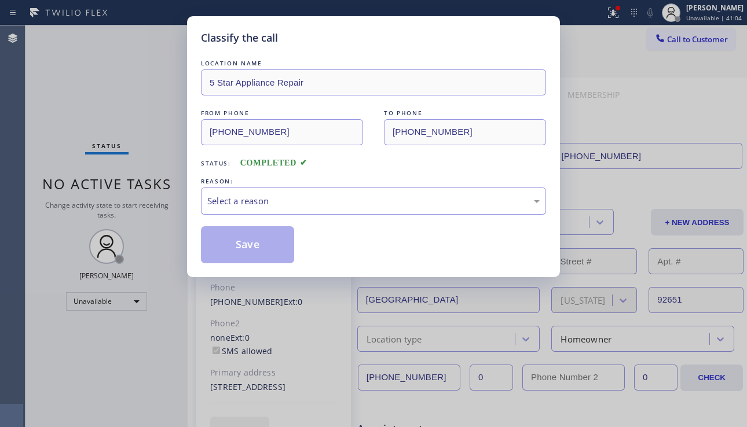
click at [248, 195] on div "Select a reason" at bounding box center [373, 201] width 332 height 13
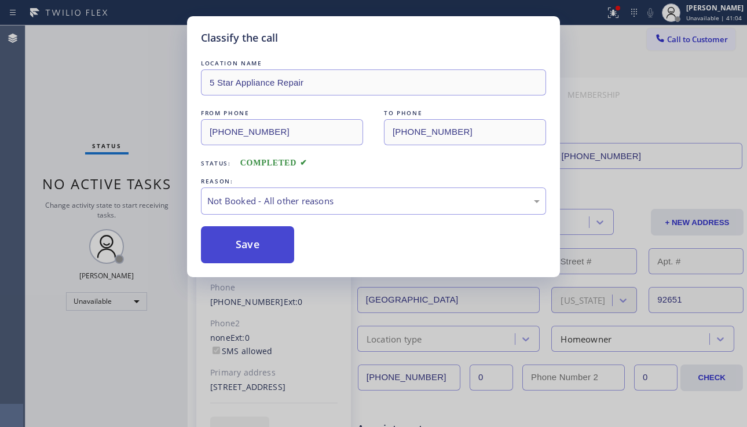
click at [221, 244] on button "Save" at bounding box center [247, 244] width 93 height 37
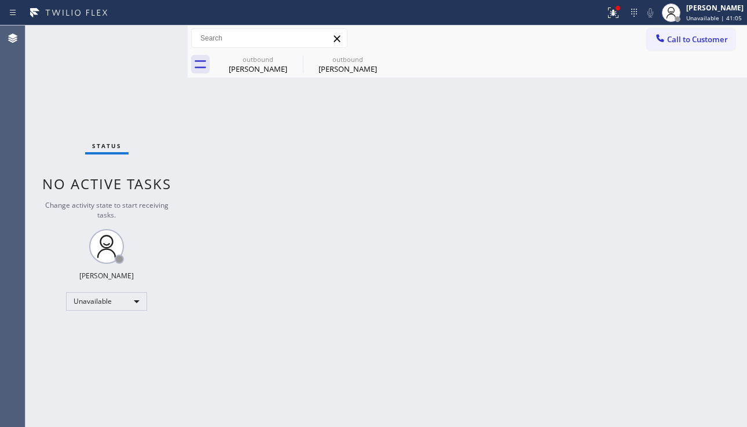
click at [675, 42] on span "Call to Customer" at bounding box center [697, 39] width 61 height 10
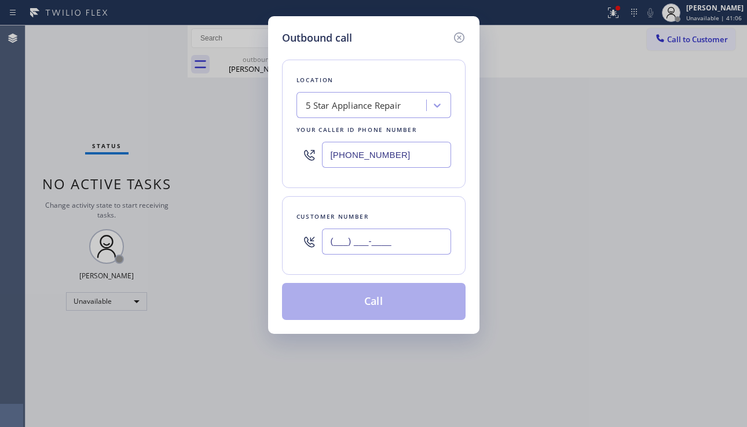
click at [379, 253] on input "(___) ___-____" at bounding box center [386, 242] width 129 height 26
paste input "626) 203-3244"
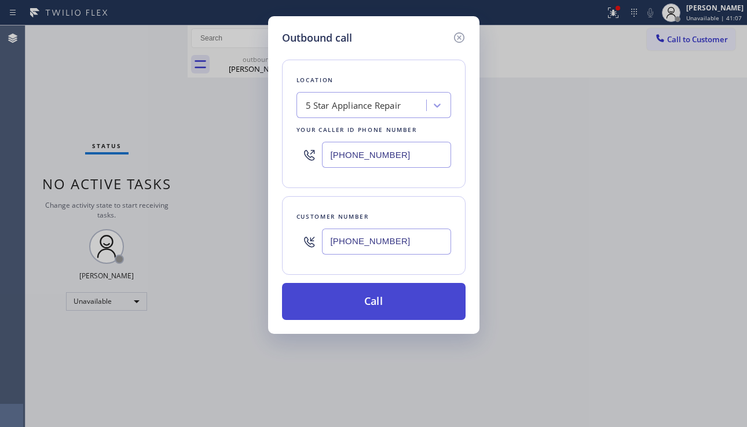
type input "[PHONE_NUMBER]"
click at [396, 297] on button "Call" at bounding box center [374, 301] width 184 height 37
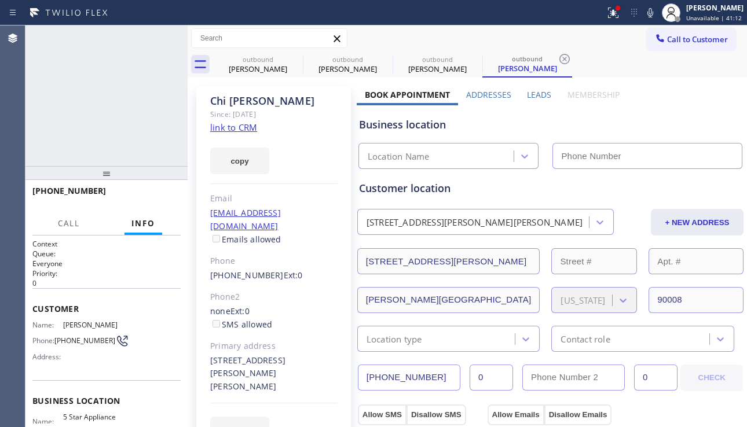
type input "[PHONE_NUMBER]"
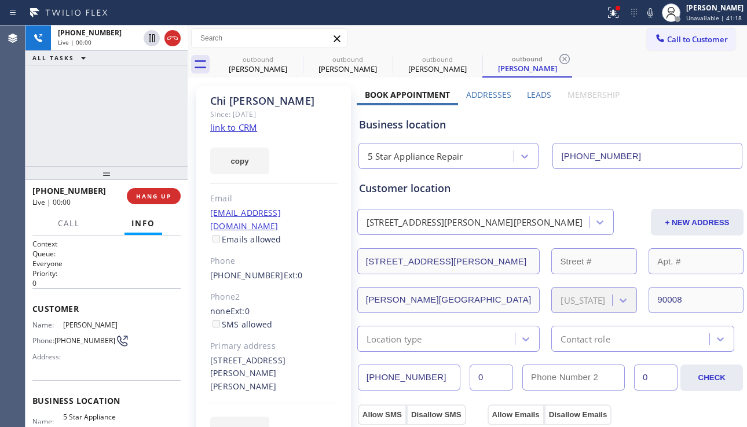
click at [319, 417] on div "EDIT" at bounding box center [273, 430] width 127 height 27
click at [161, 199] on span "HANG UP" at bounding box center [153, 196] width 35 height 8
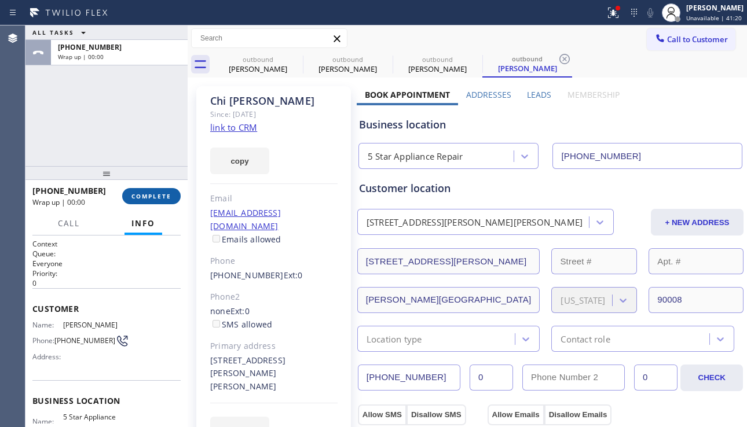
click at [161, 199] on span "COMPLETE" at bounding box center [151, 196] width 40 height 8
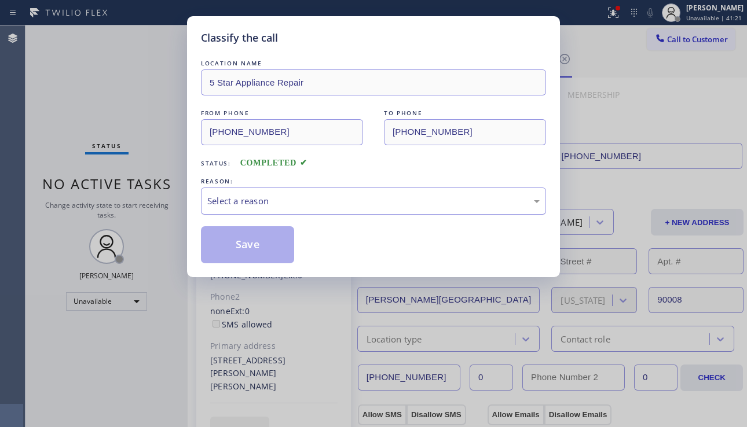
click at [343, 207] on div "Select a reason" at bounding box center [373, 201] width 332 height 13
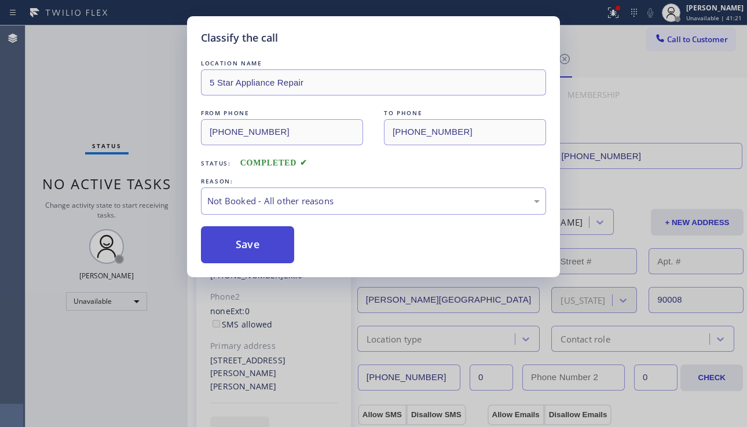
click at [246, 248] on button "Save" at bounding box center [247, 244] width 93 height 37
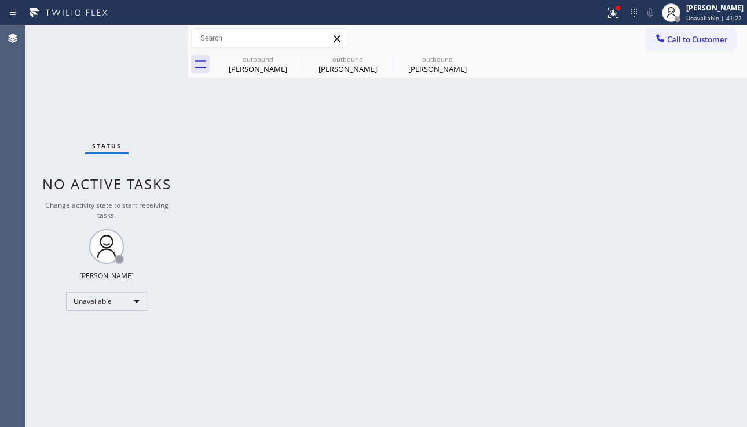
drag, startPoint x: 673, startPoint y: 43, endPoint x: 477, endPoint y: 186, distance: 242.9
click at [672, 42] on span "Call to Customer" at bounding box center [697, 39] width 61 height 10
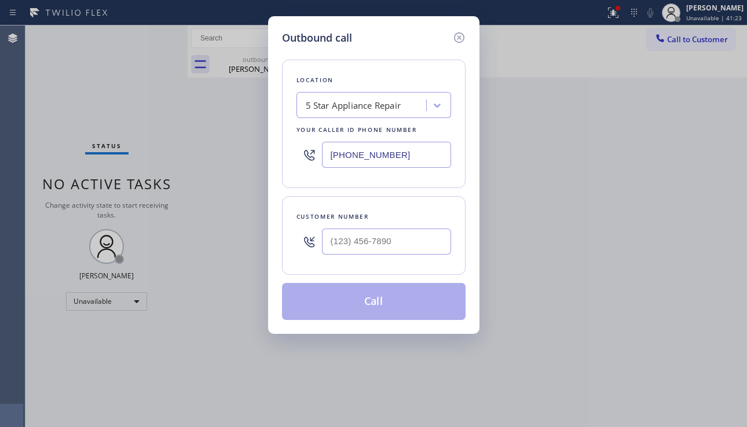
click at [409, 227] on div at bounding box center [386, 242] width 129 height 38
click at [409, 234] on input "(___) ___-____" at bounding box center [386, 242] width 129 height 26
paste input "323) 528-8502"
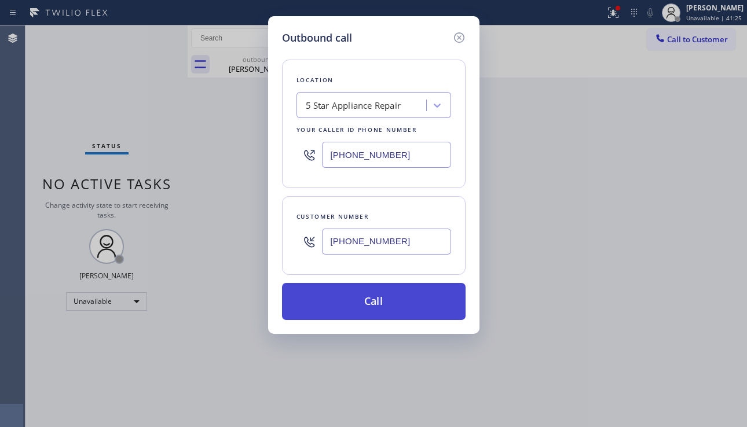
type input "(323) 528-8502"
click at [418, 310] on button "Call" at bounding box center [374, 301] width 184 height 37
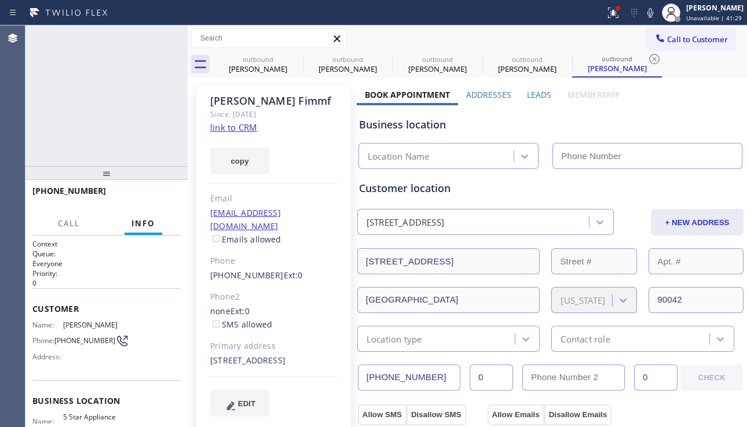
type input "[PHONE_NUMBER]"
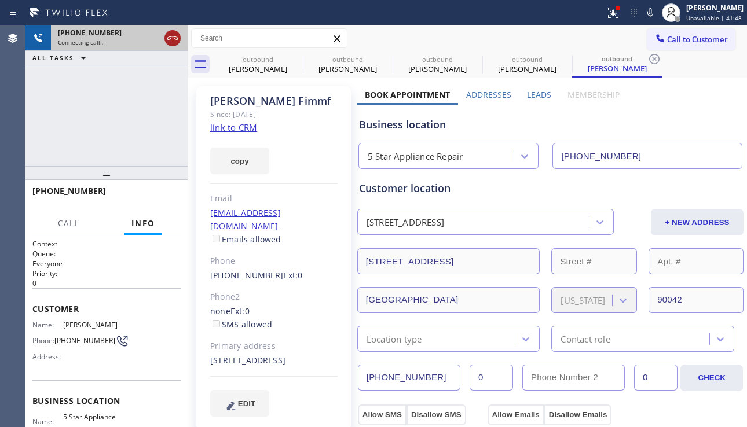
click at [170, 38] on icon at bounding box center [173, 38] width 14 height 14
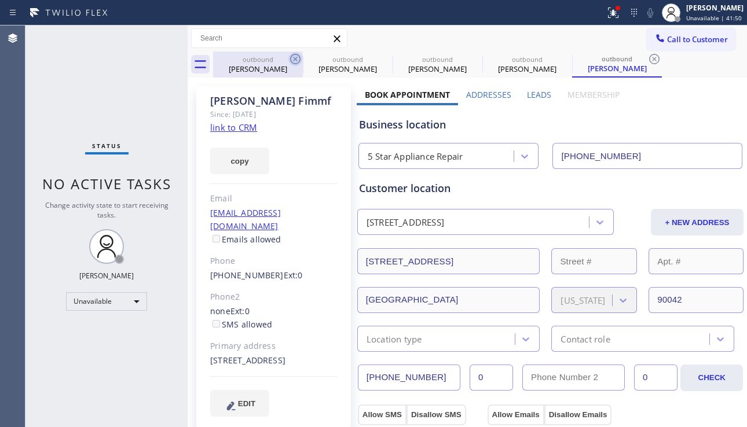
click at [294, 60] on icon at bounding box center [295, 59] width 10 height 10
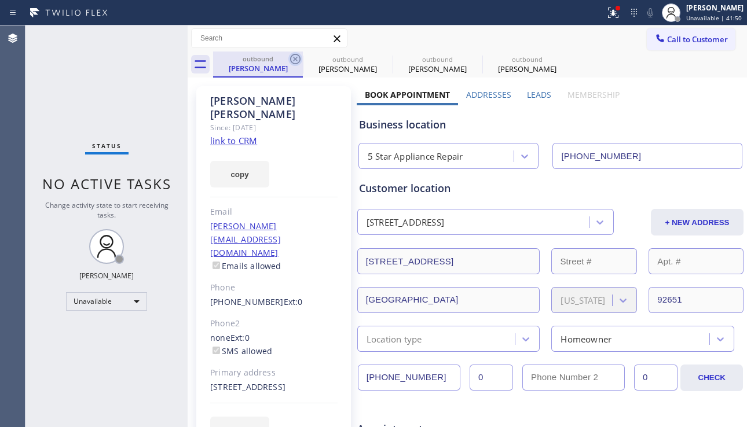
click at [294, 60] on icon at bounding box center [295, 59] width 10 height 10
click at [0, 0] on icon at bounding box center [0, 0] width 0 height 0
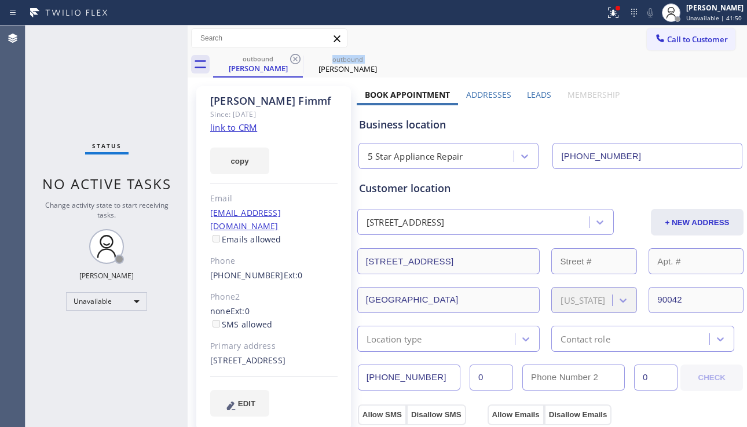
click at [294, 60] on icon at bounding box center [295, 59] width 10 height 10
click at [0, 0] on icon at bounding box center [0, 0] width 0 height 0
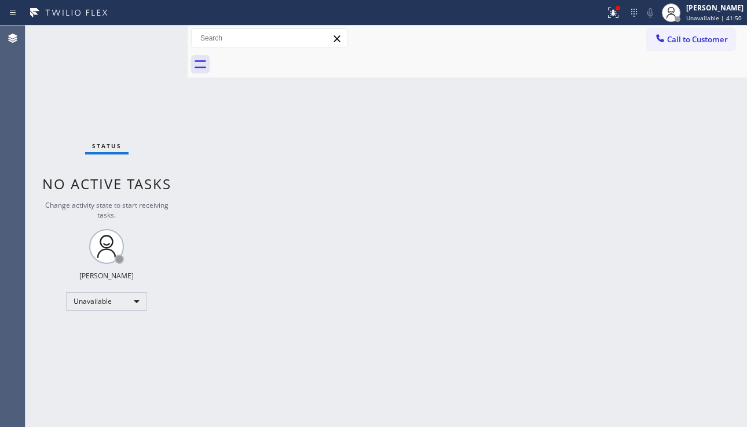
click at [294, 60] on div at bounding box center [480, 65] width 534 height 26
click at [601, 16] on div at bounding box center [613, 13] width 25 height 14
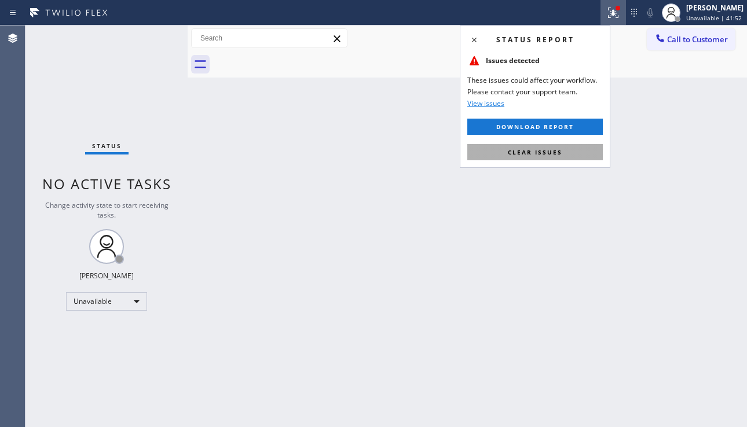
click at [543, 151] on span "Clear issues" at bounding box center [535, 152] width 54 height 8
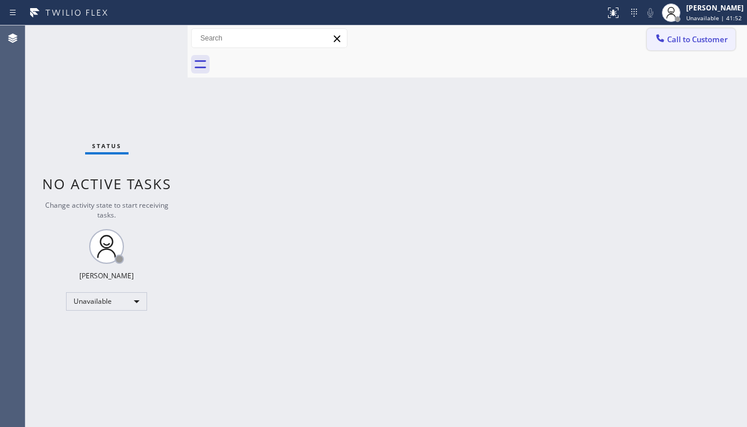
click at [699, 45] on button "Call to Customer" at bounding box center [691, 39] width 89 height 22
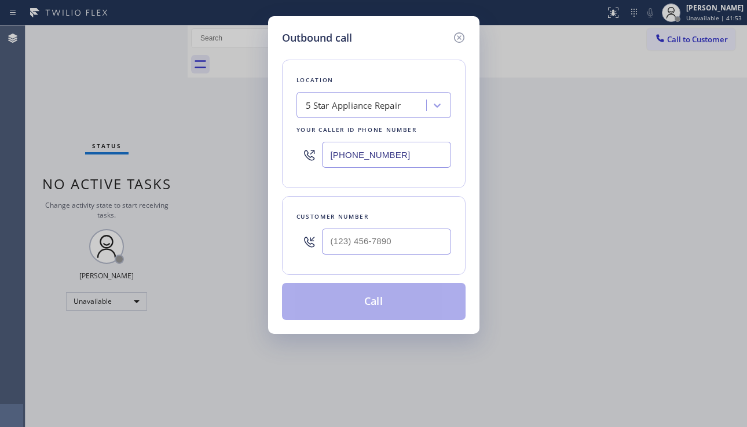
click at [399, 226] on div at bounding box center [386, 242] width 129 height 38
click at [396, 232] on input "(___) ___-____" at bounding box center [386, 242] width 129 height 26
paste input "832) 372-9355"
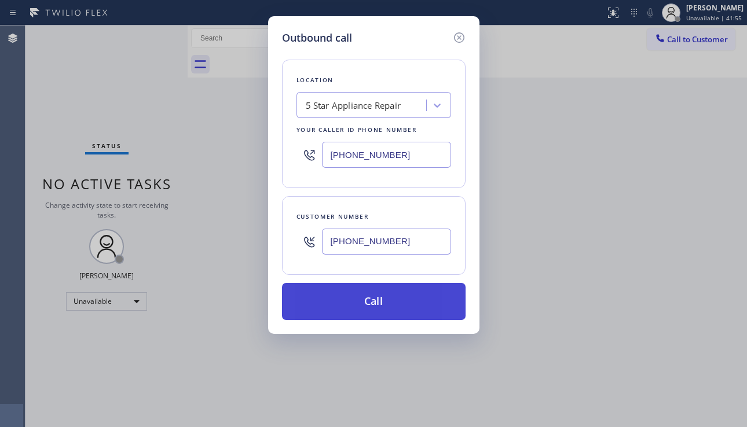
type input "[PHONE_NUMBER]"
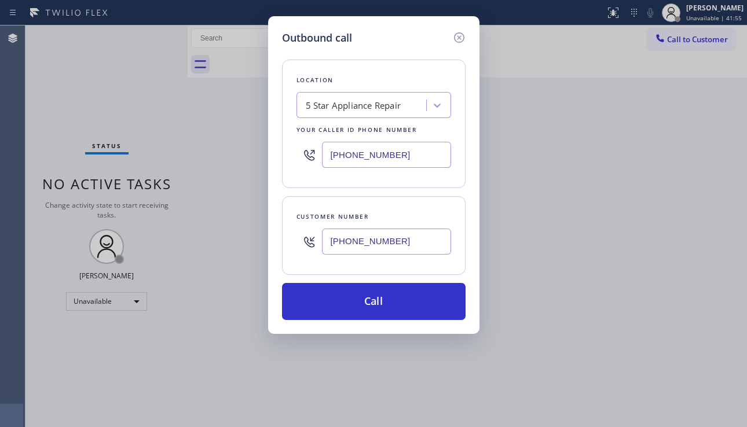
drag, startPoint x: 404, startPoint y: 298, endPoint x: 709, endPoint y: 337, distance: 307.7
click at [404, 298] on button "Call" at bounding box center [374, 301] width 184 height 37
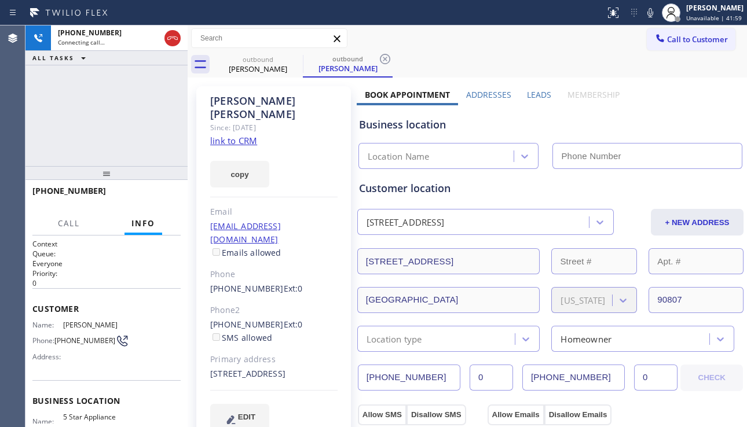
type input "[PHONE_NUMBER]"
click at [530, 97] on label "Leads" at bounding box center [539, 94] width 24 height 11
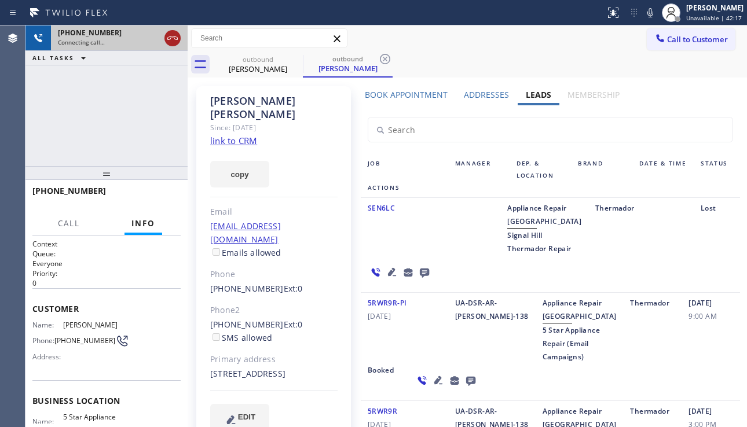
click at [172, 39] on icon at bounding box center [173, 38] width 14 height 14
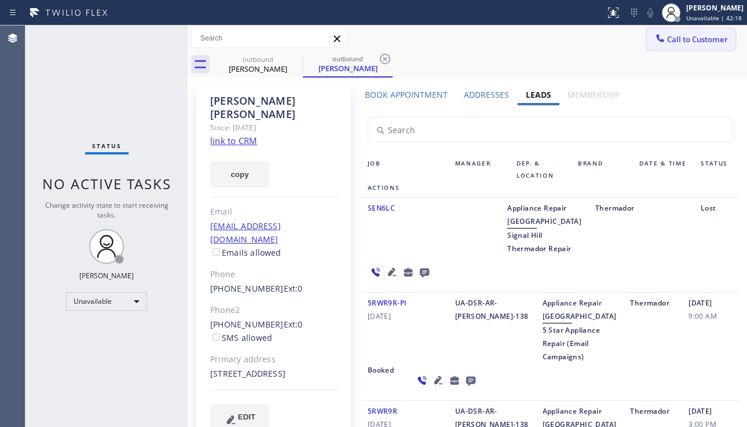
click at [667, 42] on span "Call to Customer" at bounding box center [697, 39] width 61 height 10
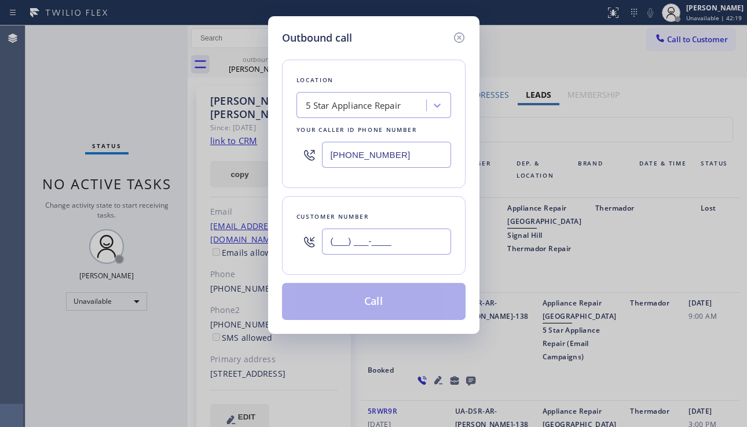
click at [368, 240] on input "(___) ___-____" at bounding box center [386, 242] width 129 height 26
paste input "858) 699-9915"
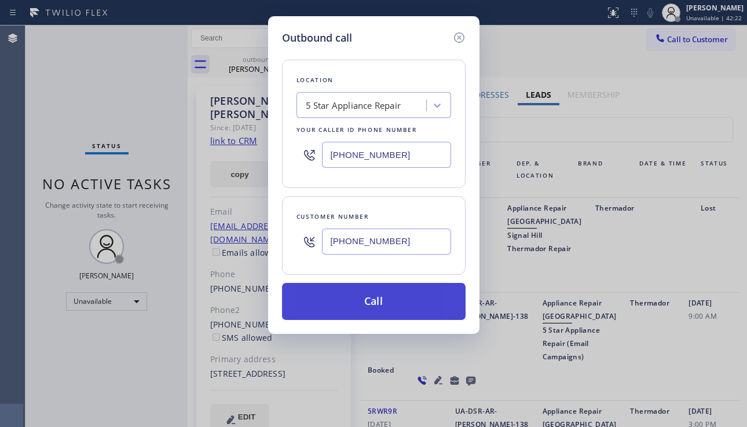
type input "[PHONE_NUMBER]"
click at [378, 299] on button "Call" at bounding box center [374, 301] width 184 height 37
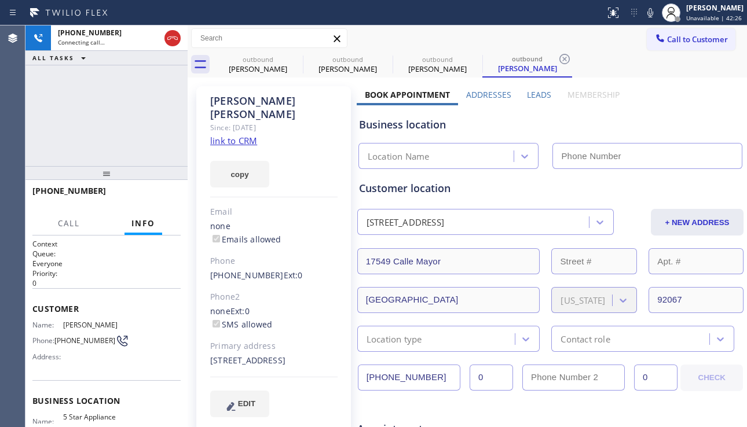
type input "[PHONE_NUMBER]"
drag, startPoint x: 655, startPoint y: 126, endPoint x: 653, endPoint y: 135, distance: 9.0
click at [655, 126] on div "Business location" at bounding box center [550, 125] width 383 height 16
click at [436, 129] on div "Business location" at bounding box center [550, 125] width 383 height 16
click at [430, 131] on div "Business location" at bounding box center [550, 125] width 383 height 16
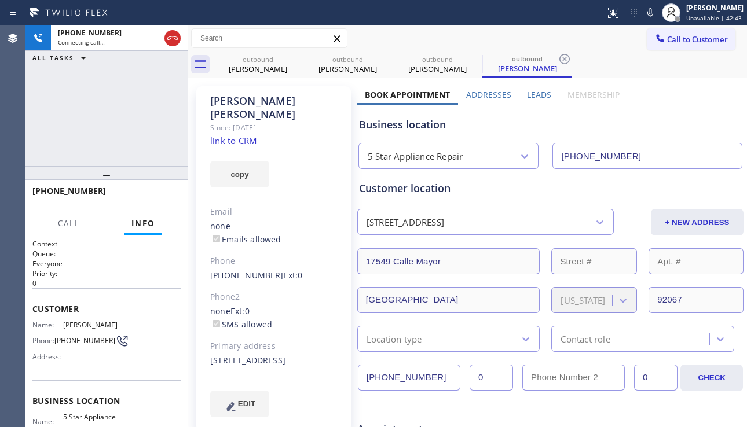
click at [426, 125] on div "Business location" at bounding box center [550, 125] width 383 height 16
click at [414, 129] on div "Business location" at bounding box center [550, 125] width 383 height 16
click at [400, 125] on div "Business location" at bounding box center [550, 125] width 383 height 16
click at [391, 127] on div "Business location" at bounding box center [550, 125] width 383 height 16
click at [378, 126] on div "Business location" at bounding box center [550, 125] width 383 height 16
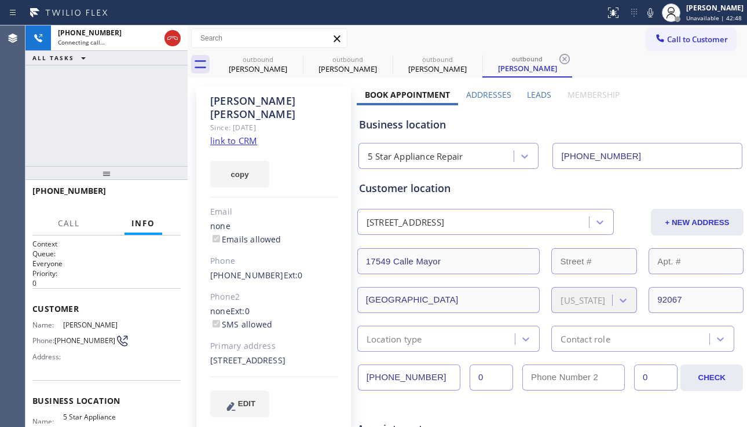
click at [371, 126] on div "Business location" at bounding box center [550, 125] width 383 height 16
click at [359, 126] on div "Business location" at bounding box center [550, 125] width 383 height 16
click at [153, 200] on span "HANG UP" at bounding box center [153, 196] width 35 height 8
click at [155, 199] on span "HANG UP" at bounding box center [153, 196] width 35 height 8
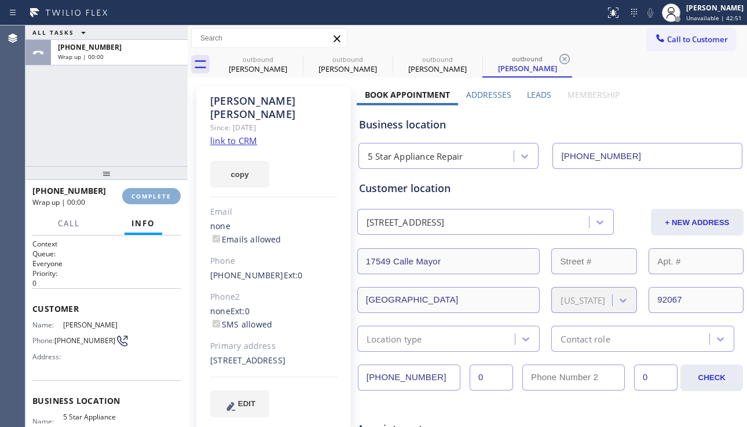
click at [155, 199] on span "COMPLETE" at bounding box center [151, 196] width 40 height 8
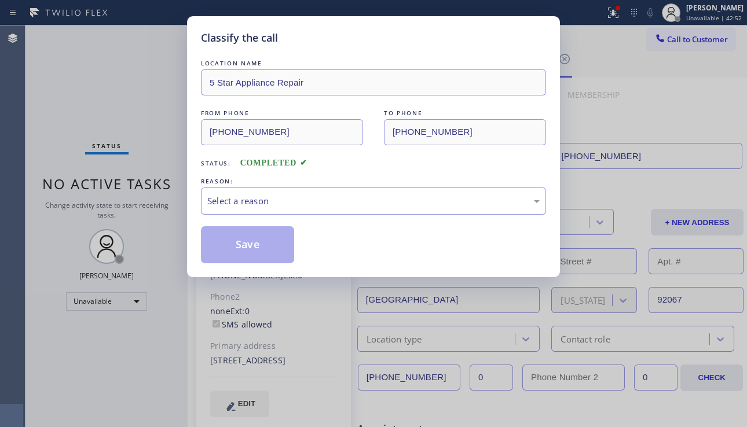
click at [290, 200] on div "Select a reason" at bounding box center [373, 201] width 332 height 13
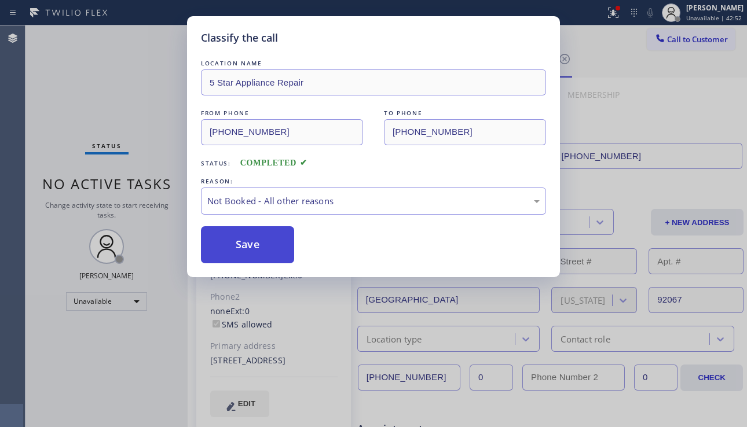
click at [263, 247] on button "Save" at bounding box center [247, 244] width 93 height 37
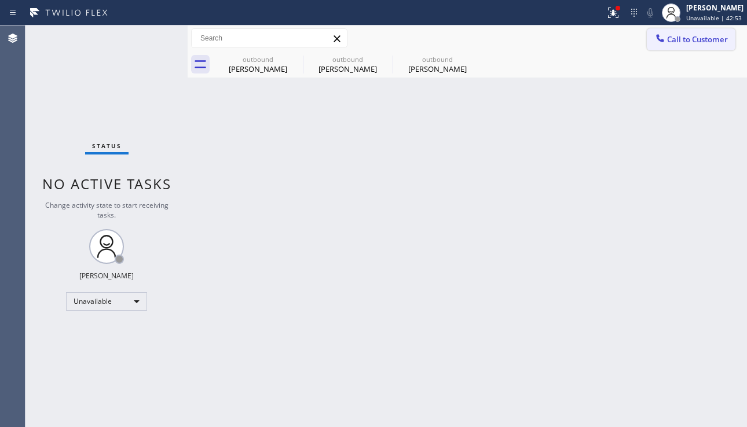
click at [683, 43] on span "Call to Customer" at bounding box center [697, 39] width 61 height 10
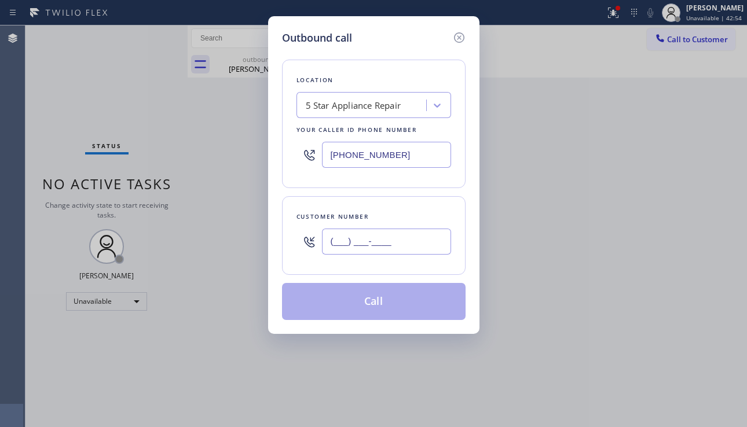
click at [357, 250] on input "(___) ___-____" at bounding box center [386, 242] width 129 height 26
paste input "310) 696-3295"
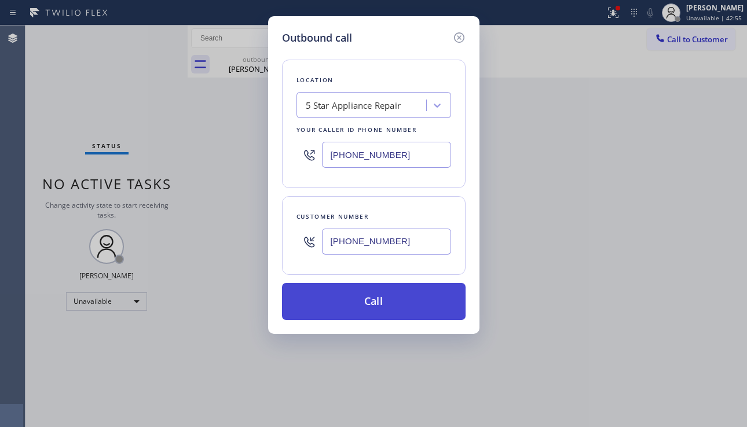
type input "[PHONE_NUMBER]"
click at [416, 292] on button "Call" at bounding box center [374, 301] width 184 height 37
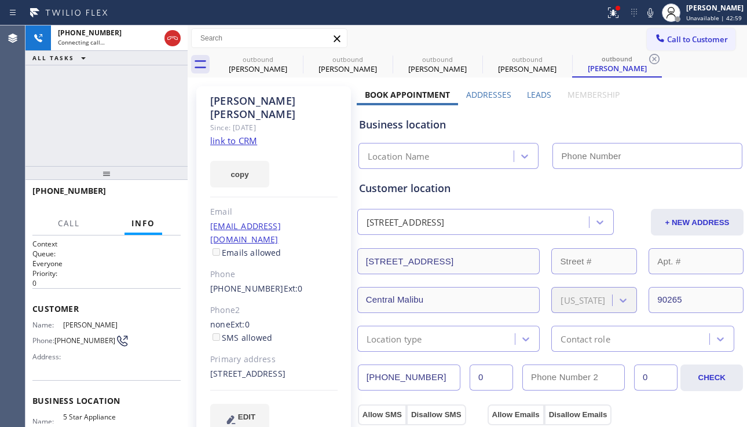
type input "[PHONE_NUMBER]"
click at [153, 193] on span "HANG UP" at bounding box center [153, 196] width 35 height 8
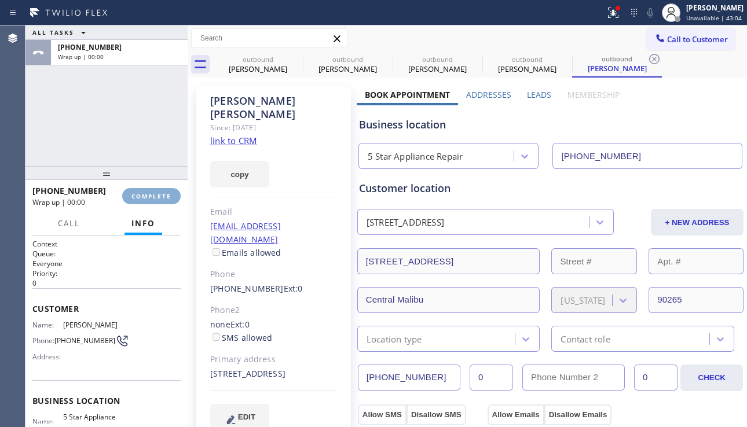
click at [153, 193] on span "COMPLETE" at bounding box center [151, 196] width 40 height 8
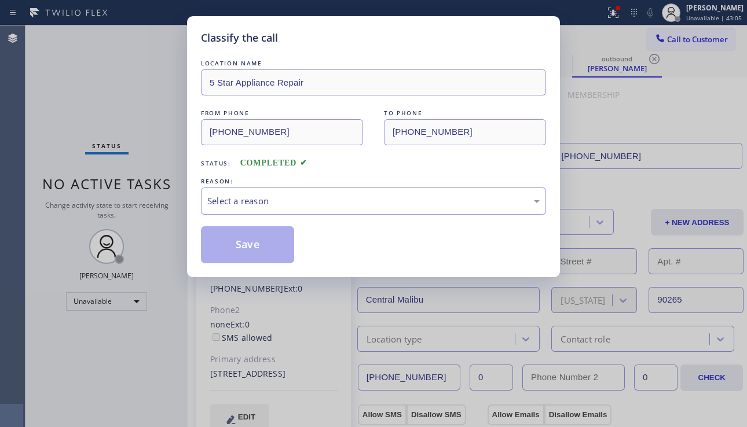
click at [302, 204] on div "Select a reason" at bounding box center [373, 201] width 332 height 13
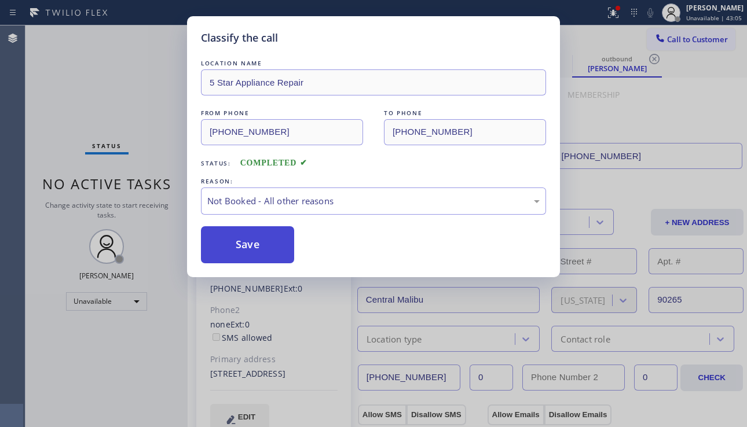
click at [250, 244] on button "Save" at bounding box center [247, 244] width 93 height 37
click at [658, 39] on icon at bounding box center [660, 38] width 8 height 8
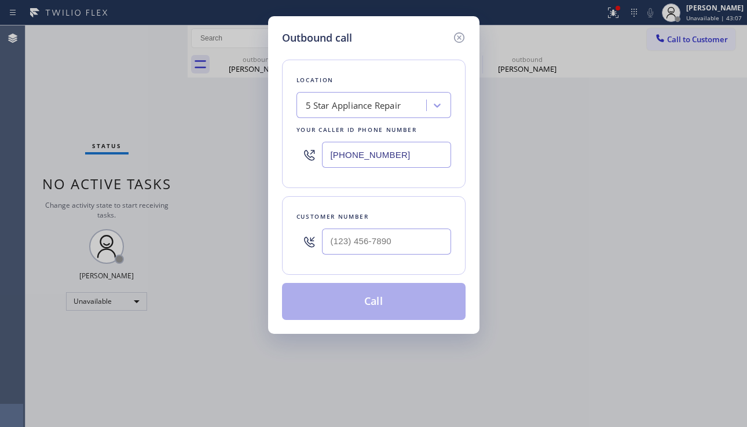
click at [330, 259] on div at bounding box center [386, 242] width 129 height 38
click at [352, 244] on input "(___) ___-____" at bounding box center [386, 242] width 129 height 26
paste input "661) 904-5612"
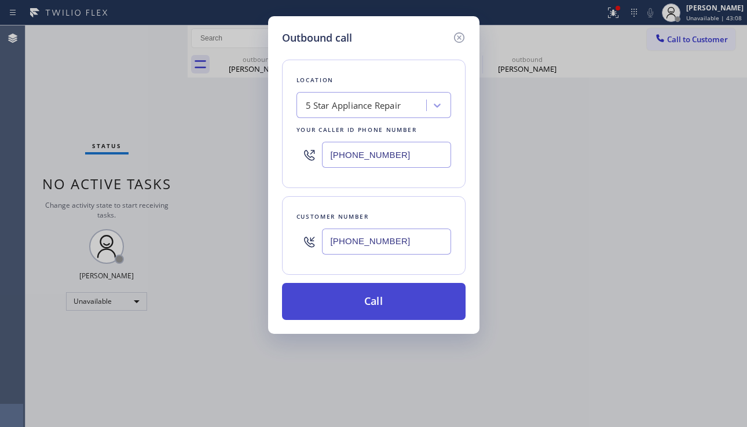
type input "[PHONE_NUMBER]"
click at [384, 288] on button "Call" at bounding box center [374, 301] width 184 height 37
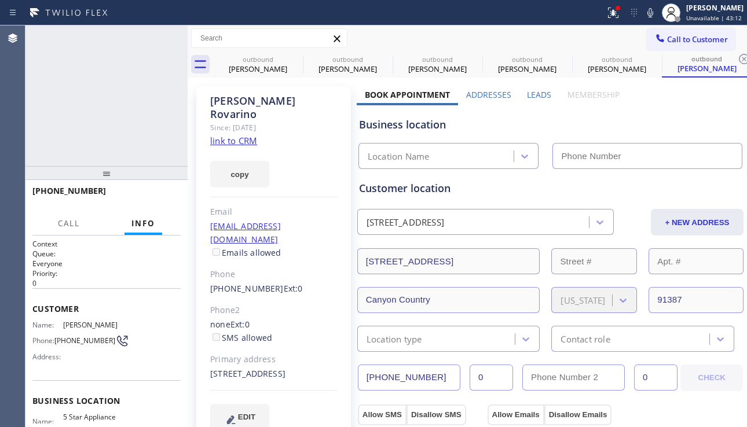
type input "[PHONE_NUMBER]"
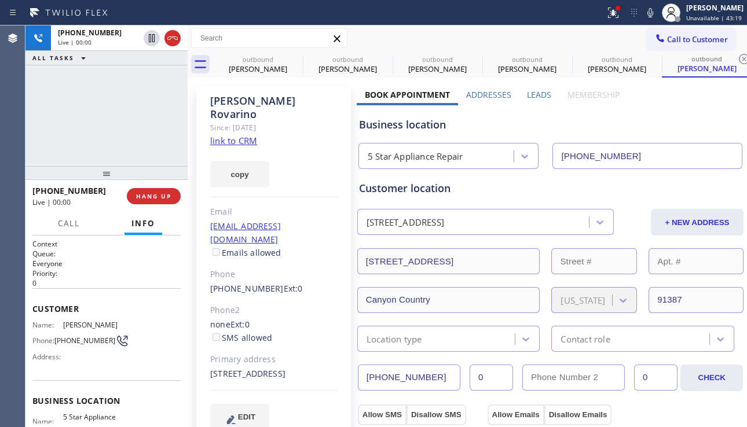
click at [55, 133] on div "[PHONE_NUMBER] Live | 00:00 ALL TASKS ALL TASKS ACTIVE TASKS TASKS IN WRAP UP" at bounding box center [106, 95] width 162 height 141
click at [161, 196] on span "HANG UP" at bounding box center [153, 196] width 35 height 8
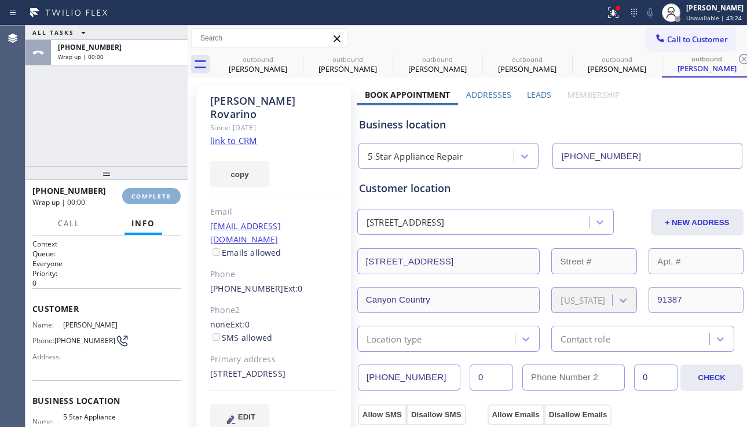
click at [161, 196] on span "COMPLETE" at bounding box center [151, 196] width 40 height 8
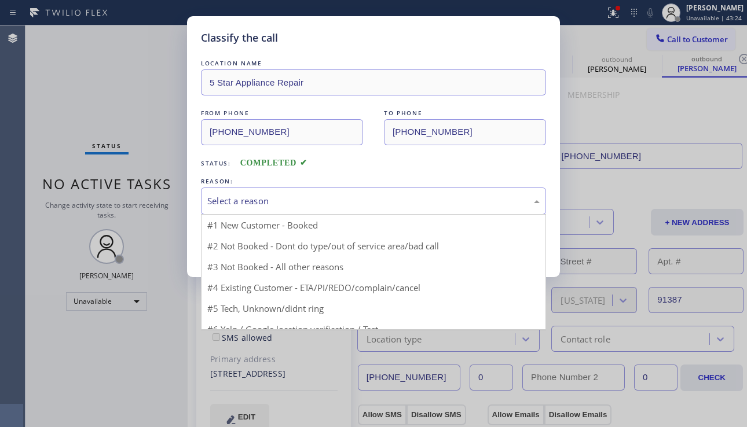
click at [288, 201] on div "Select a reason" at bounding box center [373, 201] width 332 height 13
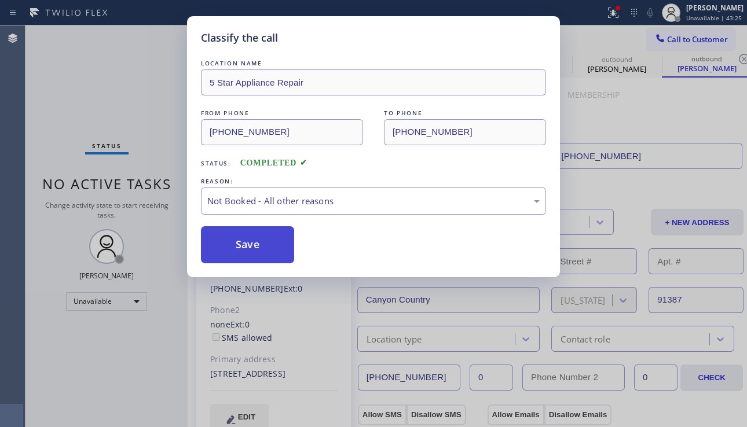
click at [238, 247] on button "Save" at bounding box center [247, 244] width 93 height 37
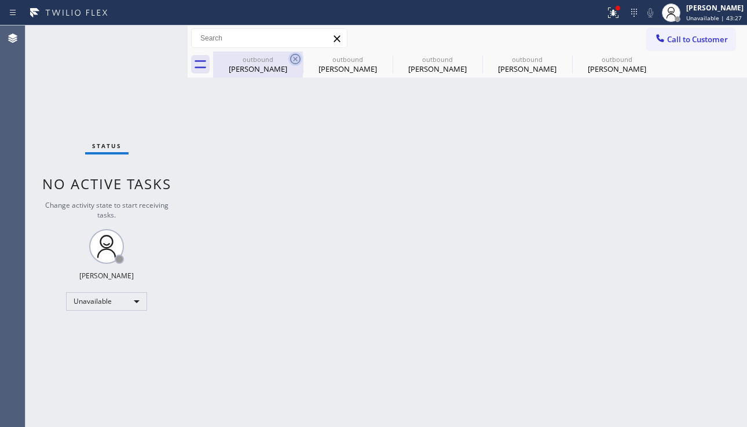
click at [292, 57] on icon at bounding box center [295, 59] width 14 height 14
click at [0, 0] on icon at bounding box center [0, 0] width 0 height 0
click at [649, 57] on icon at bounding box center [654, 59] width 10 height 10
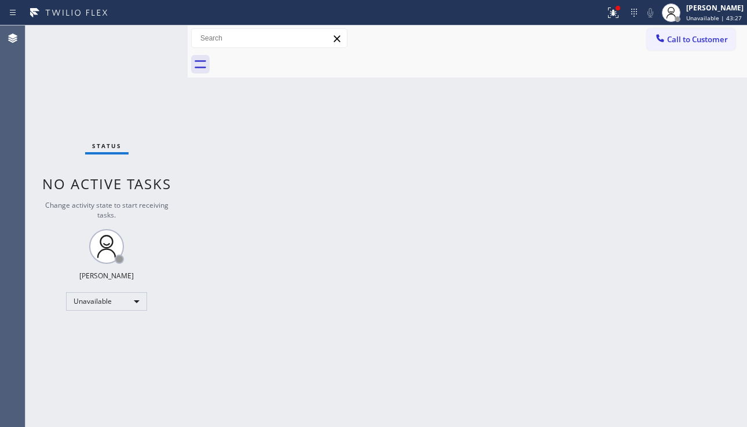
click at [291, 57] on div at bounding box center [480, 65] width 534 height 26
click at [688, 49] on button "Call to Customer" at bounding box center [691, 39] width 89 height 22
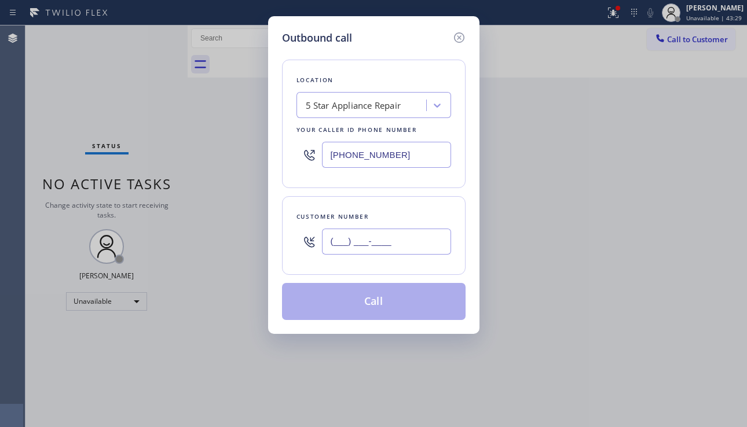
click at [401, 248] on input "(___) ___-____" at bounding box center [386, 242] width 129 height 26
paste input "951) 901-3241"
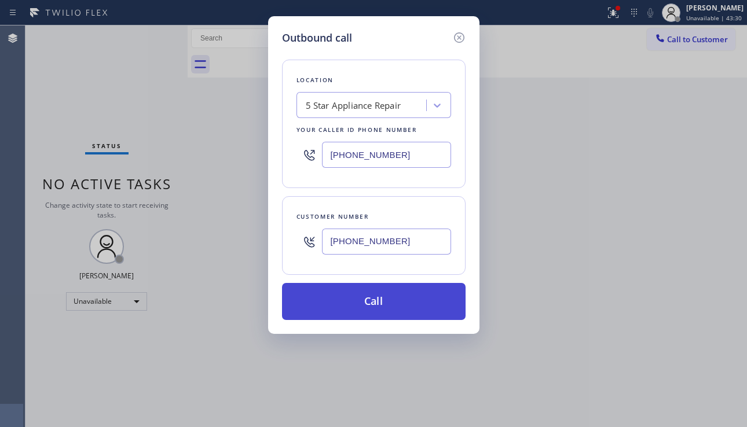
type input "[PHONE_NUMBER]"
click at [387, 291] on button "Call" at bounding box center [374, 301] width 184 height 37
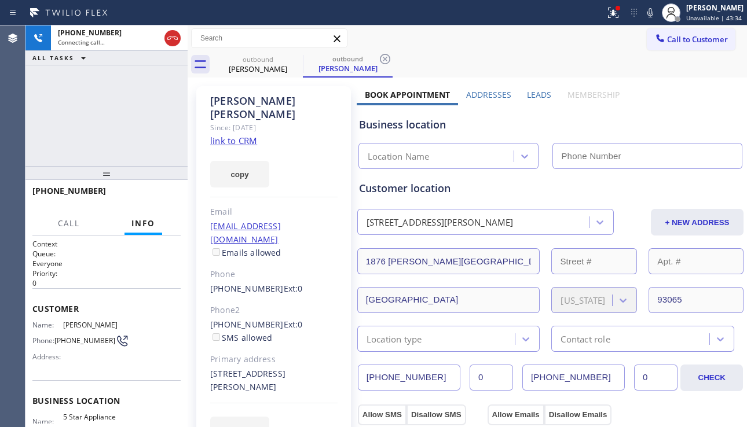
type input "[PHONE_NUMBER]"
click at [149, 198] on span "HANG UP" at bounding box center [153, 196] width 35 height 8
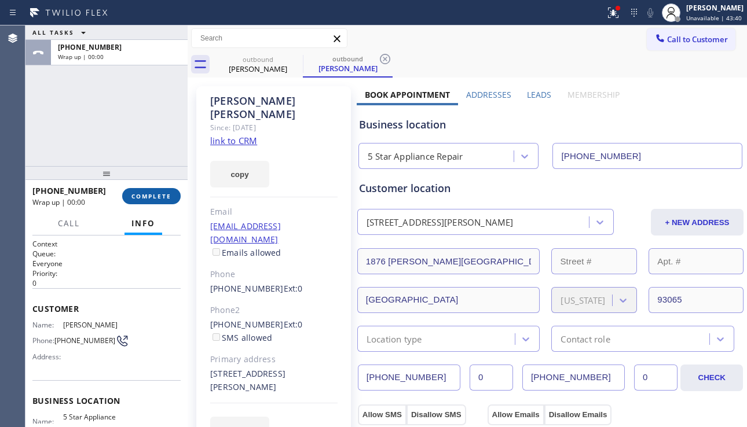
click at [149, 197] on span "COMPLETE" at bounding box center [151, 196] width 40 height 8
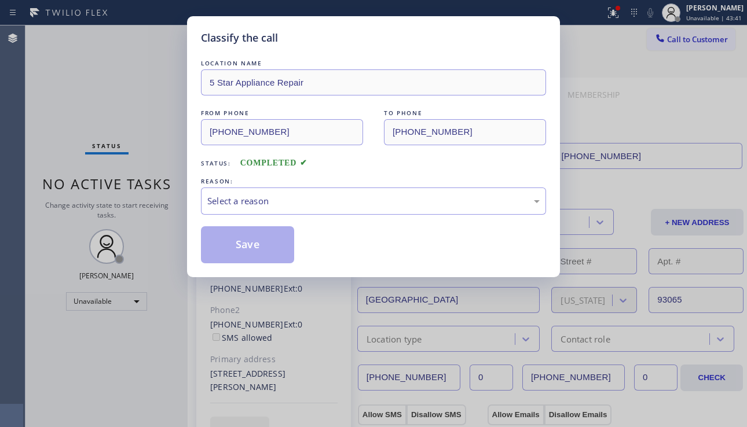
click at [315, 199] on div "Select a reason" at bounding box center [373, 201] width 332 height 13
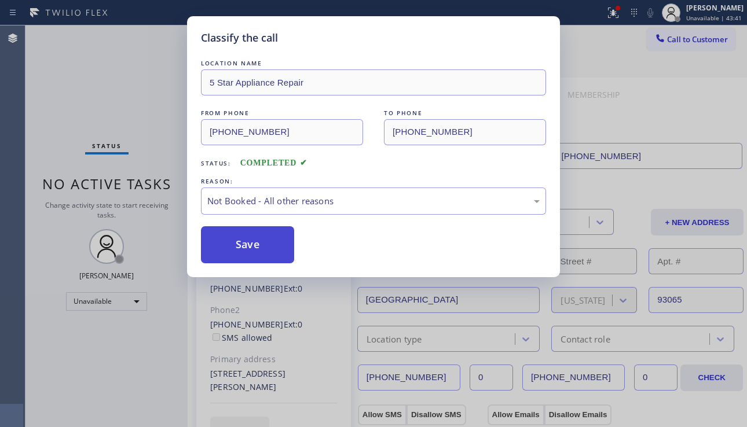
drag, startPoint x: 243, startPoint y: 250, endPoint x: 263, endPoint y: 247, distance: 20.6
click at [243, 250] on button "Save" at bounding box center [247, 244] width 93 height 37
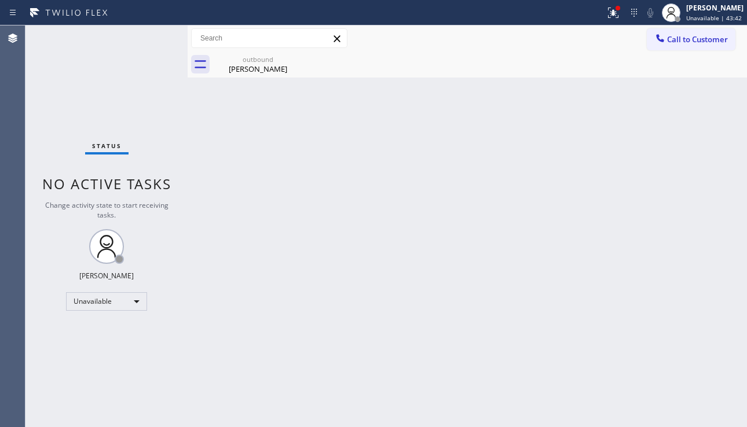
click at [681, 46] on button "Call to Customer" at bounding box center [691, 39] width 89 height 22
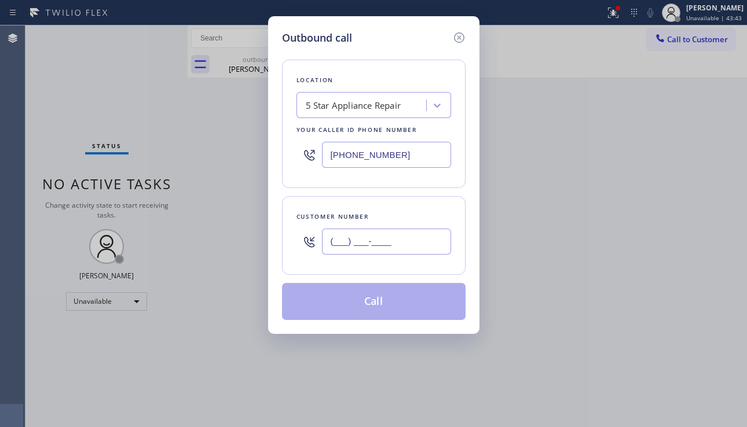
click at [374, 237] on input "(___) ___-____" at bounding box center [386, 242] width 129 height 26
paste input "310) 487-8274"
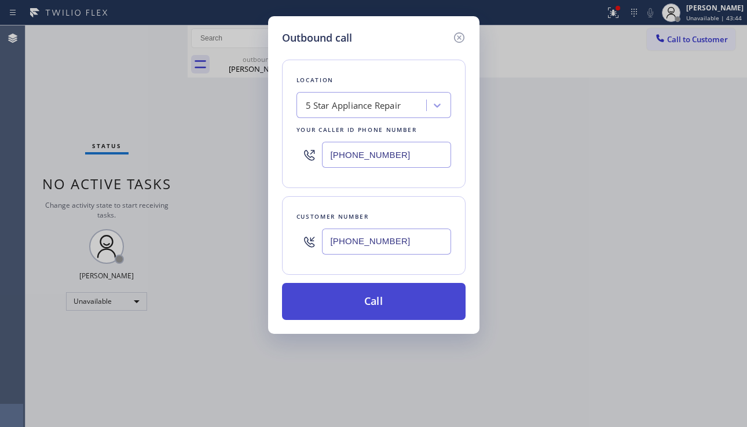
type input "[PHONE_NUMBER]"
click at [397, 295] on button "Call" at bounding box center [374, 301] width 184 height 37
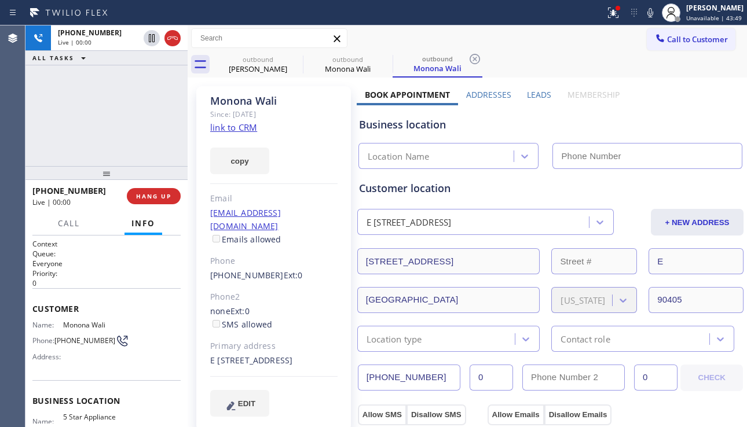
type input "[PHONE_NUMBER]"
click at [164, 195] on span "HANG UP" at bounding box center [153, 196] width 35 height 8
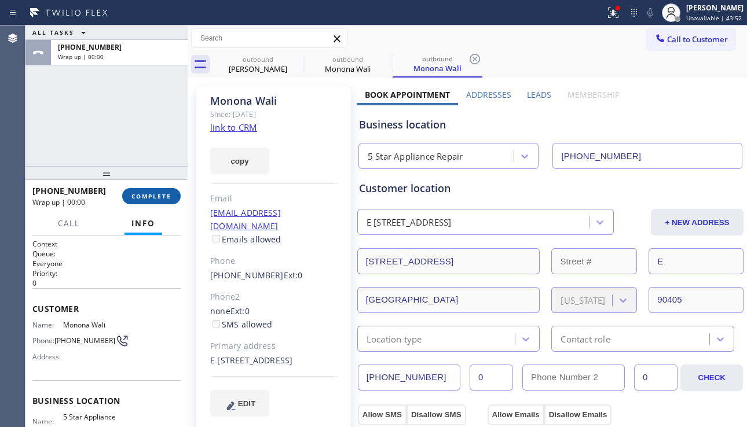
click at [164, 195] on span "COMPLETE" at bounding box center [151, 196] width 40 height 8
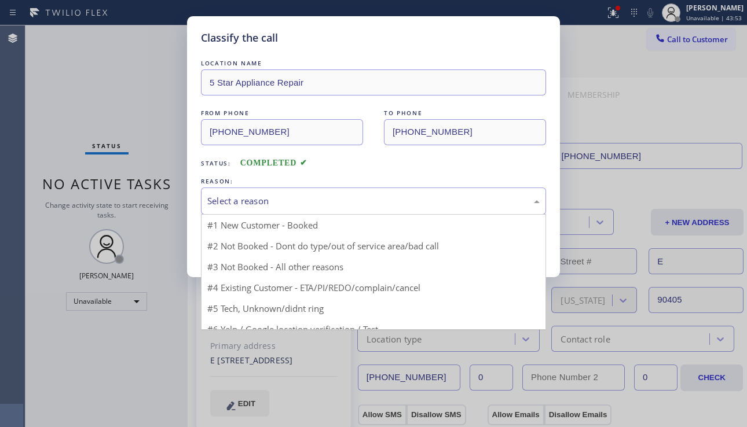
click at [276, 202] on div "Select a reason" at bounding box center [373, 201] width 332 height 13
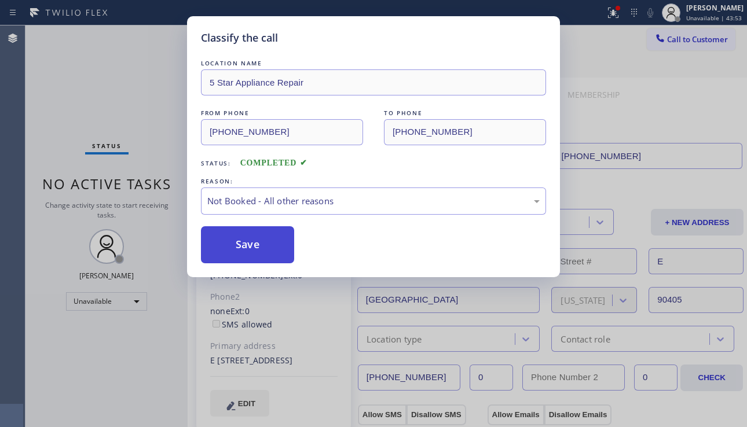
click at [237, 241] on button "Save" at bounding box center [247, 244] width 93 height 37
click at [674, 39] on span "Call to Customer" at bounding box center [697, 39] width 61 height 10
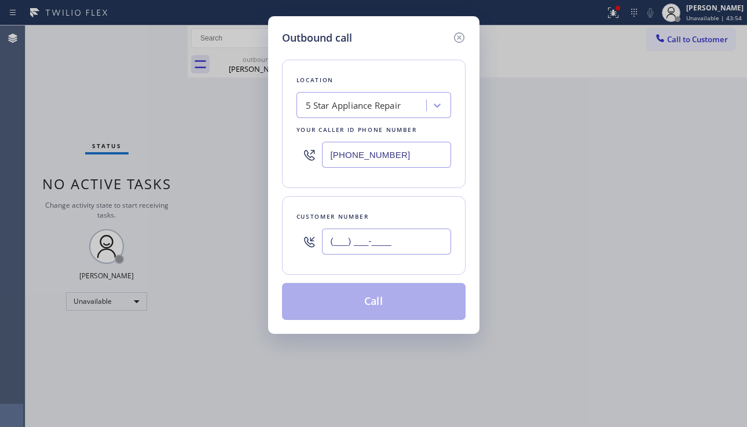
click at [416, 229] on input "(___) ___-____" at bounding box center [386, 242] width 129 height 26
paste input "604) 803-9315"
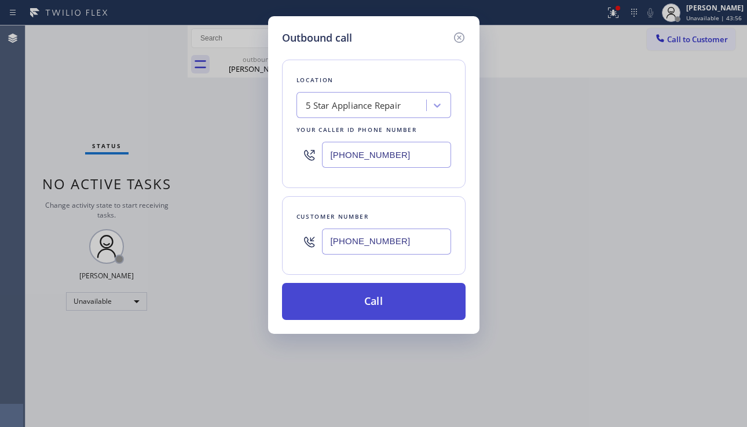
type input "[PHONE_NUMBER]"
click at [374, 291] on button "Call" at bounding box center [374, 301] width 184 height 37
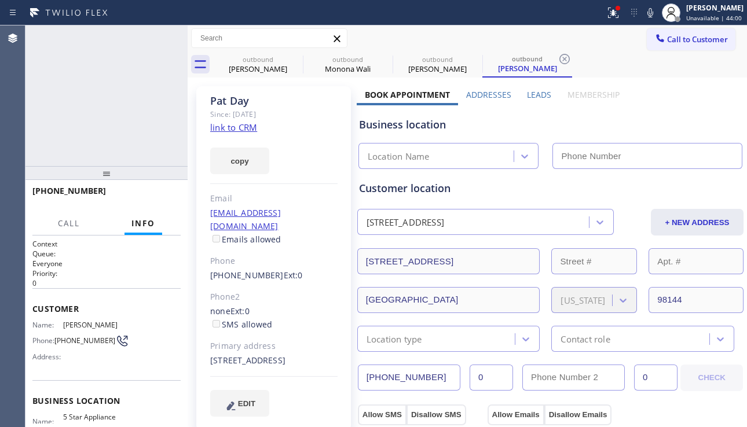
type input "[PHONE_NUMBER]"
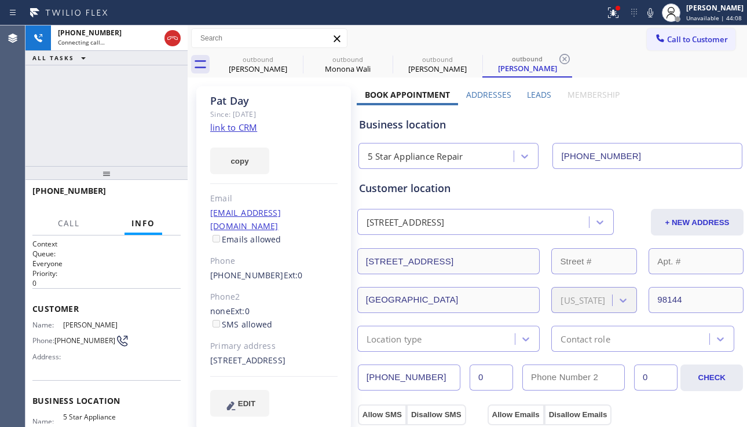
click at [89, 151] on div "[PHONE_NUMBER] Connecting call… ALL TASKS ALL TASKS ACTIVE TASKS TASKS IN WRAP …" at bounding box center [106, 95] width 162 height 141
click at [211, 102] on div "[PERSON_NAME]" at bounding box center [273, 100] width 127 height 13
click at [225, 101] on div "[PERSON_NAME]" at bounding box center [273, 100] width 127 height 13
click at [237, 101] on div "[PERSON_NAME]" at bounding box center [273, 100] width 127 height 13
click at [248, 101] on div "[PERSON_NAME]" at bounding box center [273, 100] width 127 height 13
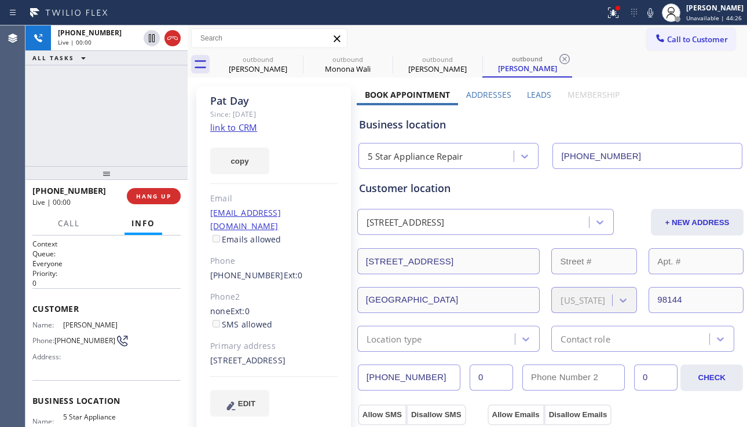
click at [236, 102] on div "[PERSON_NAME]" at bounding box center [273, 100] width 127 height 13
click at [224, 103] on div "[PERSON_NAME]" at bounding box center [273, 100] width 127 height 13
click at [151, 193] on span "HANG UP" at bounding box center [153, 196] width 35 height 8
click at [151, 192] on span "HANG UP" at bounding box center [153, 196] width 35 height 8
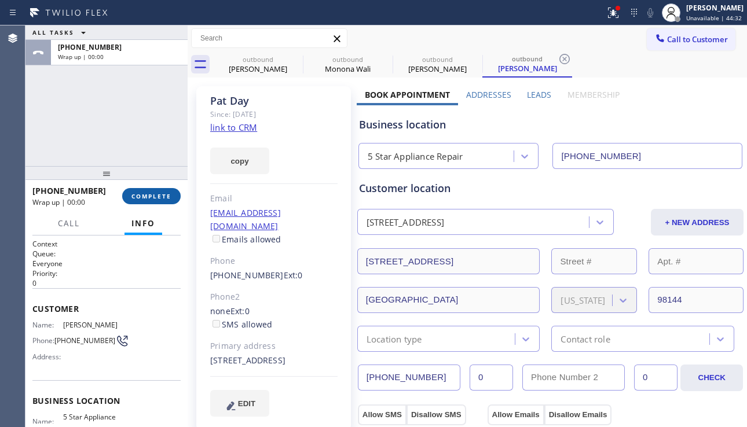
click at [151, 192] on span "COMPLETE" at bounding box center [151, 196] width 40 height 8
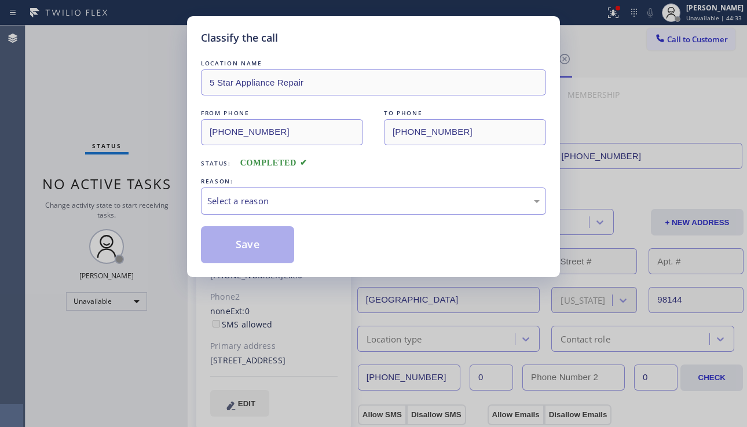
click at [308, 202] on div "Select a reason" at bounding box center [373, 201] width 332 height 13
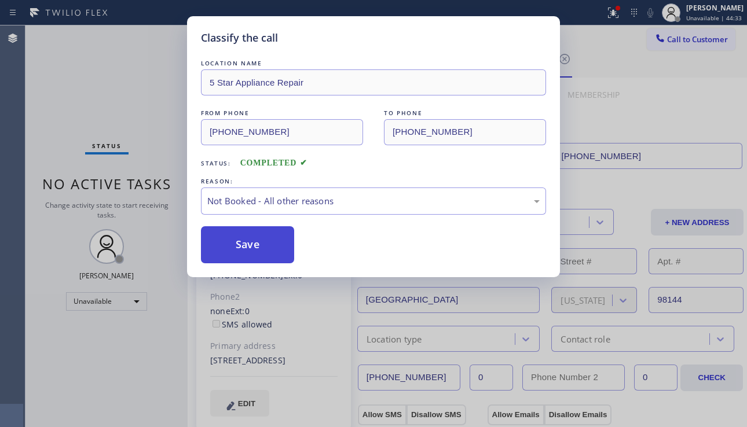
click at [258, 243] on button "Save" at bounding box center [247, 244] width 93 height 37
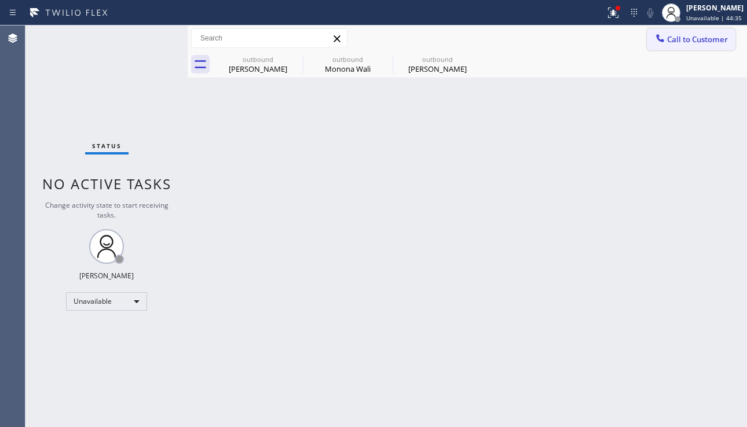
click at [679, 46] on button "Call to Customer" at bounding box center [691, 39] width 89 height 22
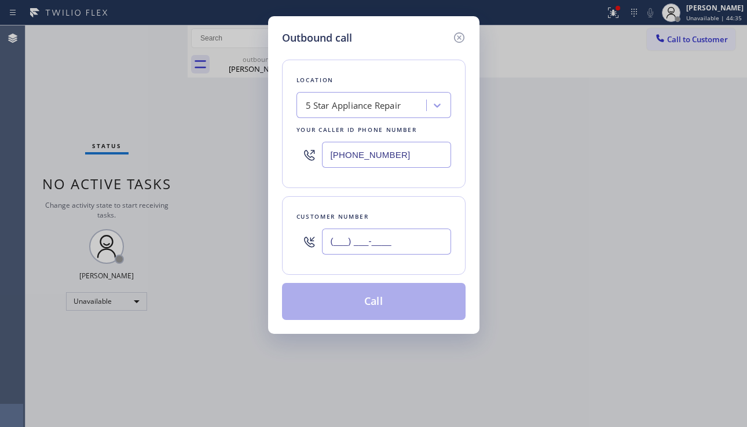
click at [402, 246] on input "(___) ___-____" at bounding box center [386, 242] width 129 height 26
paste input "213) 891-7190"
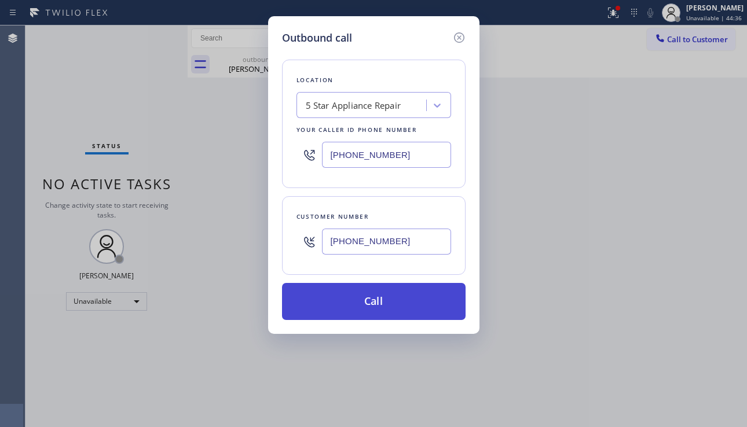
type input "[PHONE_NUMBER]"
click at [382, 290] on button "Call" at bounding box center [374, 301] width 184 height 37
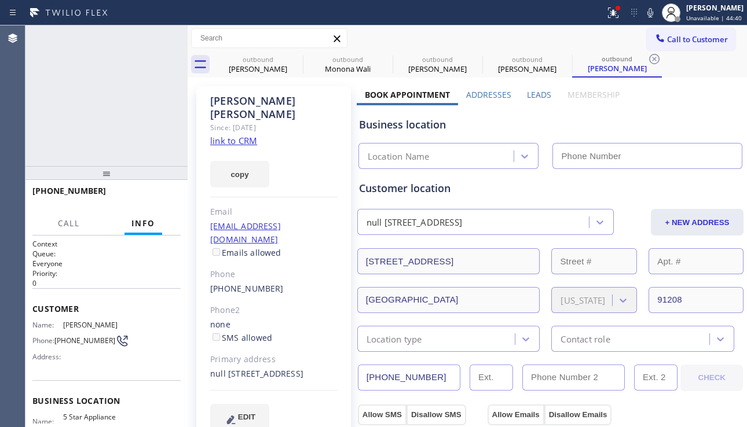
type input "[PHONE_NUMBER]"
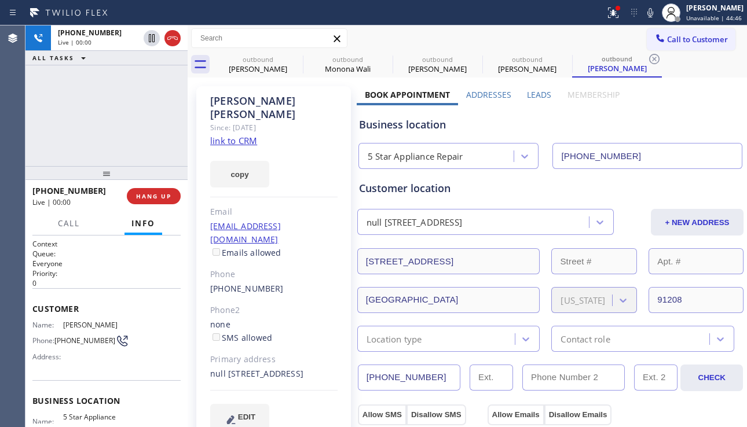
click at [320, 423] on div "[PERSON_NAME] Since: [DATE] link to CRM copy Email [EMAIL_ADDRESS][DOMAIN_NAME]…" at bounding box center [273, 265] width 155 height 358
click at [155, 198] on span "HANG UP" at bounding box center [153, 196] width 35 height 8
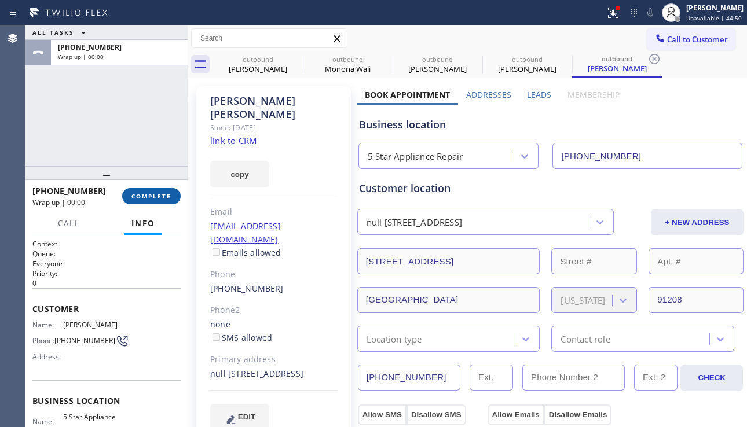
click at [155, 197] on span "COMPLETE" at bounding box center [151, 196] width 40 height 8
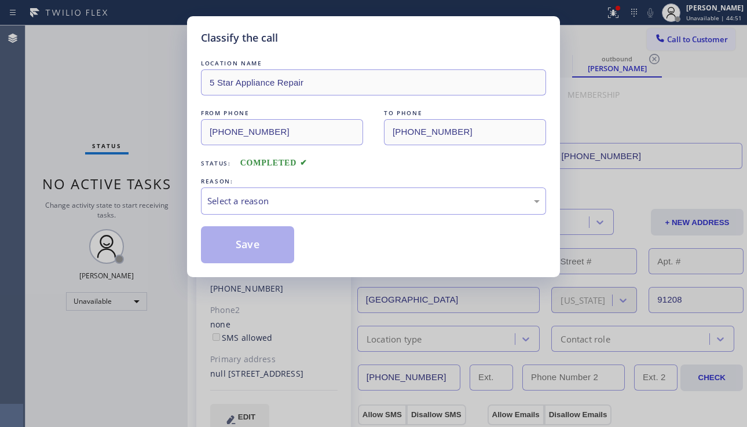
click at [350, 196] on div "Select a reason" at bounding box center [373, 201] width 332 height 13
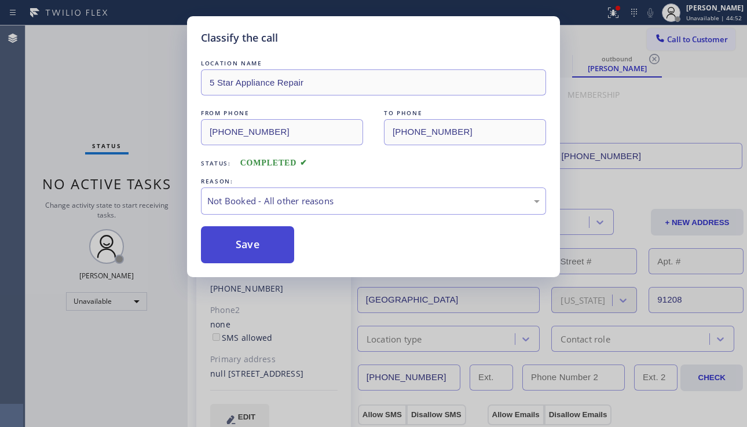
click at [254, 249] on button "Save" at bounding box center [247, 244] width 93 height 37
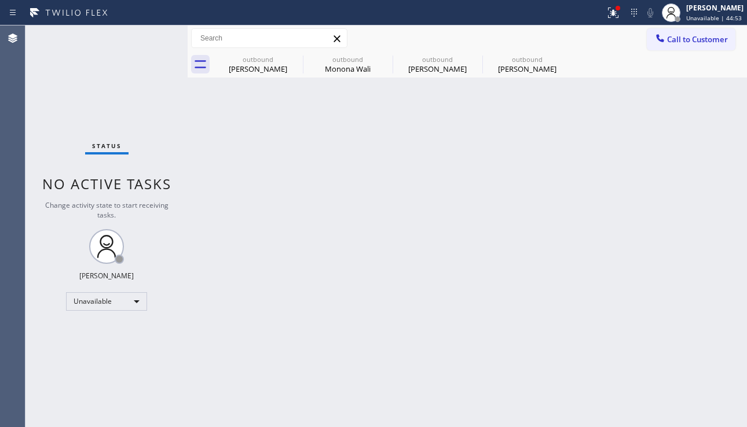
click at [661, 42] on icon at bounding box center [660, 38] width 12 height 12
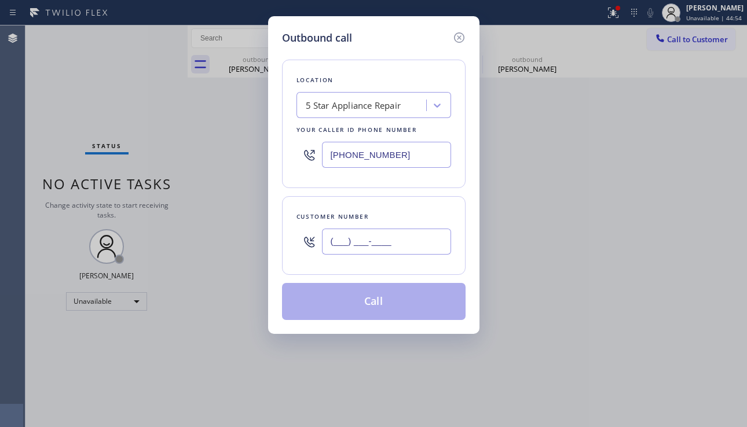
click at [379, 235] on input "(___) ___-____" at bounding box center [386, 242] width 129 height 26
paste input "504) 722-8172"
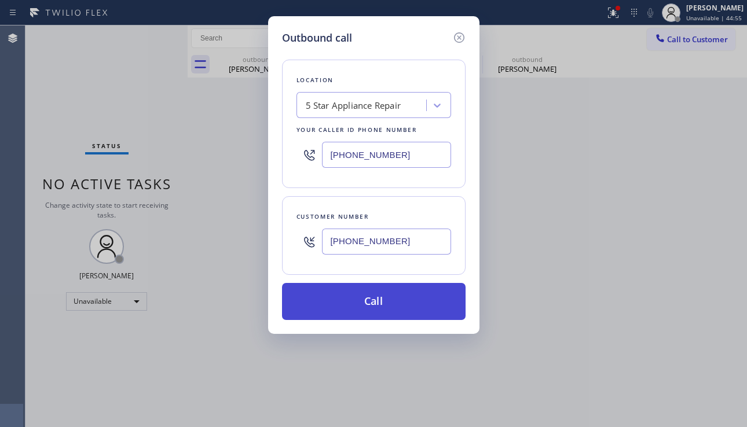
type input "[PHONE_NUMBER]"
click at [380, 298] on button "Call" at bounding box center [374, 301] width 184 height 37
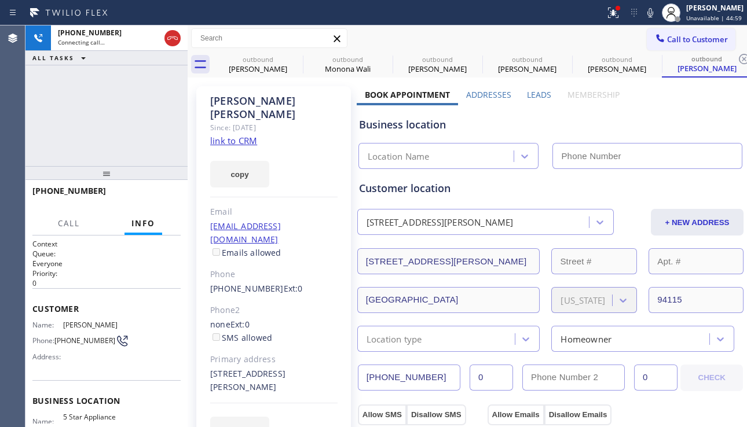
type input "[PHONE_NUMBER]"
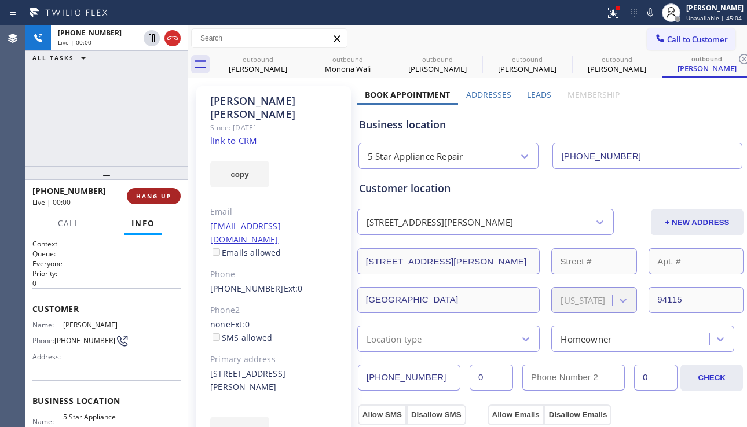
click at [156, 199] on span "HANG UP" at bounding box center [153, 196] width 35 height 8
click at [157, 198] on span "HANG UP" at bounding box center [153, 196] width 35 height 8
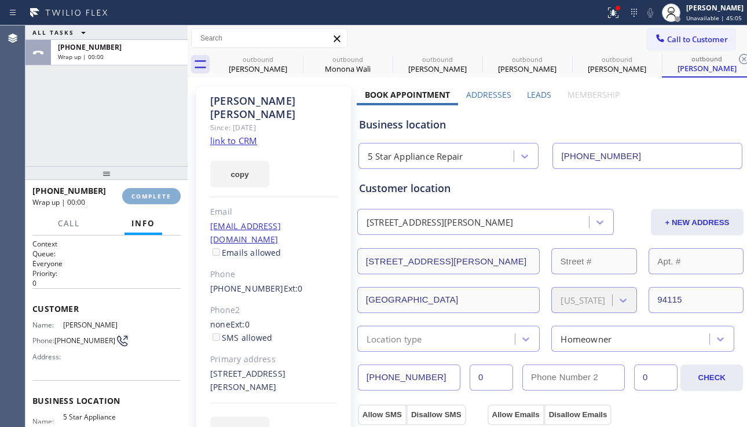
click at [157, 198] on span "COMPLETE" at bounding box center [151, 196] width 40 height 8
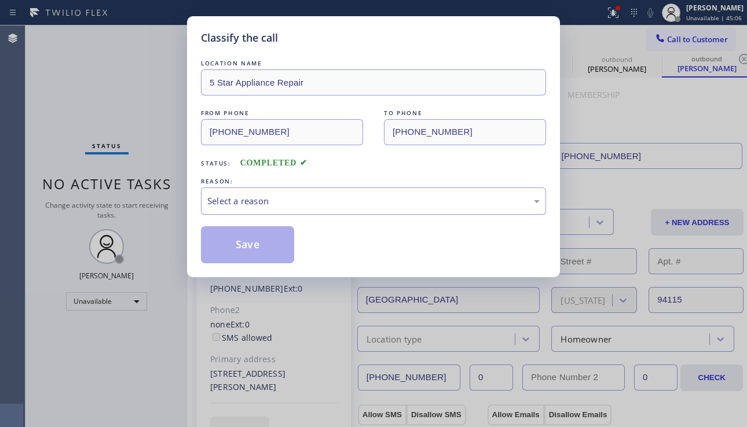
click at [321, 201] on div "Select a reason" at bounding box center [373, 201] width 332 height 13
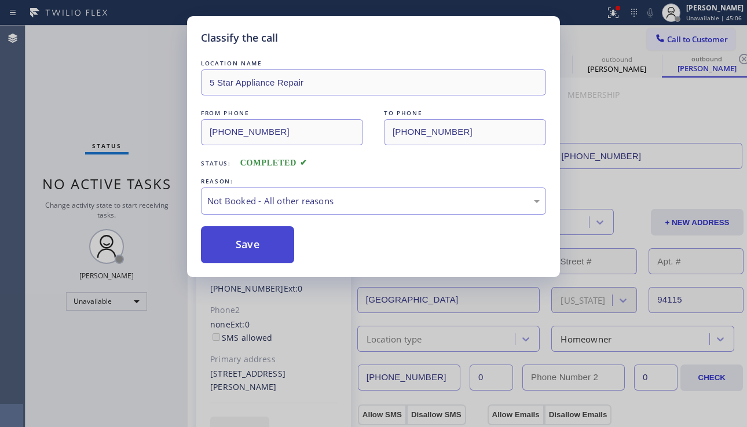
click at [269, 241] on button "Save" at bounding box center [247, 244] width 93 height 37
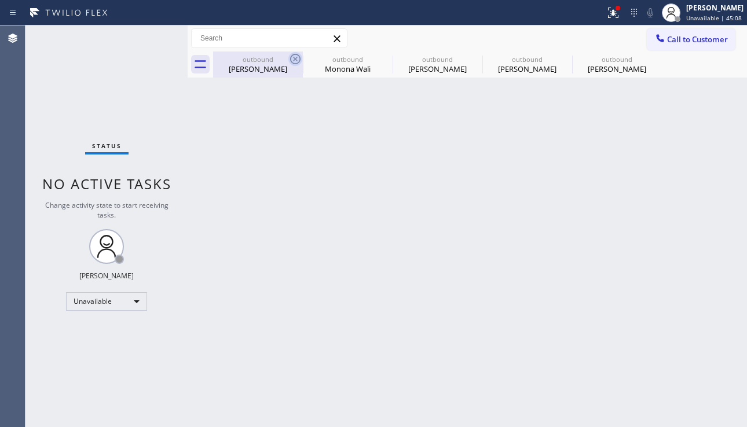
click at [297, 60] on icon at bounding box center [295, 59] width 10 height 10
click at [0, 0] on icon at bounding box center [0, 0] width 0 height 0
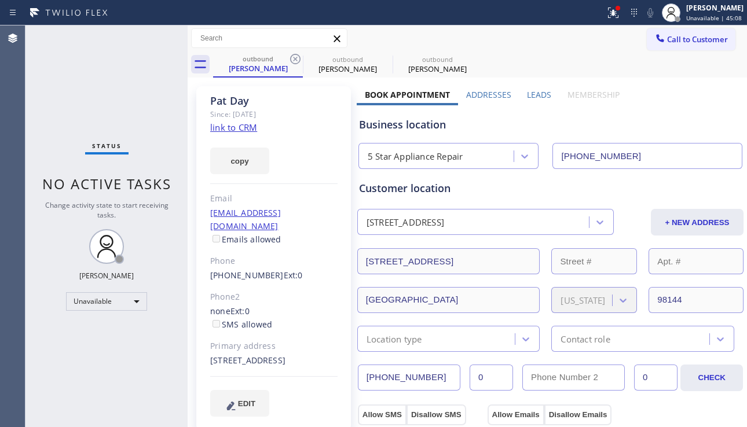
click at [297, 60] on icon at bounding box center [295, 59] width 10 height 10
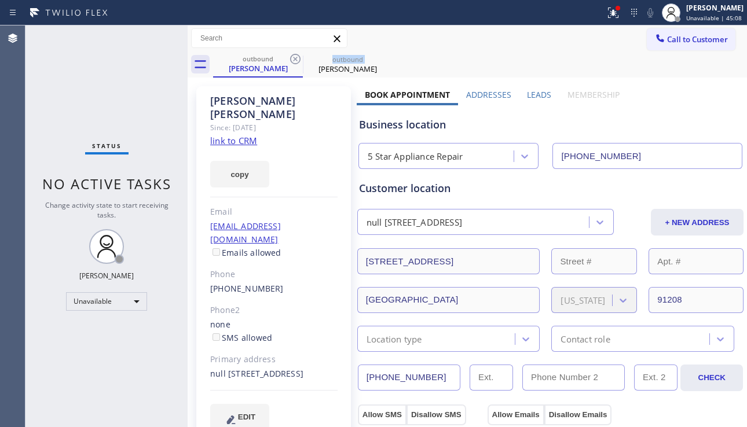
click at [297, 60] on icon at bounding box center [295, 59] width 10 height 10
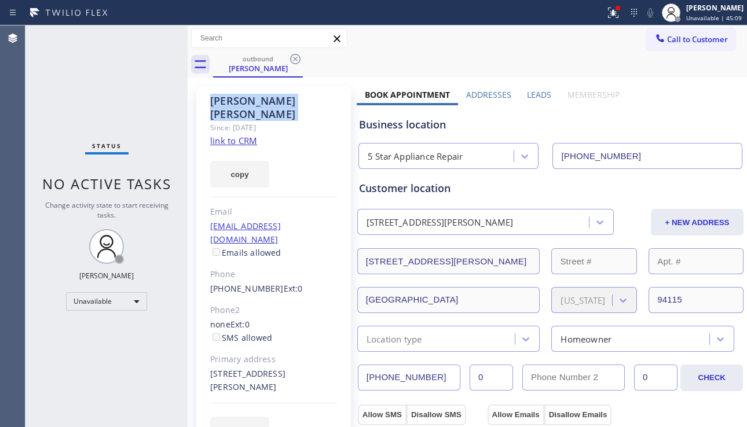
click at [297, 60] on icon at bounding box center [295, 59] width 10 height 10
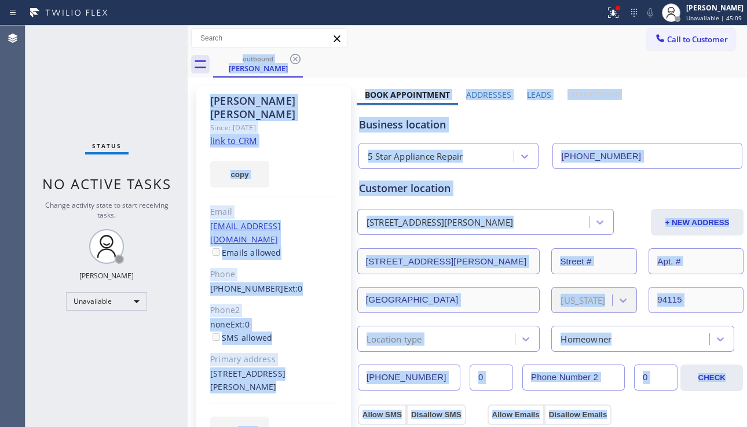
click at [297, 60] on div "outbound [PERSON_NAME]" at bounding box center [480, 65] width 534 height 26
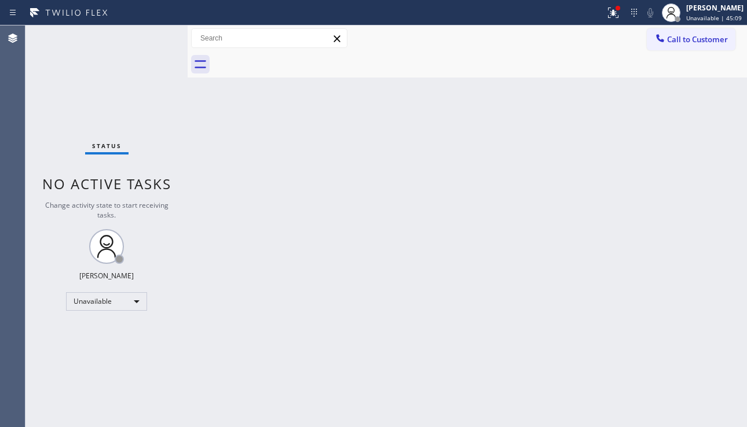
drag, startPoint x: 686, startPoint y: 42, endPoint x: 491, endPoint y: 165, distance: 230.6
click at [686, 42] on span "Call to Customer" at bounding box center [697, 39] width 61 height 10
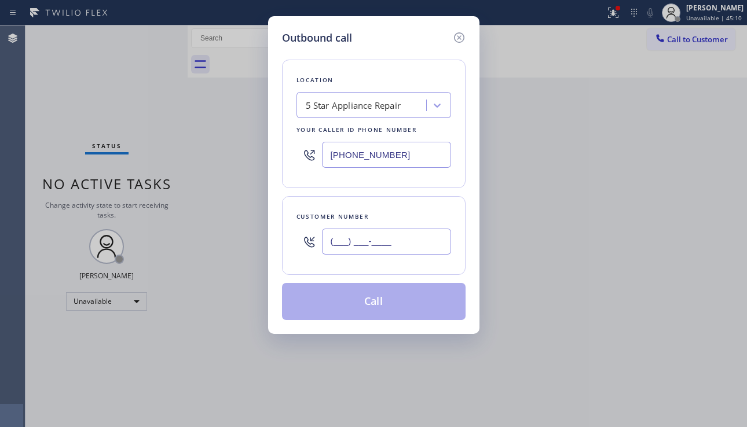
click at [396, 237] on input "(___) ___-____" at bounding box center [386, 242] width 129 height 26
paste input "310) 499-2863"
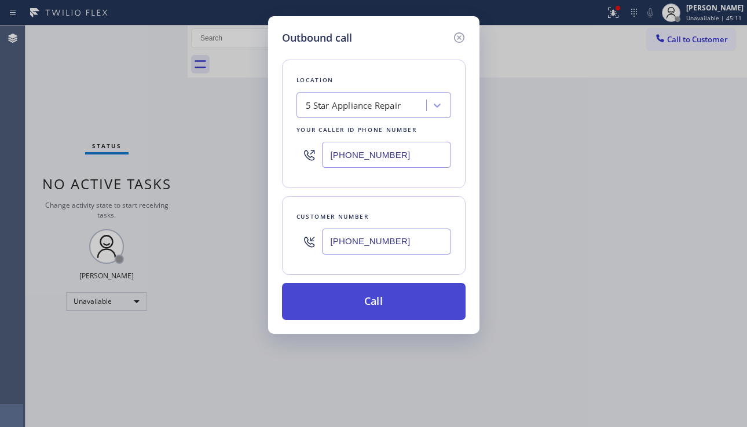
type input "[PHONE_NUMBER]"
click at [391, 310] on button "Call" at bounding box center [374, 301] width 184 height 37
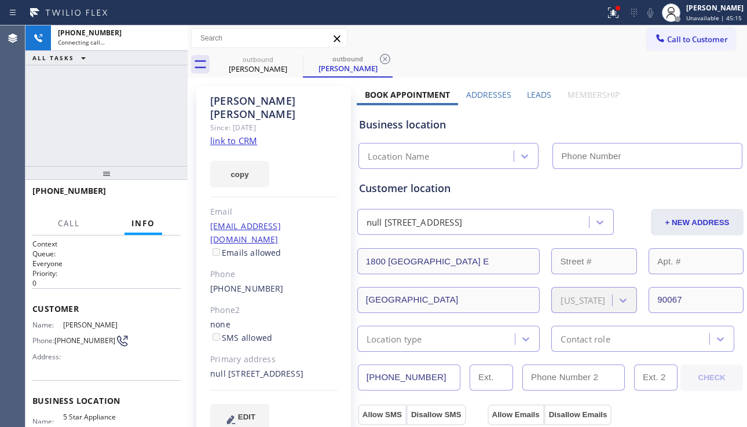
type input "[PHONE_NUMBER]"
click at [80, 120] on div "[PHONE_NUMBER] Connecting call… ALL TASKS ALL TASKS ACTIVE TASKS TASKS IN WRAP …" at bounding box center [106, 95] width 162 height 141
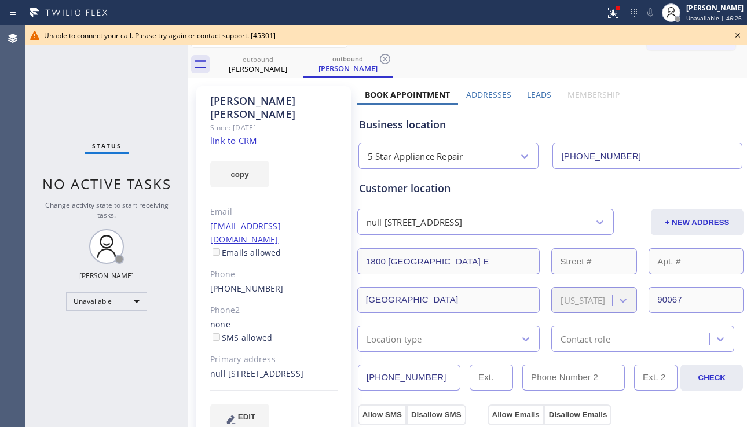
click at [741, 30] on icon at bounding box center [738, 35] width 14 height 14
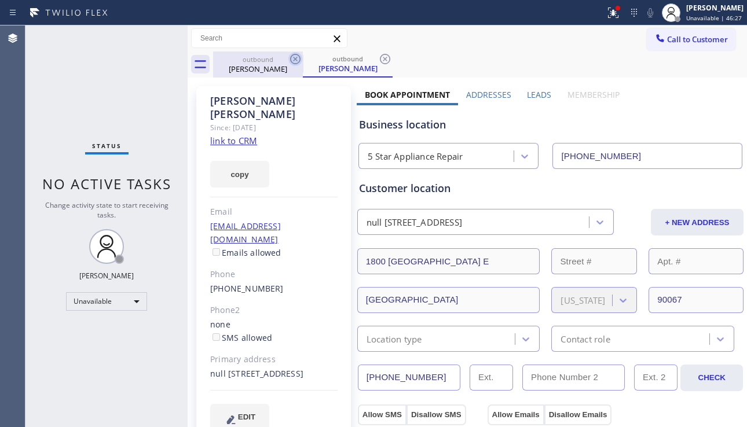
click at [293, 60] on icon at bounding box center [295, 59] width 14 height 14
click at [294, 60] on icon at bounding box center [295, 59] width 14 height 14
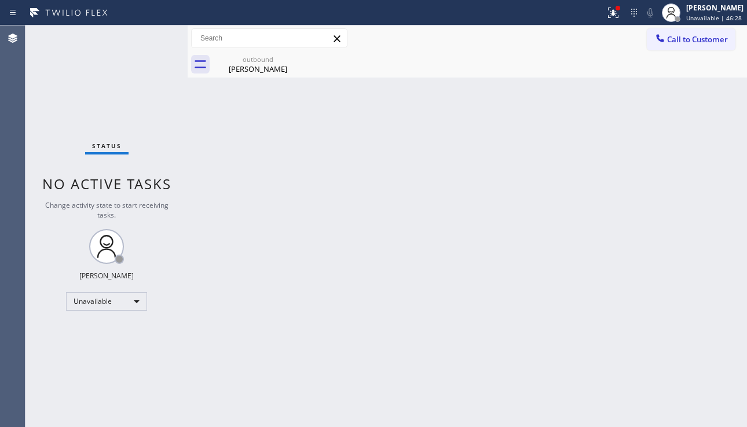
click at [0, 0] on icon at bounding box center [0, 0] width 0 height 0
click at [293, 60] on icon at bounding box center [295, 59] width 14 height 14
click at [289, 61] on icon at bounding box center [295, 59] width 14 height 14
click at [289, 63] on icon at bounding box center [295, 59] width 14 height 14
drag, startPoint x: 290, startPoint y: 64, endPoint x: 302, endPoint y: 59, distance: 13.0
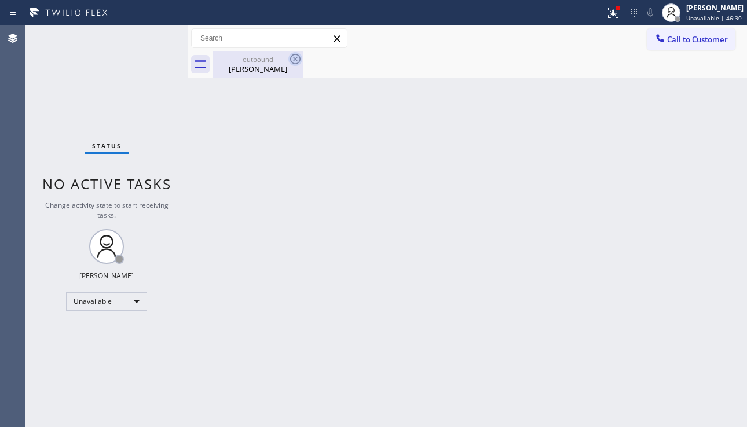
click at [291, 63] on icon at bounding box center [295, 59] width 14 height 14
click at [302, 58] on div "outbound [PERSON_NAME]" at bounding box center [258, 65] width 90 height 26
click at [297, 59] on div at bounding box center [480, 65] width 534 height 26
click at [606, 15] on icon at bounding box center [613, 13] width 14 height 14
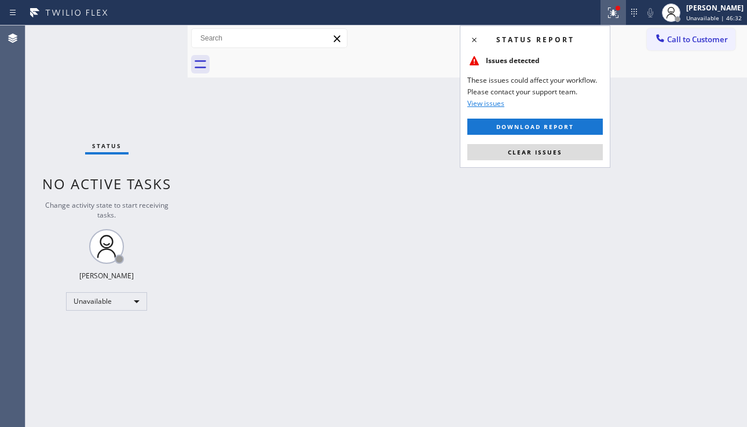
click at [518, 147] on button "Clear issues" at bounding box center [535, 152] width 136 height 16
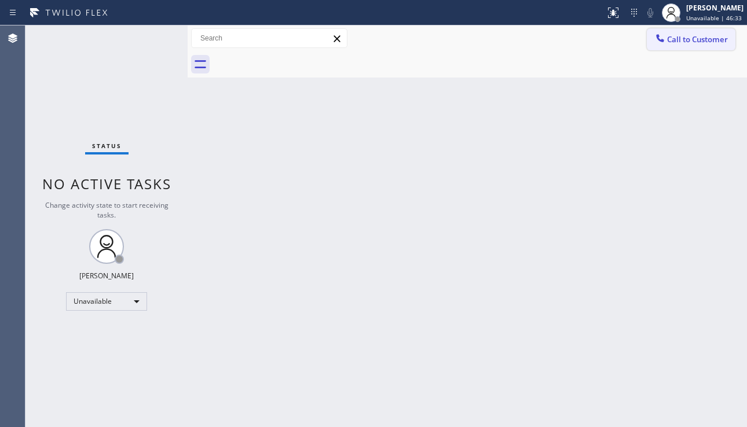
click at [694, 45] on button "Call to Customer" at bounding box center [691, 39] width 89 height 22
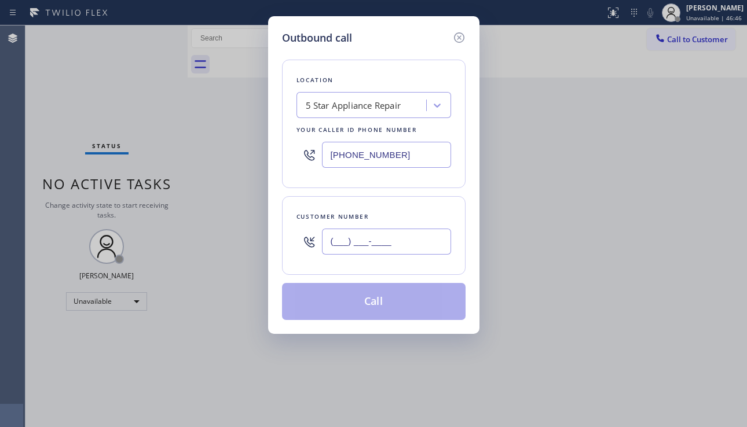
click at [379, 248] on input "(___) ___-____" at bounding box center [386, 242] width 129 height 26
paste input "909) 815-1049"
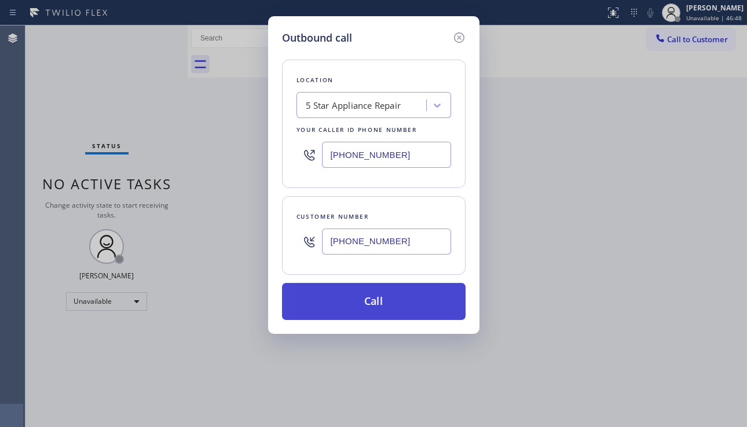
type input "[PHONE_NUMBER]"
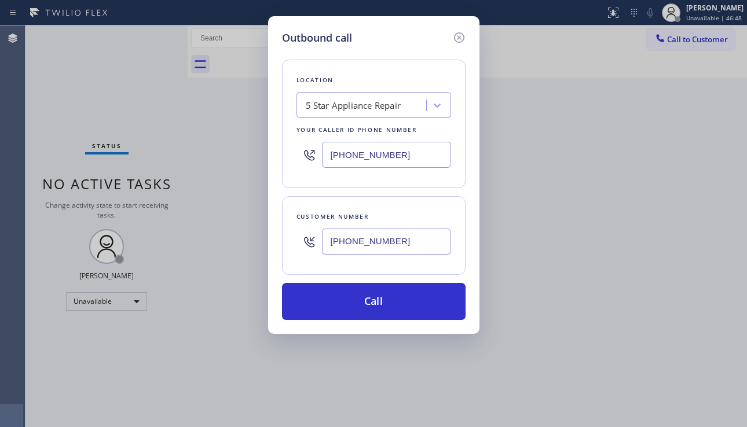
drag, startPoint x: 378, startPoint y: 295, endPoint x: 126, endPoint y: 83, distance: 328.8
click at [376, 295] on button "Call" at bounding box center [374, 301] width 184 height 37
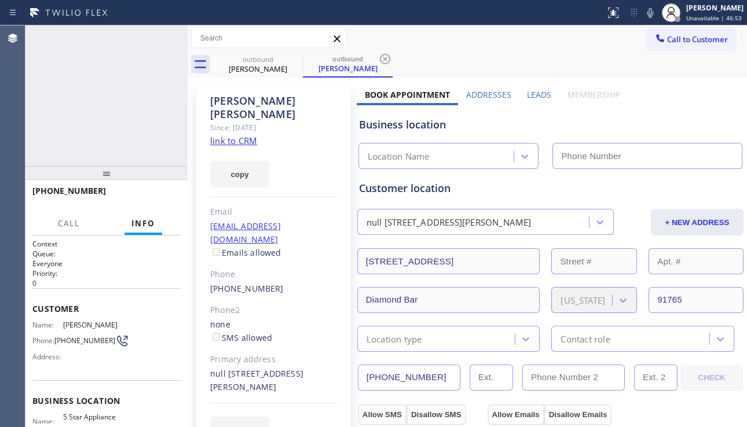
type input "[PHONE_NUMBER]"
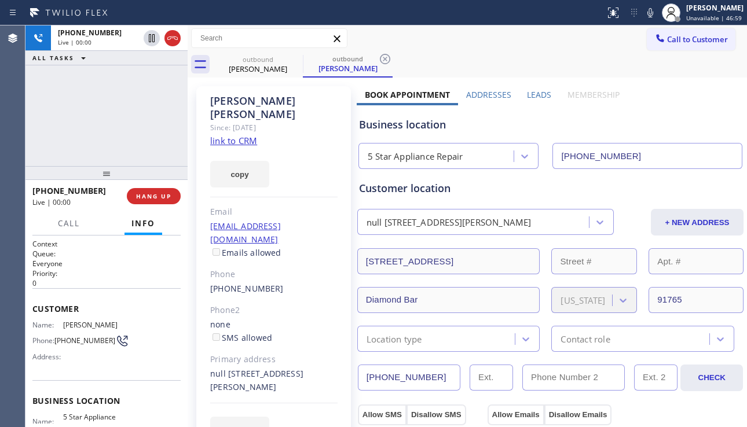
click at [27, 129] on div "[PHONE_NUMBER] Live | 00:00 ALL TASKS ALL TASKS ACTIVE TASKS TASKS IN WRAP UP" at bounding box center [106, 95] width 162 height 141
click at [141, 202] on button "HANG UP" at bounding box center [154, 196] width 54 height 16
click at [142, 202] on button "HANG UP" at bounding box center [154, 196] width 54 height 16
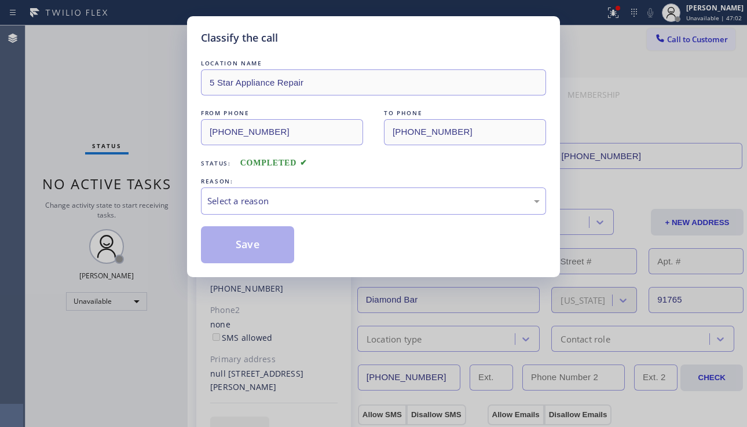
click at [349, 202] on div "Select a reason" at bounding box center [373, 201] width 332 height 13
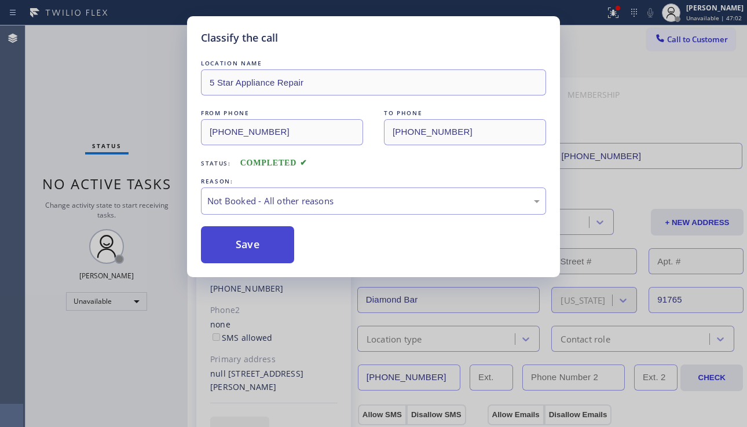
drag, startPoint x: 240, startPoint y: 247, endPoint x: 412, endPoint y: 225, distance: 173.4
click at [240, 246] on button "Save" at bounding box center [247, 244] width 93 height 37
click at [680, 38] on div "Classify the call LOCATION NAME 5 Star Appliance Repair FROM PHONE [PHONE_NUMBE…" at bounding box center [386, 226] width 722 height 402
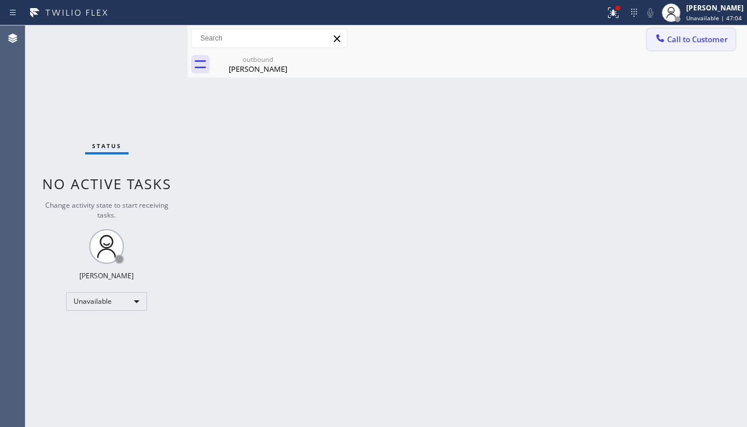
click at [690, 41] on span "Call to Customer" at bounding box center [697, 39] width 61 height 10
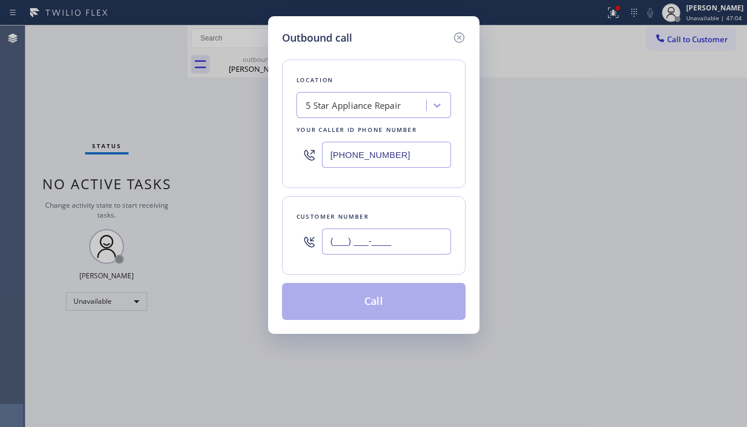
click at [383, 241] on input "(___) ___-____" at bounding box center [386, 242] width 129 height 26
paste input "847) 767-0901"
type input "[PHONE_NUMBER]"
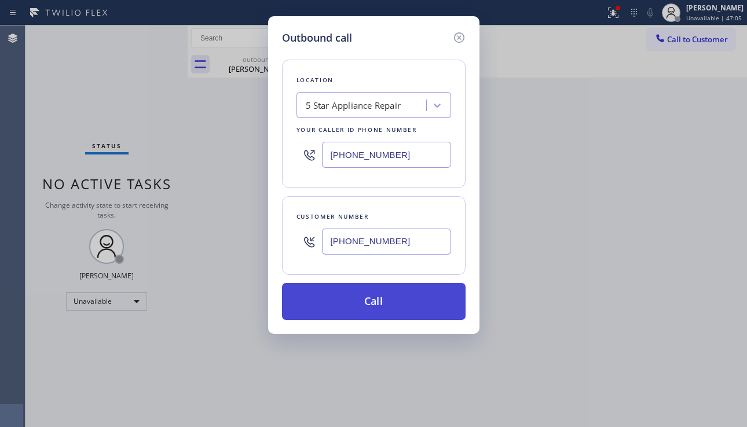
click at [394, 297] on button "Call" at bounding box center [374, 301] width 184 height 37
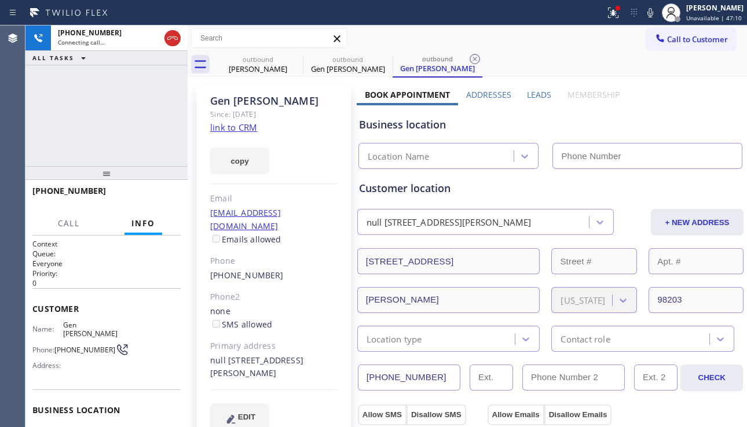
type input "[PHONE_NUMBER]"
click at [528, 93] on label "Leads" at bounding box center [539, 94] width 24 height 11
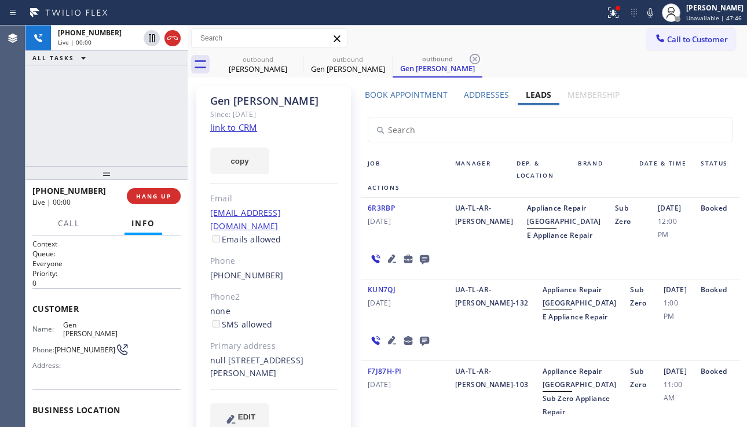
click at [75, 147] on div "[PHONE_NUMBER] Live | 00:00 ALL TASKS ALL TASKS ACTIVE TASKS TASKS IN WRAP UP" at bounding box center [106, 95] width 162 height 141
click at [160, 198] on span "HANG UP" at bounding box center [153, 196] width 35 height 8
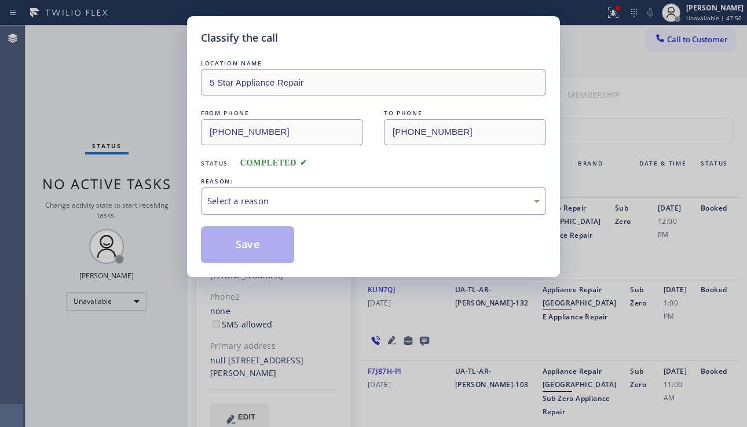
click at [307, 196] on div "Select a reason" at bounding box center [373, 201] width 332 height 13
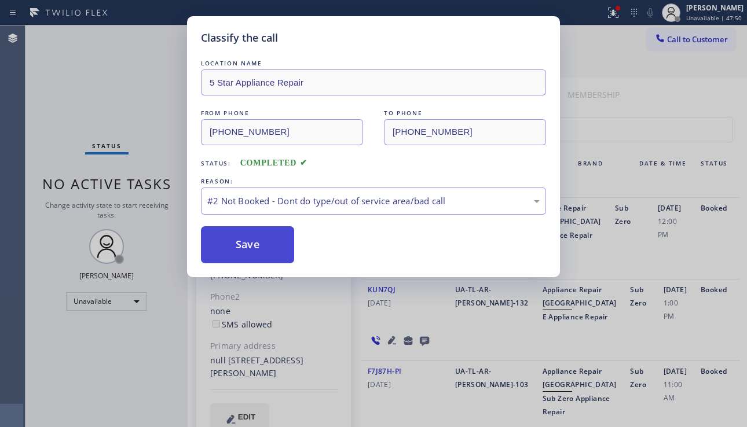
click at [241, 244] on button "Save" at bounding box center [247, 244] width 93 height 37
click at [262, 235] on button "Save" at bounding box center [247, 244] width 93 height 37
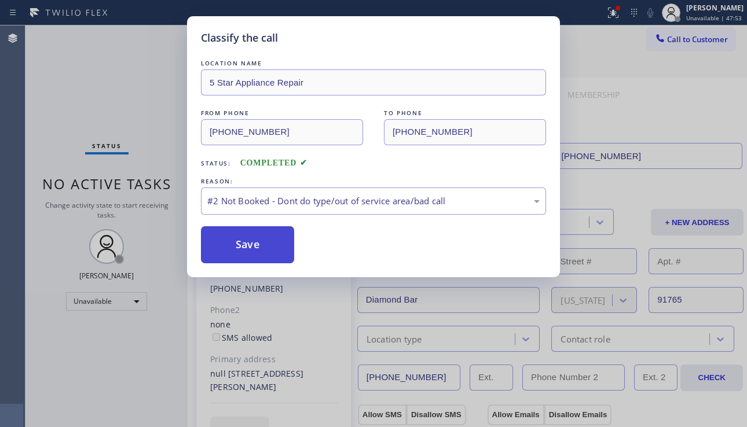
click at [235, 253] on button "Save" at bounding box center [247, 244] width 93 height 37
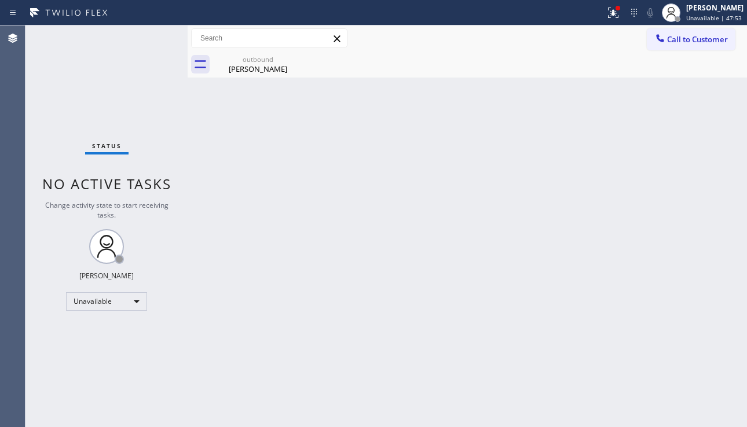
click at [245, 250] on div "Back to Dashboard Change Sender ID Customers Technicians Select a contact Outbo…" at bounding box center [467, 226] width 559 height 402
click at [657, 42] on icon at bounding box center [660, 38] width 12 height 12
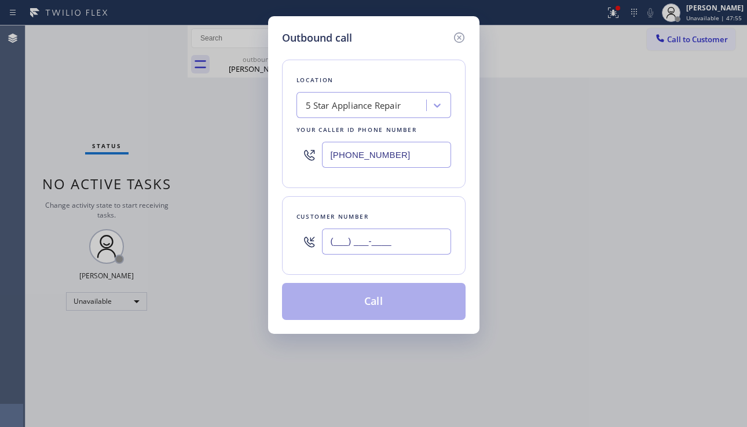
click at [390, 236] on input "(___) ___-____" at bounding box center [386, 242] width 129 height 26
paste input "626) 298-2385"
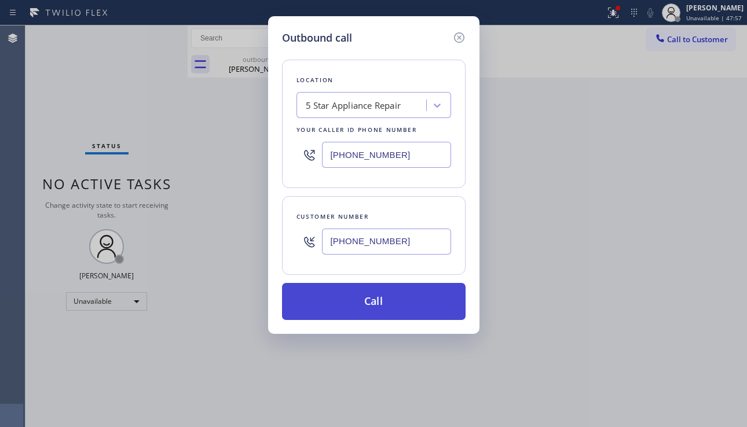
type input "[PHONE_NUMBER]"
click at [358, 304] on button "Call" at bounding box center [374, 301] width 184 height 37
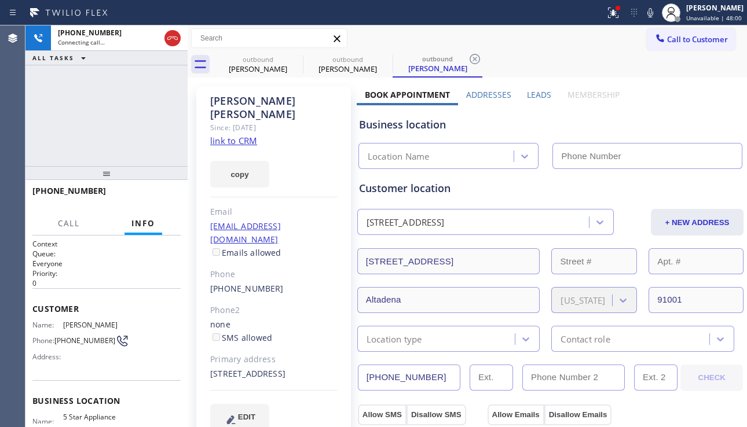
type input "[PHONE_NUMBER]"
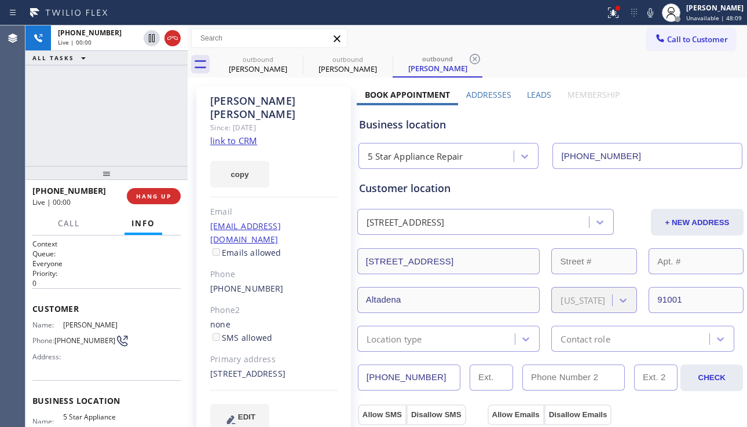
click at [538, 94] on label "Leads" at bounding box center [539, 94] width 24 height 11
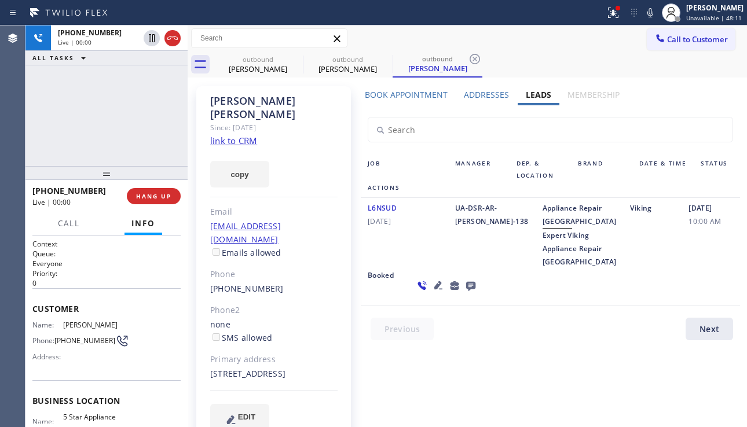
click at [431, 292] on icon at bounding box center [438, 286] width 14 height 14
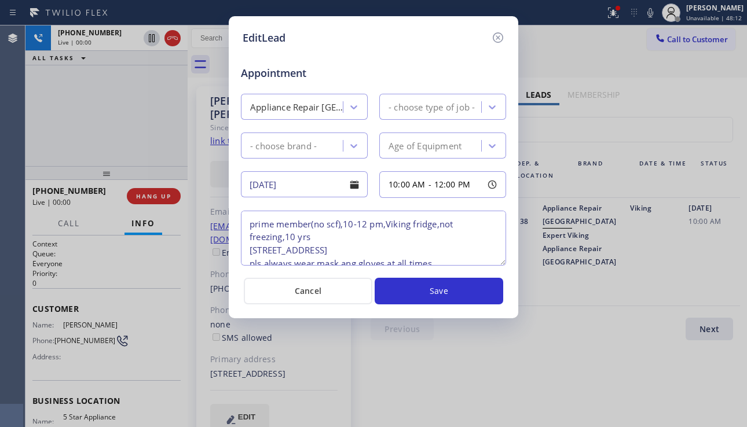
type textarea "prime member(no scf),10-12 pm,Viking fridge,not freezing,10 yrs [STREET_ADDRESS…"
click at [498, 40] on icon at bounding box center [498, 38] width 14 height 14
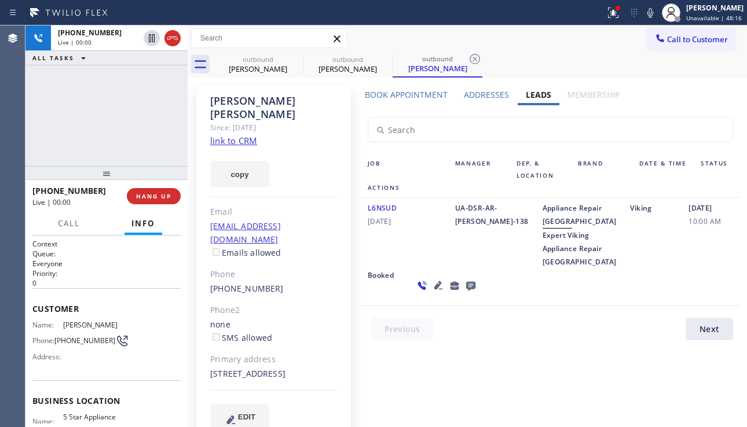
click at [434, 290] on icon at bounding box center [438, 285] width 8 height 8
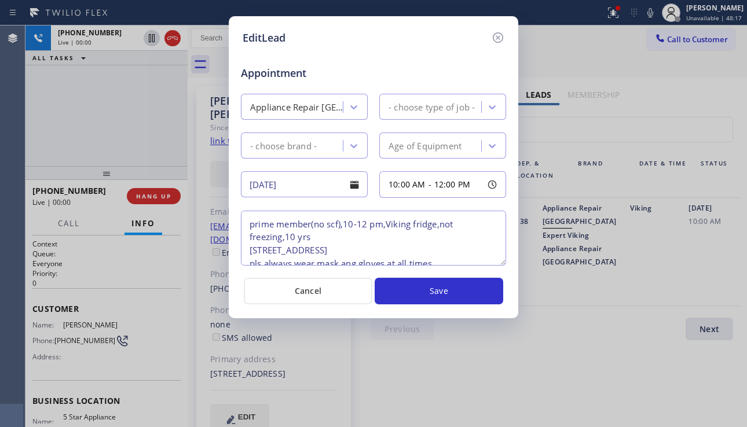
type textarea "prime member(no scf),10-12 pm,Viking fridge,not freezing,10 yrs [STREET_ADDRESS…"
click at [495, 43] on icon at bounding box center [498, 38] width 14 height 14
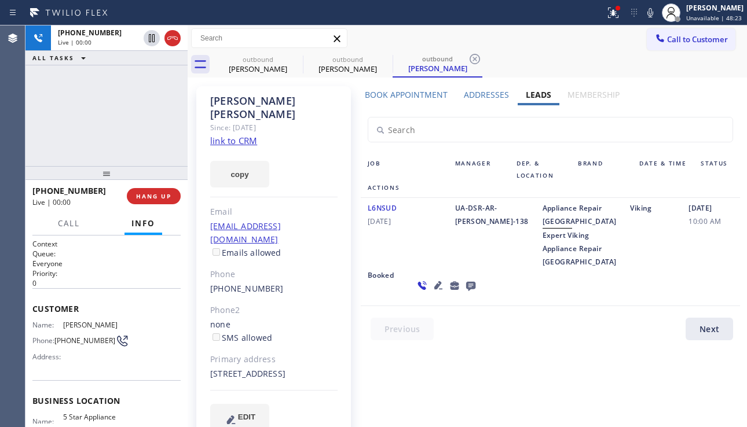
click at [220, 368] on div "[STREET_ADDRESS]" at bounding box center [273, 374] width 127 height 13
copy div "91001"
click at [434, 290] on icon at bounding box center [438, 285] width 8 height 8
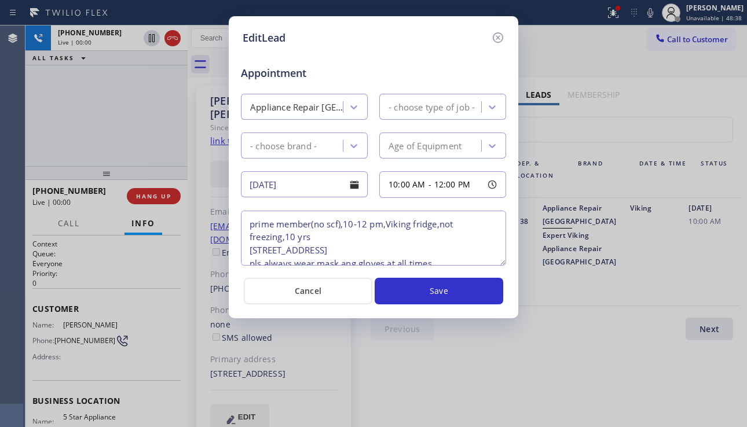
type textarea "prime member(no scf),10-12 pm,Viking fridge,not freezing,10 yrs [STREET_ADDRESS…"
click at [503, 42] on icon at bounding box center [498, 38] width 14 height 14
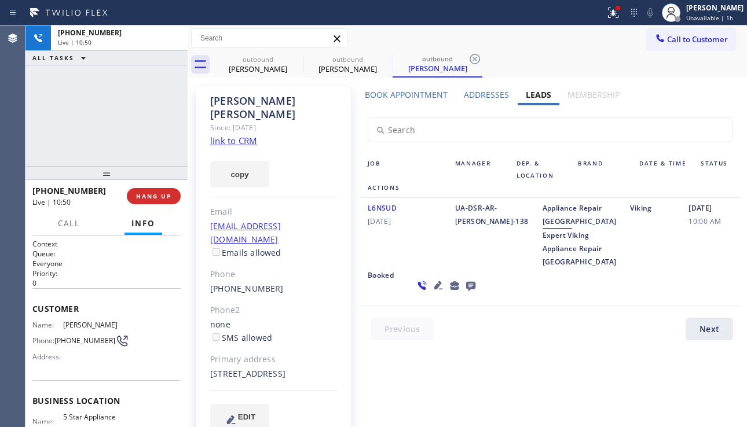
click at [237, 135] on link "link to CRM" at bounding box center [233, 141] width 47 height 12
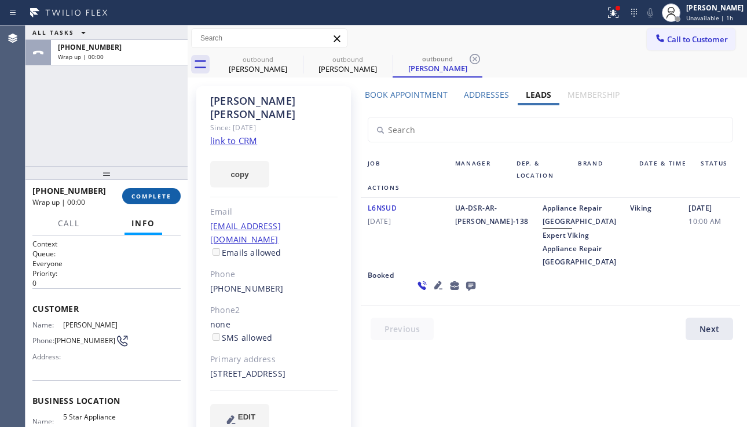
click at [159, 199] on span "COMPLETE" at bounding box center [151, 196] width 40 height 8
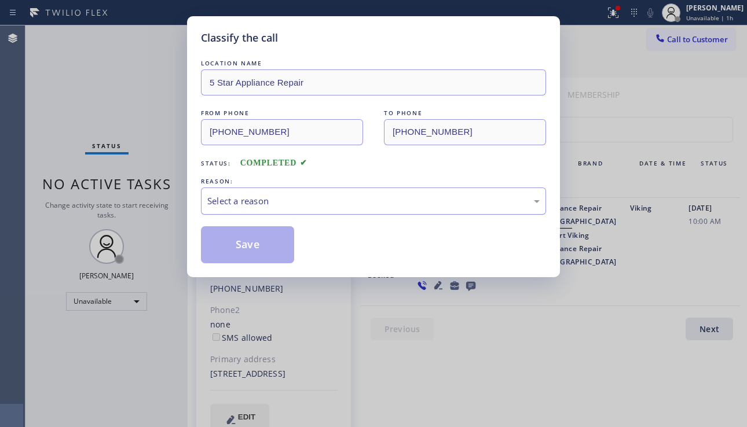
click at [247, 203] on div "Select a reason" at bounding box center [373, 201] width 332 height 13
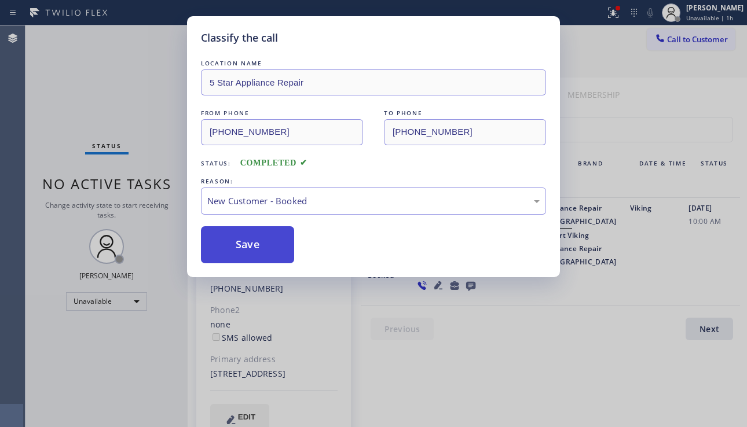
click at [240, 247] on button "Save" at bounding box center [247, 244] width 93 height 37
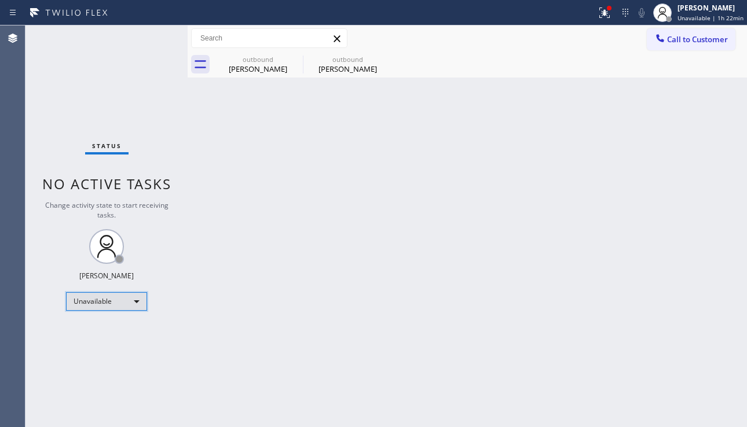
click at [140, 299] on div "Unavailable" at bounding box center [106, 301] width 81 height 19
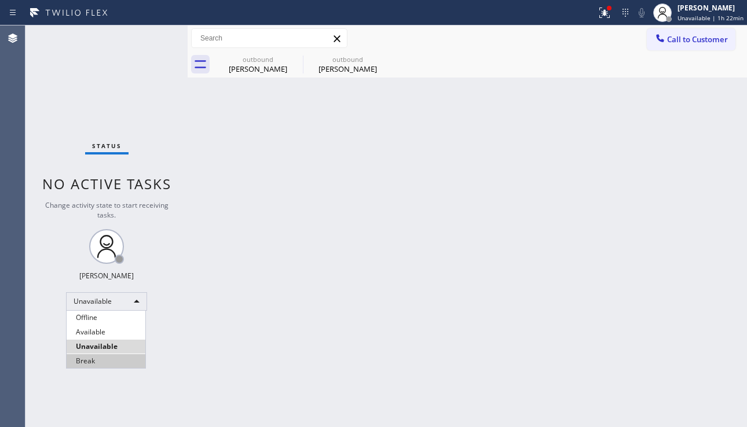
click at [109, 365] on li "Break" at bounding box center [106, 361] width 79 height 14
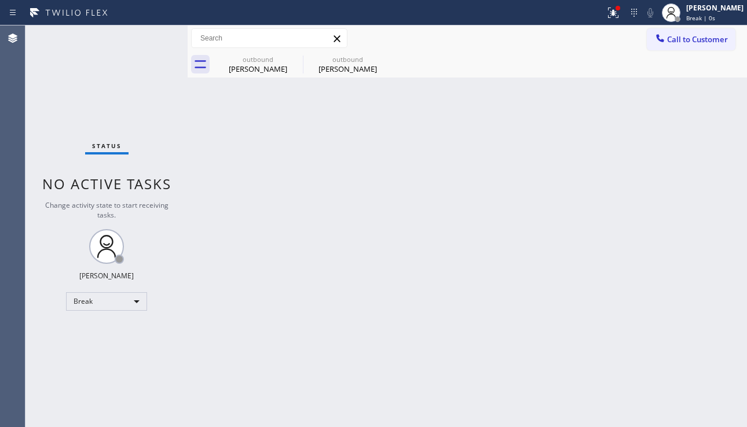
click at [706, 267] on div "Back to Dashboard Change Sender ID Customers Technicians Select a contact Outbo…" at bounding box center [467, 226] width 559 height 402
click at [429, 179] on div "Back to Dashboard Change Sender ID Customers Technicians Select a contact Outbo…" at bounding box center [467, 226] width 559 height 402
click at [298, 57] on icon at bounding box center [295, 59] width 14 height 14
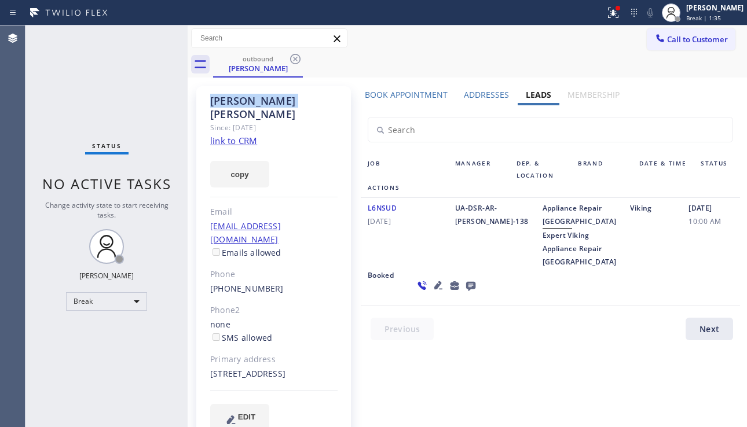
click at [298, 57] on icon at bounding box center [295, 59] width 14 height 14
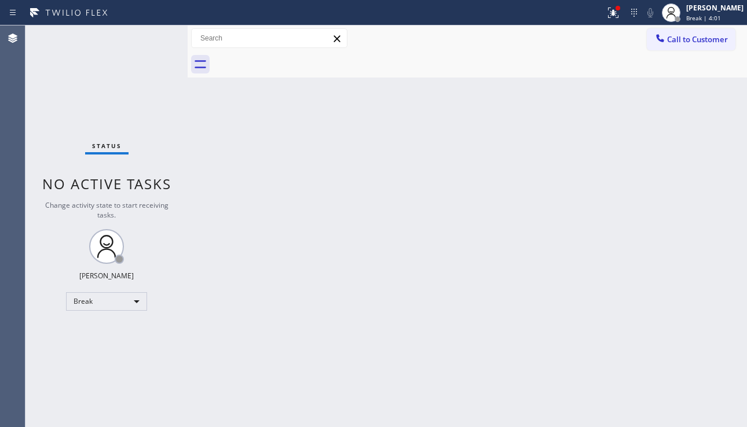
click at [393, 259] on div "Back to Dashboard Change Sender ID Customers Technicians Select a contact Outbo…" at bounding box center [467, 226] width 559 height 402
drag, startPoint x: 677, startPoint y: 224, endPoint x: 617, endPoint y: 202, distance: 63.6
click at [677, 224] on div "Back to Dashboard Change Sender ID Customers Technicians Select a contact Outbo…" at bounding box center [467, 226] width 559 height 402
